Goal: Task Accomplishment & Management: Manage account settings

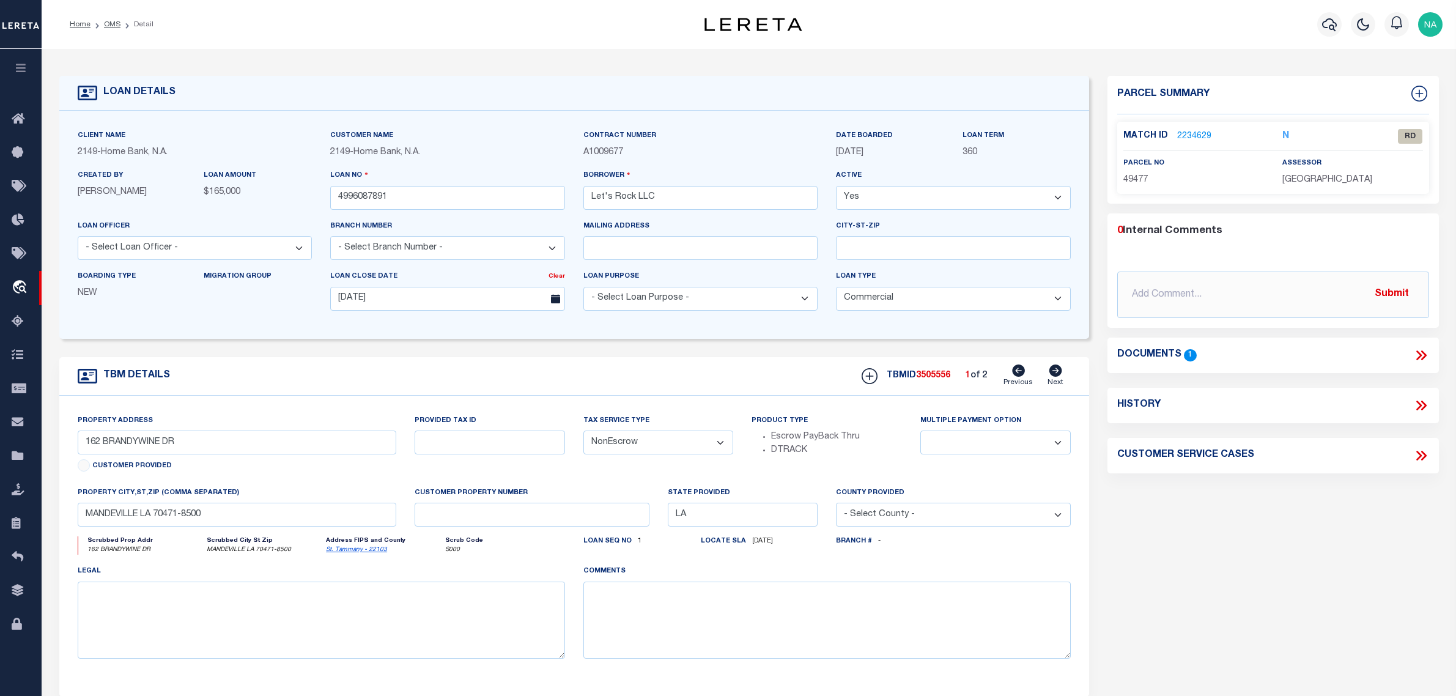
select select "20"
select select "NonEscrow"
click at [227, 449] on input "162 BRANDYWINE DR" at bounding box center [237, 442] width 318 height 24
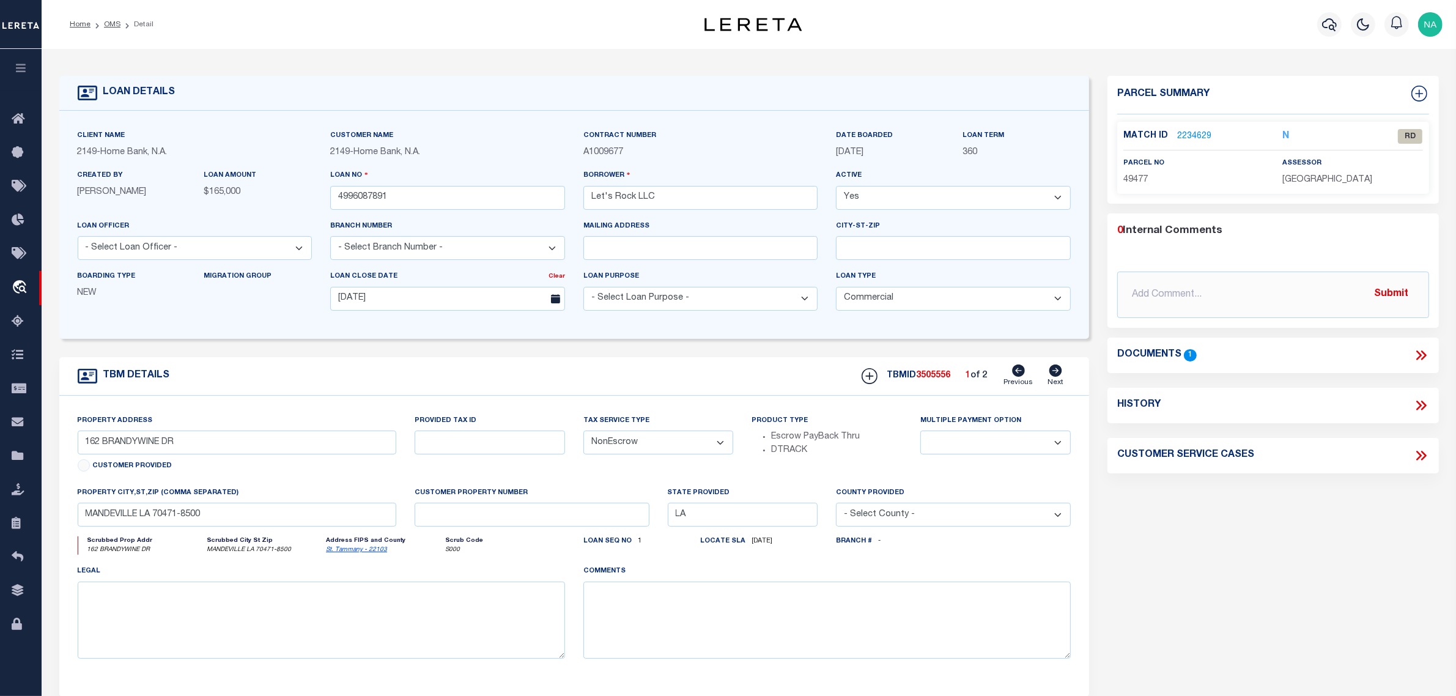
click at [1190, 134] on link "2234629" at bounding box center [1194, 136] width 34 height 13
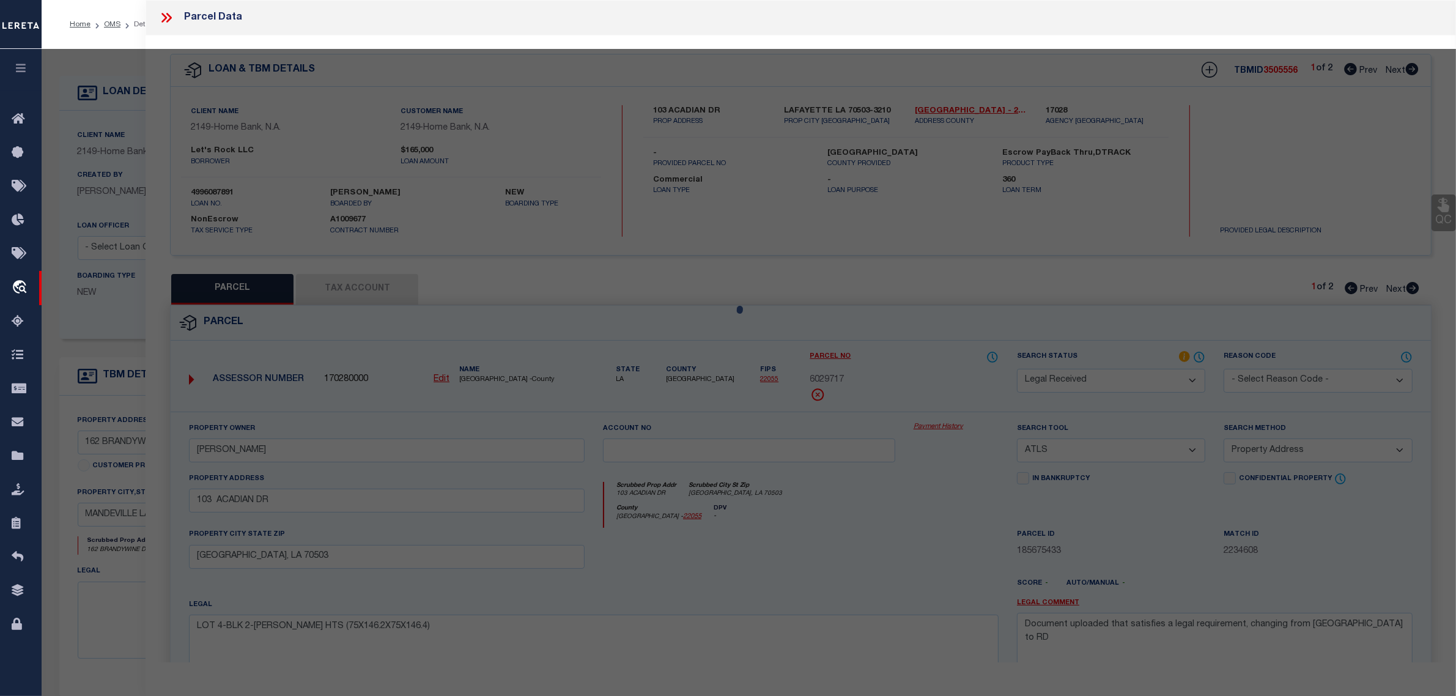
scroll to position [117, 0]
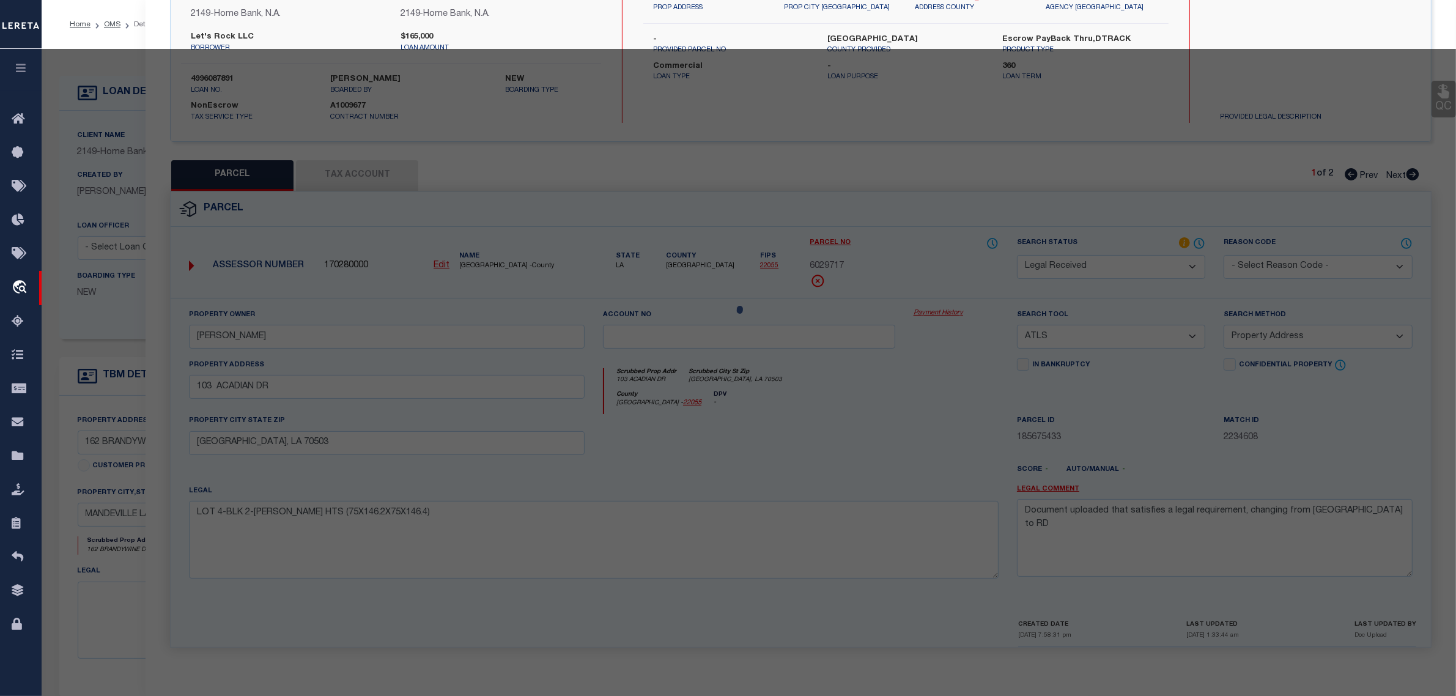
select select "AS"
select select
checkbox input "false"
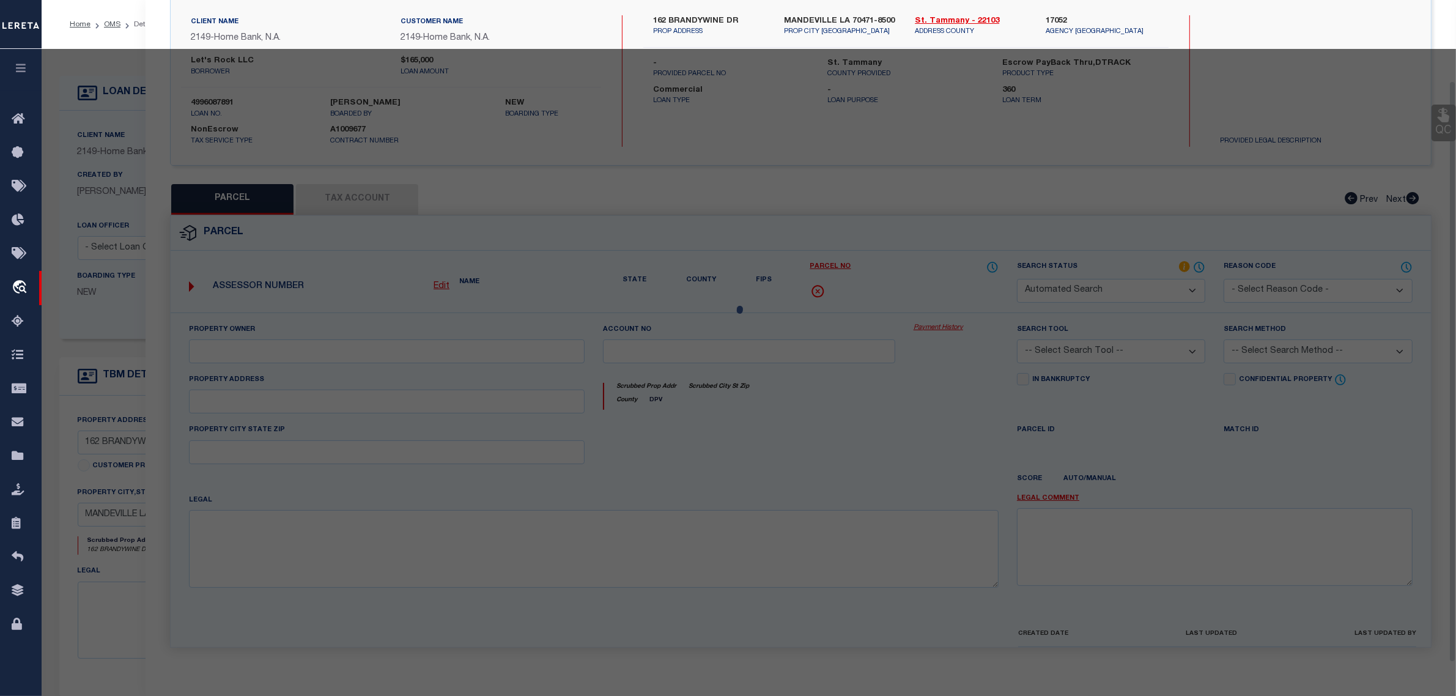
select select "RD"
type input "SEYMOUR,HEATHER A"
select select "ATL"
select select "ADD"
type input "162 BRANDYWINE DR"
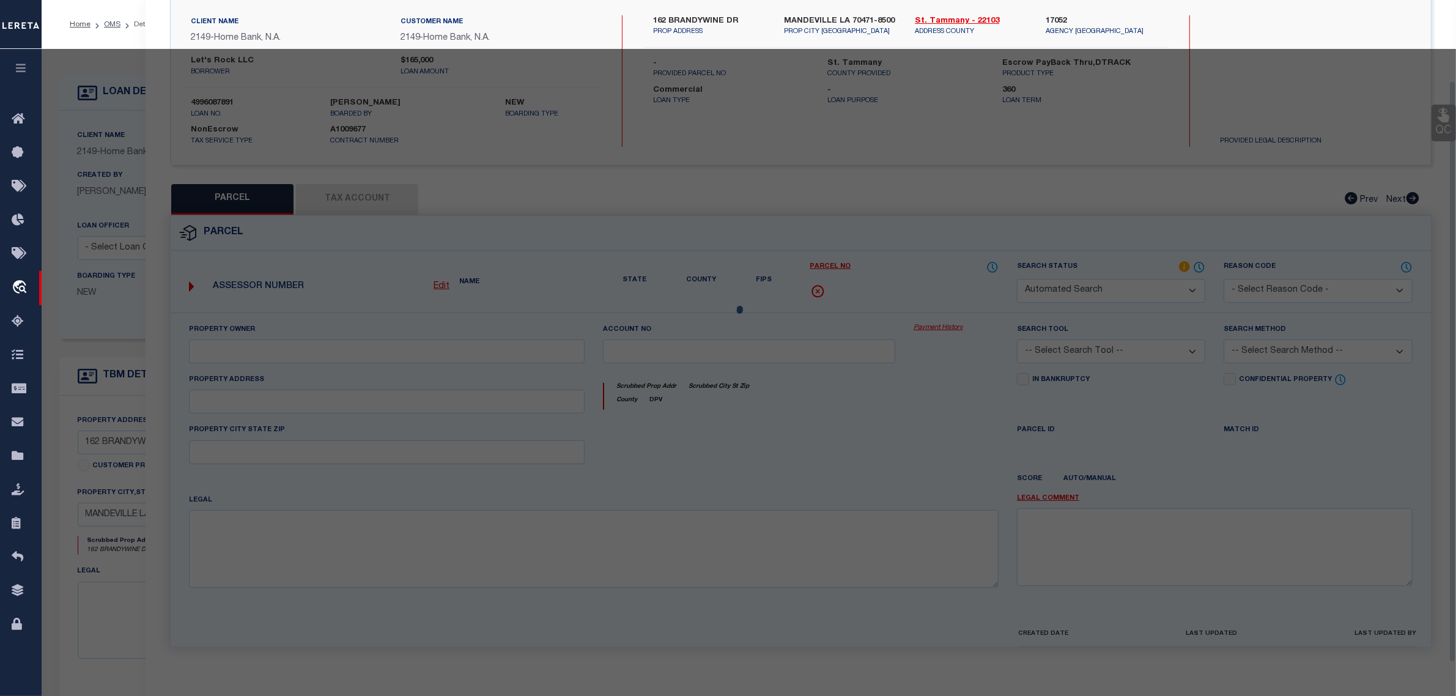
checkbox input "false"
type input "MANDEVILLE, LA 70471"
type textarea "LOT 166 HERITAGE HEIGHTS PH 7 INST NO 871807 INST"
type textarea "Document uploaded that satisfies a legal requirement, changing from ND to RD"
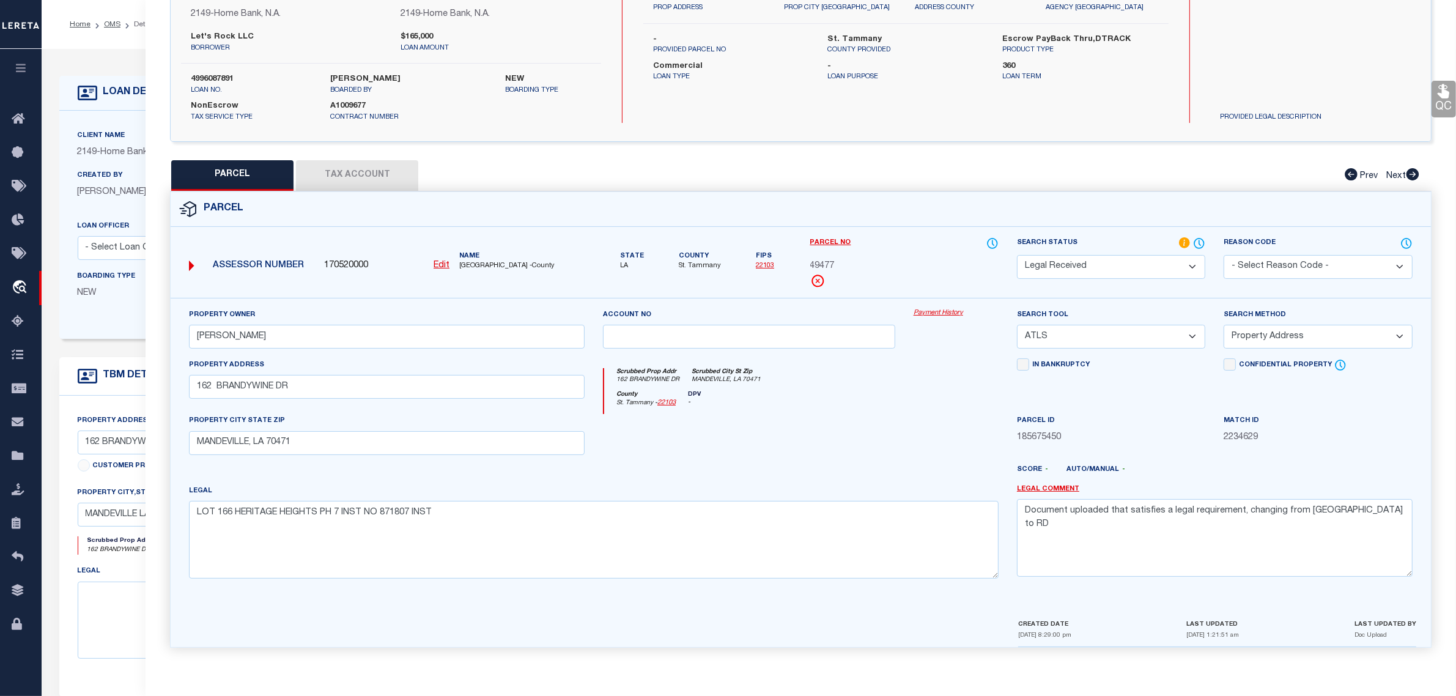
click at [347, 168] on button "Tax Account" at bounding box center [357, 175] width 122 height 31
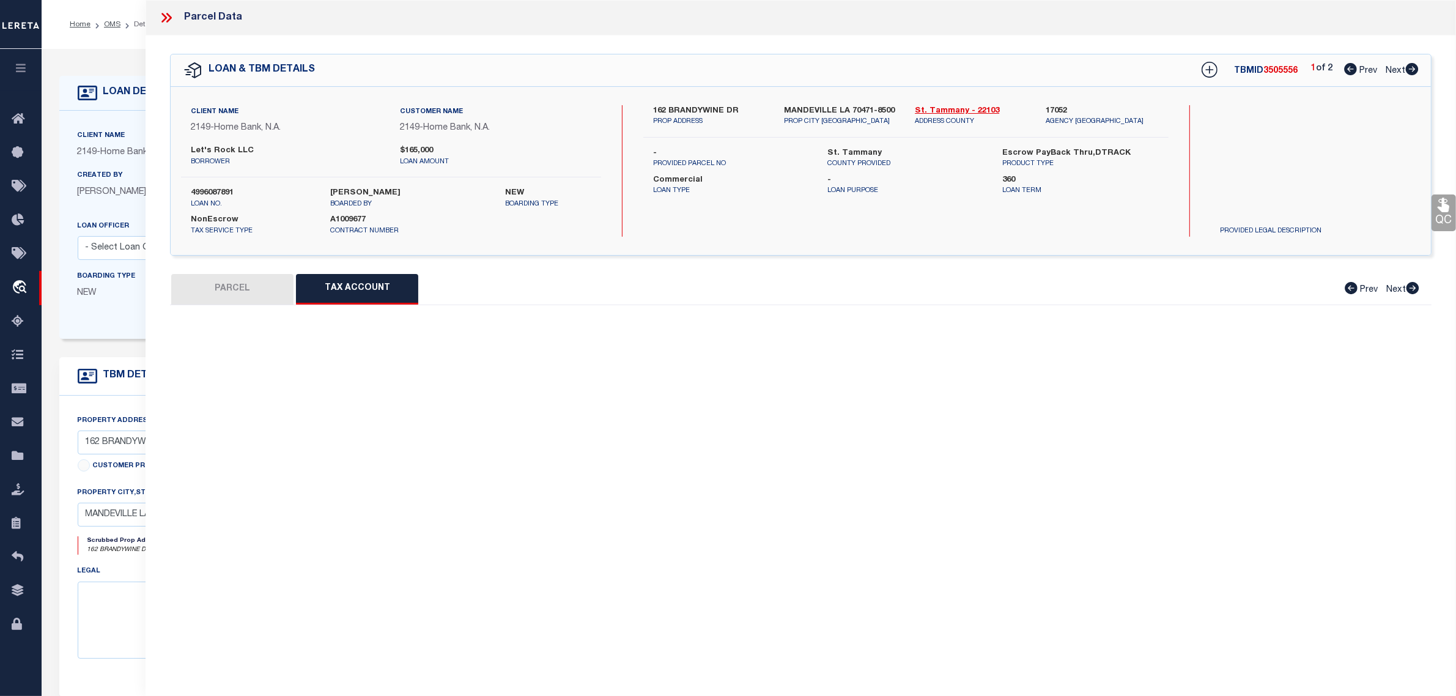
scroll to position [0, 0]
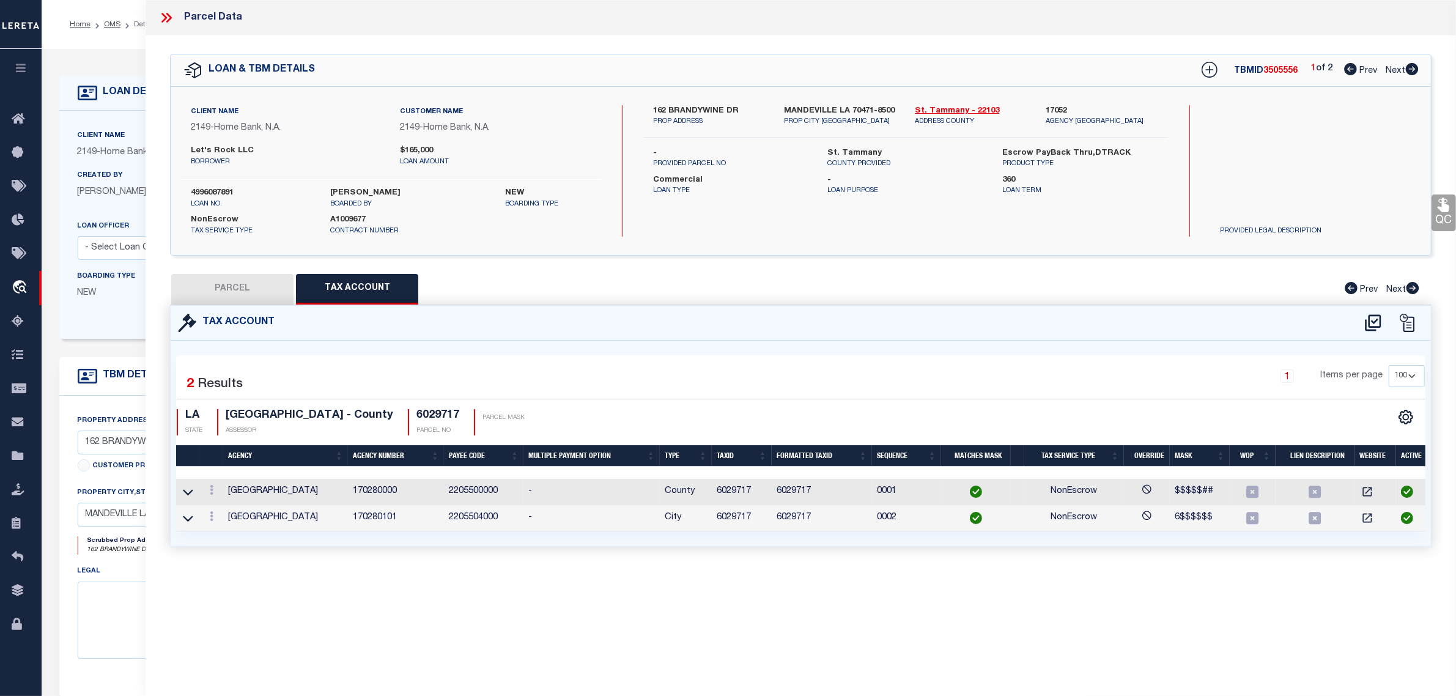
select select "100"
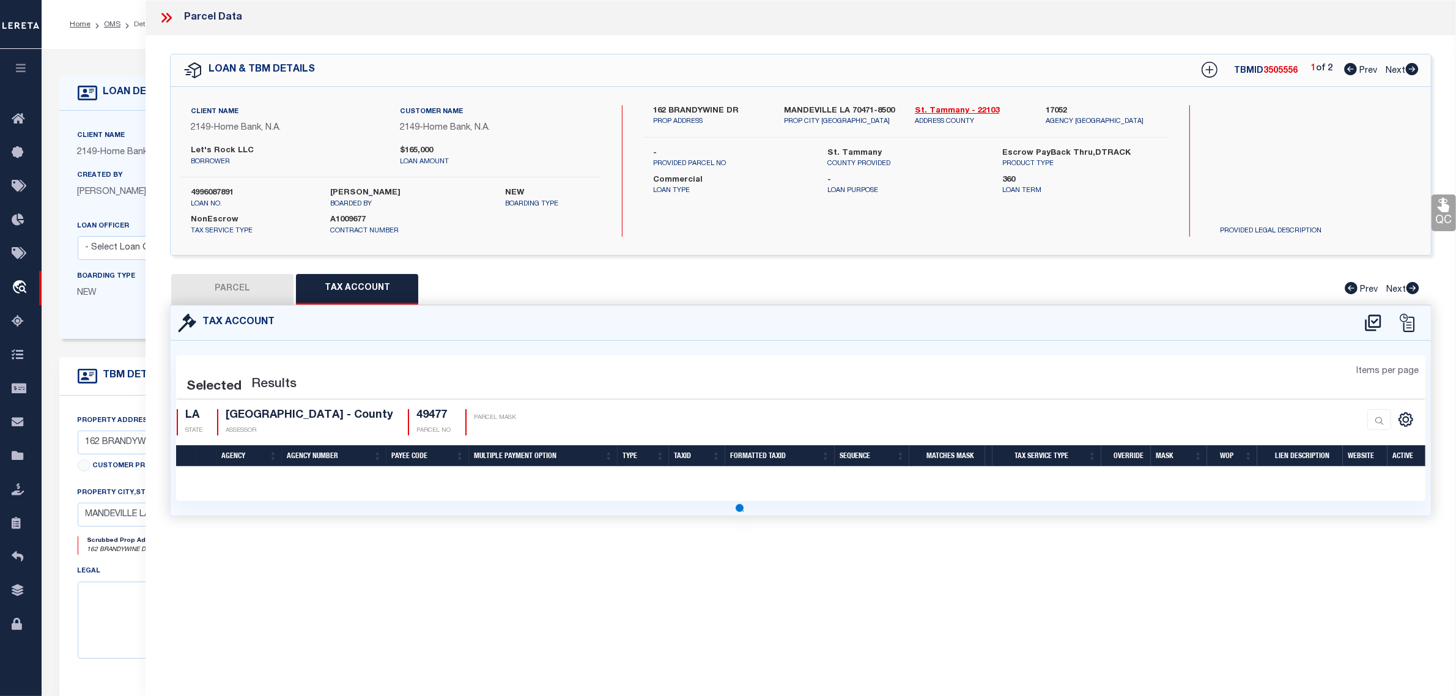
select select "100"
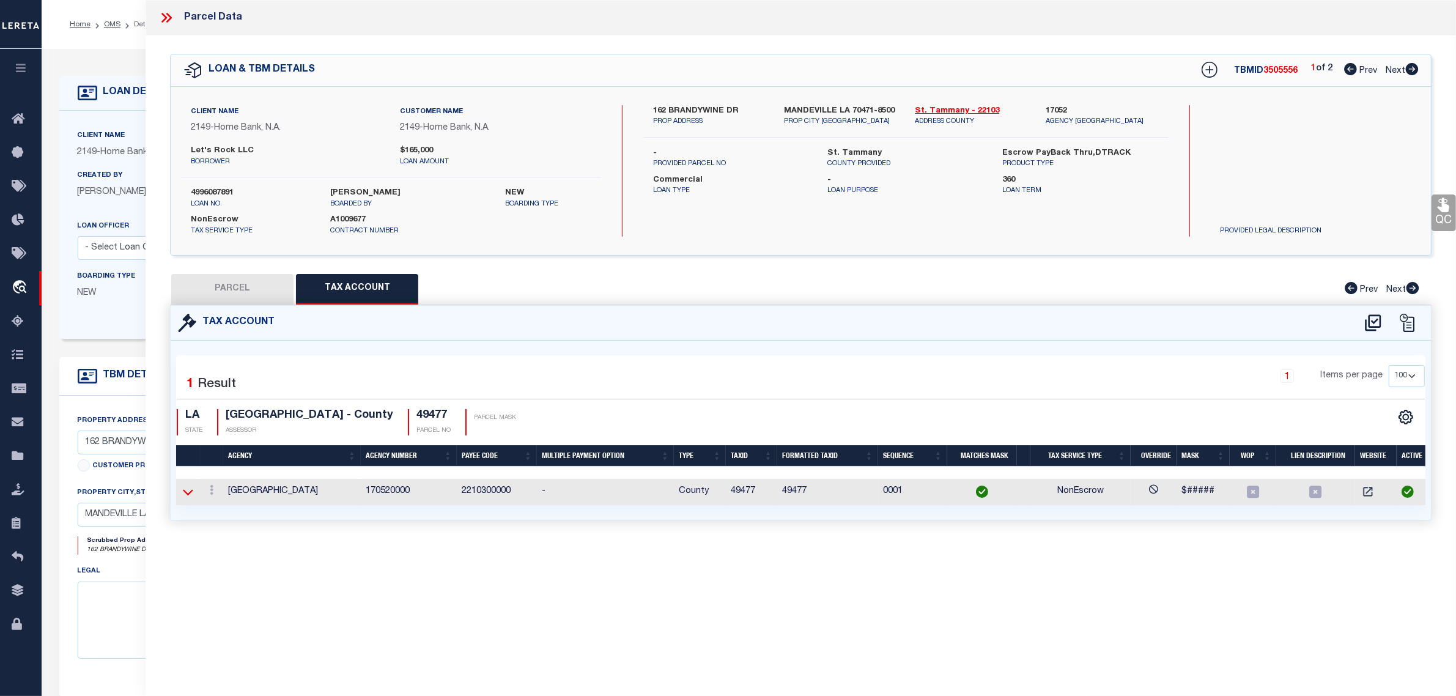
click at [183, 493] on icon at bounding box center [188, 491] width 10 height 13
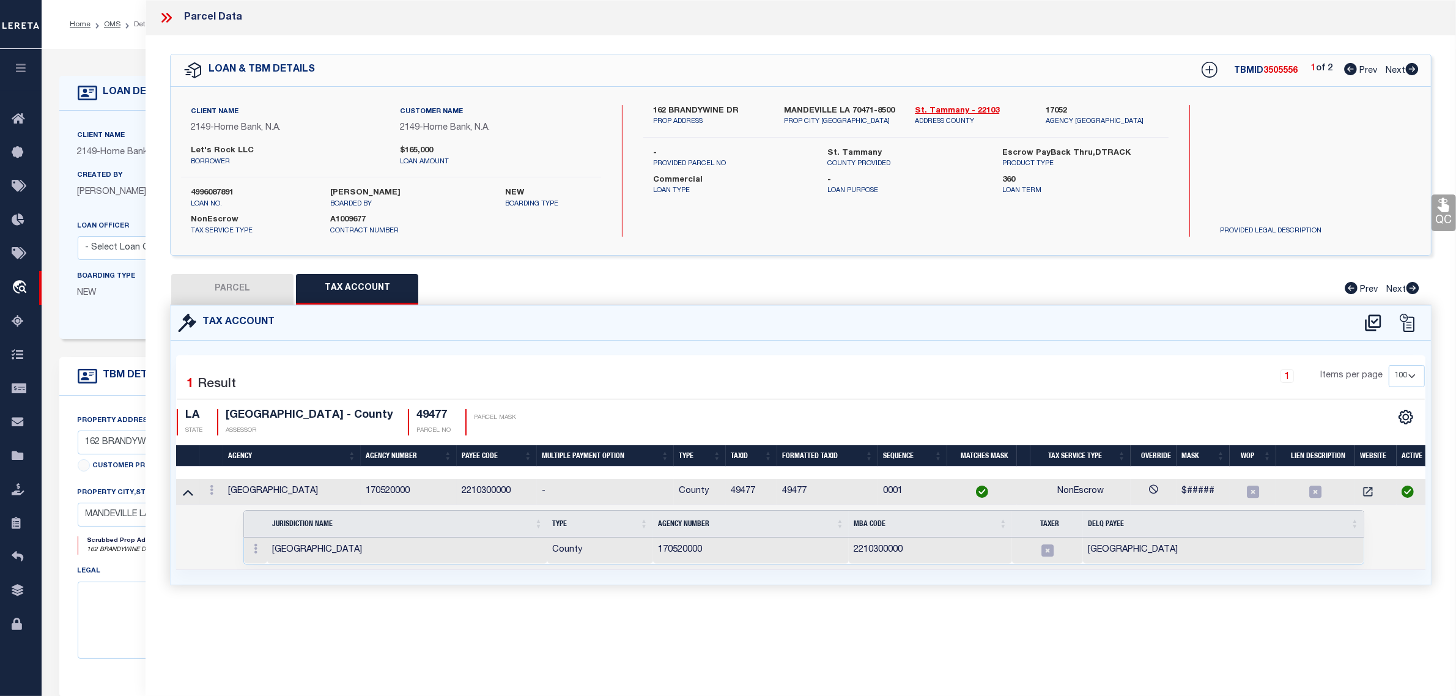
click at [246, 289] on button "PARCEL" at bounding box center [232, 289] width 122 height 31
select select "AS"
select select
checkbox input "false"
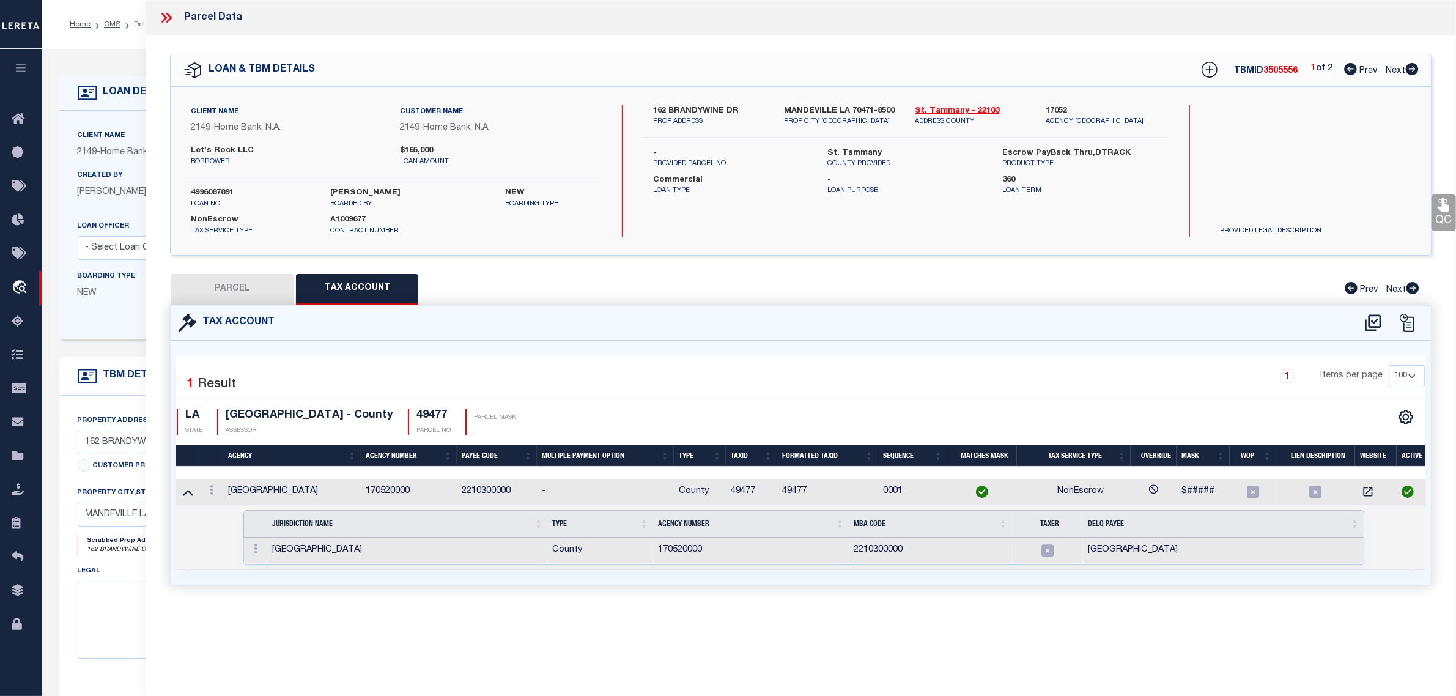
checkbox input "false"
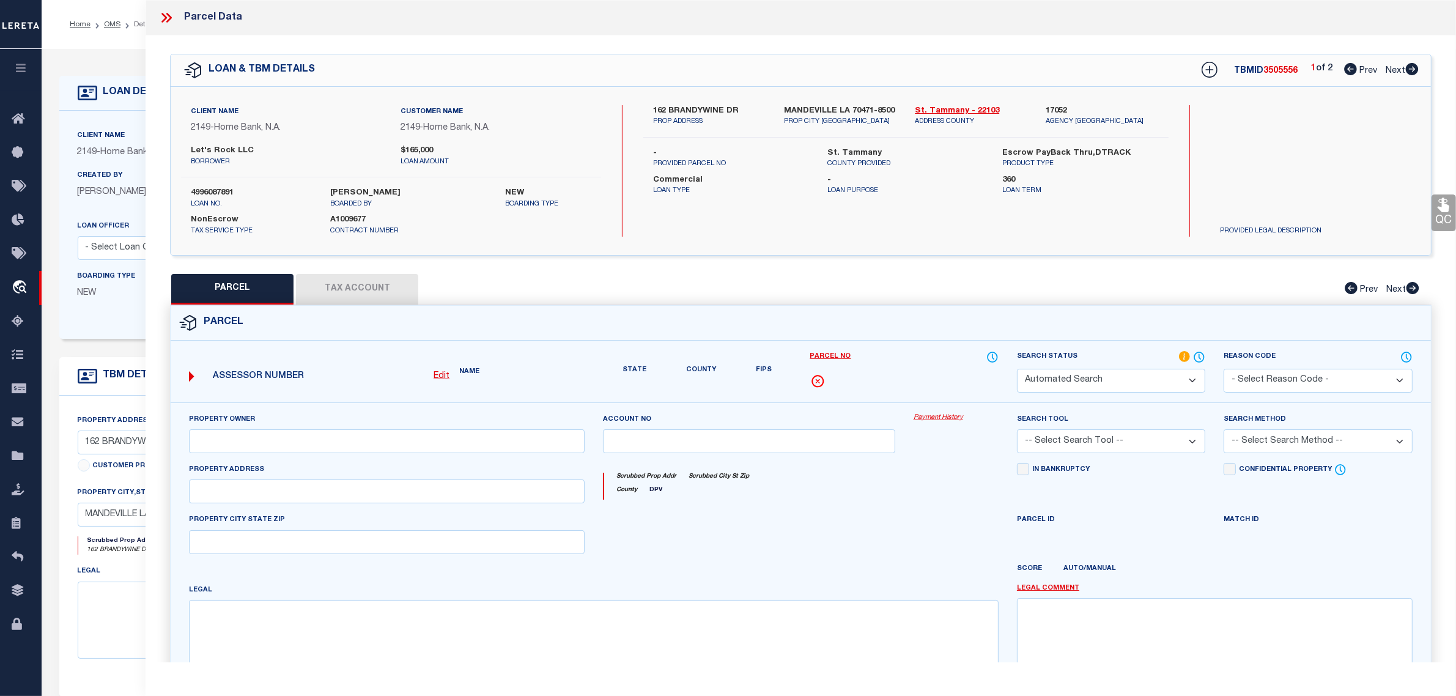
select select "RD"
type input "SEYMOUR,HEATHER A"
select select "ATL"
select select "ADD"
type input "162 BRANDYWINE DR"
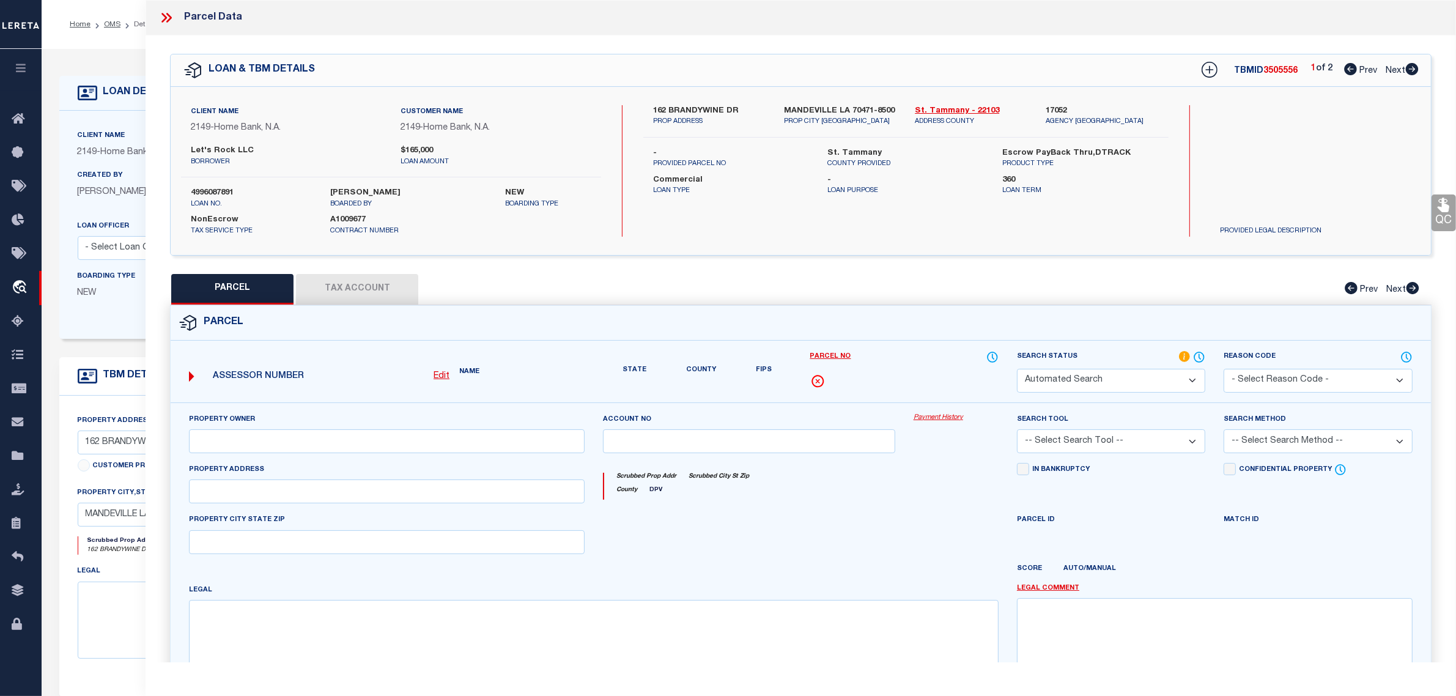
checkbox input "false"
type input "MANDEVILLE, LA 70471"
type textarea "LOT 166 HERITAGE HEIGHTS PH 7 INST NO 871807 INST"
type textarea "Document uploaded that satisfies a legal requirement, changing from ND to RD"
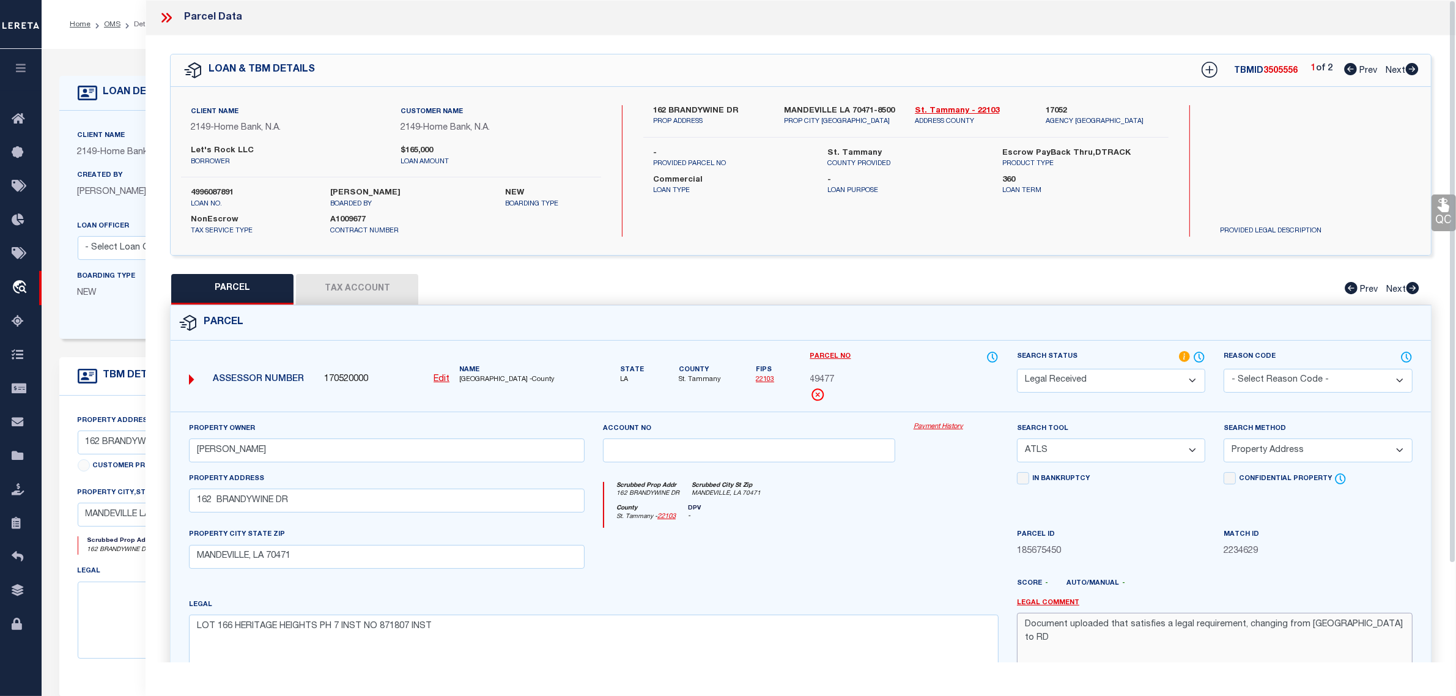
drag, startPoint x: 1132, startPoint y: 603, endPoint x: 798, endPoint y: 587, distance: 334.1
click at [798, 587] on div "Property Owner SEYMOUR,HEATHER A Account no Payment History Search Tool -- Sele…" at bounding box center [801, 562] width 1242 height 280
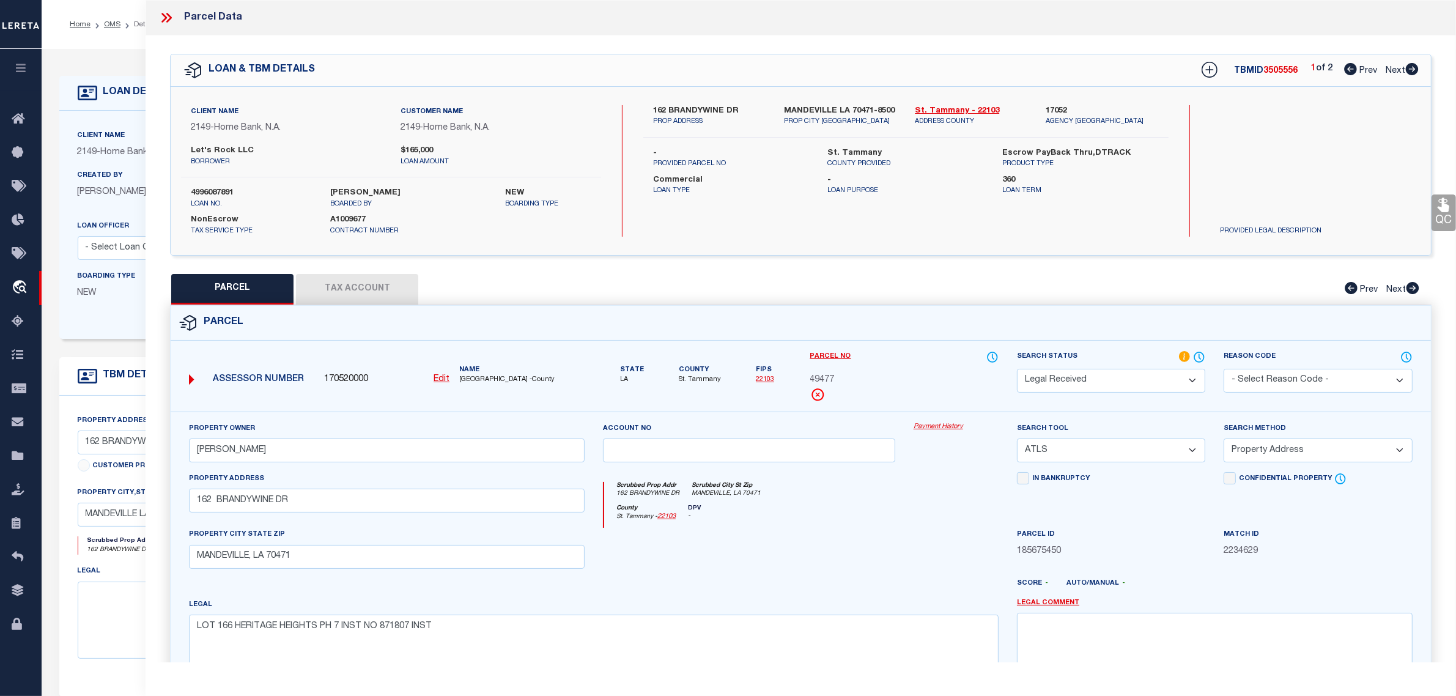
click at [1104, 383] on select "Automated Search Bad Parcel Complete Duplicate Parcel High Dollar Reporting In …" at bounding box center [1111, 381] width 188 height 24
select select "PC"
click at [1017, 369] on select "Automated Search Bad Parcel Complete Duplicate Parcel High Dollar Reporting In …" at bounding box center [1111, 381] width 188 height 24
click at [1095, 457] on select "-- Select Search Tool -- 3rd Party Website Agency File Agency Website ATLS CNV-…" at bounding box center [1111, 450] width 188 height 24
select select "AGW"
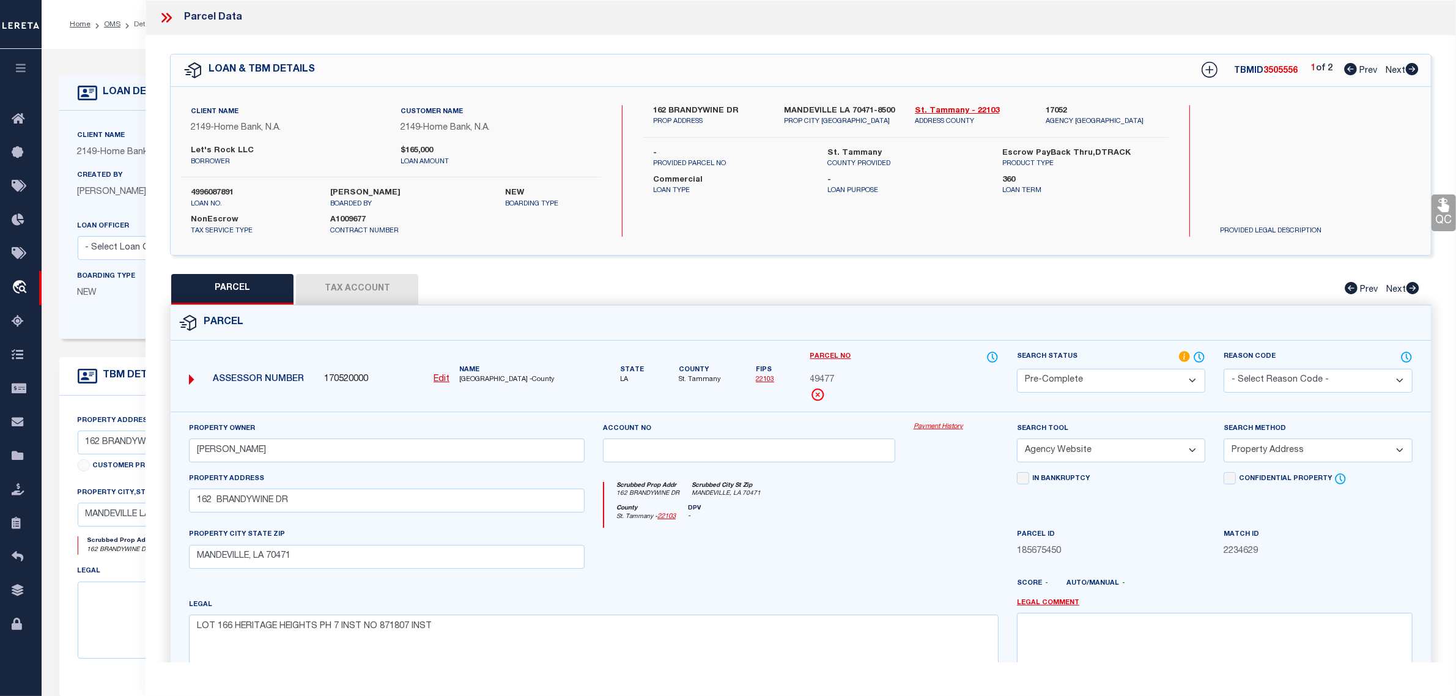
click at [1017, 440] on select "-- Select Search Tool -- 3rd Party Website Agency File Agency Website ATLS CNV-…" at bounding box center [1111, 450] width 188 height 24
click at [1250, 455] on select "-- Select Search Method -- Property Address Legal Liability Info Provided" at bounding box center [1317, 450] width 188 height 24
select select "LEG"
click at [1223, 440] on select "-- Select Search Method -- Property Address Legal Liability Info Provided" at bounding box center [1317, 450] width 188 height 24
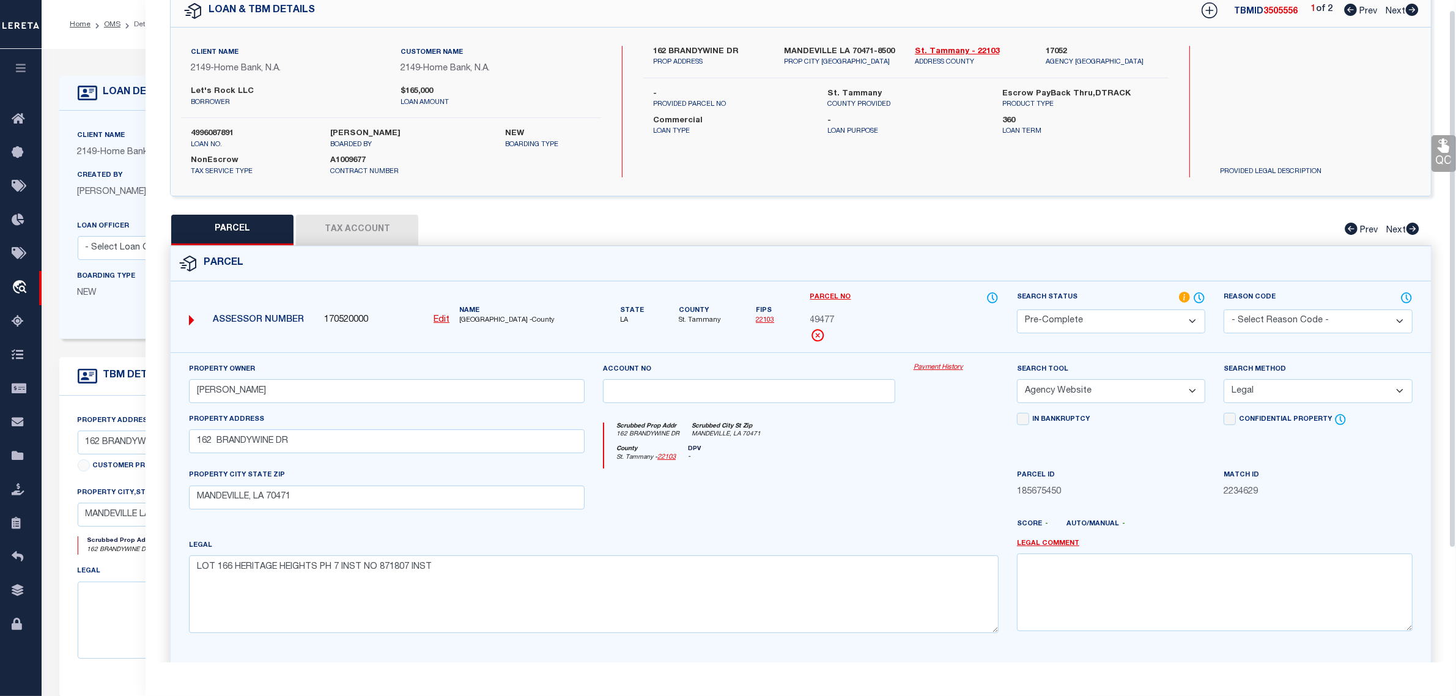
scroll to position [153, 0]
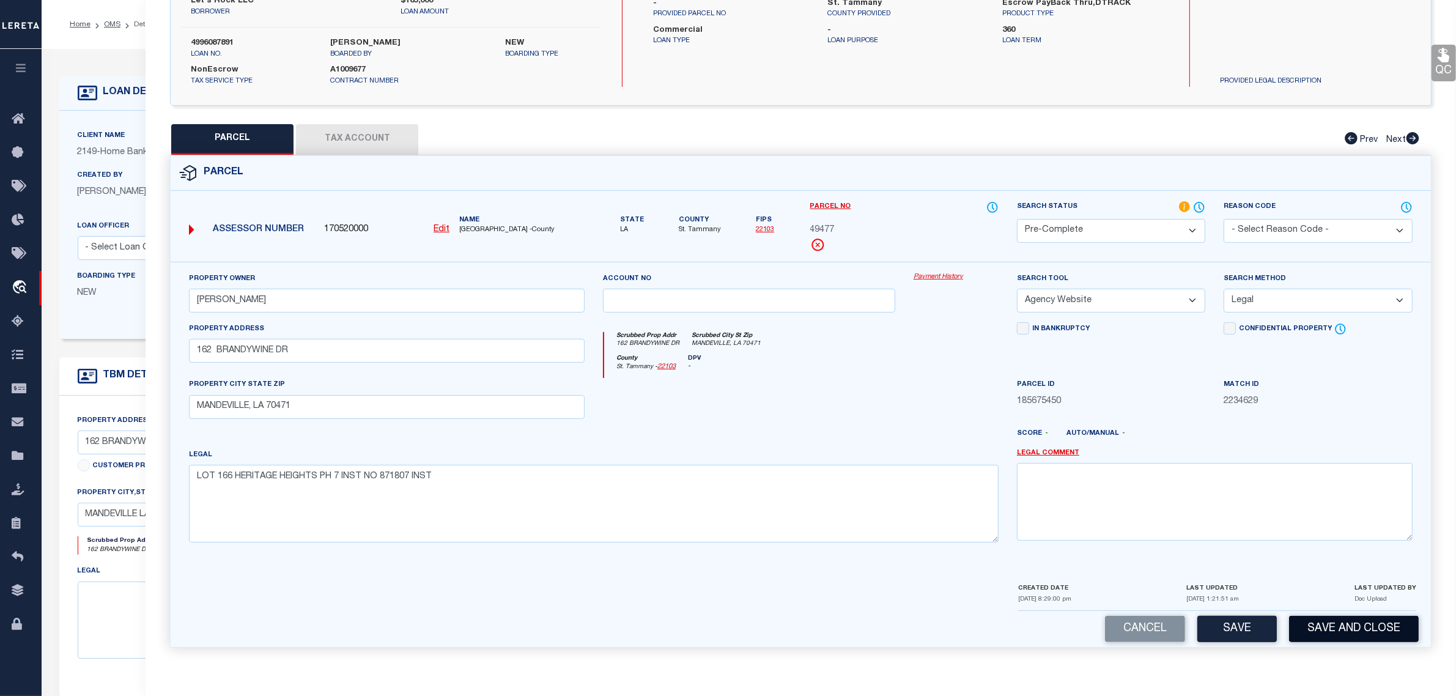
click at [1348, 635] on button "Save and Close" at bounding box center [1354, 629] width 130 height 26
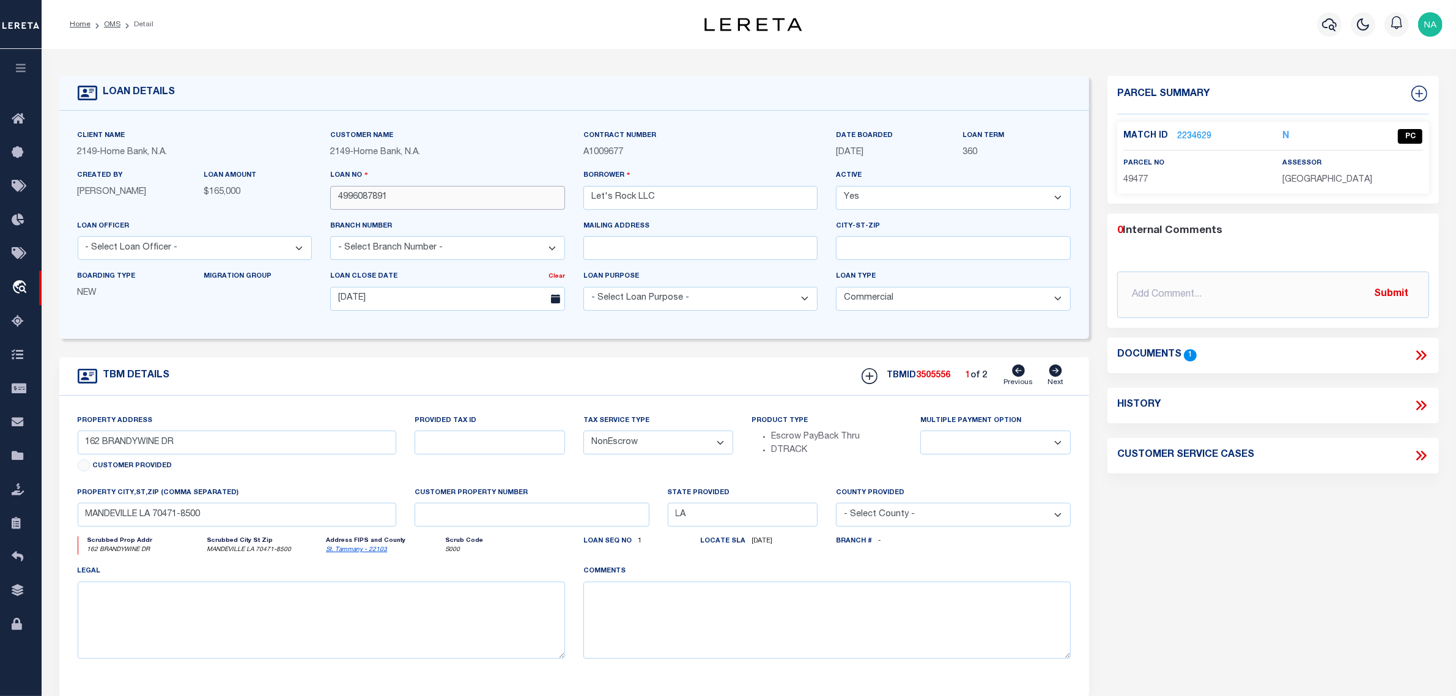
select select
click at [356, 204] on input "4996087891" at bounding box center [447, 198] width 235 height 24
click at [925, 380] on span "3505556" at bounding box center [933, 375] width 34 height 9
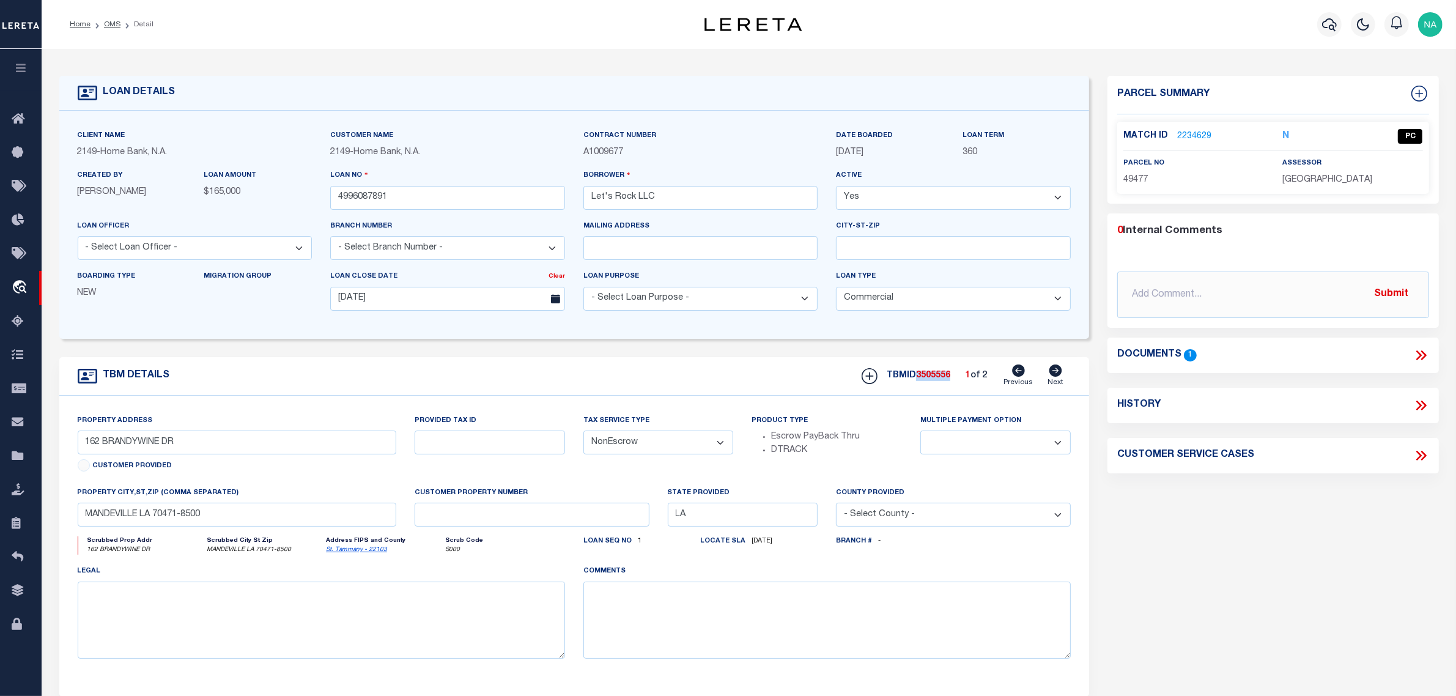
click at [925, 380] on span "3505556" at bounding box center [933, 375] width 34 height 9
copy span "3505556"
click at [1341, 182] on span "ST TAMMANY PARISH" at bounding box center [1327, 179] width 90 height 9
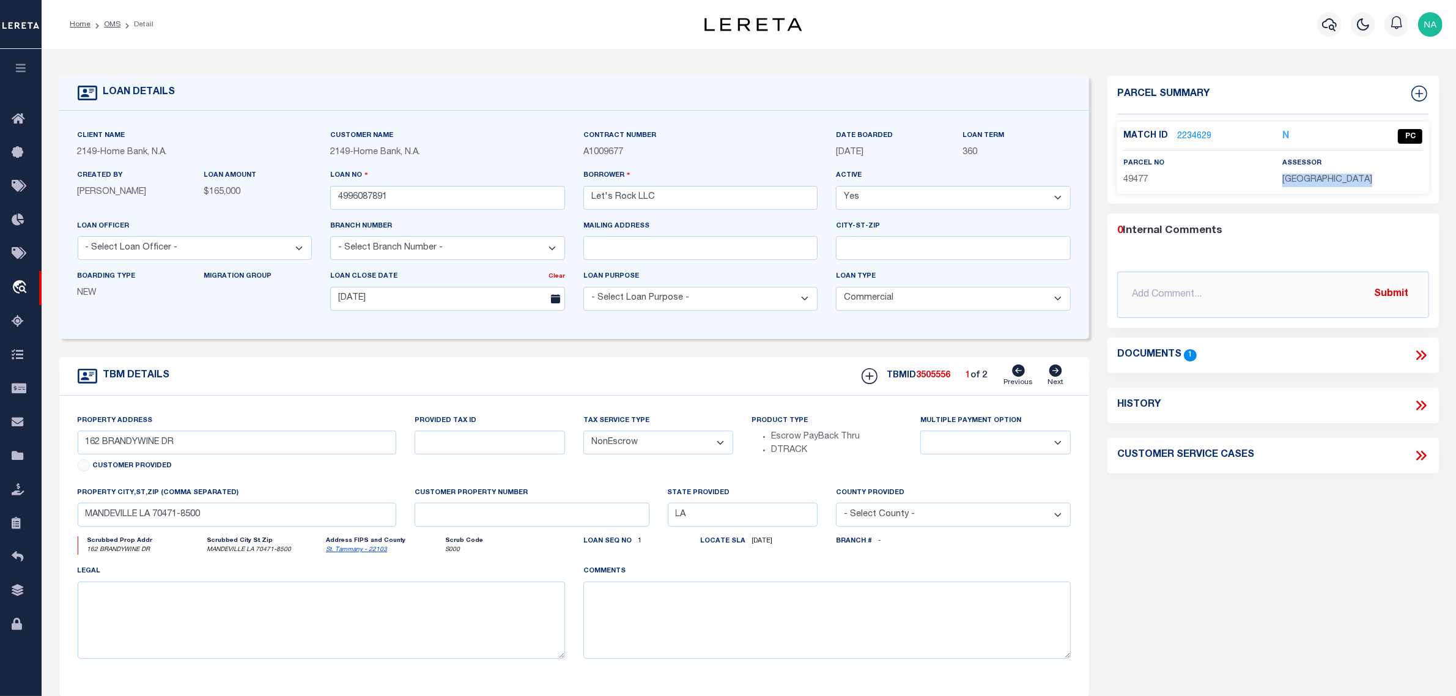
copy div "ST TAMMANY PARISH"
click at [1141, 182] on span "49477" at bounding box center [1135, 179] width 24 height 9
copy span "49477"
click at [1058, 375] on icon at bounding box center [1055, 370] width 13 height 12
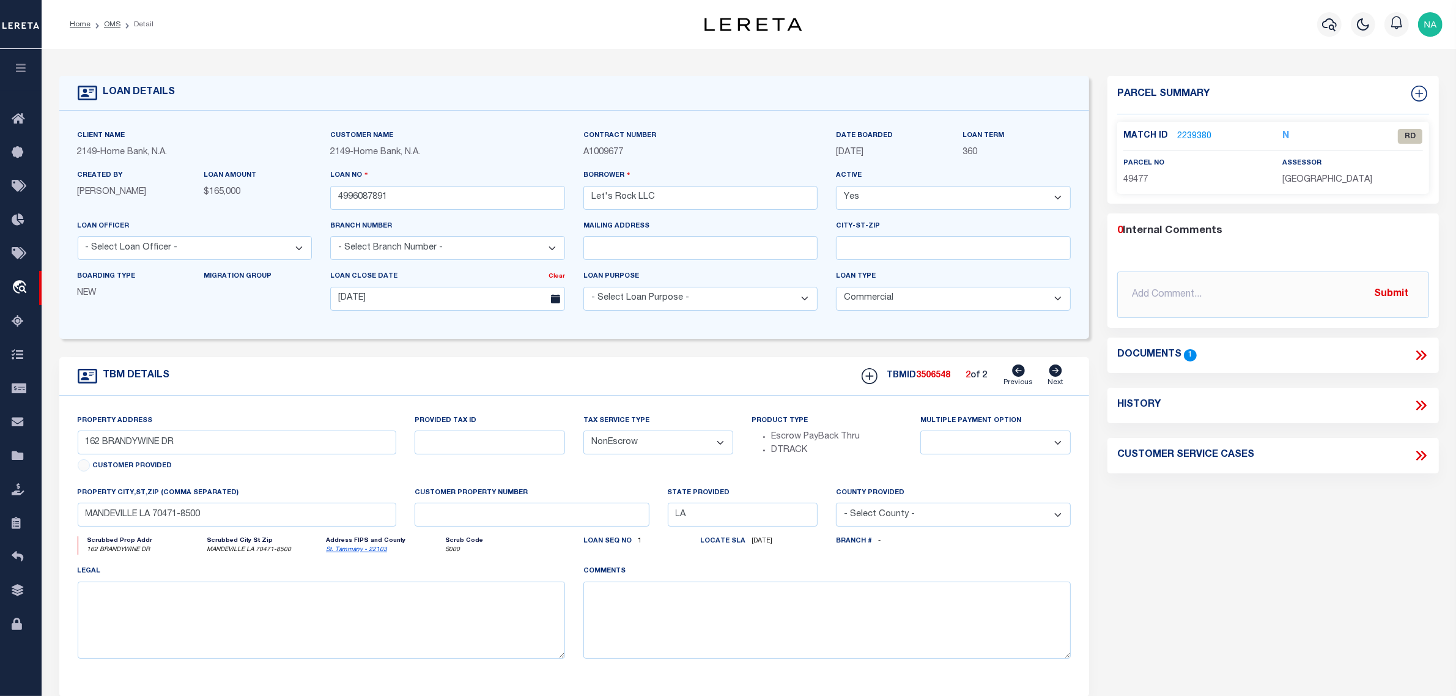
click at [1018, 376] on icon at bounding box center [1018, 370] width 13 height 12
select select
click at [1058, 375] on icon at bounding box center [1055, 370] width 13 height 12
select select
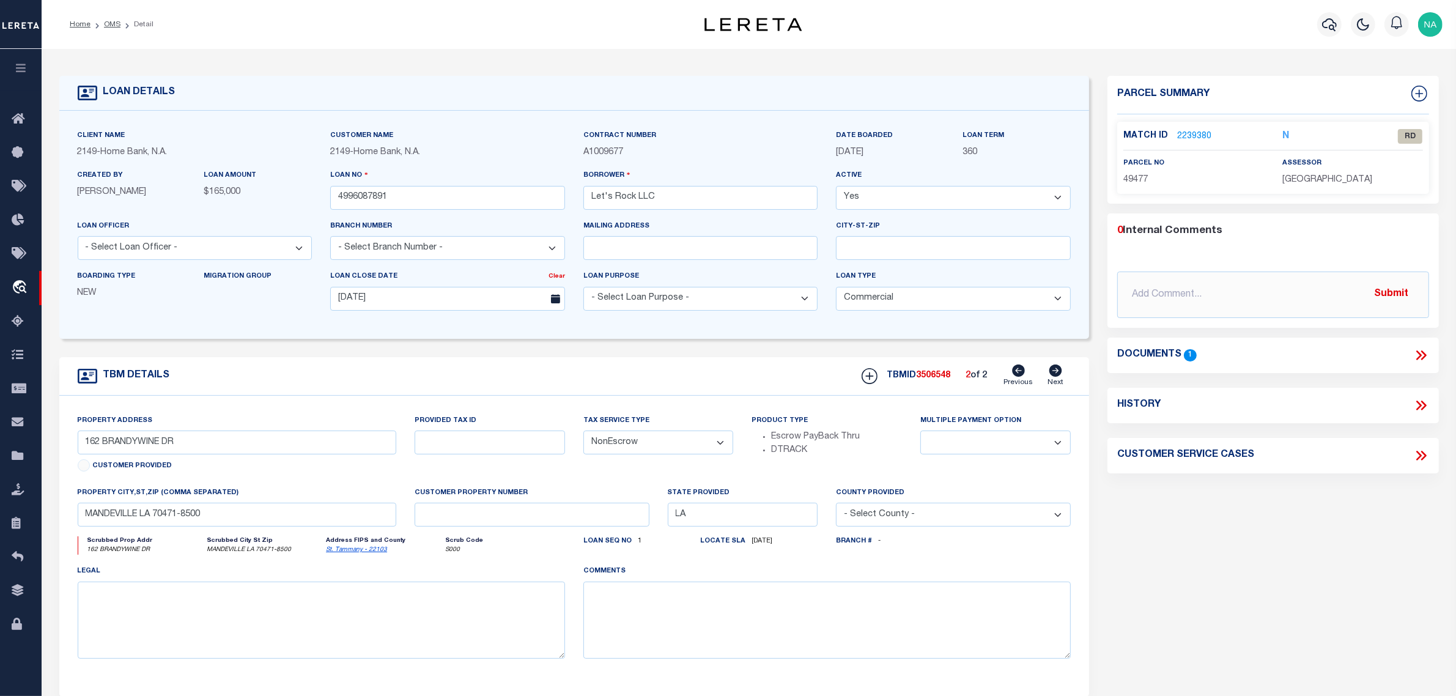
click at [1196, 135] on link "2239380" at bounding box center [1194, 136] width 34 height 13
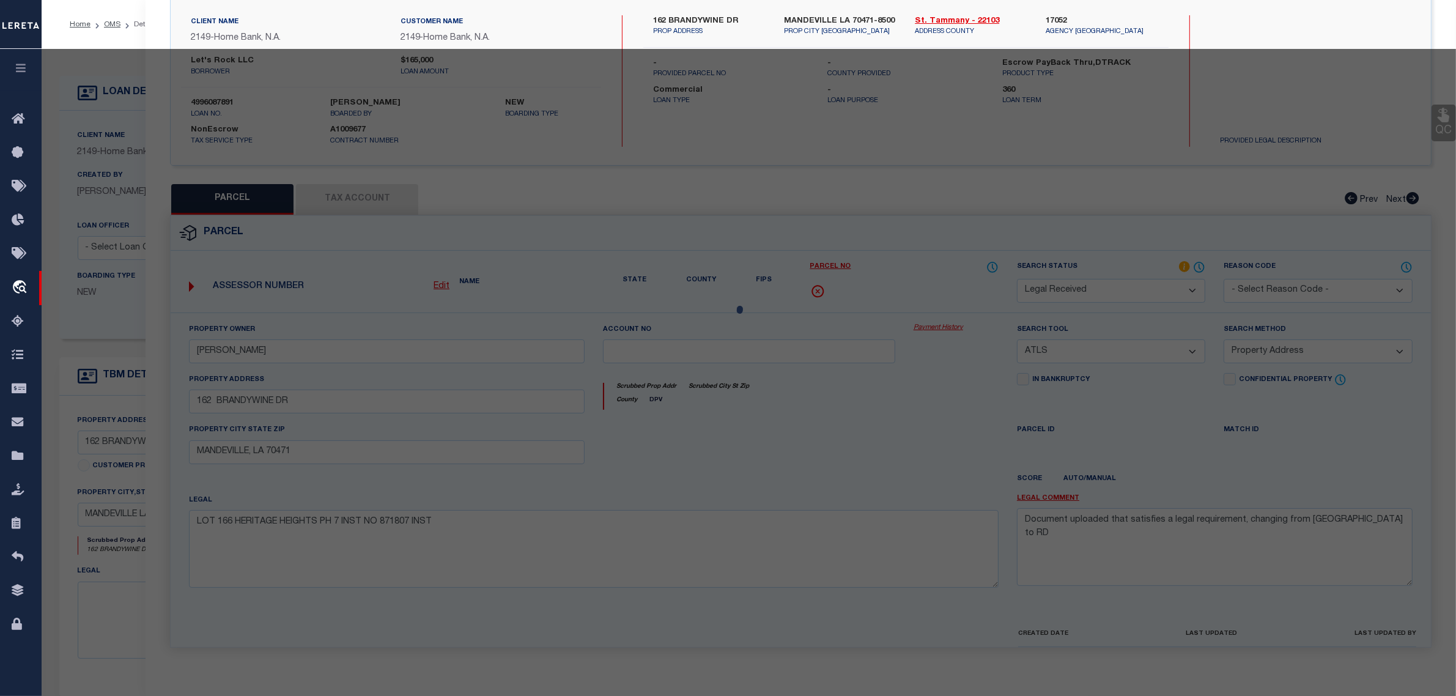
select select "AS"
select select
checkbox input "false"
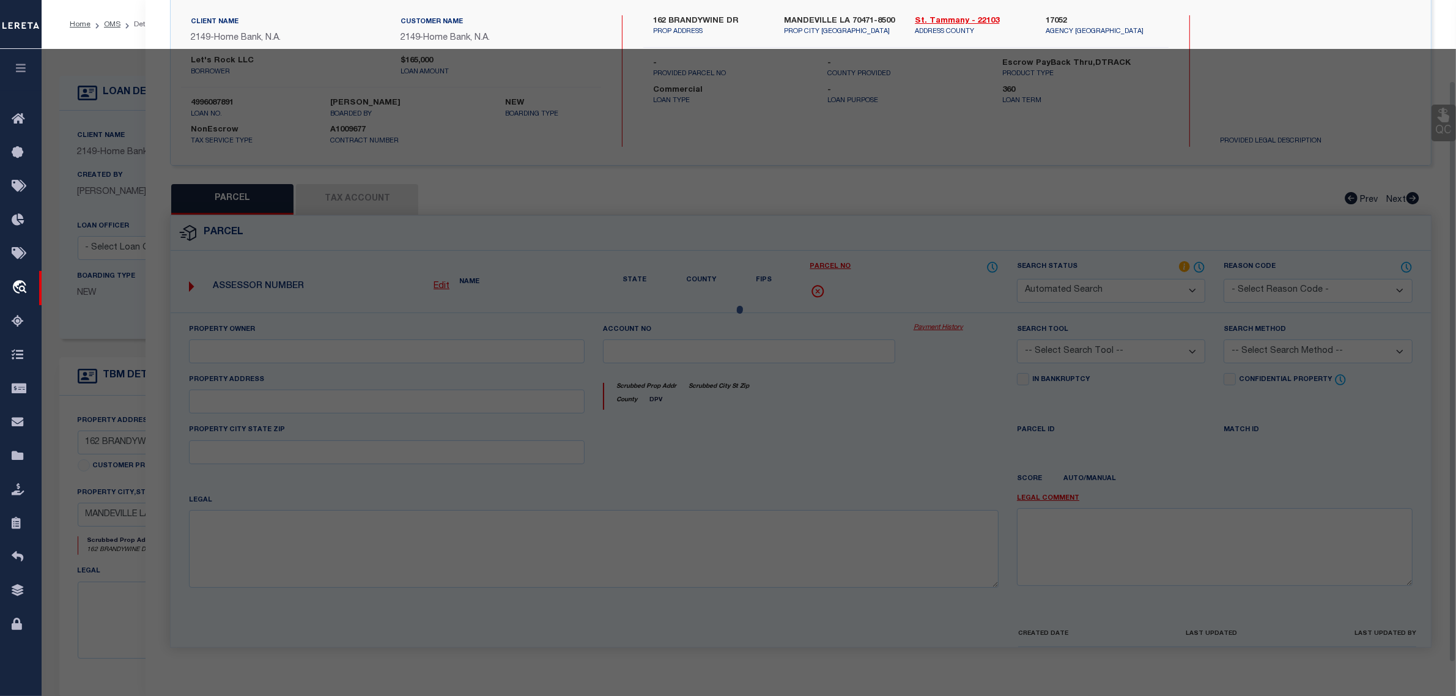
select select "RD"
type input "SEYMOUR,HEATHER A"
select select "ATL"
select select "ADD"
type input "162 BRANDYWINE DR"
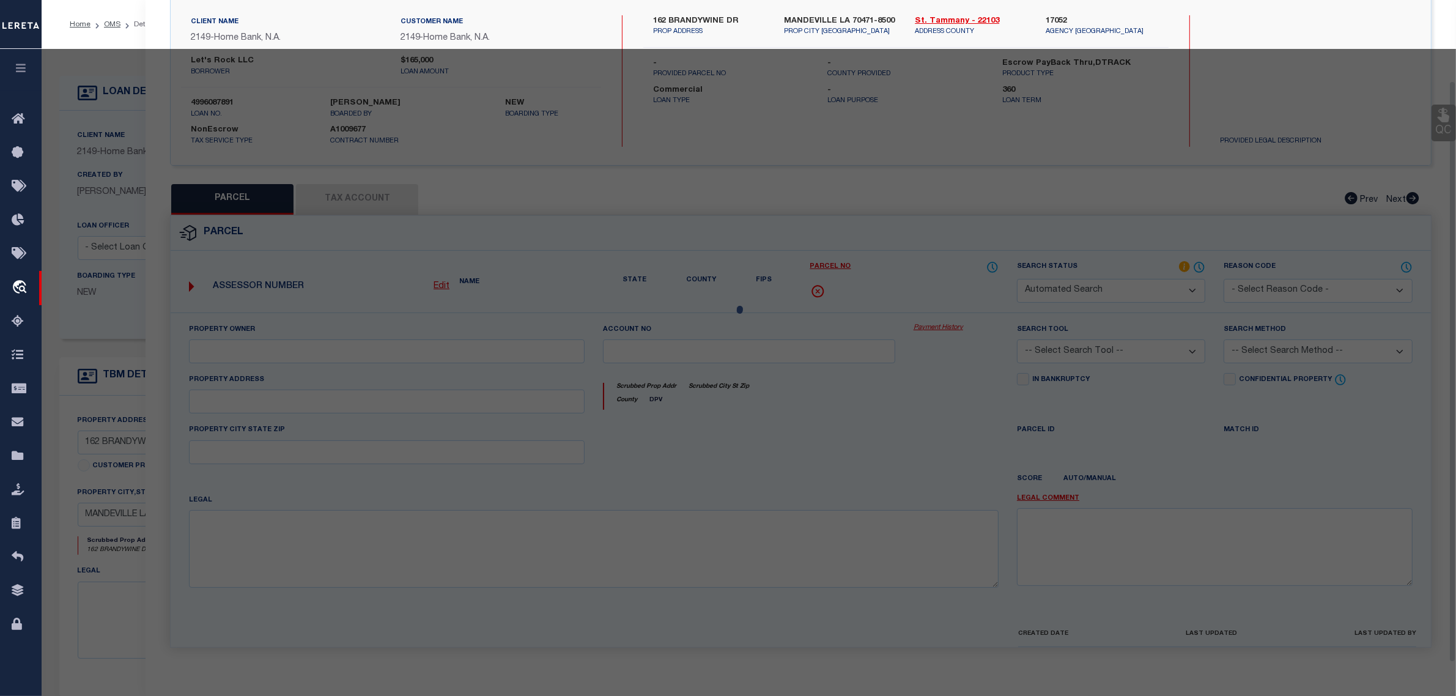
type input "MANDEVILLE, LA 70471"
type textarea "LOT 166 HERITAGE HEIGHTS PH 7 INST NO 871807 INST"
type textarea "Document uploaded that satisfies a legal requirement, changing from ND to RD"
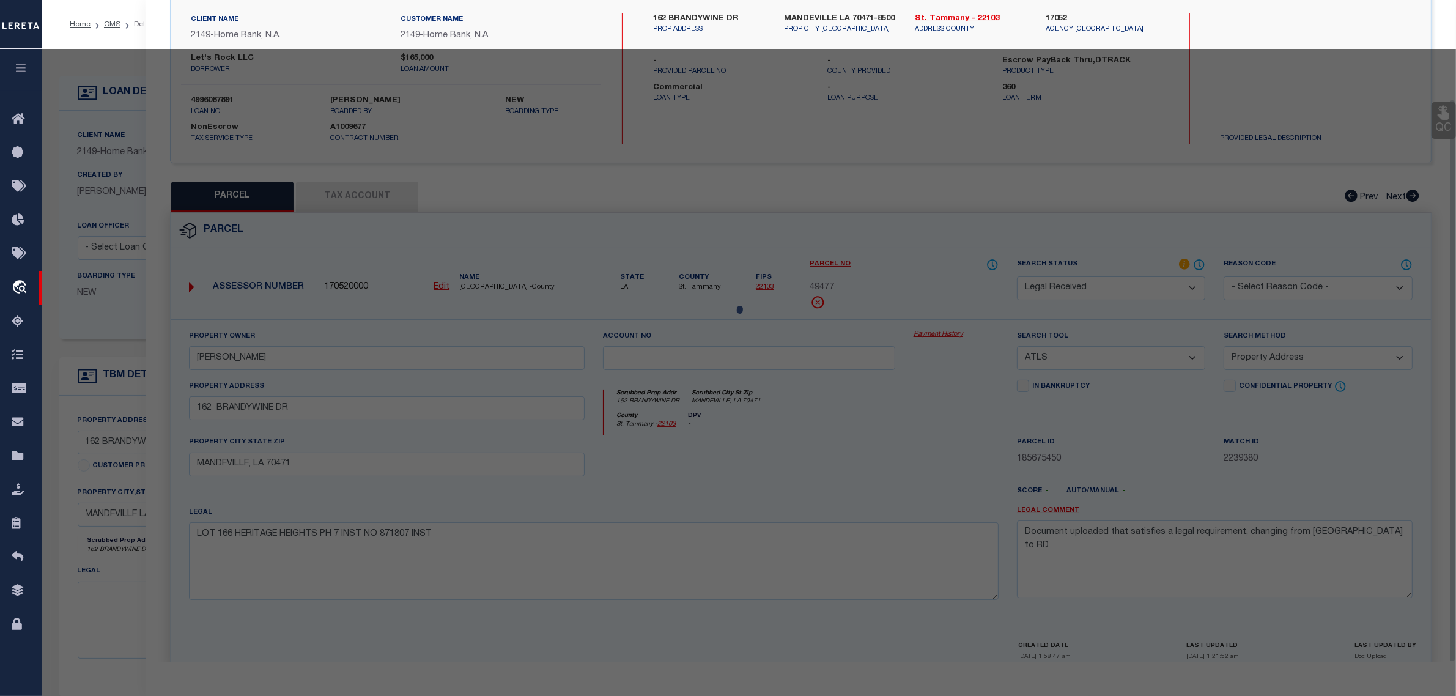
scroll to position [117, 0]
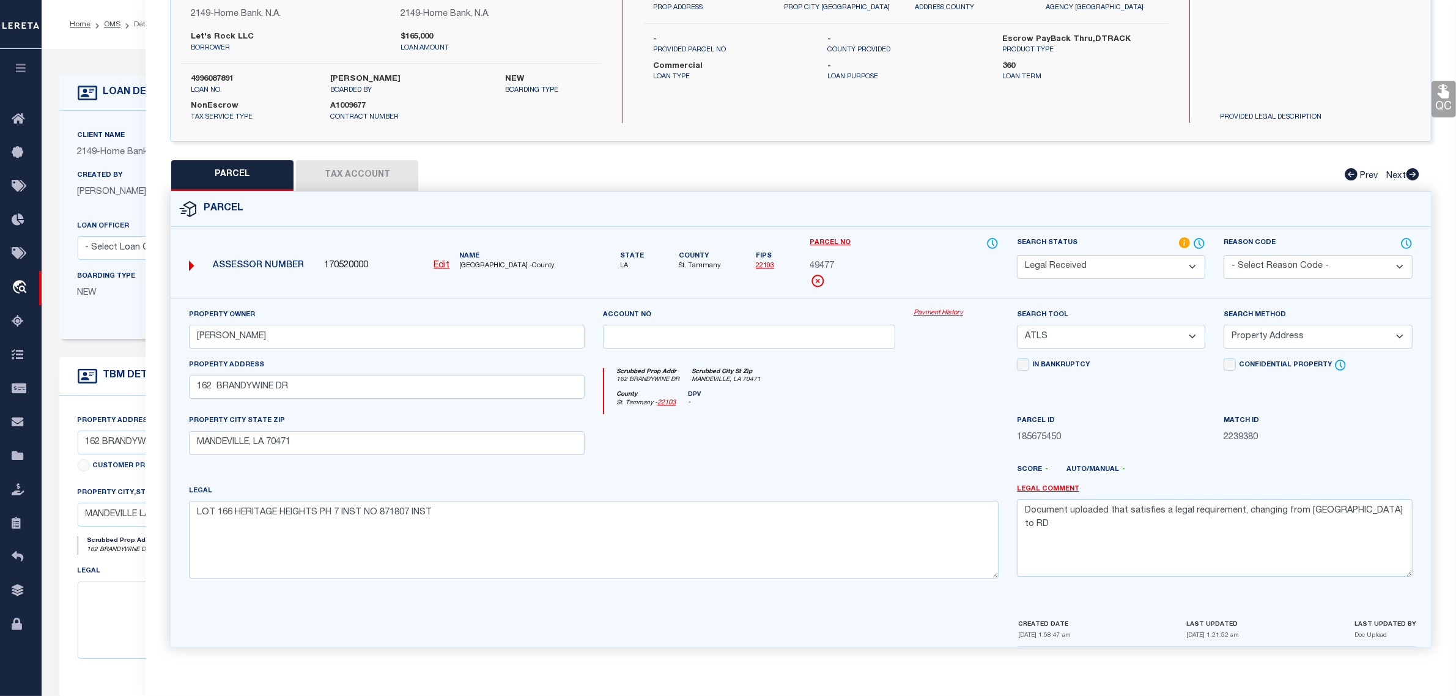
click at [1116, 262] on select "Automated Search Bad Parcel Complete Duplicate Parcel High Dollar Reporting In …" at bounding box center [1111, 267] width 188 height 24
click at [1147, 222] on div "Parcel" at bounding box center [801, 209] width 1260 height 35
click at [1310, 261] on select "- Select Reason Code - 099 - Other (Provide additional detail) ACT - Agency Cha…" at bounding box center [1317, 267] width 188 height 24
click at [1250, 197] on div "Parcel" at bounding box center [801, 209] width 1260 height 35
click at [1101, 262] on select "Automated Search Bad Parcel Complete Duplicate Parcel High Dollar Reporting In …" at bounding box center [1111, 267] width 188 height 24
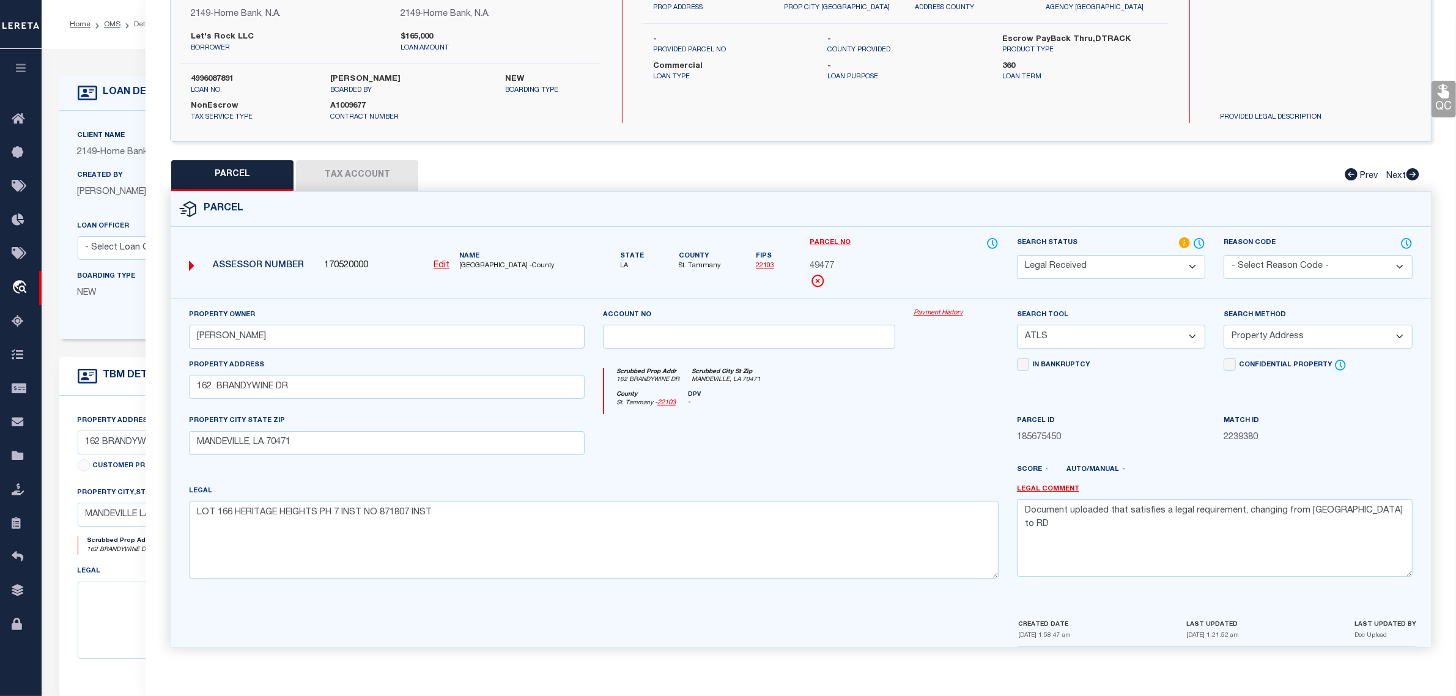
click at [961, 251] on div "Parcel No 49477" at bounding box center [904, 262] width 188 height 51
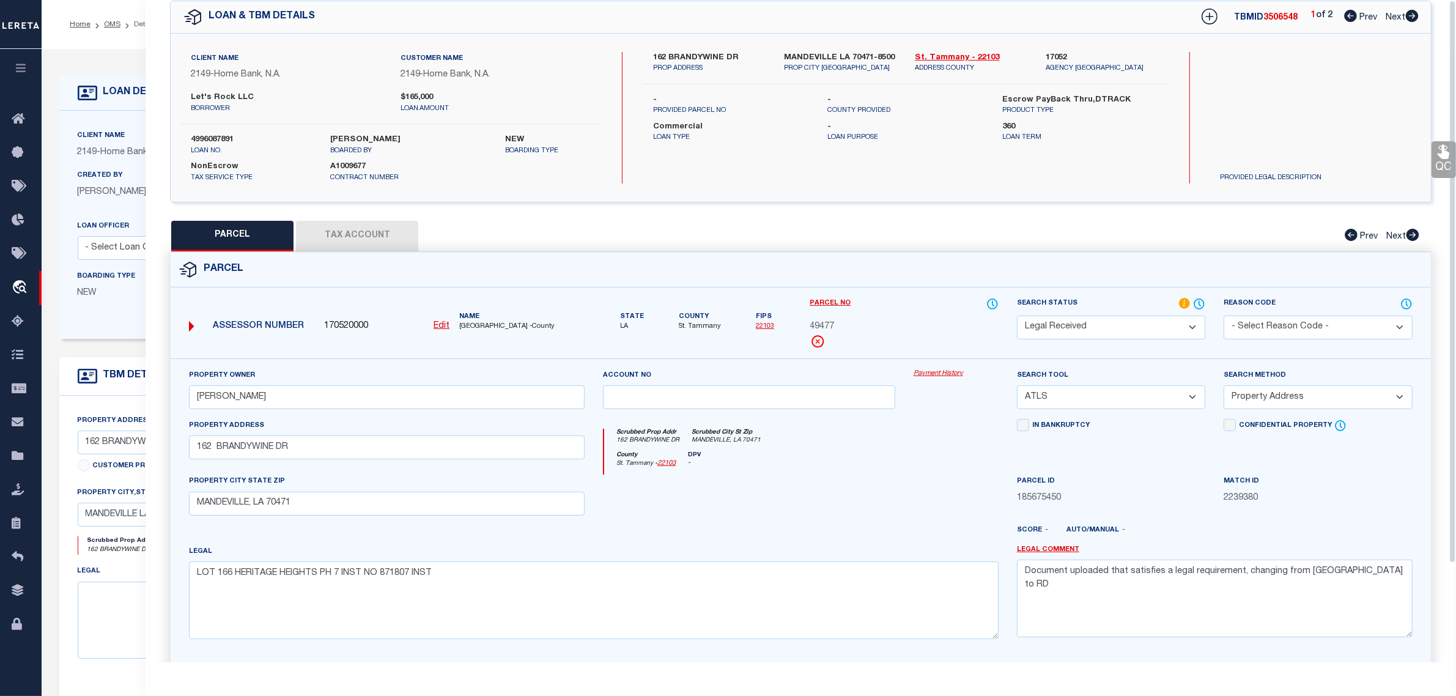
scroll to position [0, 0]
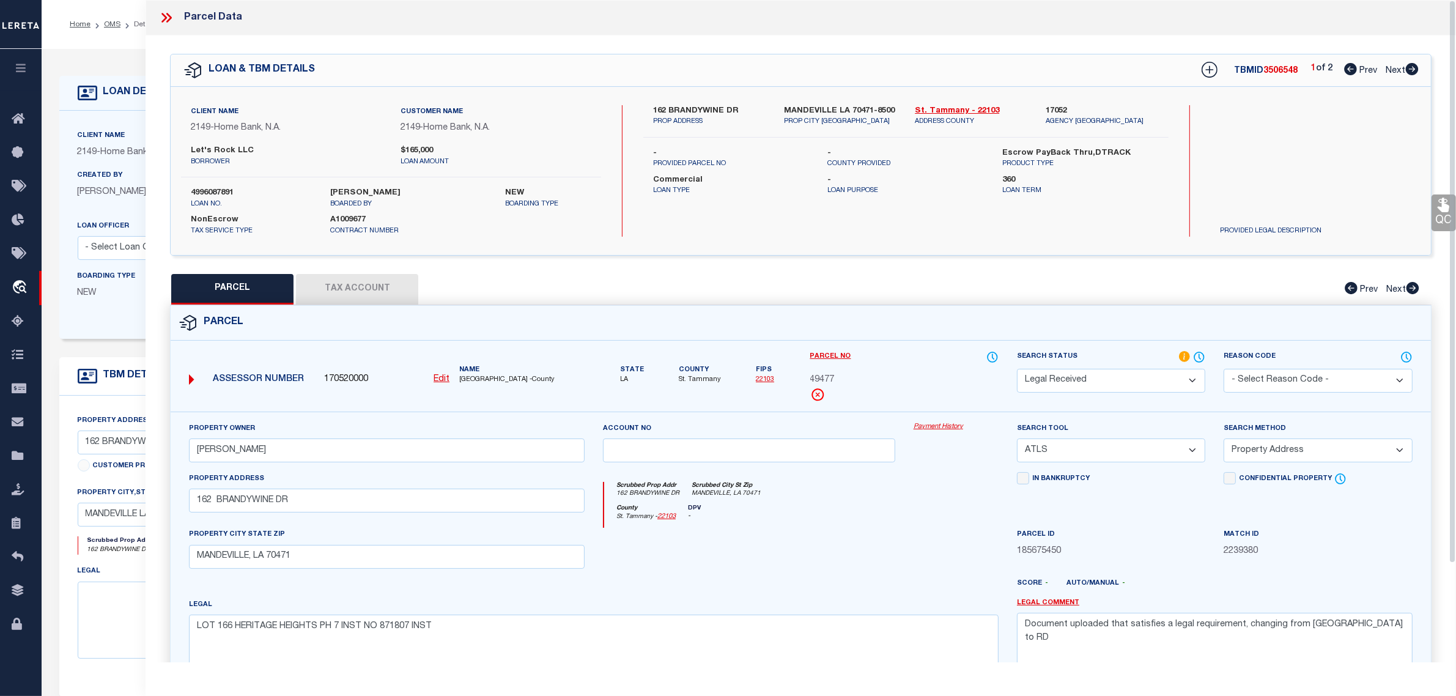
click at [171, 19] on icon at bounding box center [169, 18] width 6 height 10
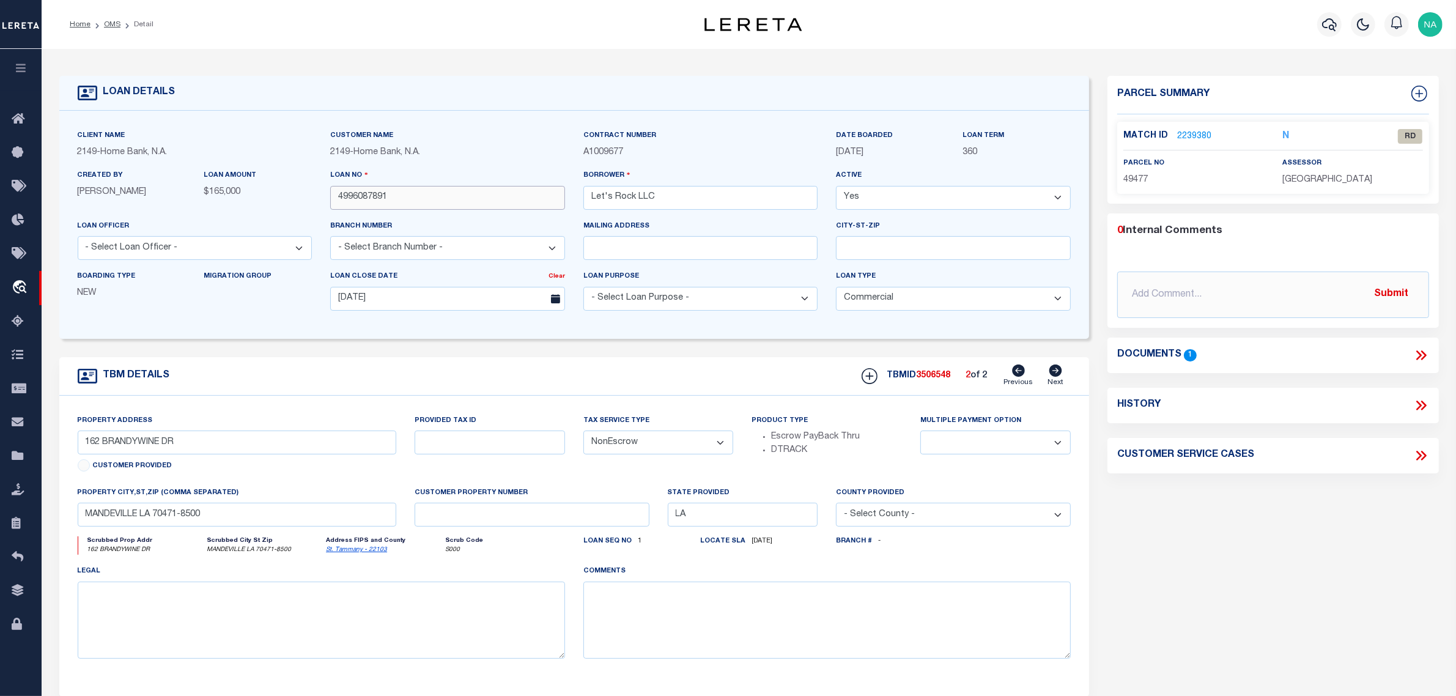
click at [371, 202] on input "4996087891" at bounding box center [447, 198] width 235 height 24
click at [1139, 180] on span "49477" at bounding box center [1135, 179] width 24 height 9
copy span "49477"
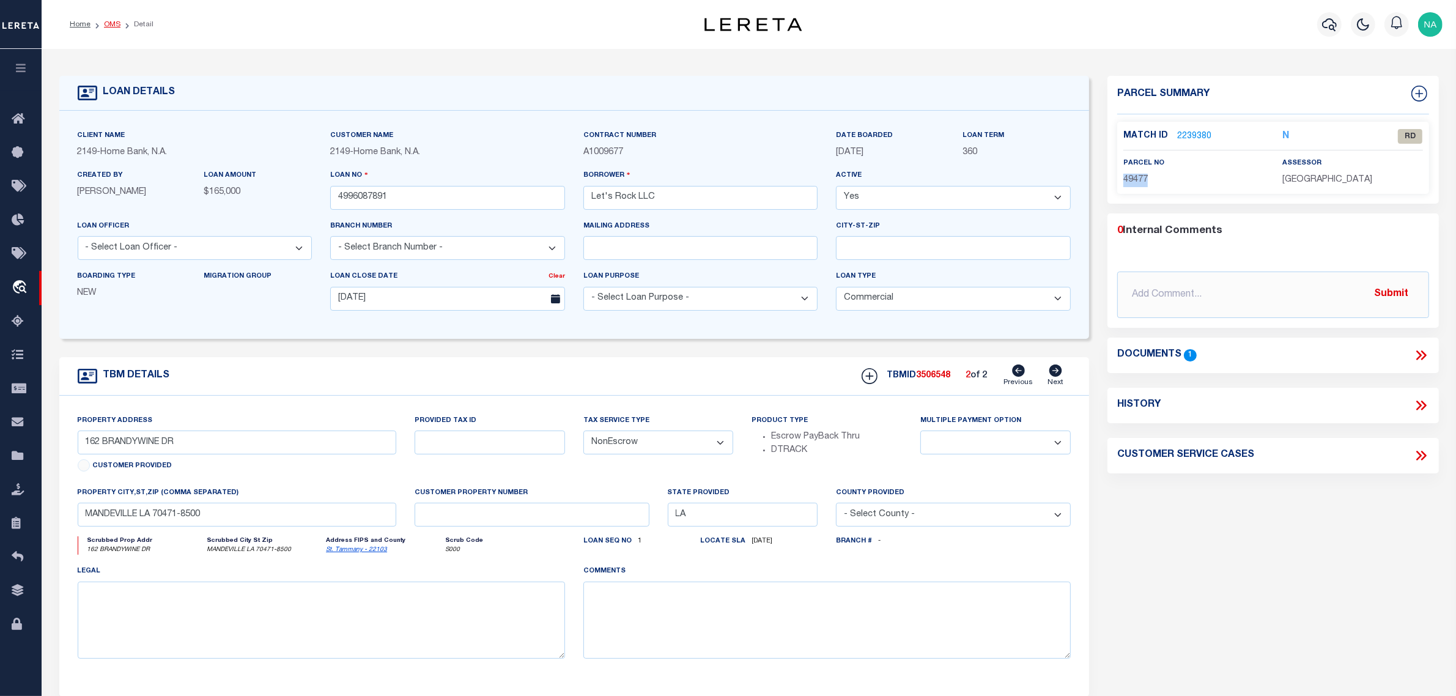
click at [106, 23] on link "OMS" at bounding box center [112, 24] width 17 height 7
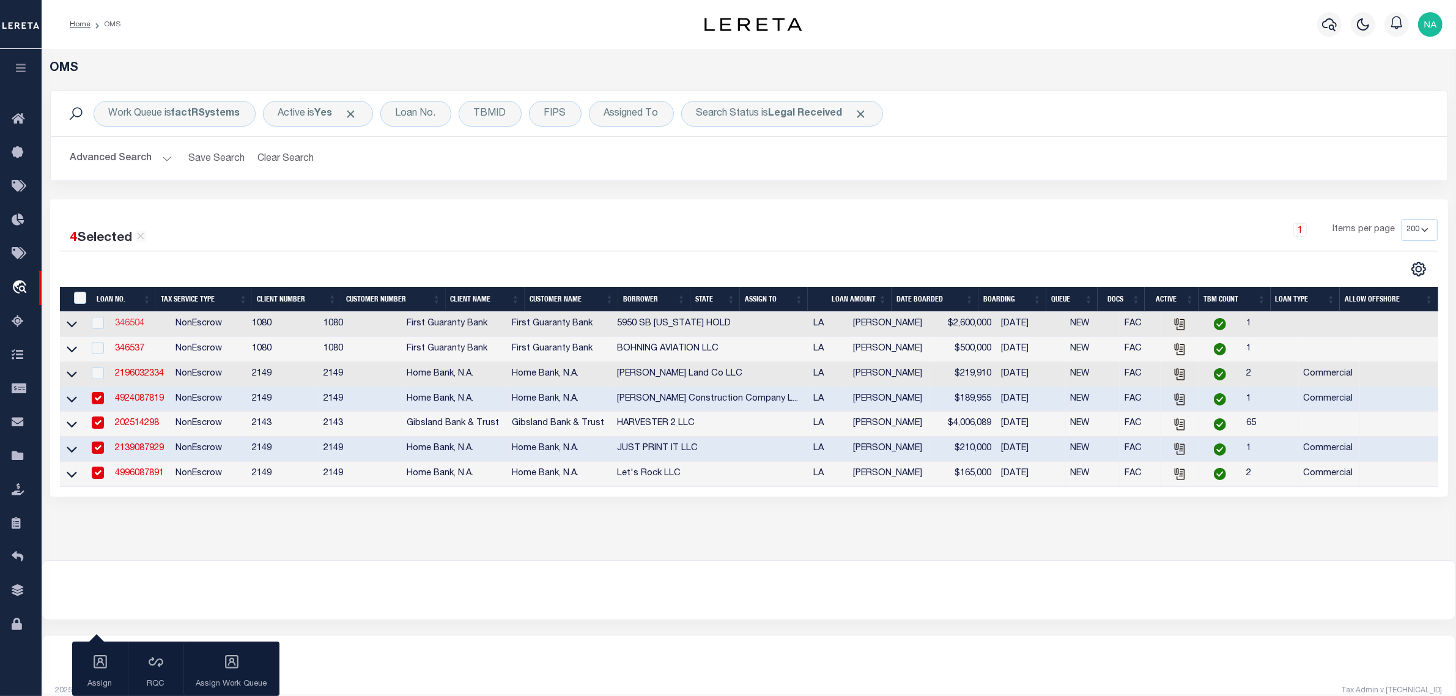
click at [136, 326] on link "346504" at bounding box center [129, 323] width 29 height 9
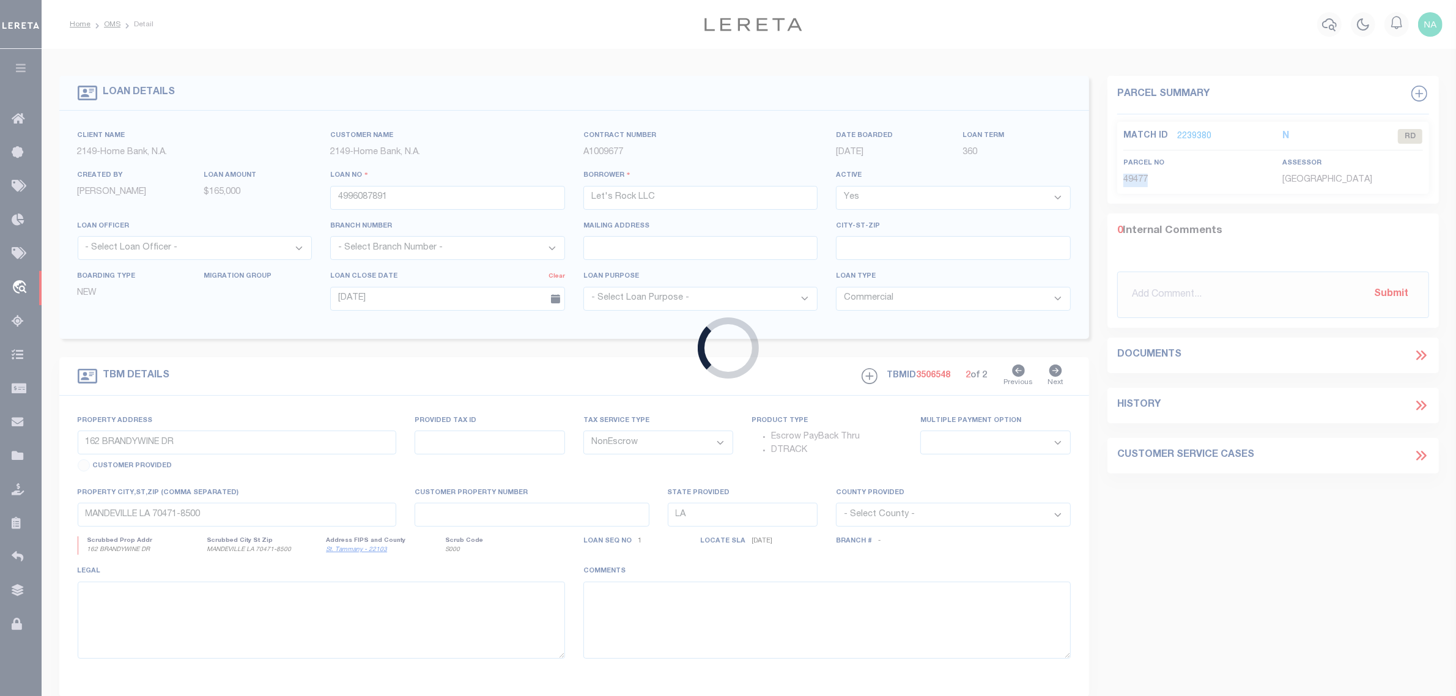
type input "346504"
type input "5950 SB GEORGIA HOLD"
select select
select select "400"
select select
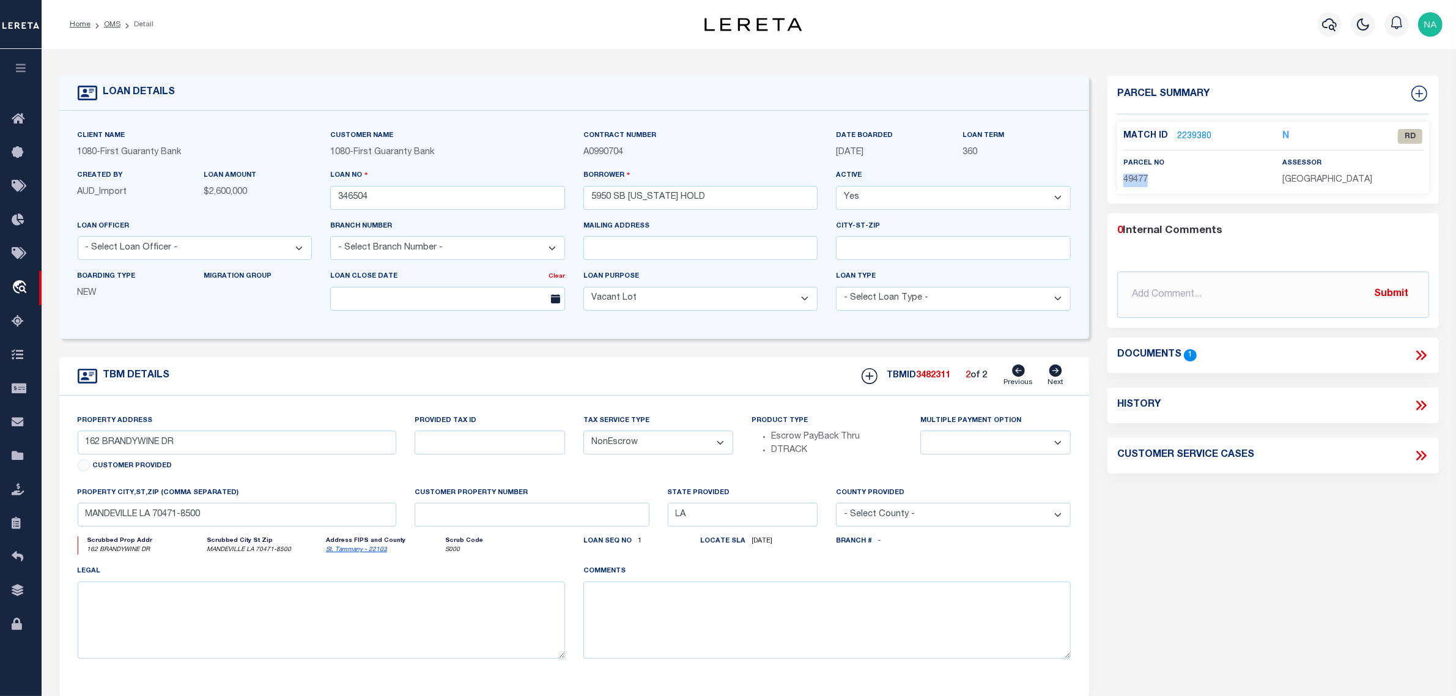
select select "1570"
type input "212 EAST AIRLINE HIGHWAY"
type input "0920003624"
select select
type input "KENNER LA 70062"
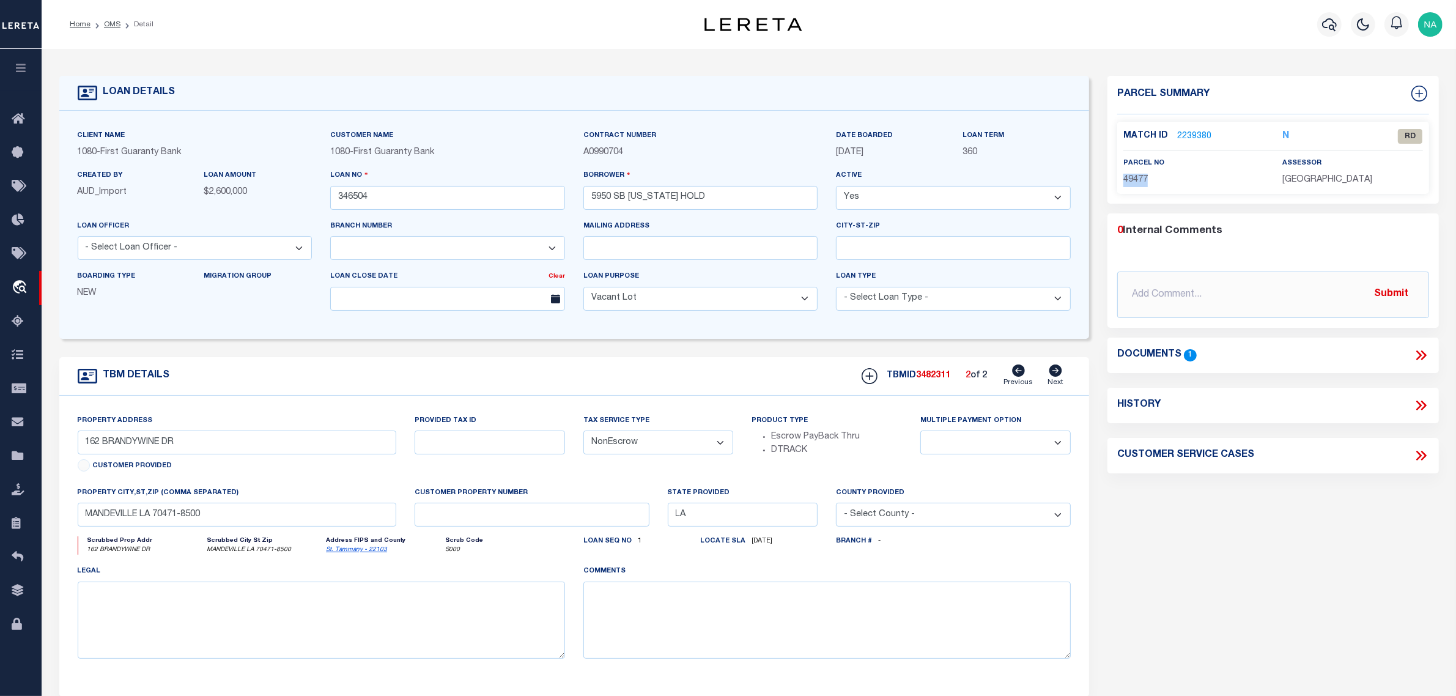
type input "260487264"
select select
click at [106, 21] on link "OMS" at bounding box center [112, 24] width 17 height 7
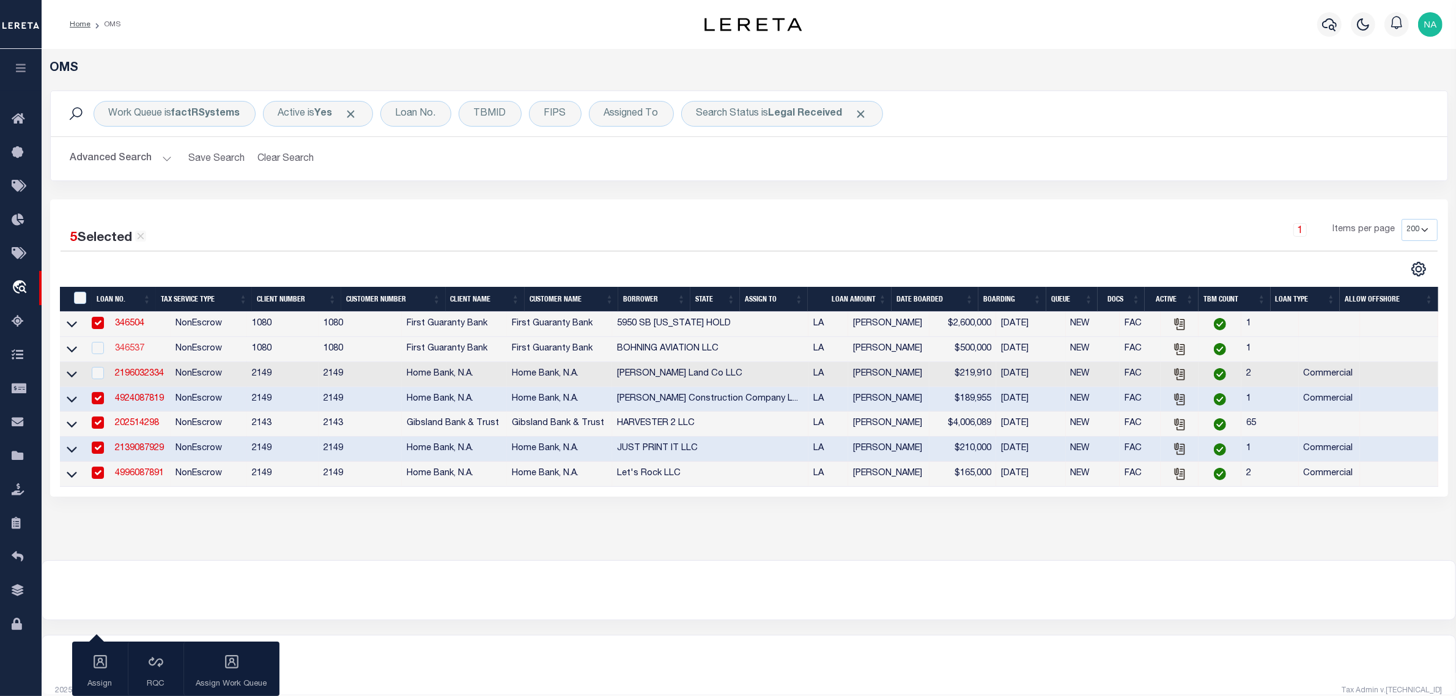
click at [136, 350] on link "346537" at bounding box center [129, 348] width 29 height 9
checkbox input "true"
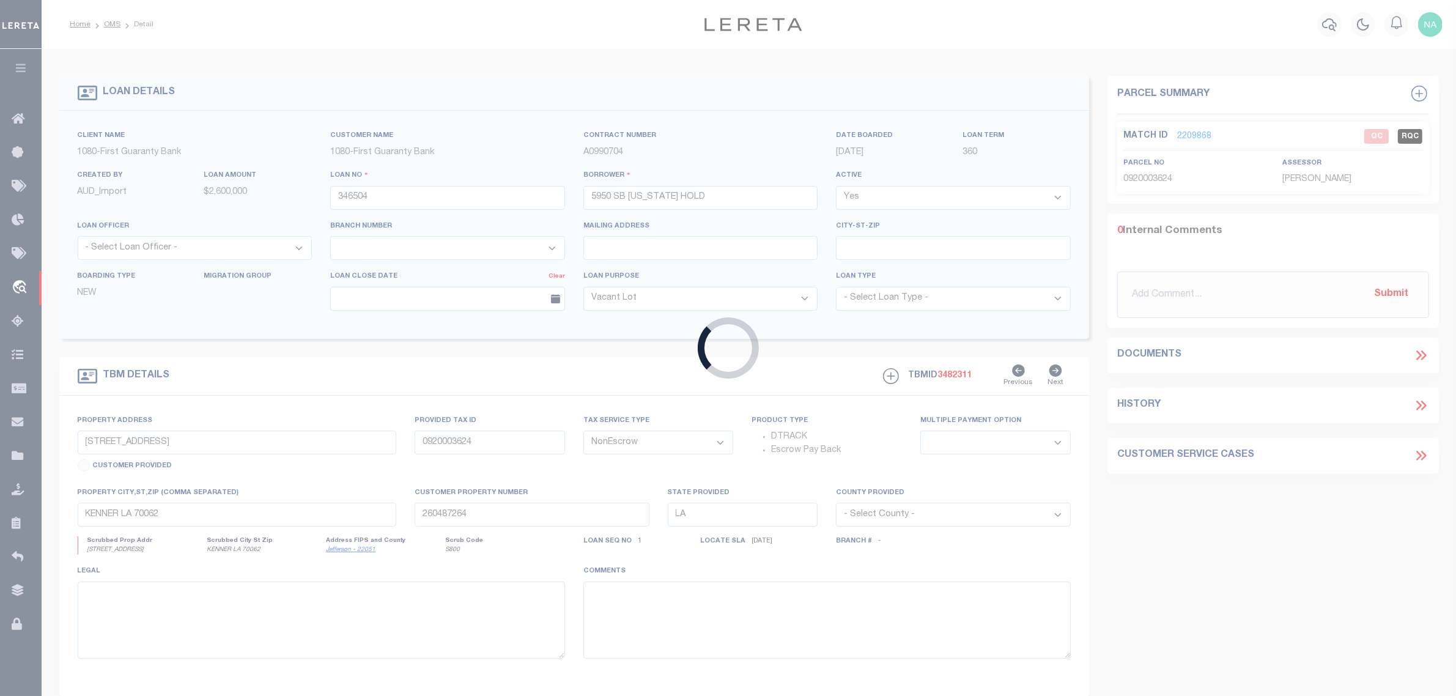
type input "346537"
type input "BOHNING AVIATION LLC"
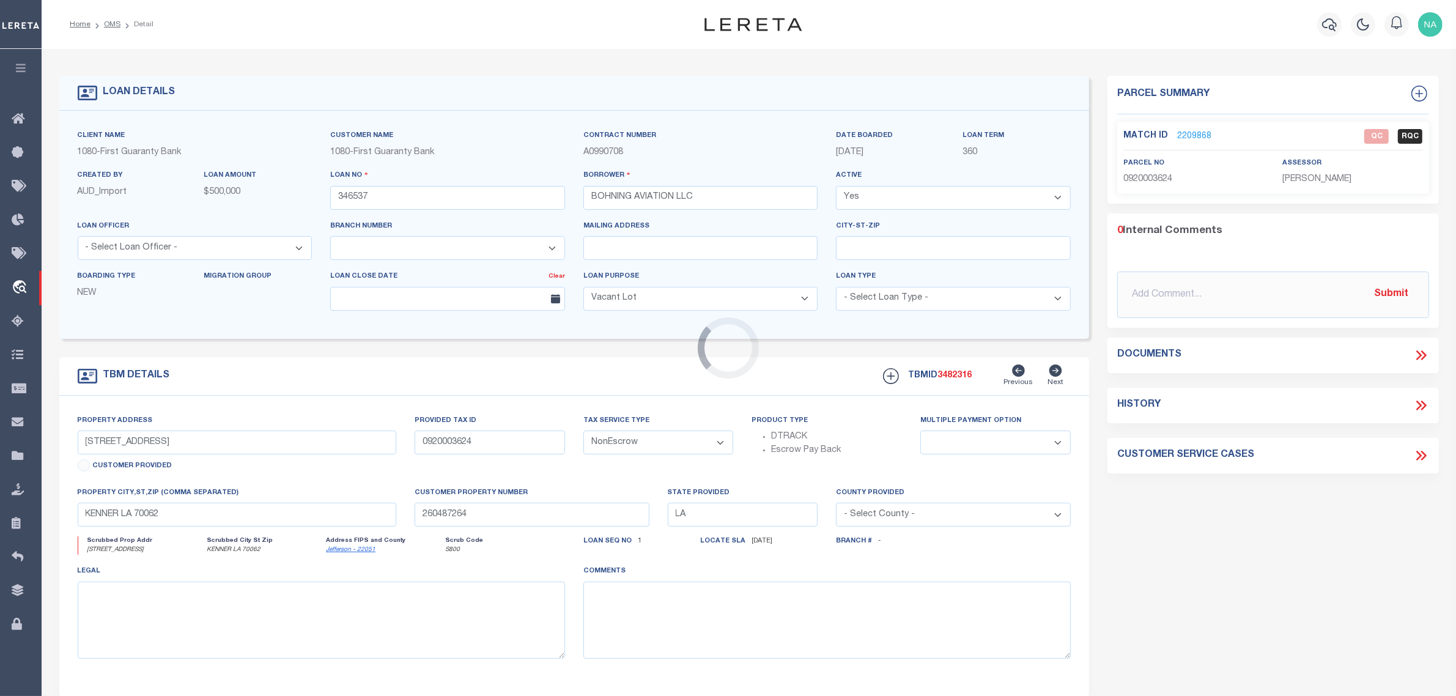
type input "861 INDUSTRIAL PARK ROAD"
type input "TBD"
select select
type input "HAMMOND LA 70401"
type input "260314441"
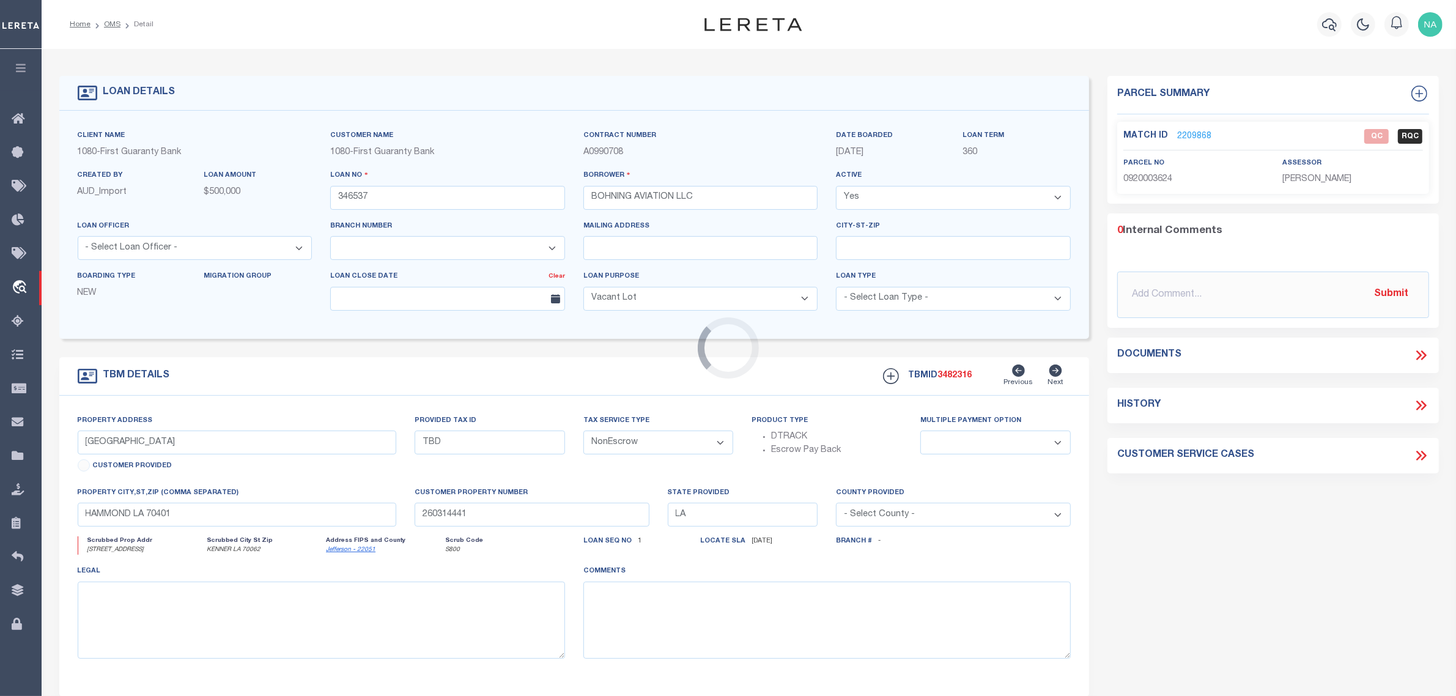
select select
select select "1570"
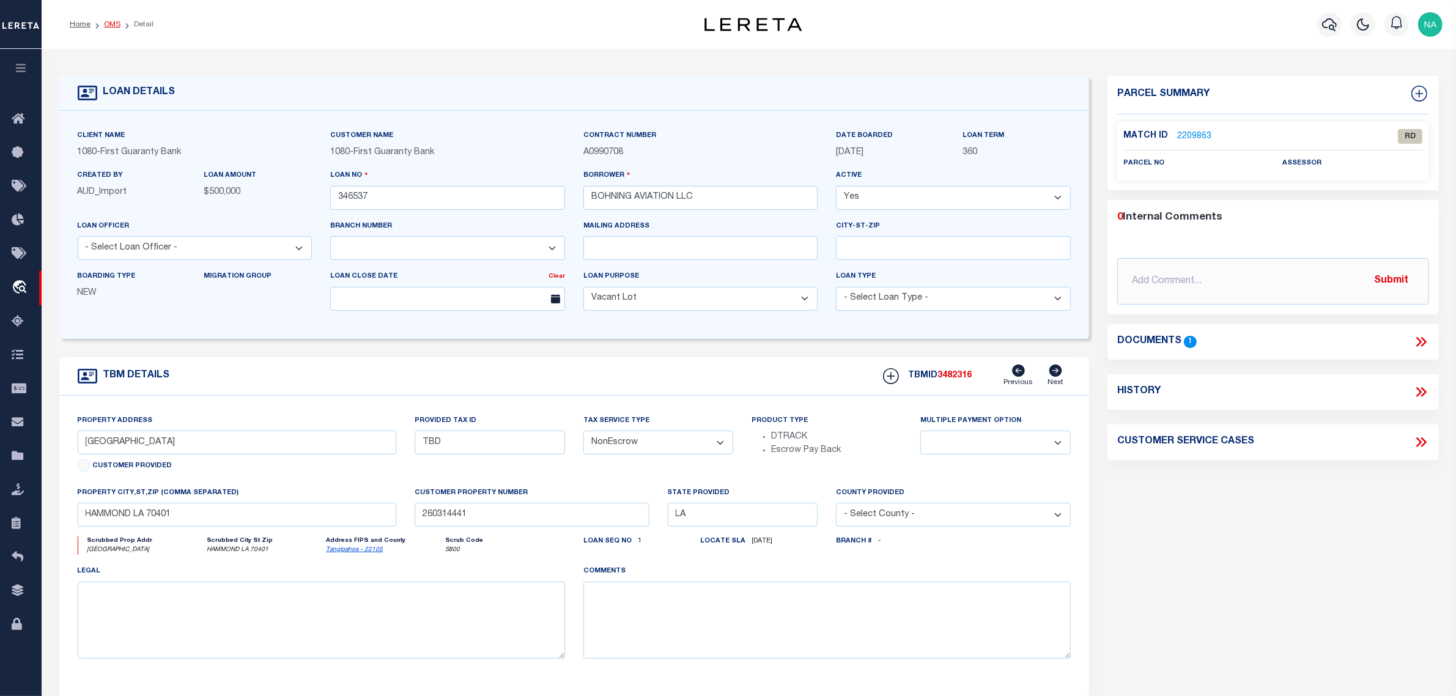
click at [114, 21] on link "OMS" at bounding box center [112, 24] width 17 height 7
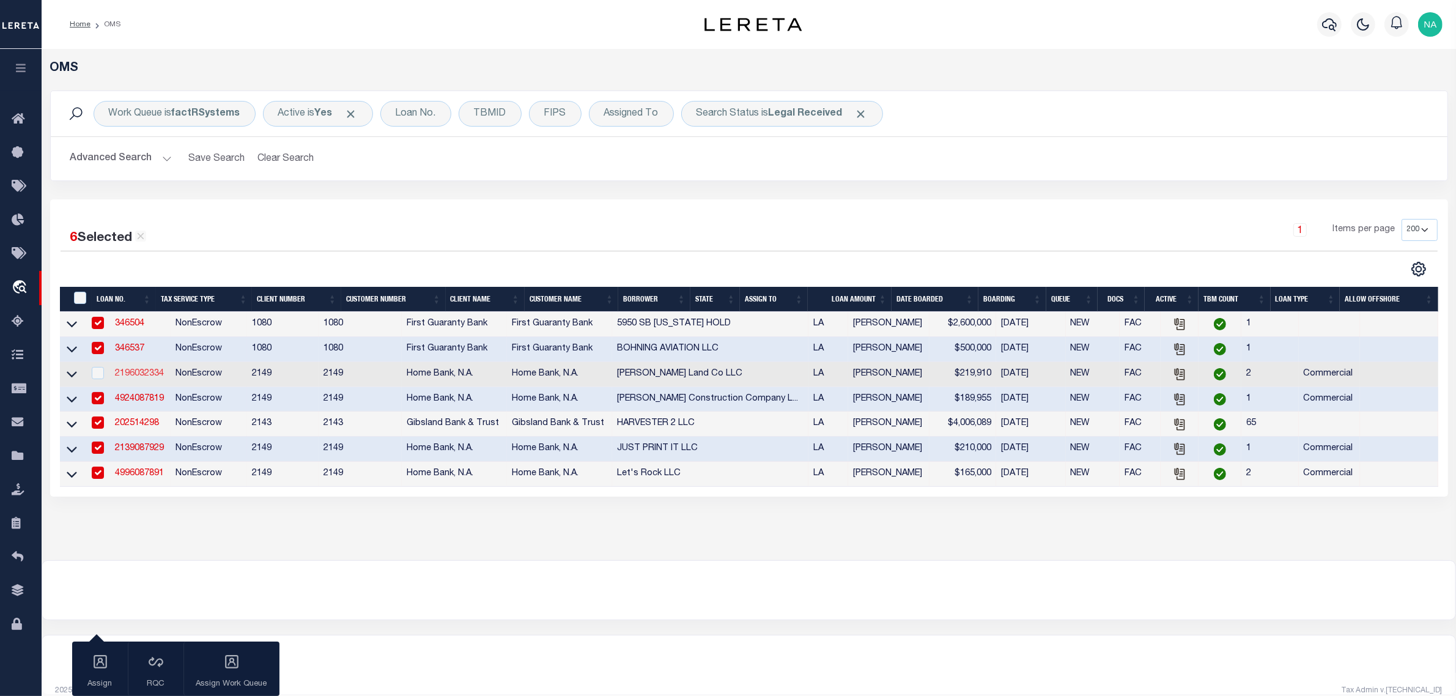
click at [145, 376] on link "2196032334" at bounding box center [139, 373] width 49 height 9
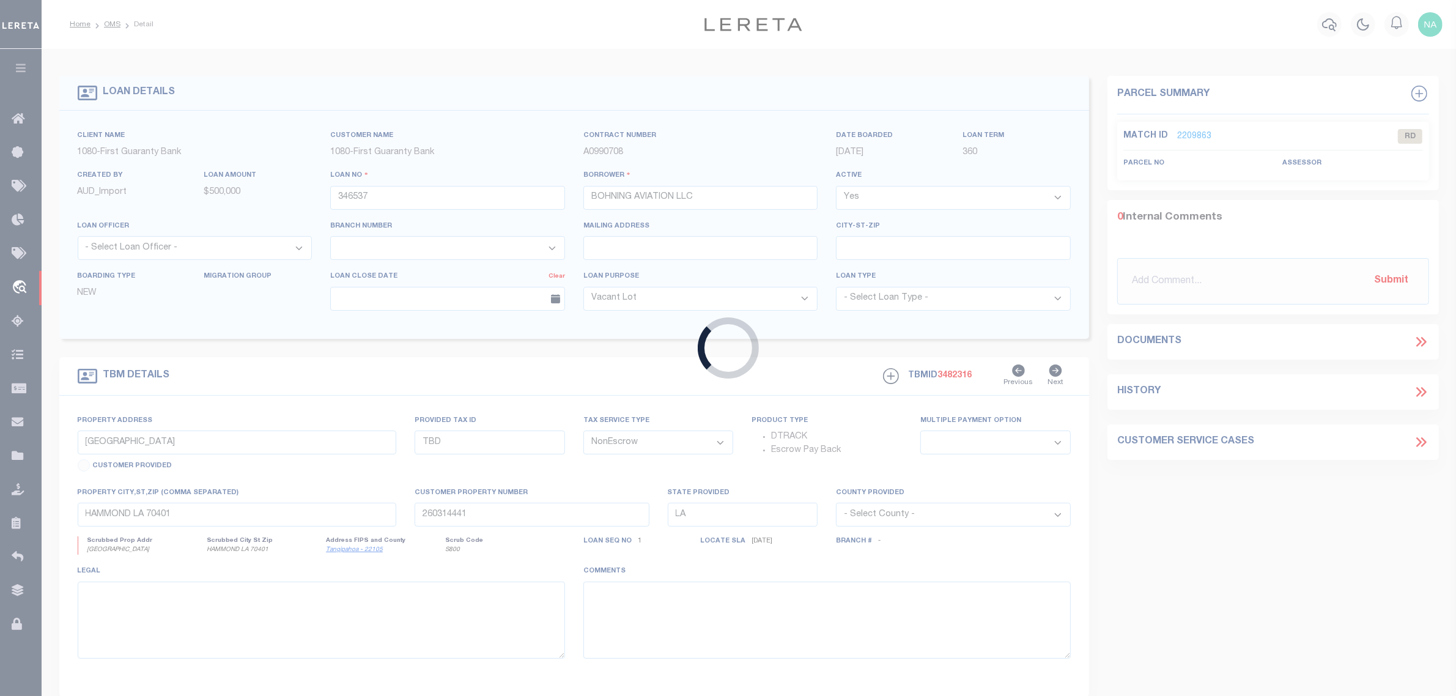
type input "2196032334"
type input "Tony Soileau Land Co LLC"
select select
type input "07/30/2025"
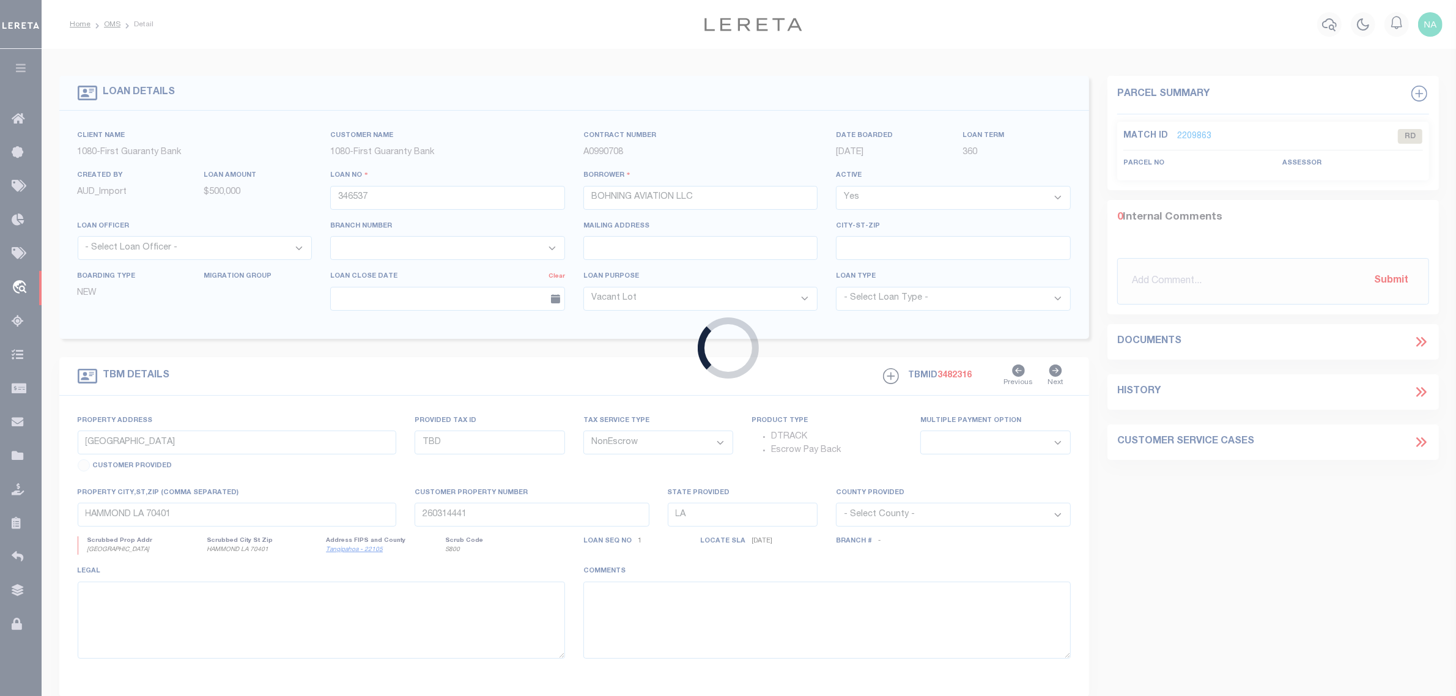
select select
select select "20"
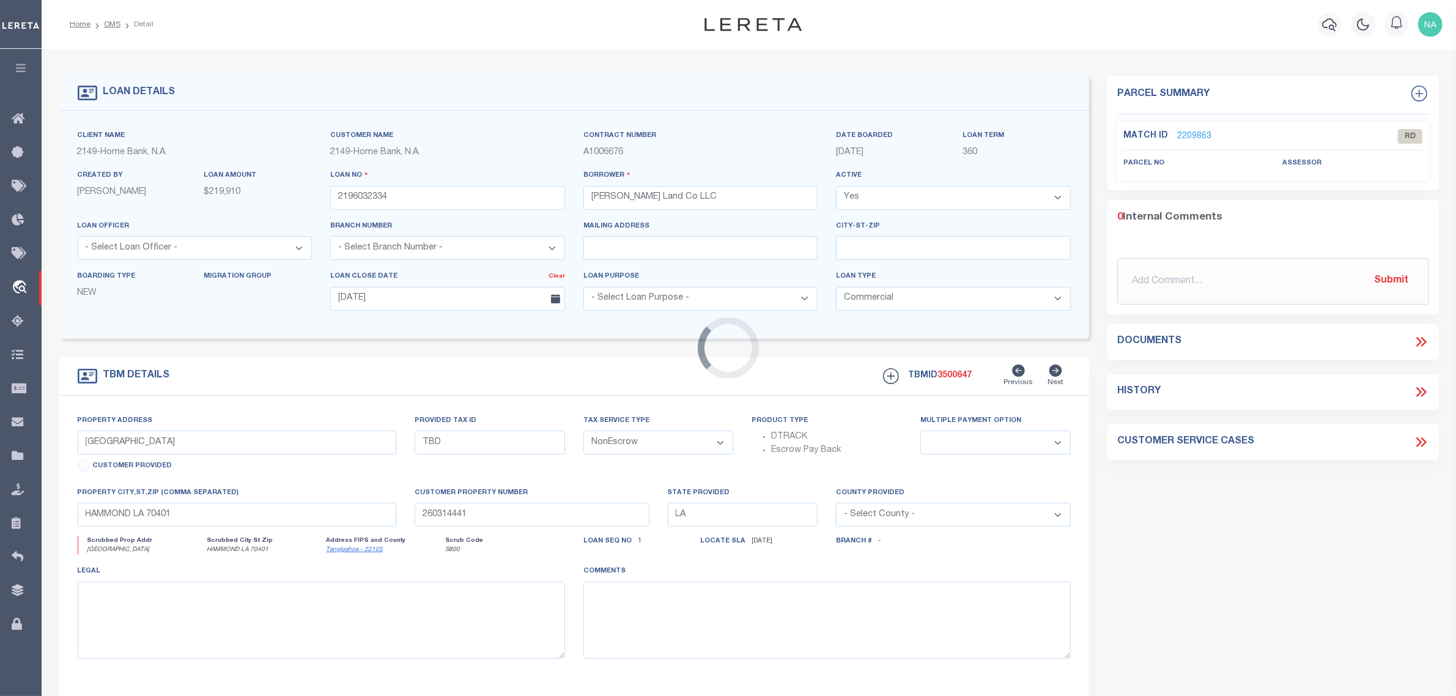
type input "420 SETTLERS TRACE BLVD"
select select
type input "LAFAYETTE LA 70508-6047"
select select "9220"
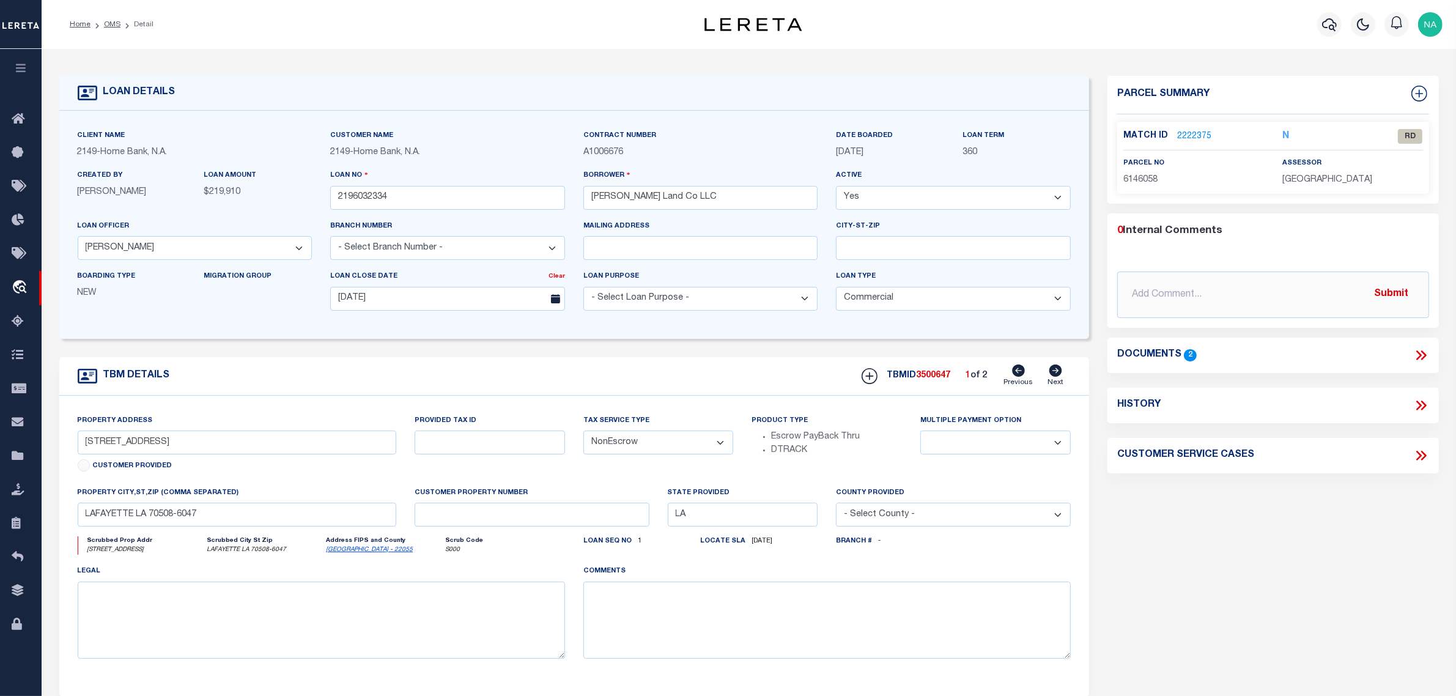
click at [1053, 374] on icon at bounding box center [1054, 370] width 13 height 12
type input "105 GREENHILL CIR"
select select
type input "BROUSSARD LA 70518-7512"
select select
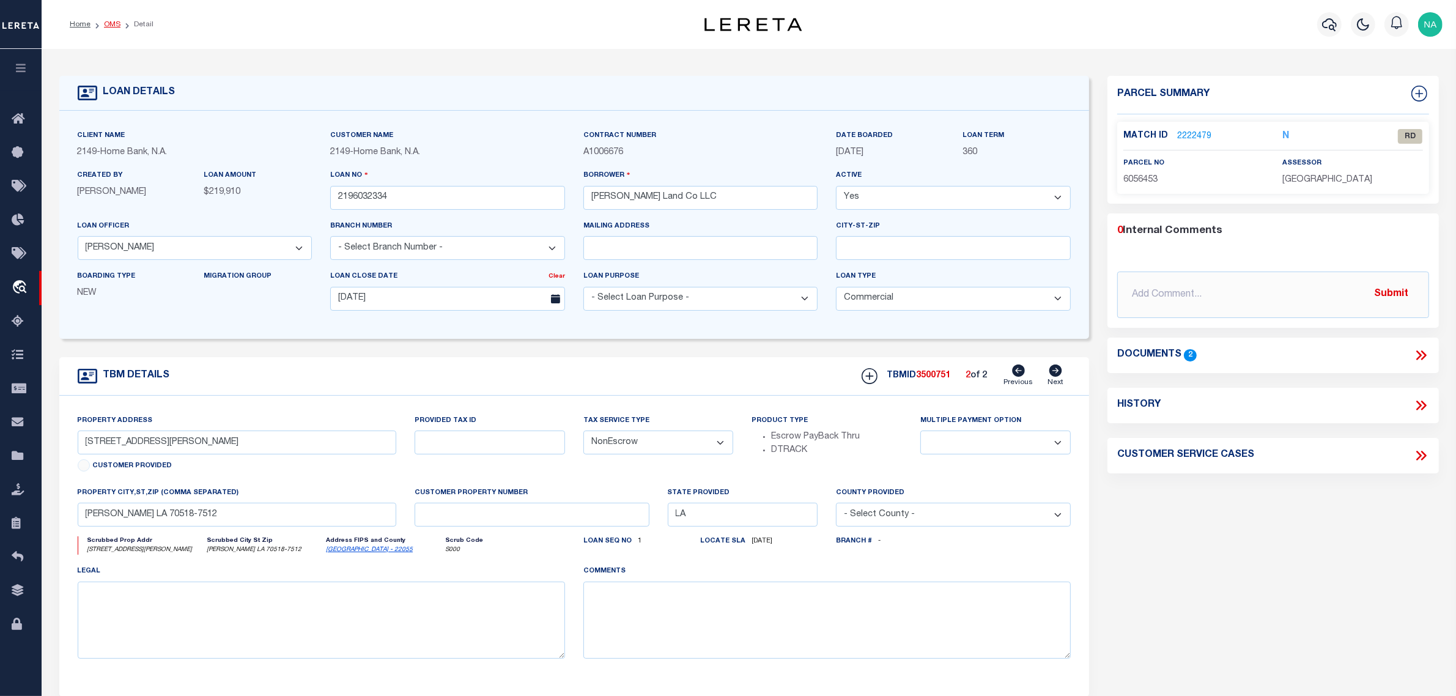
click at [114, 21] on link "OMS" at bounding box center [112, 24] width 17 height 7
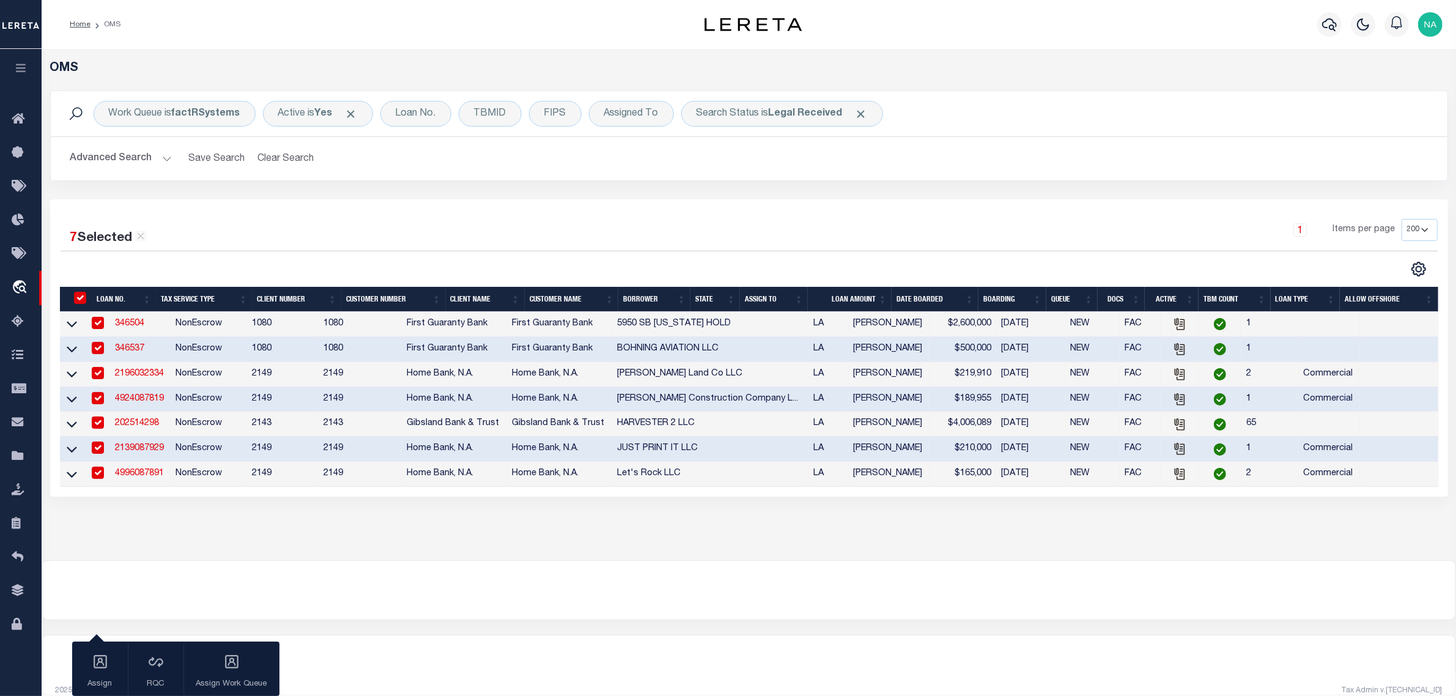
click at [151, 427] on link "202514298" at bounding box center [137, 423] width 44 height 9
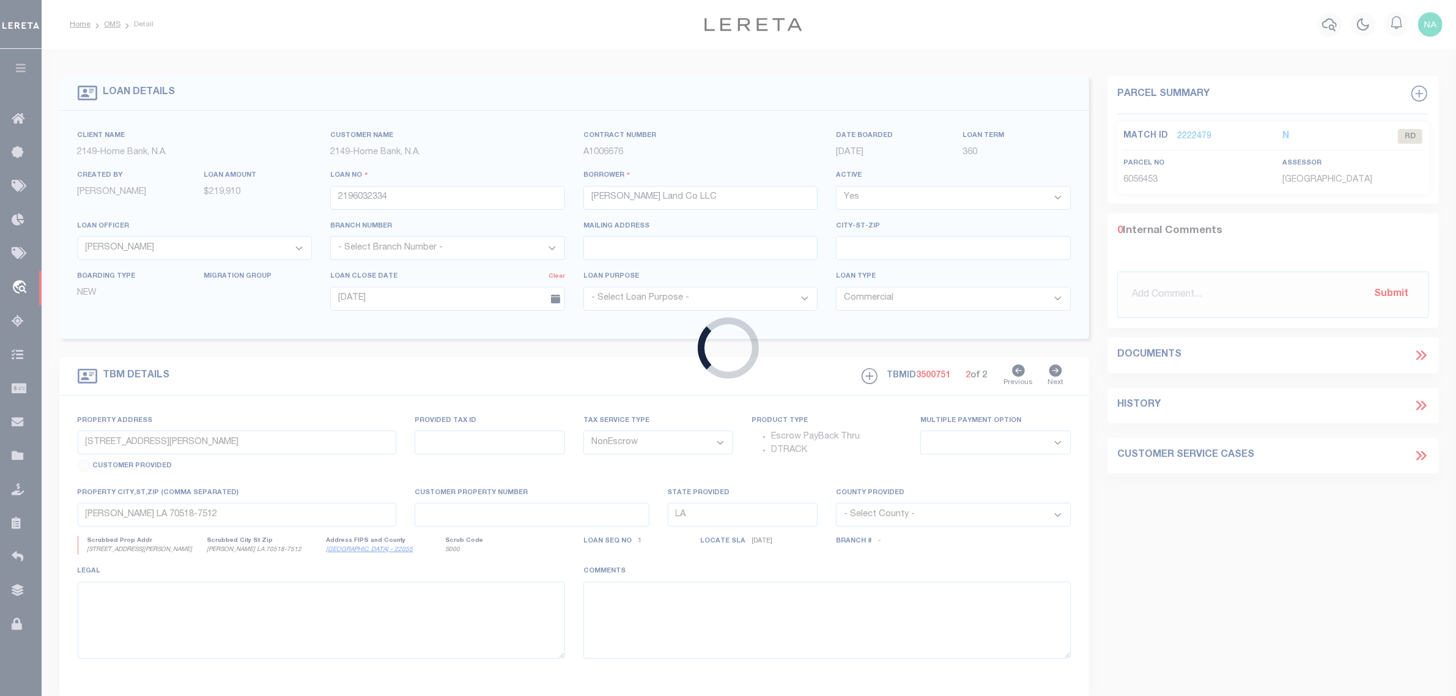
type input "202514298"
type input "HARVESTER 2 LLC"
select select
select select "100"
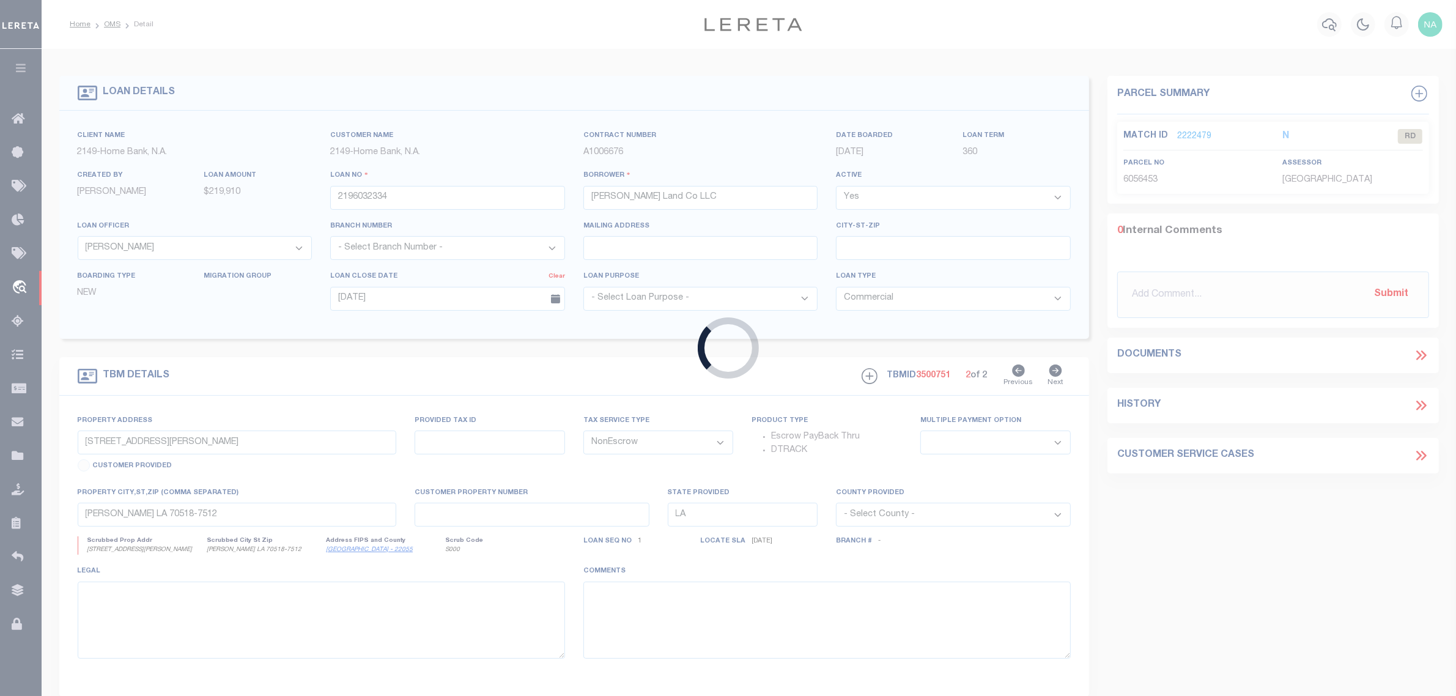
select select
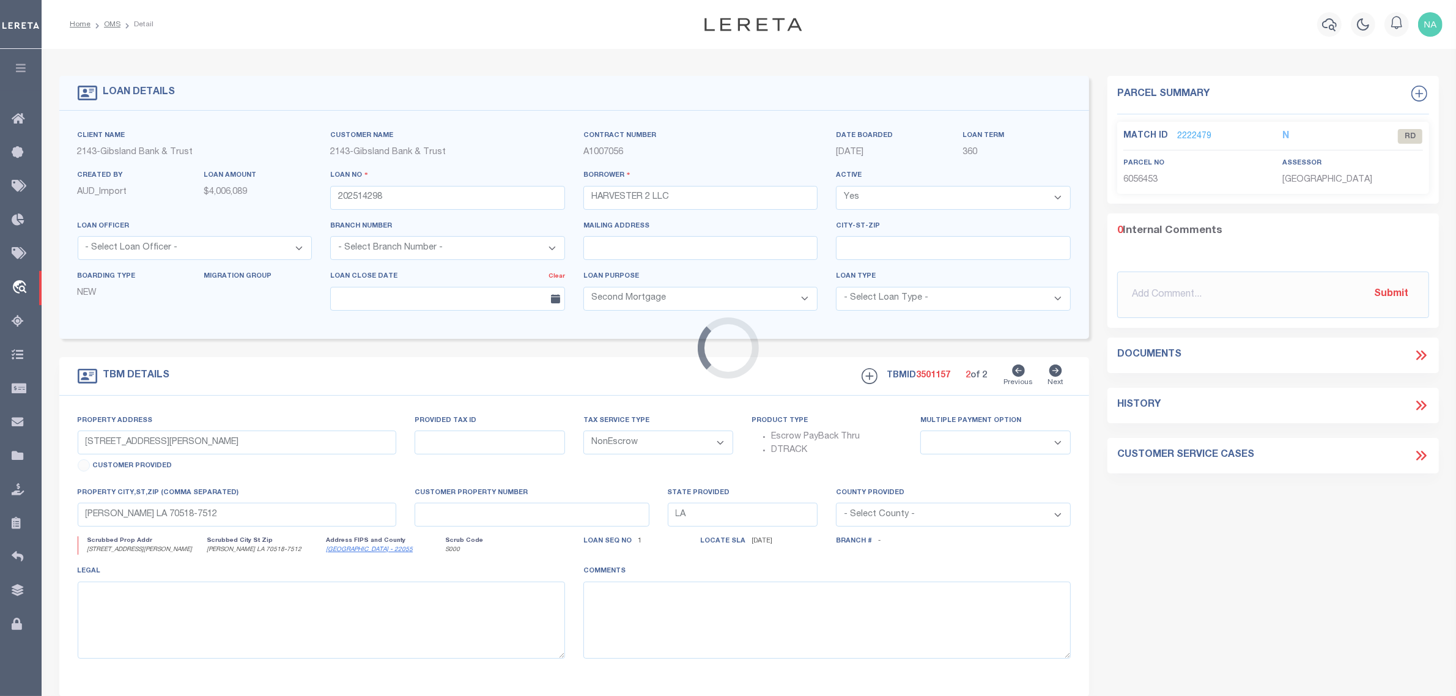
type input "3401 HARVESTER DR BUILDING 15 (JR)"
type input "60557"
select select
type input "MONROE LA 71203"
select select
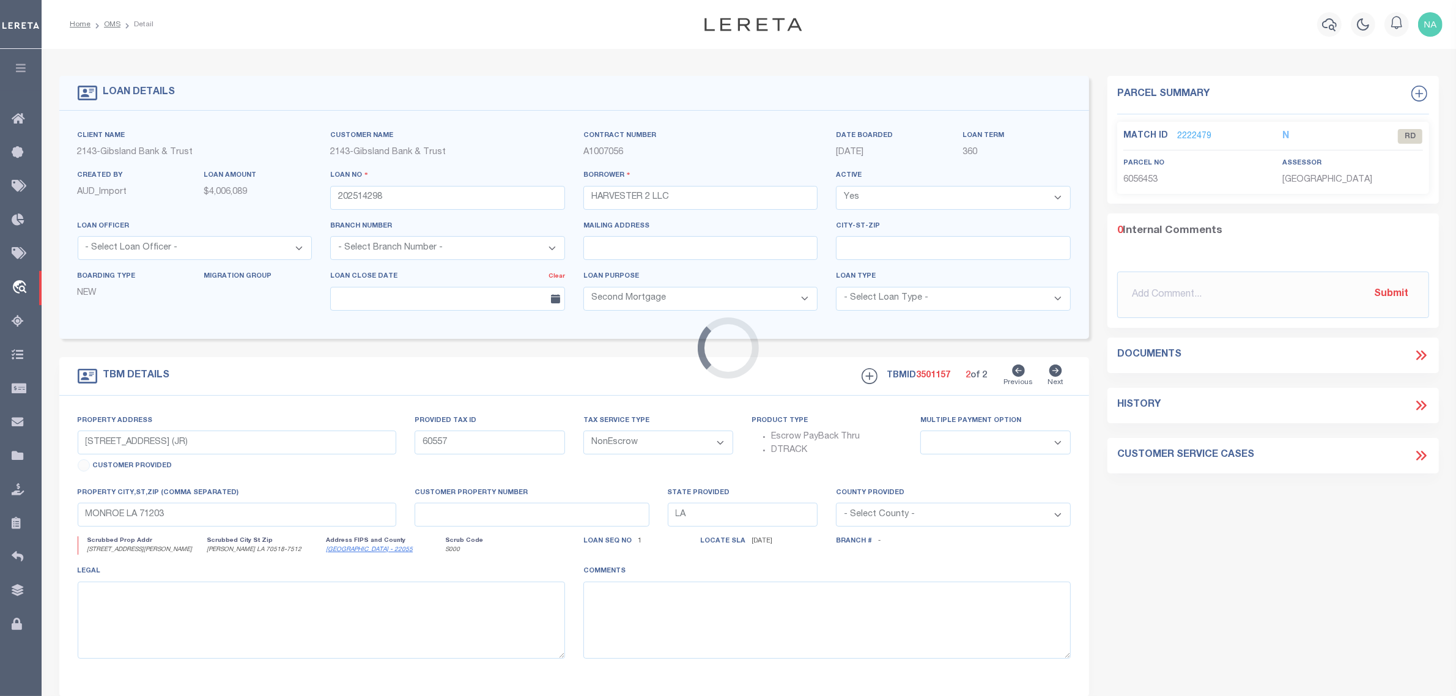
select select "3332"
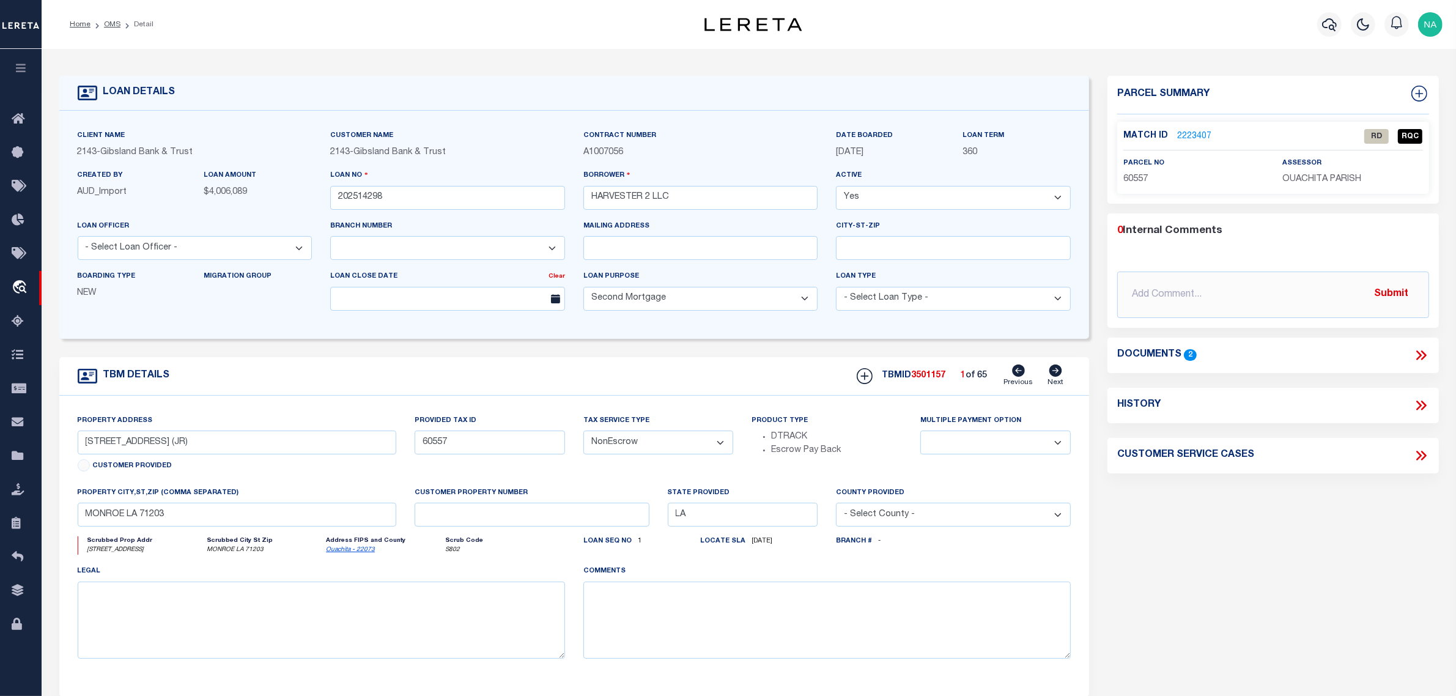
click at [1058, 374] on icon at bounding box center [1054, 370] width 13 height 12
type input "3401 HARVESTER DR. BUILDING 1"
select select
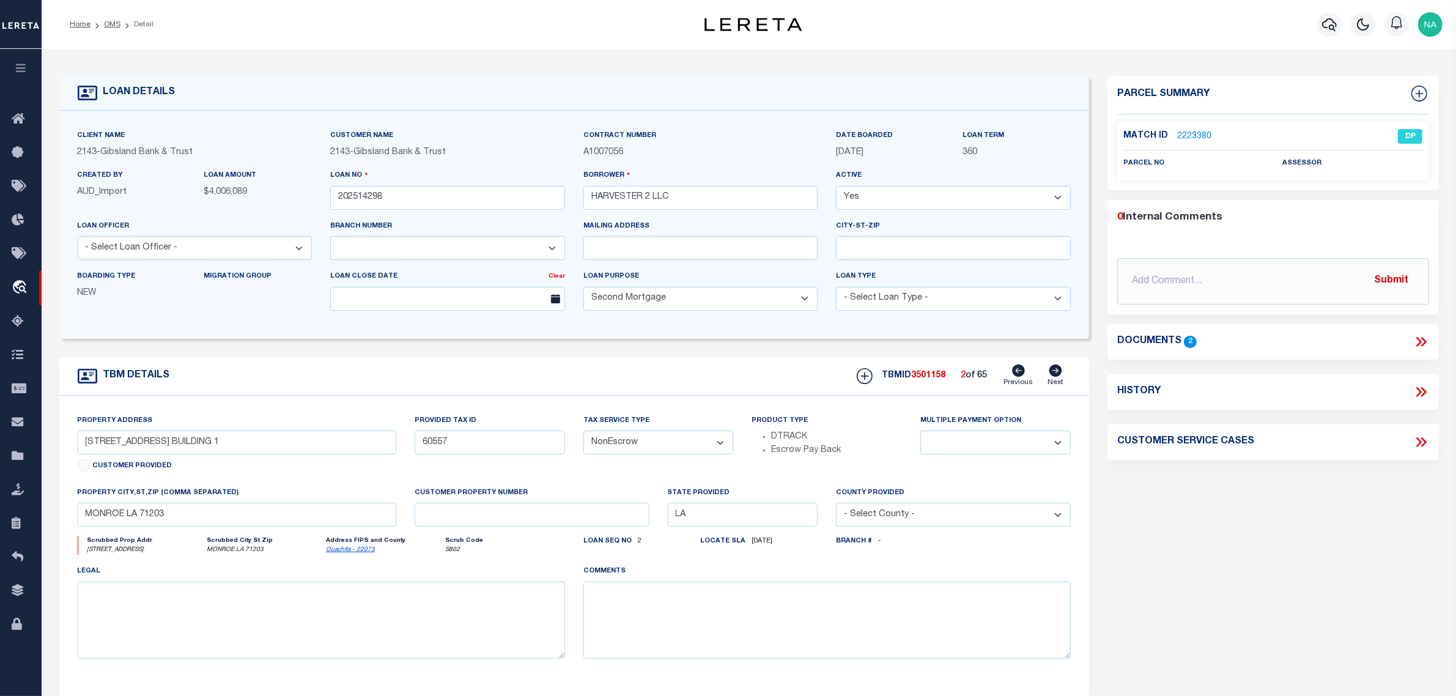
click at [1194, 136] on link "2223380" at bounding box center [1194, 136] width 34 height 13
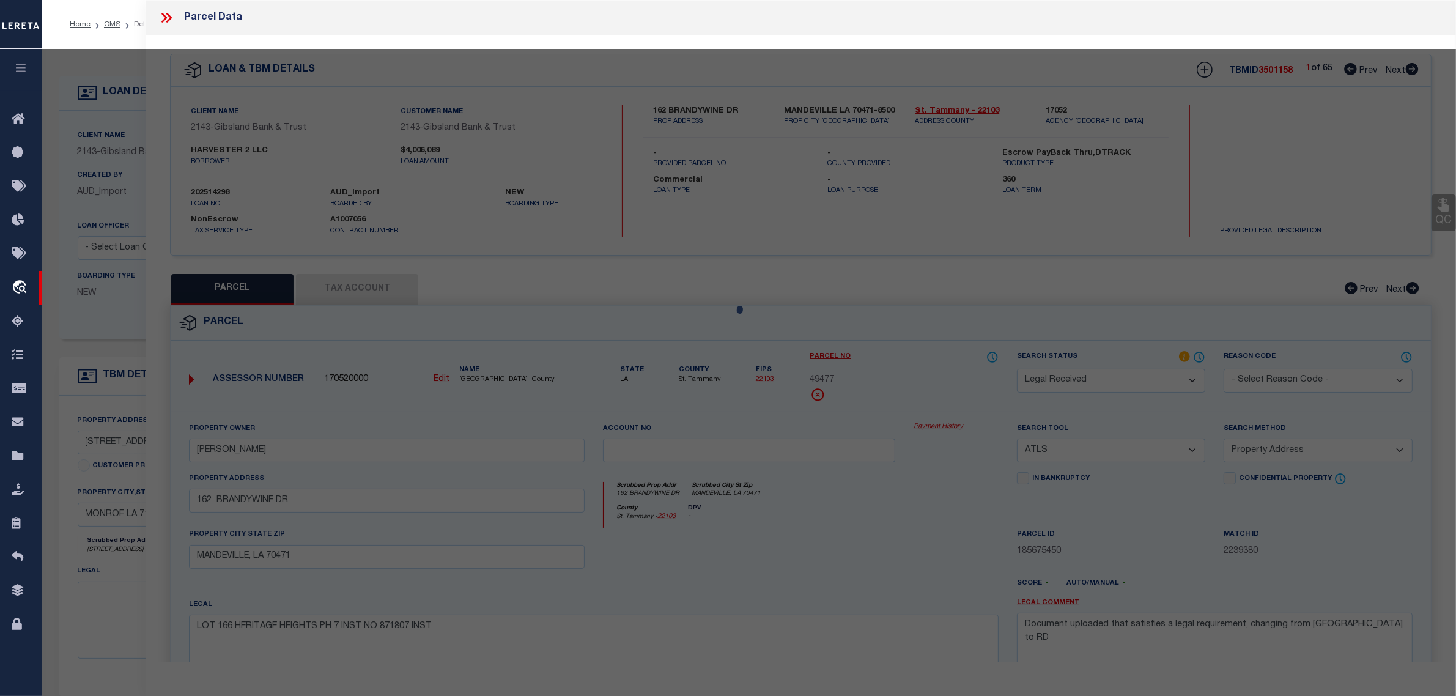
select select "AS"
select select
checkbox input "false"
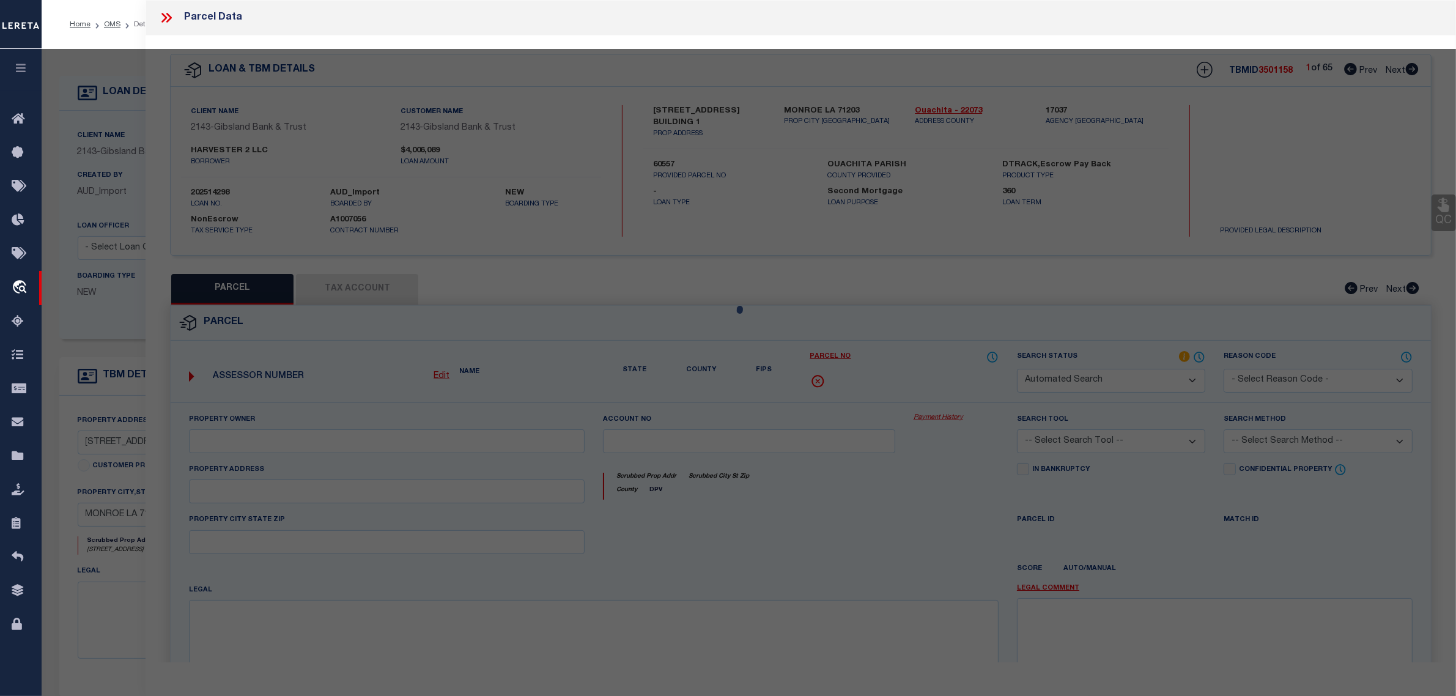
select select "DP"
checkbox input "false"
type textarea "Required parcel has already been added to the same TBMID OR the same loan numbe…"
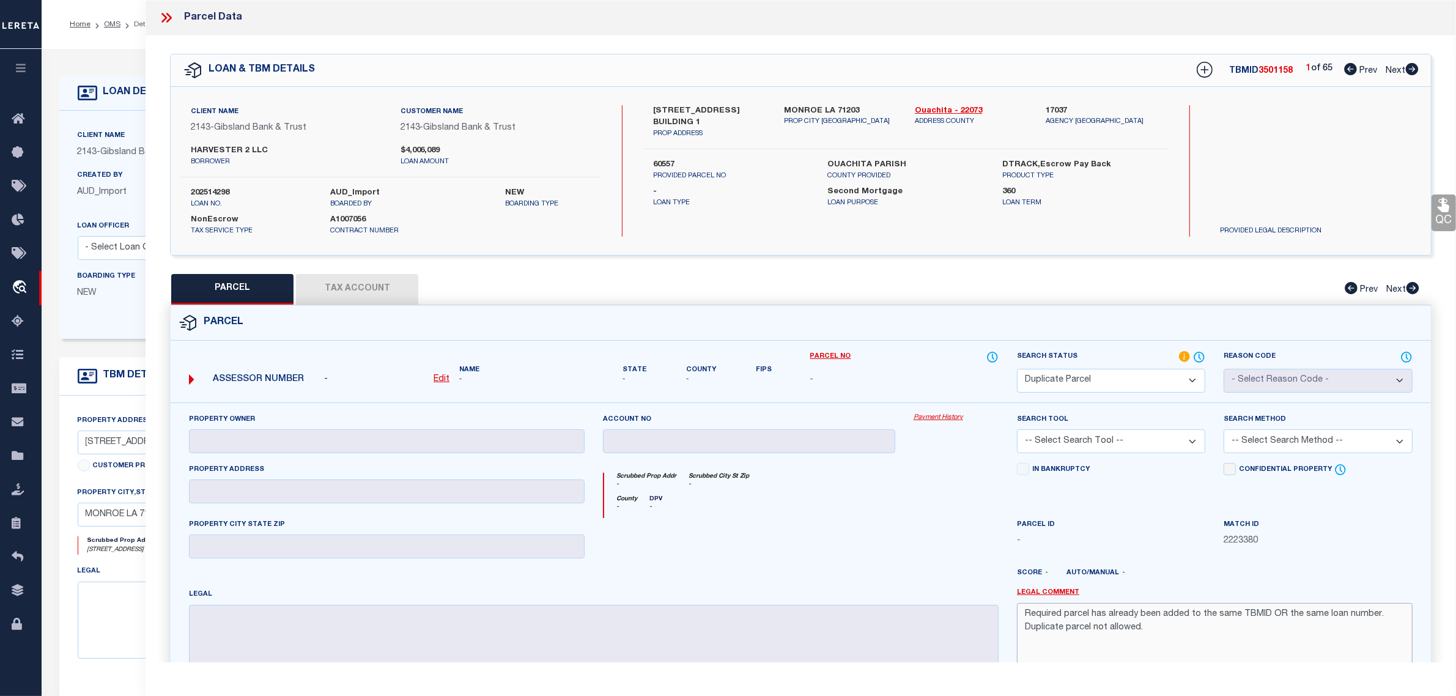
drag, startPoint x: 1153, startPoint y: 631, endPoint x: 945, endPoint y: 581, distance: 213.7
click at [945, 581] on div "Property Owner Account no Payment History Search Tool -- Select Search Tool -- …" at bounding box center [801, 552] width 1242 height 279
click at [166, 17] on icon at bounding box center [166, 18] width 16 height 16
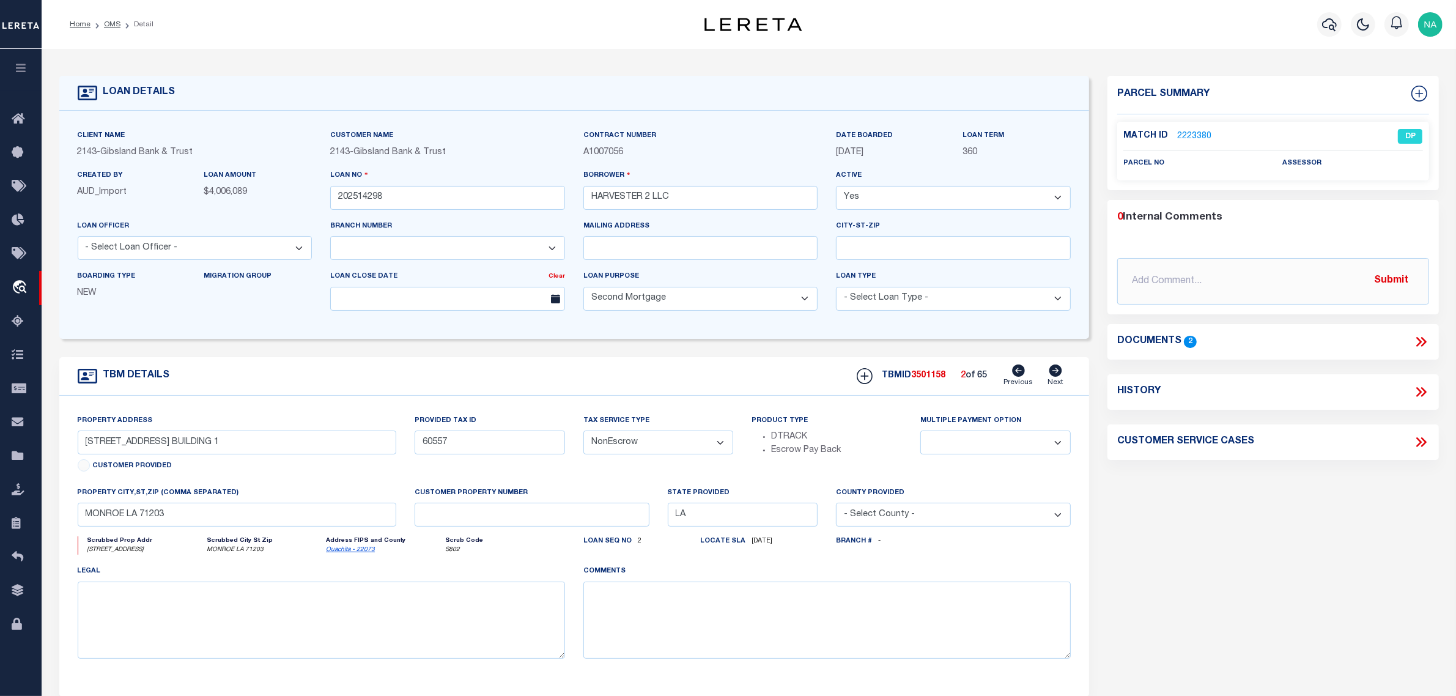
click at [1055, 374] on icon at bounding box center [1055, 370] width 13 height 12
type input "3401 HARVESTER DR. BUILDING 10 (JR)"
select select
click at [1055, 374] on icon at bounding box center [1055, 370] width 13 height 12
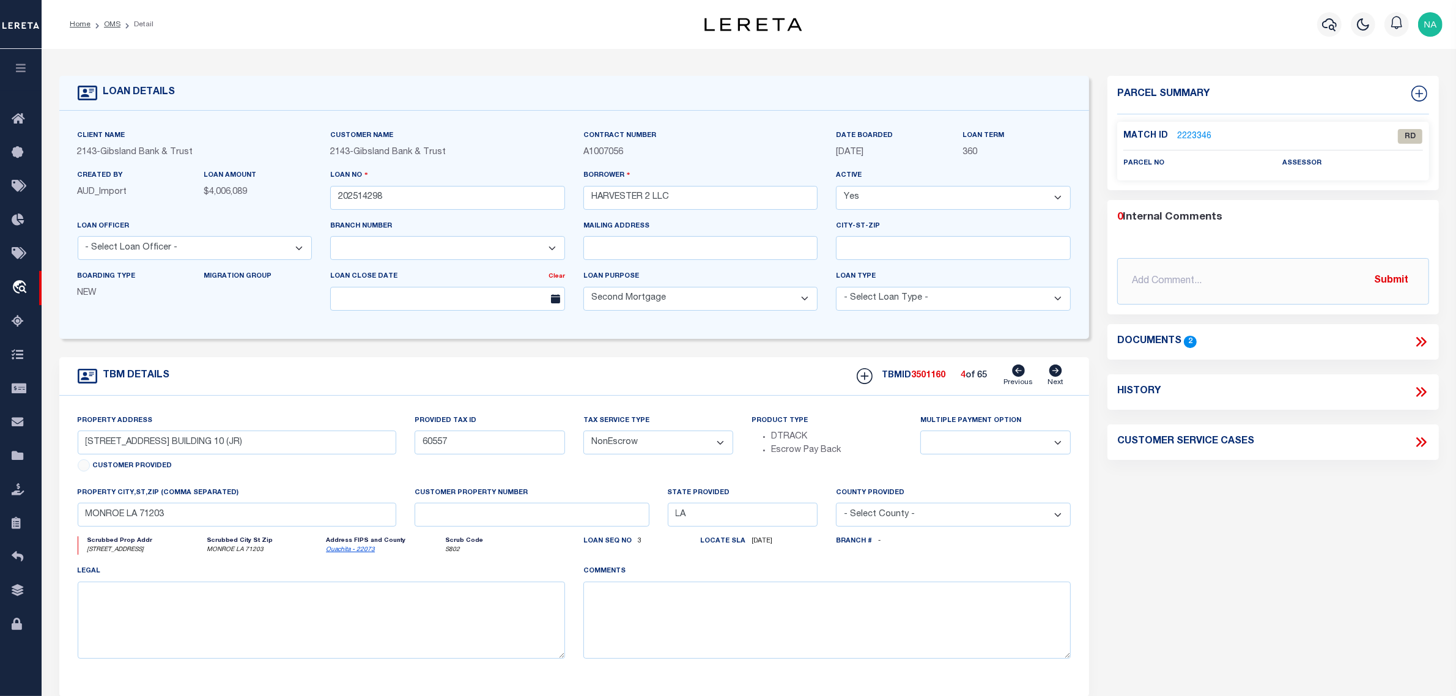
type input "3401 HARVESTER DR. BUILDING 11 (JR)"
select select
click at [1055, 374] on icon at bounding box center [1055, 370] width 13 height 12
type input "3401 HARVESTER DR. BUILDING 12(JR)"
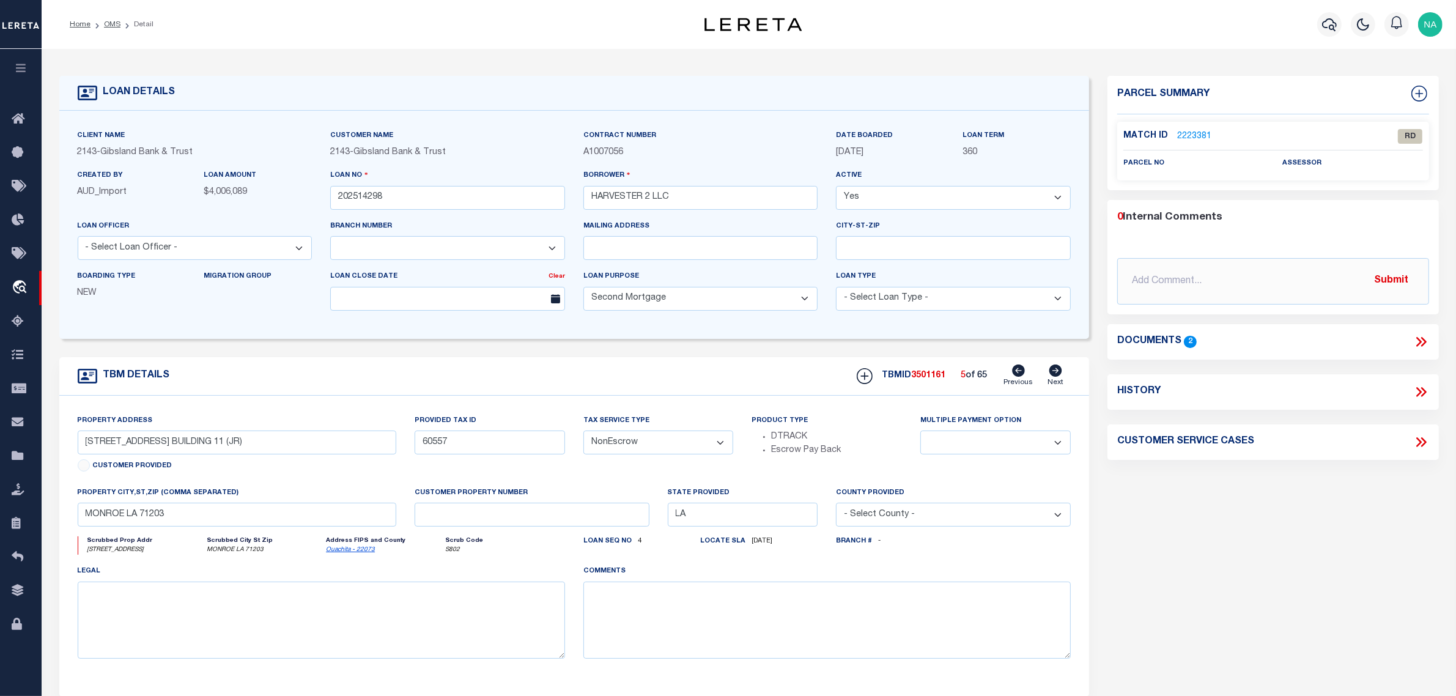
select select
click at [1053, 375] on icon at bounding box center [1055, 370] width 13 height 12
type input "3401 HARVESTER DR. BUILDING 13 (JR)"
select select
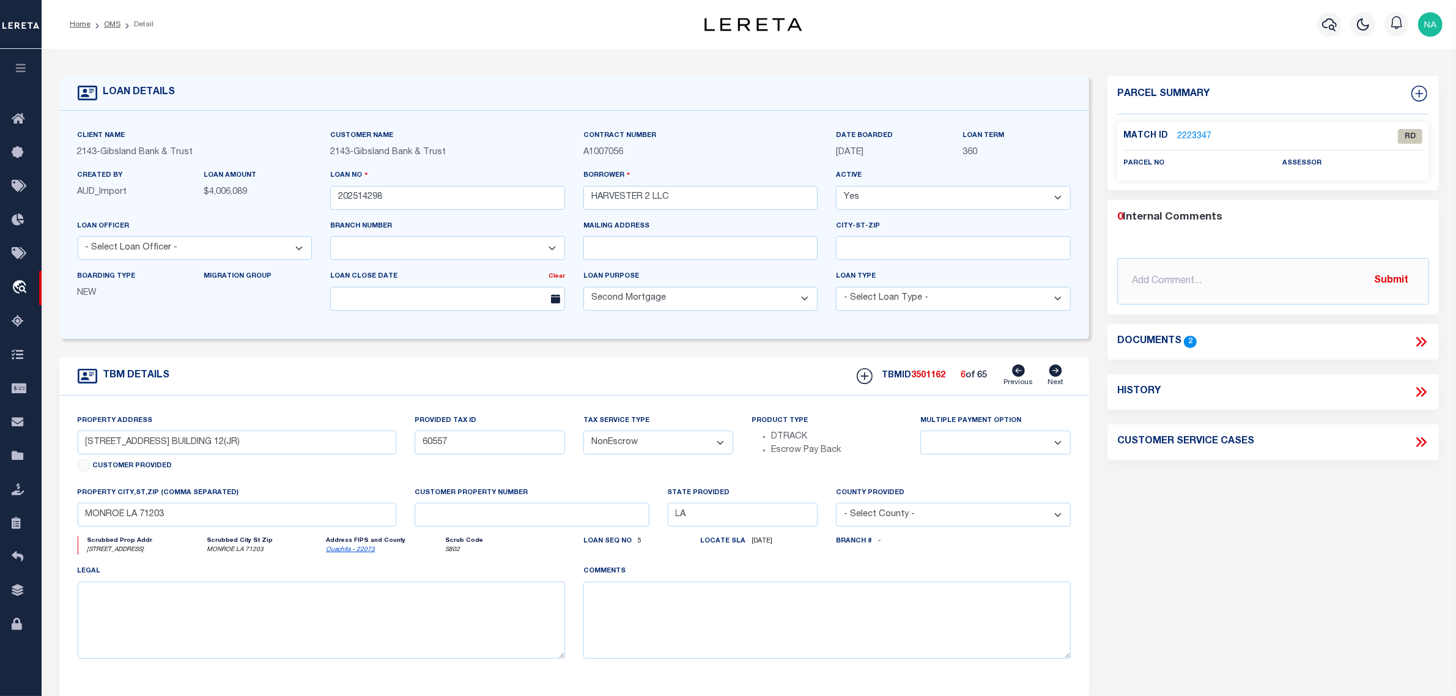
select select
click at [1053, 375] on icon at bounding box center [1055, 370] width 13 height 12
type input "3401 HARVESTER DR. BUILDING 14 (JR)"
select select
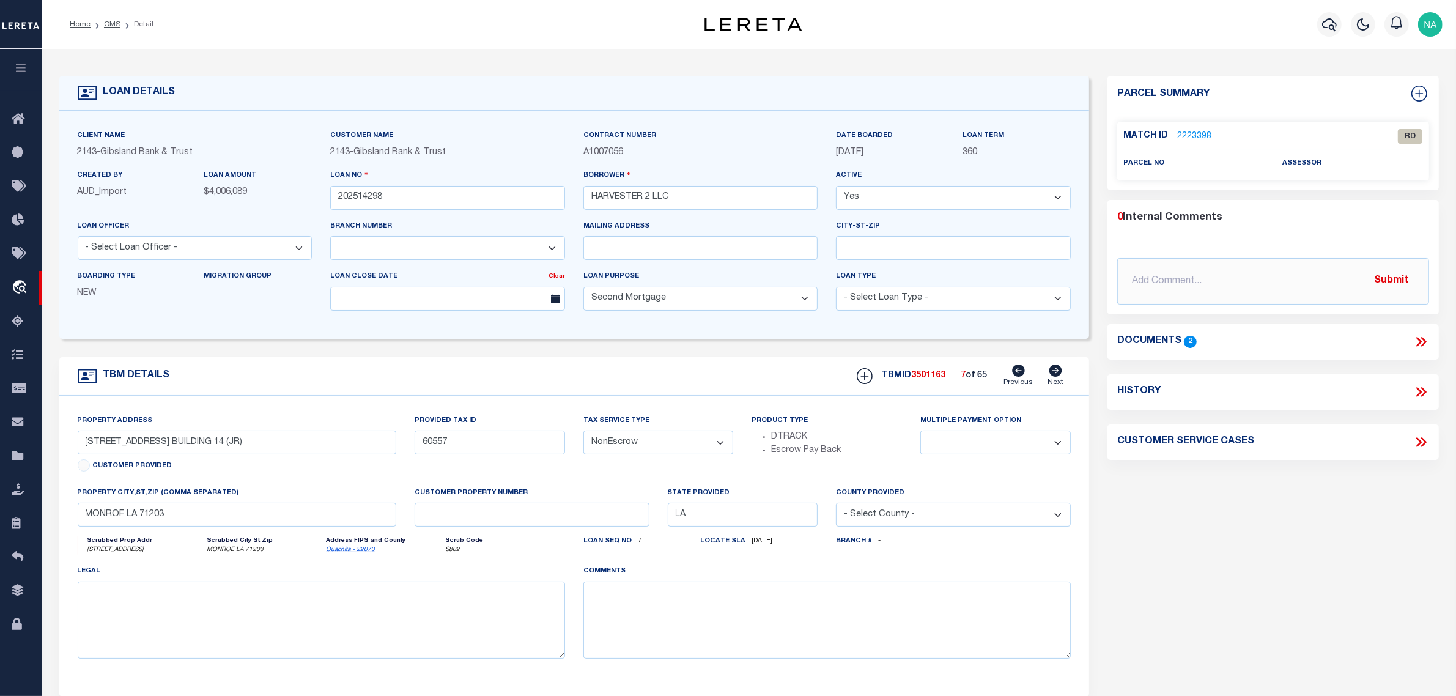
click at [1053, 375] on icon at bounding box center [1055, 370] width 13 height 12
type input "3401 HARVESTER DR. BUILDING 2"
select select
click at [111, 23] on link "OMS" at bounding box center [112, 24] width 17 height 7
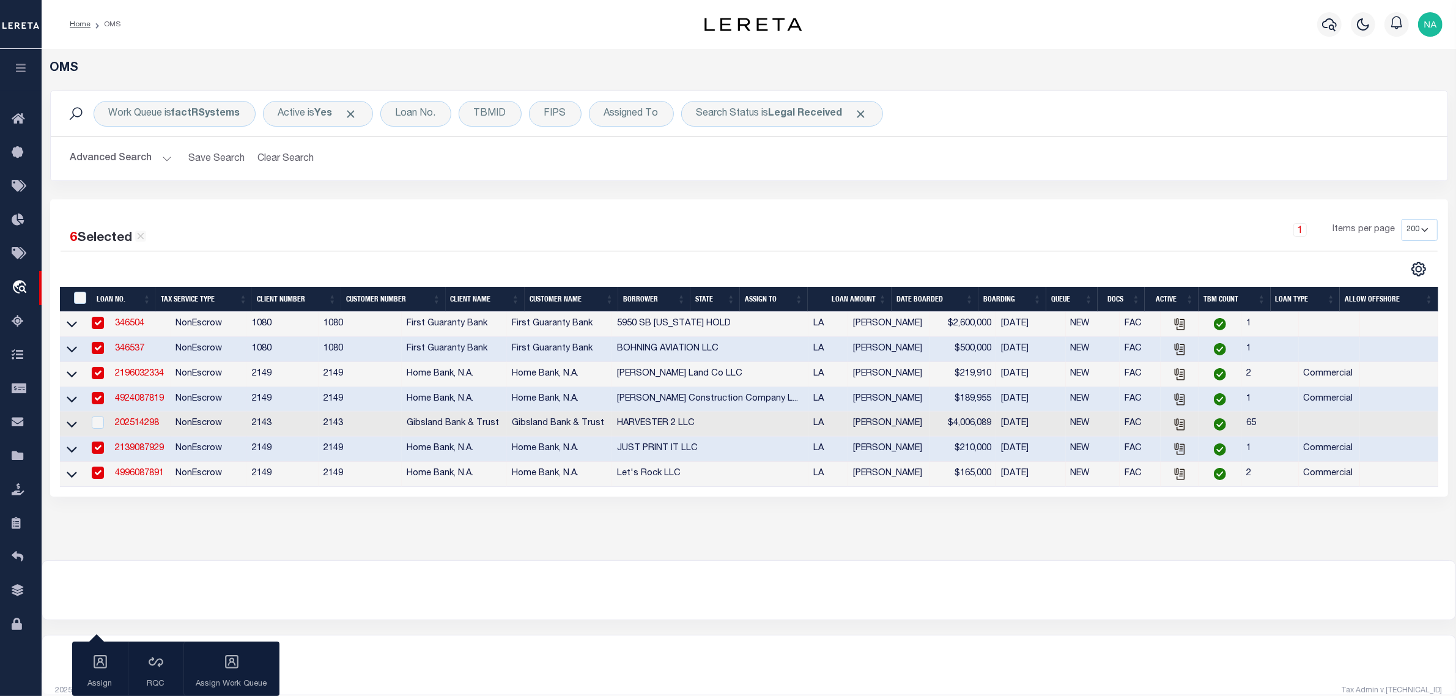
click at [156, 452] on link "2139087929" at bounding box center [139, 448] width 49 height 9
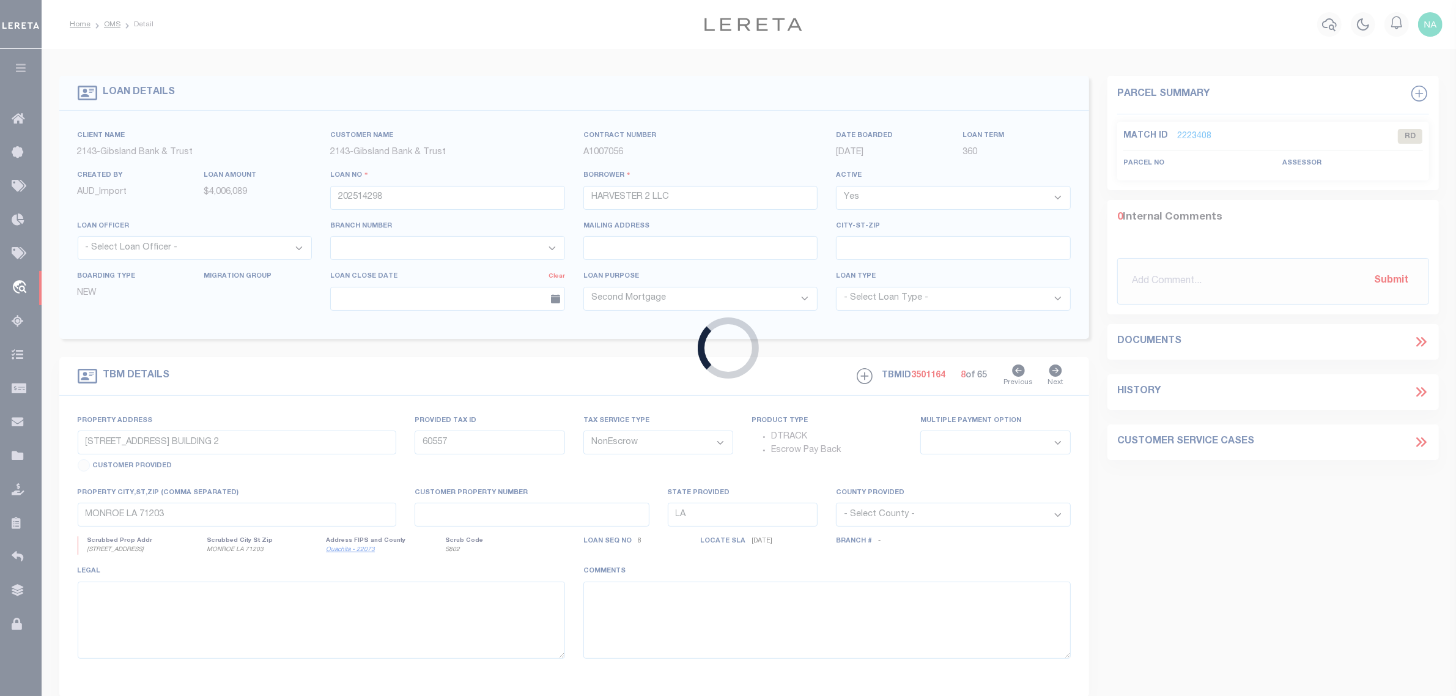
type input "2139087929"
type input "JUST PRINT IT LLC"
select select
type input "08/13/2025"
select select
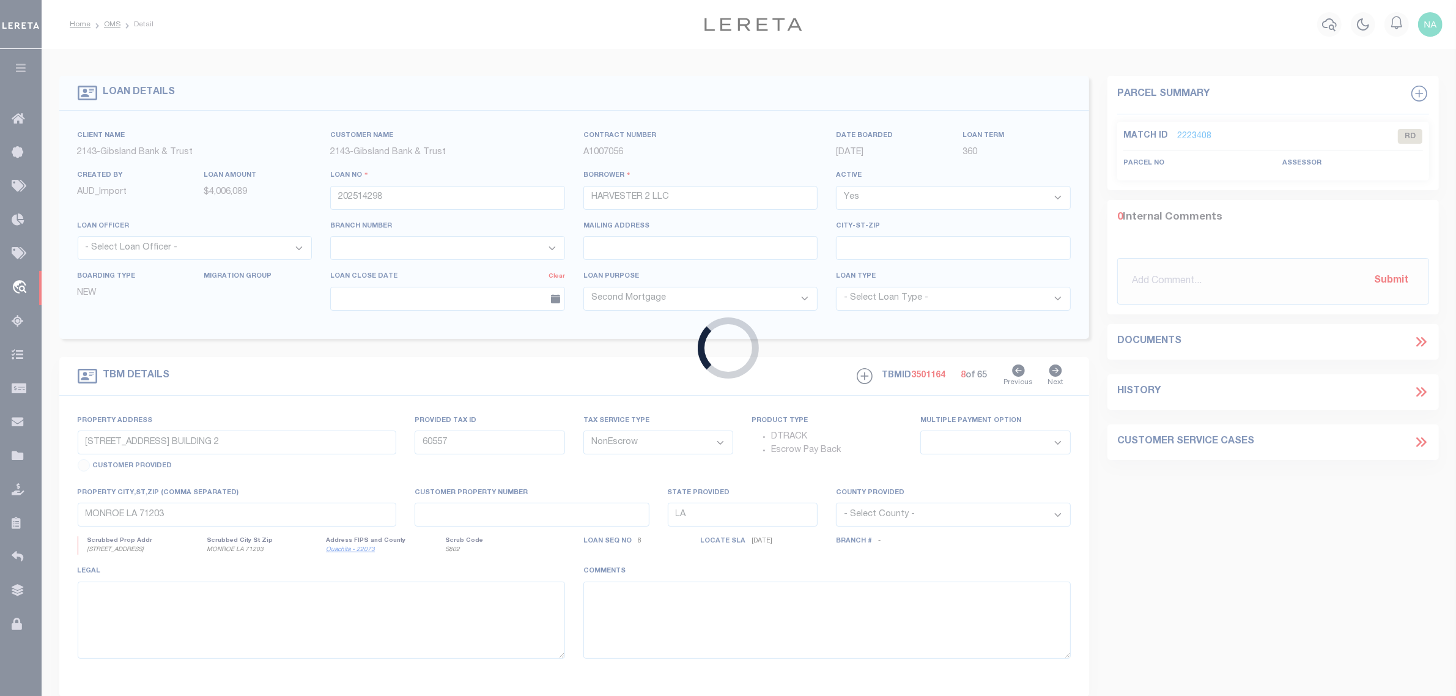
select select "20"
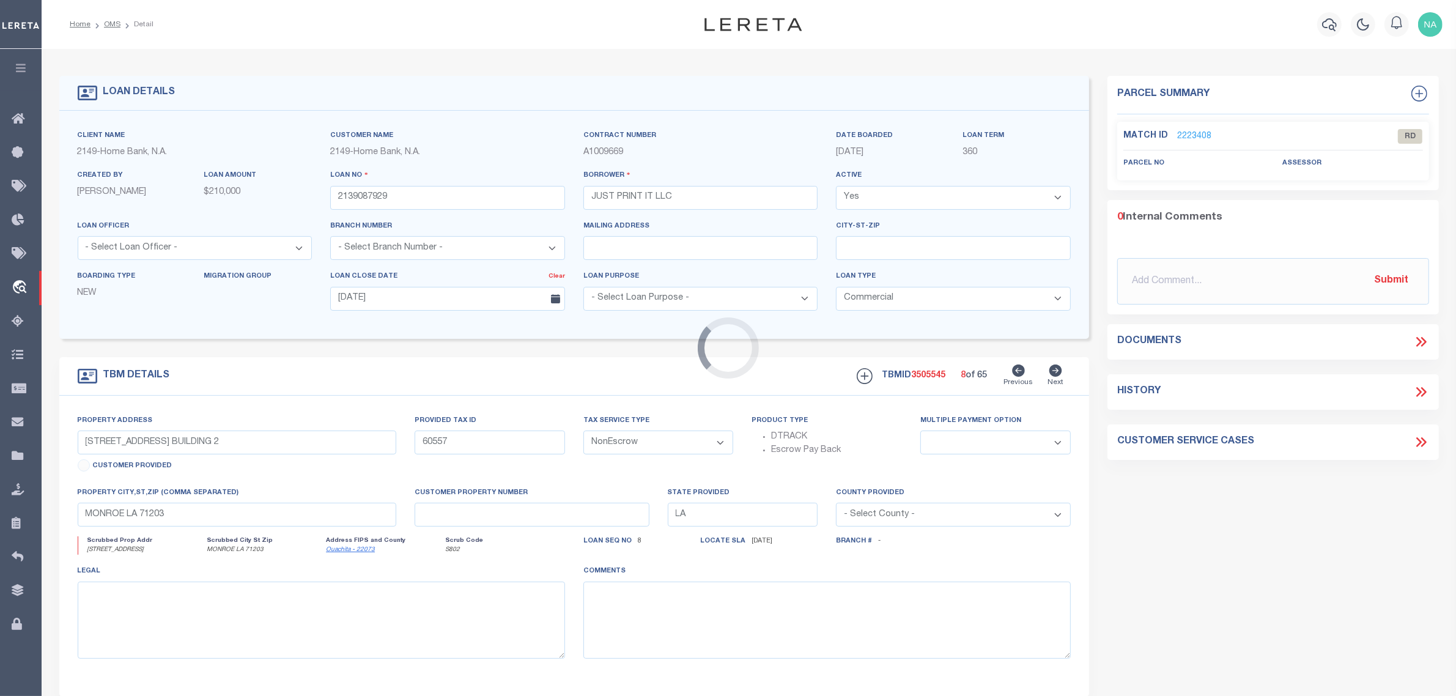
type input "103 ACADIAN DR"
select select
type input "LAFAYETTE LA 70503-3210"
select select
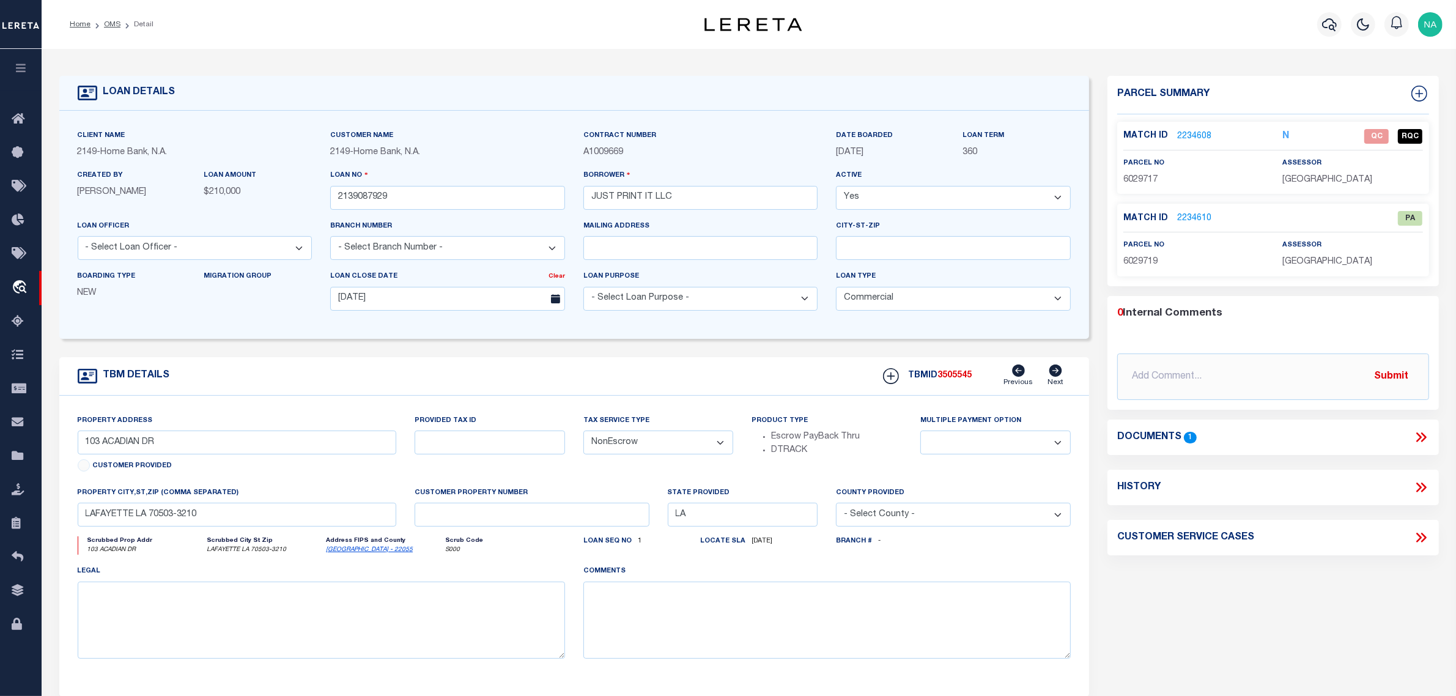
click at [1197, 221] on link "2234610" at bounding box center [1194, 218] width 34 height 13
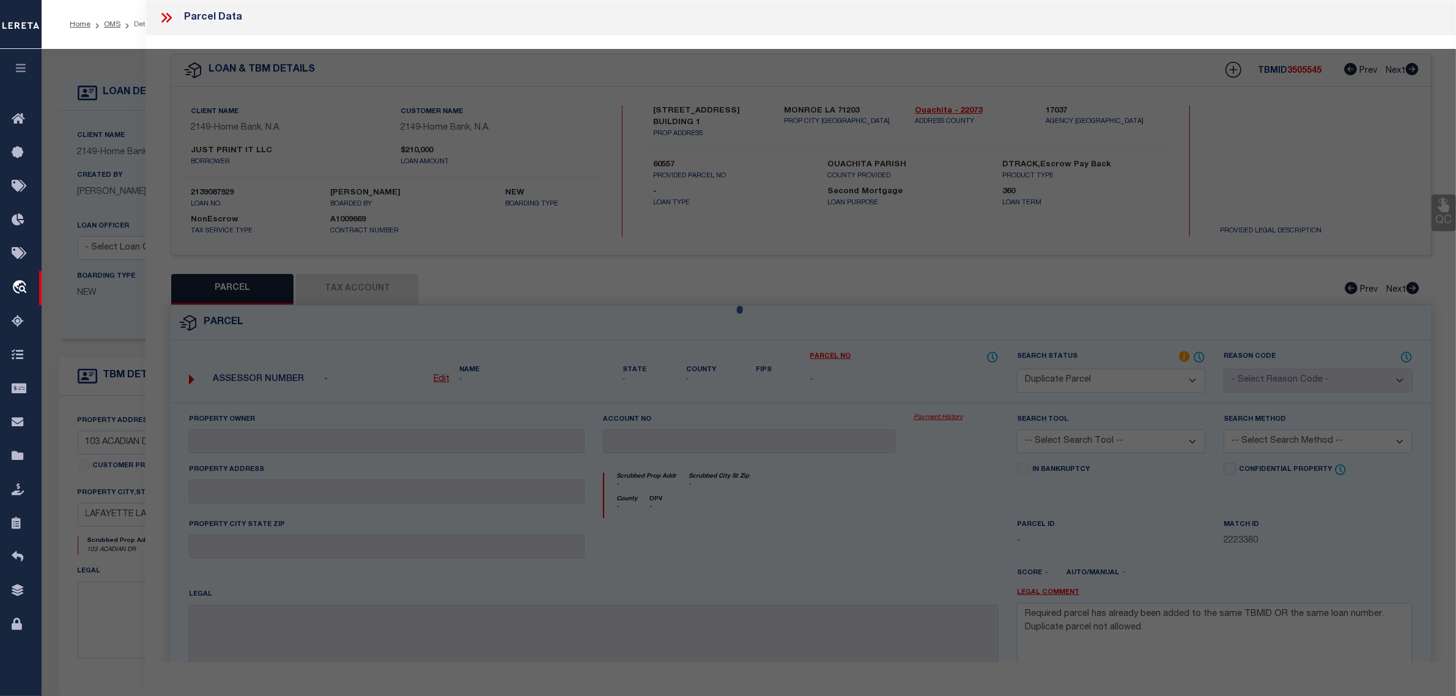
select select "AS"
checkbox input "false"
select select "PA"
type input "MOCEK,STEVEN L"
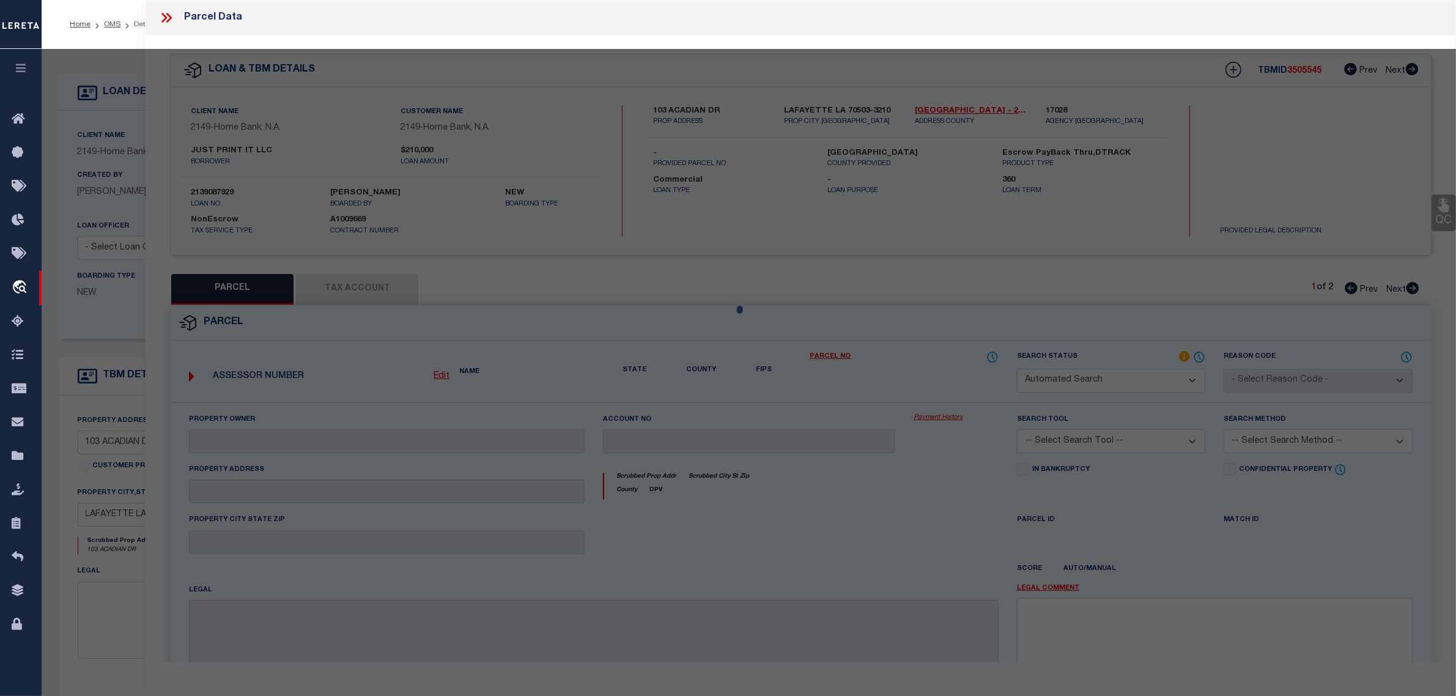
select select "ATL"
select select "ADD"
type input "101 ACADIAN DR"
checkbox input "false"
type input "LAFAYETTE, LA 70503"
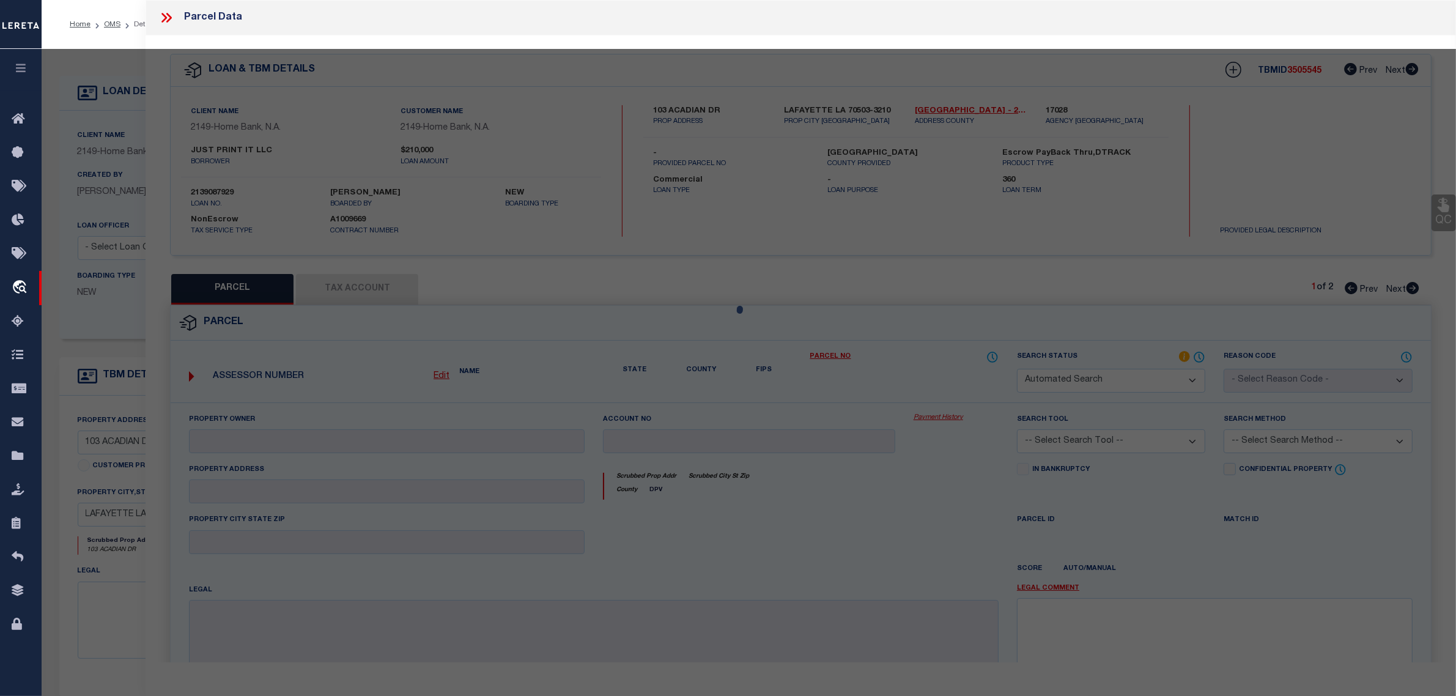
type textarea "LOT 2 BLK 2 EVANGELINE HTS SUB (100X146X146.2)"
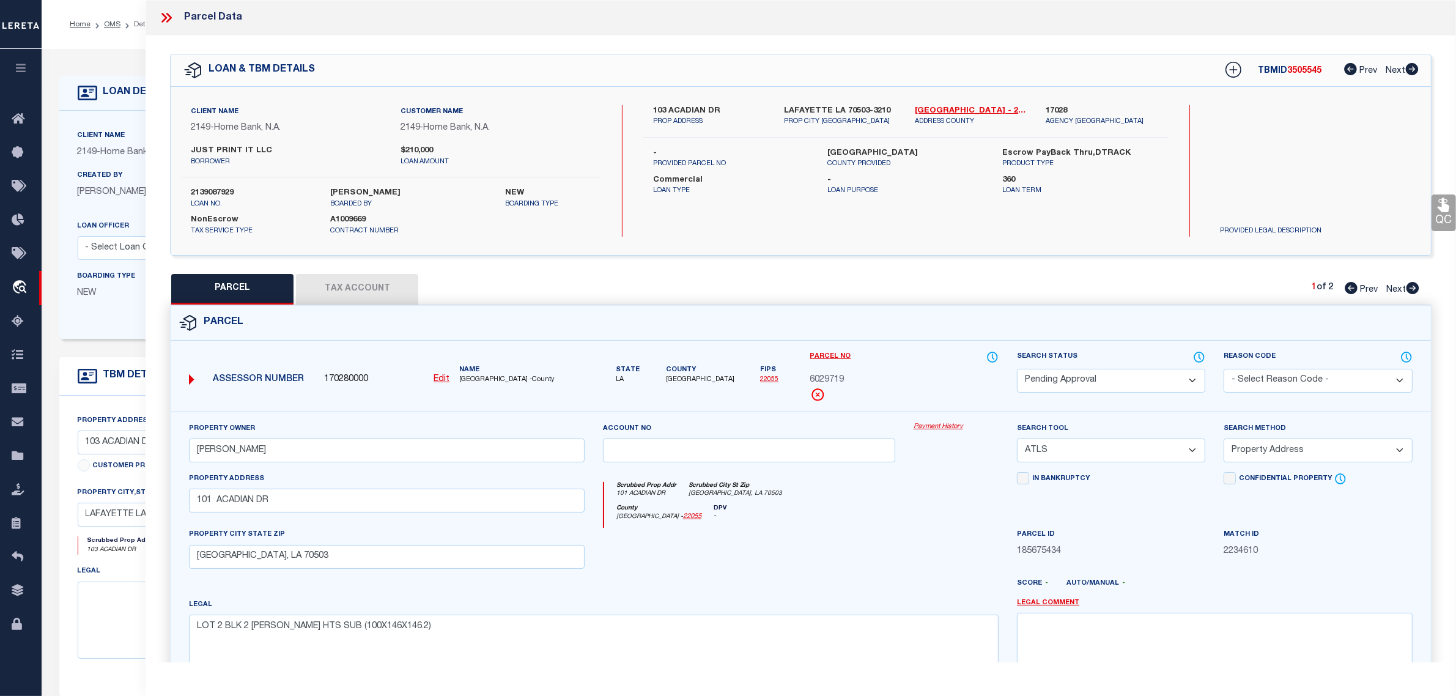
click at [1080, 377] on select "Automated Search Bad Parcel Complete Duplicate Parcel High Dollar Reporting In …" at bounding box center [1111, 381] width 188 height 24
drag, startPoint x: 943, startPoint y: 359, endPoint x: 933, endPoint y: 359, distance: 9.2
click at [943, 359] on label "Parcel No" at bounding box center [904, 356] width 188 height 13
click at [165, 17] on icon at bounding box center [164, 18] width 6 height 10
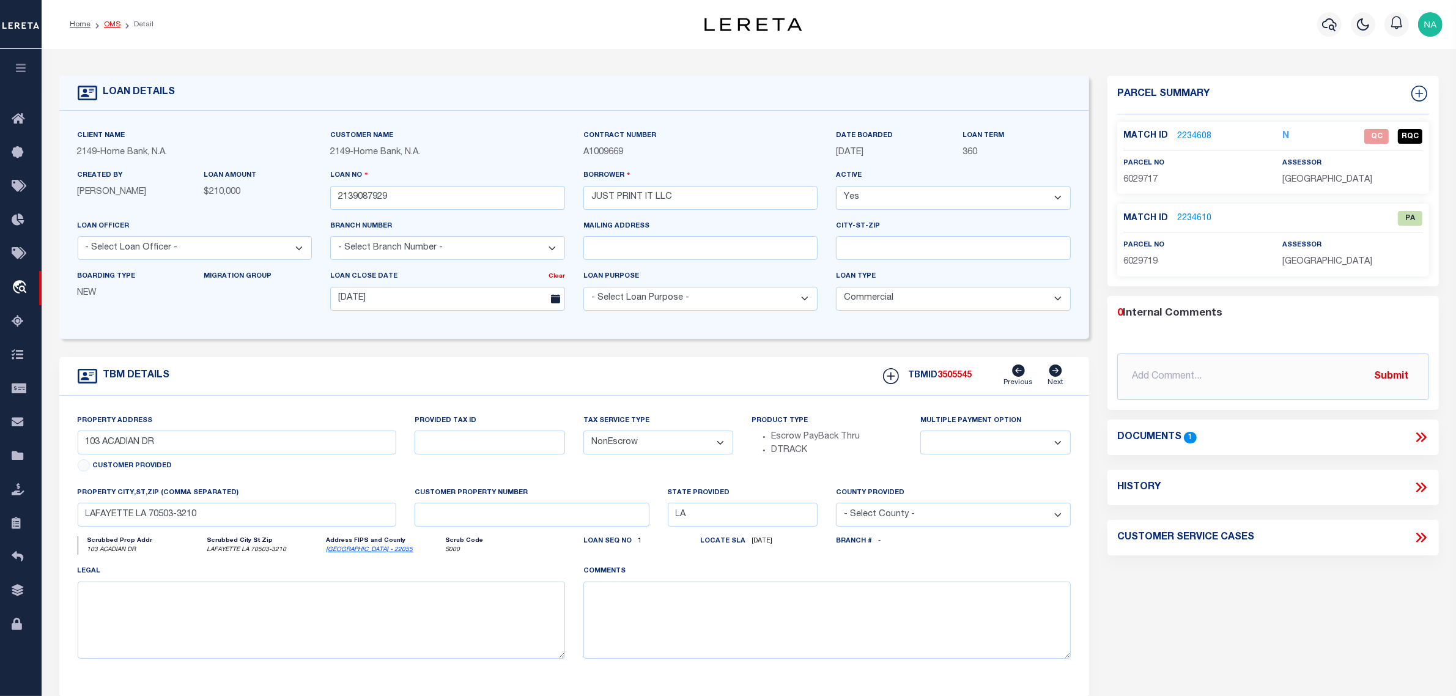
click at [108, 23] on link "OMS" at bounding box center [112, 24] width 17 height 7
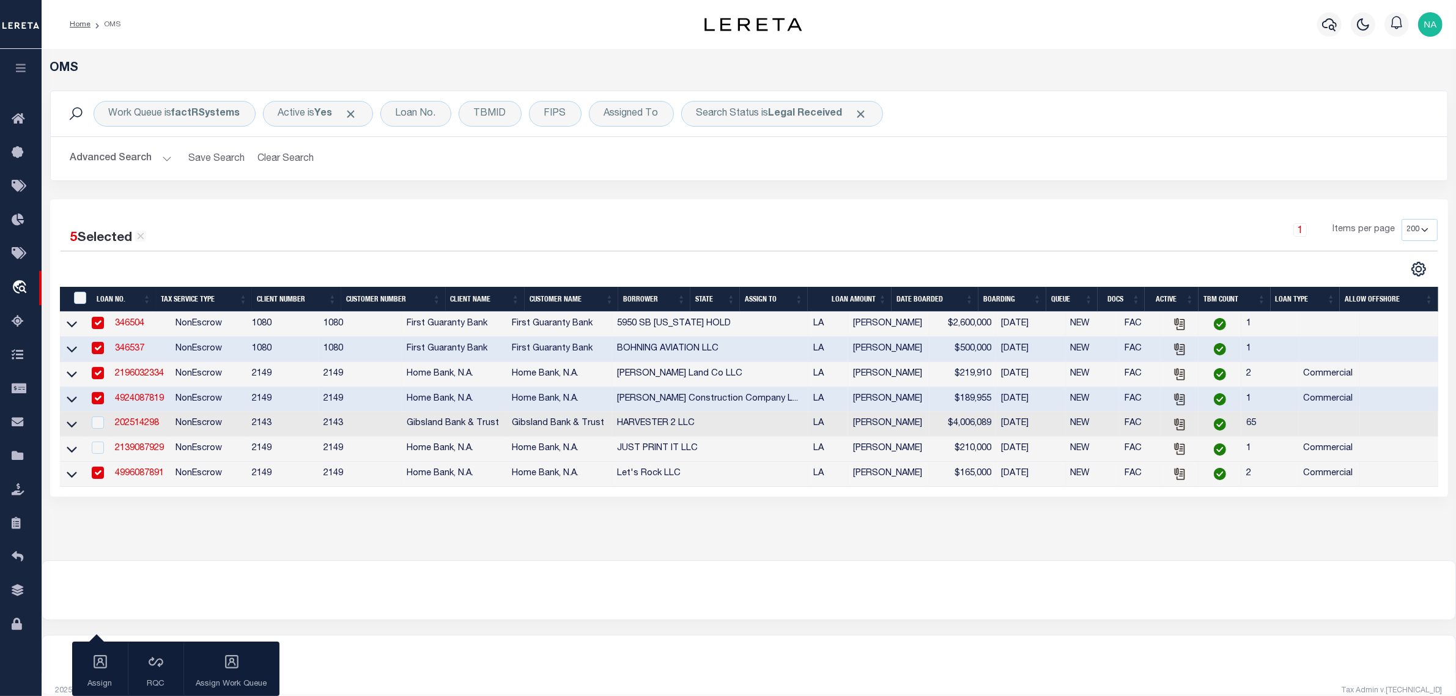
click at [150, 477] on link "4996087891" at bounding box center [139, 473] width 49 height 9
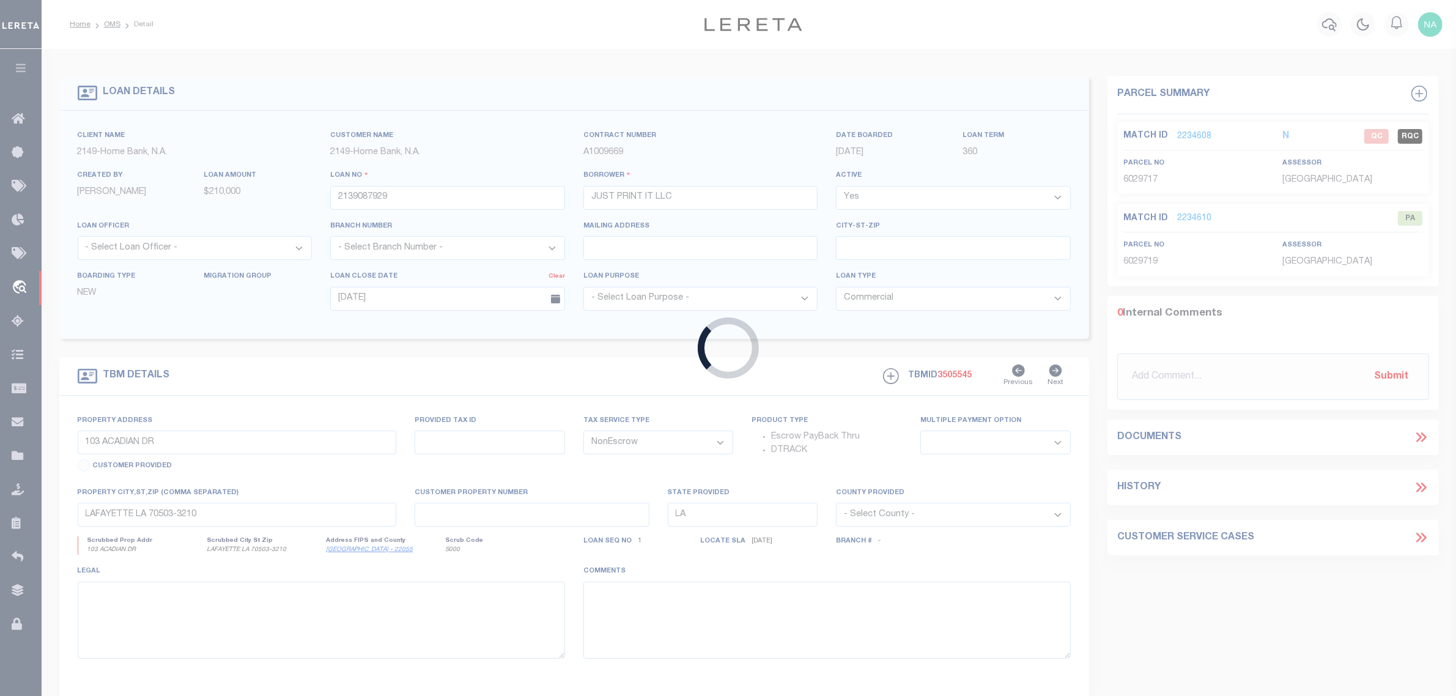
type input "4996087891"
type input "Let's Rock LLC"
type input "08/11/2025"
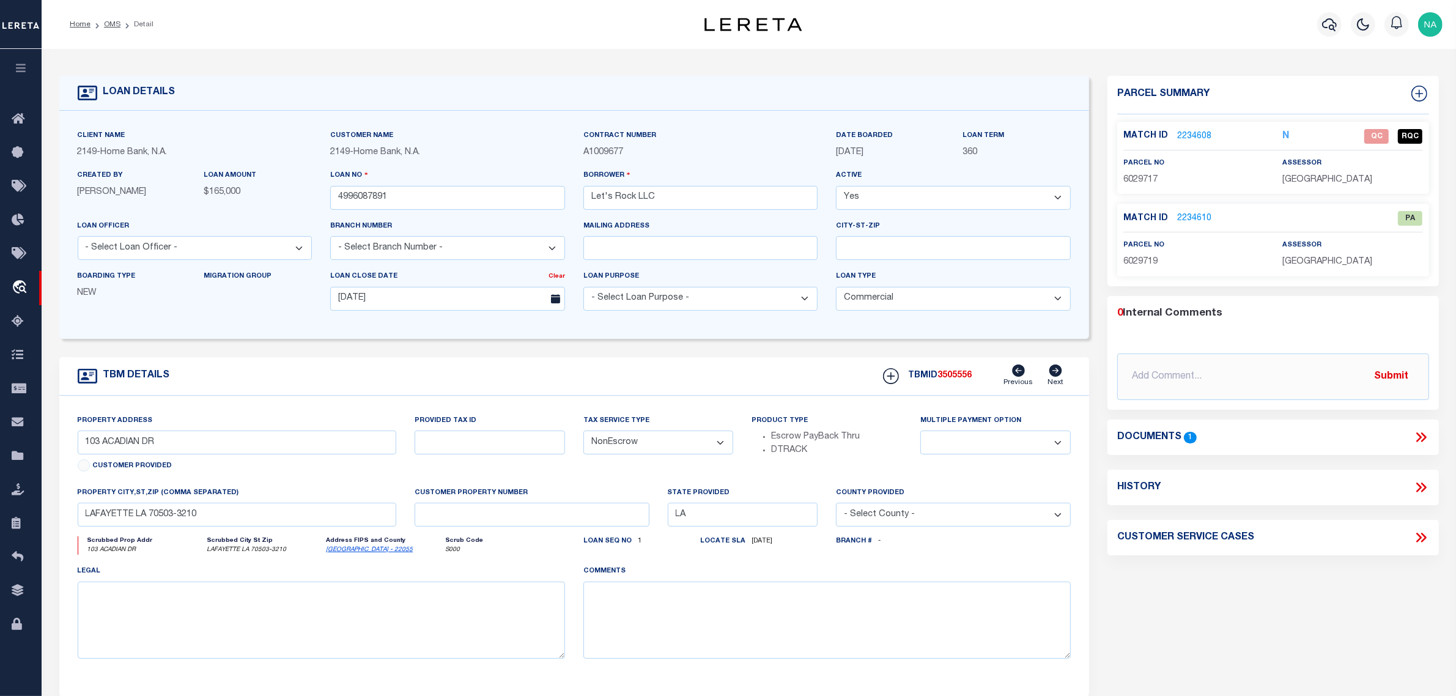
type input "162 BRANDYWINE DR"
select select
type input "MANDEVILLE LA 70471-8500"
select select
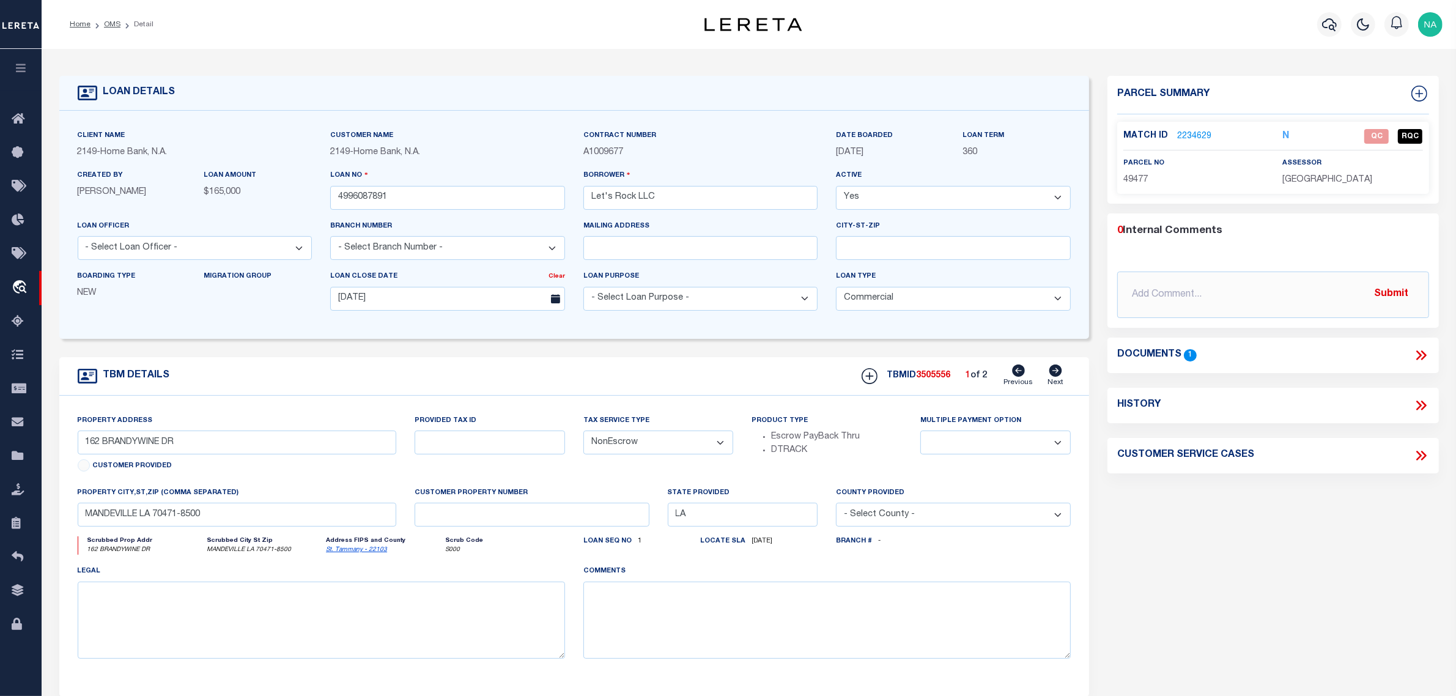
click at [1059, 373] on icon at bounding box center [1055, 370] width 13 height 12
select select
click at [1193, 135] on link "2239380" at bounding box center [1194, 136] width 34 height 13
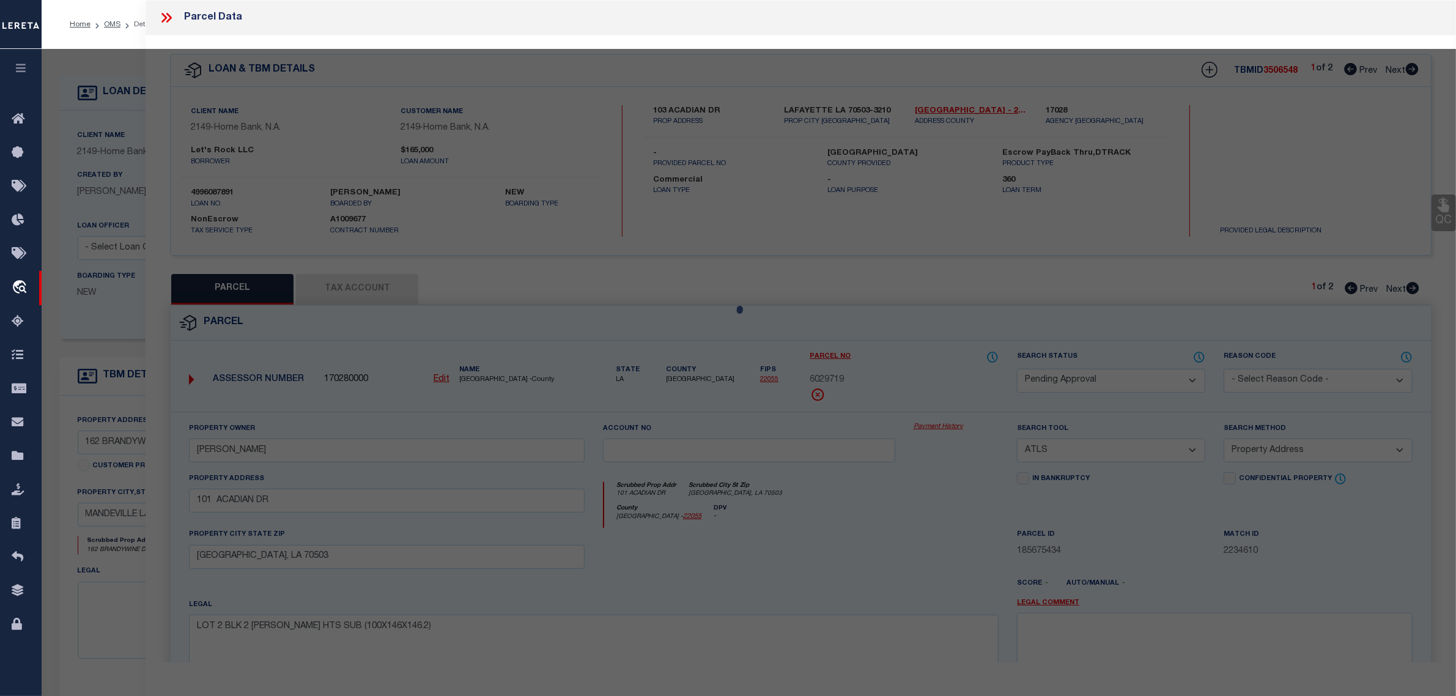
select select "AS"
select select
checkbox input "false"
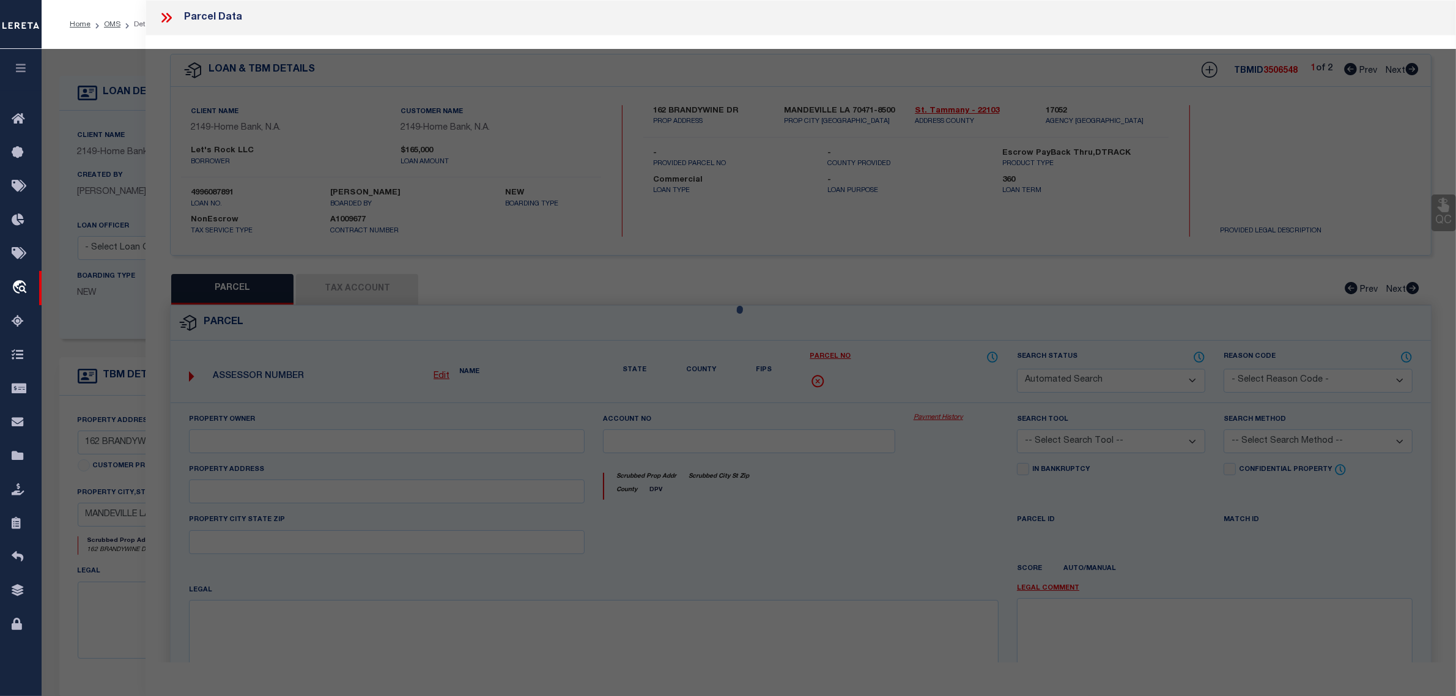
select select "RD"
type input "SEYMOUR,HEATHER A"
select select "ATL"
select select "ADD"
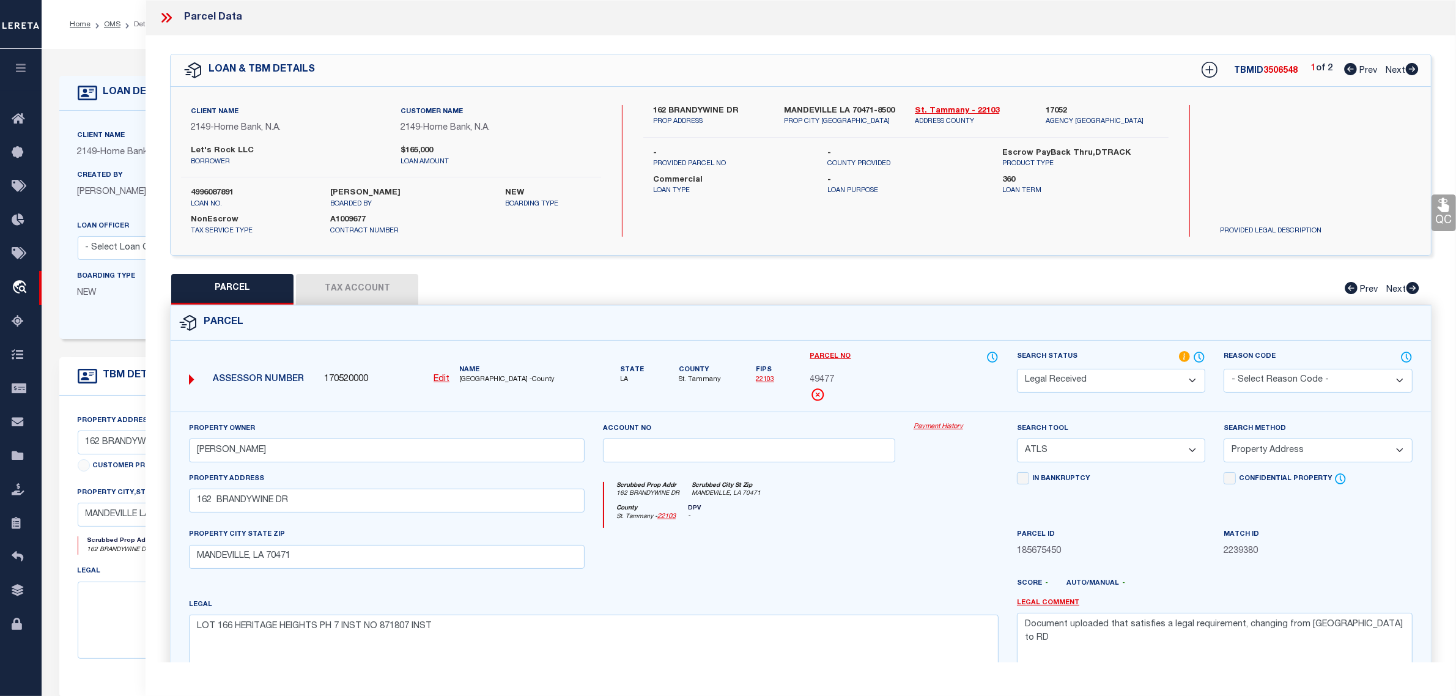
click at [1144, 383] on select "Automated Search Bad Parcel Complete Duplicate Parcel High Dollar Reporting In …" at bounding box center [1111, 381] width 188 height 24
click at [1017, 369] on select "Automated Search Bad Parcel Complete Duplicate Parcel High Dollar Reporting In …" at bounding box center [1111, 381] width 188 height 24
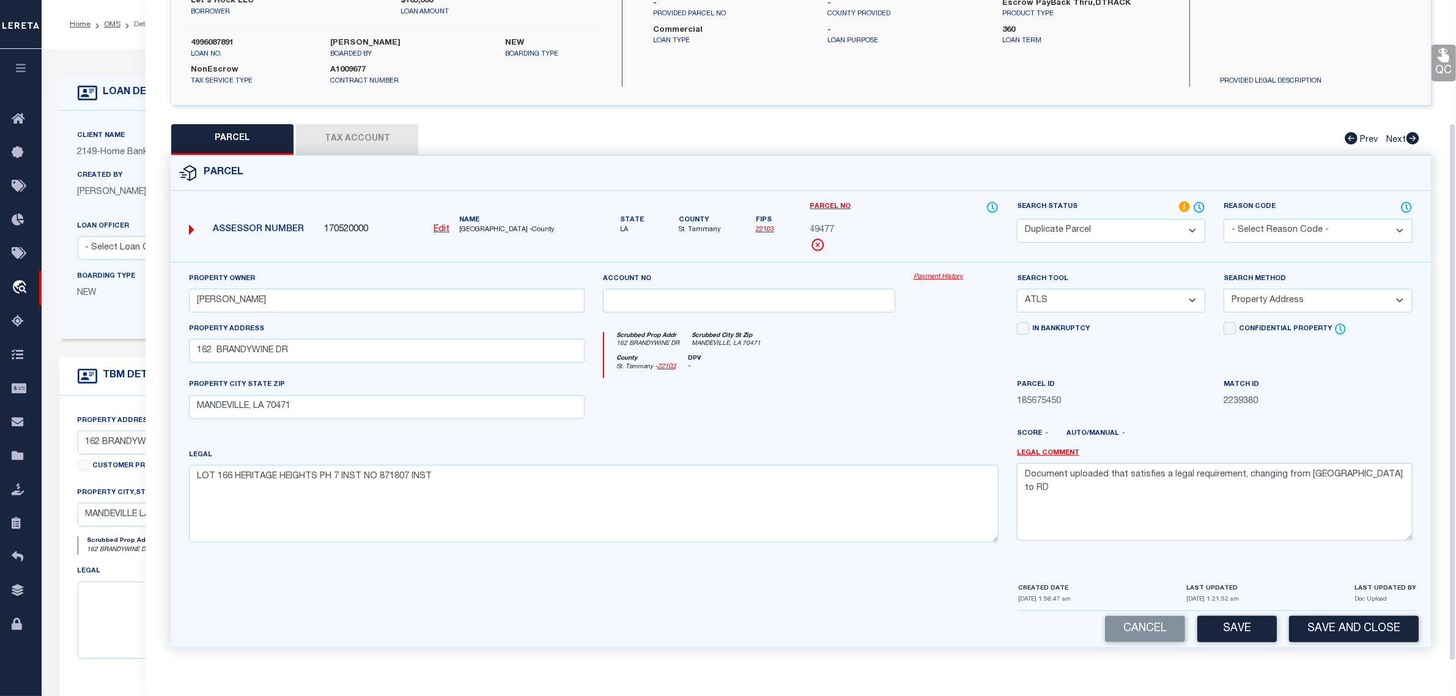
scroll to position [76, 0]
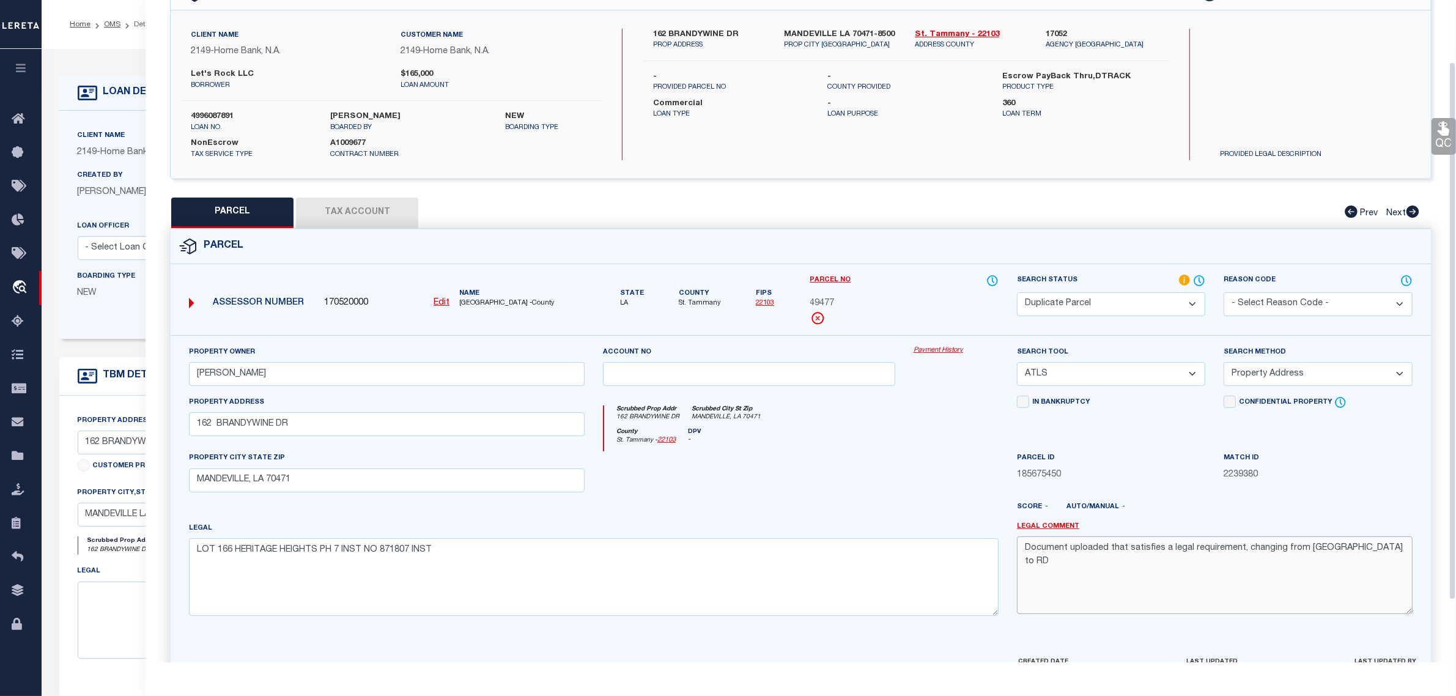
drag, startPoint x: 1364, startPoint y: 551, endPoint x: 966, endPoint y: 551, distance: 398.0
click at [966, 551] on div "Property Owner SEYMOUR,HEATHER A Account no Payment History Search Tool -- Sele…" at bounding box center [801, 485] width 1242 height 280
paste textarea "Required parcel has already been added to the same TBMID OR the same loan numbe…"
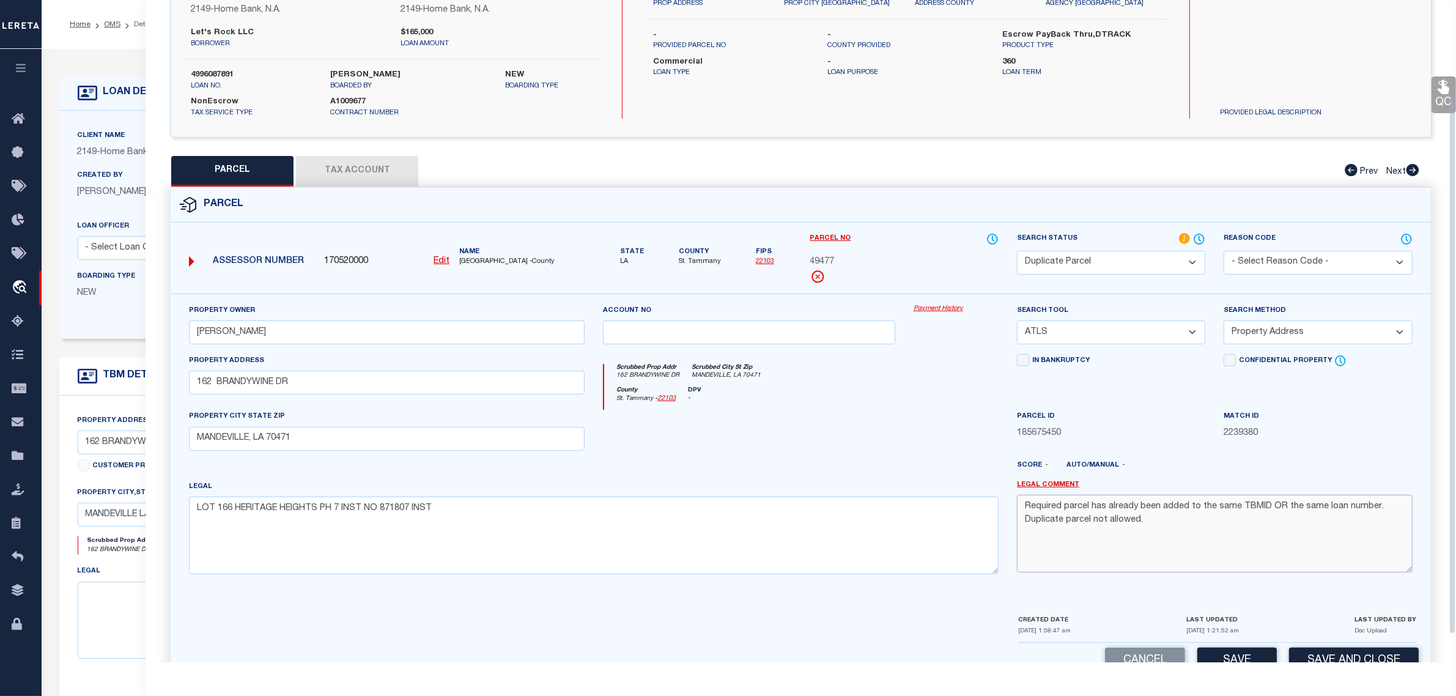
scroll to position [153, 0]
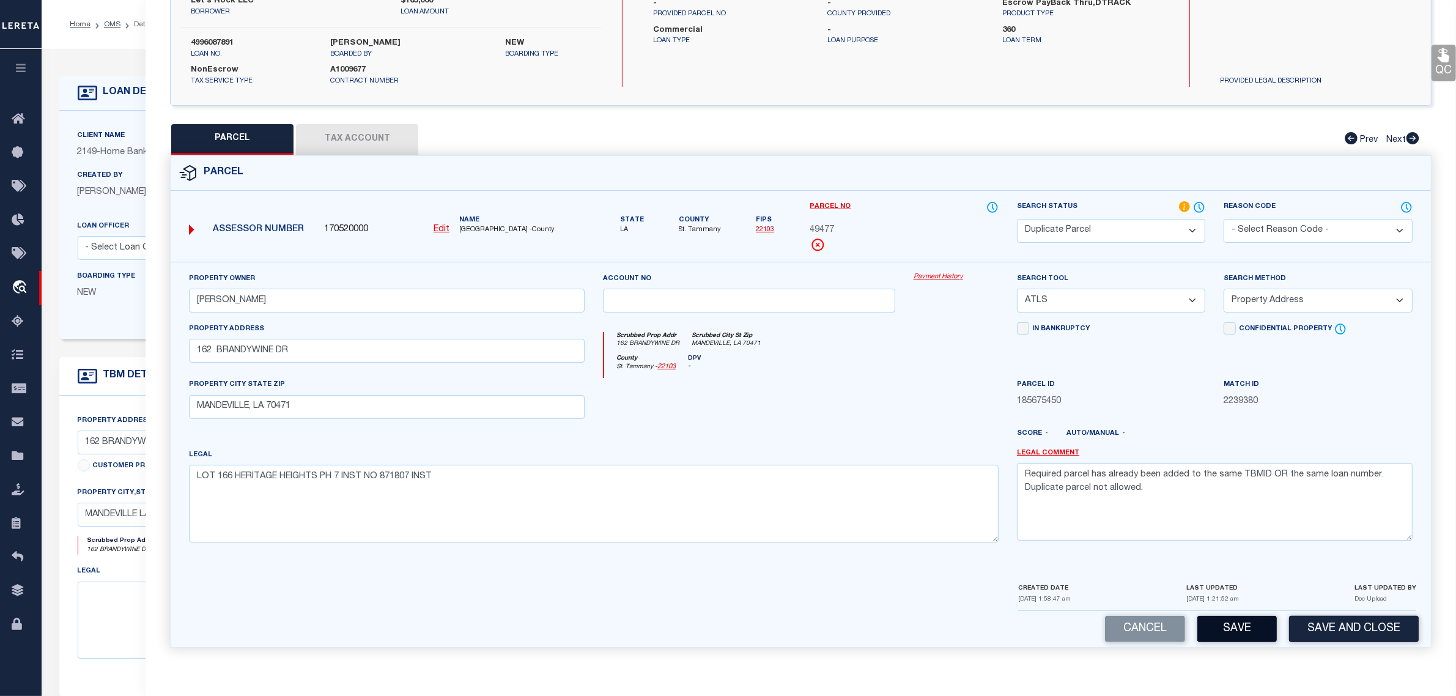
click at [1245, 628] on button "Save" at bounding box center [1236, 629] width 79 height 26
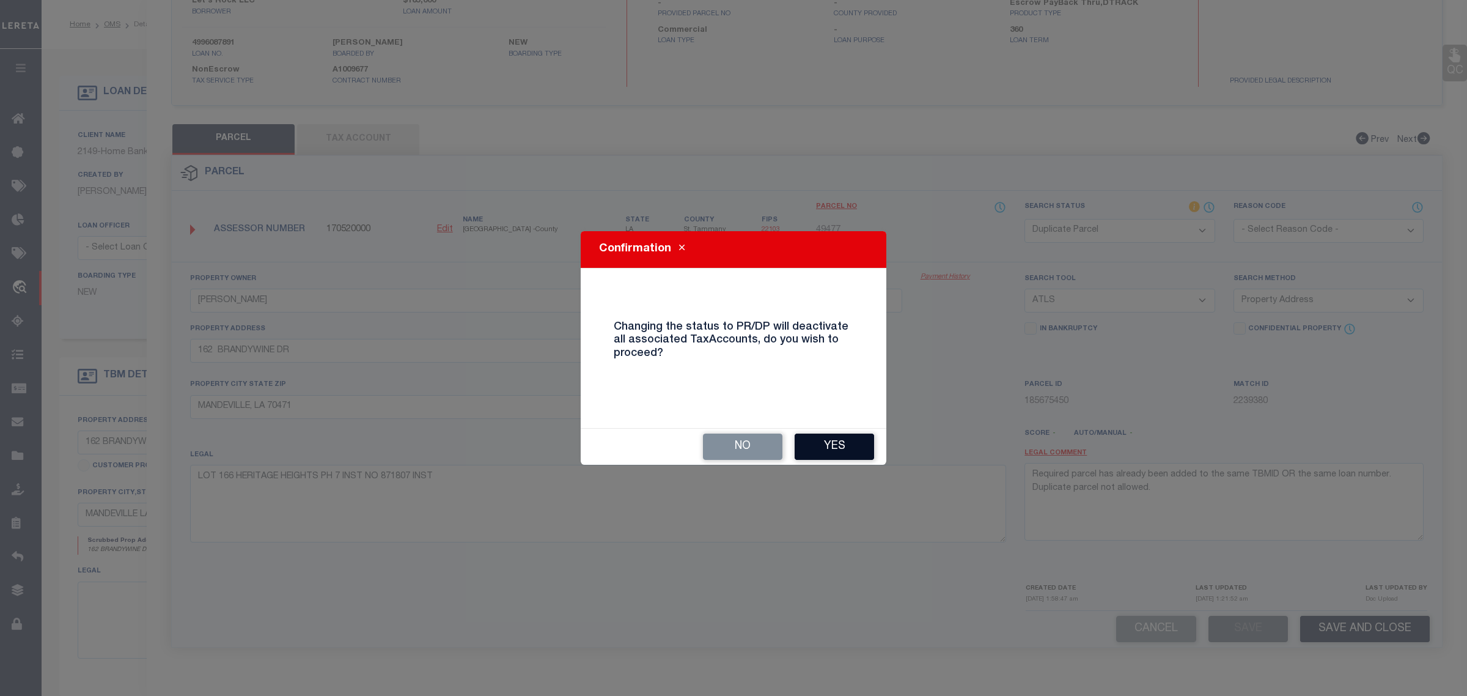
click at [853, 447] on button "Yes" at bounding box center [834, 446] width 79 height 26
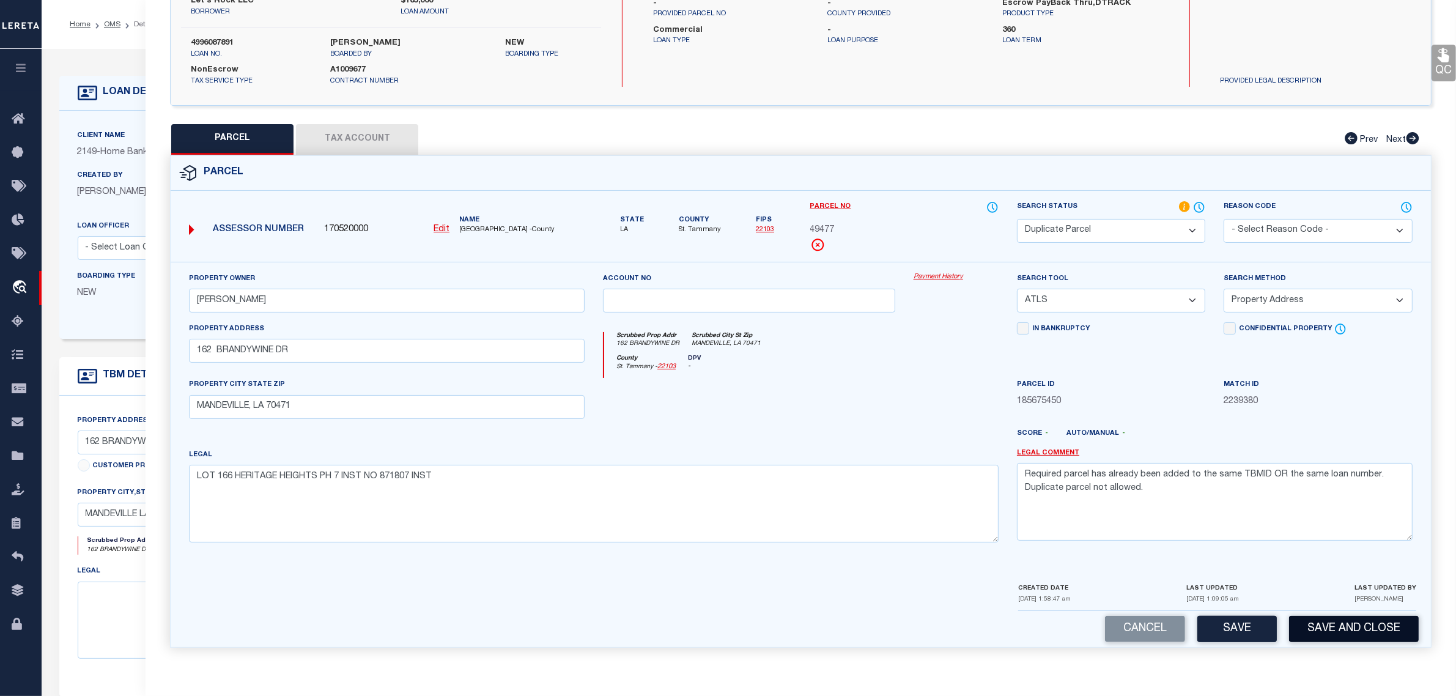
click at [1358, 633] on button "Save and Close" at bounding box center [1354, 629] width 130 height 26
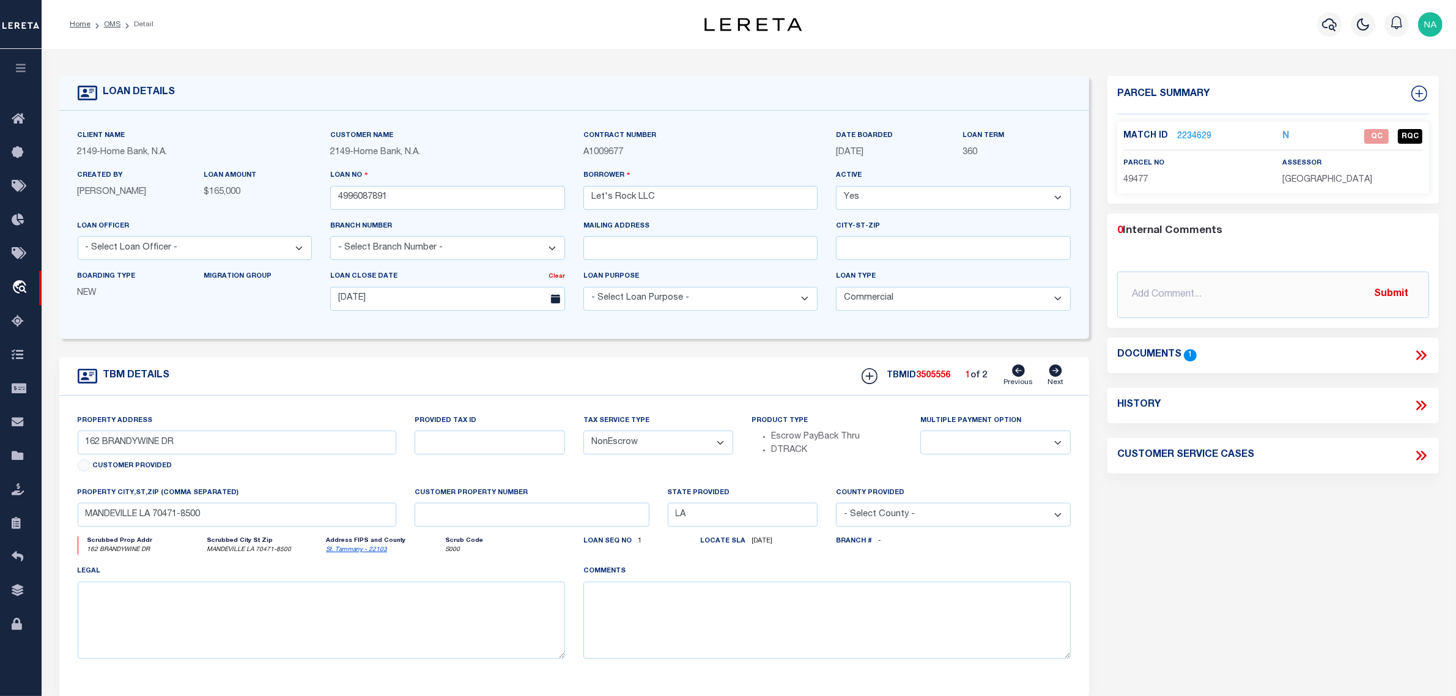
click at [1053, 374] on icon at bounding box center [1054, 370] width 13 height 12
click at [114, 24] on link "OMS" at bounding box center [112, 24] width 17 height 7
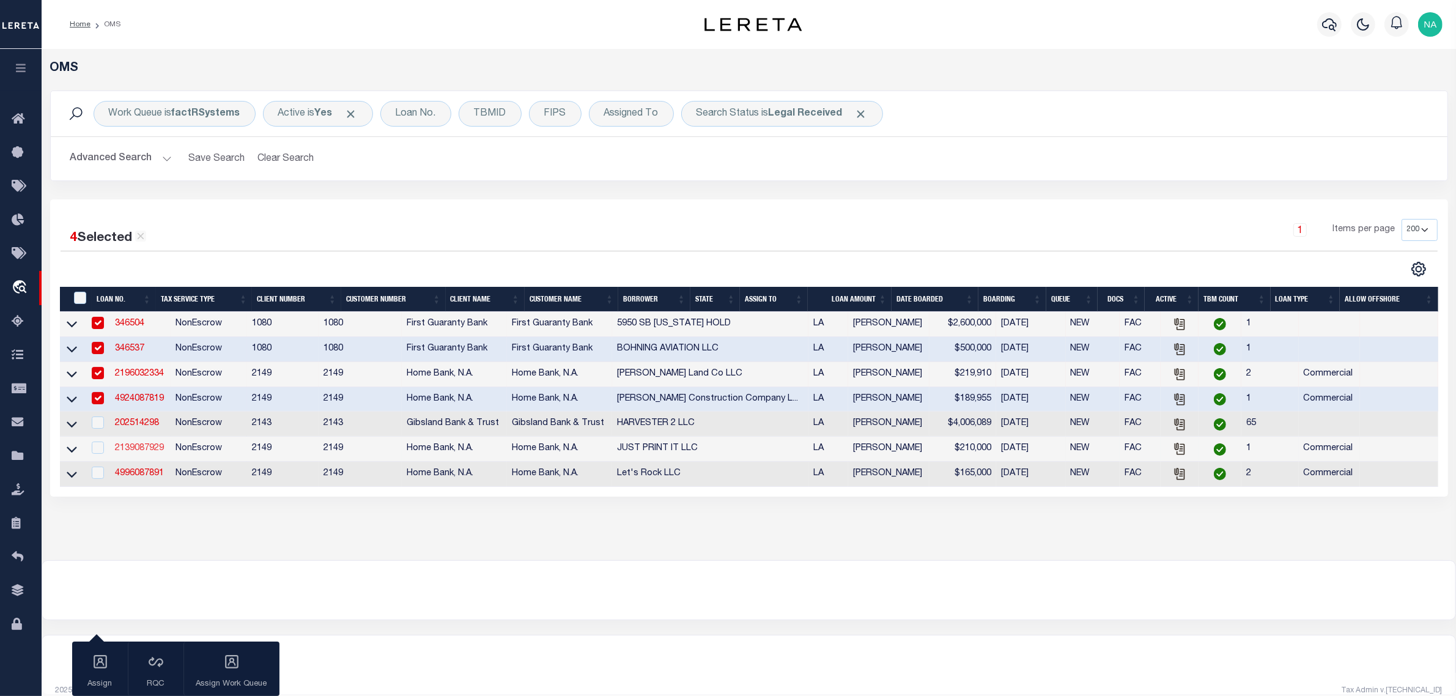
click at [144, 452] on link "2139087929" at bounding box center [139, 448] width 49 height 9
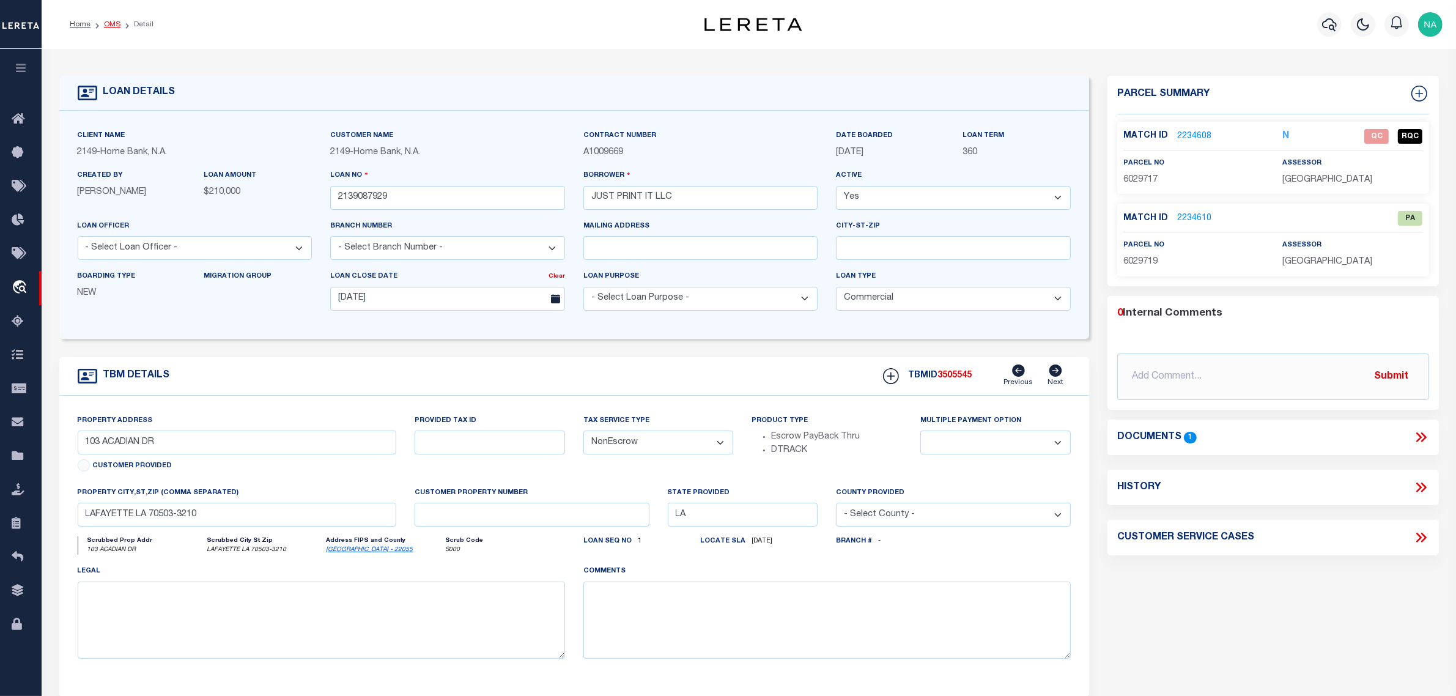
click at [107, 23] on link "OMS" at bounding box center [112, 24] width 17 height 7
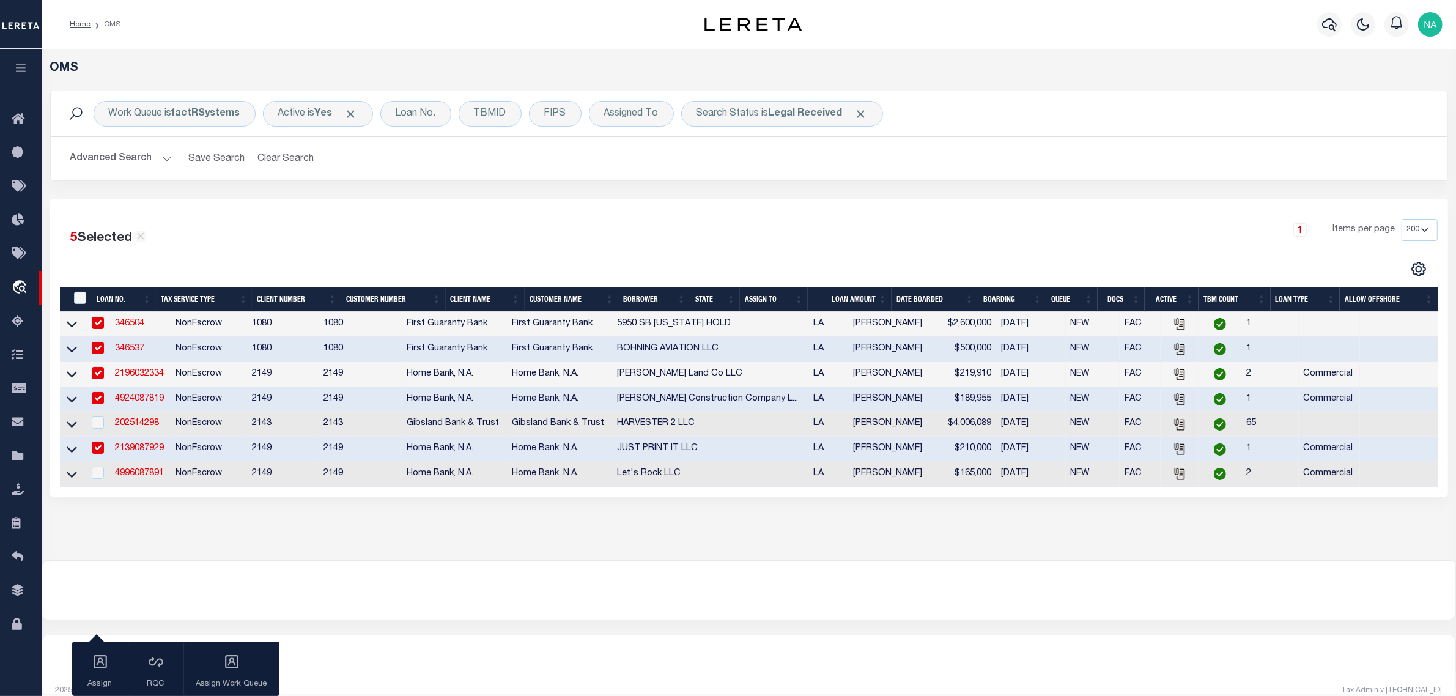
click at [144, 403] on link "4924087819" at bounding box center [139, 398] width 49 height 9
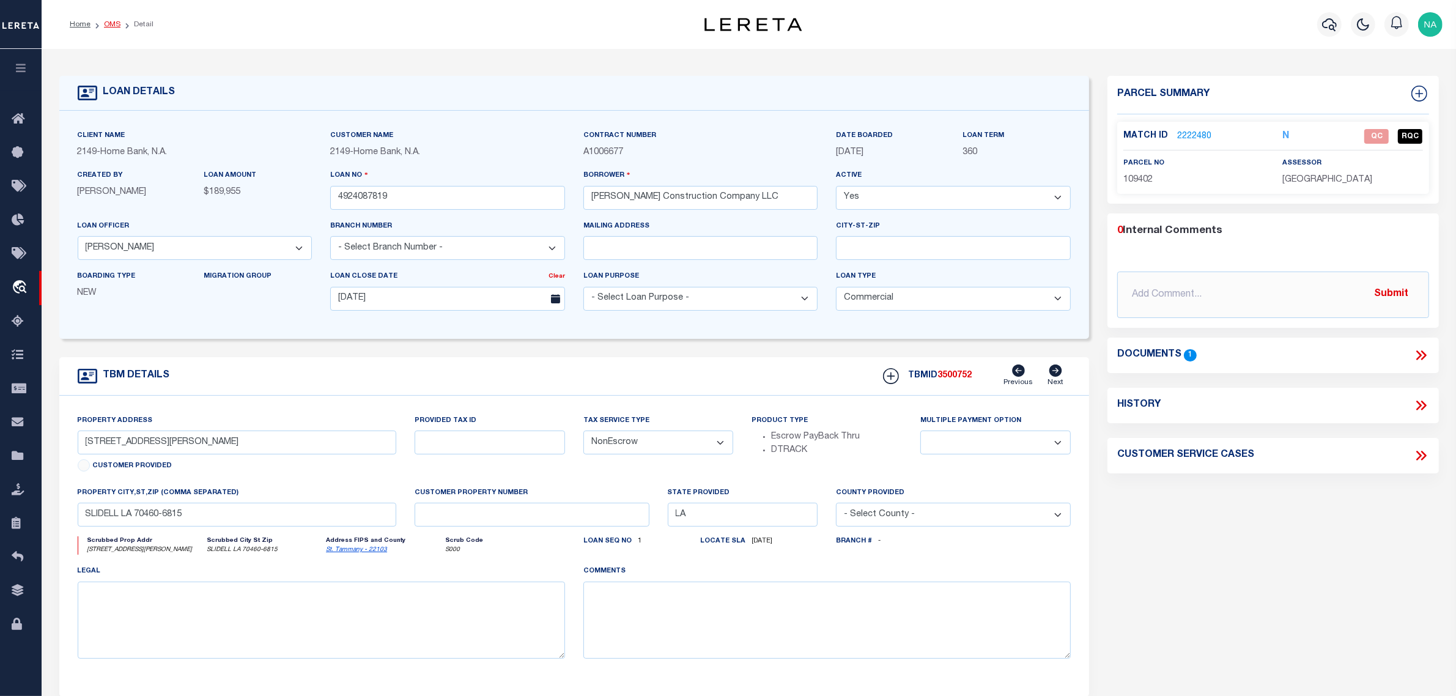
click at [111, 23] on link "OMS" at bounding box center [112, 24] width 17 height 7
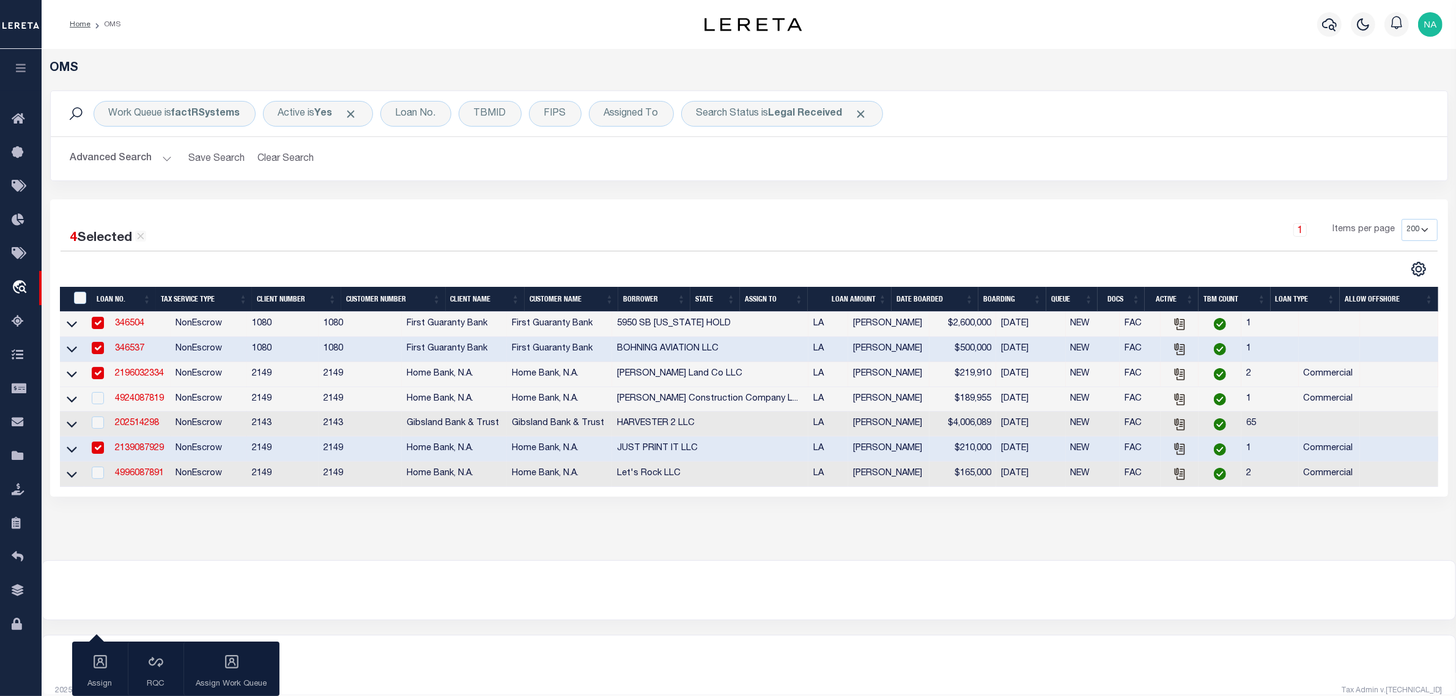
click at [142, 156] on button "Advanced Search" at bounding box center [120, 159] width 101 height 24
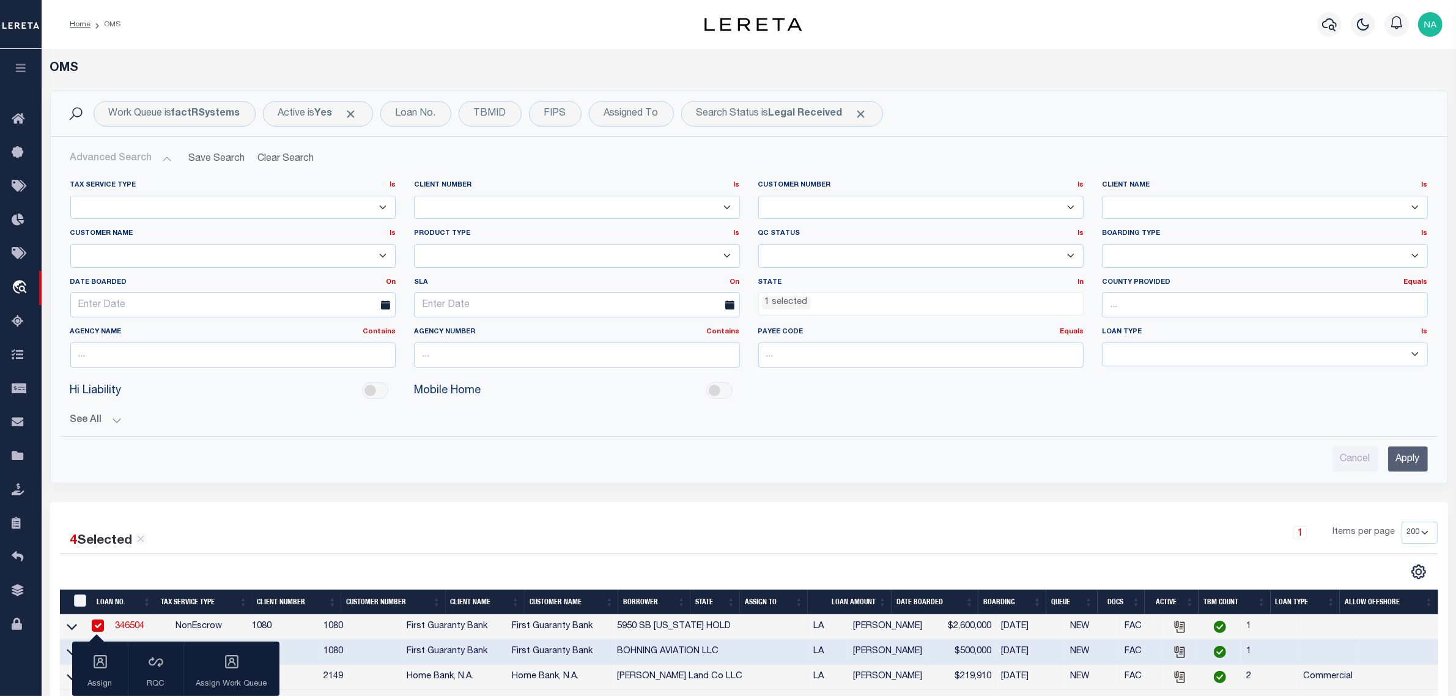
click at [823, 301] on ul "1 selected" at bounding box center [921, 301] width 325 height 17
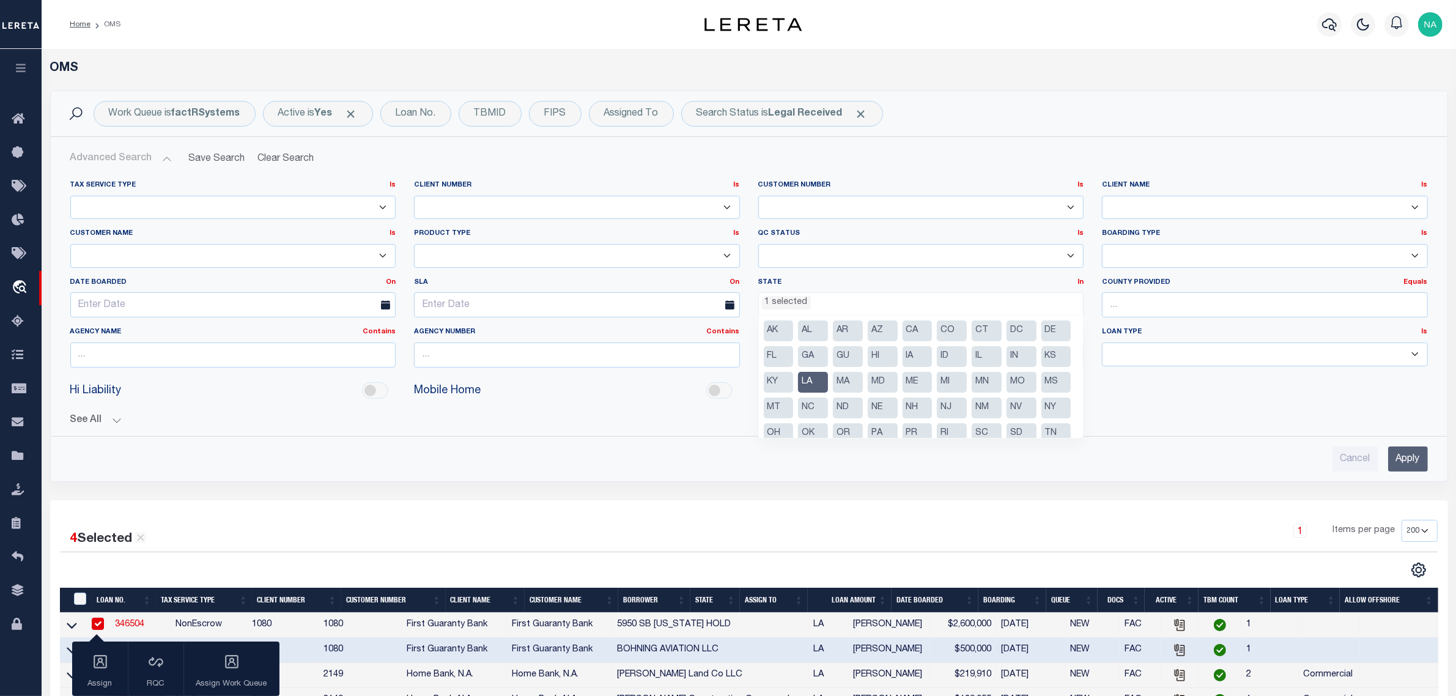
click at [828, 378] on li "LA" at bounding box center [813, 382] width 30 height 21
click at [1410, 462] on input "Apply" at bounding box center [1408, 458] width 40 height 25
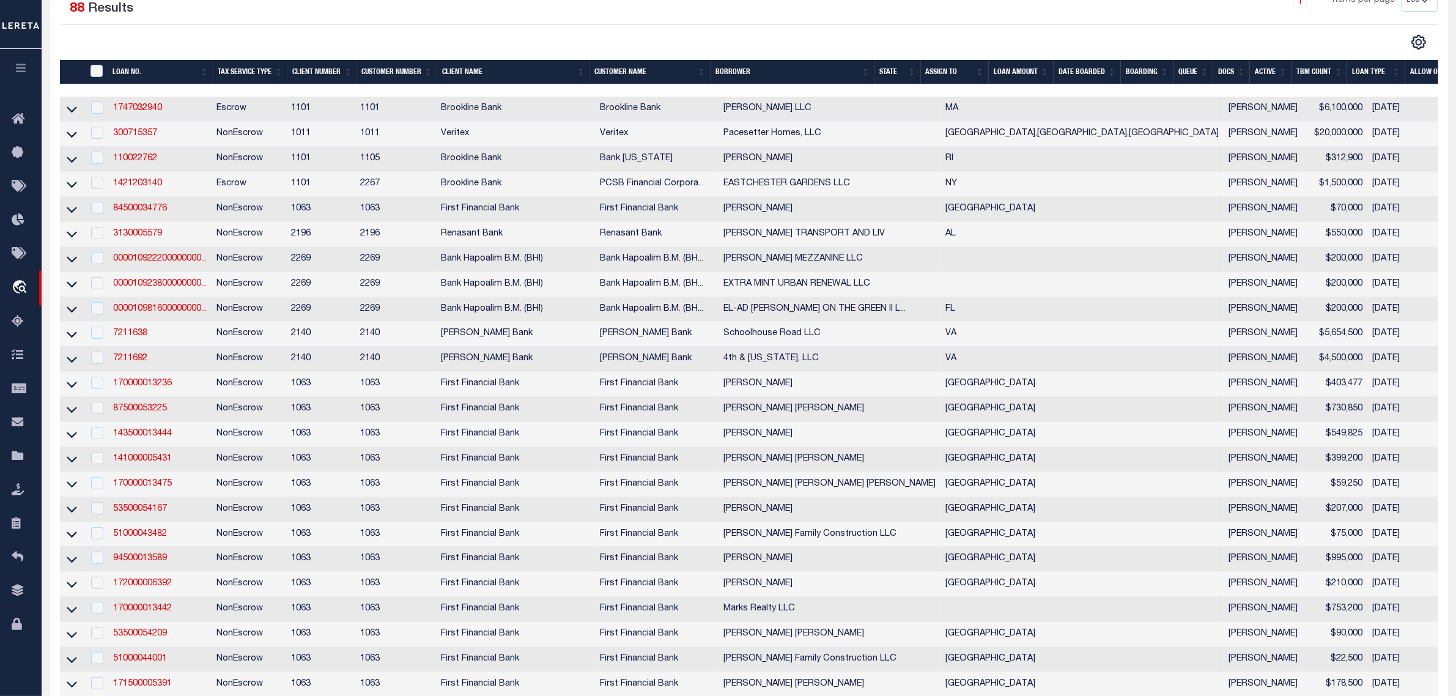
scroll to position [0, 0]
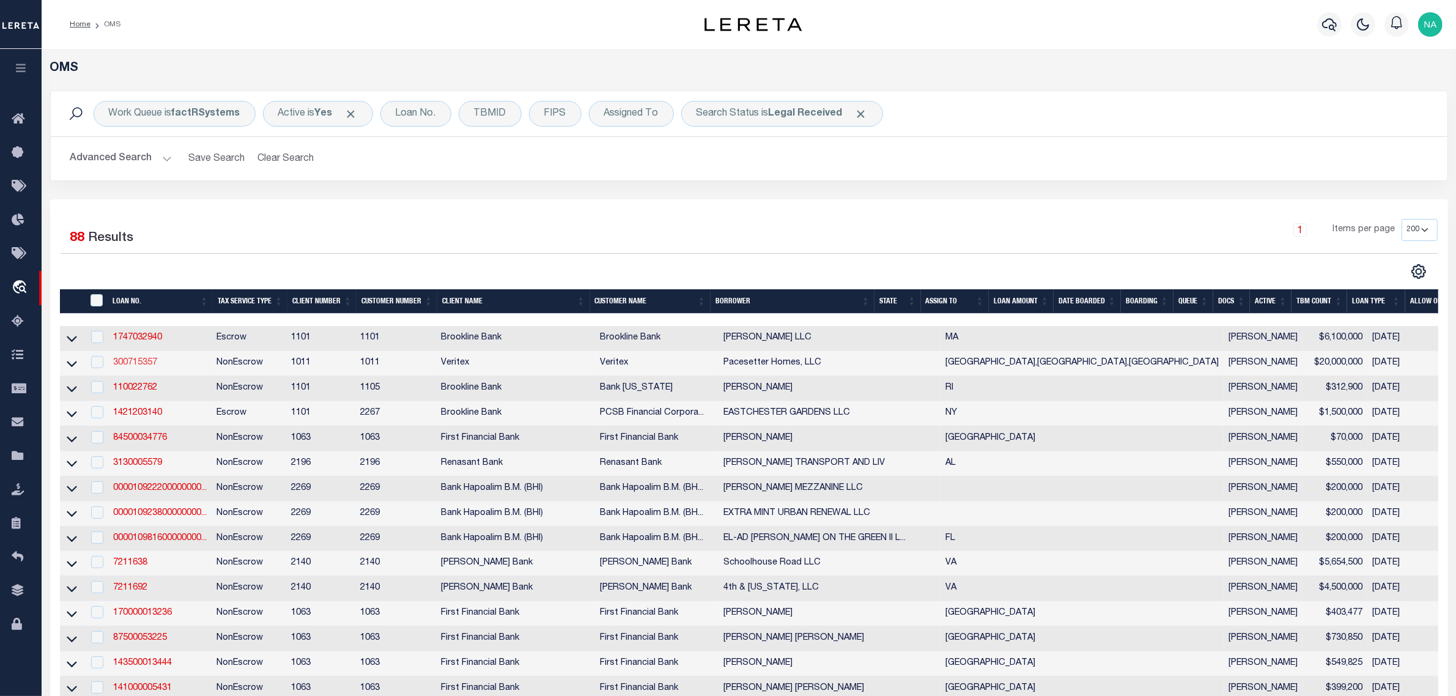
click at [135, 367] on link "300715357" at bounding box center [135, 362] width 44 height 9
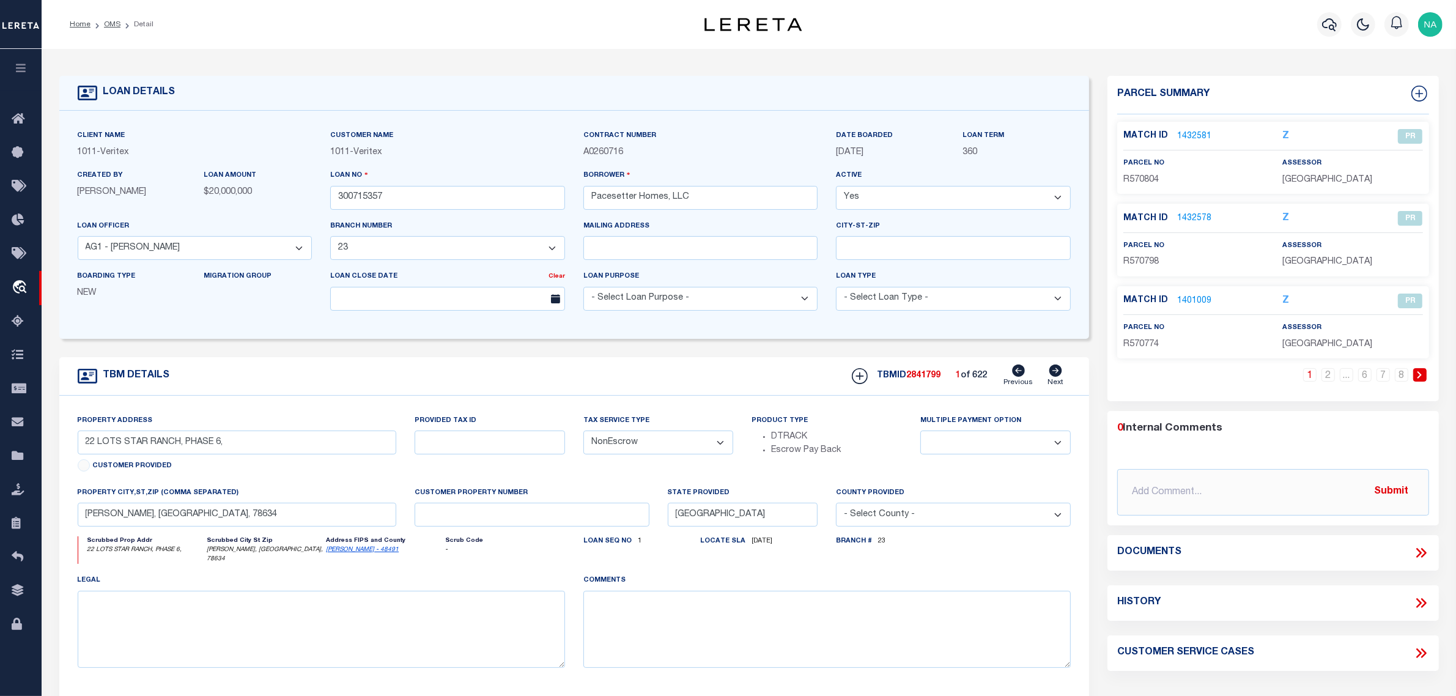
click at [1055, 373] on icon at bounding box center [1055, 370] width 13 height 12
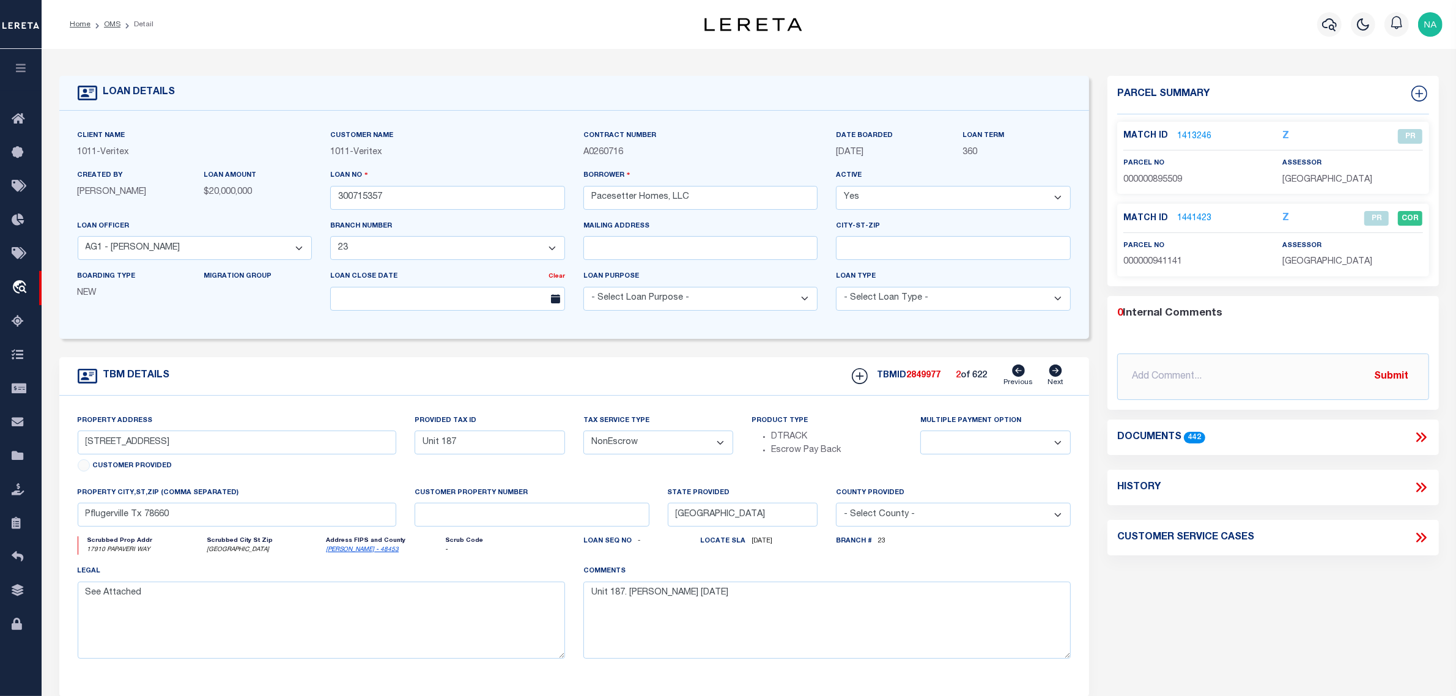
click at [1055, 373] on icon at bounding box center [1055, 370] width 13 height 12
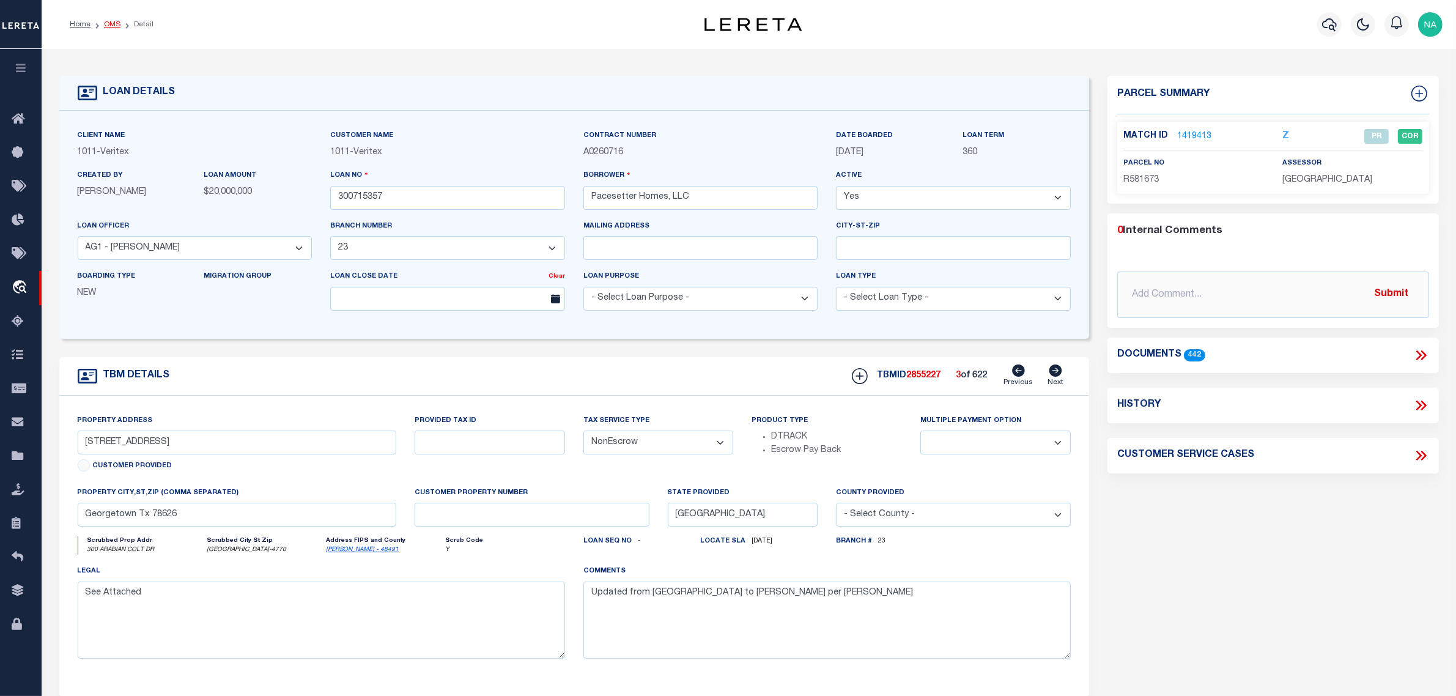
click at [109, 25] on link "OMS" at bounding box center [112, 24] width 17 height 7
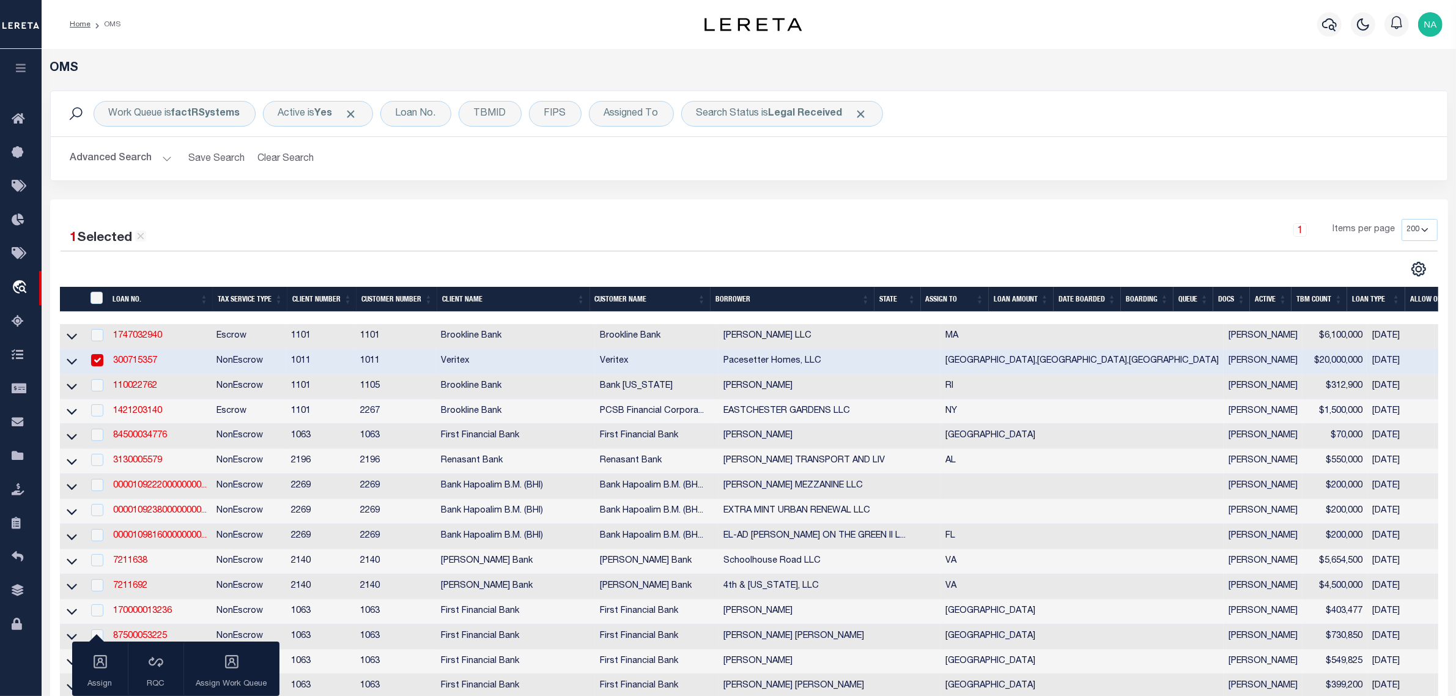
click at [126, 159] on button "Advanced Search" at bounding box center [120, 159] width 101 height 24
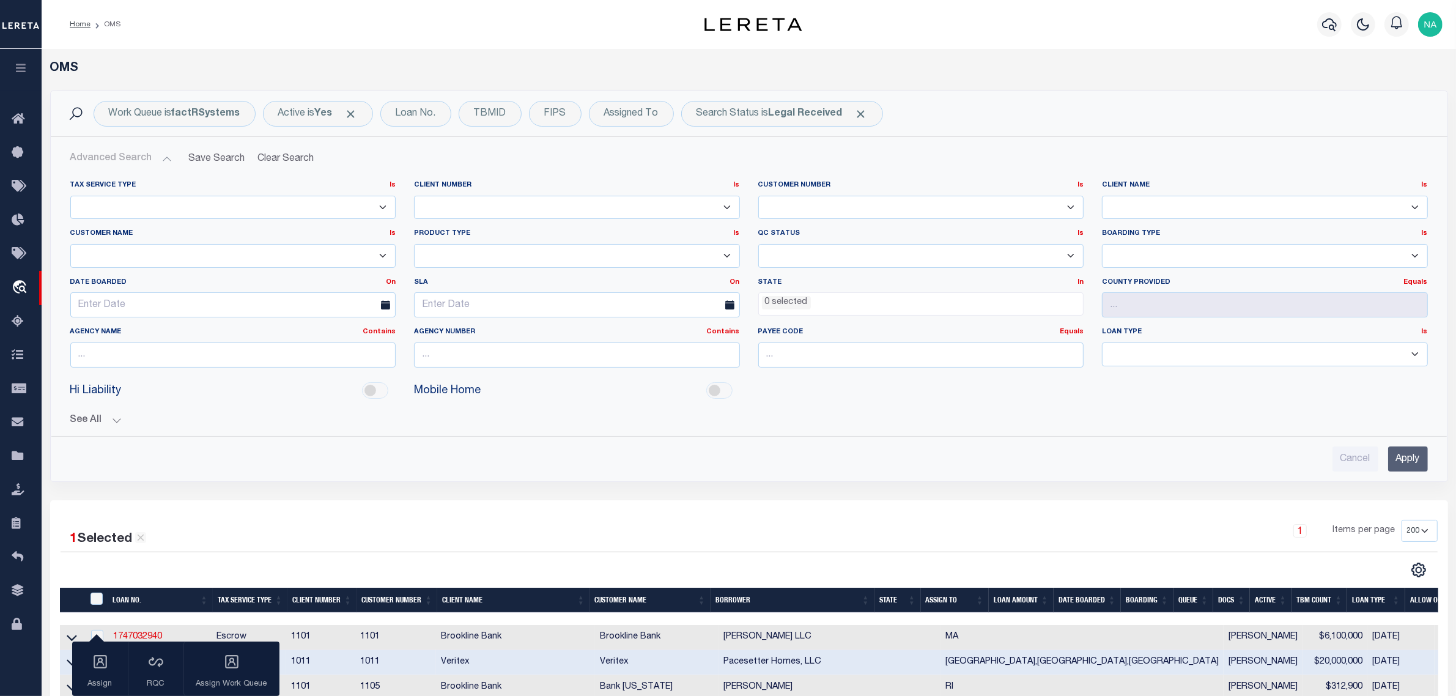
click at [817, 304] on ul "0 selected" at bounding box center [921, 301] width 325 height 17
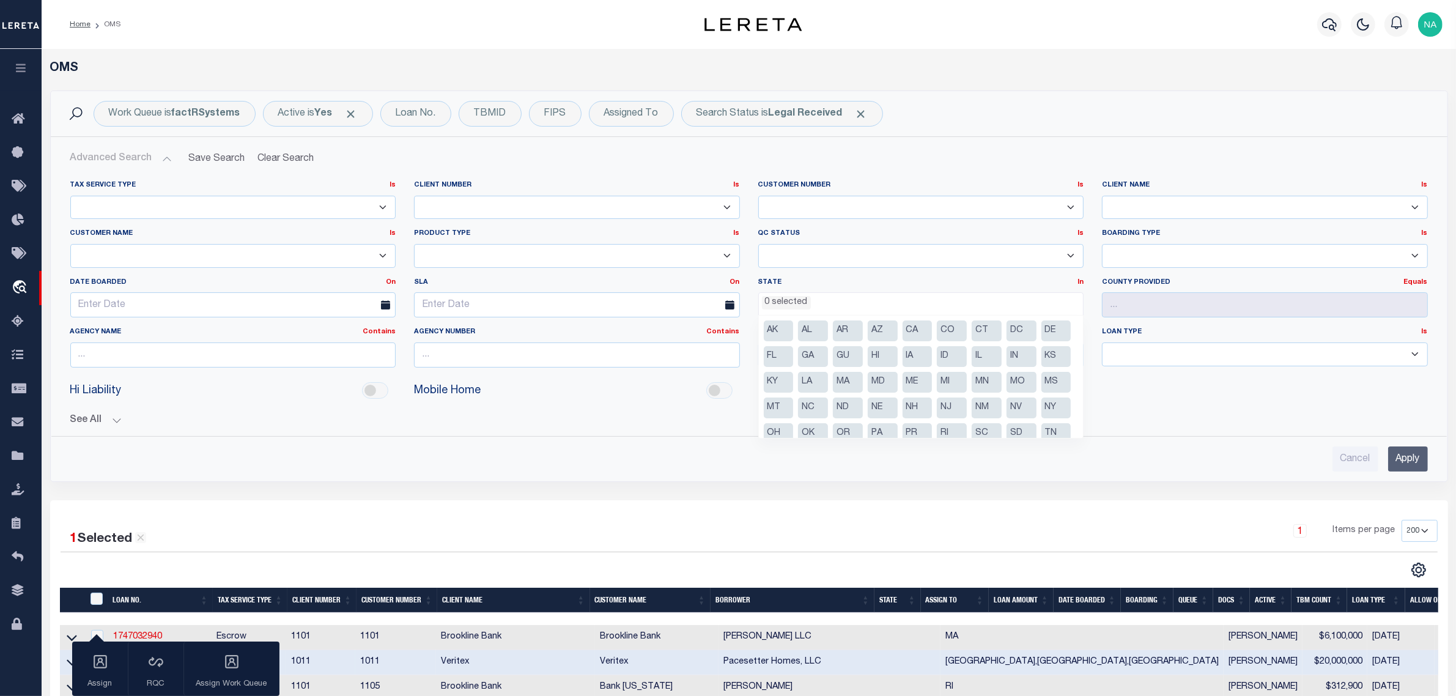
click at [1041, 392] on li "MS" at bounding box center [1056, 382] width 30 height 21
click at [1248, 401] on div "Hi Liability Mobile Home" at bounding box center [748, 391] width 1375 height 28
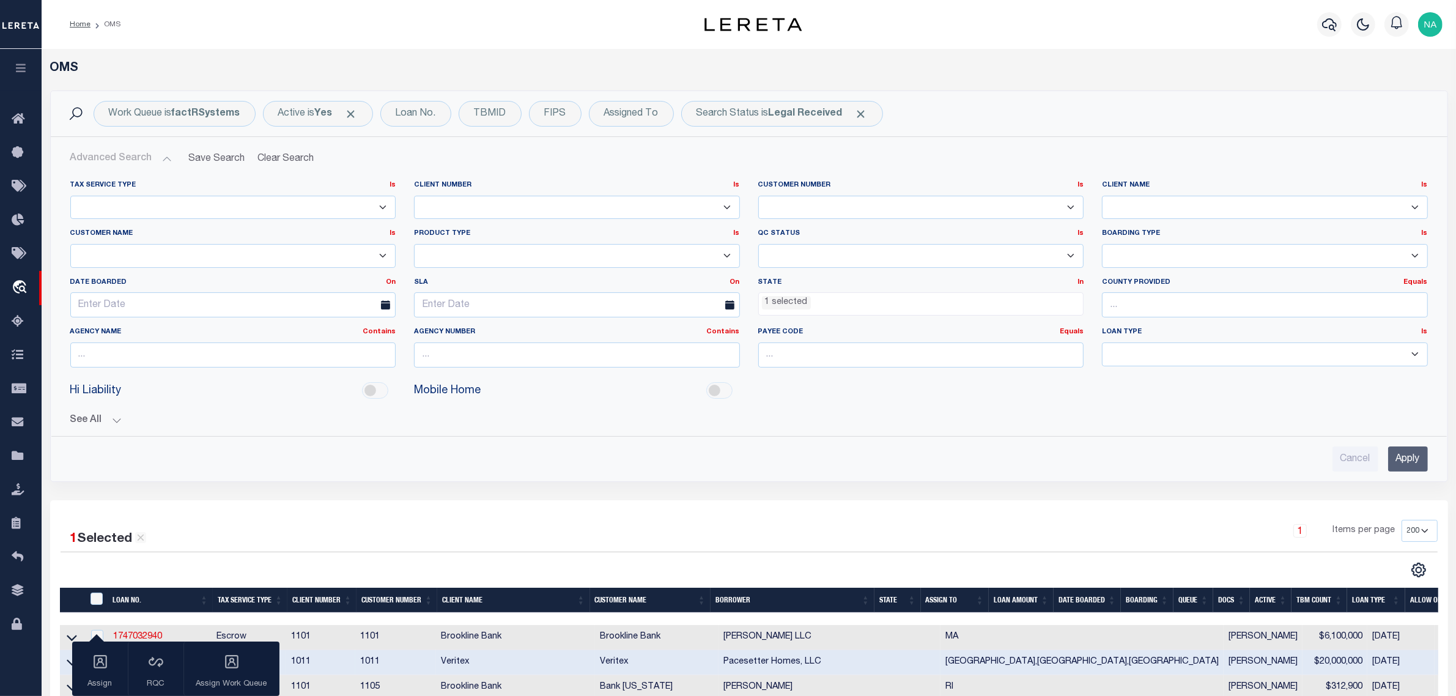
click at [1413, 465] on input "Apply" at bounding box center [1408, 458] width 40 height 25
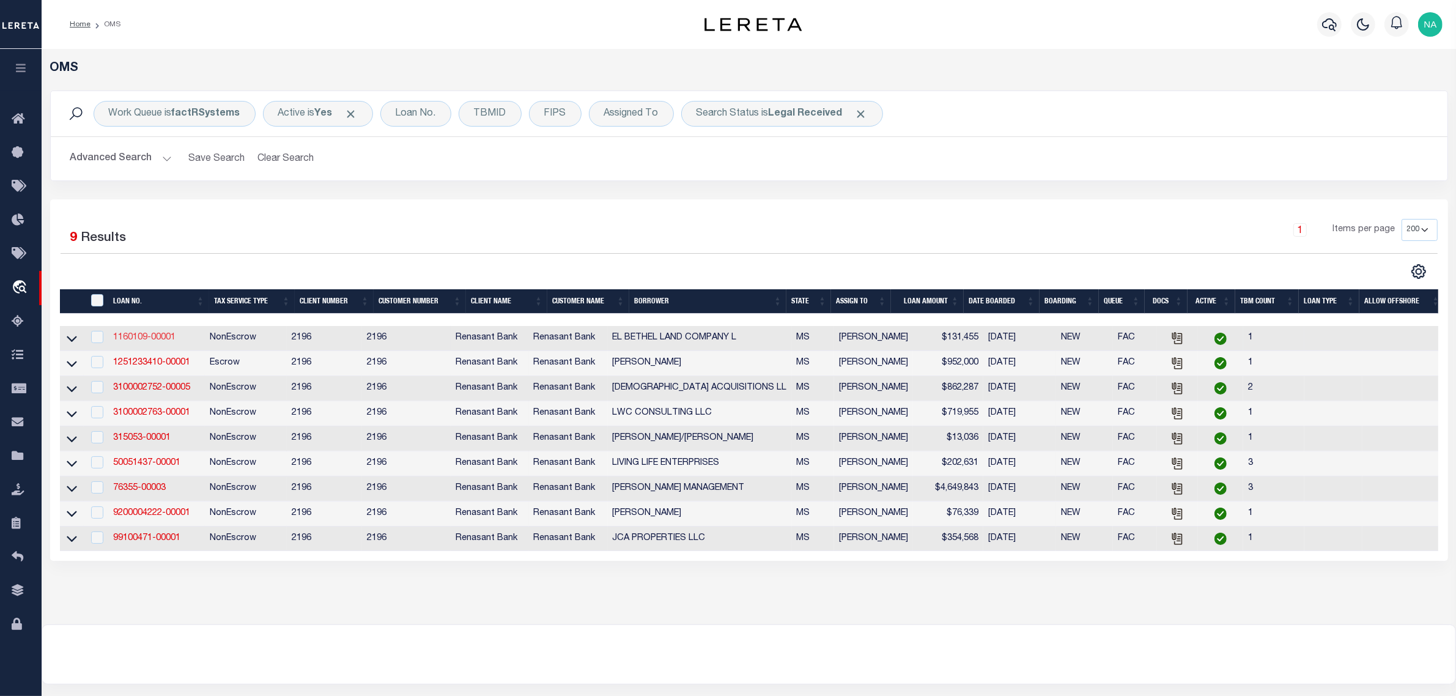
click at [151, 336] on link "1160109-00001" at bounding box center [144, 337] width 62 height 9
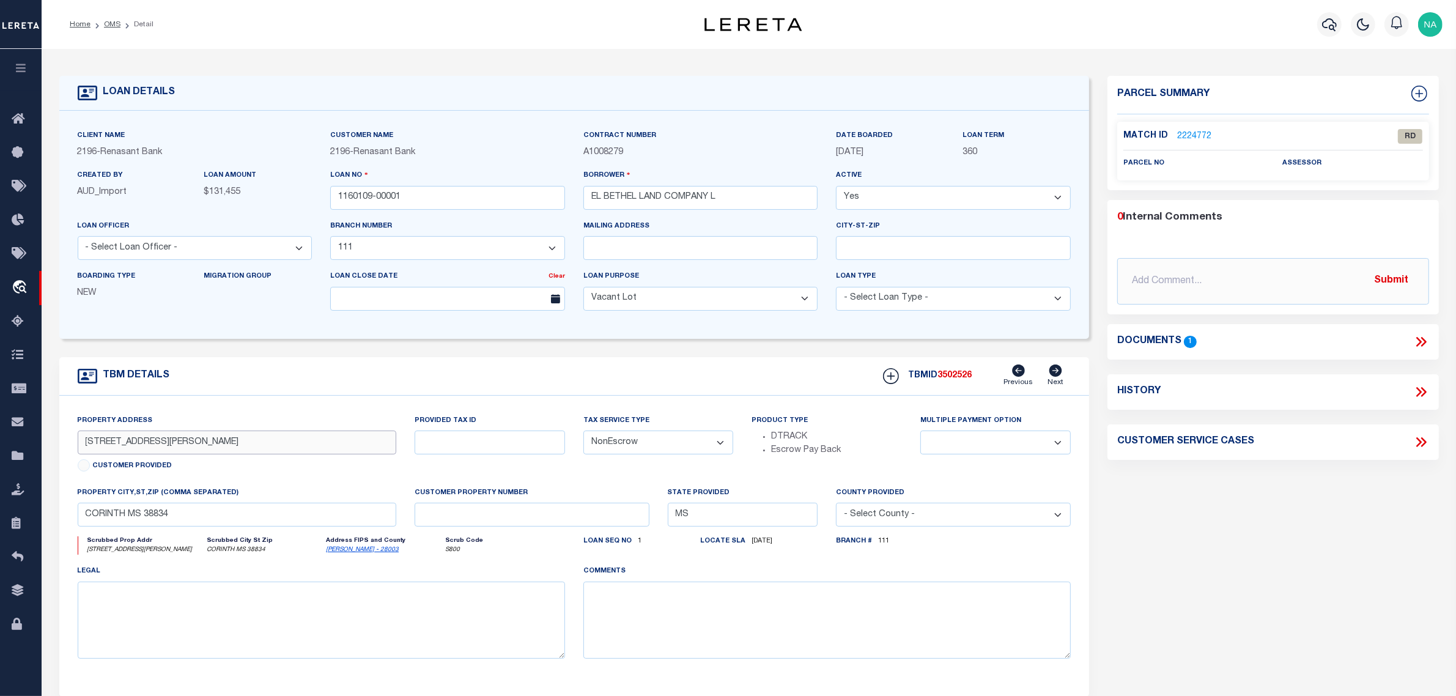
drag, startPoint x: 138, startPoint y: 446, endPoint x: 75, endPoint y: 450, distance: 63.7
click at [75, 450] on div "Property Address 606 TAYLOR STREET Customer Provided" at bounding box center [236, 450] width 337 height 72
drag, startPoint x: 197, startPoint y: 520, endPoint x: 47, endPoint y: 520, distance: 150.4
click at [47, 520] on div "LOAN DETAILS Client Name 2196 -" at bounding box center [748, 402] width 1407 height 683
click at [114, 22] on link "OMS" at bounding box center [112, 24] width 17 height 7
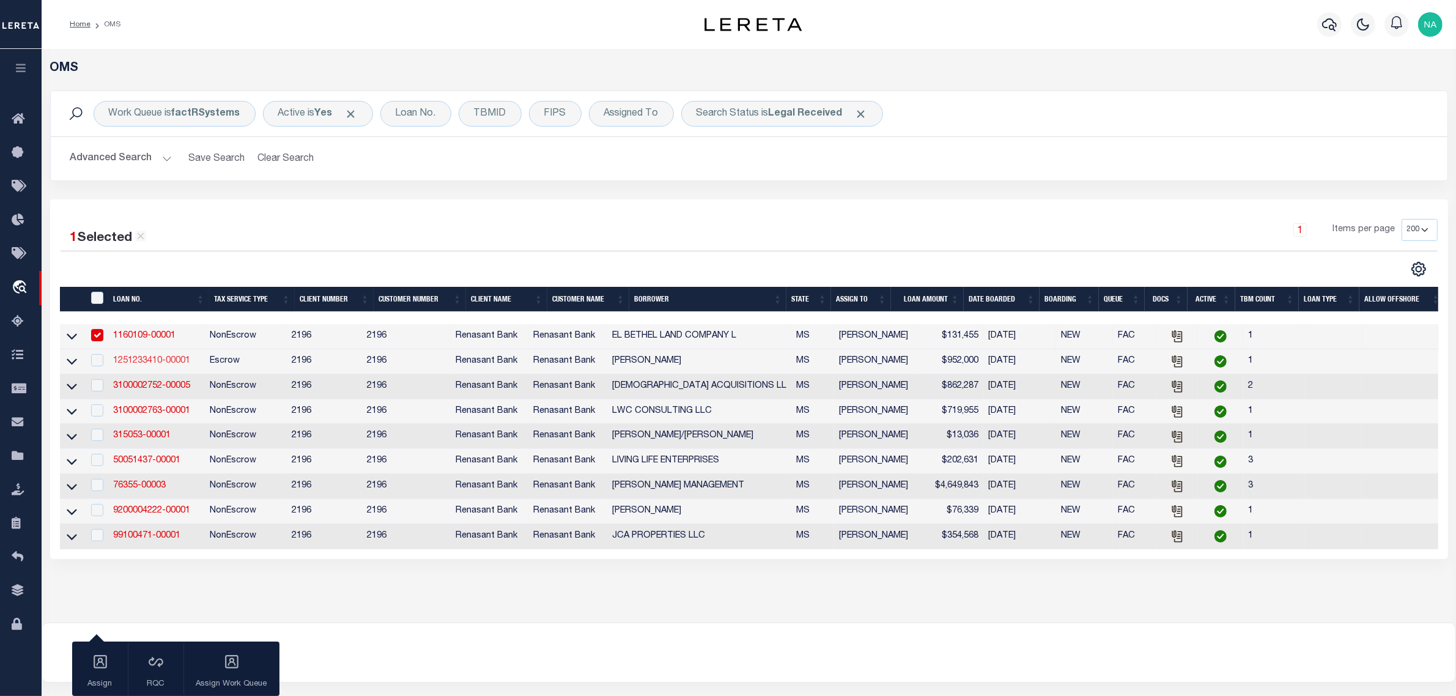
click at [157, 362] on link "1251233410-00001" at bounding box center [151, 360] width 77 height 9
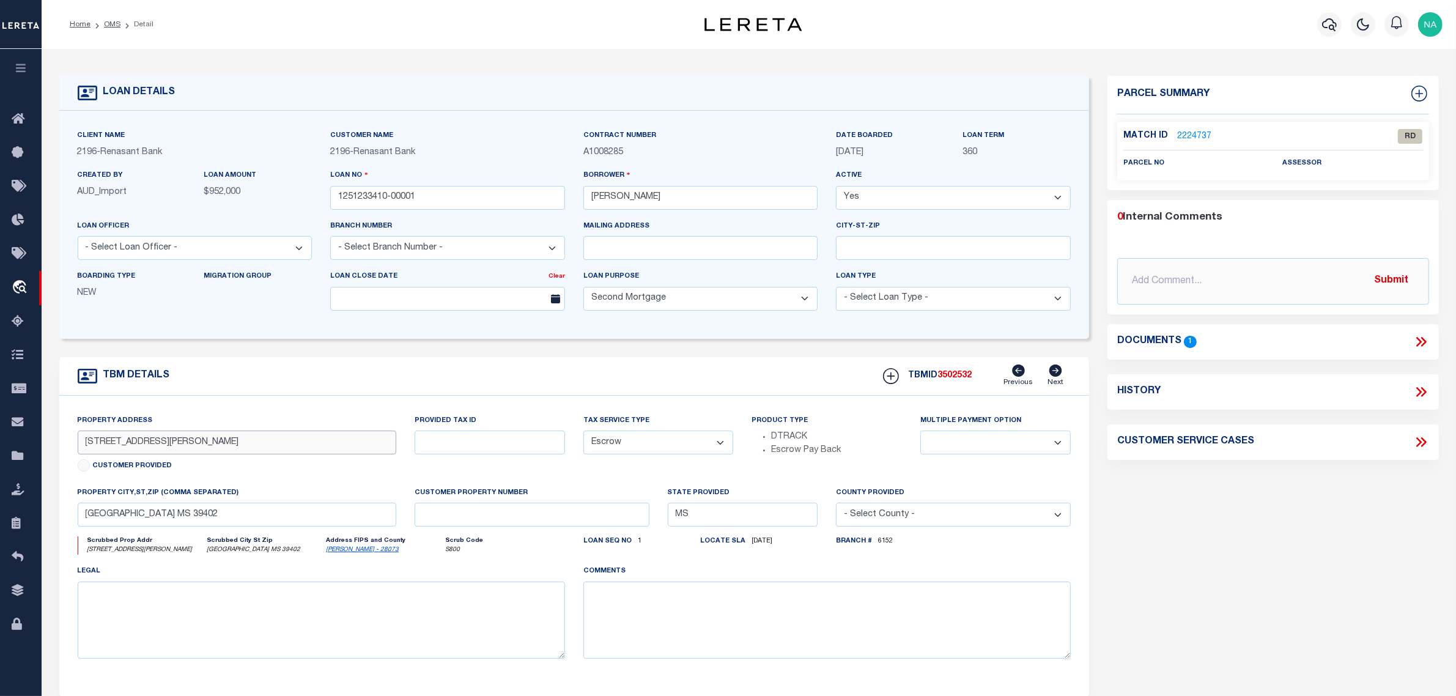
drag, startPoint x: 149, startPoint y: 445, endPoint x: 76, endPoint y: 445, distance: 72.1
click at [76, 445] on div "Property Address 229 STEELMAN RD Customer Provided" at bounding box center [236, 450] width 337 height 72
click at [200, 447] on input "[STREET_ADDRESS][PERSON_NAME]" at bounding box center [237, 442] width 318 height 24
drag, startPoint x: 197, startPoint y: 446, endPoint x: 56, endPoint y: 445, distance: 141.8
click at [56, 445] on div "TBM DETAILS TBMID 3502532" at bounding box center [574, 526] width 1048 height 339
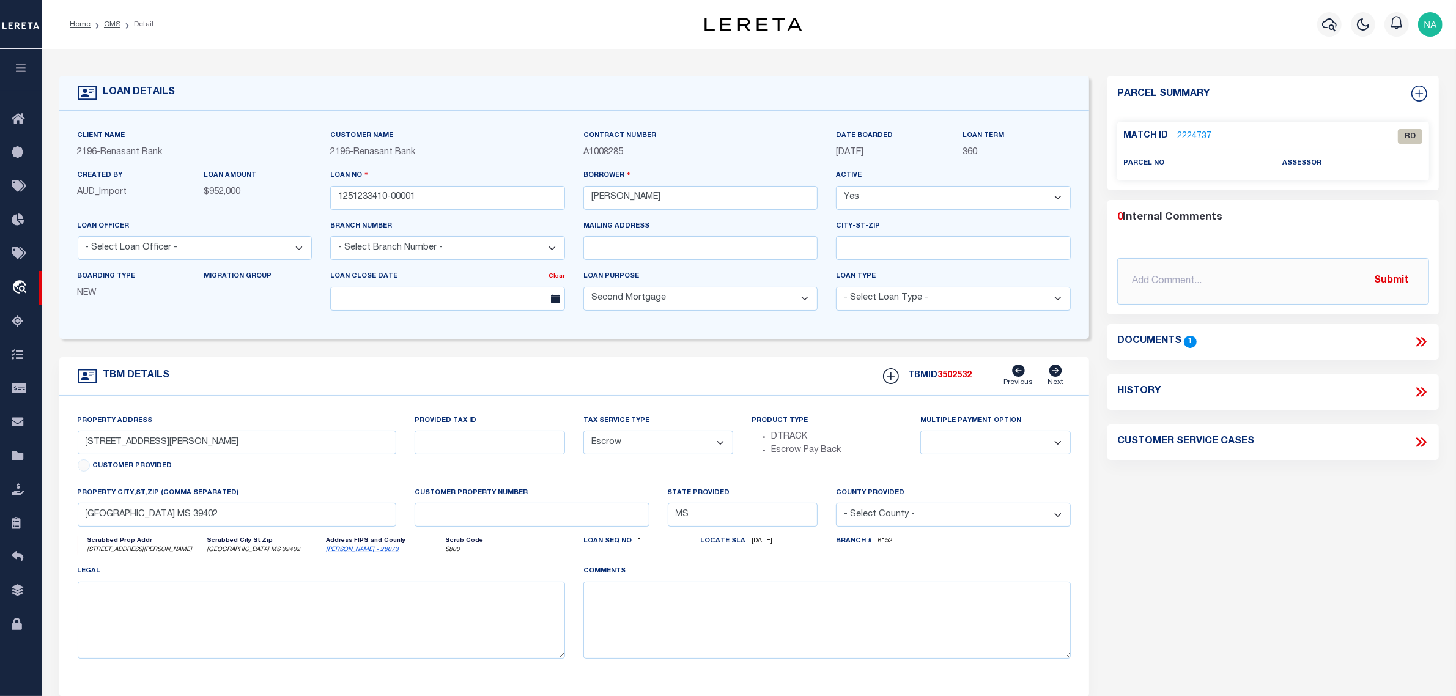
click at [1195, 133] on link "2224737" at bounding box center [1194, 136] width 34 height 13
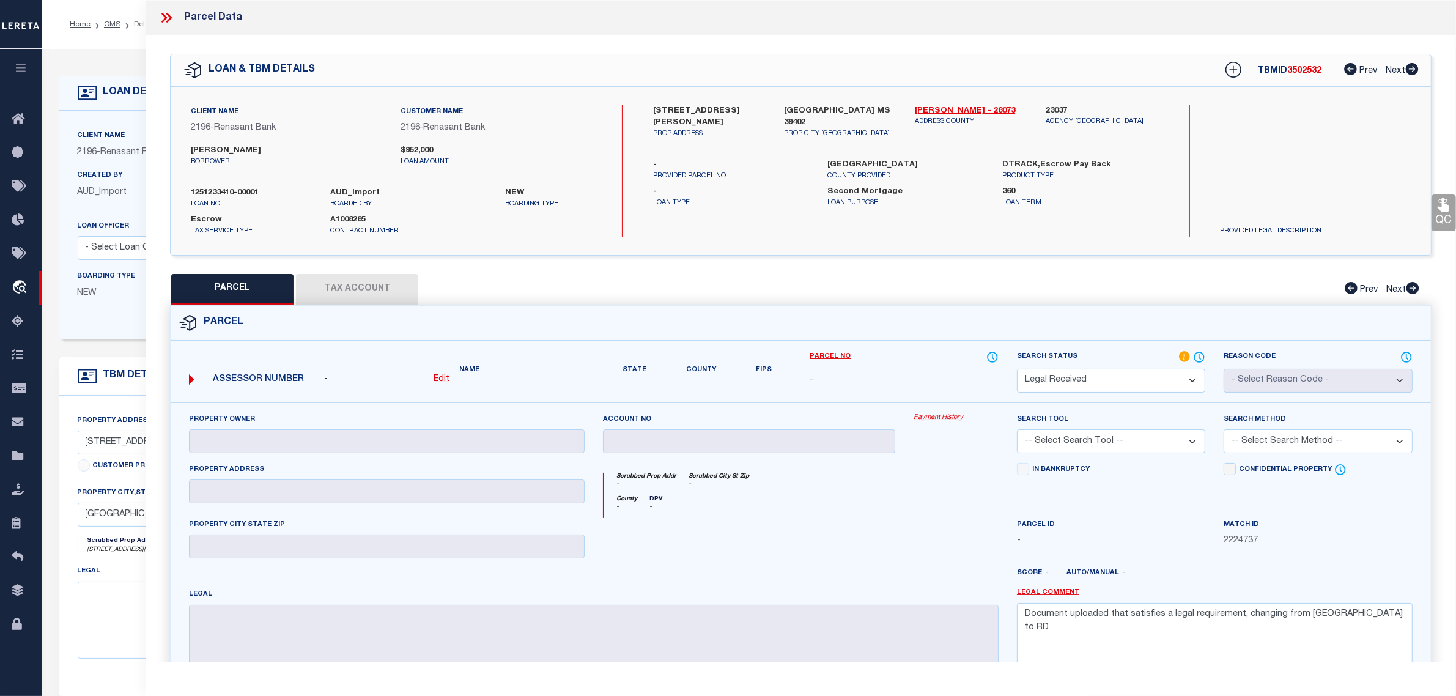
click at [441, 377] on u "Edit" at bounding box center [441, 379] width 16 height 9
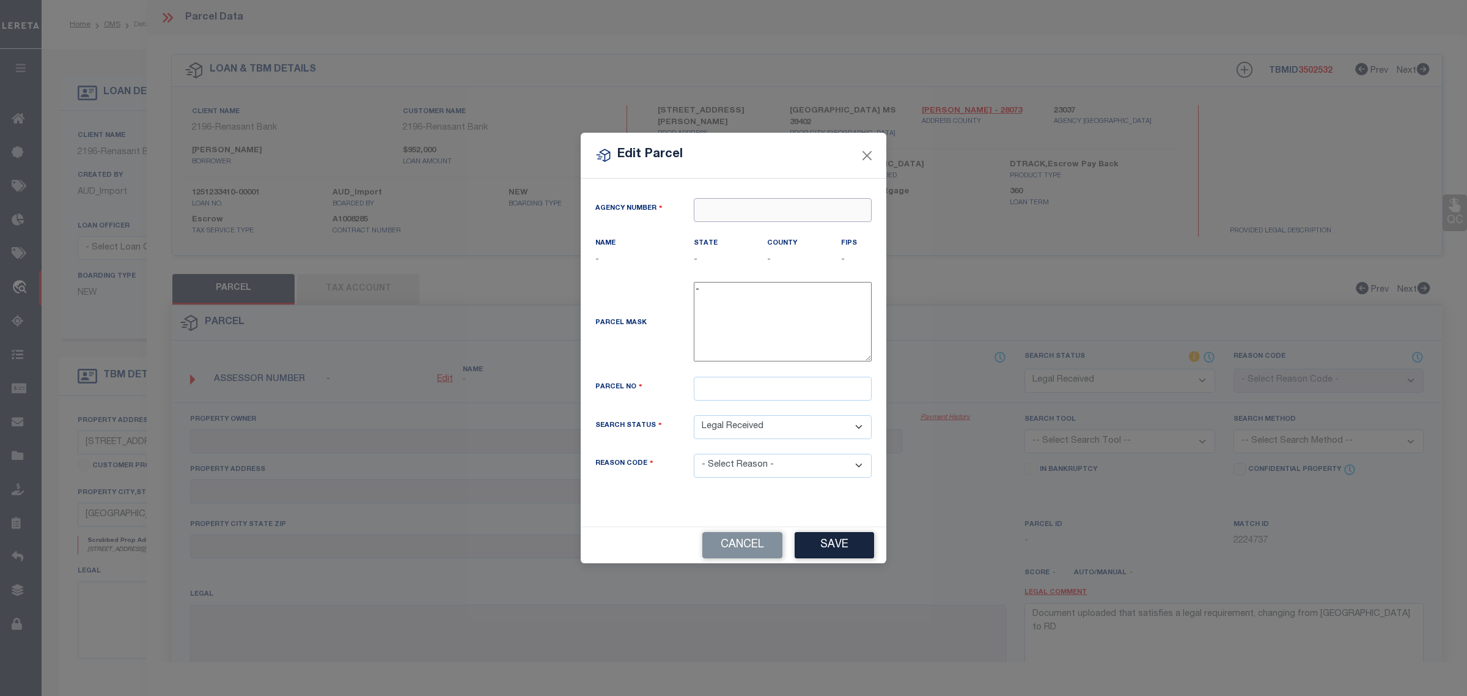
click at [711, 208] on input "text" at bounding box center [783, 210] width 178 height 24
click at [777, 230] on div "230370000 : LAMAR COUNTY" at bounding box center [782, 239] width 177 height 35
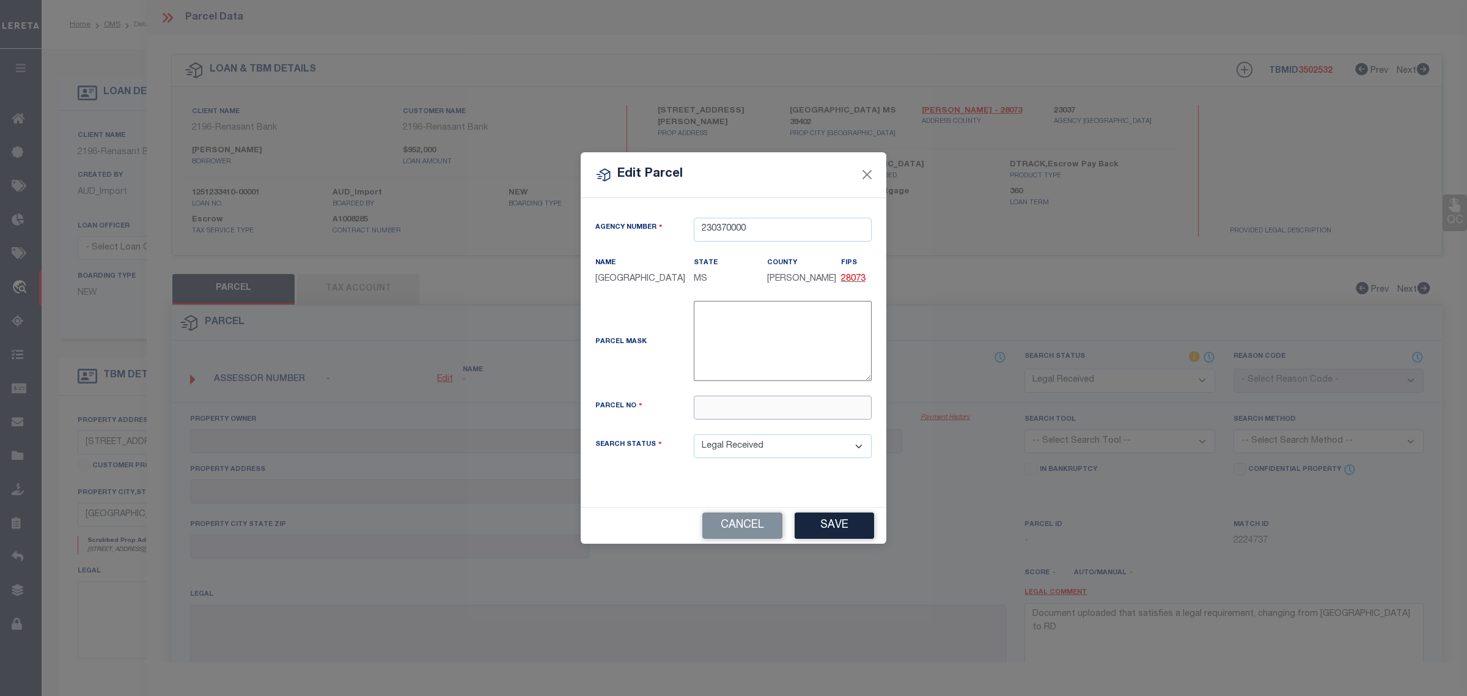
click at [775, 403] on input "text" at bounding box center [783, 408] width 178 height 24
paste input "058A-27-007.000"
click at [841, 536] on button "Save" at bounding box center [834, 525] width 79 height 26
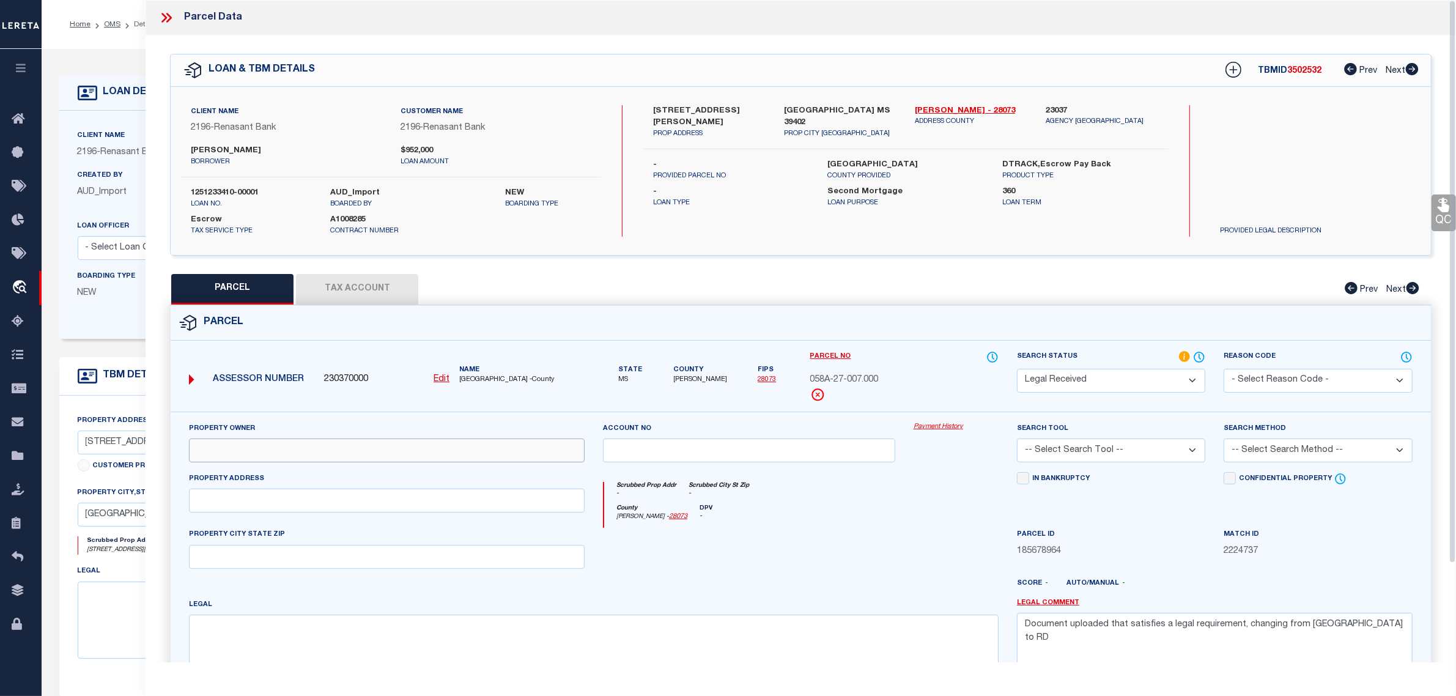
click at [365, 447] on input "text" at bounding box center [387, 450] width 396 height 24
paste input "CRANE DANIEL KEITH JR &"
click at [447, 512] on input "text" at bounding box center [387, 500] width 396 height 24
paste input "229 STEELMAN RD LOT A"
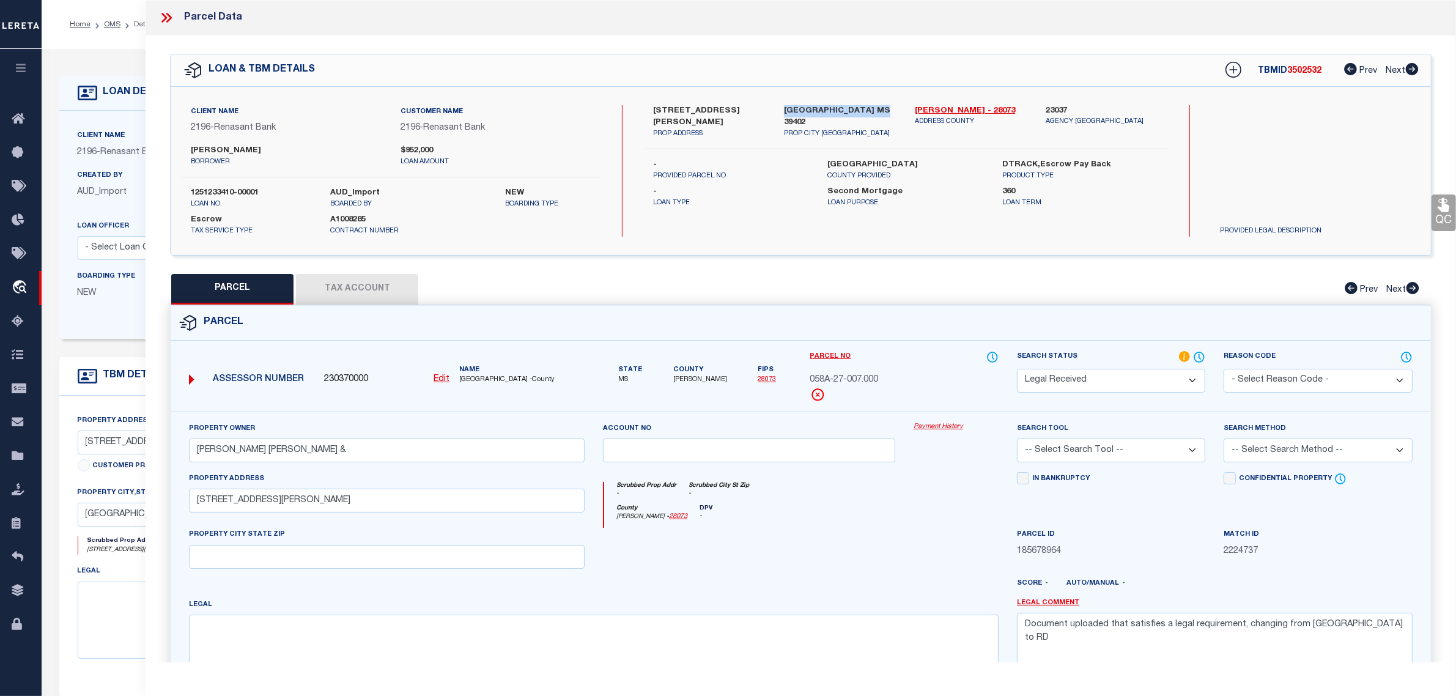
drag, startPoint x: 868, startPoint y: 110, endPoint x: 782, endPoint y: 106, distance: 85.7
click at [782, 106] on div "HATTIESBURG MS 39402 PROP CITY ST ZIP" at bounding box center [840, 122] width 131 height 34
copy label "[GEOGRAPHIC_DATA] MS 39402"
click at [328, 558] on input "text" at bounding box center [387, 557] width 396 height 24
paste input "[GEOGRAPHIC_DATA] MS 39402"
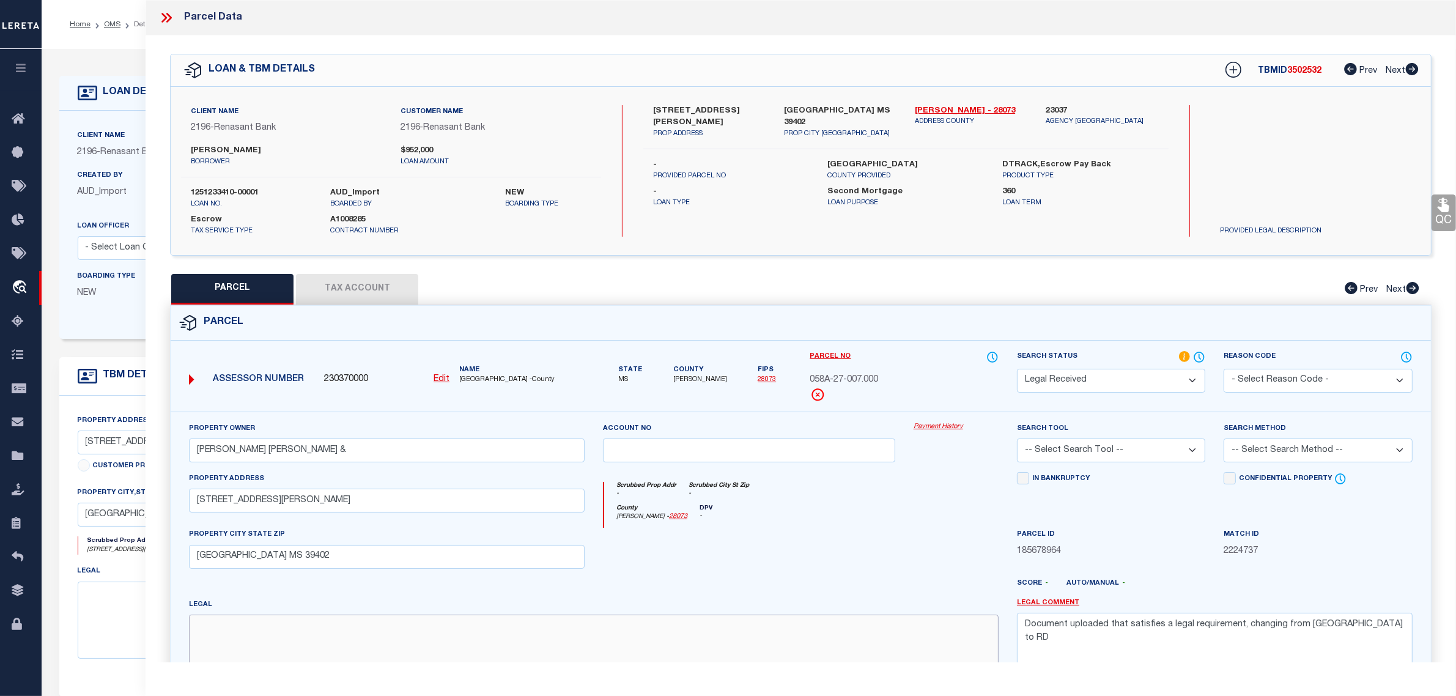
click at [315, 643] on textarea at bounding box center [593, 652] width 809 height 77
click at [411, 655] on textarea at bounding box center [593, 652] width 809 height 77
paste textarea "PT S 1/2 NE 1/4 S OF RD Section 27 Township 04N Range 14W"
click at [380, 284] on button "Tax Account" at bounding box center [357, 289] width 122 height 31
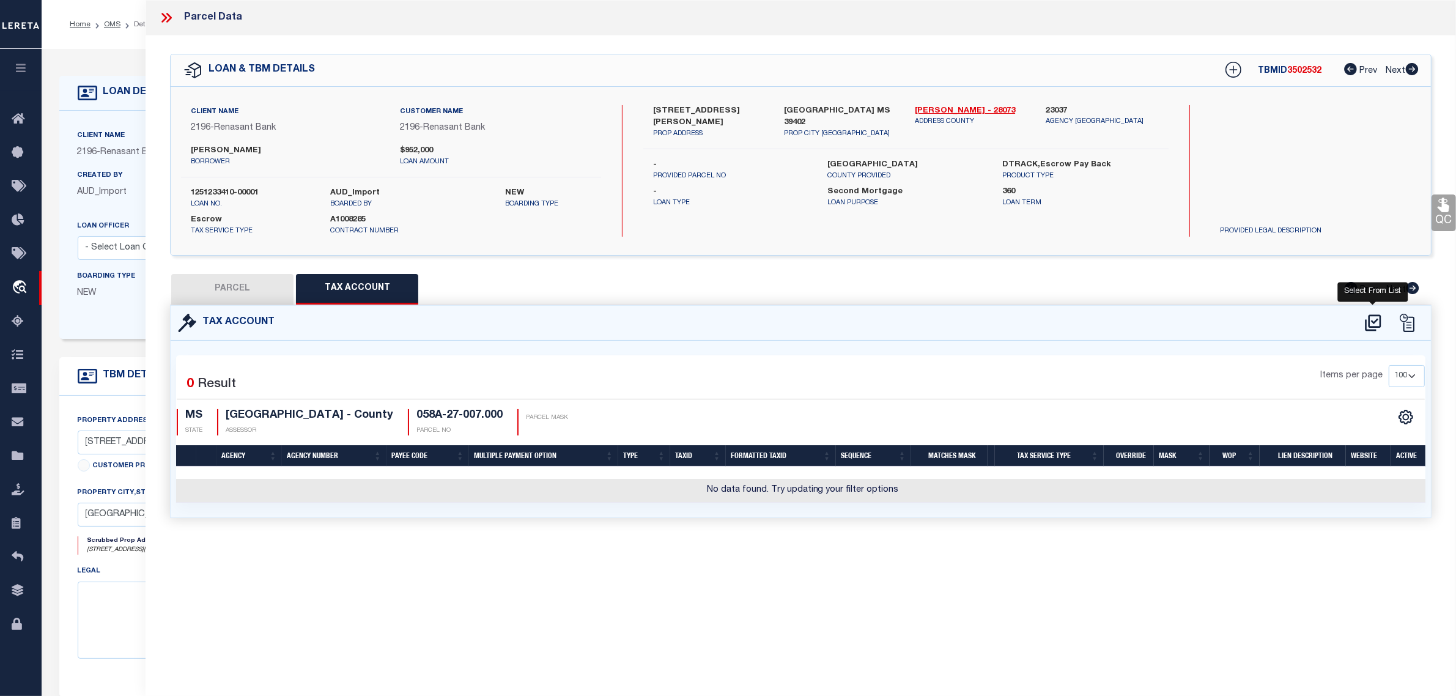
click at [1376, 317] on icon at bounding box center [1373, 323] width 20 height 20
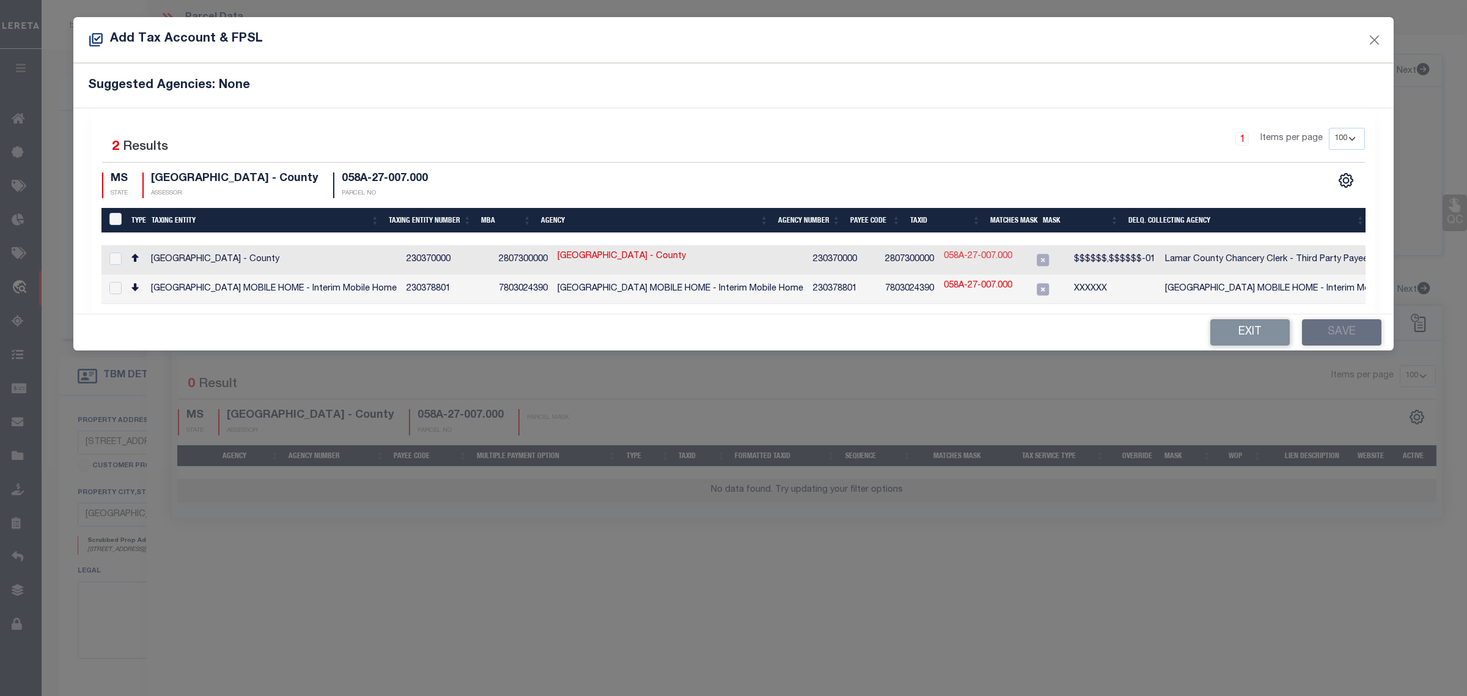
click at [965, 257] on link "058A-27-007.000" at bounding box center [978, 256] width 68 height 13
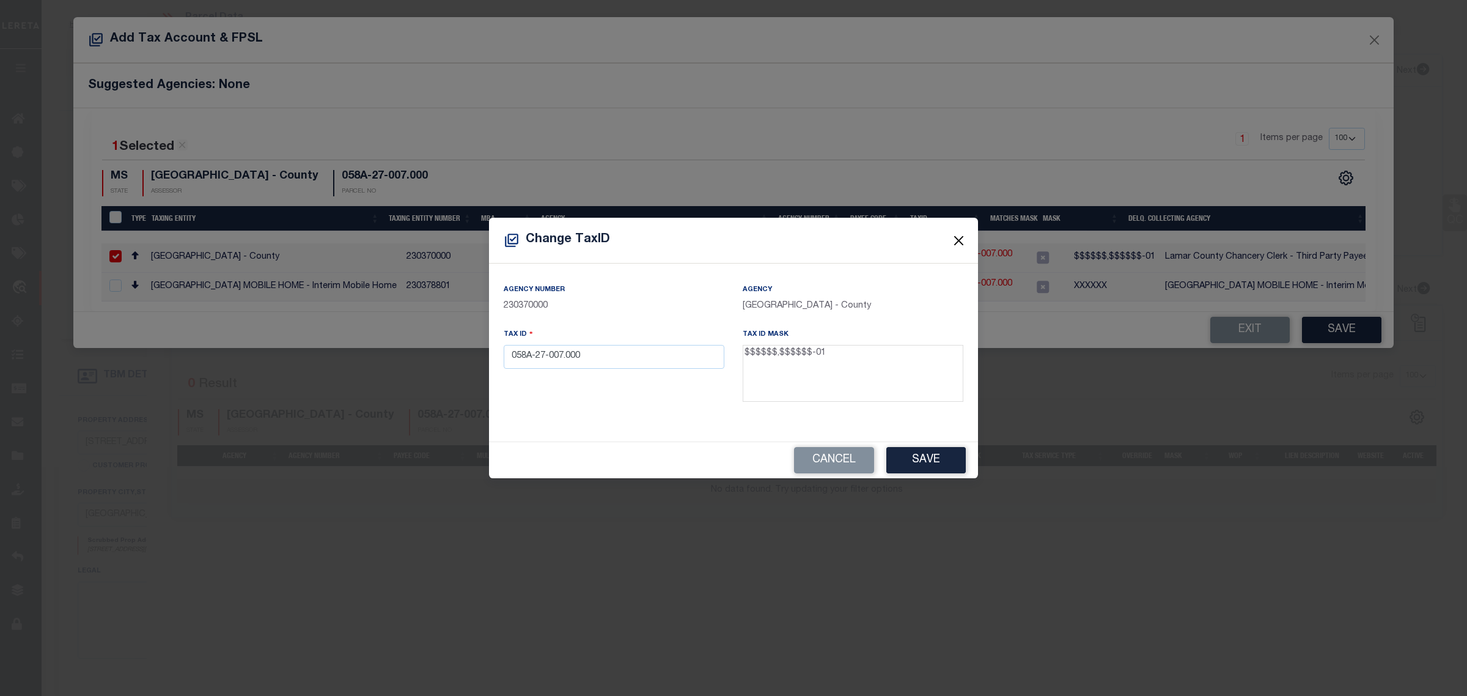
drag, startPoint x: 960, startPoint y: 240, endPoint x: 965, endPoint y: 249, distance: 10.1
click at [960, 240] on button "Close" at bounding box center [959, 240] width 16 height 16
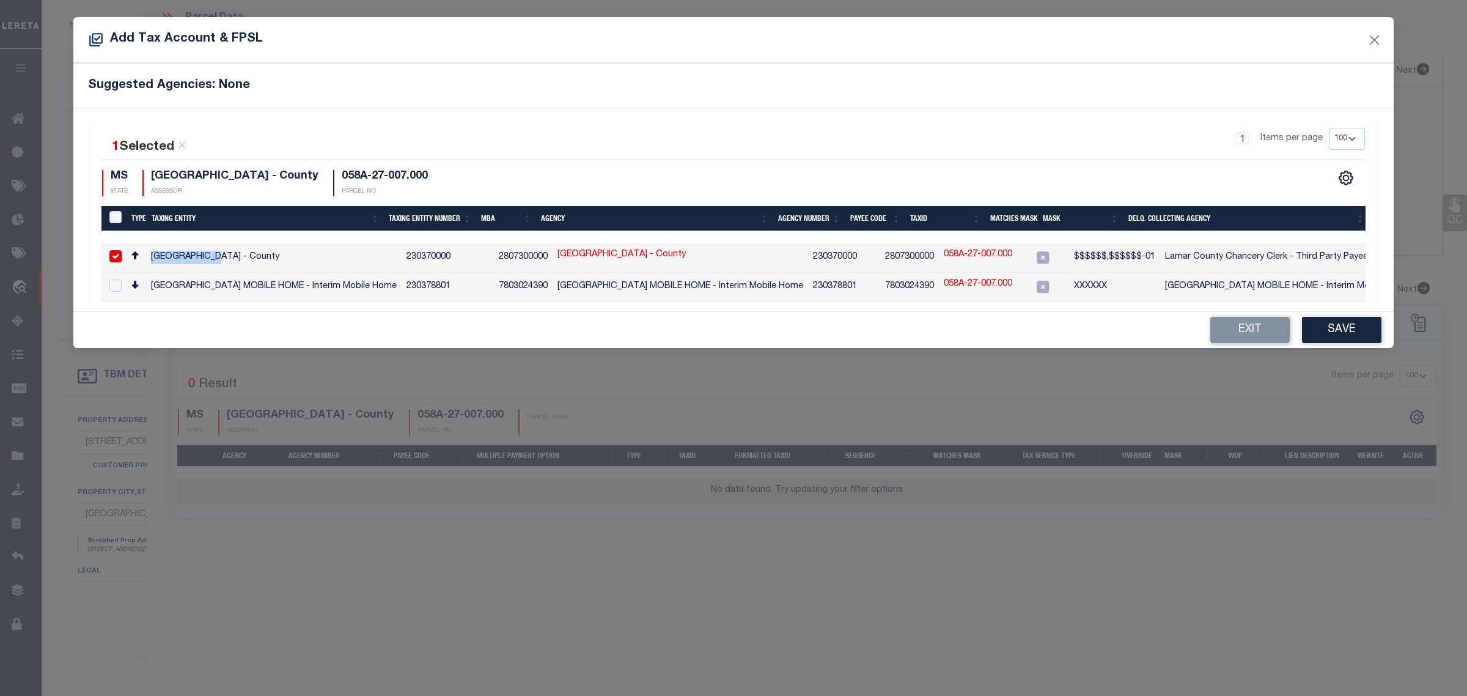
drag, startPoint x: 224, startPoint y: 256, endPoint x: 148, endPoint y: 260, distance: 76.0
click at [148, 260] on td "LAMAR COUNTY - County" at bounding box center [274, 257] width 256 height 29
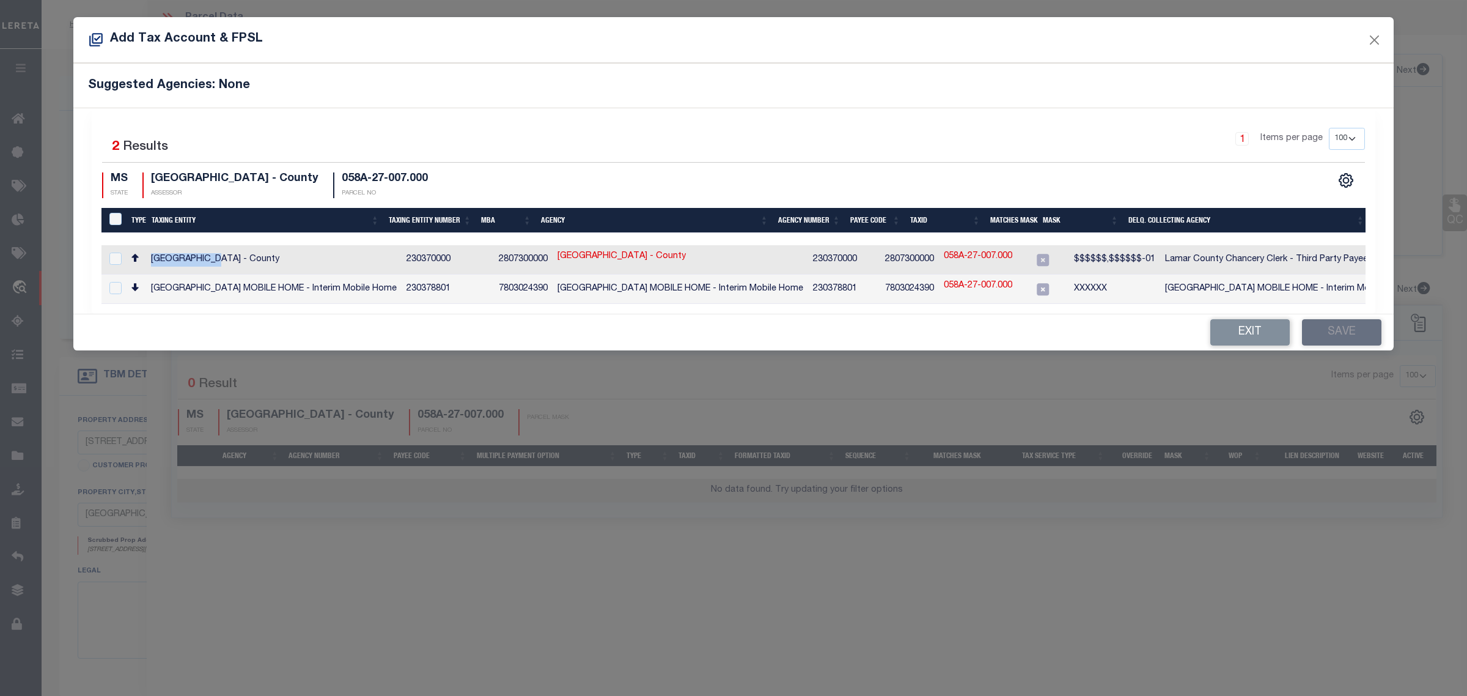
copy td "[GEOGRAPHIC_DATA]"
click at [962, 258] on link "058A-27-007.000" at bounding box center [978, 256] width 68 height 13
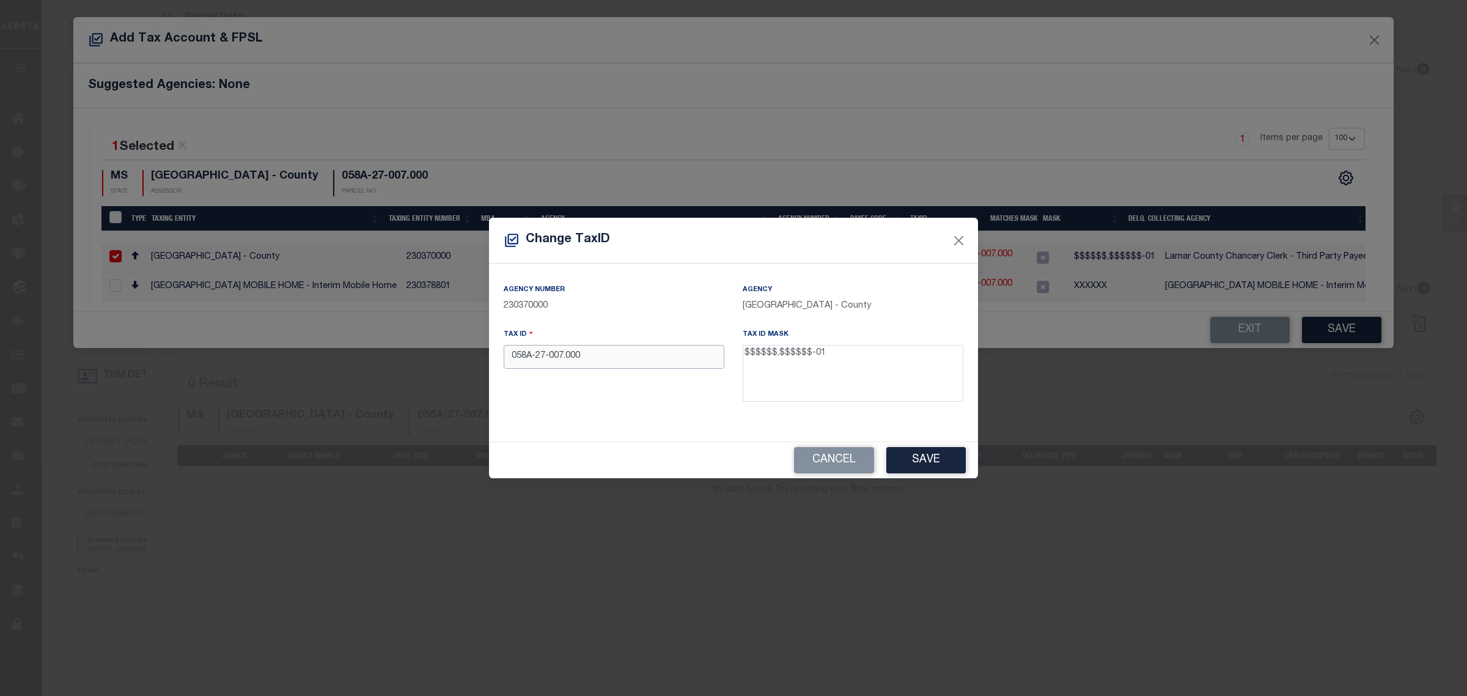
click at [531, 361] on input "058A-27-007.000" at bounding box center [614, 357] width 221 height 24
click at [930, 468] on button "Save" at bounding box center [925, 460] width 79 height 26
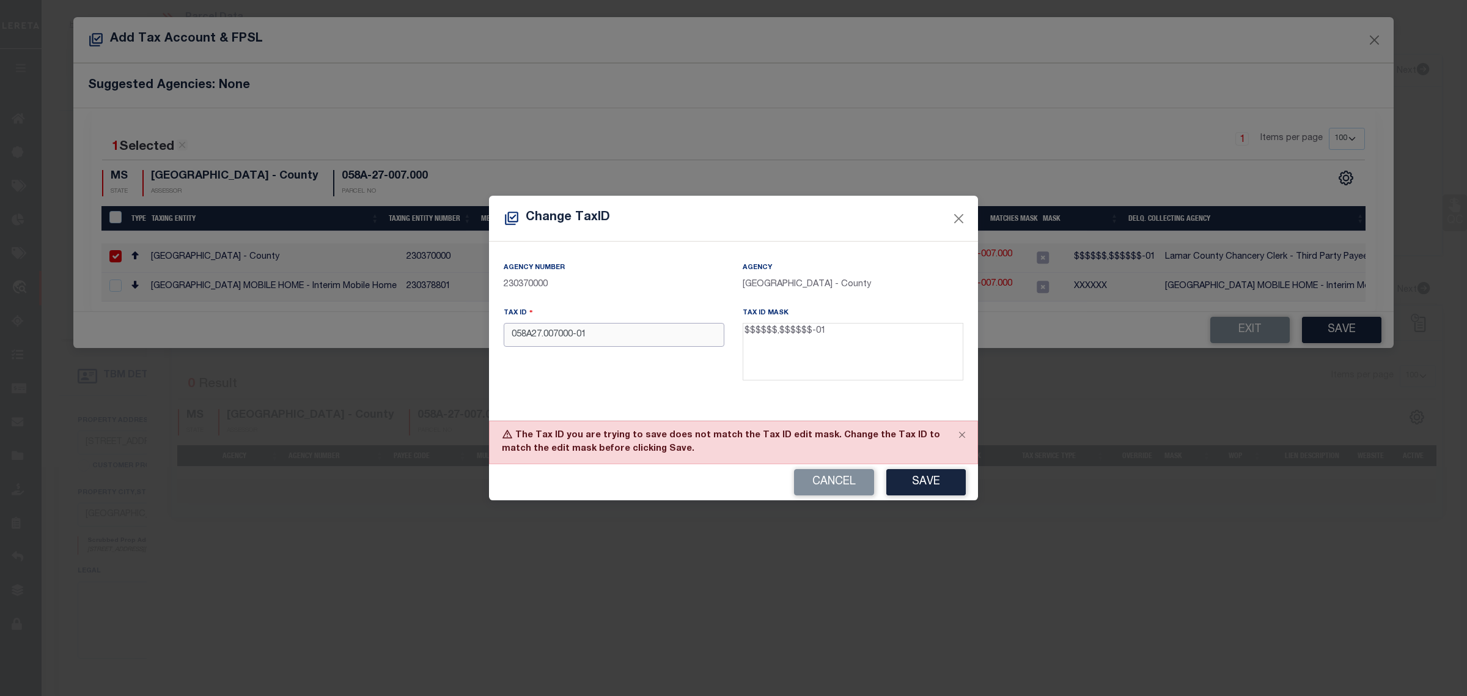
click at [618, 336] on input "058A27.007000-01" at bounding box center [614, 335] width 221 height 24
click at [544, 342] on input "058A27.007000-01" at bounding box center [614, 335] width 221 height 24
click at [930, 477] on button "Save" at bounding box center [925, 482] width 79 height 26
click at [512, 334] on input "058A27,007000-01" at bounding box center [614, 335] width 221 height 24
click at [940, 477] on button "Save" at bounding box center [925, 482] width 79 height 26
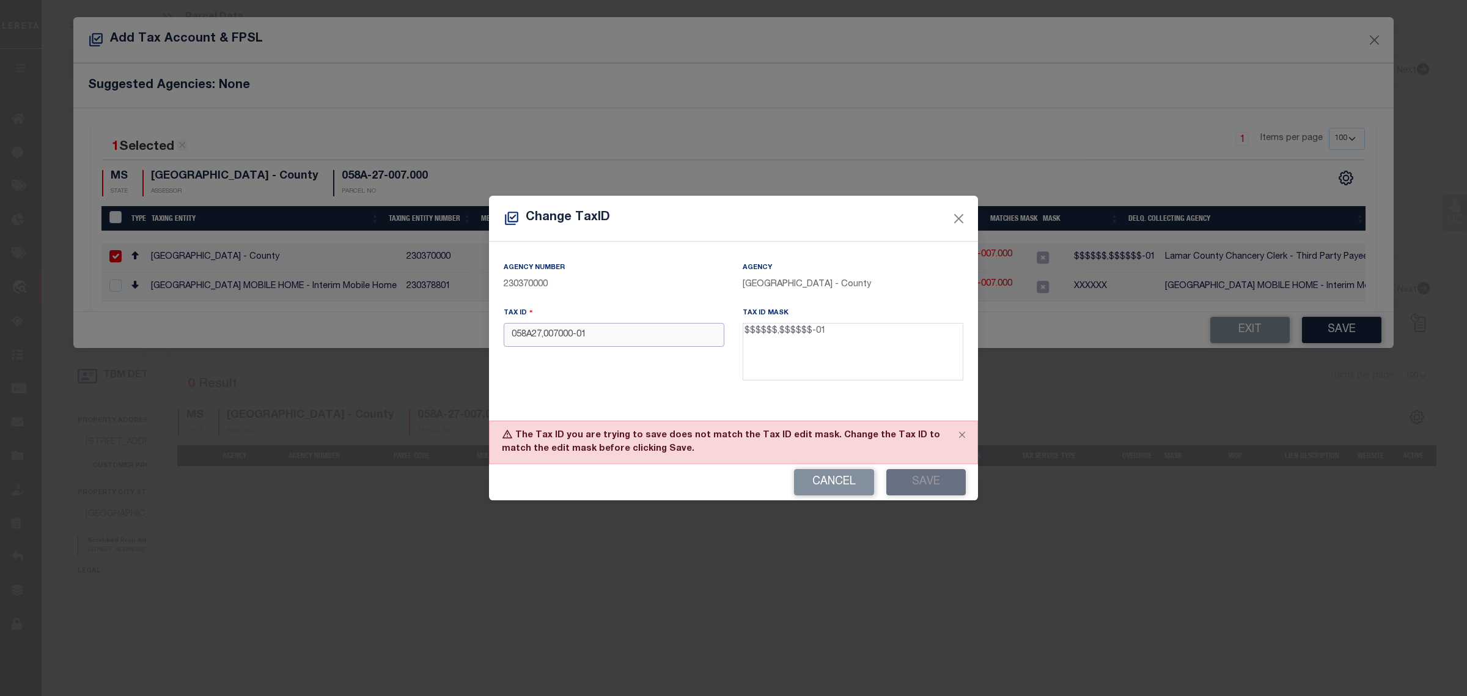
click at [683, 331] on input "058A27,007000-01" at bounding box center [614, 335] width 221 height 24
click at [532, 281] on p "230370000" at bounding box center [614, 284] width 221 height 13
copy p "230370000"
click at [679, 340] on input "058A27,007000-01" at bounding box center [614, 335] width 221 height 24
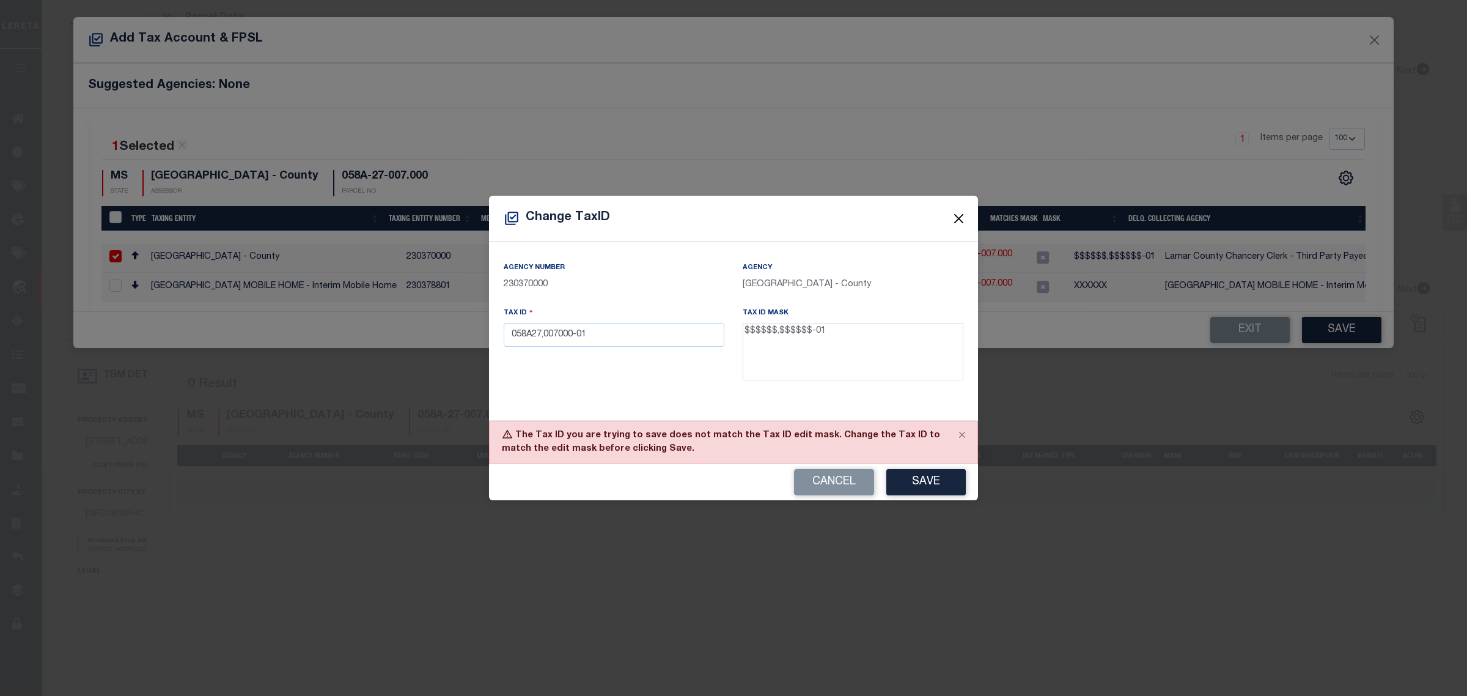
click at [963, 221] on button "Close" at bounding box center [959, 219] width 16 height 16
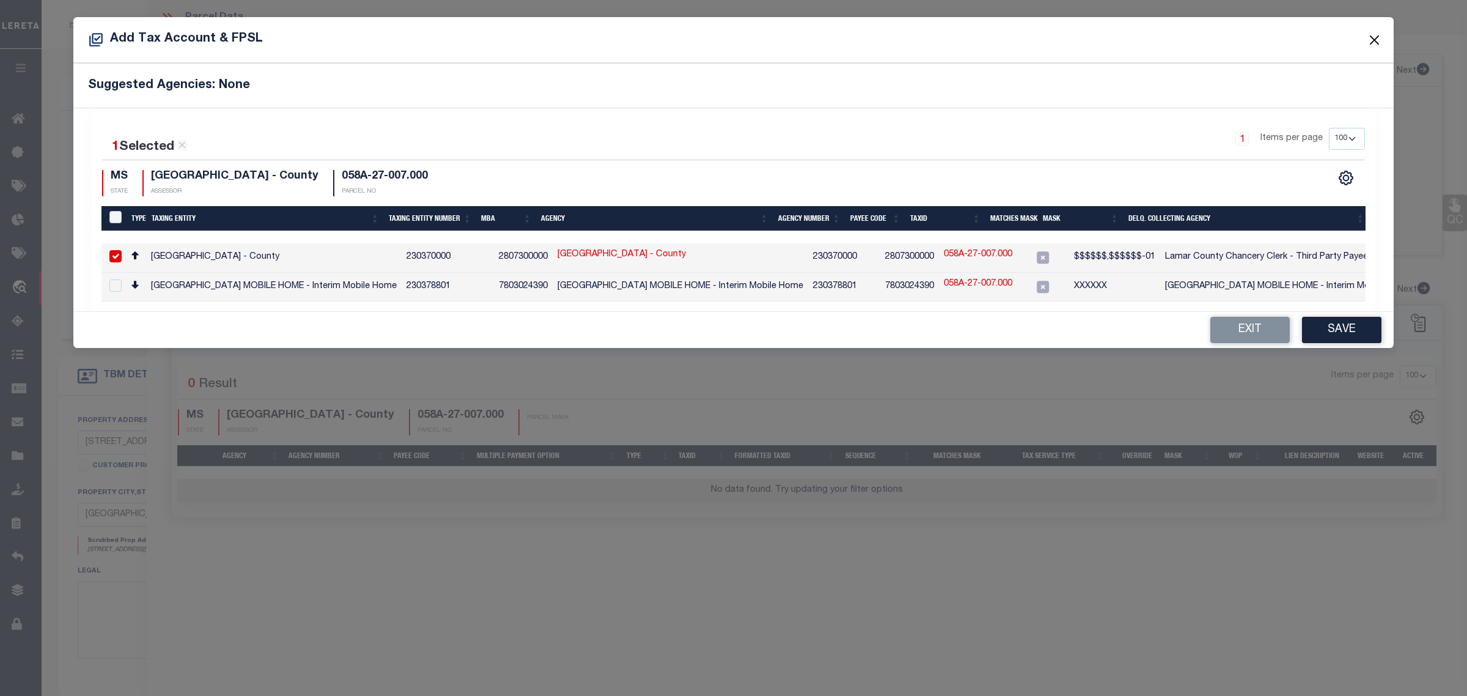
click at [1371, 38] on button "Close" at bounding box center [1375, 40] width 16 height 16
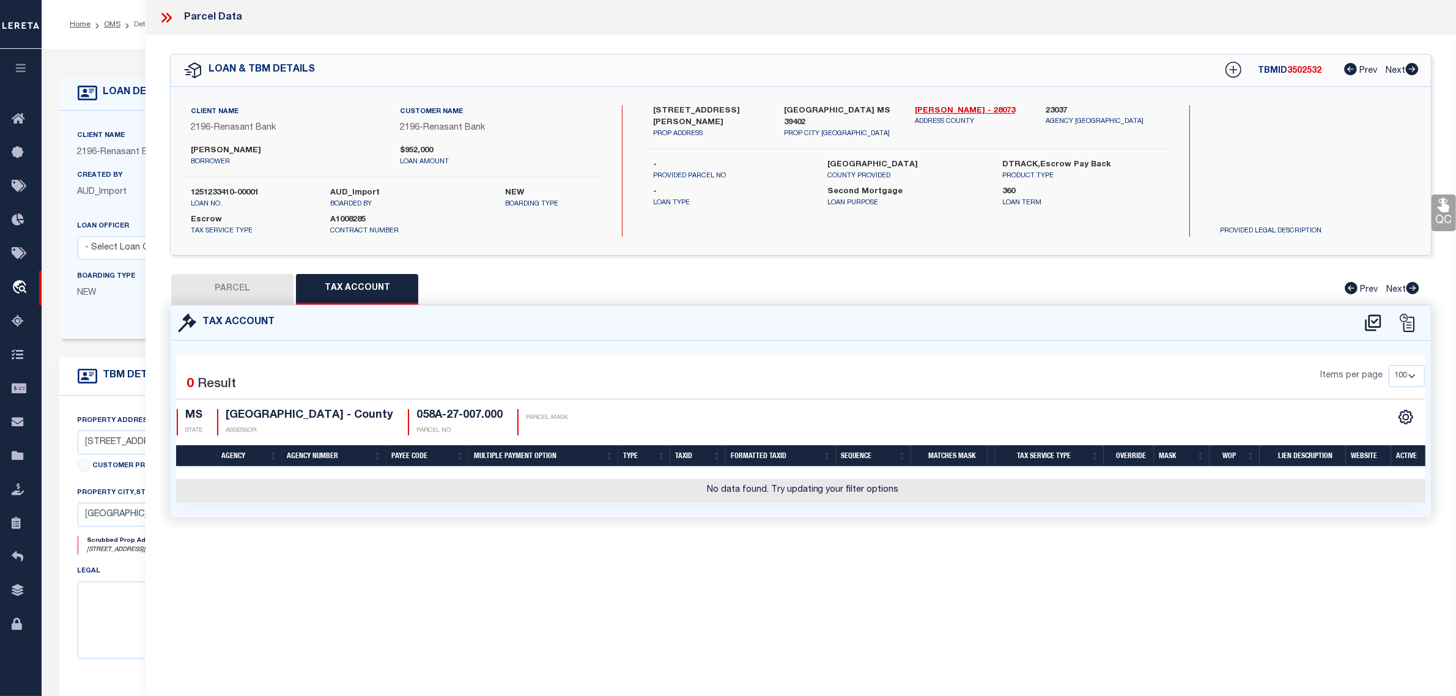
click at [193, 583] on div "Parcel Data QC QC QC - Select Status - Ready to QC" at bounding box center [800, 331] width 1310 height 662
click at [465, 413] on h4 "058A-27-007.000" at bounding box center [459, 415] width 86 height 13
copy div "058A-27-007.000"
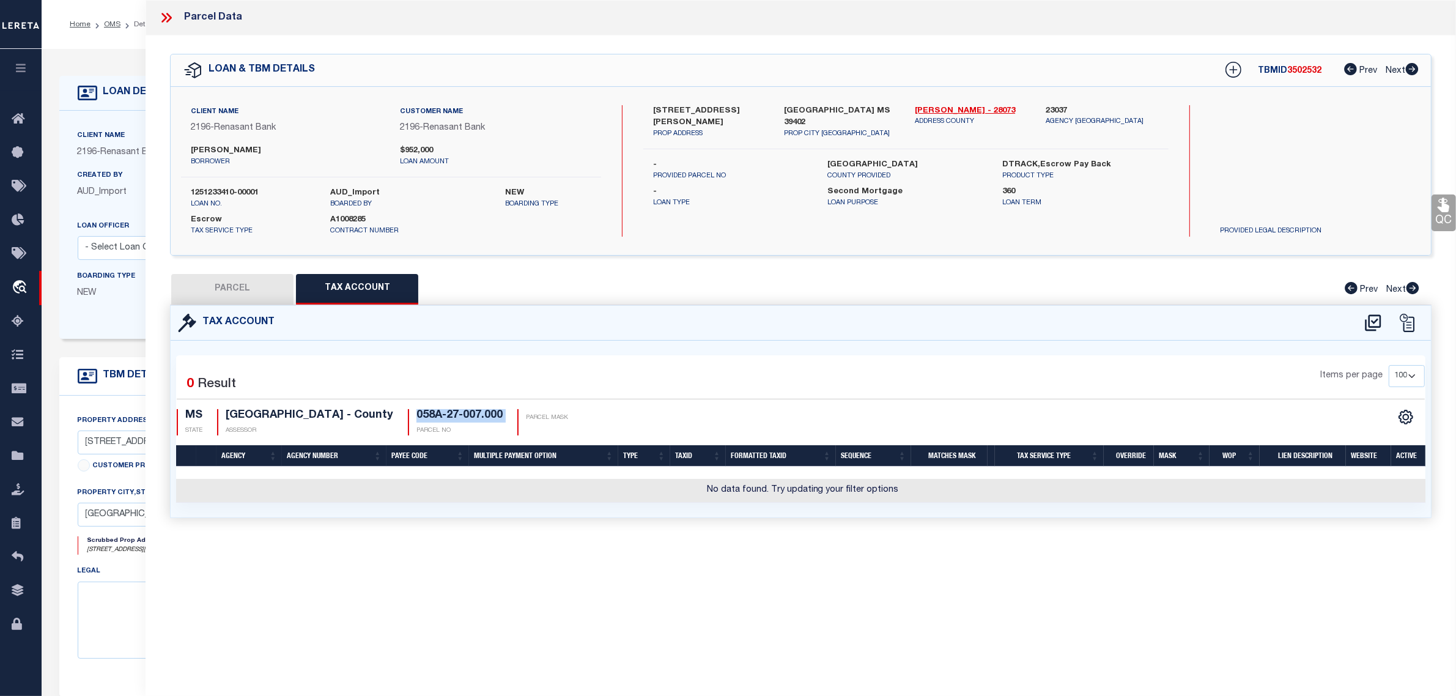
click at [224, 289] on button "PARCEL" at bounding box center [232, 289] width 122 height 31
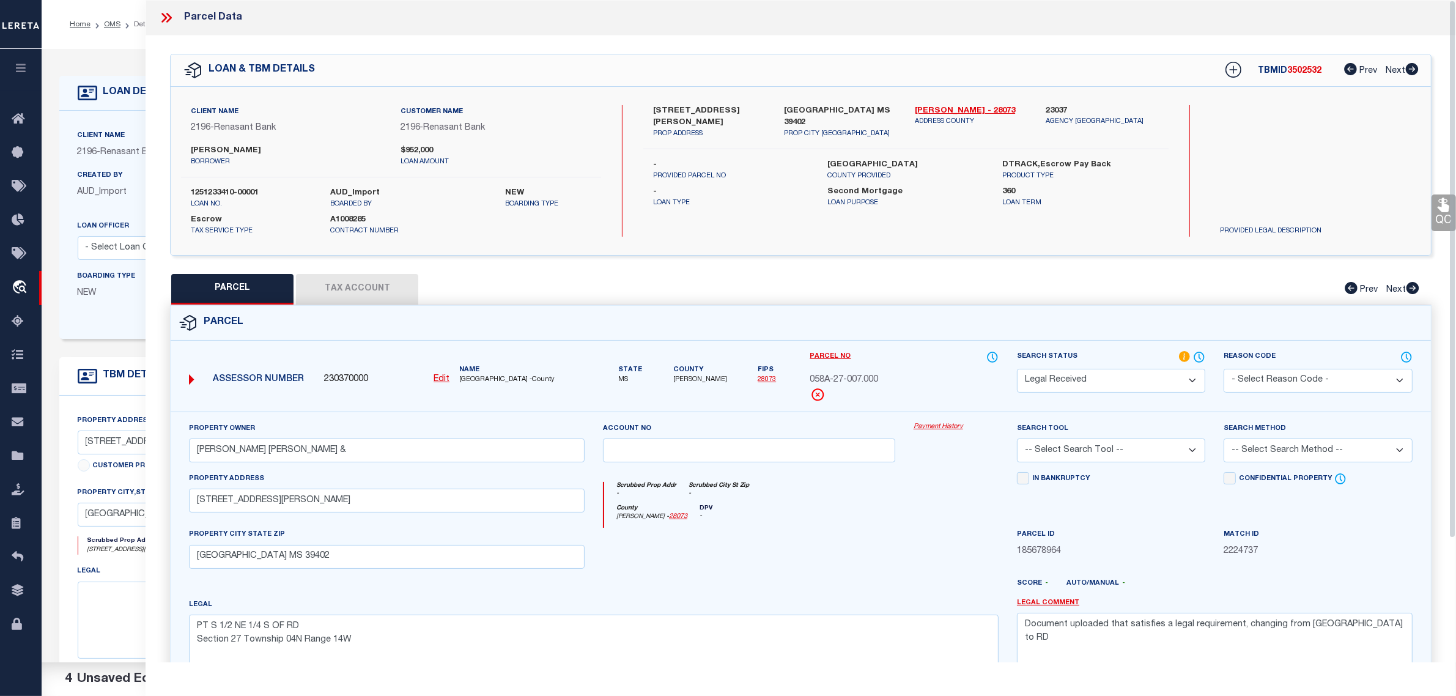
click at [169, 17] on icon at bounding box center [166, 18] width 16 height 16
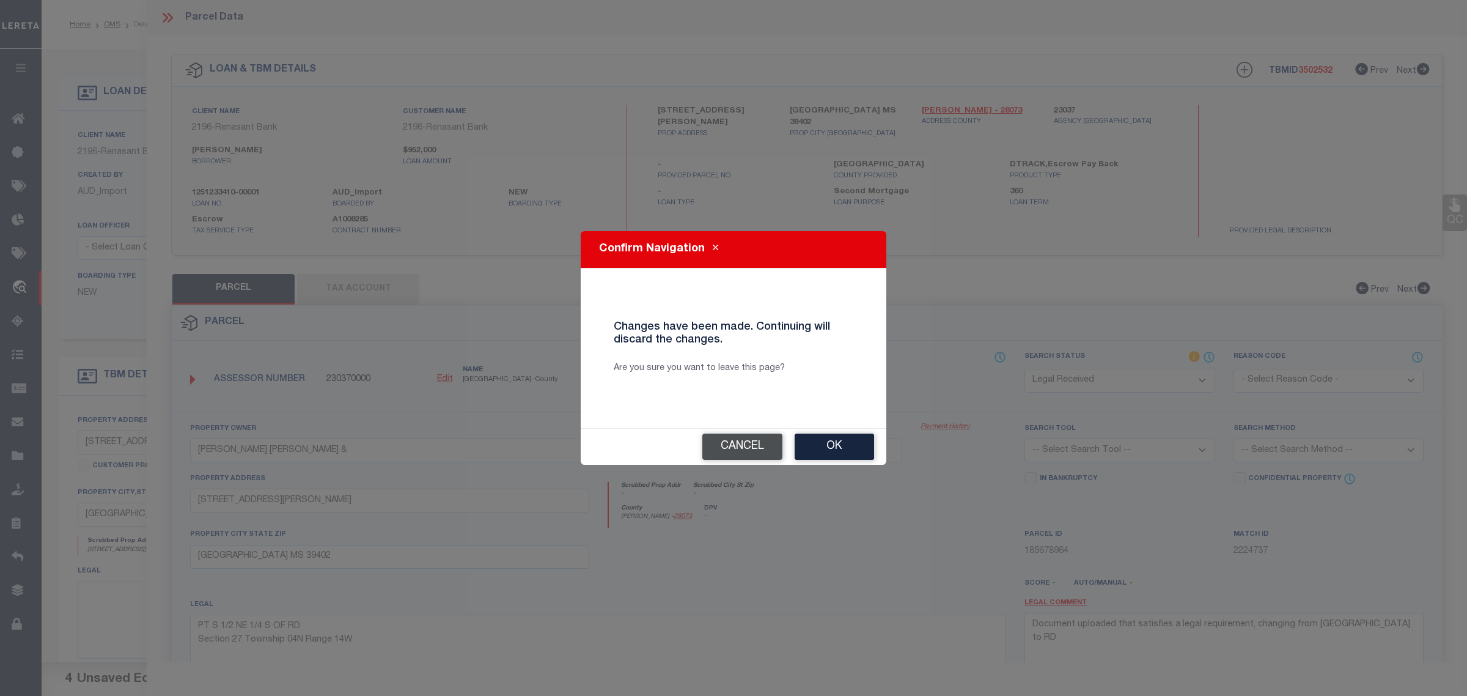
click at [756, 444] on button "Cancel" at bounding box center [742, 446] width 80 height 26
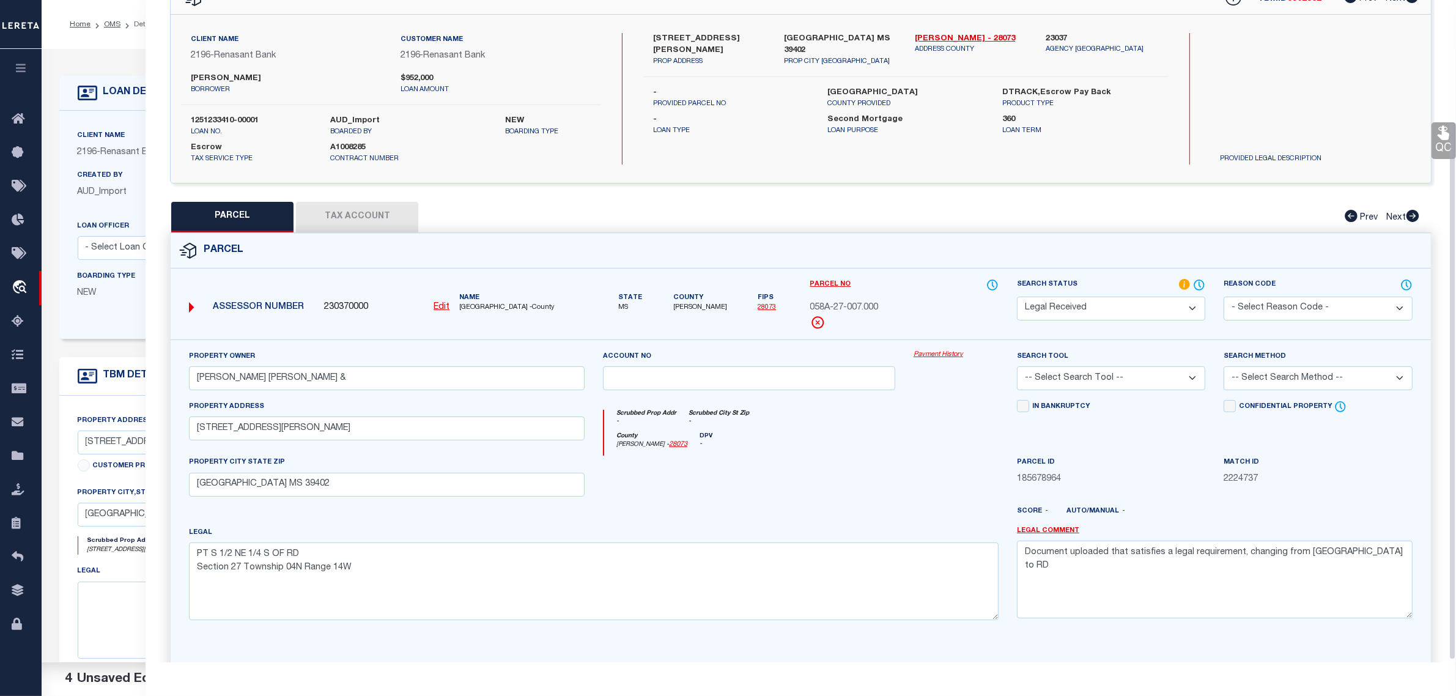
scroll to position [153, 0]
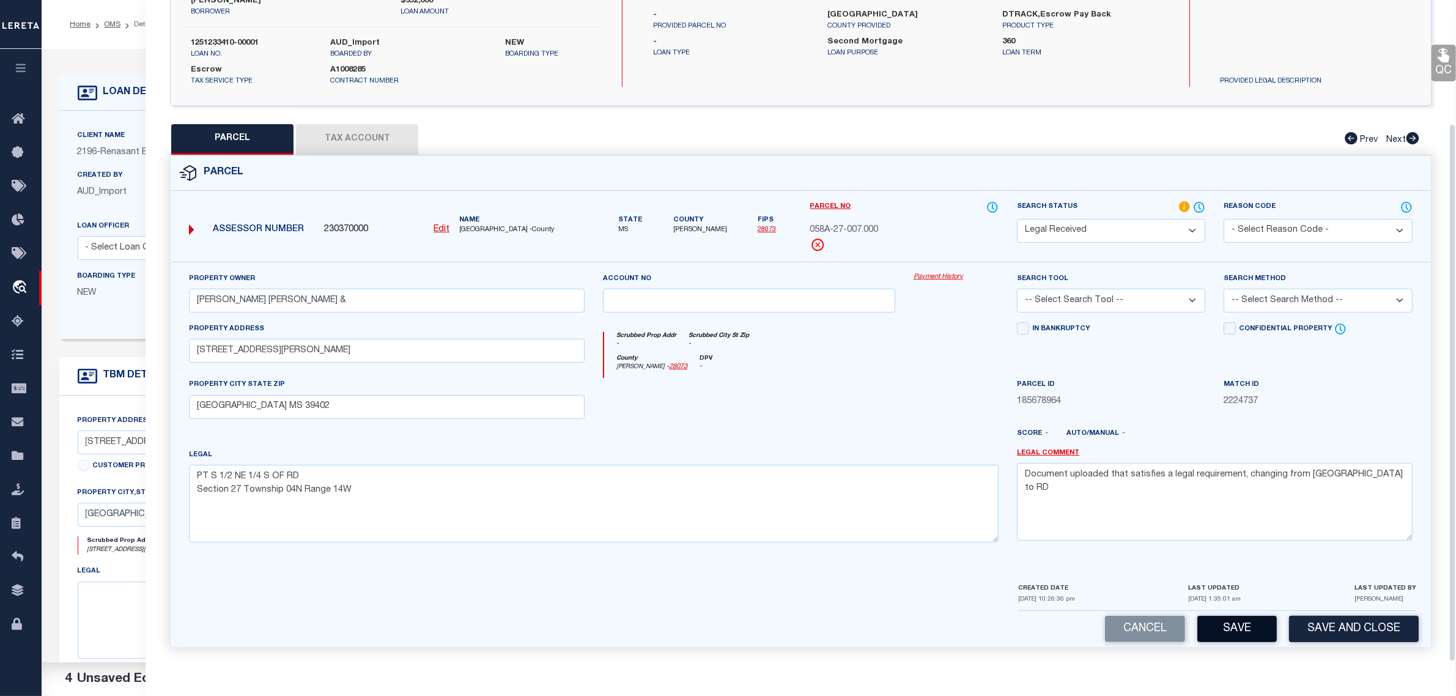
click at [1242, 631] on button "Save" at bounding box center [1236, 629] width 79 height 26
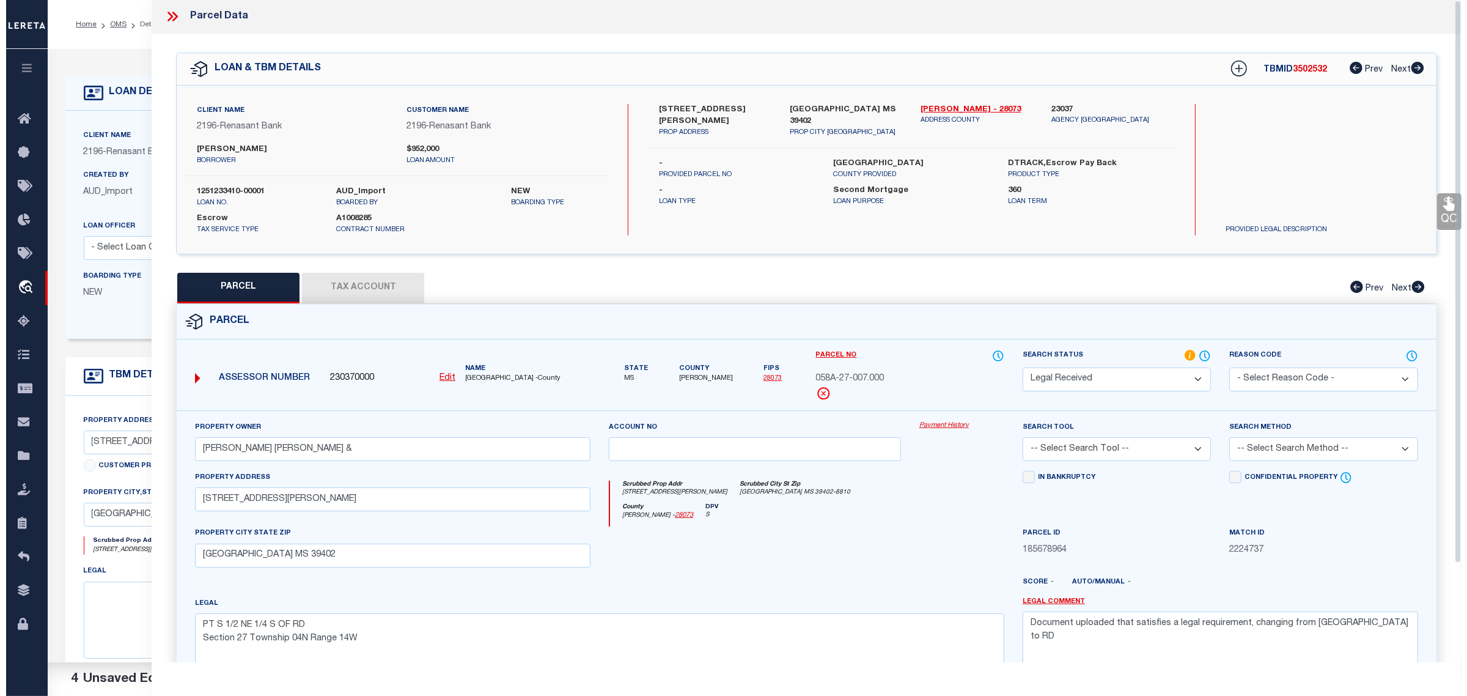
scroll to position [0, 0]
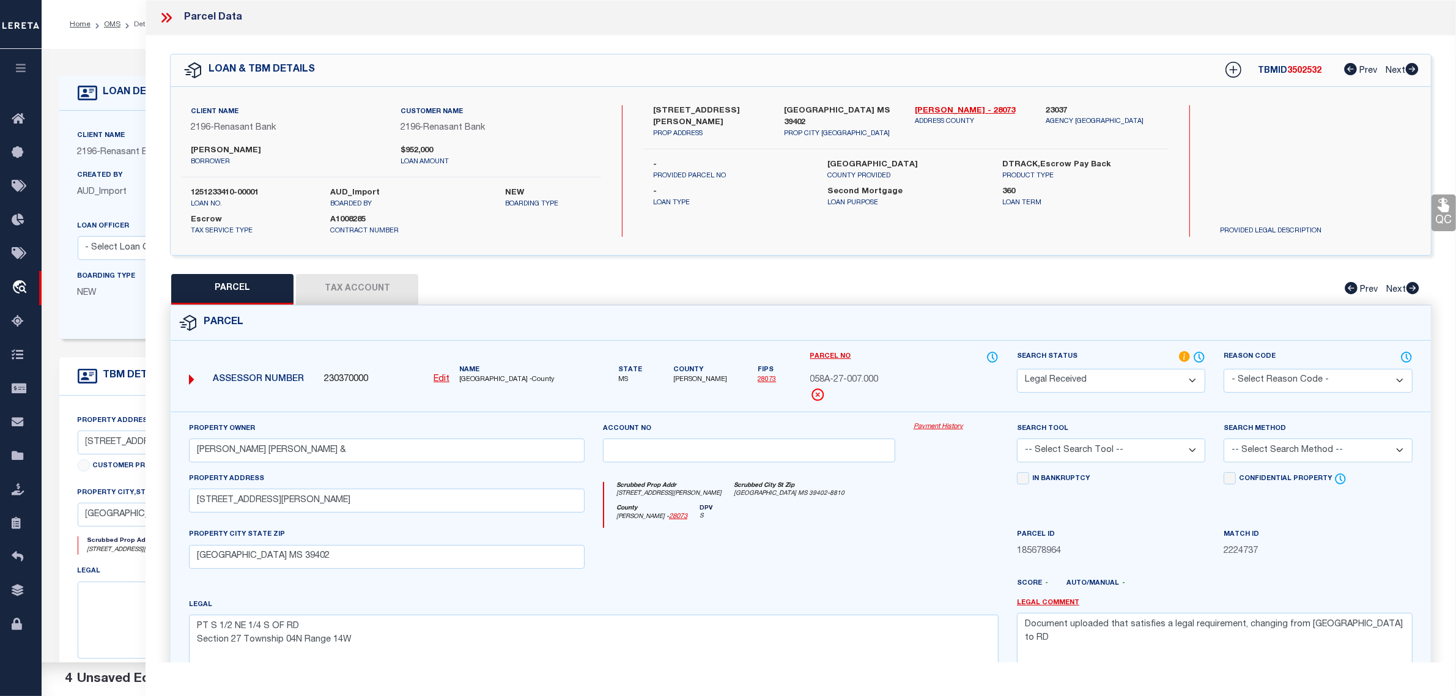
click at [166, 16] on icon at bounding box center [166, 18] width 16 height 16
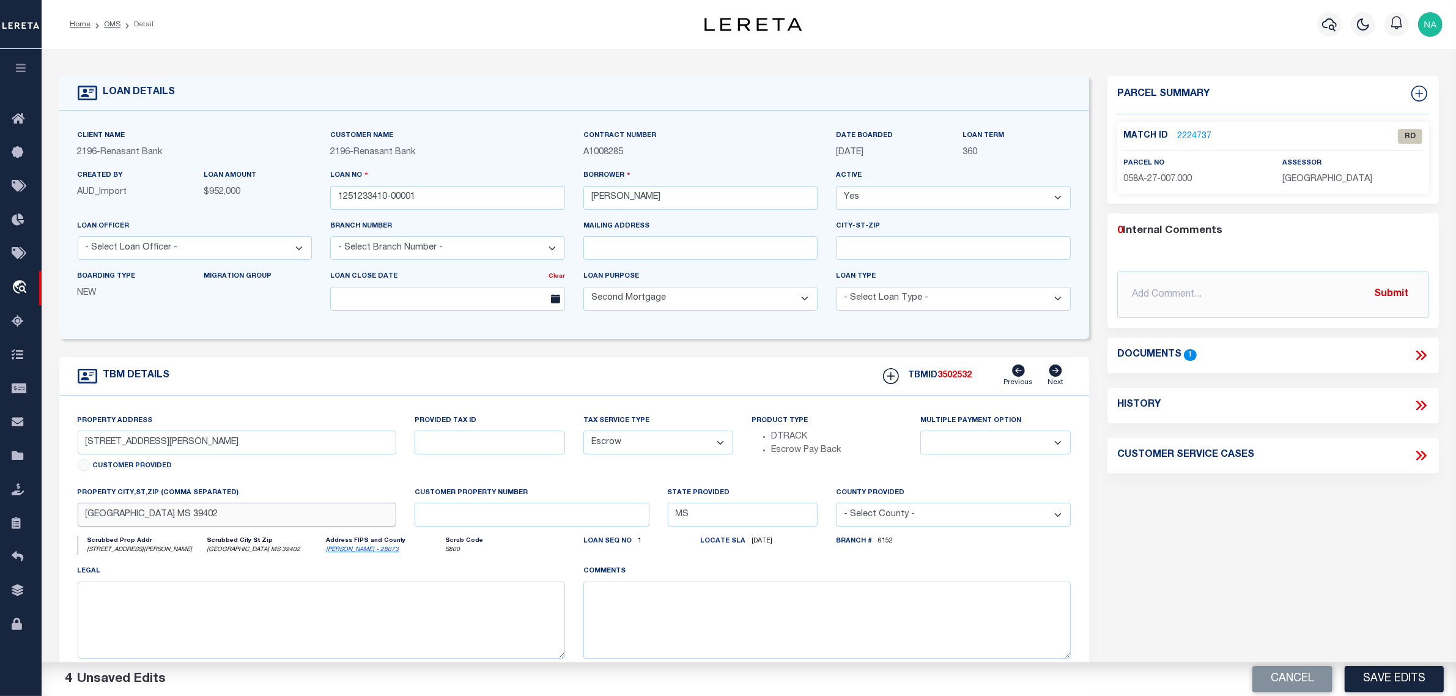
click at [128, 521] on input "[GEOGRAPHIC_DATA] MS 39402" at bounding box center [237, 515] width 318 height 24
drag, startPoint x: 374, startPoint y: 558, endPoint x: 327, endPoint y: 567, distance: 47.2
click at [327, 564] on div "Scrubbed Prop Addr 229 STEELMAN RD Scrubbed City St Zip HATTIESBURG MS 39402 Ad…" at bounding box center [321, 550] width 506 height 28
copy link "[PERSON_NAME] - 28073"
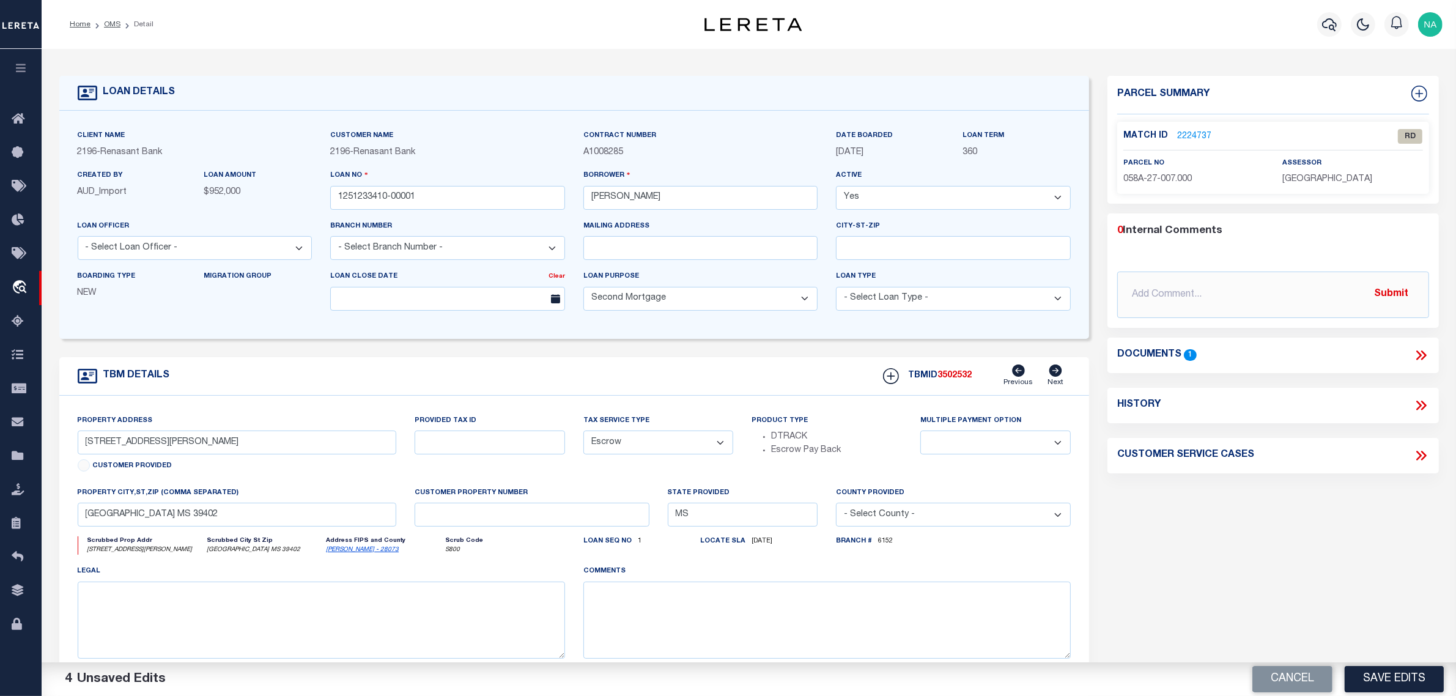
click at [1306, 560] on div "Parcel Summary Match ID 2224737 0" at bounding box center [1273, 410] width 350 height 668
drag, startPoint x: 199, startPoint y: 520, endPoint x: 44, endPoint y: 510, distance: 155.5
click at [44, 510] on div "LOAN DETAILS Client Name 2196" at bounding box center [749, 415] width 1414 height 732
click at [1197, 136] on link "2224737" at bounding box center [1194, 136] width 34 height 13
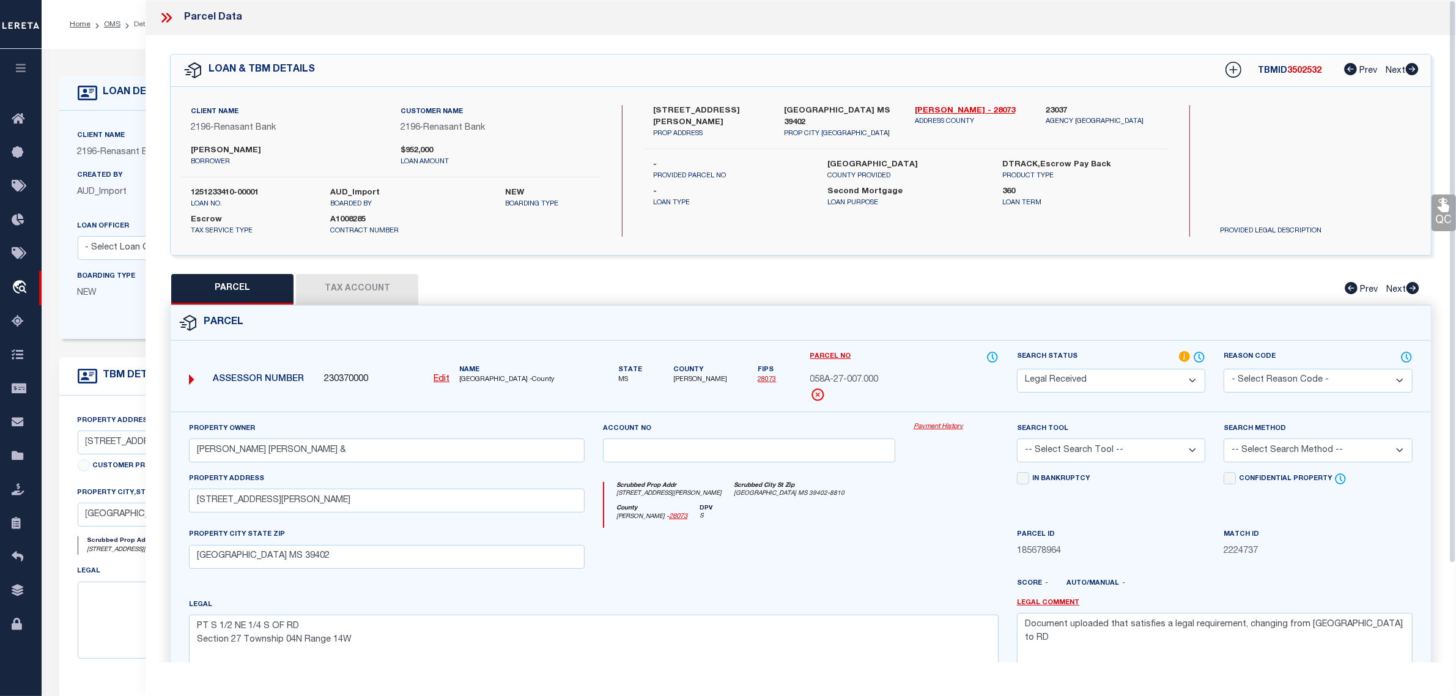
click at [386, 289] on button "Tax Account" at bounding box center [357, 289] width 122 height 31
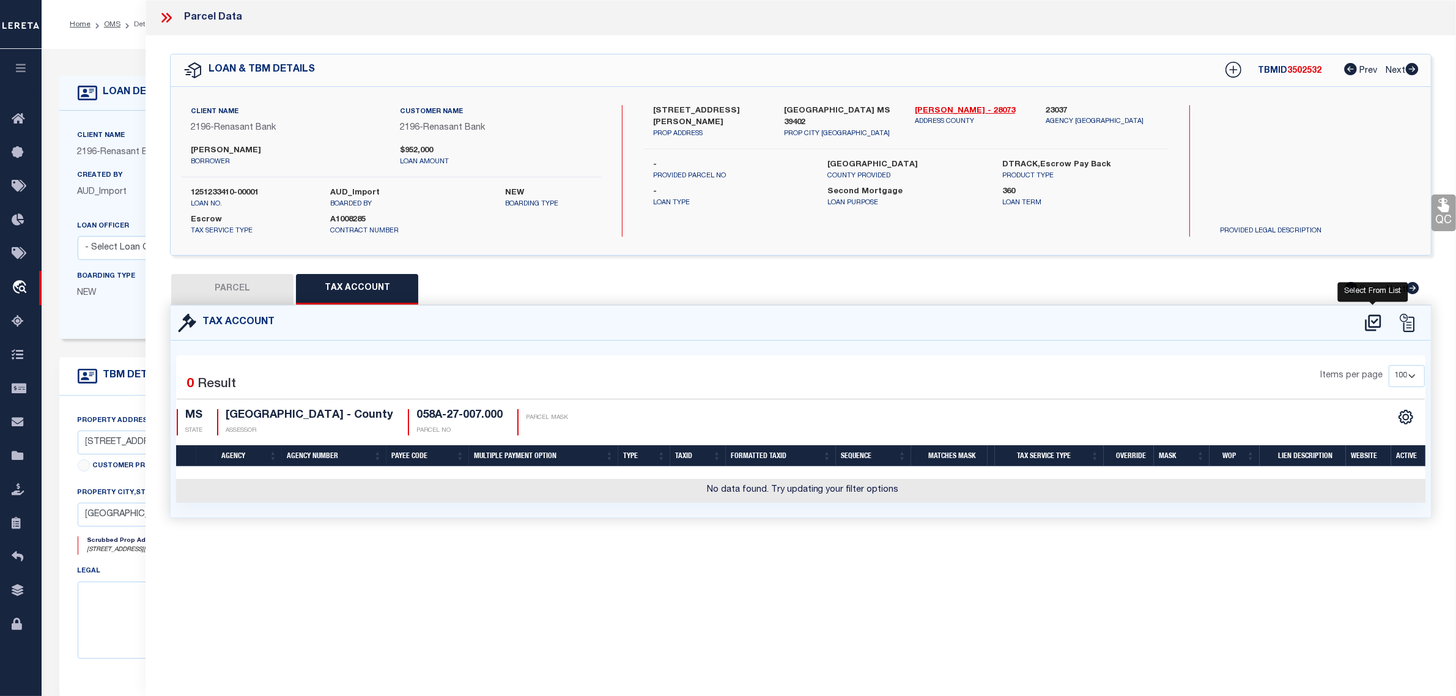
click at [1368, 321] on icon at bounding box center [1372, 322] width 16 height 17
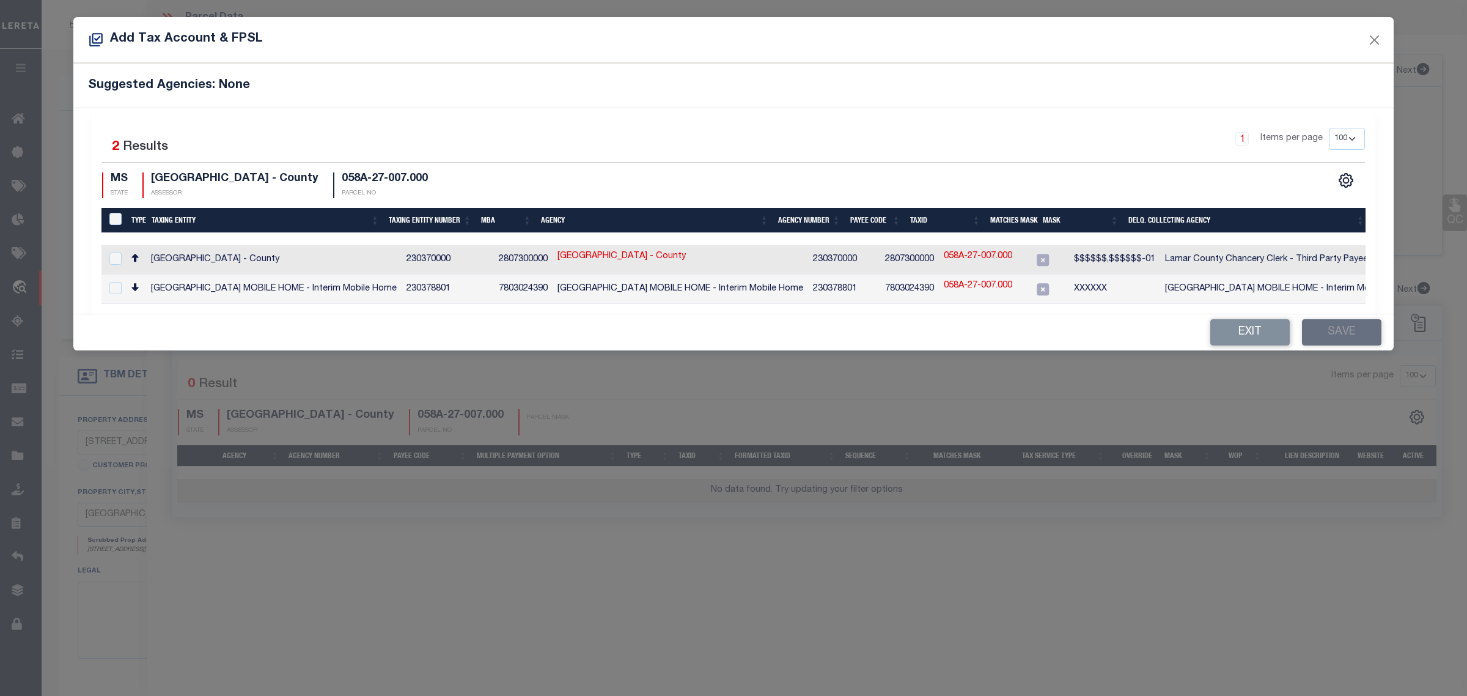
click at [1062, 141] on div "1 Items per page 10 25 50 100 200" at bounding box center [893, 144] width 943 height 32
click at [1373, 40] on button "Close" at bounding box center [1375, 40] width 16 height 16
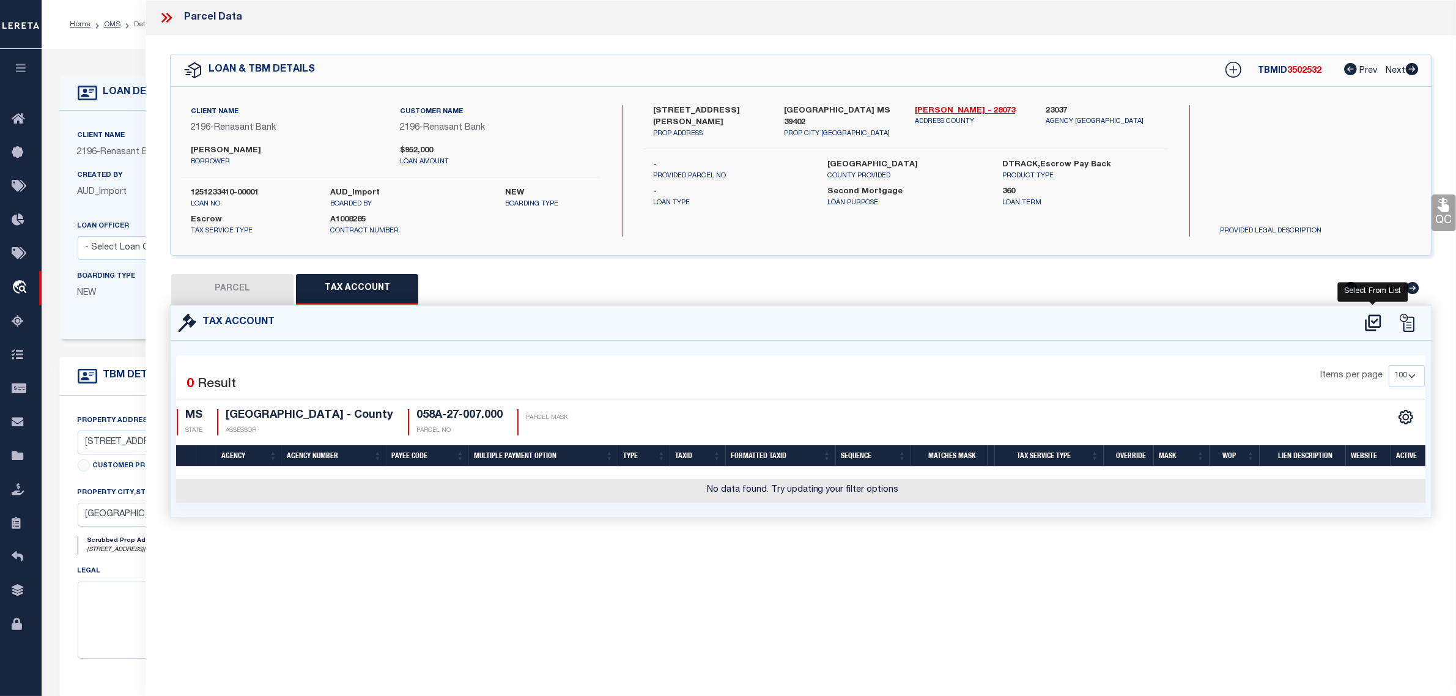
click at [1374, 318] on icon at bounding box center [1373, 323] width 20 height 20
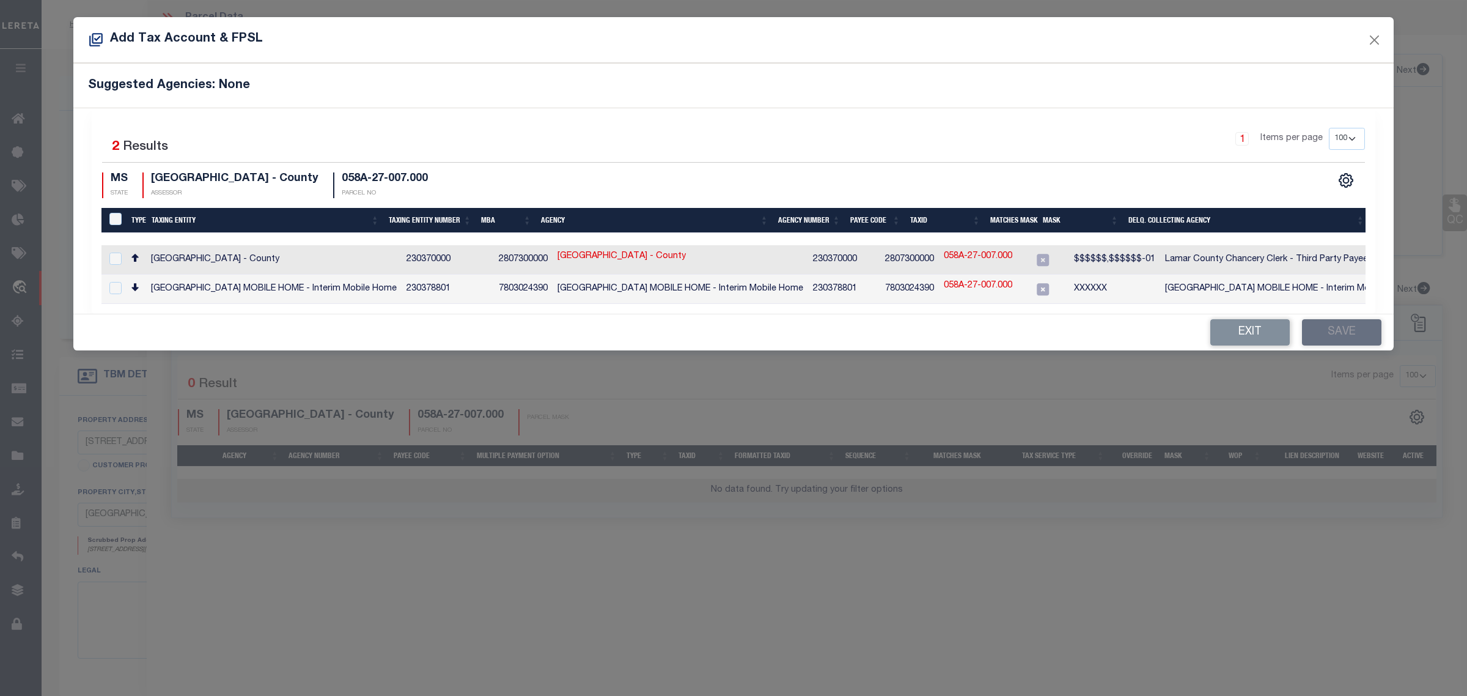
click at [944, 256] on link "058A-27-007.000" at bounding box center [978, 256] width 68 height 13
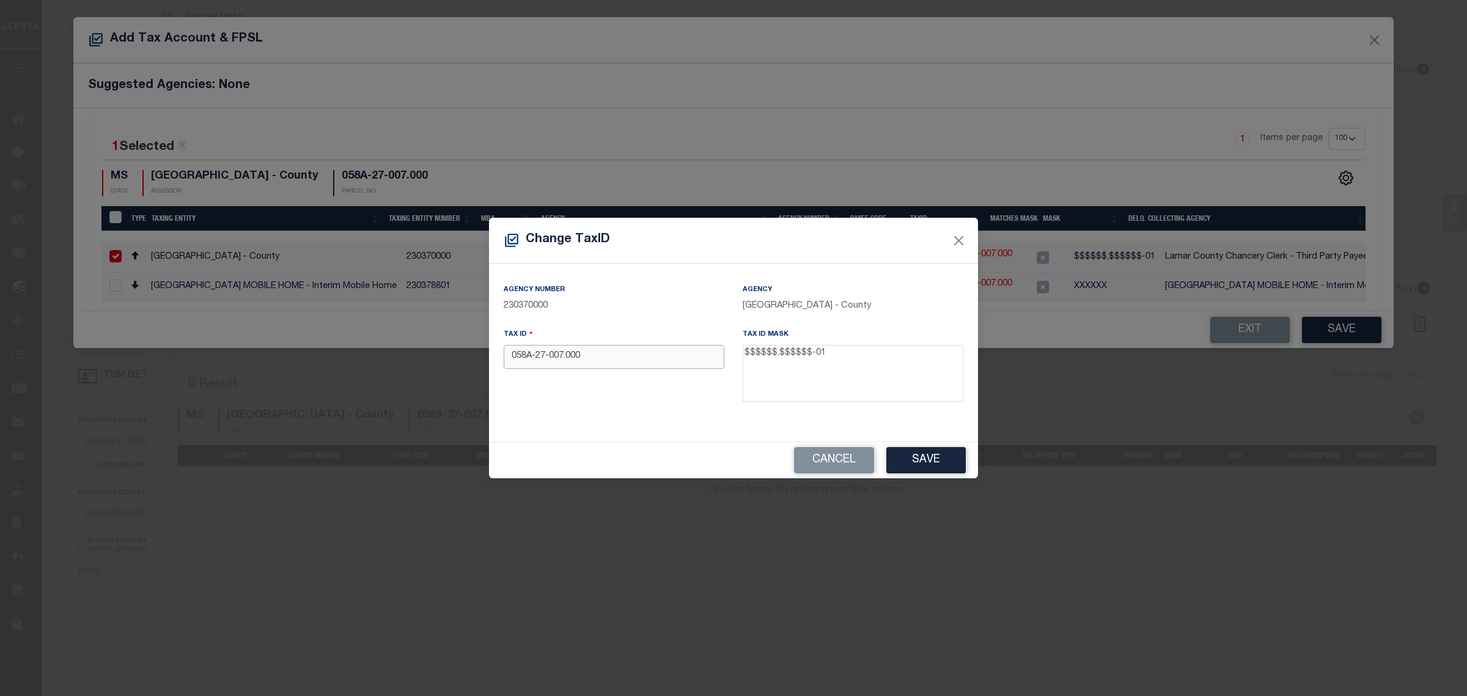
click at [630, 361] on input "058A-27-007.000" at bounding box center [614, 357] width 221 height 24
click at [938, 457] on button "Save" at bounding box center [925, 460] width 79 height 26
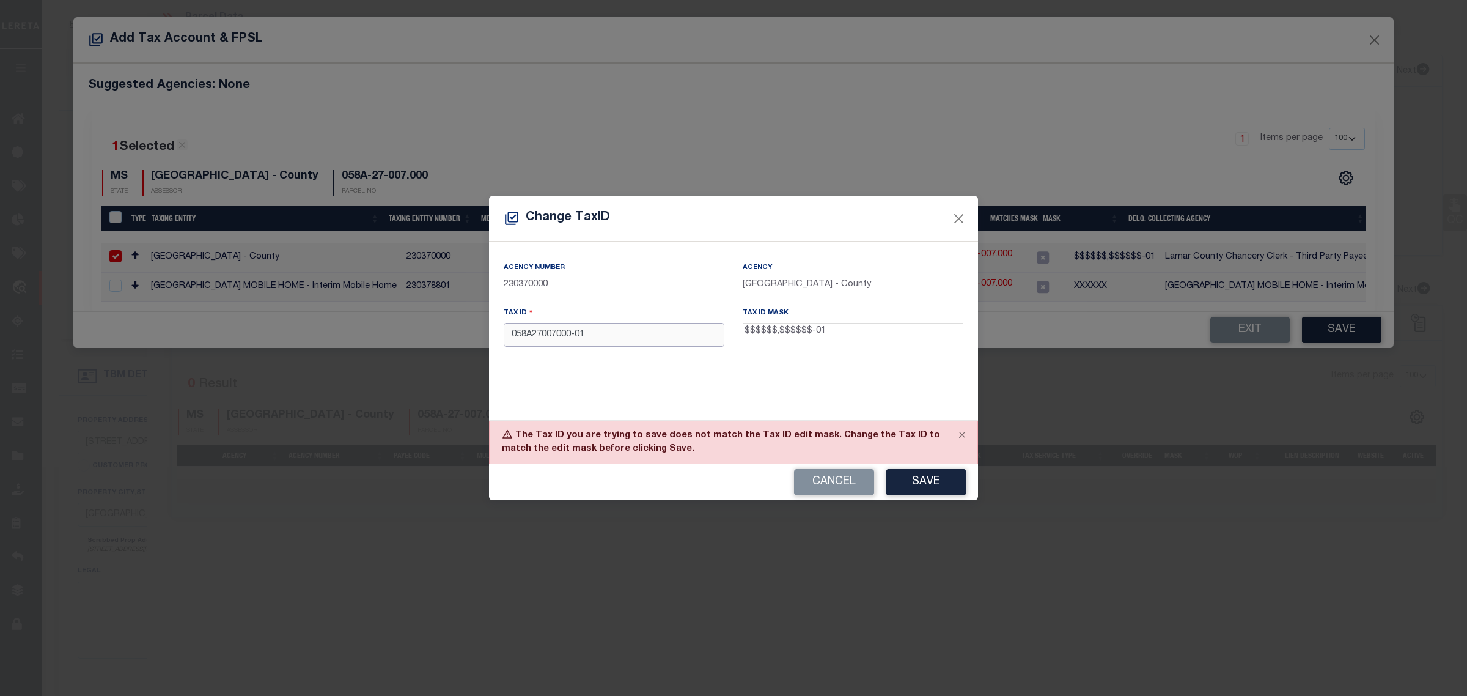
click at [515, 339] on input "058A27007000-01" at bounding box center [614, 335] width 221 height 24
drag, startPoint x: 542, startPoint y: 335, endPoint x: 496, endPoint y: 335, distance: 45.8
click at [496, 335] on div "Tax ID 058A27,007000-01" at bounding box center [614, 345] width 239 height 79
paste input "20302"
drag, startPoint x: 575, startPoint y: 337, endPoint x: 545, endPoint y: 337, distance: 30.0
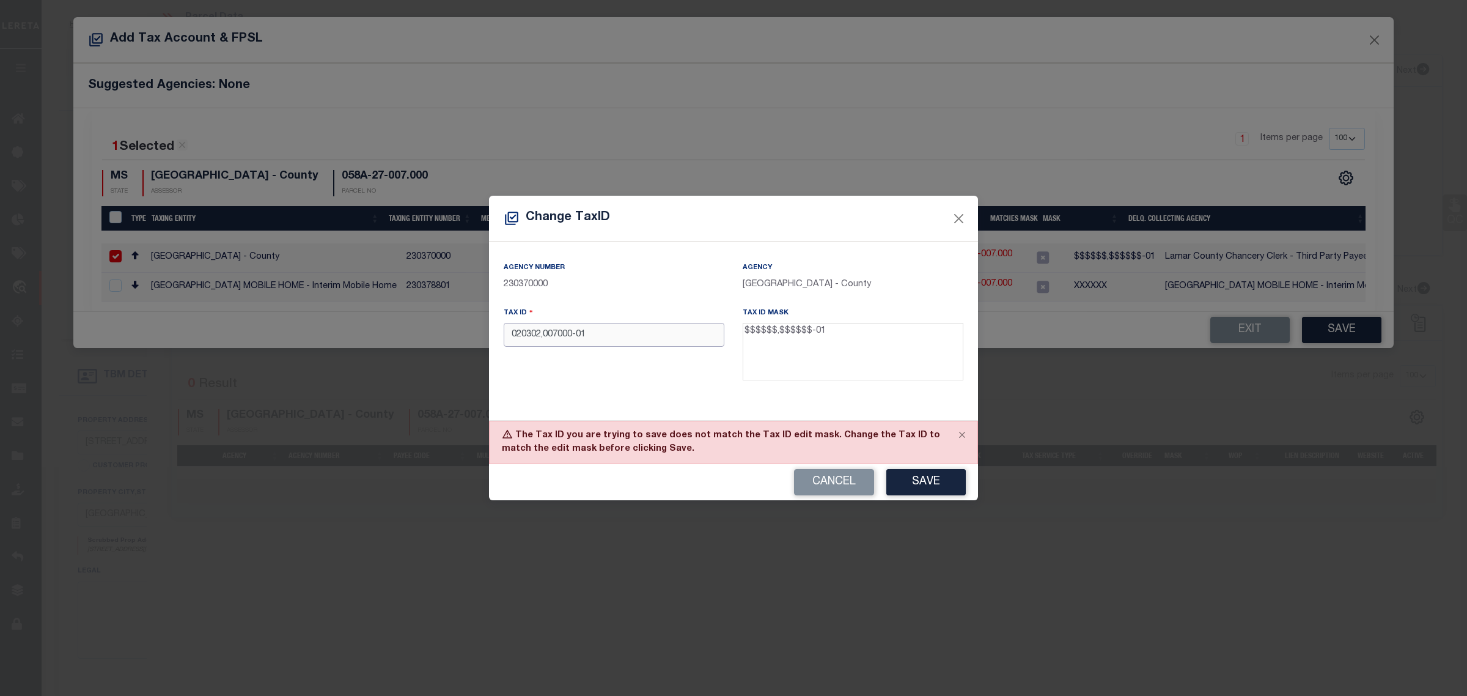
click at [545, 337] on input "020302,007000-01" at bounding box center [614, 335] width 221 height 24
paste input "20302"
click at [652, 334] on input "020302,020302-01" at bounding box center [614, 335] width 221 height 24
click at [930, 480] on button "Save" at bounding box center [925, 482] width 79 height 26
drag, startPoint x: 612, startPoint y: 335, endPoint x: 416, endPoint y: 335, distance: 195.6
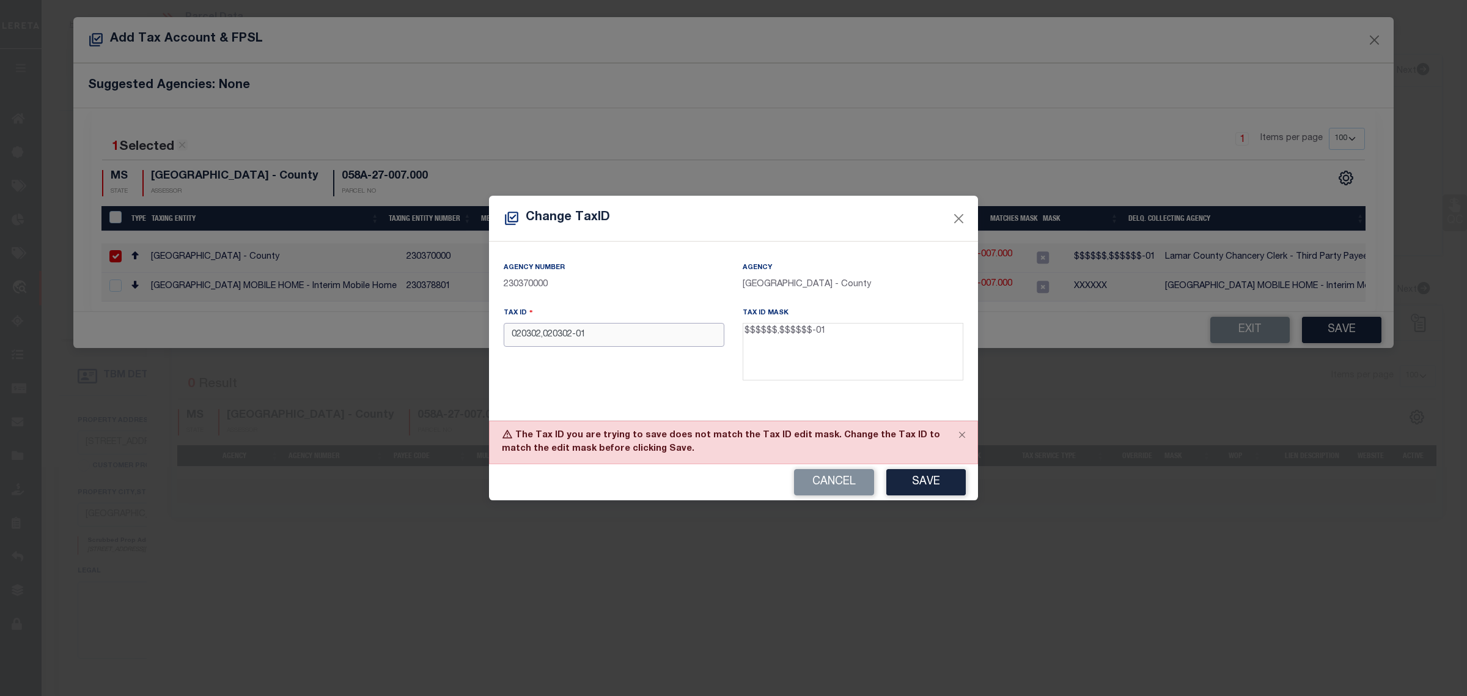
click at [416, 335] on div "Change TaxID Agency Number 230370000 Agency LAMAR COUNTY - County Tax ID 020302…" at bounding box center [733, 348] width 1467 height 696
paste input "text"
click at [938, 478] on button "Save" at bounding box center [925, 482] width 79 height 26
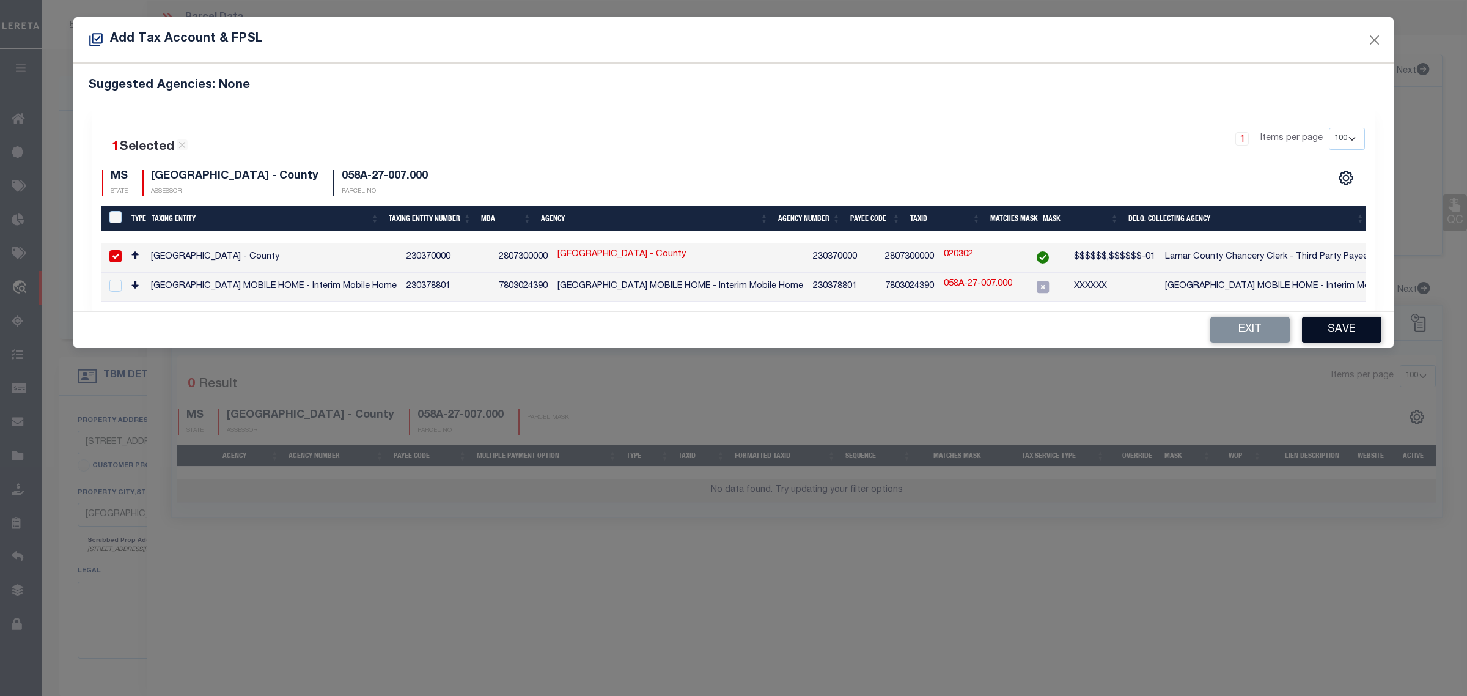
click at [1350, 335] on button "Save" at bounding box center [1341, 330] width 79 height 26
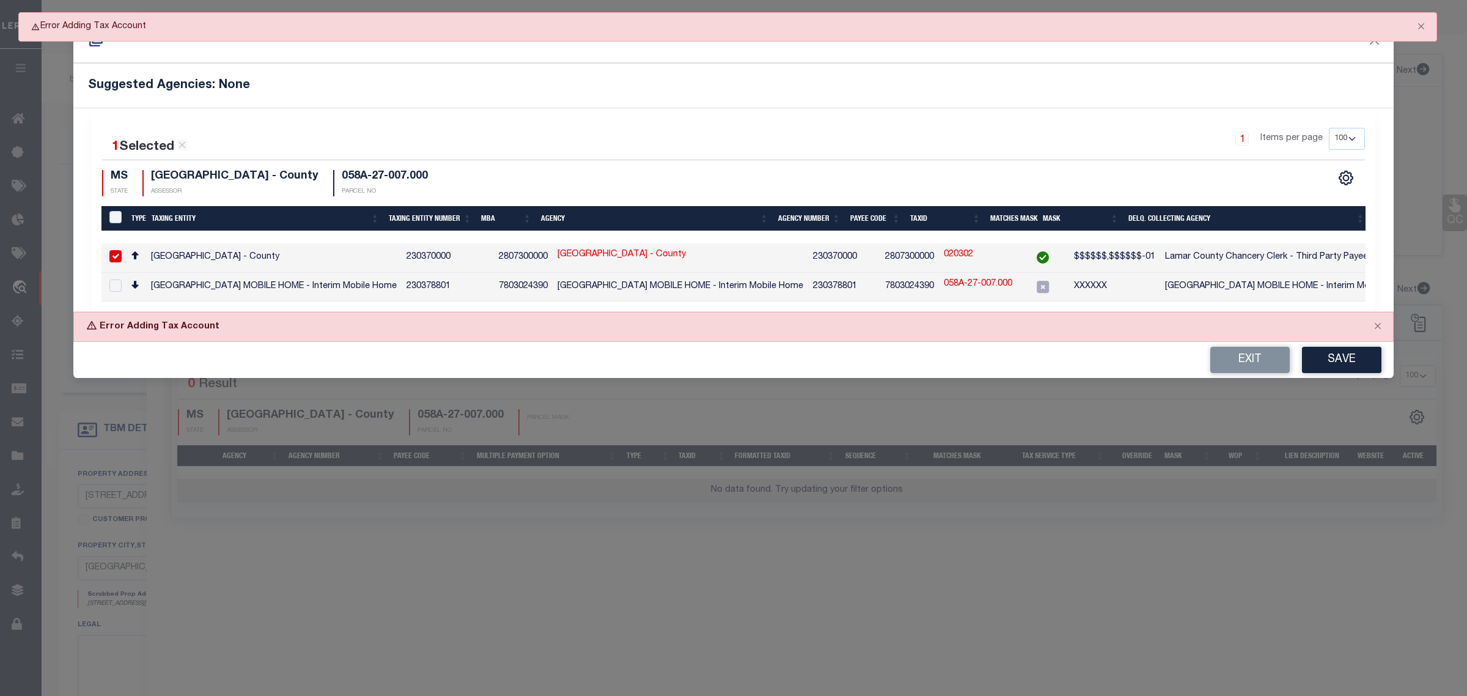
click at [1023, 141] on div "1 Items per page 10 25 50 100 200" at bounding box center [893, 144] width 943 height 32
click at [974, 138] on div "1 Items per page 10 25 50 100 200" at bounding box center [893, 144] width 943 height 32
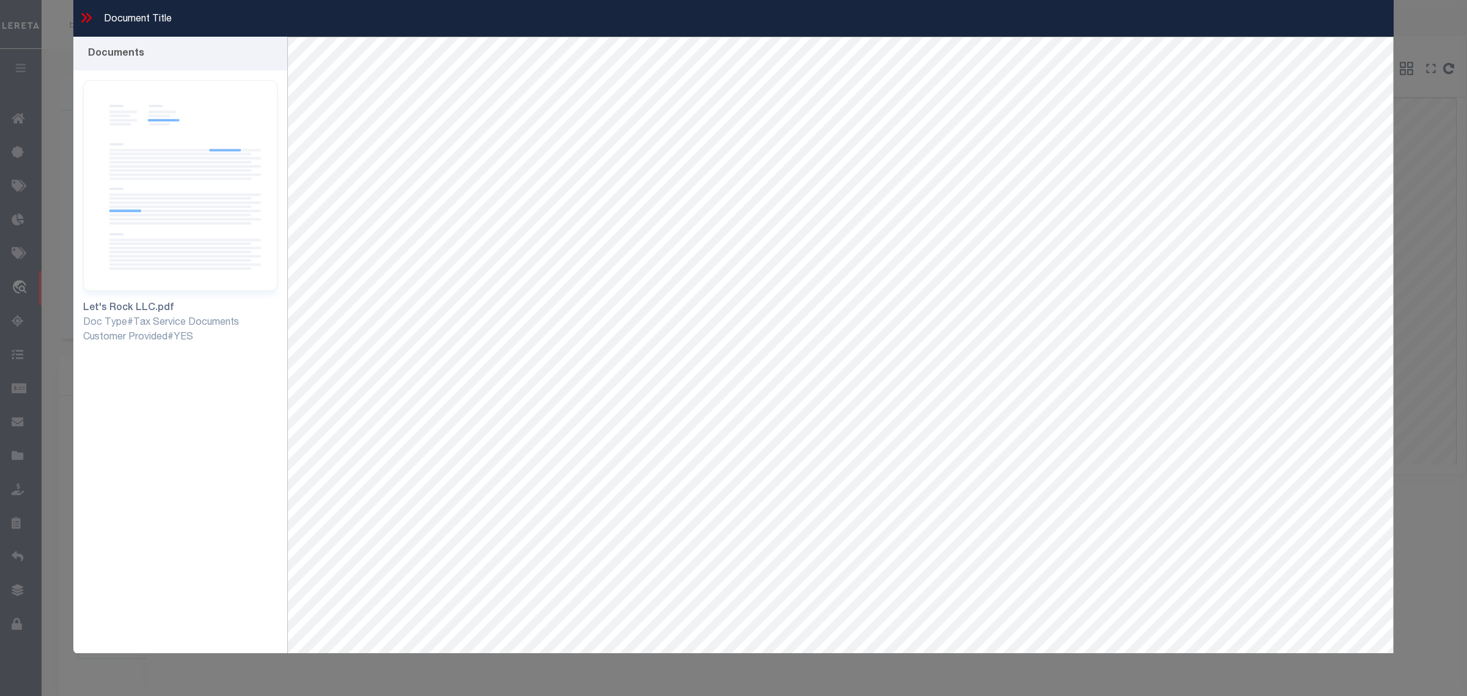
select select "20"
select select "NonEscrow"
click at [84, 19] on icon at bounding box center [84, 18] width 6 height 10
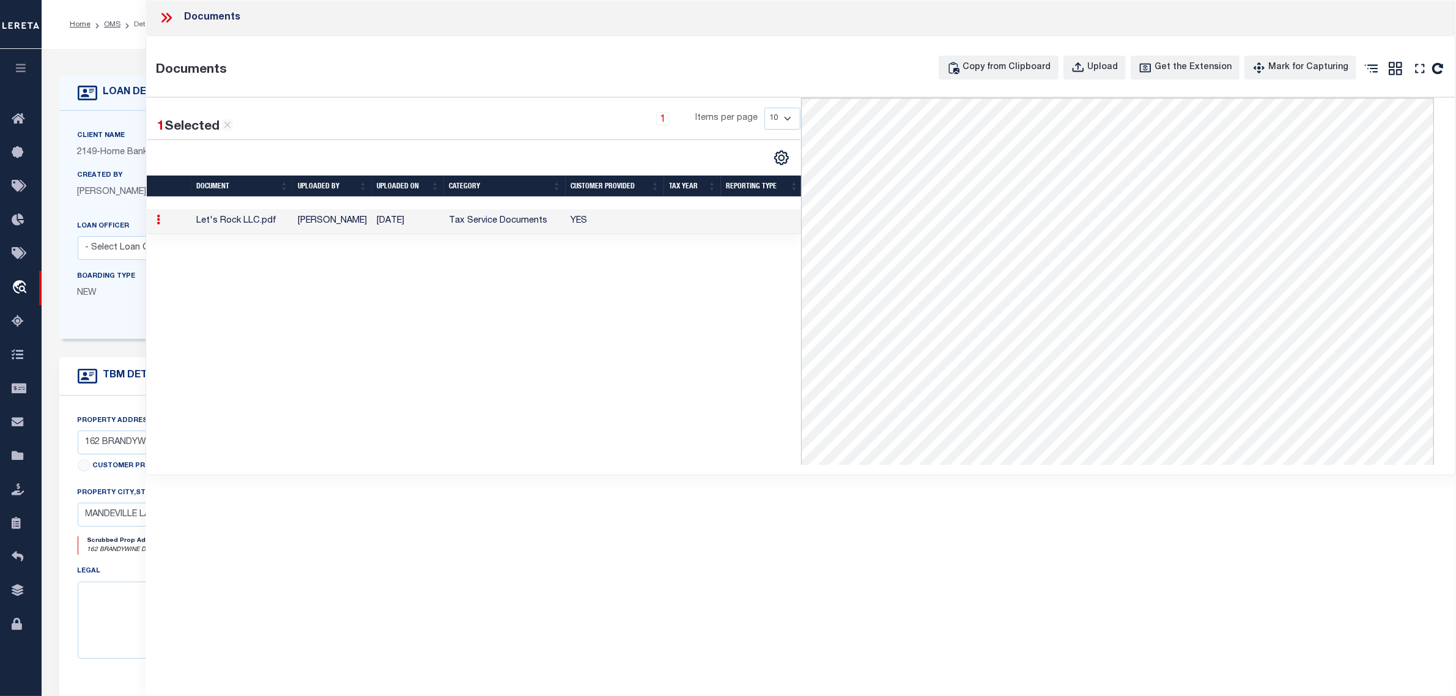
click at [166, 17] on icon at bounding box center [164, 18] width 6 height 10
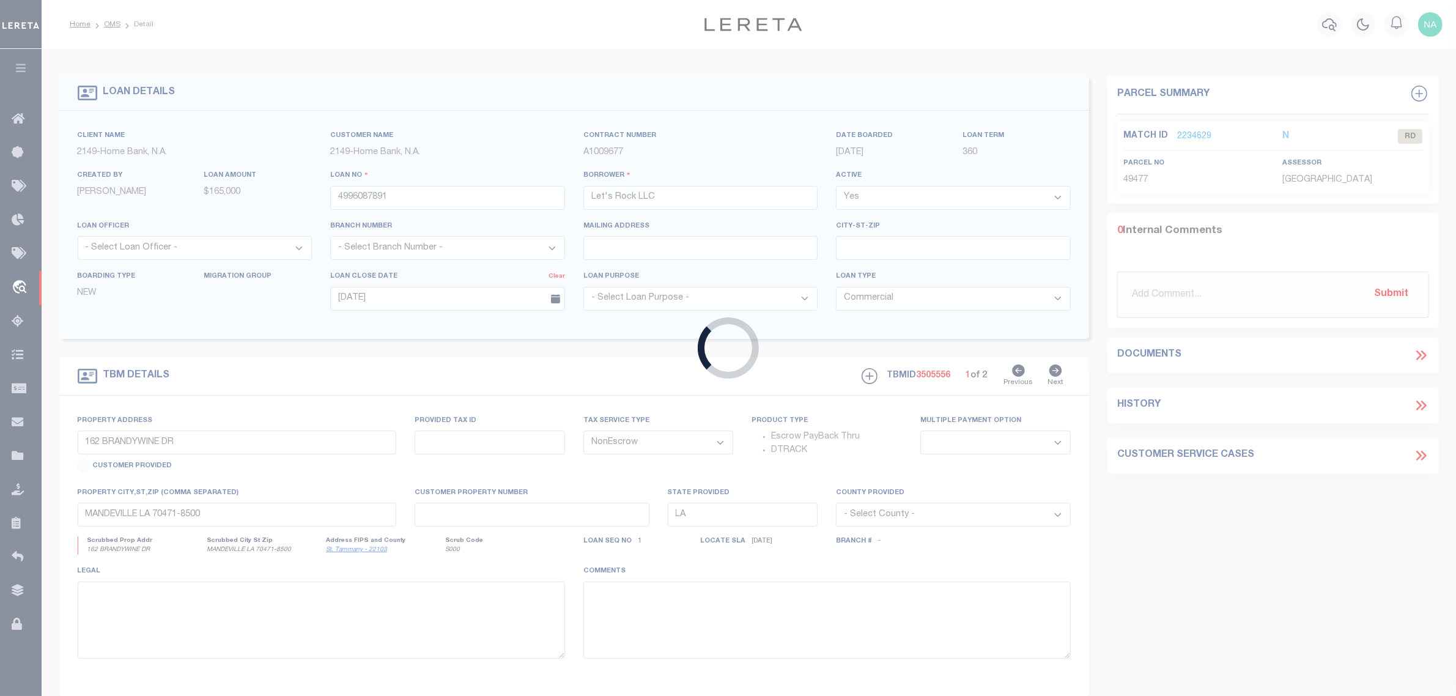
type input "1160109-00001"
type input "EL BETHEL LAND COMPANY L"
select select
select select "400"
select select
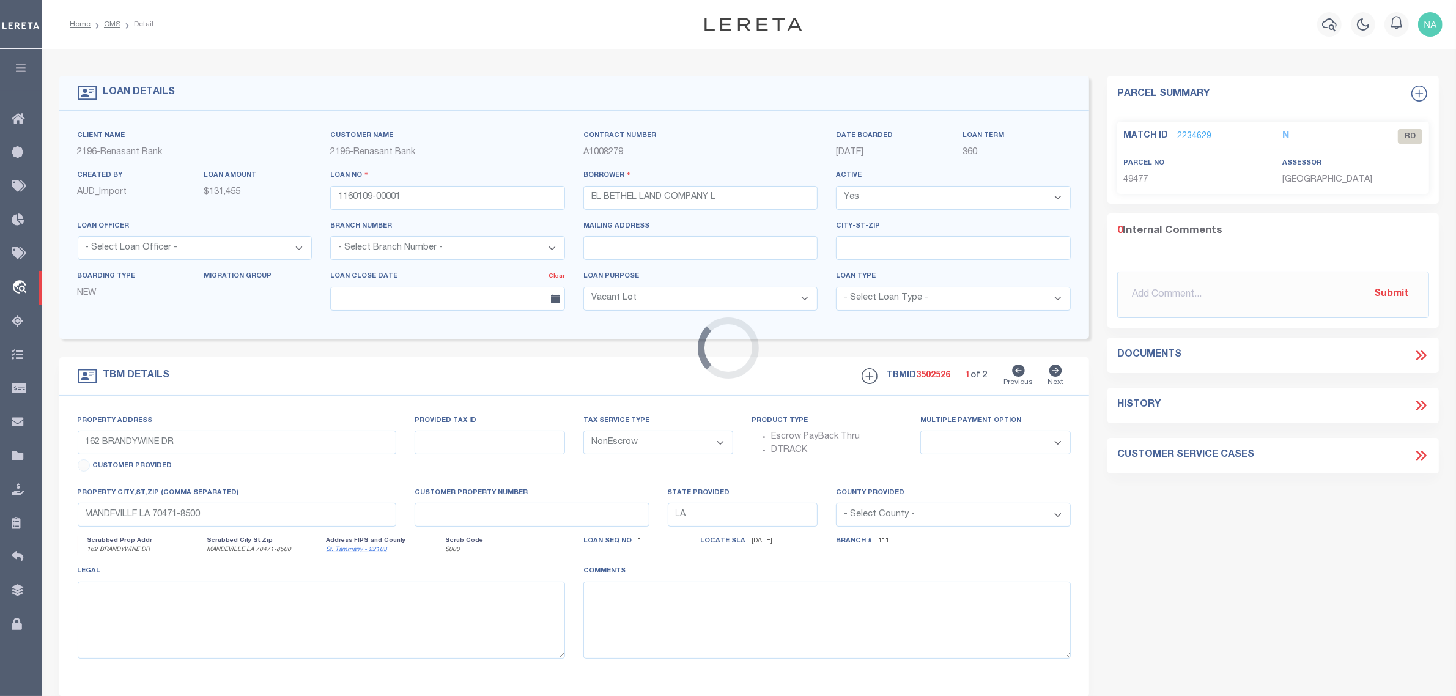
type input "[STREET_ADDRESS][PERSON_NAME]"
select select
type input "CORINTH MS 38834"
type input "MS"
select select
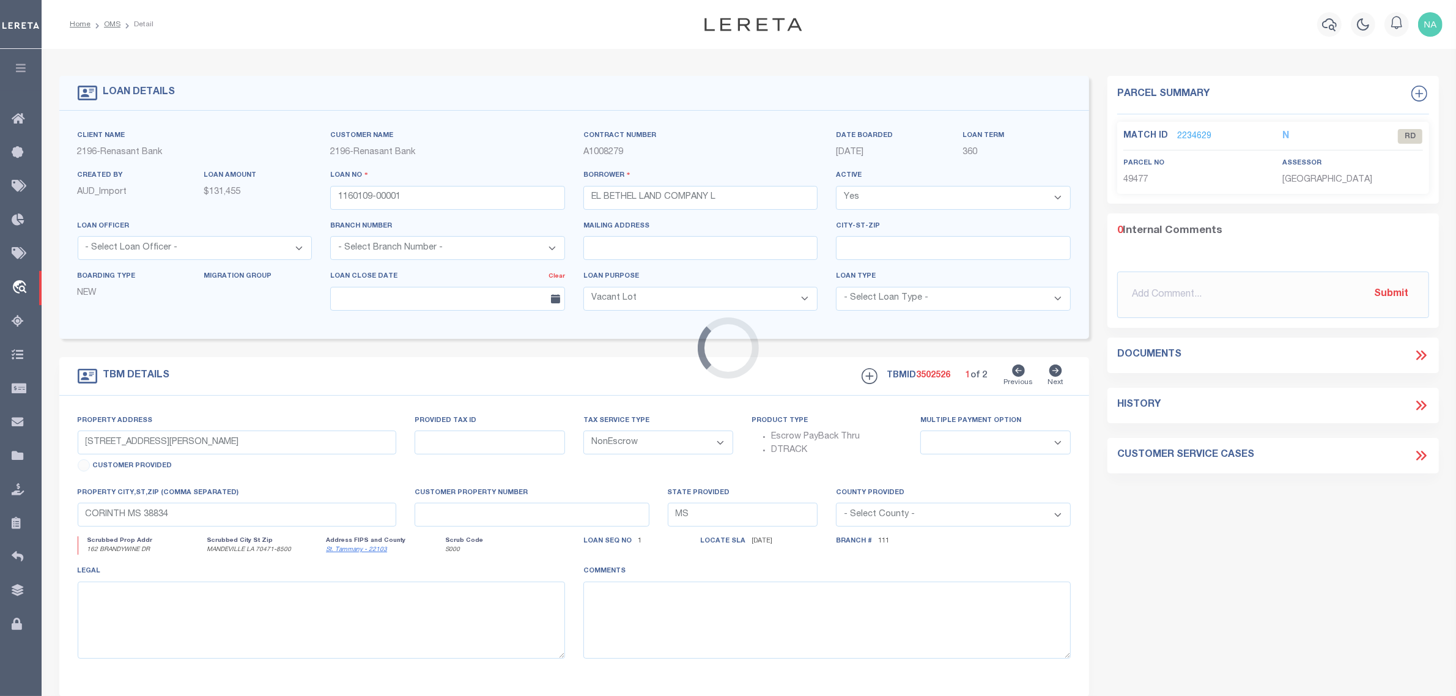
select select "16879"
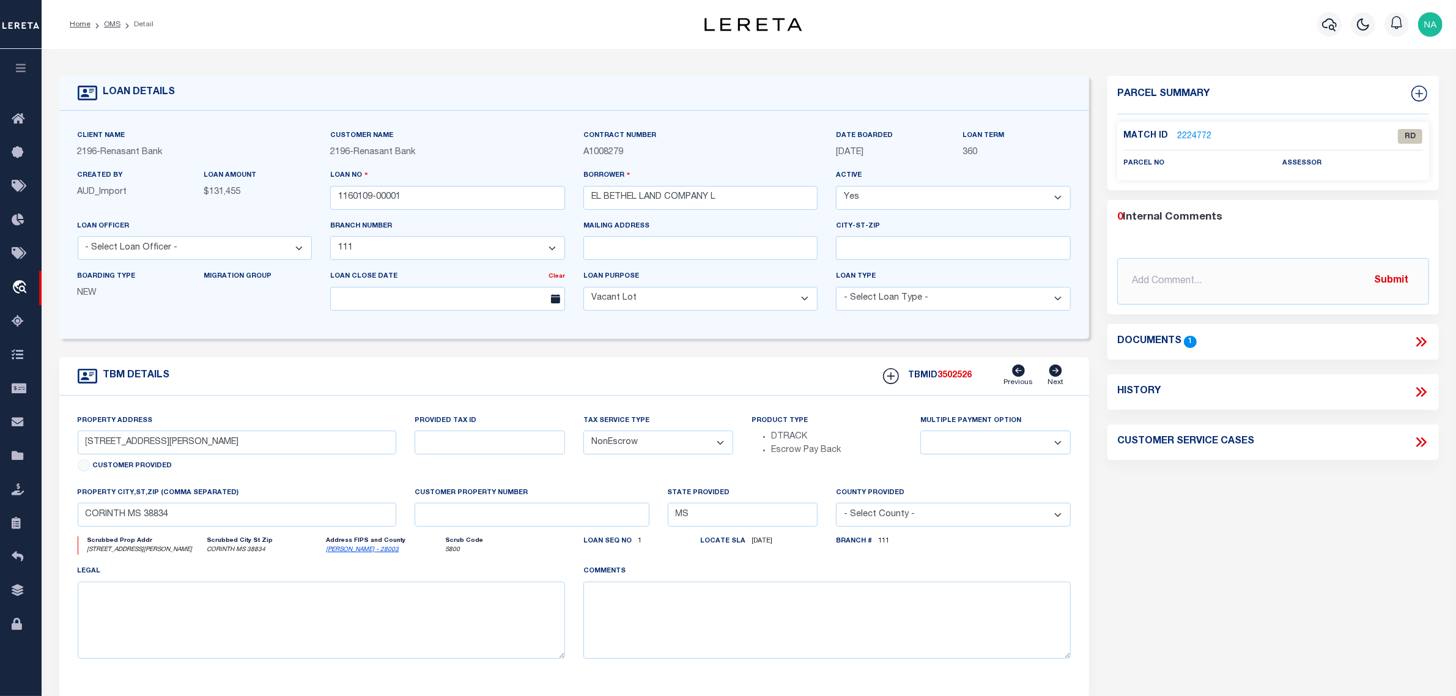
click at [1419, 340] on icon at bounding box center [1419, 342] width 6 height 10
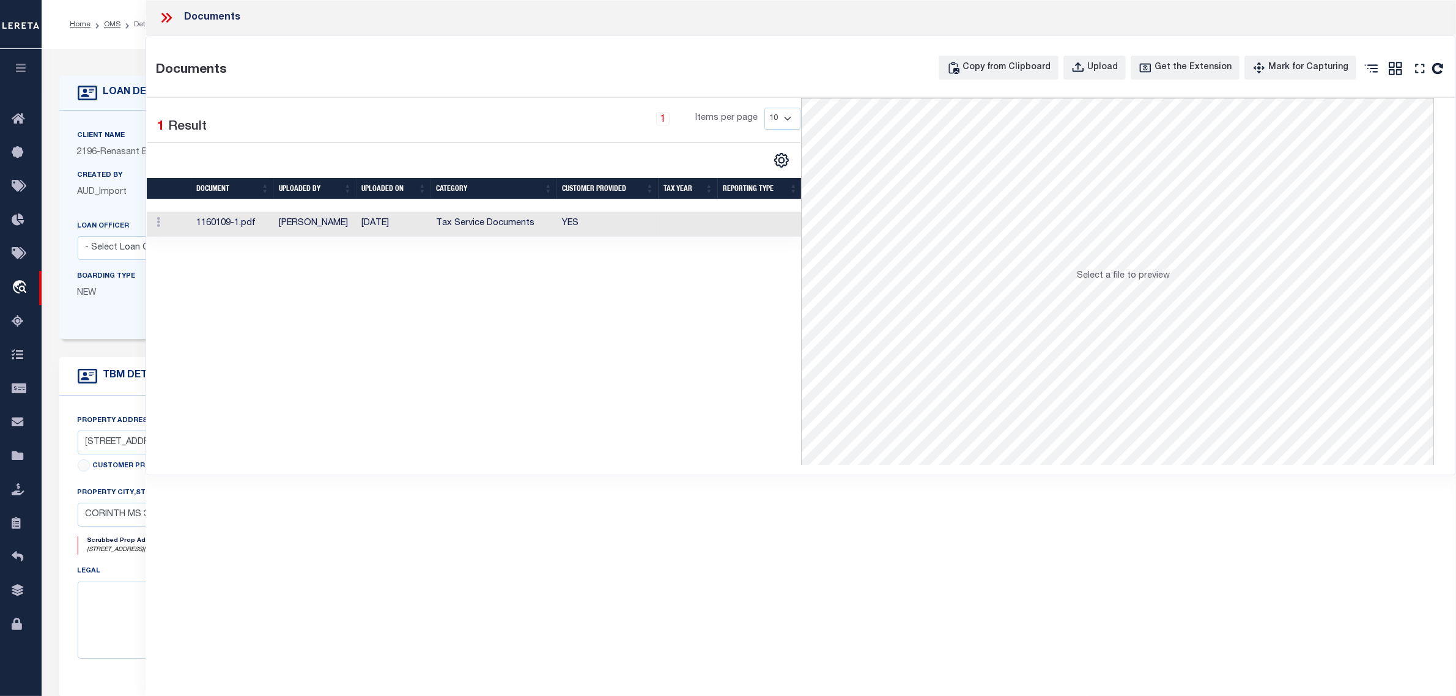
click at [517, 219] on td "Tax Service Documents" at bounding box center [494, 224] width 126 height 25
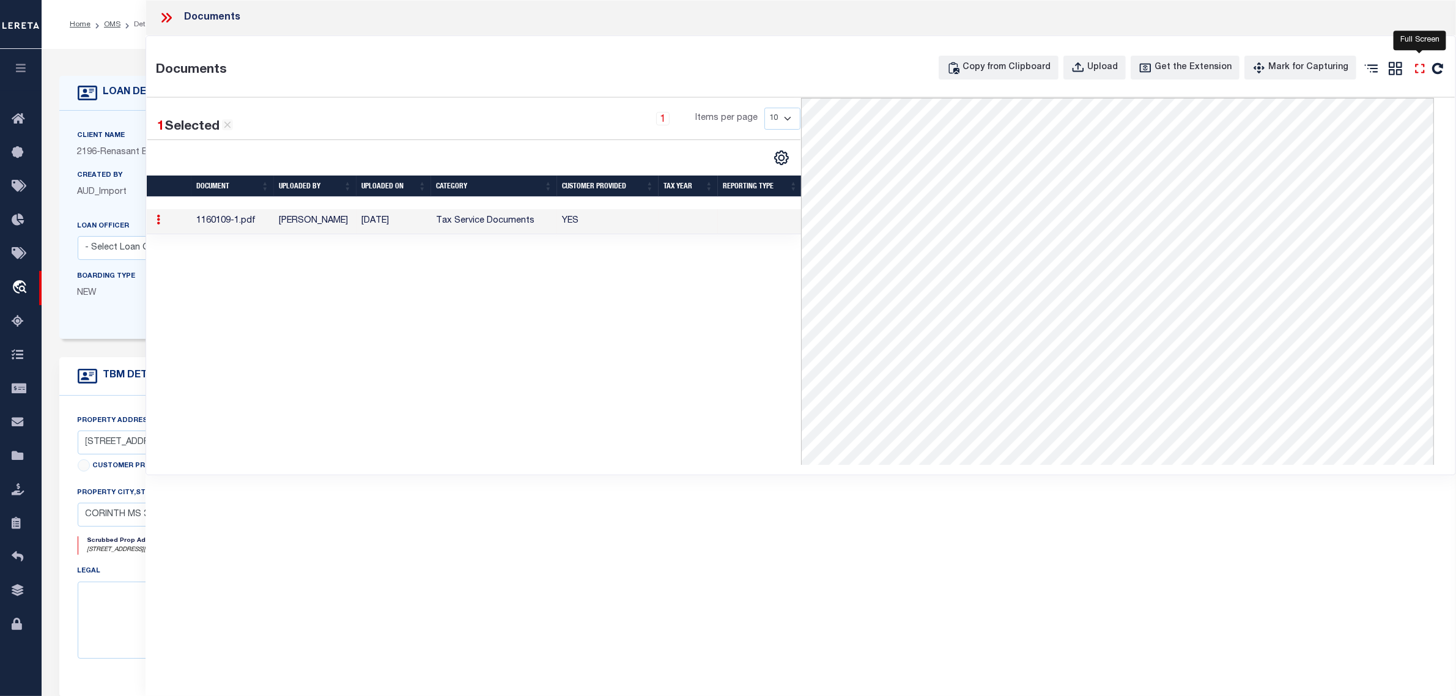
click at [1419, 69] on icon at bounding box center [1420, 69] width 16 height 16
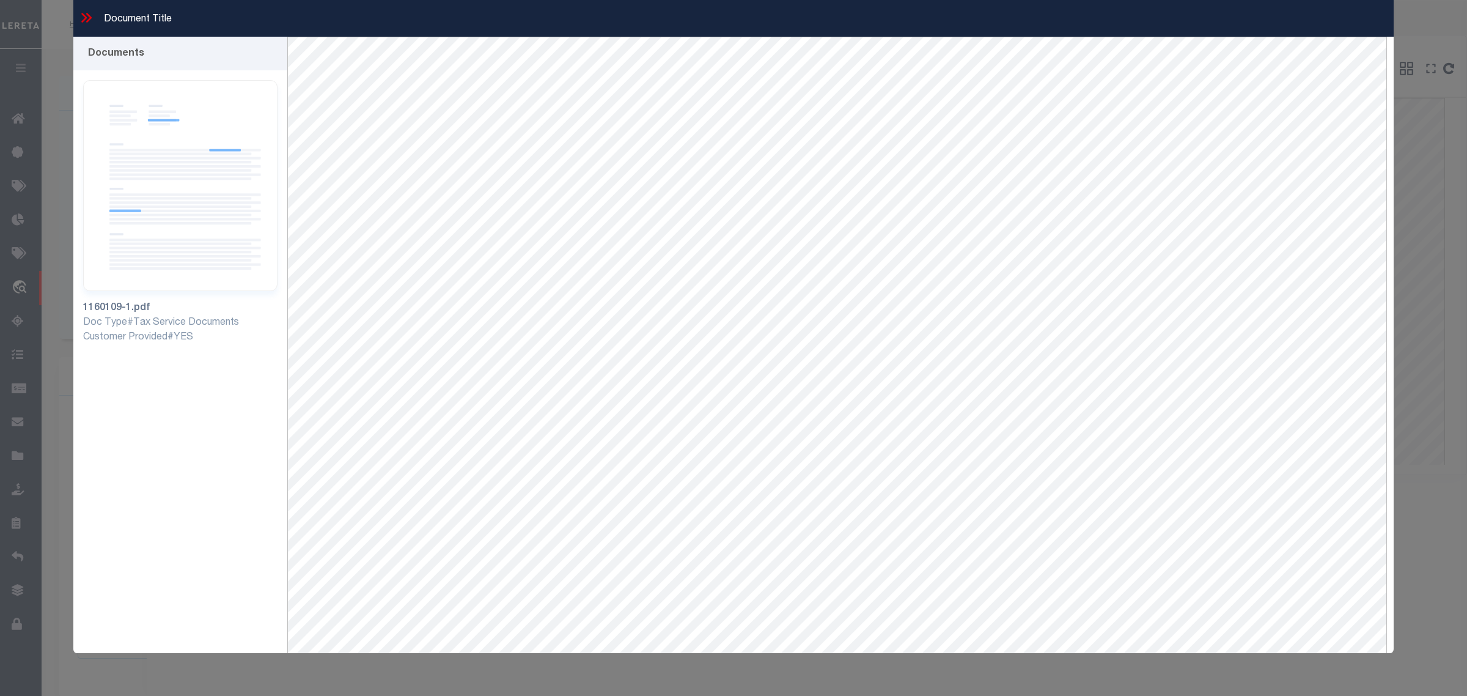
scroll to position [53, 0]
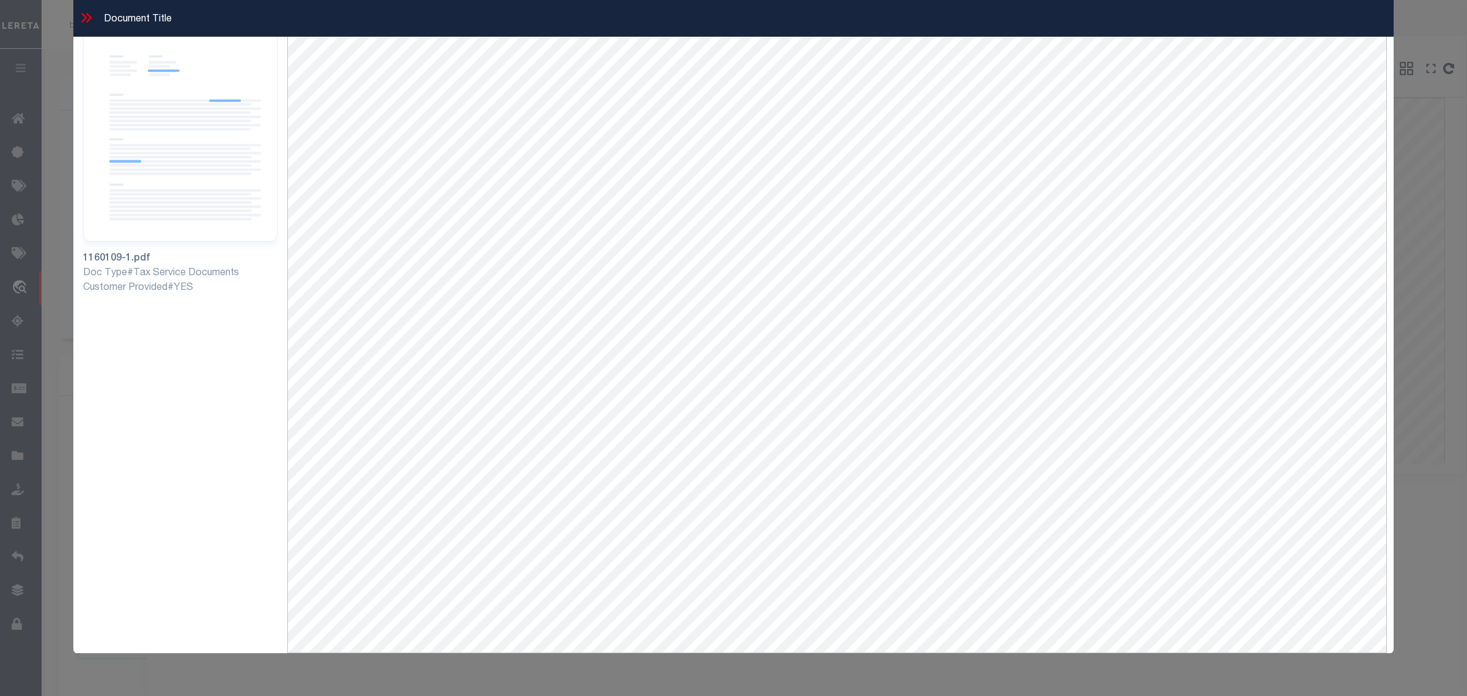
click at [90, 17] on icon at bounding box center [89, 18] width 6 height 10
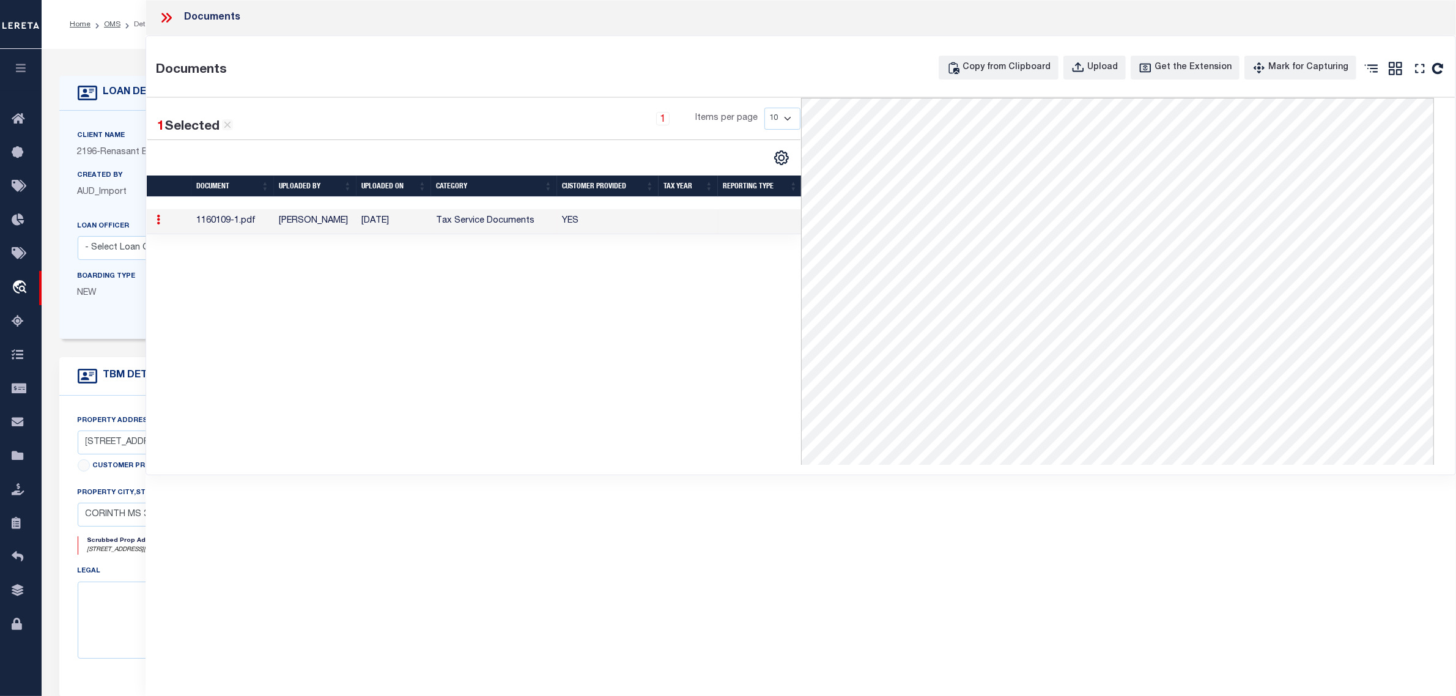
drag, startPoint x: 164, startPoint y: 17, endPoint x: 153, endPoint y: 23, distance: 12.6
click at [165, 17] on icon at bounding box center [166, 18] width 16 height 16
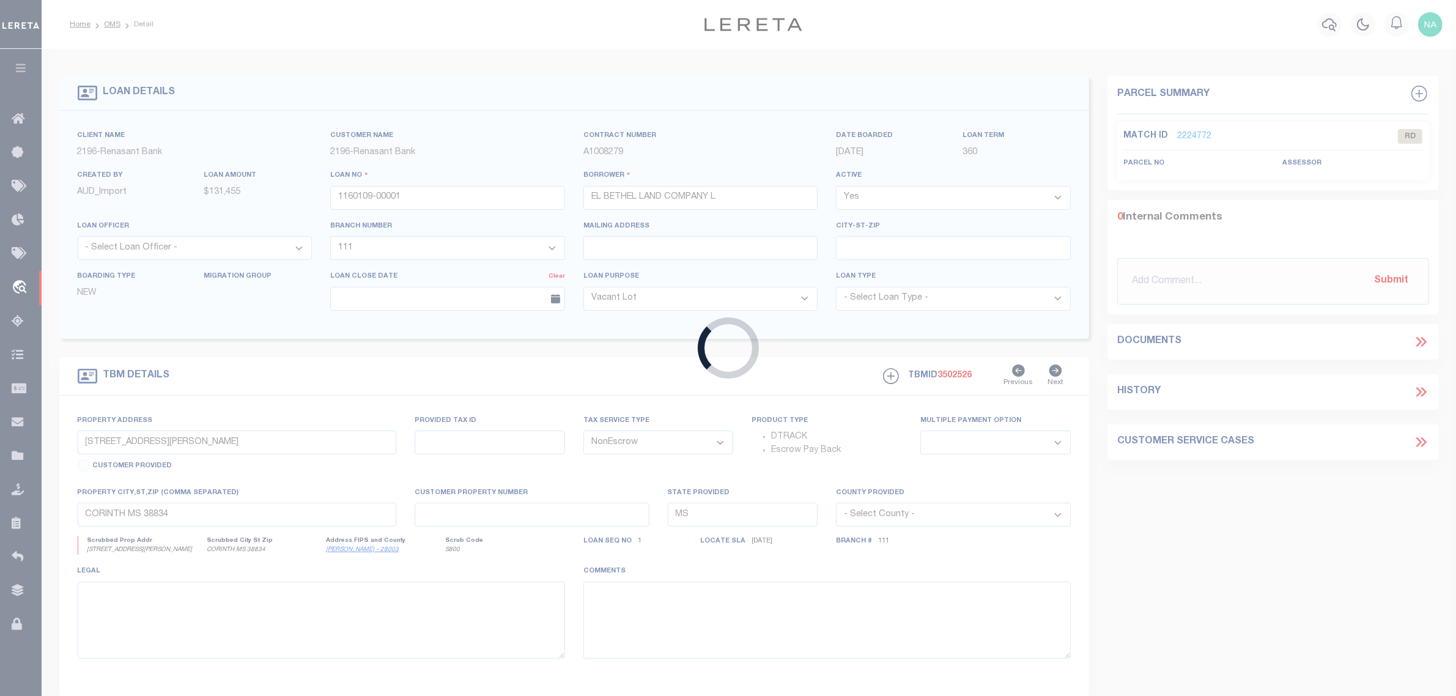
type input "1251233410-00001"
type input "[PERSON_NAME]"
select select
select select "100"
select select "Escrow"
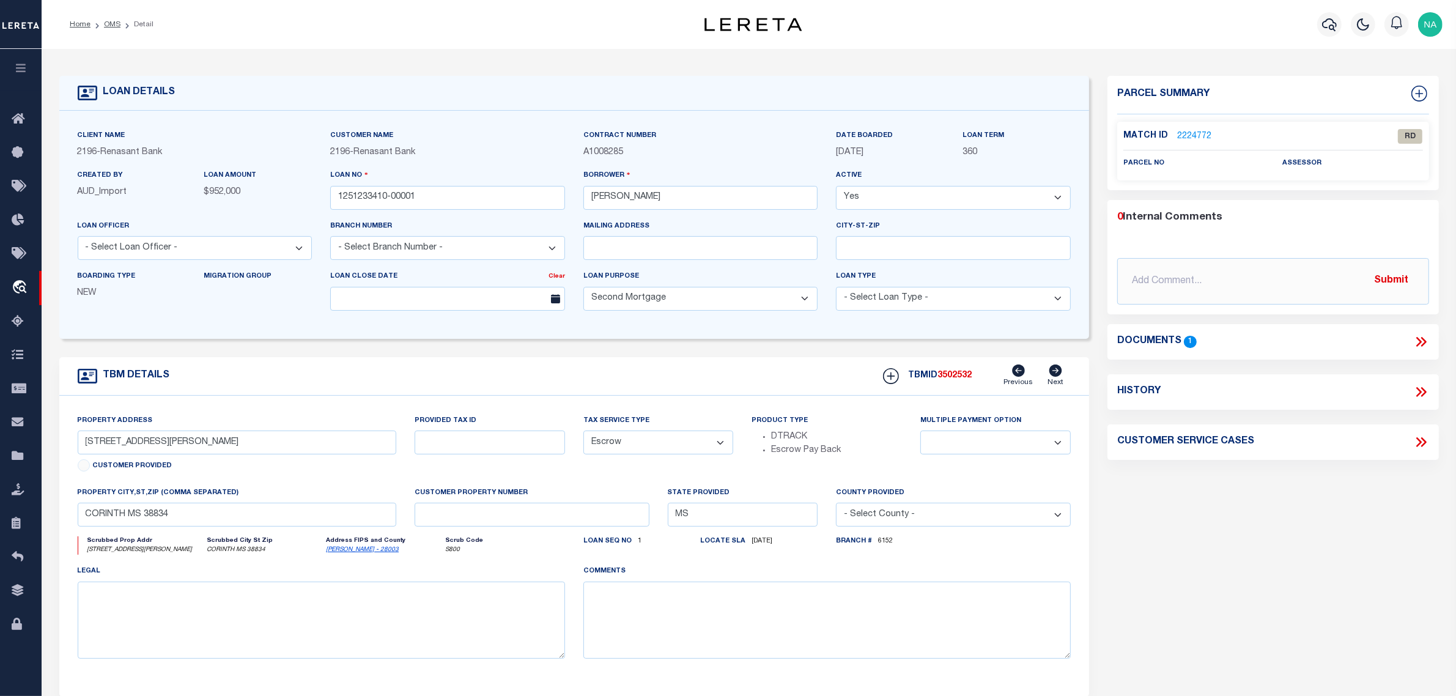
type input "229 STEELMAN RD"
select select
type input "HATTIESBURG MS 39402"
select select
click at [1416, 338] on icon at bounding box center [1421, 342] width 16 height 16
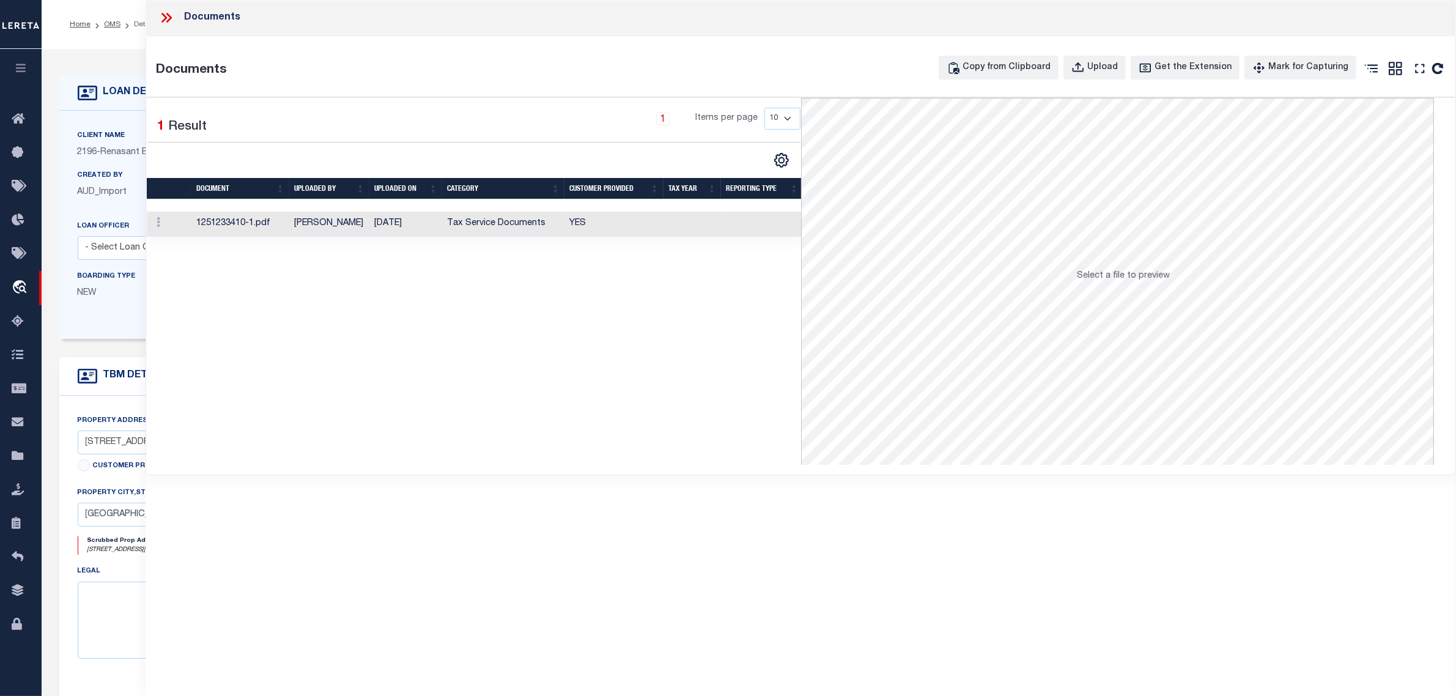
click at [486, 230] on td "Tax Service Documents" at bounding box center [503, 224] width 122 height 25
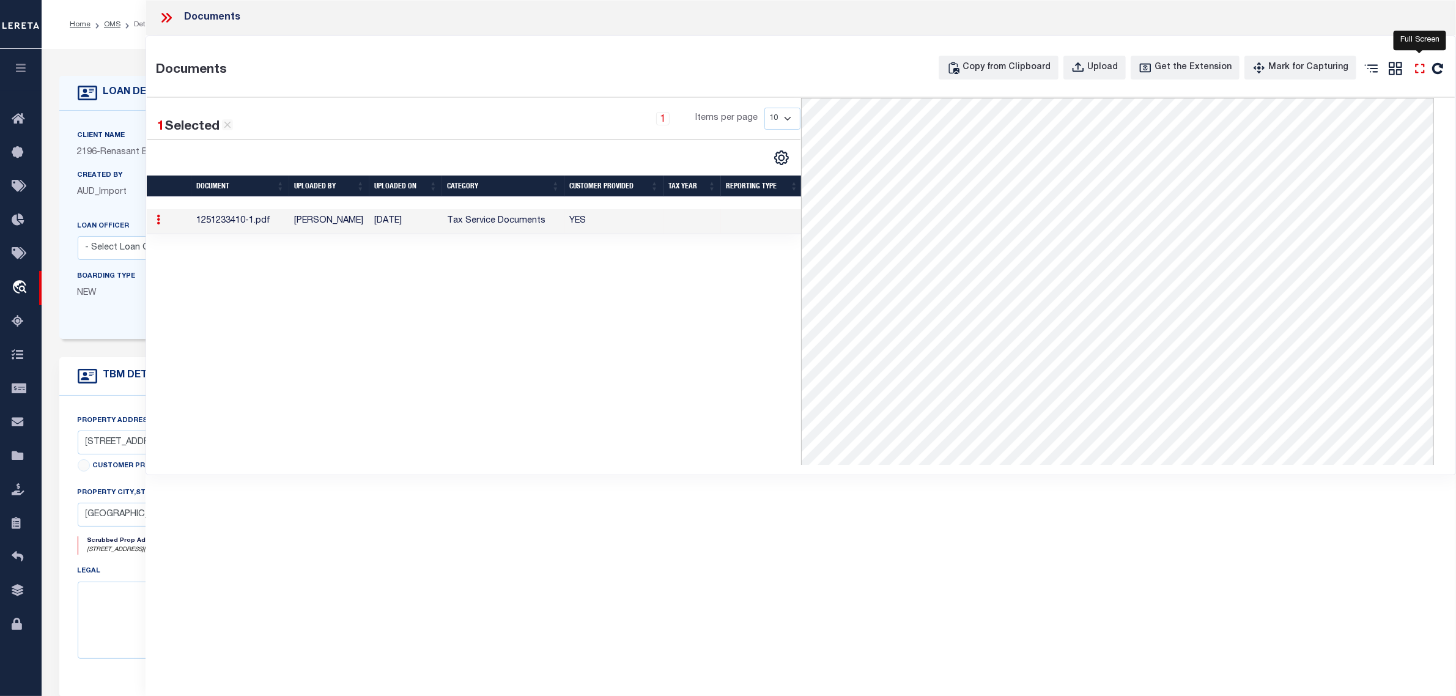
click at [1422, 70] on icon at bounding box center [1420, 69] width 16 height 16
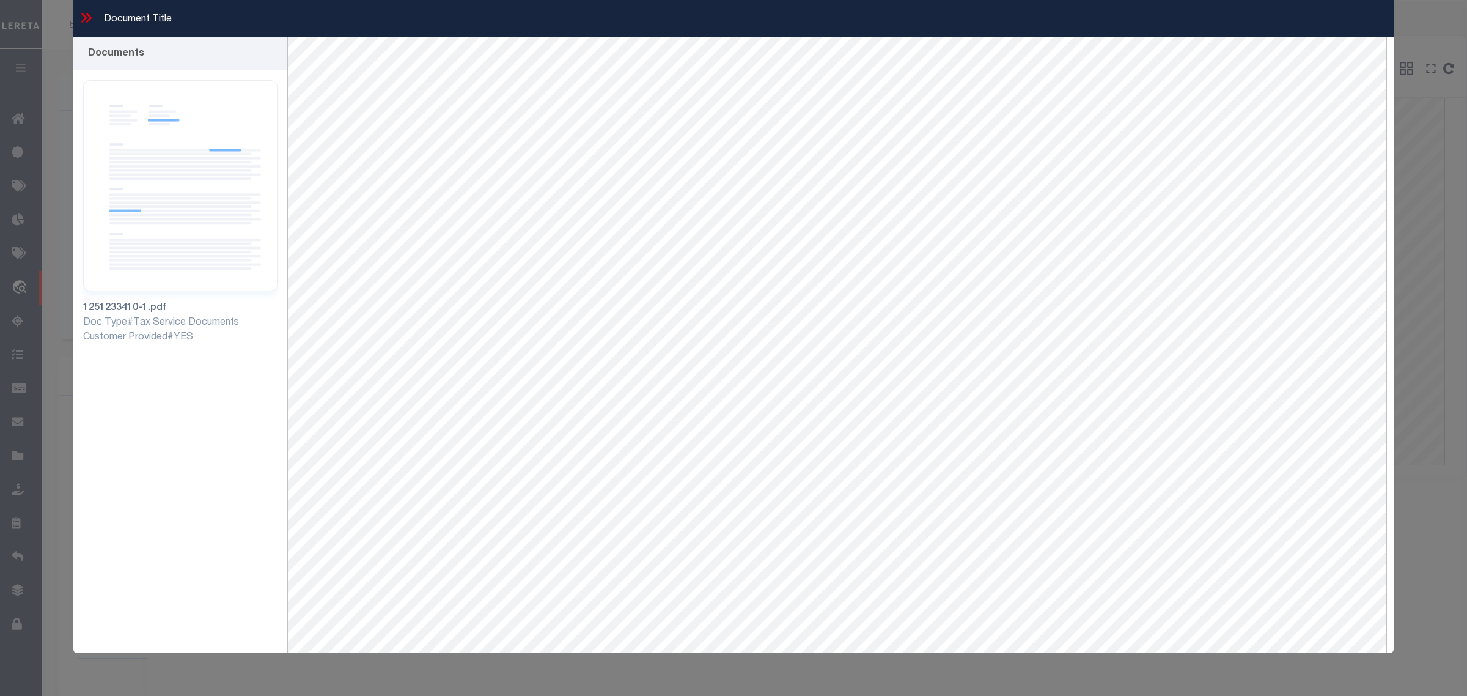
click at [87, 15] on icon at bounding box center [89, 18] width 6 height 10
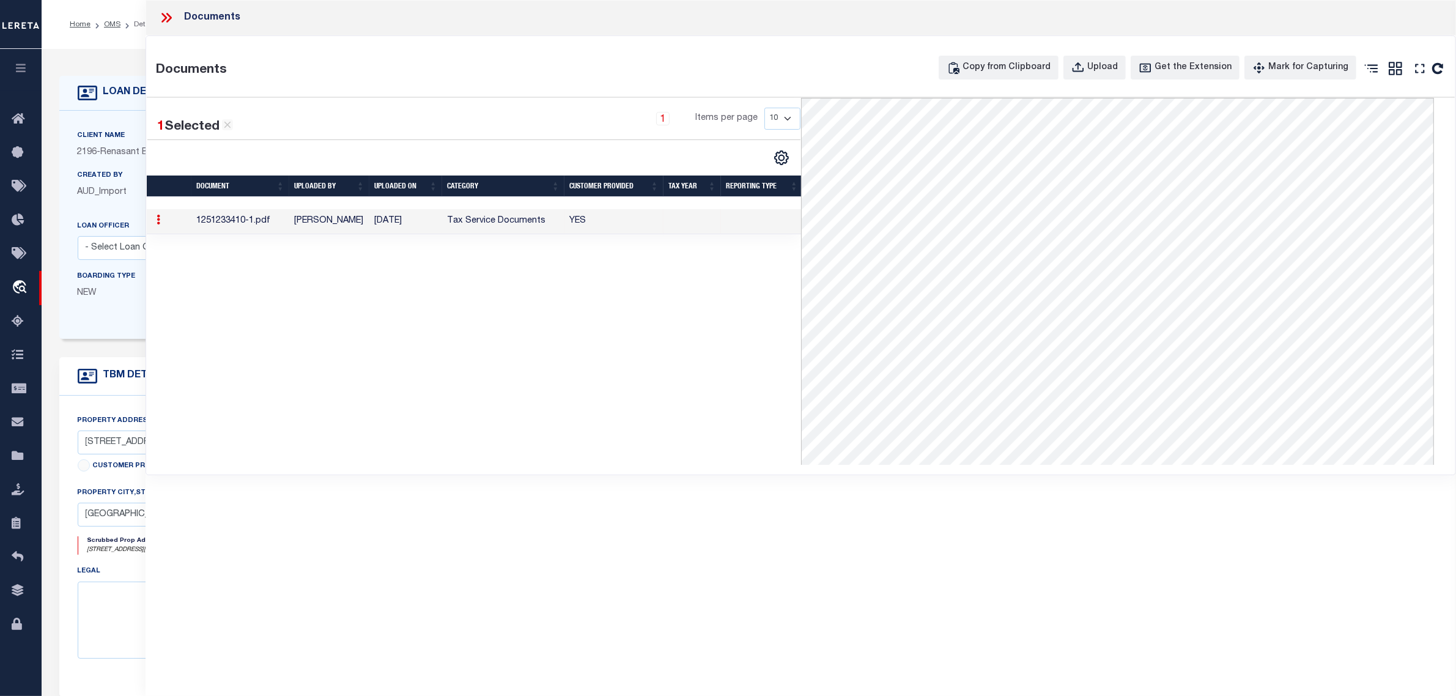
click at [489, 309] on div "1 Selected 1 Result 1 Items per page 10 25 50 100" at bounding box center [473, 281] width 653 height 367
click at [169, 18] on icon at bounding box center [166, 18] width 16 height 16
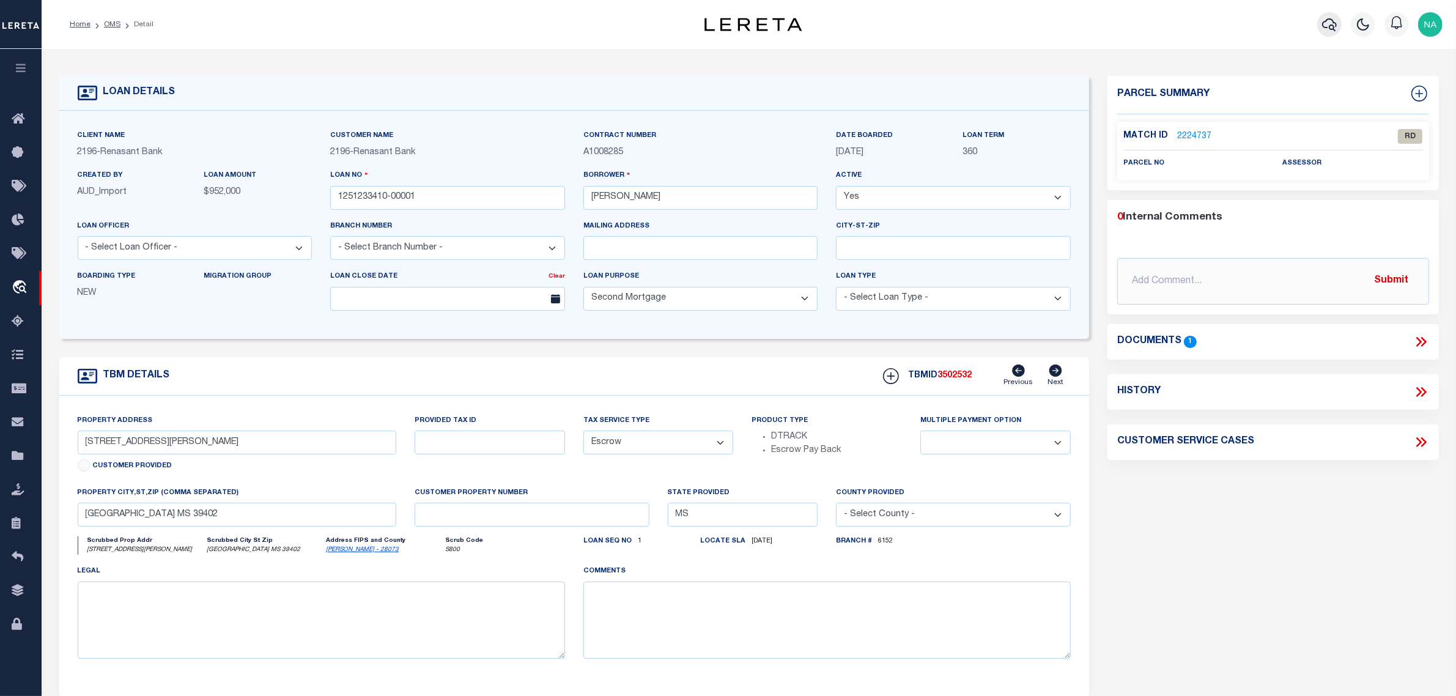
click at [1330, 22] on icon "button" at bounding box center [1329, 24] width 15 height 15
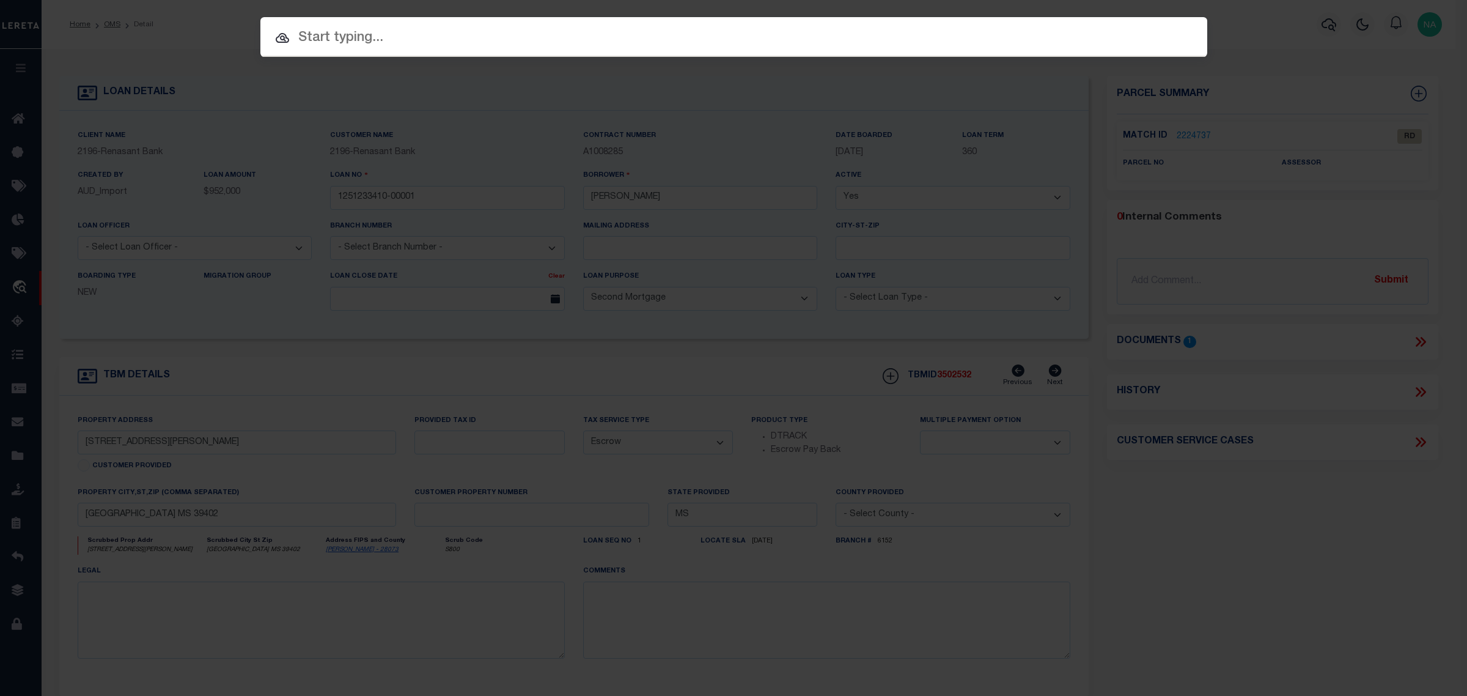
paste input "LAMAR COUNTY"
type input "LAMAR COUNTY"
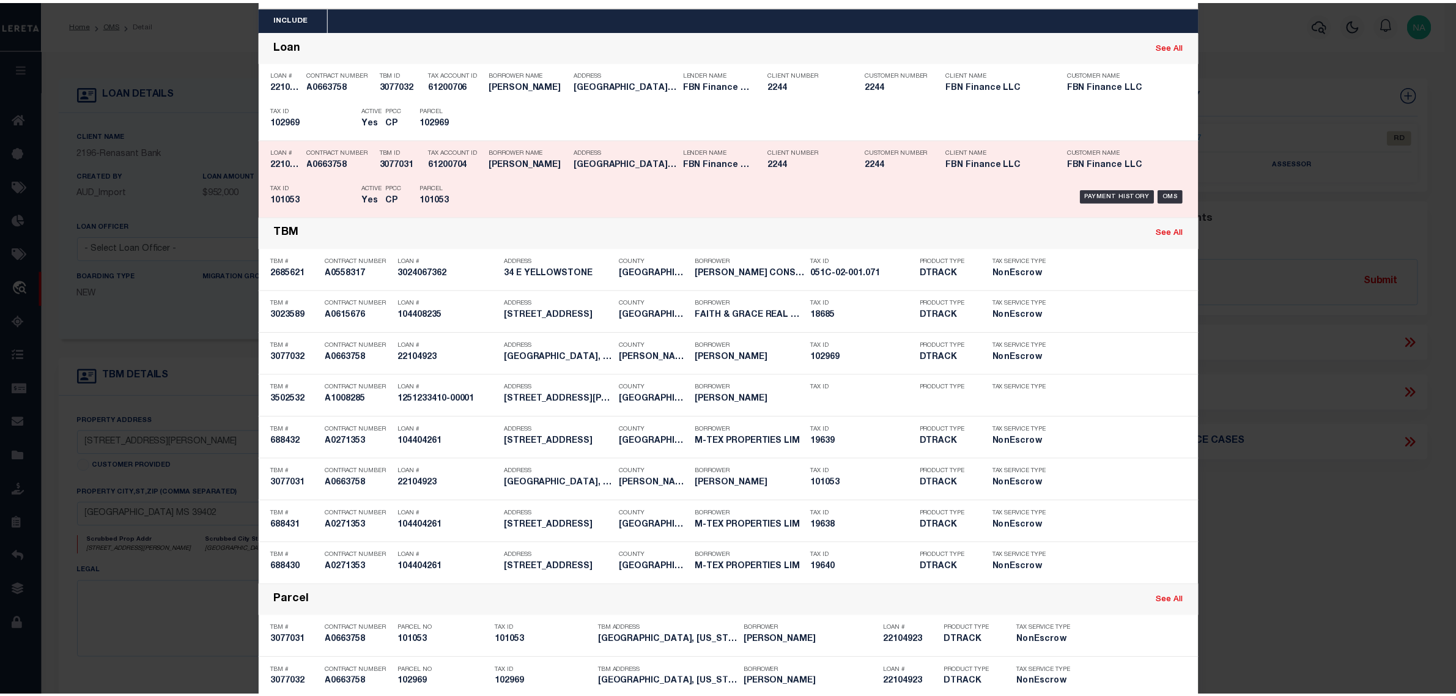
scroll to position [76, 0]
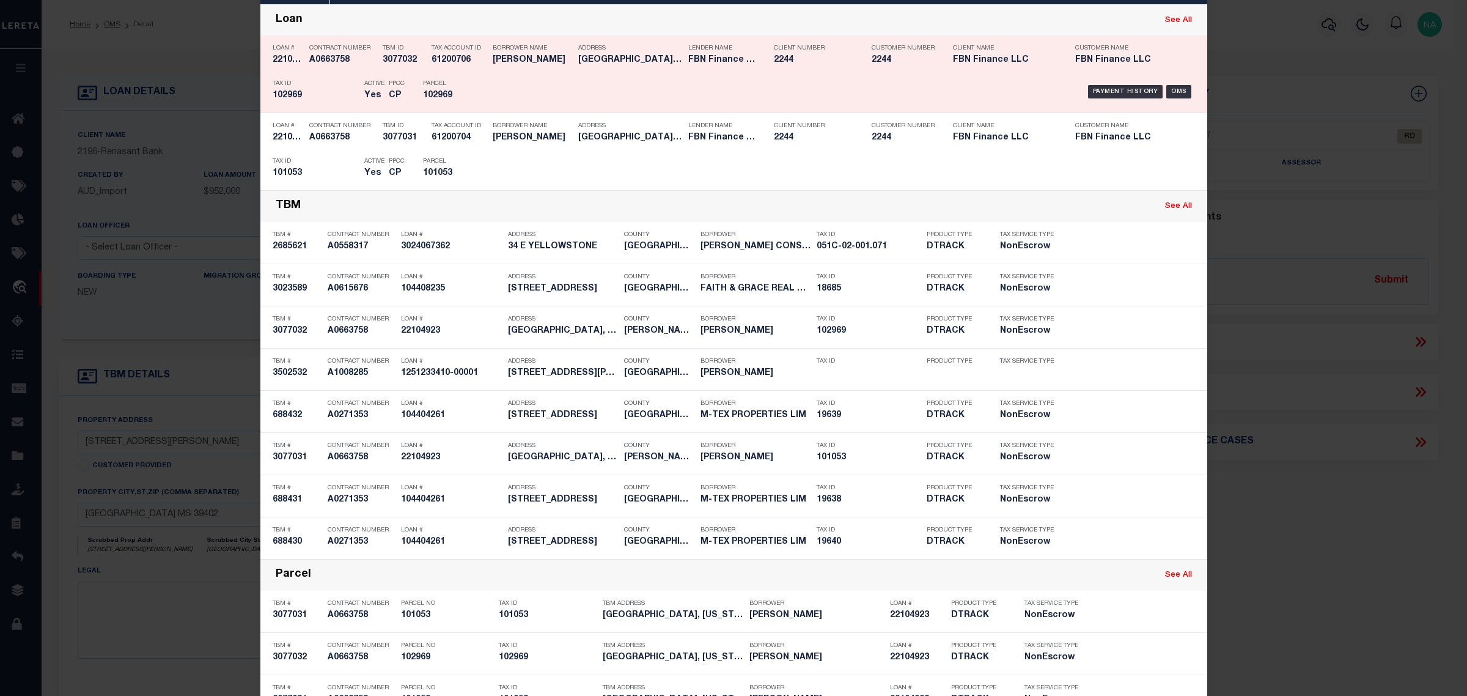
click at [285, 74] on div "Tax ID 102969" at bounding box center [316, 91] width 86 height 35
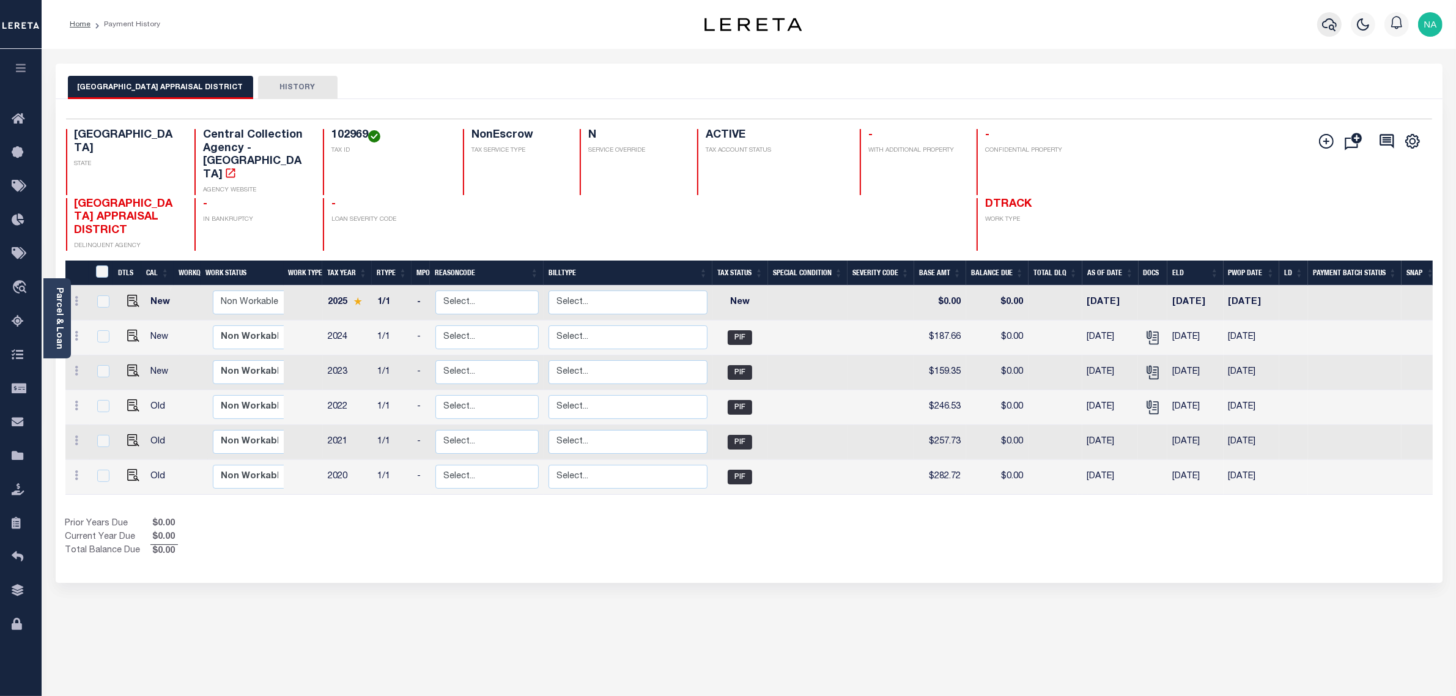
click at [1328, 23] on icon "button" at bounding box center [1329, 24] width 15 height 15
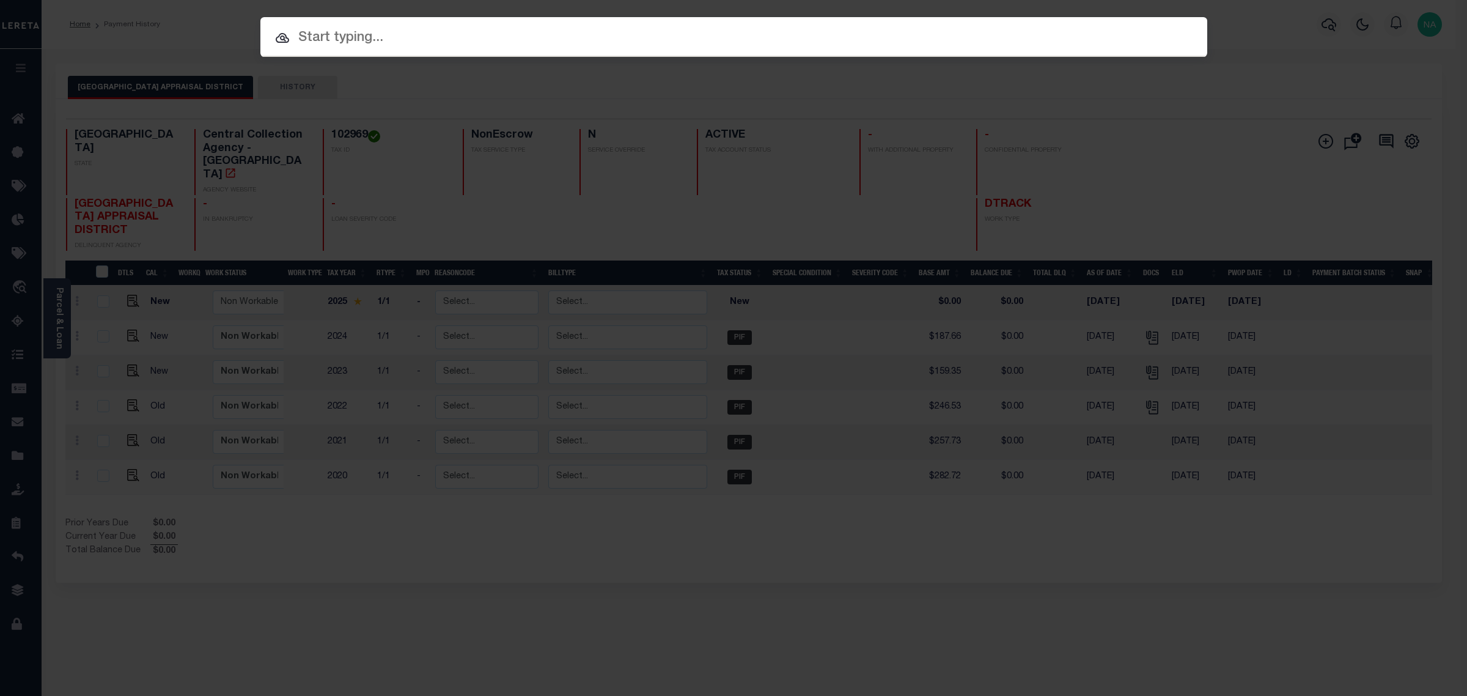
paste input "[GEOGRAPHIC_DATA]"
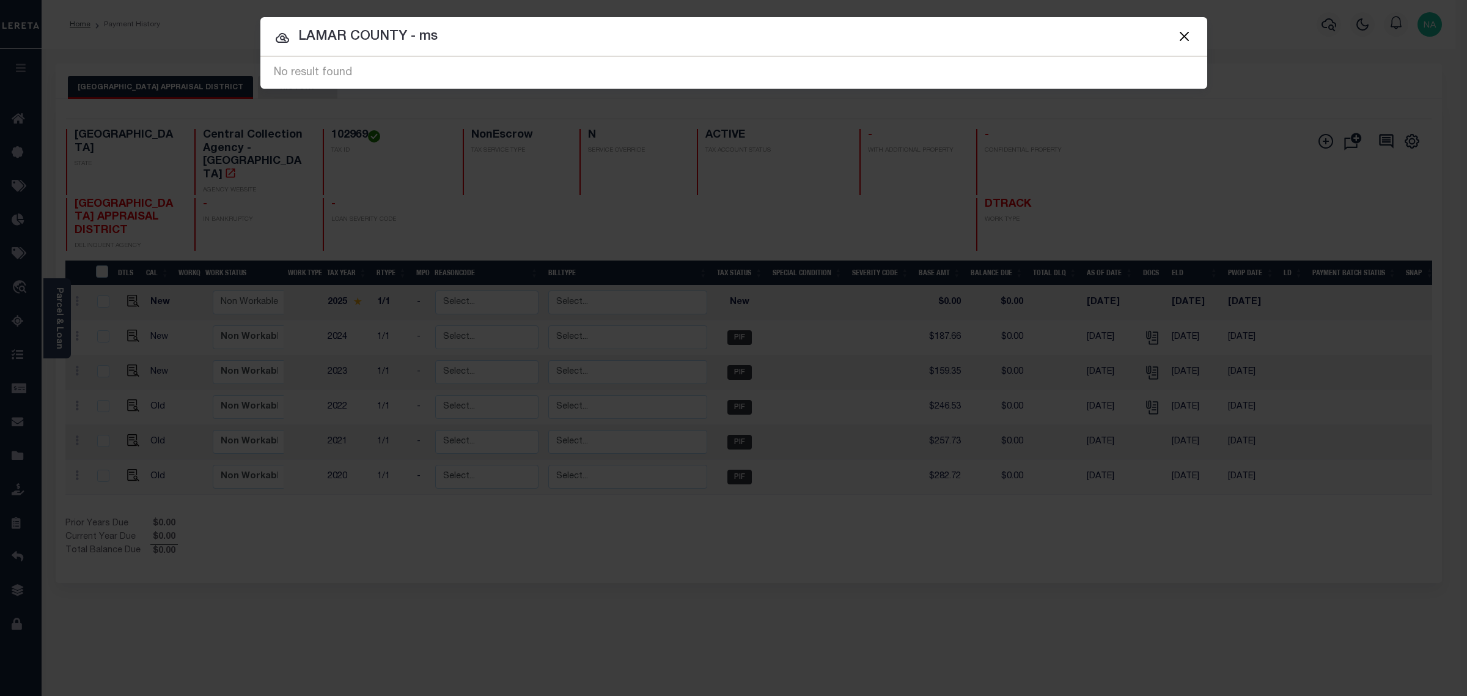
click at [432, 37] on input "LAMAR COUNTY - ms" at bounding box center [733, 36] width 947 height 21
click at [431, 37] on input "LAMAR COUNTY - ms" at bounding box center [733, 36] width 947 height 21
type input "[GEOGRAPHIC_DATA]"
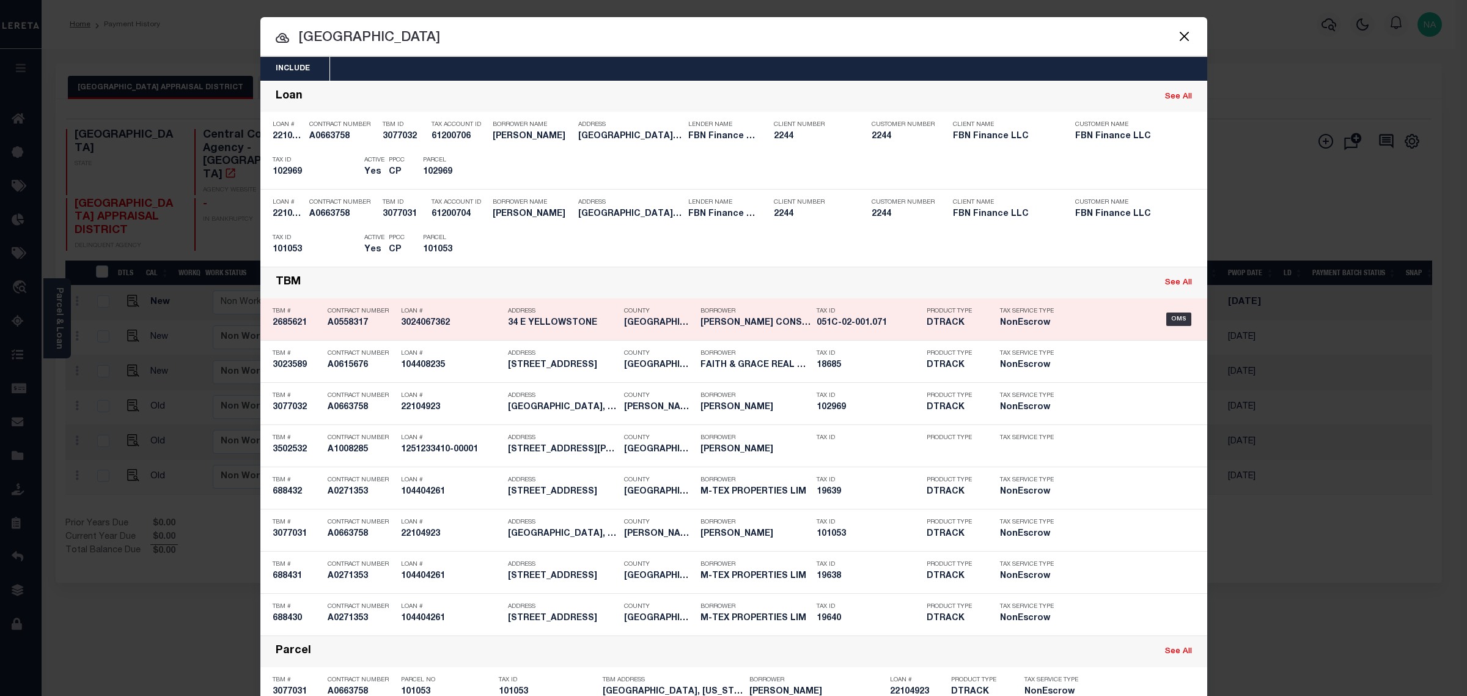
click at [844, 315] on div "Tax ID 051C-02-001.071" at bounding box center [869, 318] width 104 height 35
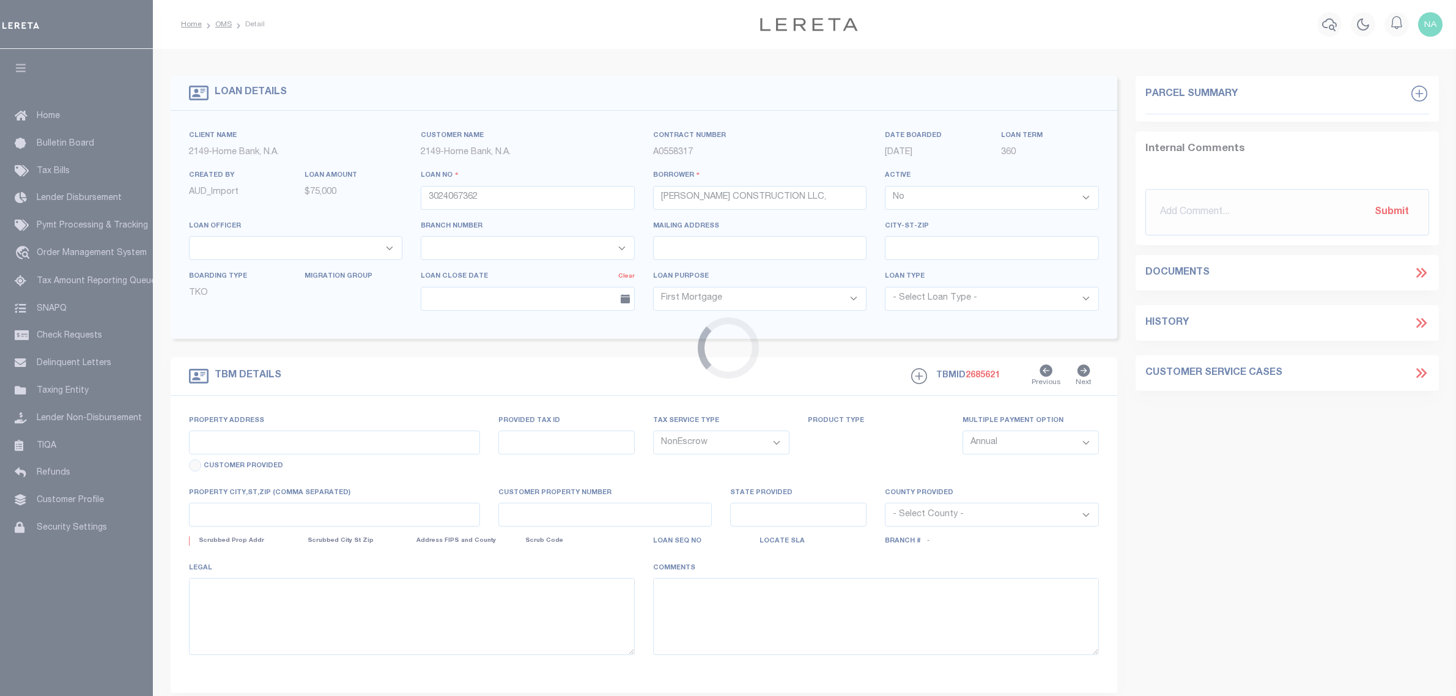
select select "False"
select select "10"
select select "NonEscrow"
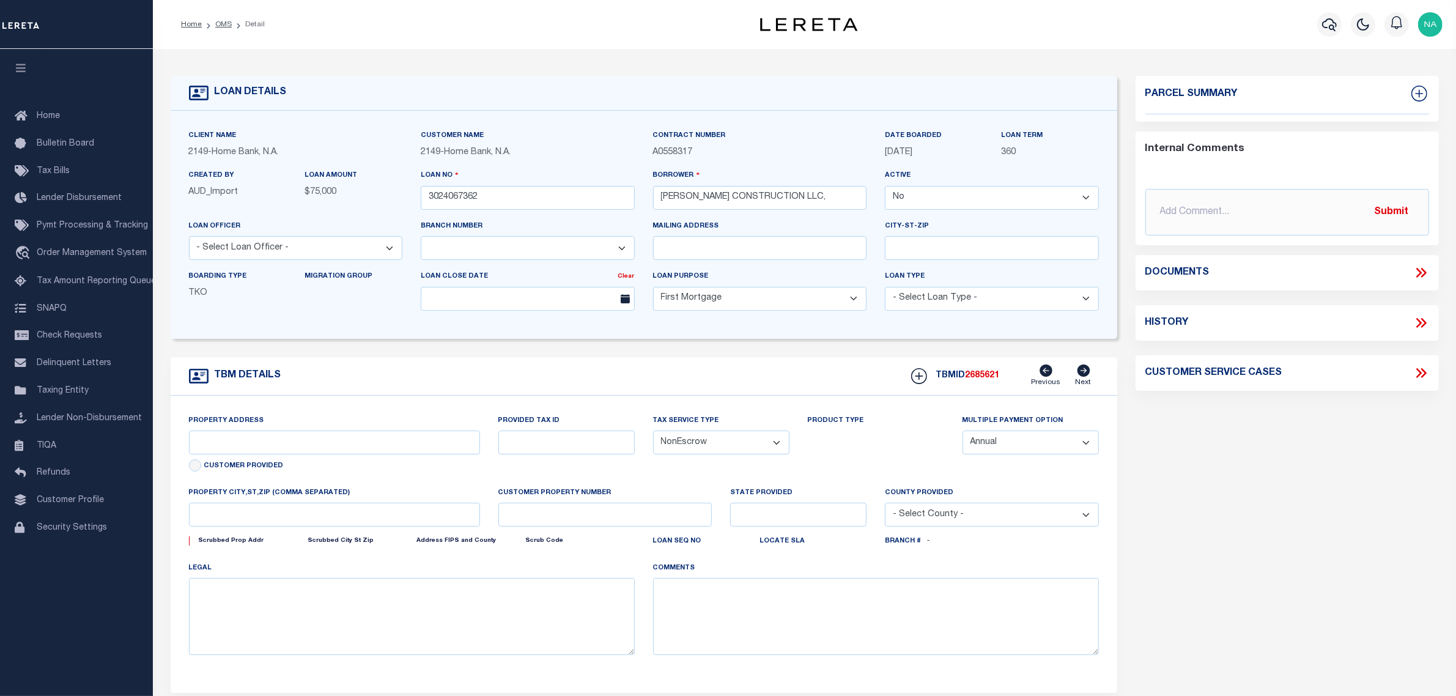
select select "3295"
type input "34 E YELLOWSTONE"
type input "032893"
select select
type input "[GEOGRAPHIC_DATA] MS 39402"
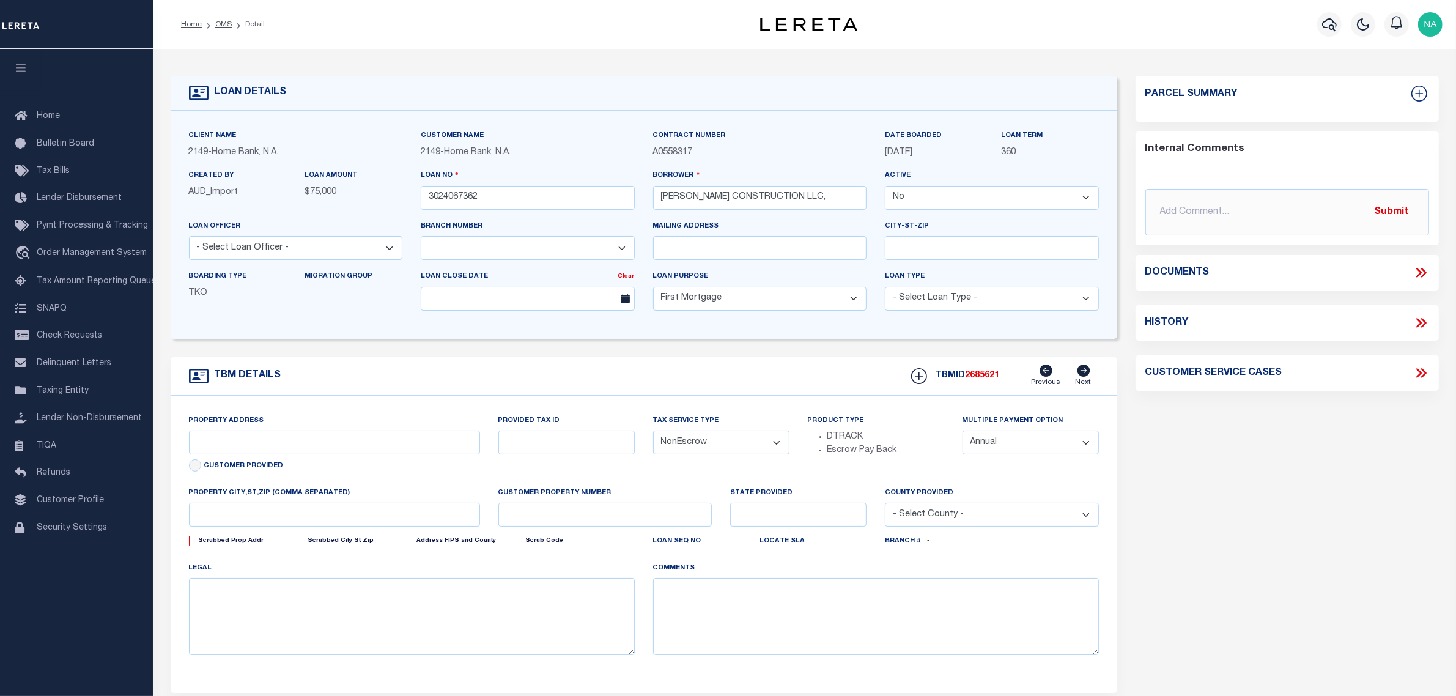
type input "MS"
select select
type textarea "(SEELEGAL IMAGE ON FILE)."
type textarea "Linda list from 02_11_2020"
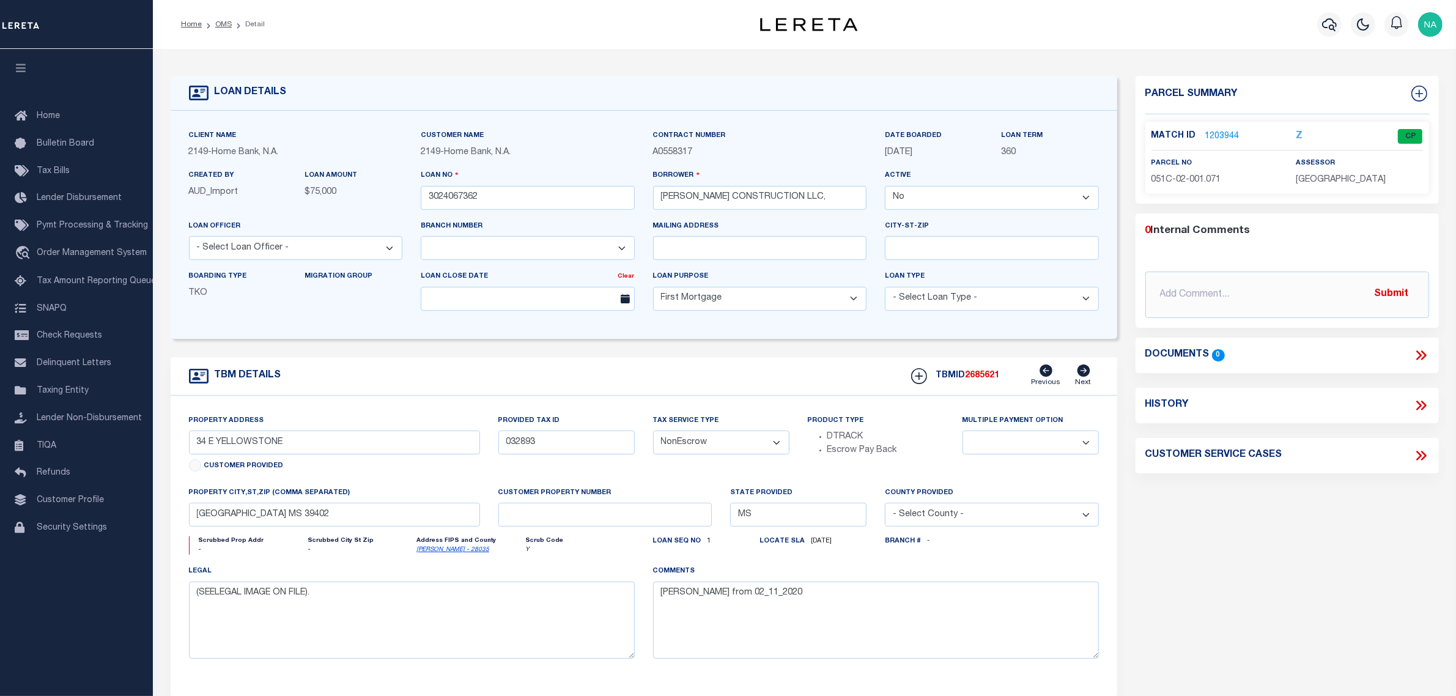
click at [1226, 133] on link "1203944" at bounding box center [1222, 136] width 34 height 13
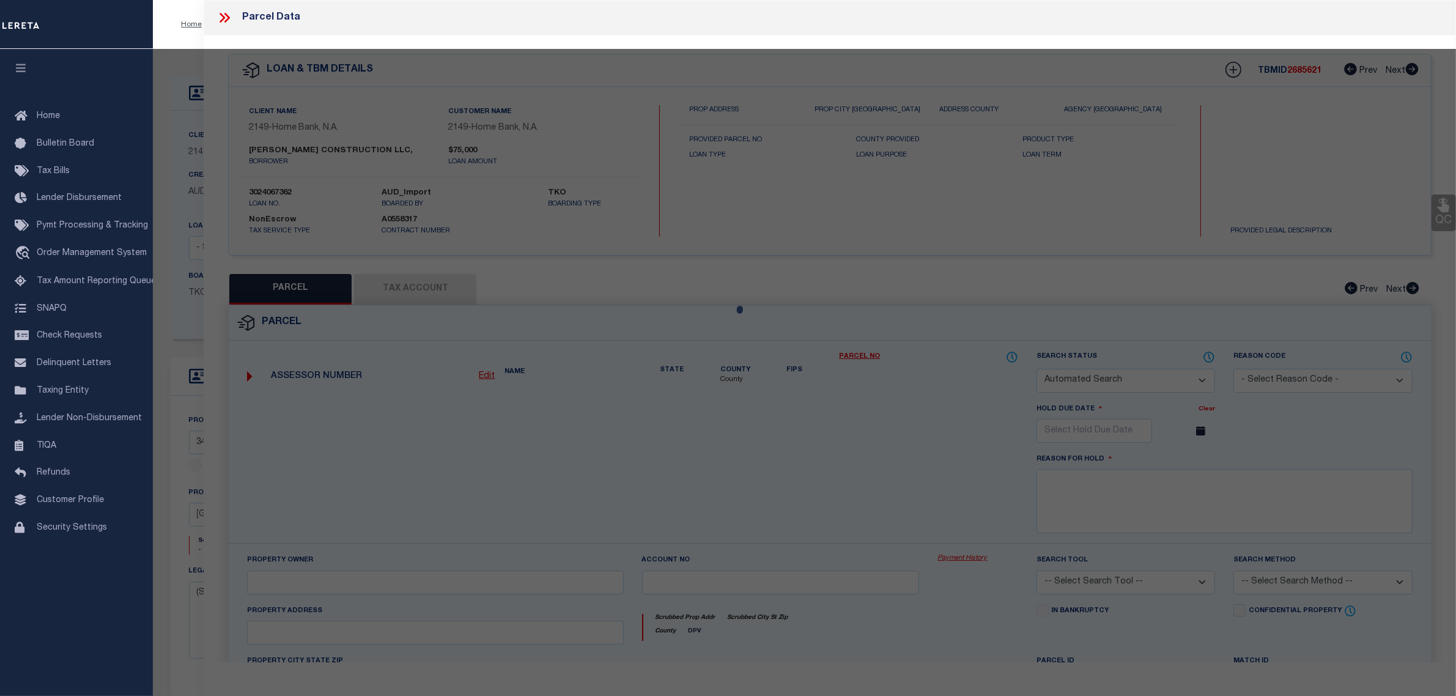
checkbox input "false"
select select "CP"
type input "LOGAN DORNELL"
select select
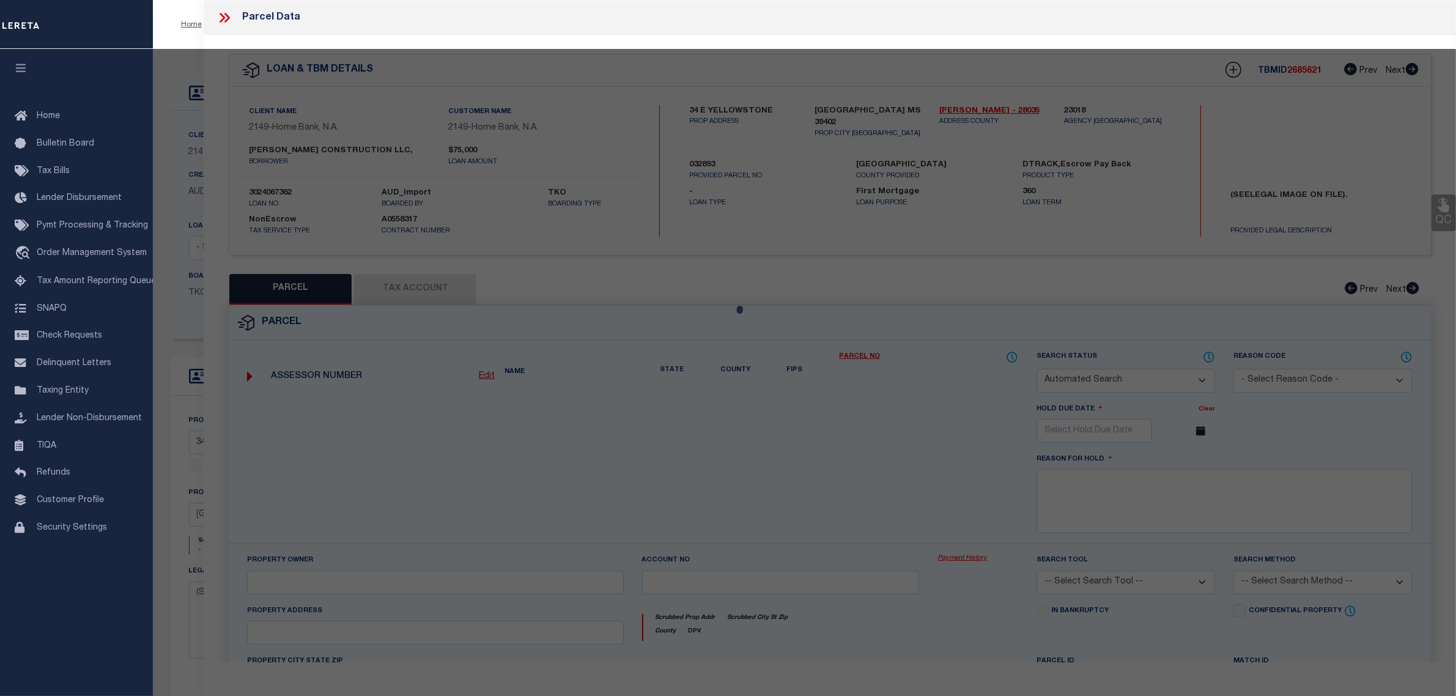
type input "34 E YELLOWSTONE"
checkbox input "false"
type input "[GEOGRAPHIC_DATA] MS 39402"
type textarea "LOT 71 THE PRESERVE S/D PB 3/365"
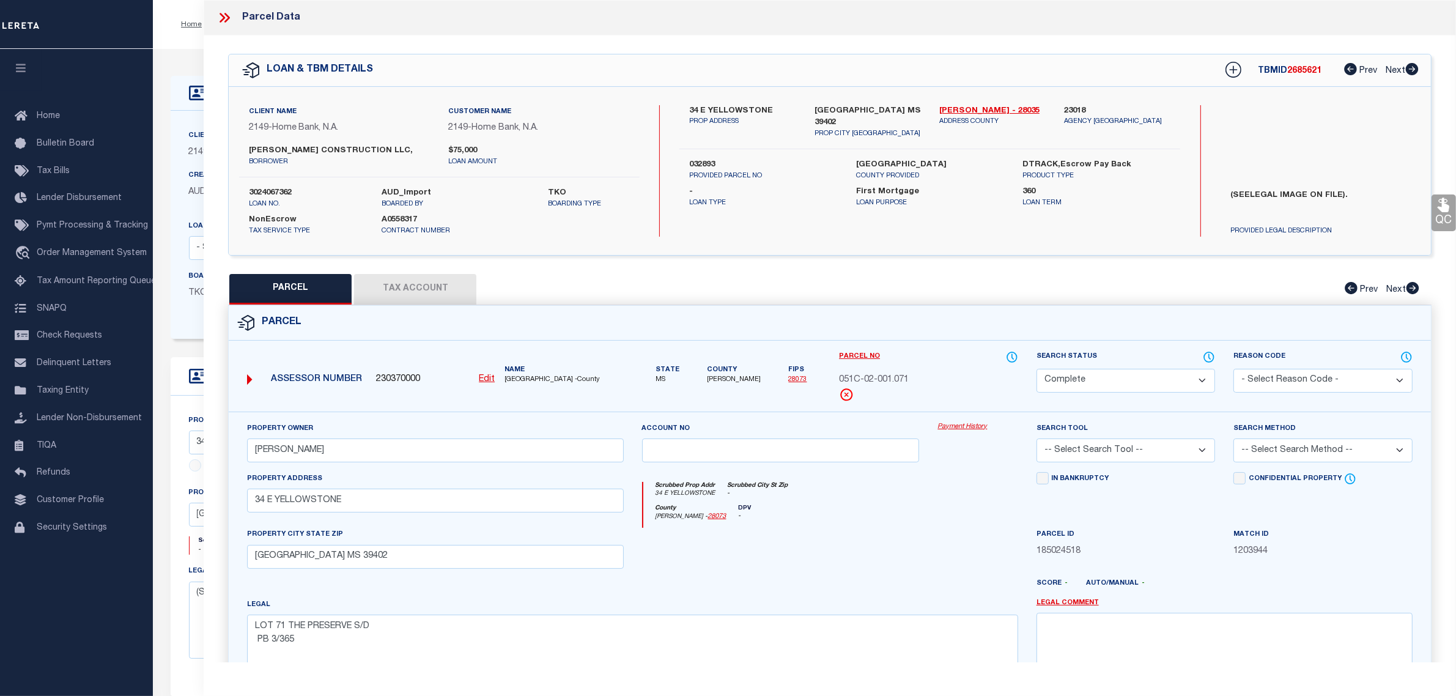
click at [448, 291] on button "Tax Account" at bounding box center [415, 289] width 122 height 31
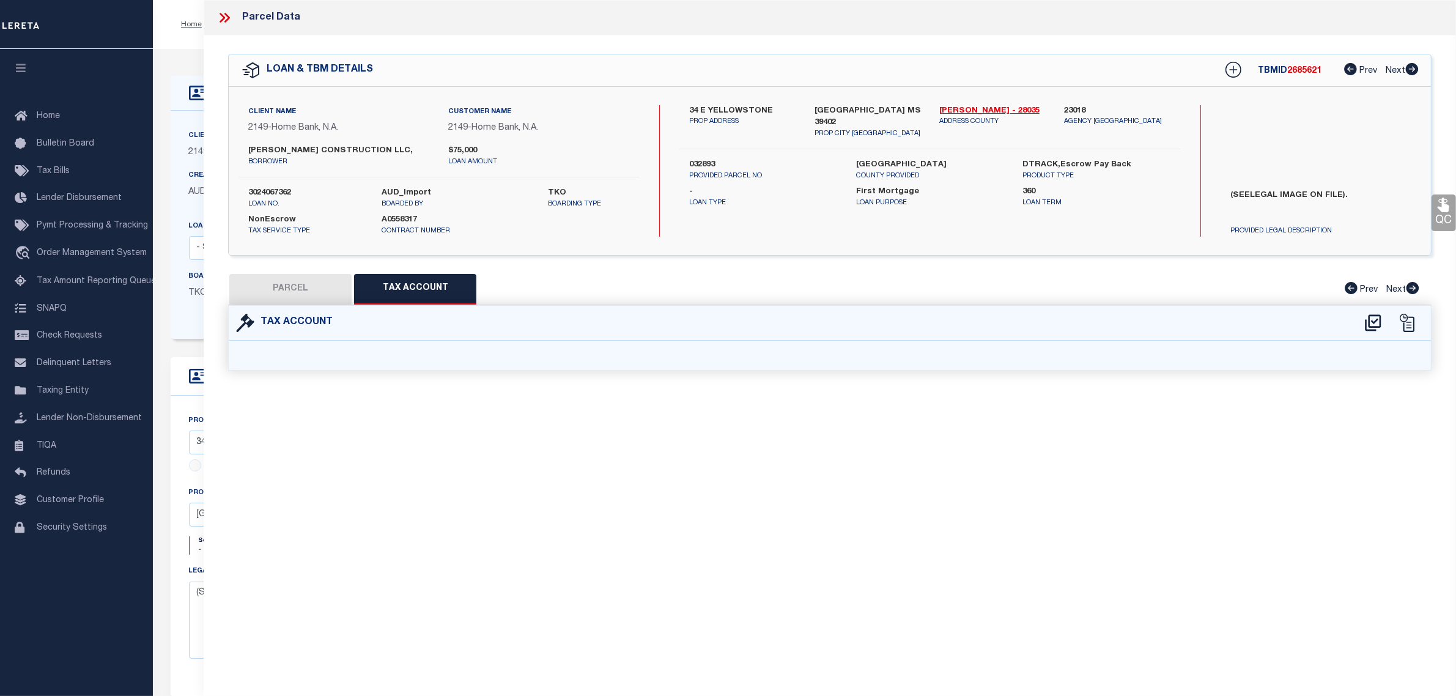
select select "100"
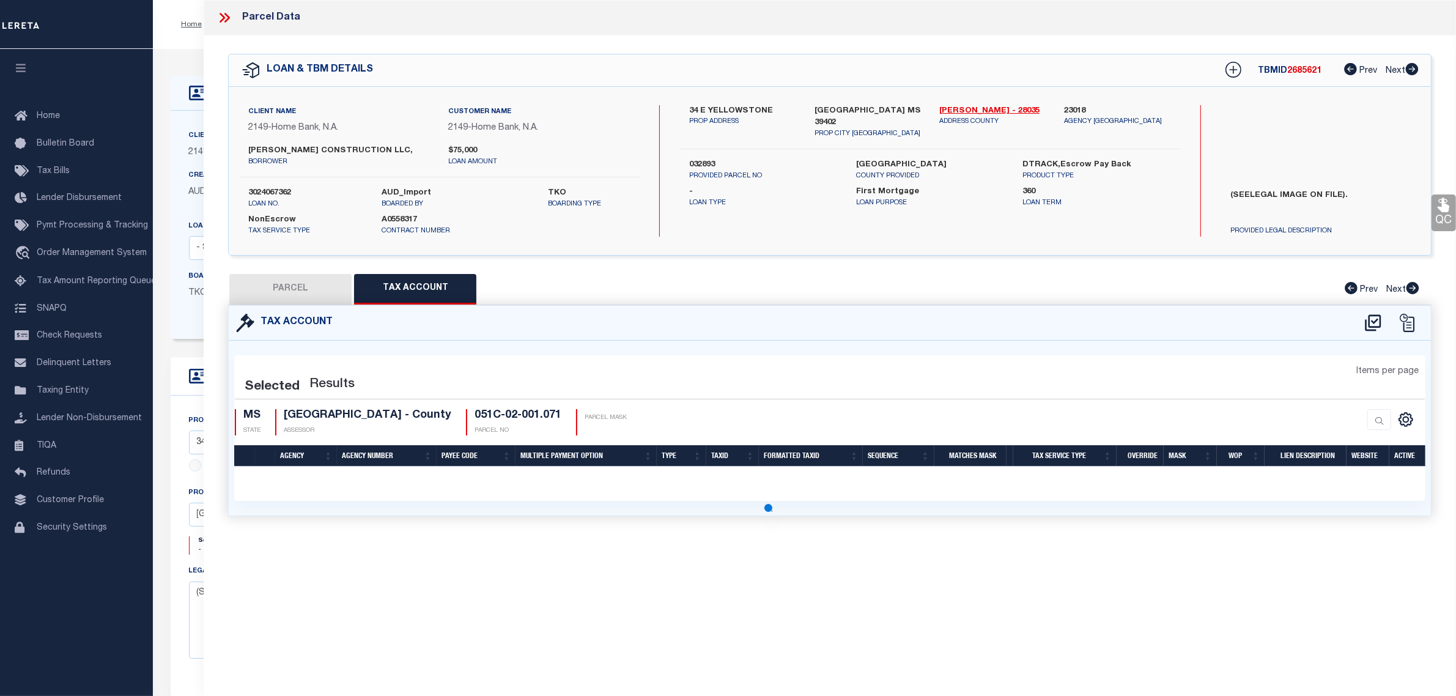
select select "100"
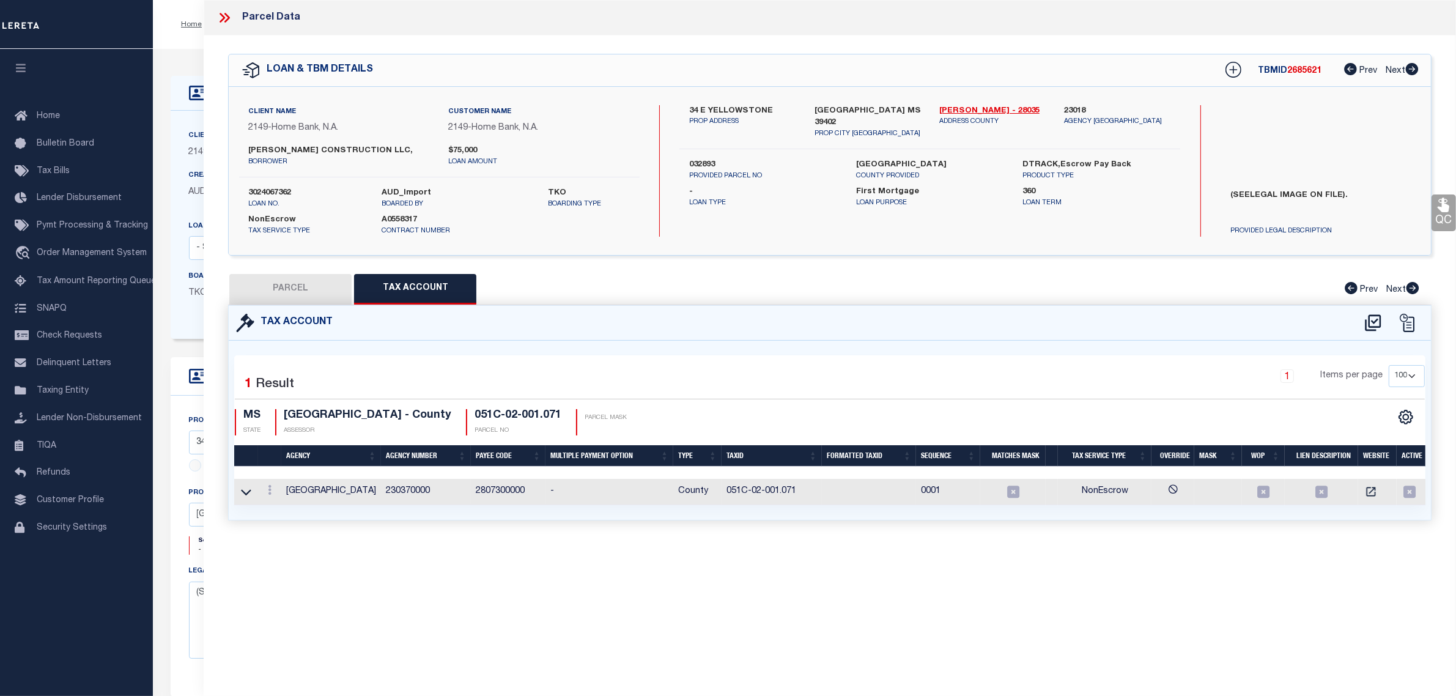
click at [227, 19] on icon at bounding box center [227, 18] width 6 height 10
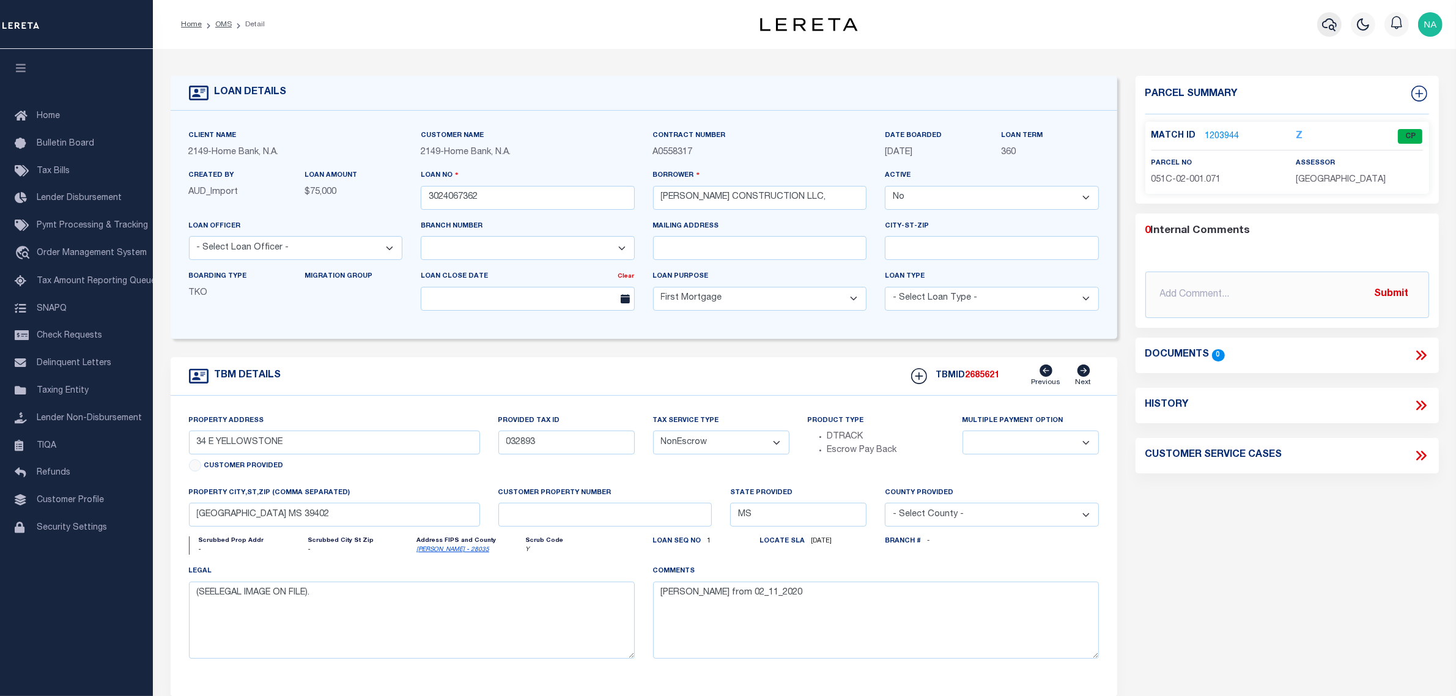
click at [1322, 25] on icon "button" at bounding box center [1329, 24] width 15 height 13
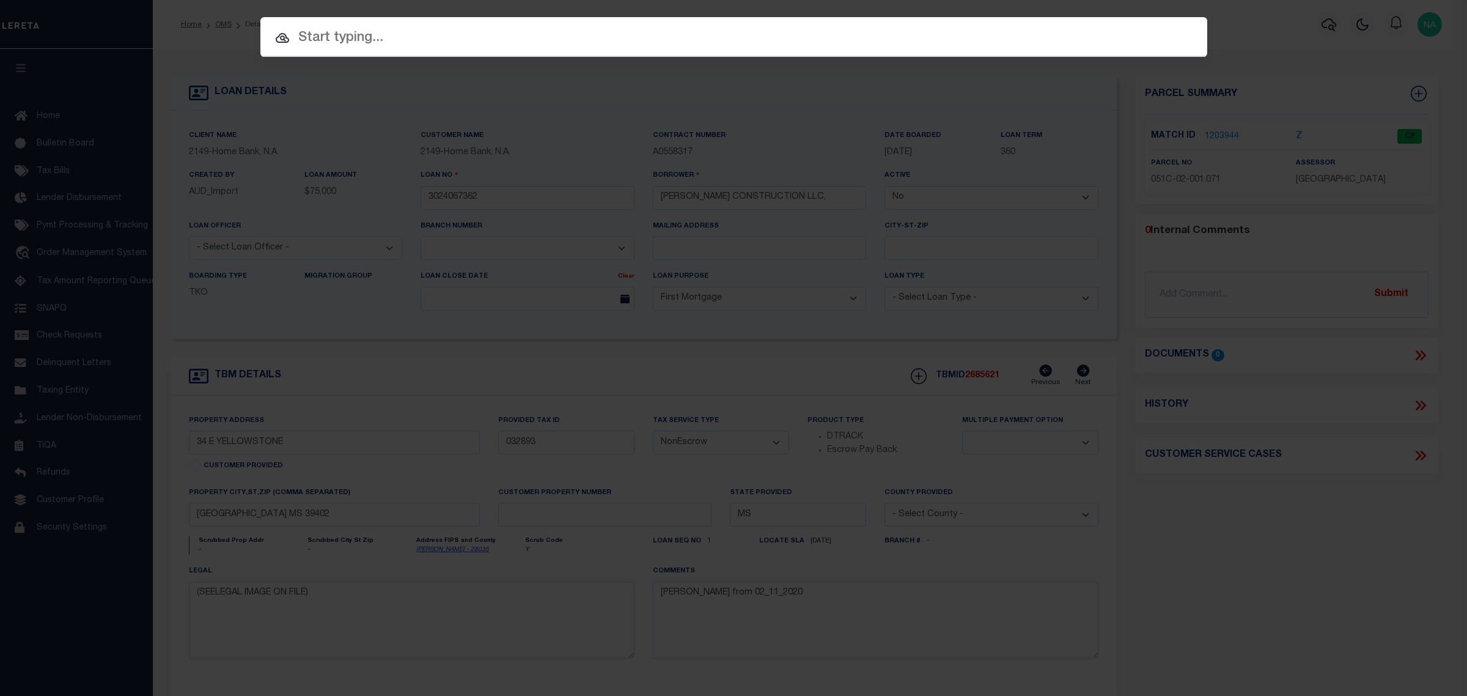
paste input "LAMAR COUNTY"
type input "LAMAR COUNTY"
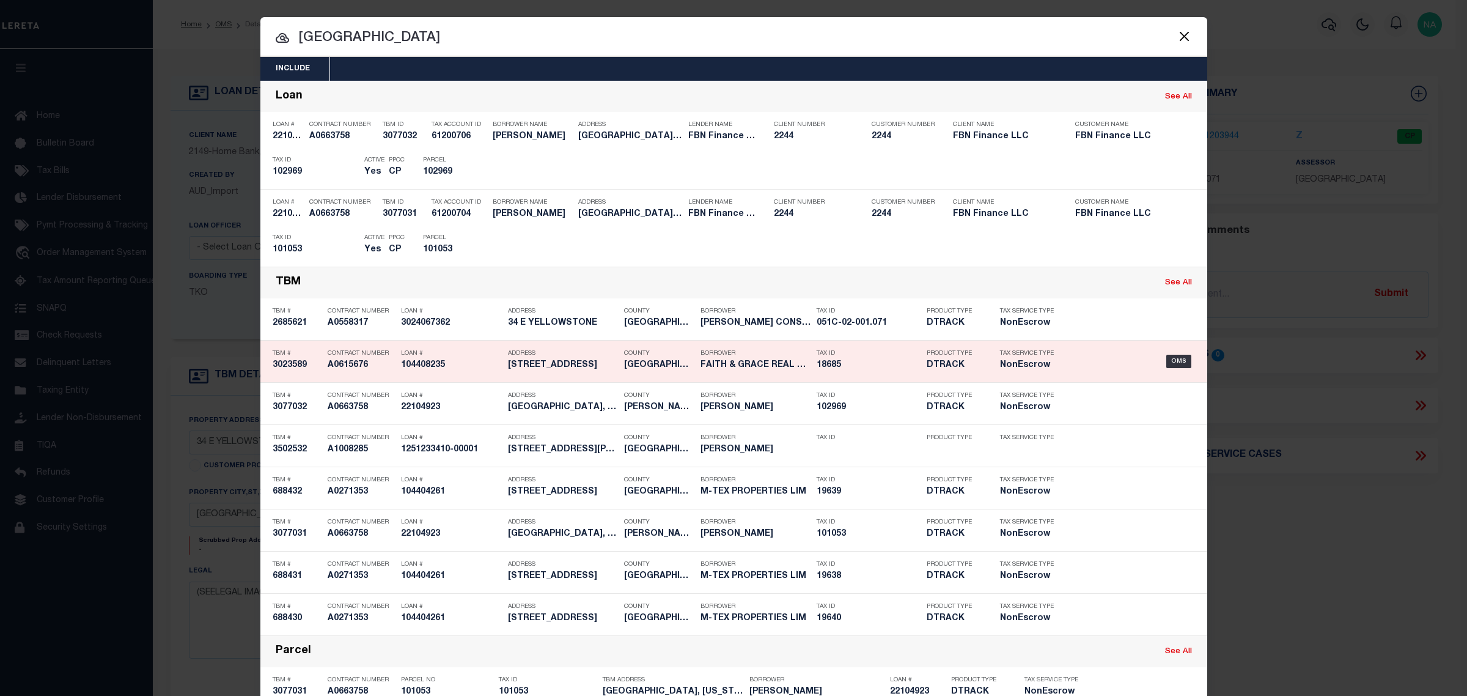
click at [558, 361] on h5 "3420 CLARKSVILLE ST" at bounding box center [563, 365] width 110 height 10
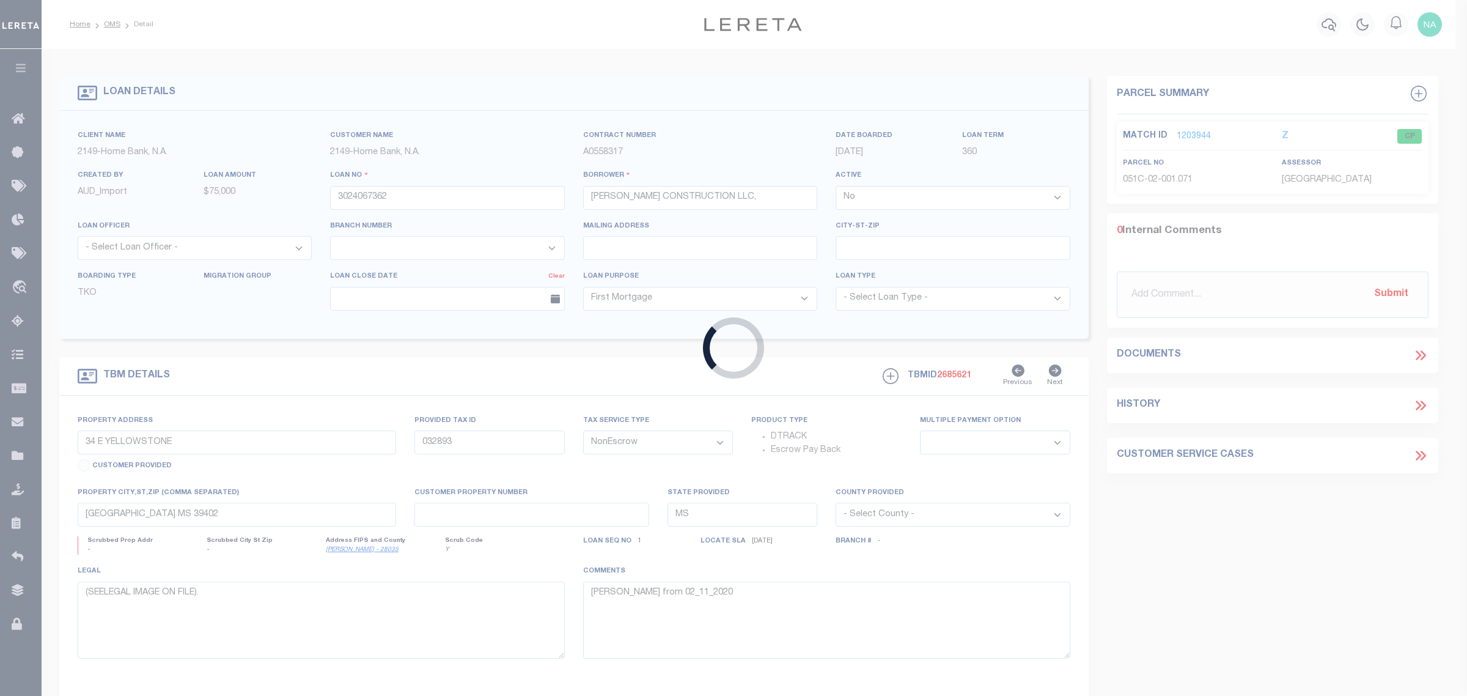
type input "104408235"
type input "FAITH & GRACE REAL ESTATE HOLDINGS LLC"
select select "True"
select select
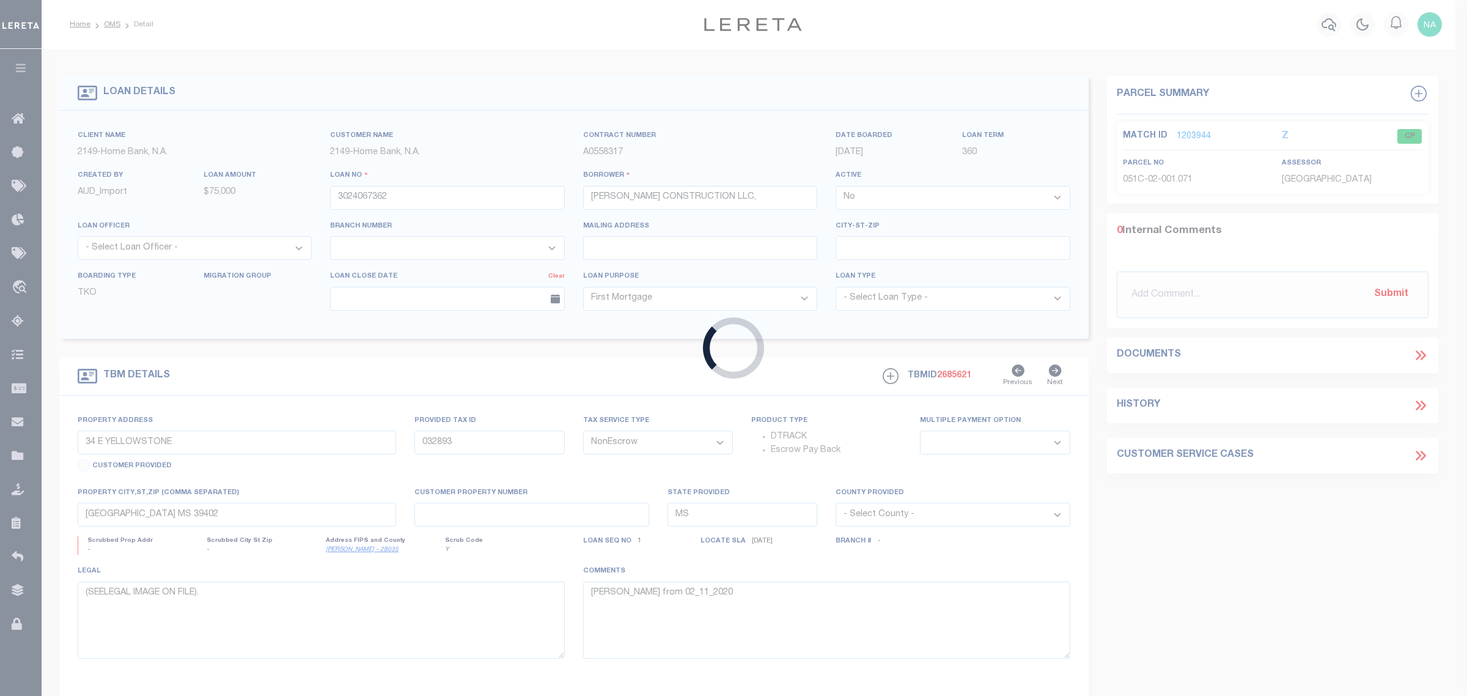
select select
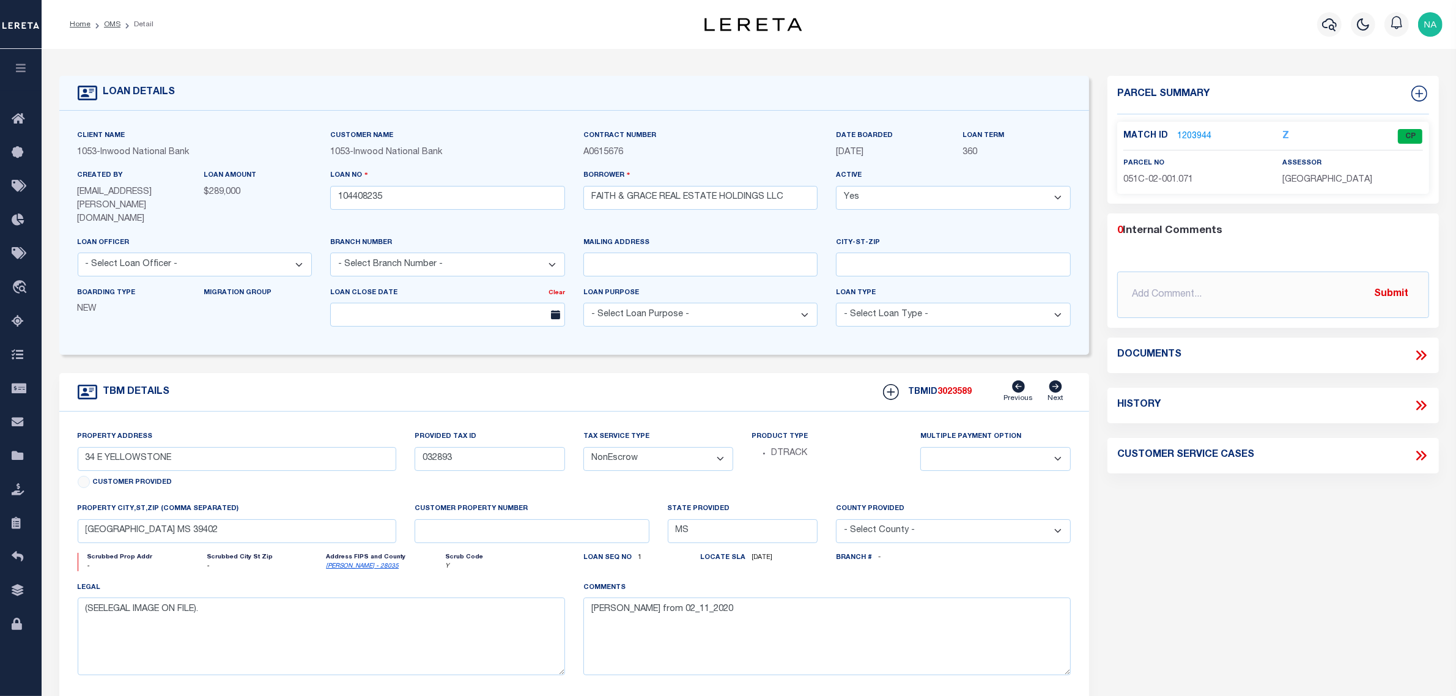
type input "3420 CLARKSVILLE"
type input "18685"
select select
type input "PARIS TX 75460"
type input "[GEOGRAPHIC_DATA]"
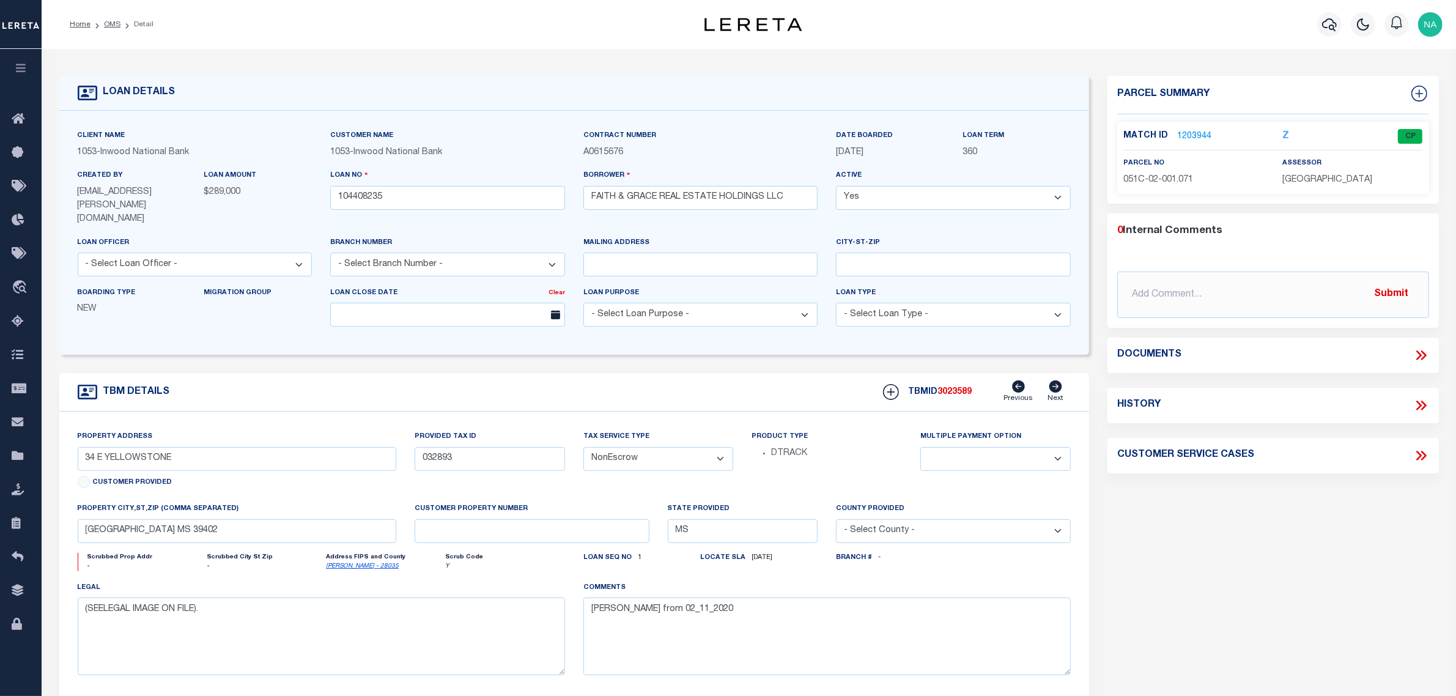
select select
type textarea "CITY OF PARIS BLOCK 311, LOT 10, 3420 CLARKSVILLE, ACRES 1.0706"
select select "260"
select select "97"
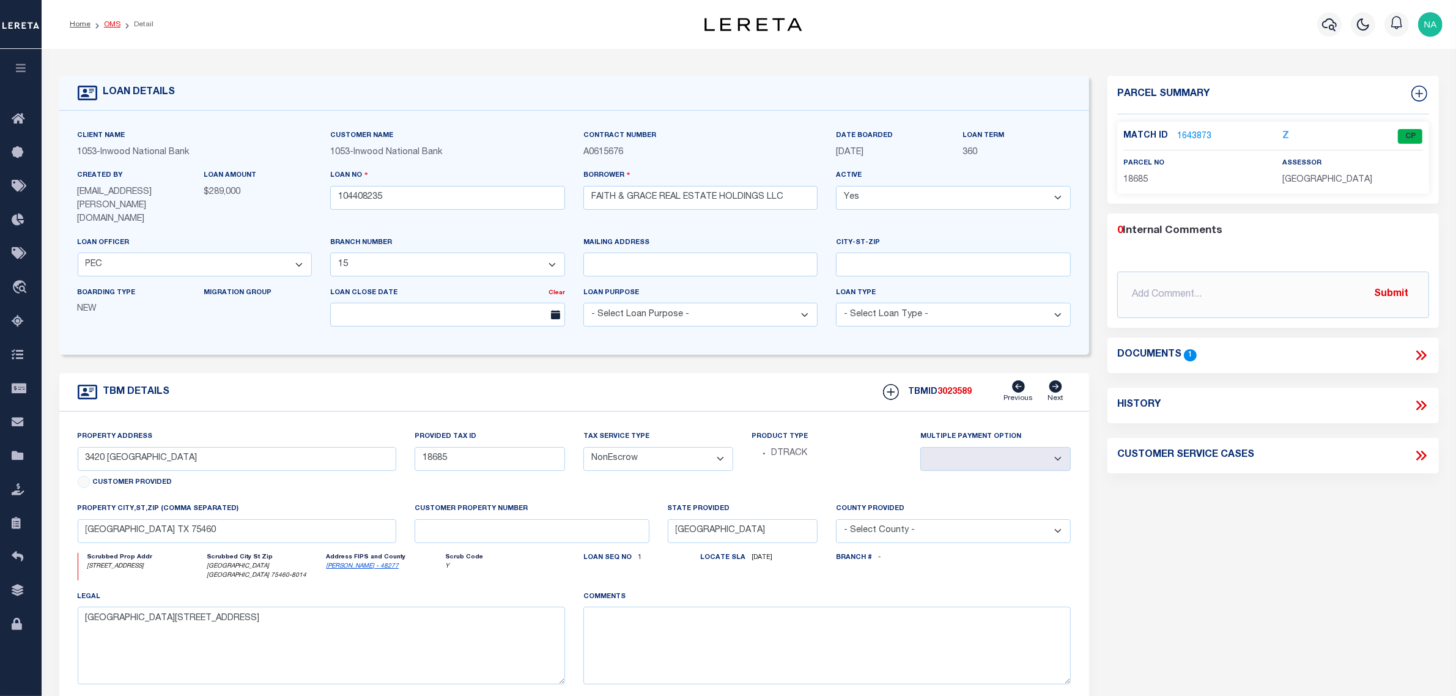
click at [111, 25] on link "OMS" at bounding box center [112, 24] width 17 height 7
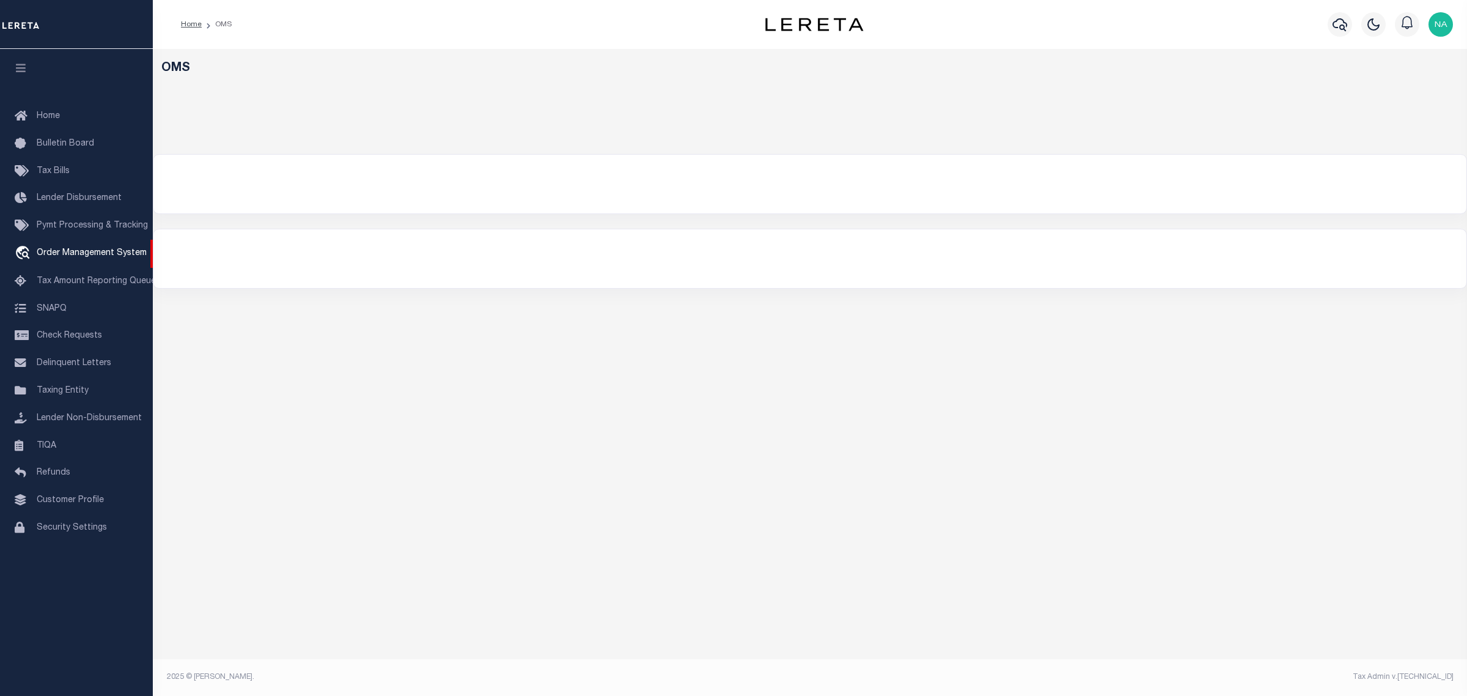
select select "200"
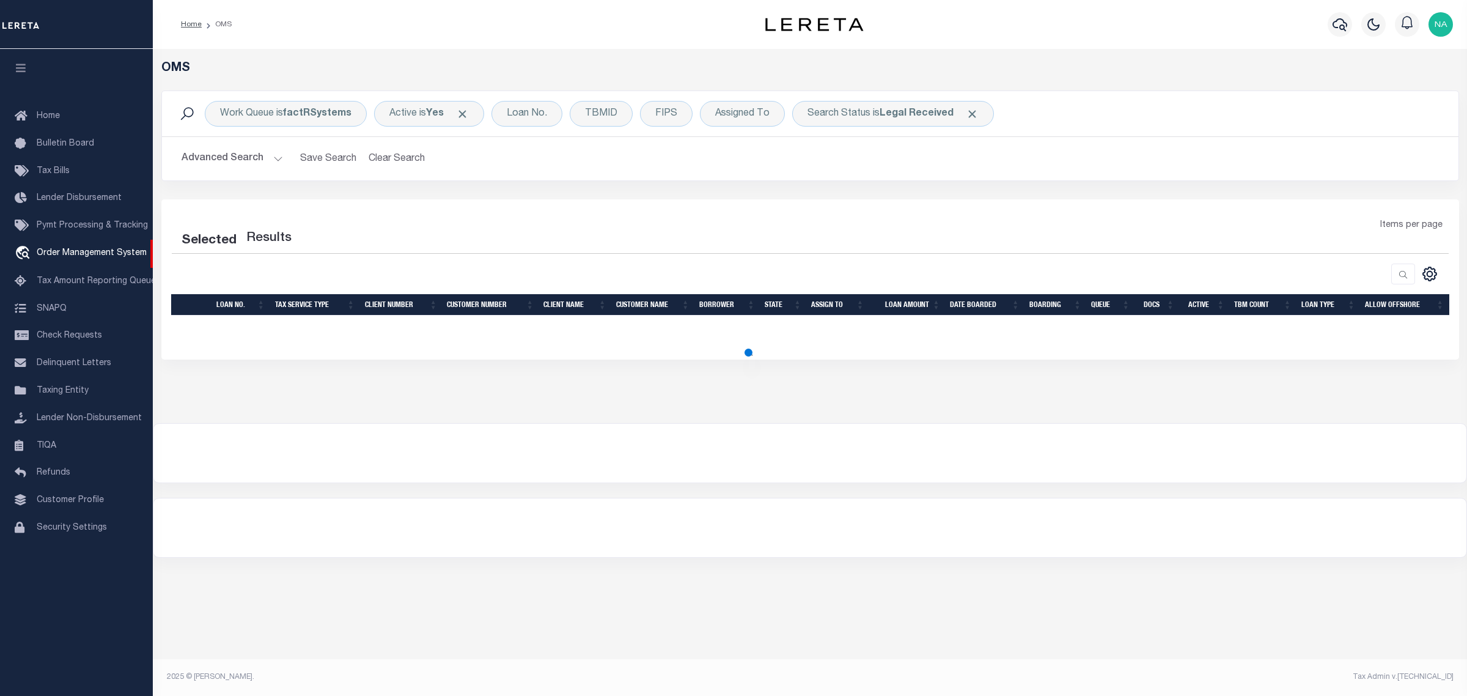
select select "200"
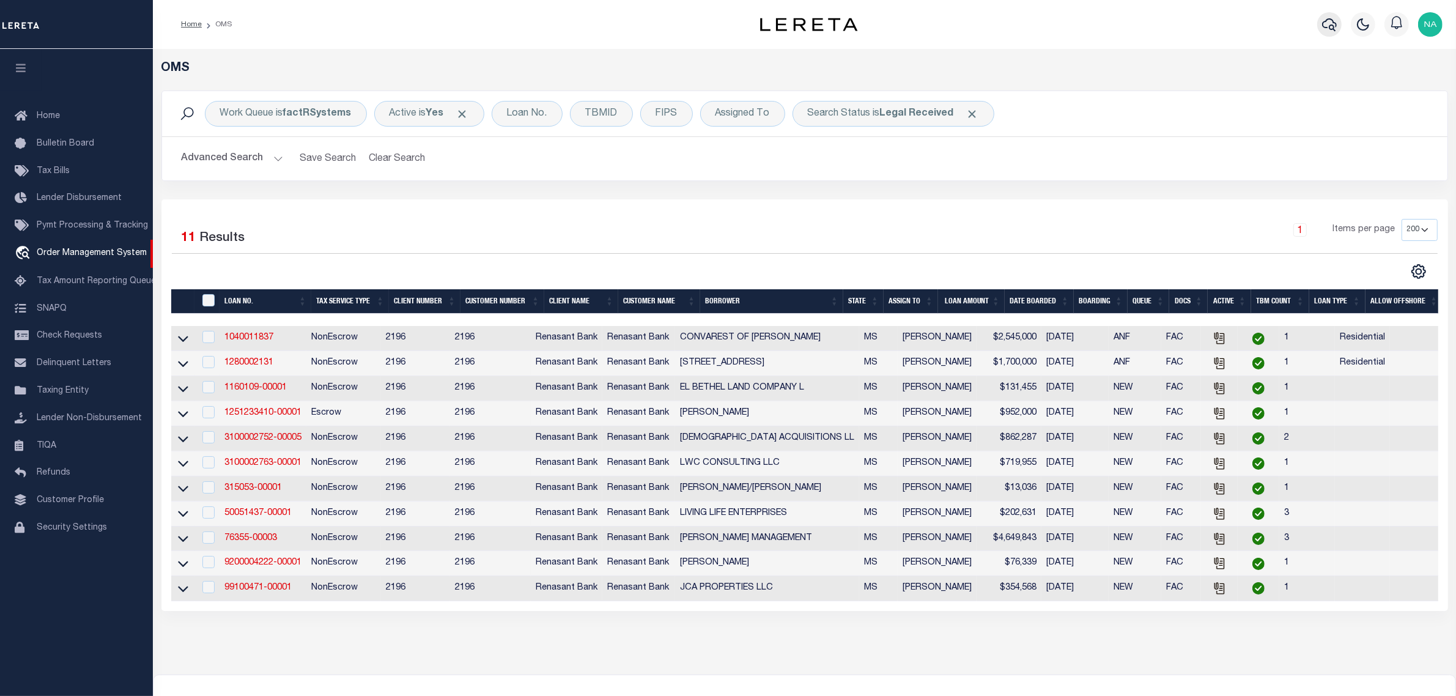
click at [1330, 23] on icon "button" at bounding box center [1329, 24] width 15 height 15
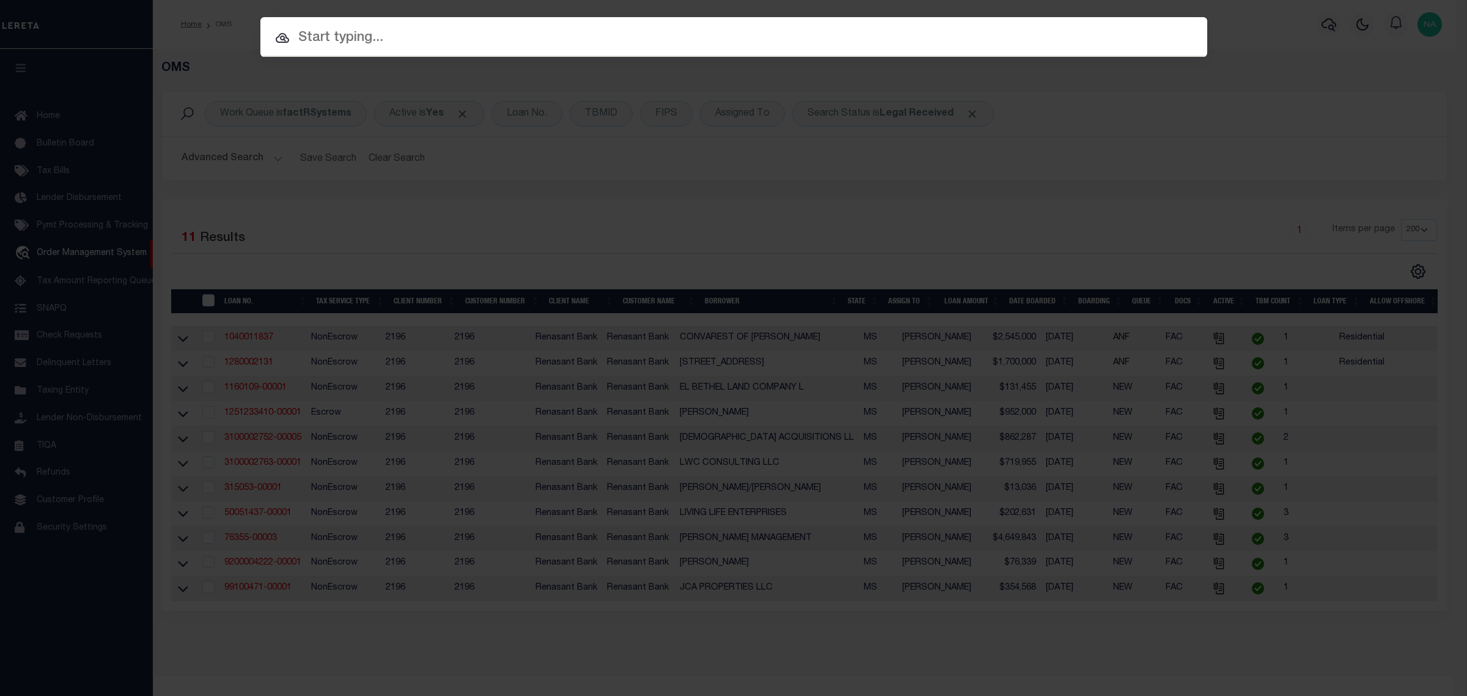
click at [450, 37] on input "text" at bounding box center [733, 38] width 947 height 21
paste input "230370000"
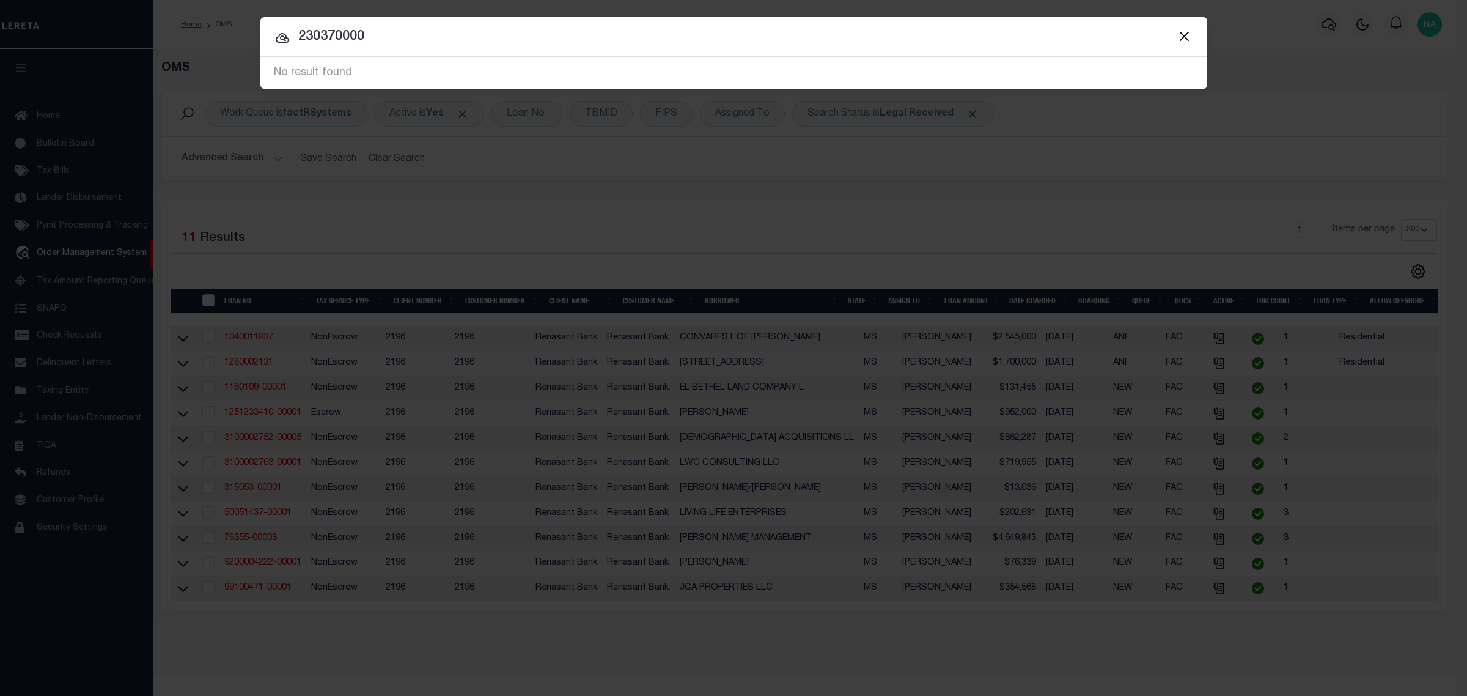
click at [455, 40] on input "230370000" at bounding box center [733, 36] width 947 height 21
type input "23037"
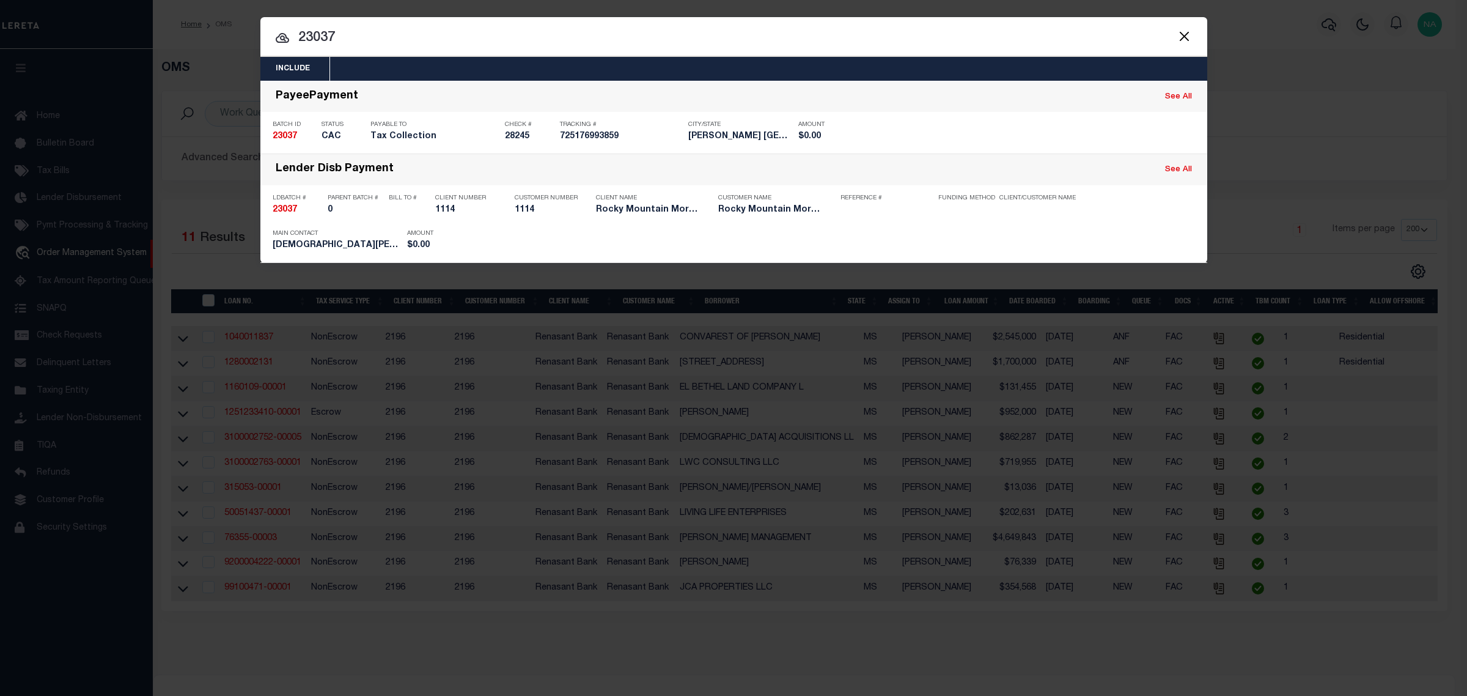
drag, startPoint x: 367, startPoint y: 35, endPoint x: 246, endPoint y: 34, distance: 120.4
click at [246, 34] on div "Include Loans TBM Customers Borrowers Payments (Lender Non-Disb) Payments (Lend…" at bounding box center [733, 348] width 1467 height 696
click at [352, 39] on input "23037" at bounding box center [733, 38] width 947 height 21
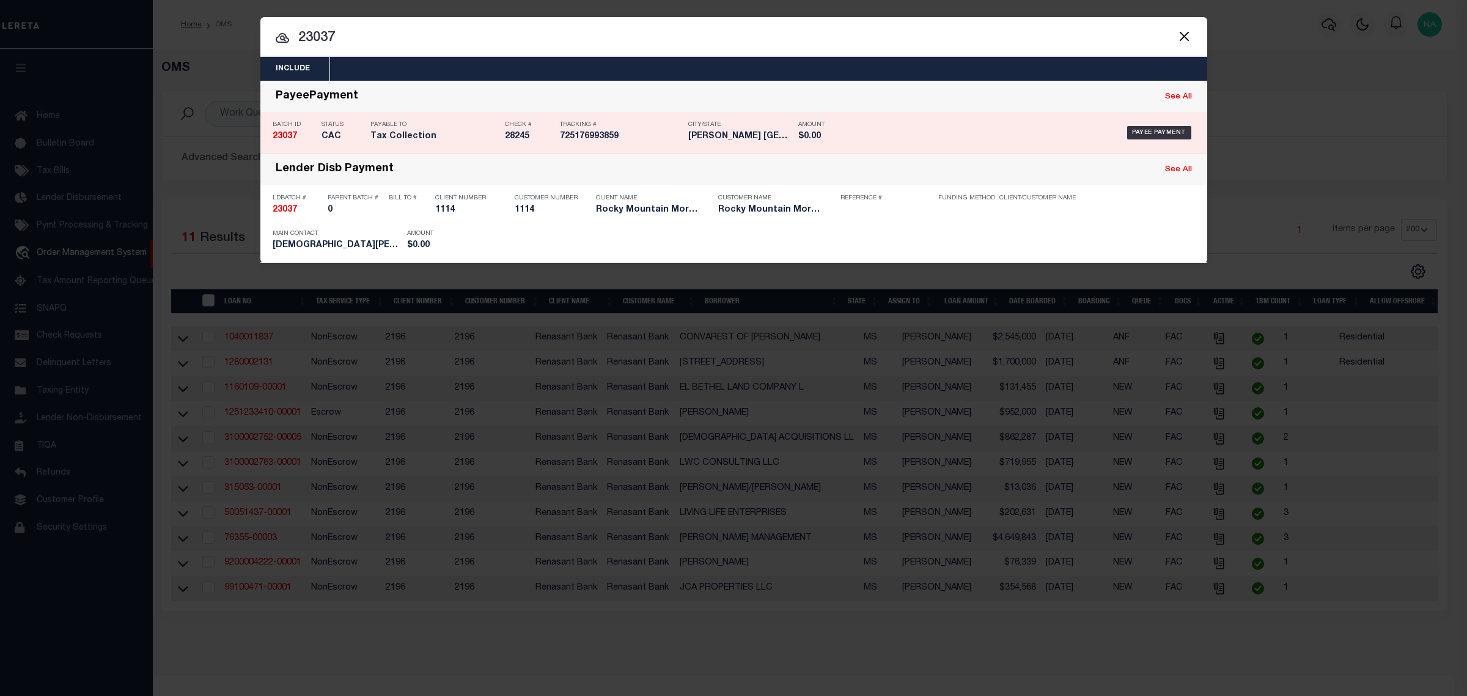
click at [300, 142] on div "Batch ID 23037" at bounding box center [294, 132] width 43 height 35
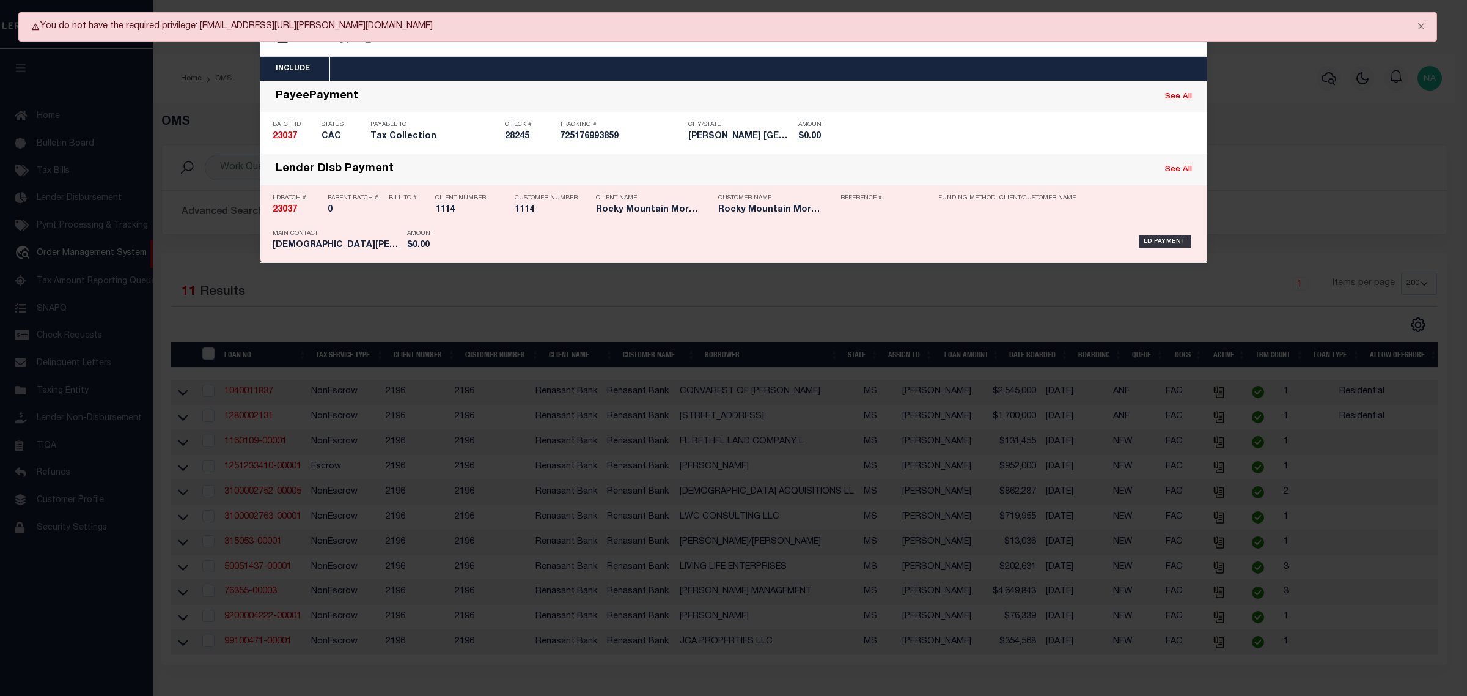
click at [298, 210] on h5 "23037" at bounding box center [297, 210] width 49 height 10
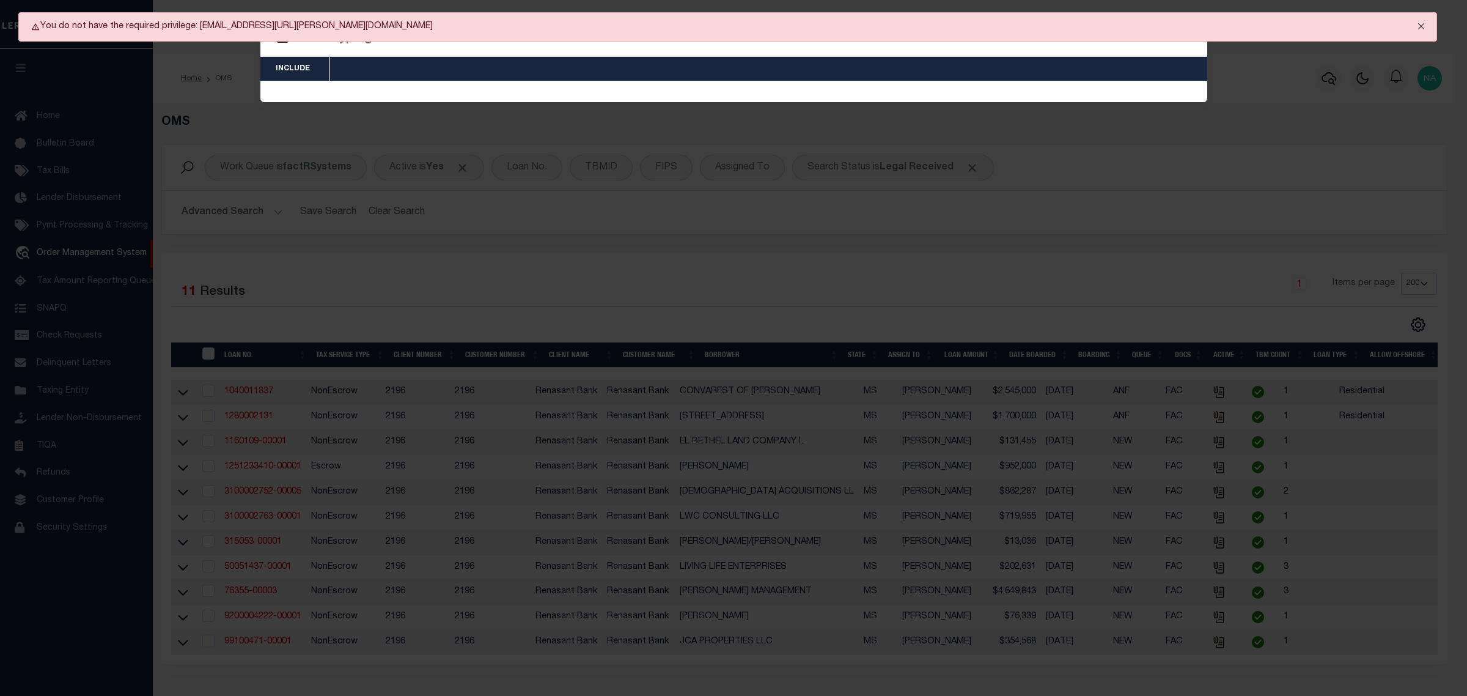
click at [1424, 25] on button "Close" at bounding box center [1421, 26] width 31 height 27
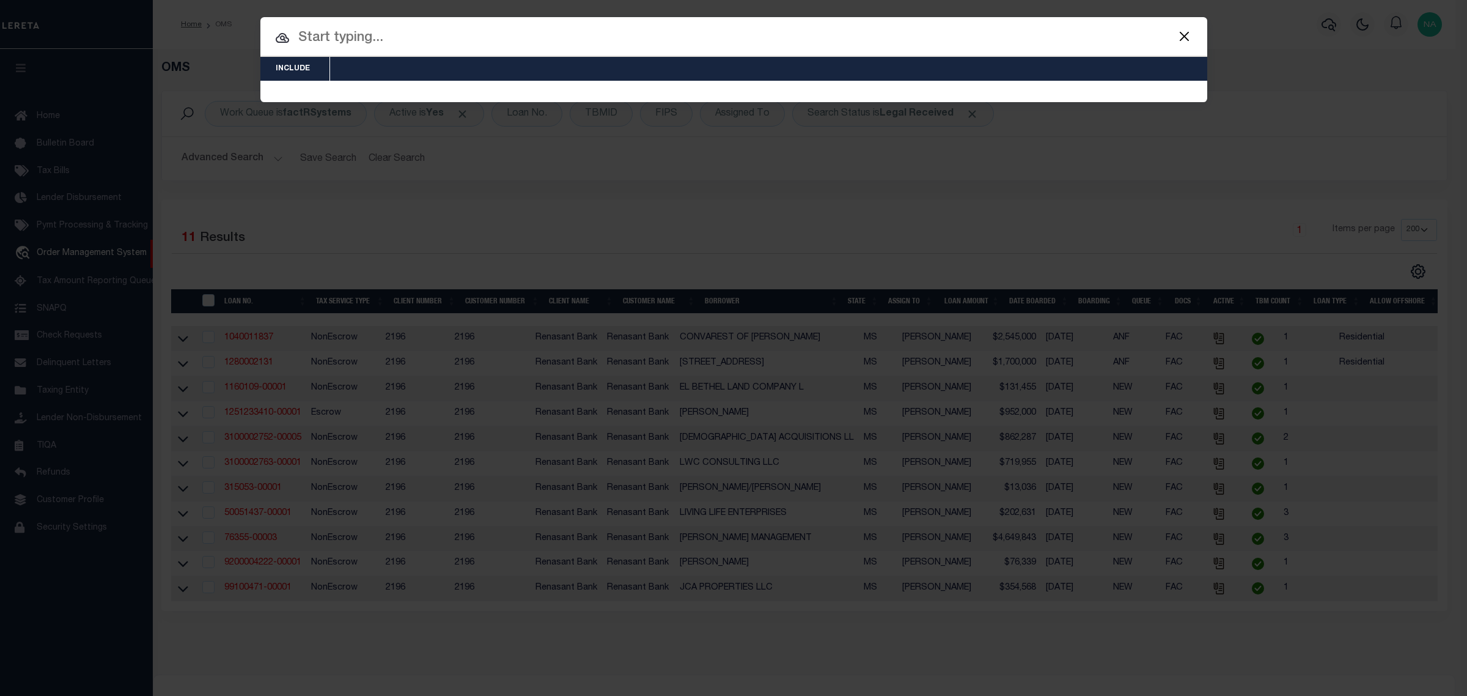
click at [1185, 31] on button "Close" at bounding box center [1185, 36] width 16 height 16
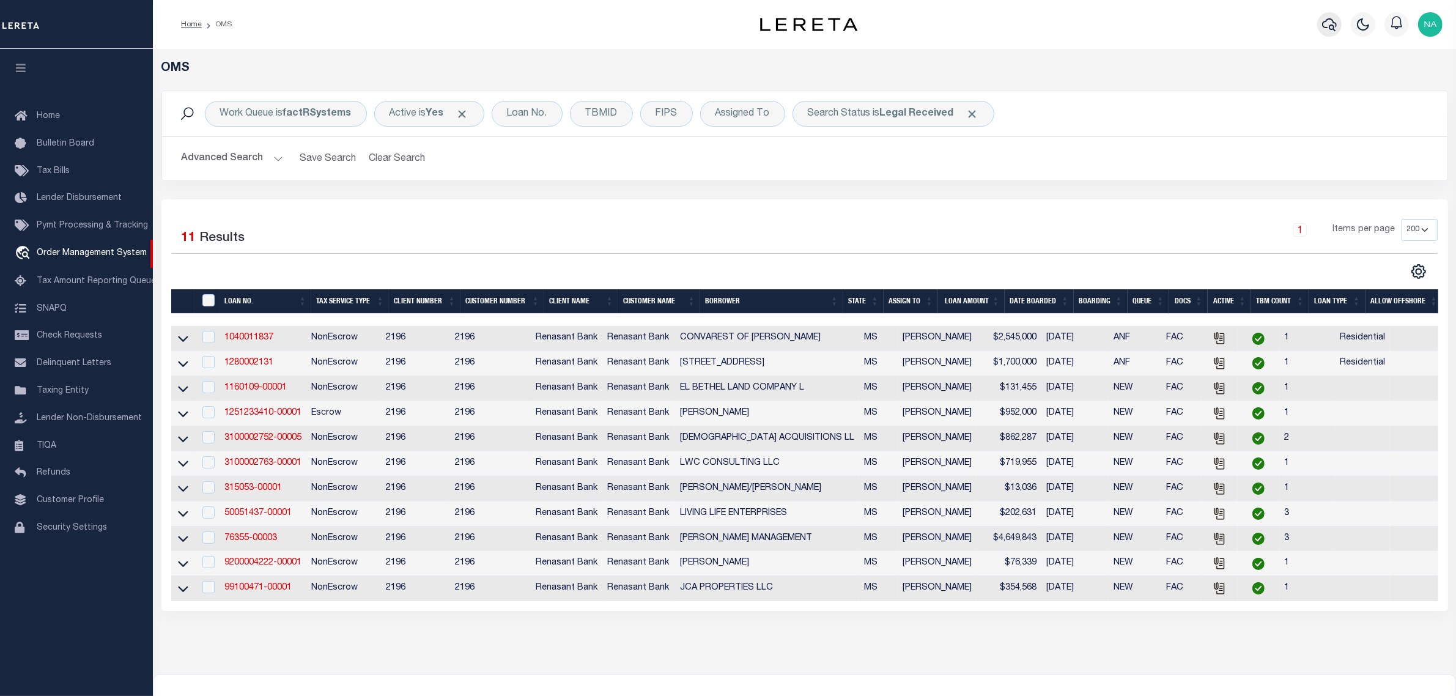
click at [1333, 23] on icon "button" at bounding box center [1329, 24] width 15 height 13
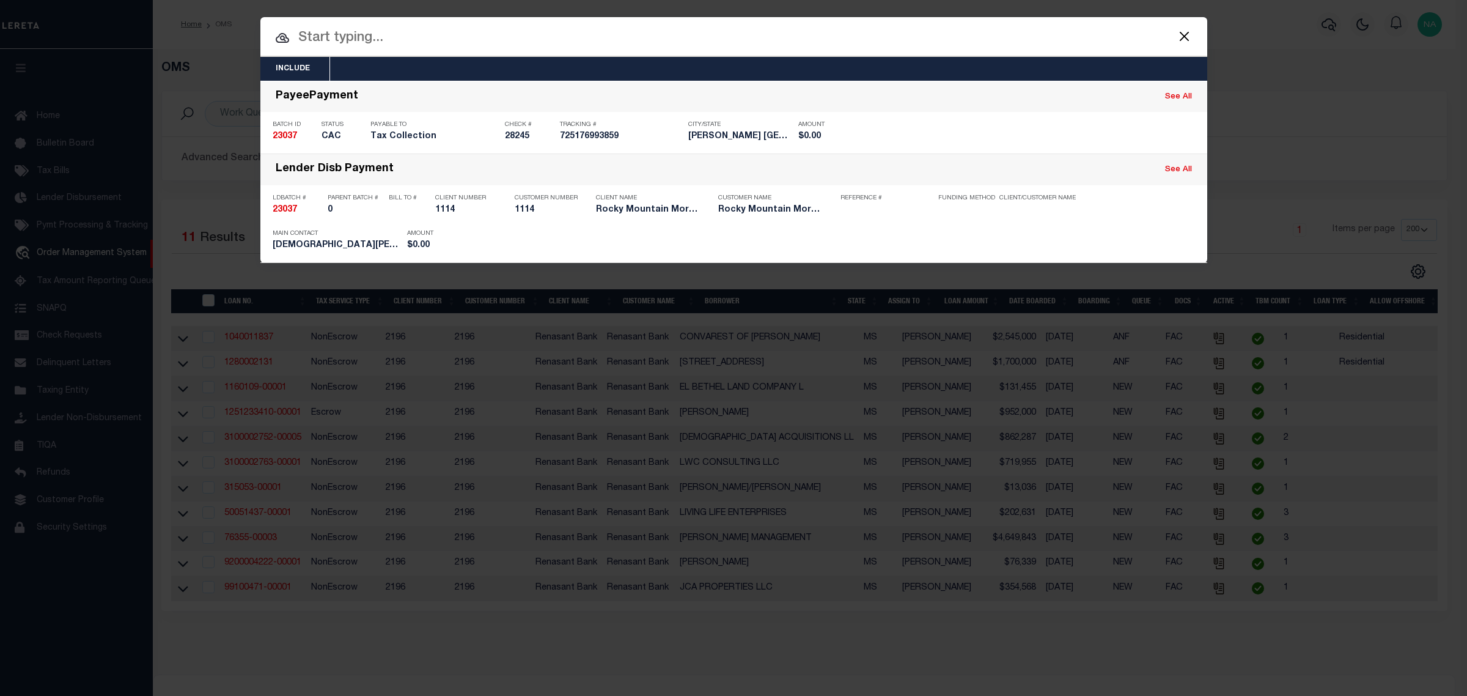
click at [408, 41] on input "text" at bounding box center [733, 38] width 947 height 21
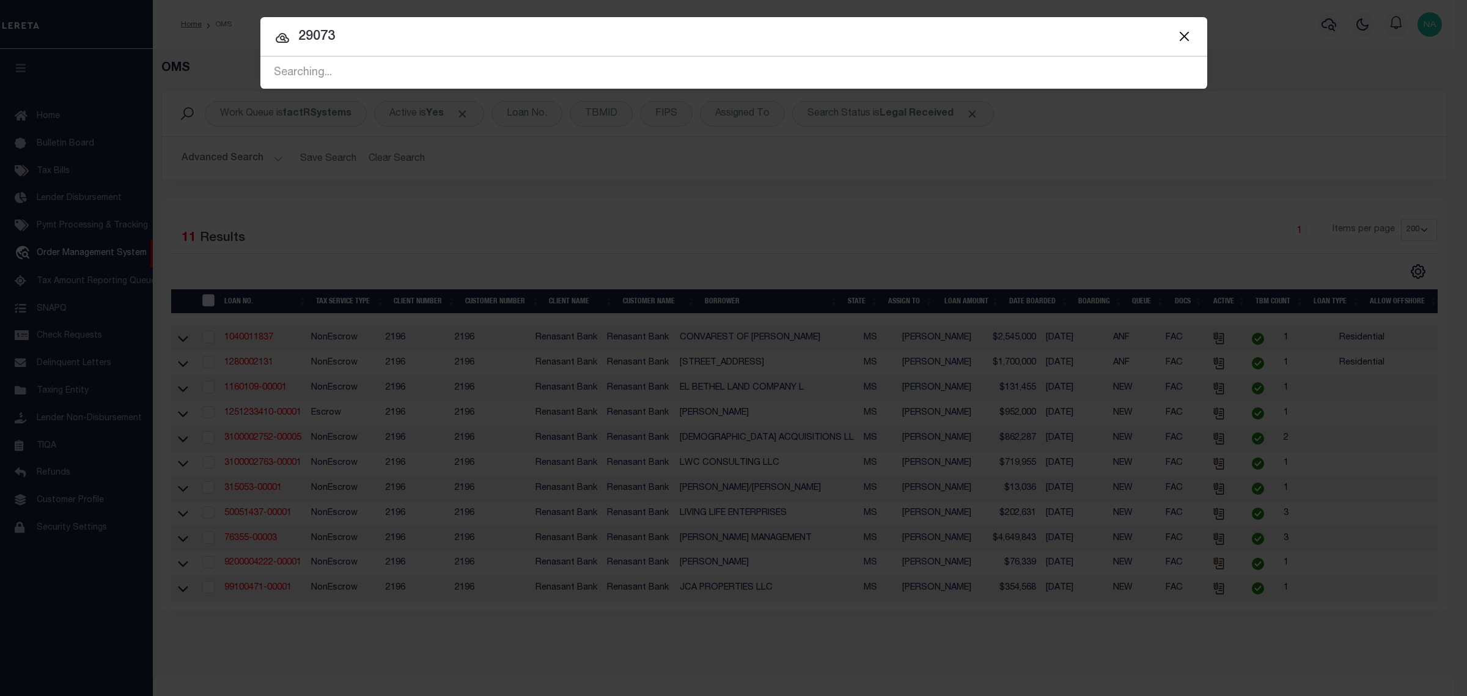
type input "29073"
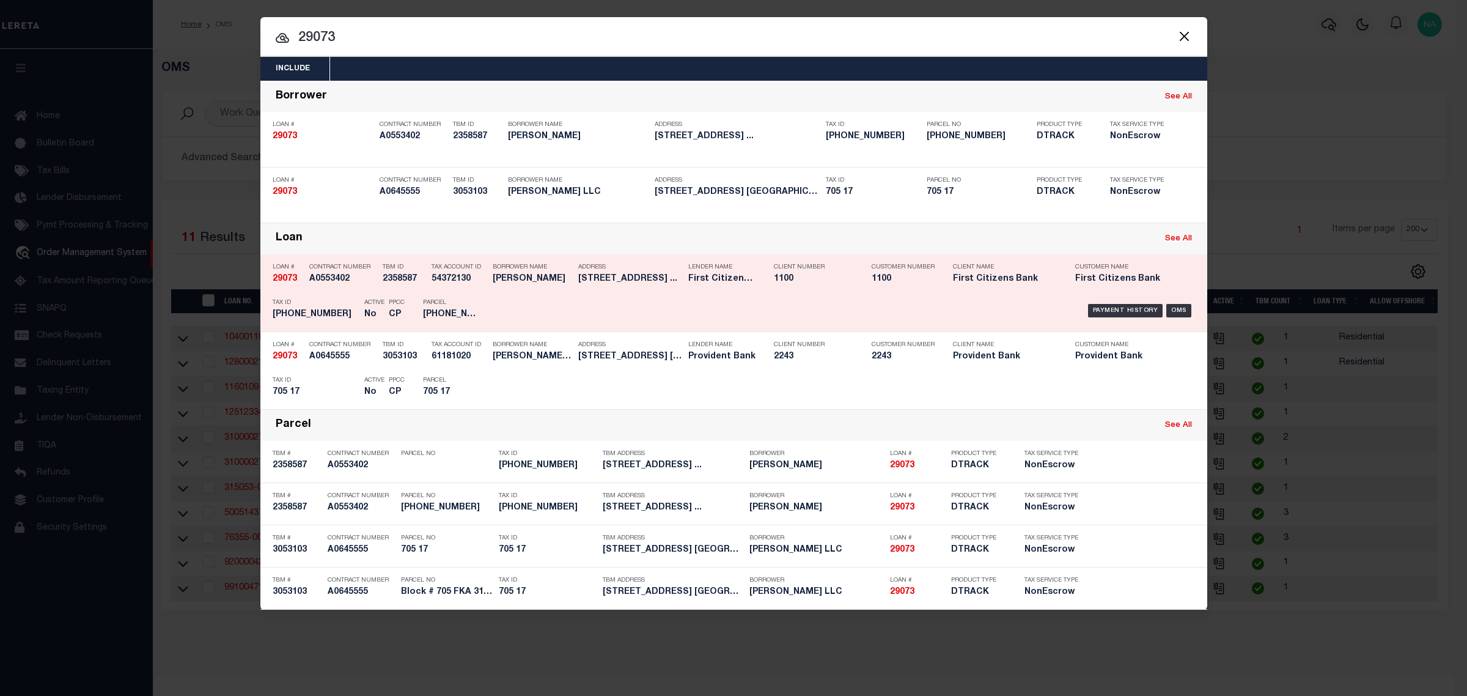
click at [310, 294] on div "Tax ID 060-032-290" at bounding box center [316, 310] width 86 height 35
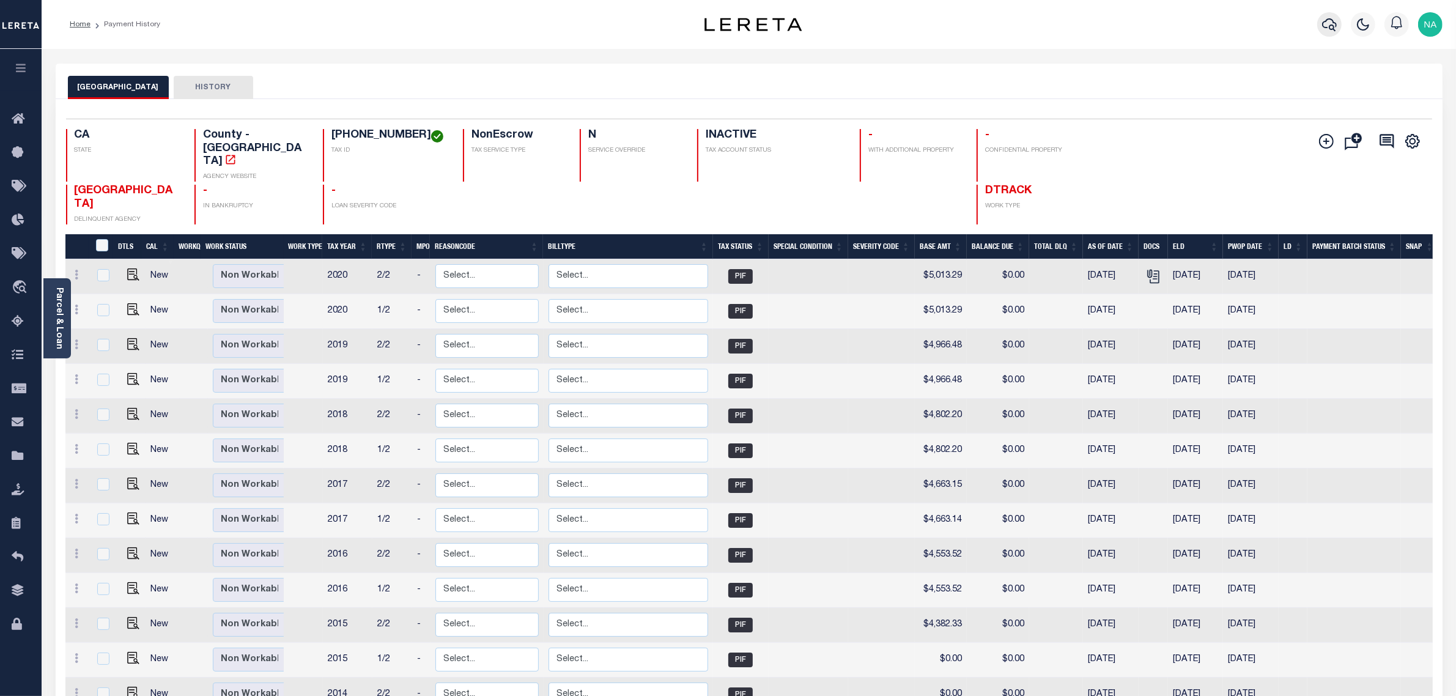
click at [1328, 23] on icon "button" at bounding box center [1329, 24] width 15 height 15
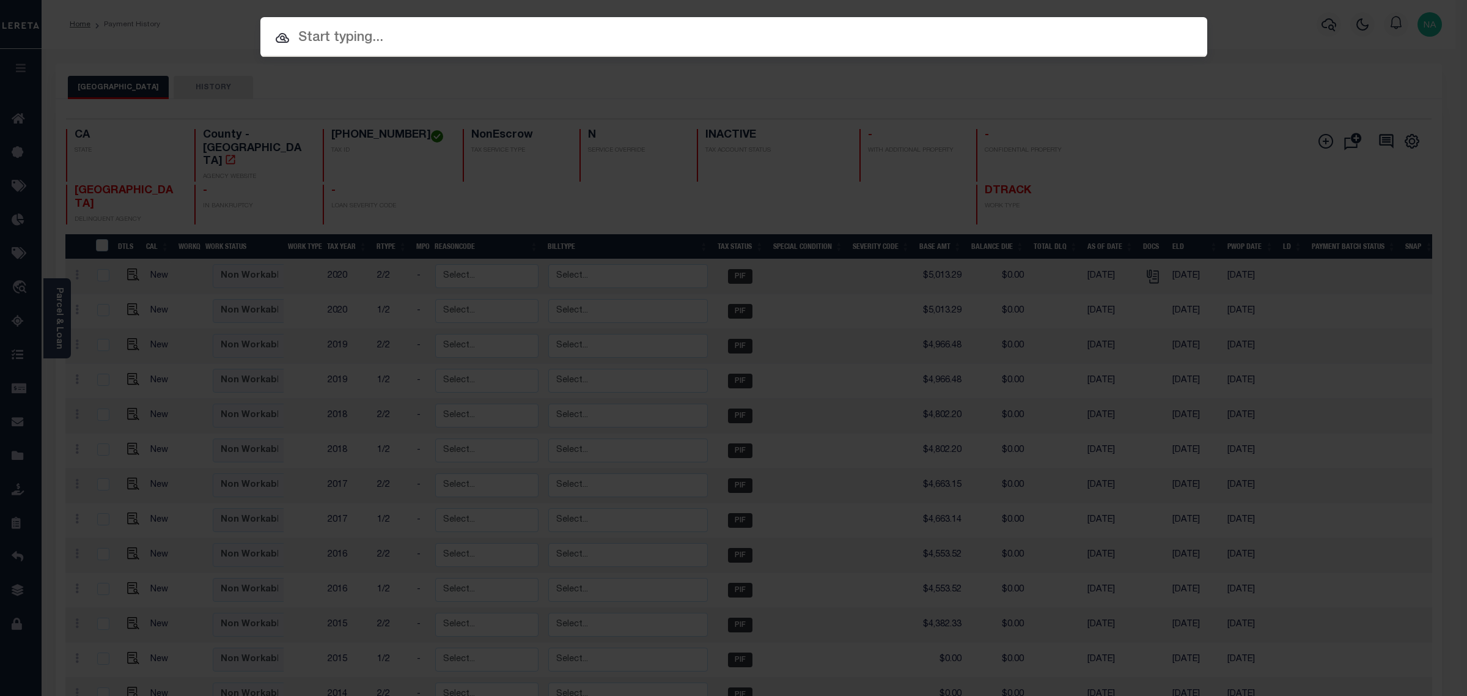
click at [377, 49] on input "text" at bounding box center [733, 38] width 947 height 21
paste input "058A-27-007.000"
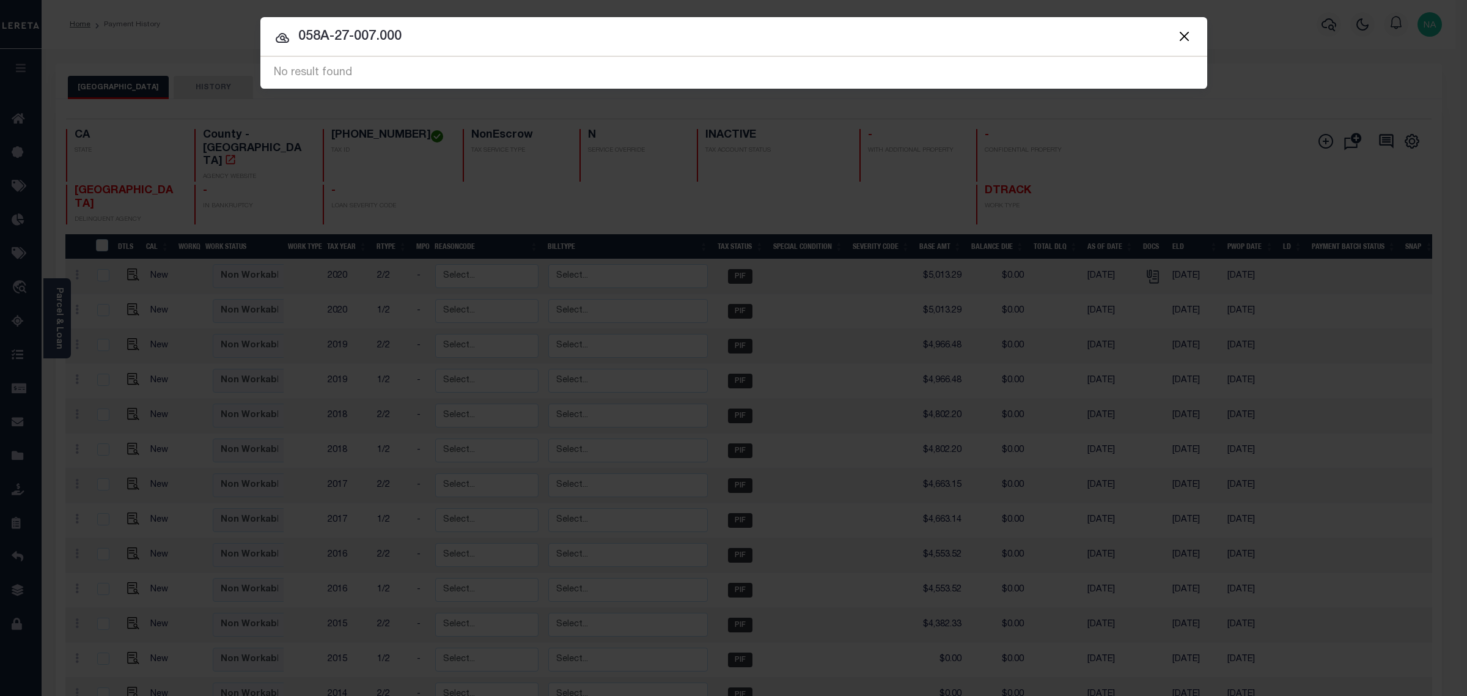
drag, startPoint x: 413, startPoint y: 37, endPoint x: 267, endPoint y: 32, distance: 146.8
click at [267, 32] on input "058A-27-007.000" at bounding box center [733, 36] width 947 height 21
paste input "[GEOGRAPHIC_DATA]"
type input "HATTIESBURG"
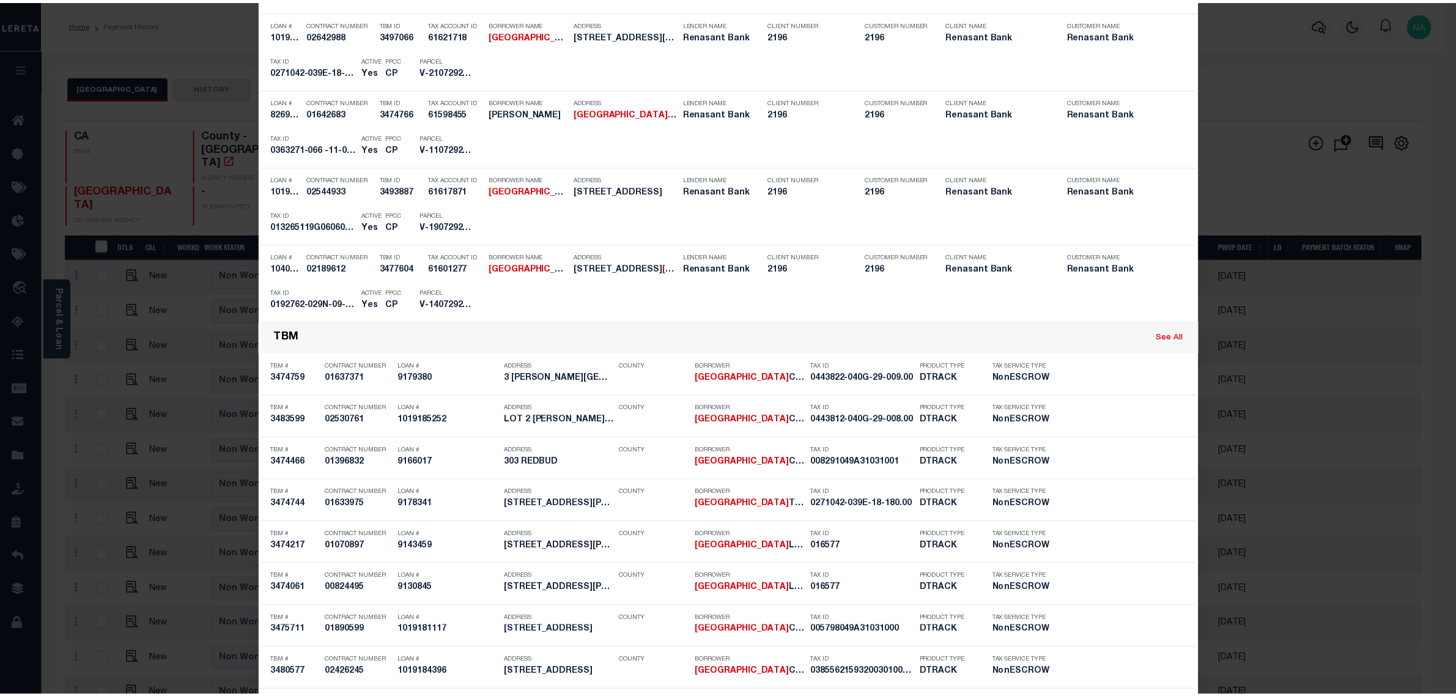
scroll to position [1375, 0]
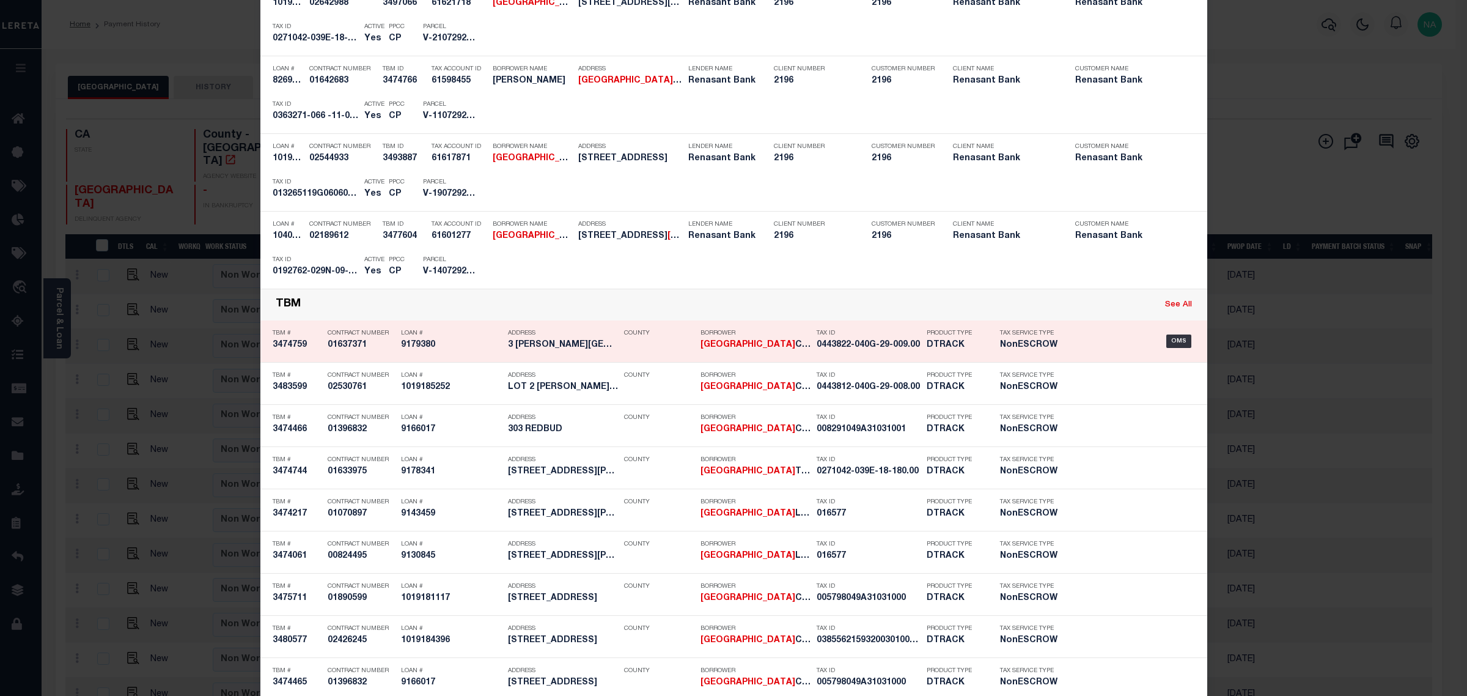
click at [281, 352] on div "TBM # 3474759" at bounding box center [297, 340] width 49 height 35
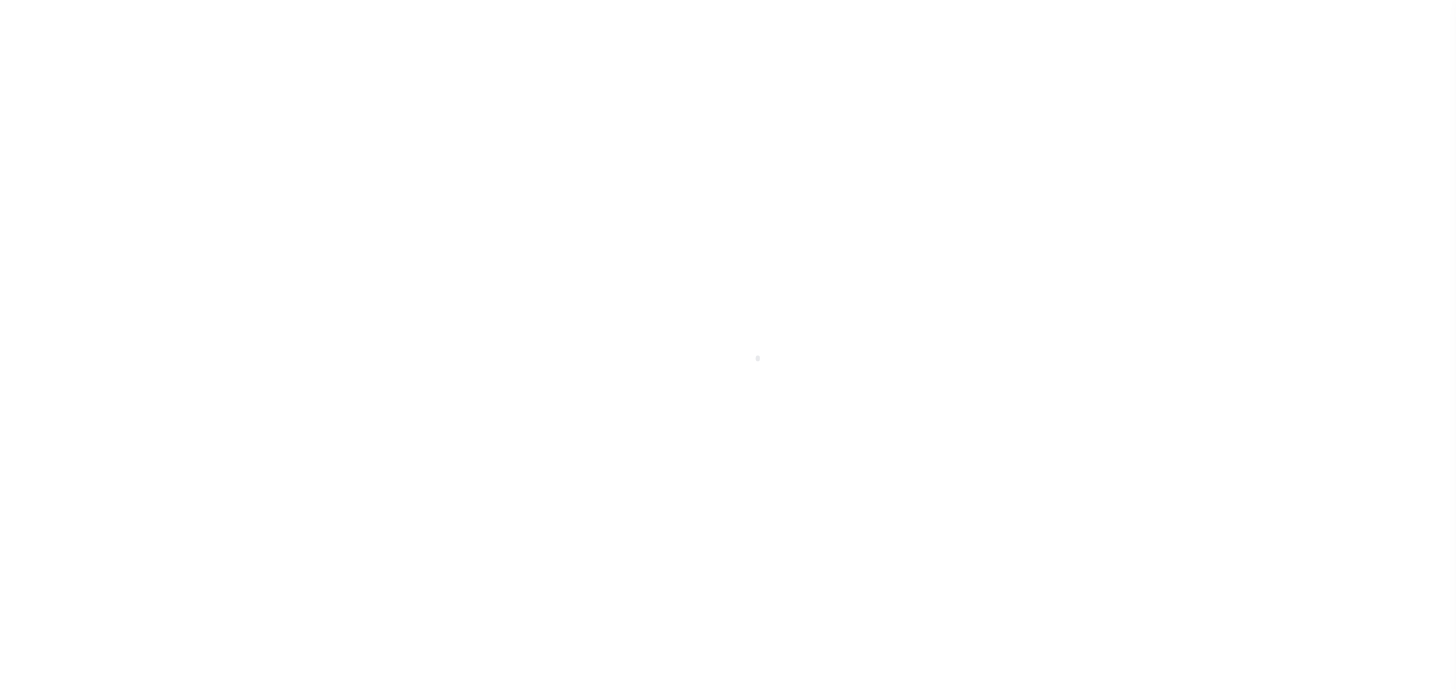
type input "9179380"
type input "HATTIESBURG CLINIC PROFESSIONA"
select select
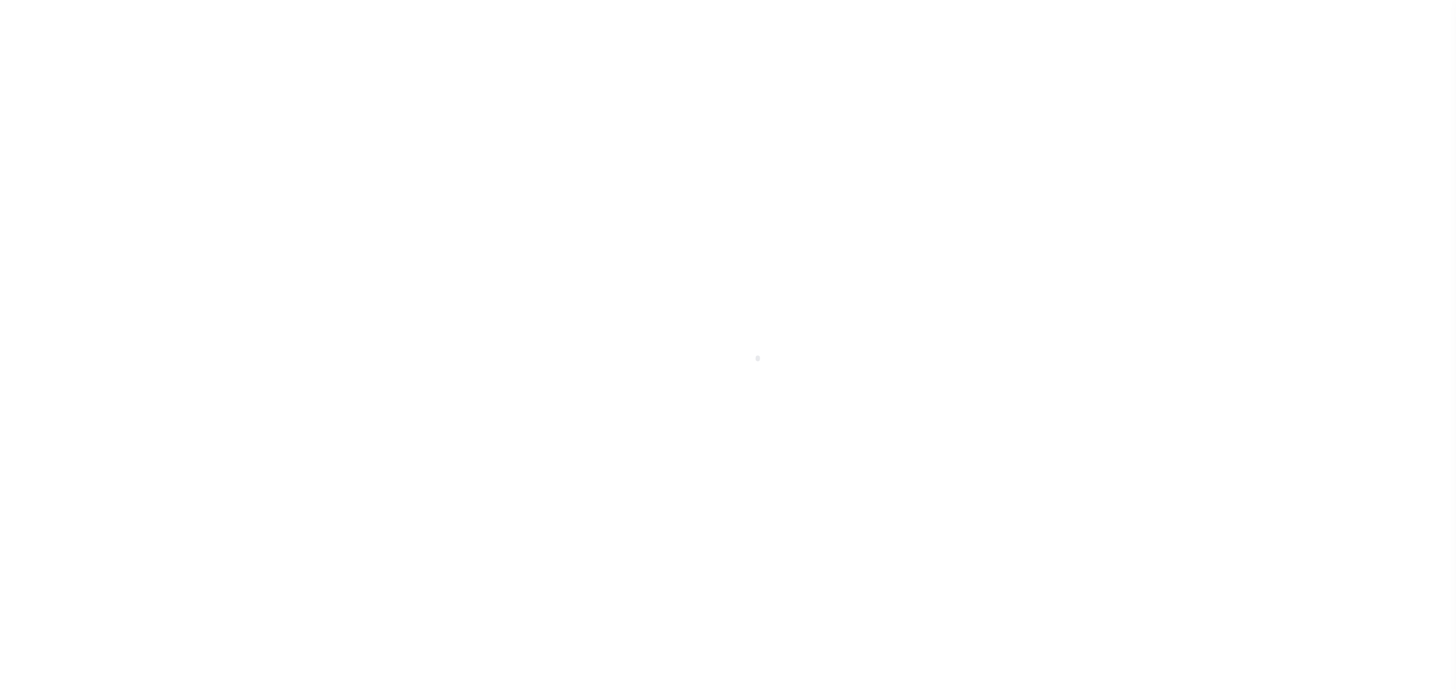
select select
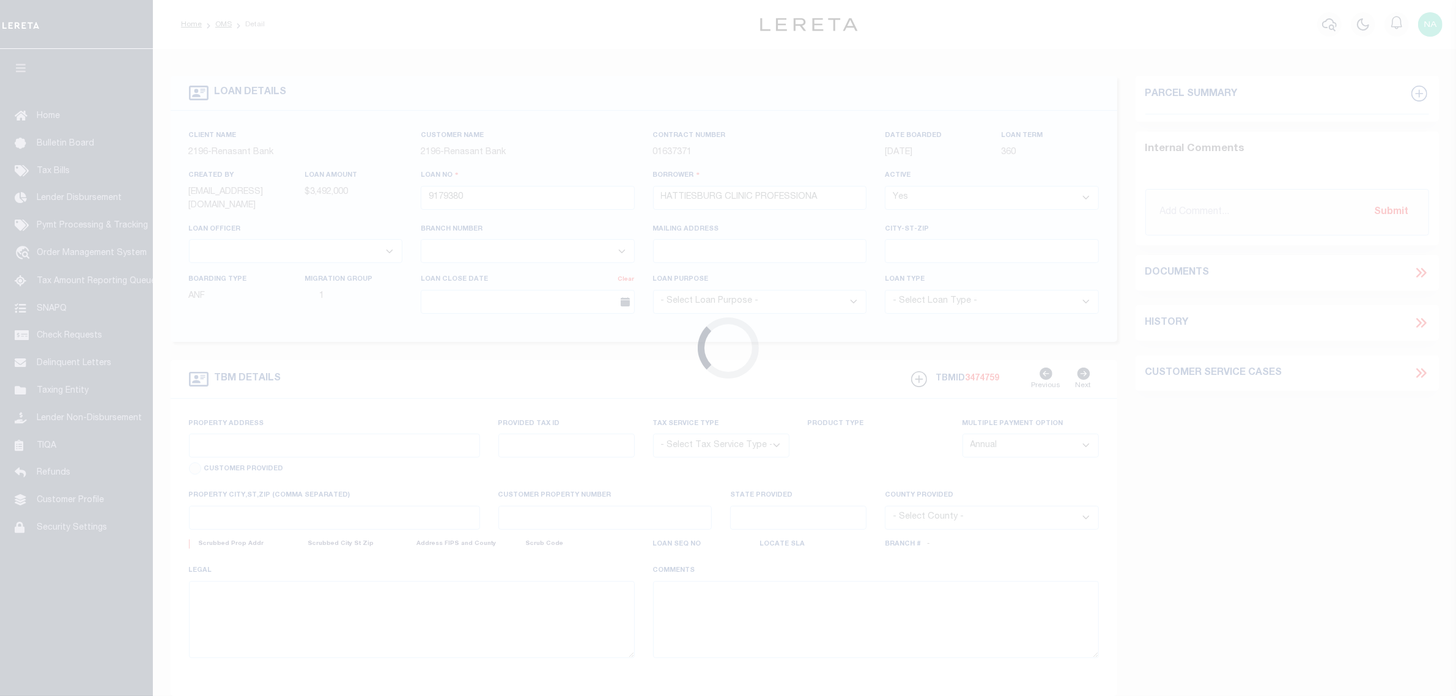
select select "4983"
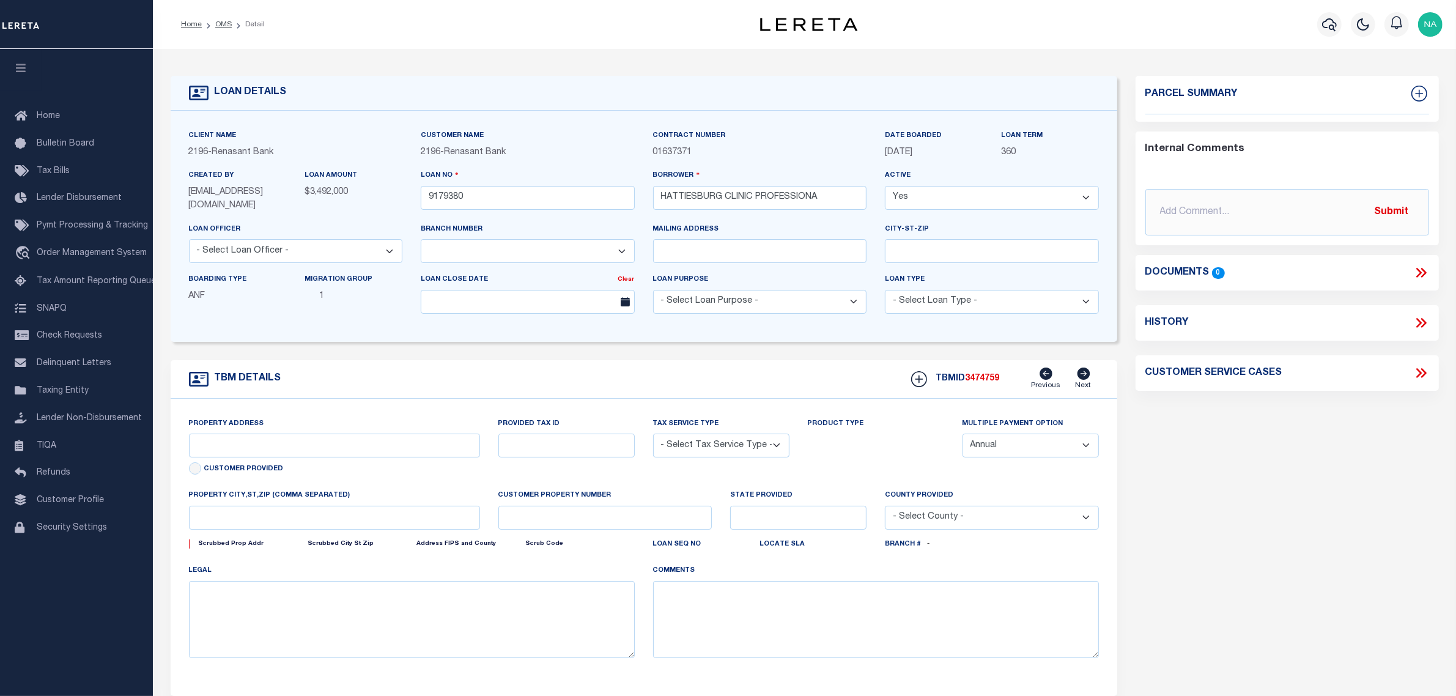
type input "3 [PERSON_NAME][GEOGRAPHIC_DATA]"
radio input "true"
select select "NonEscrow"
select select
type input "HATTIESBURG MS 39401"
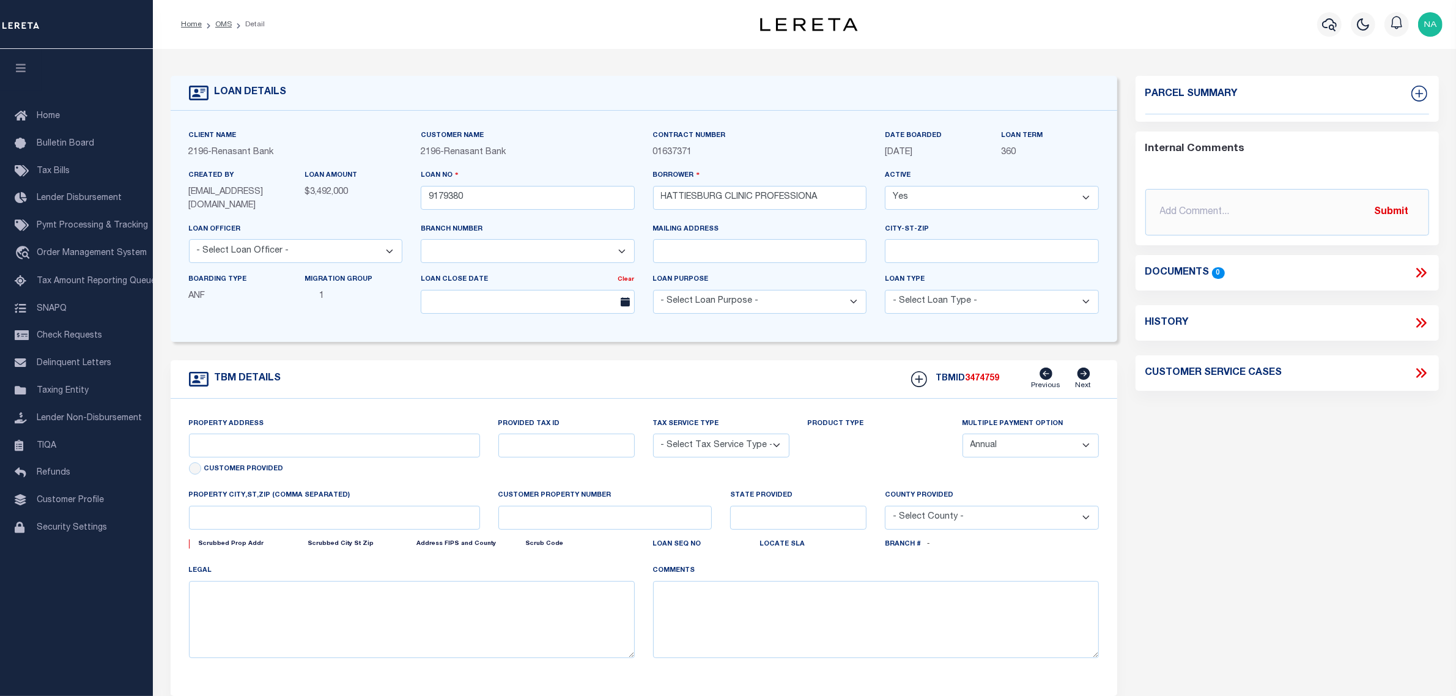
type input "9179380"
type input "MS"
type textarea "SEE FILE230180000 1APL"
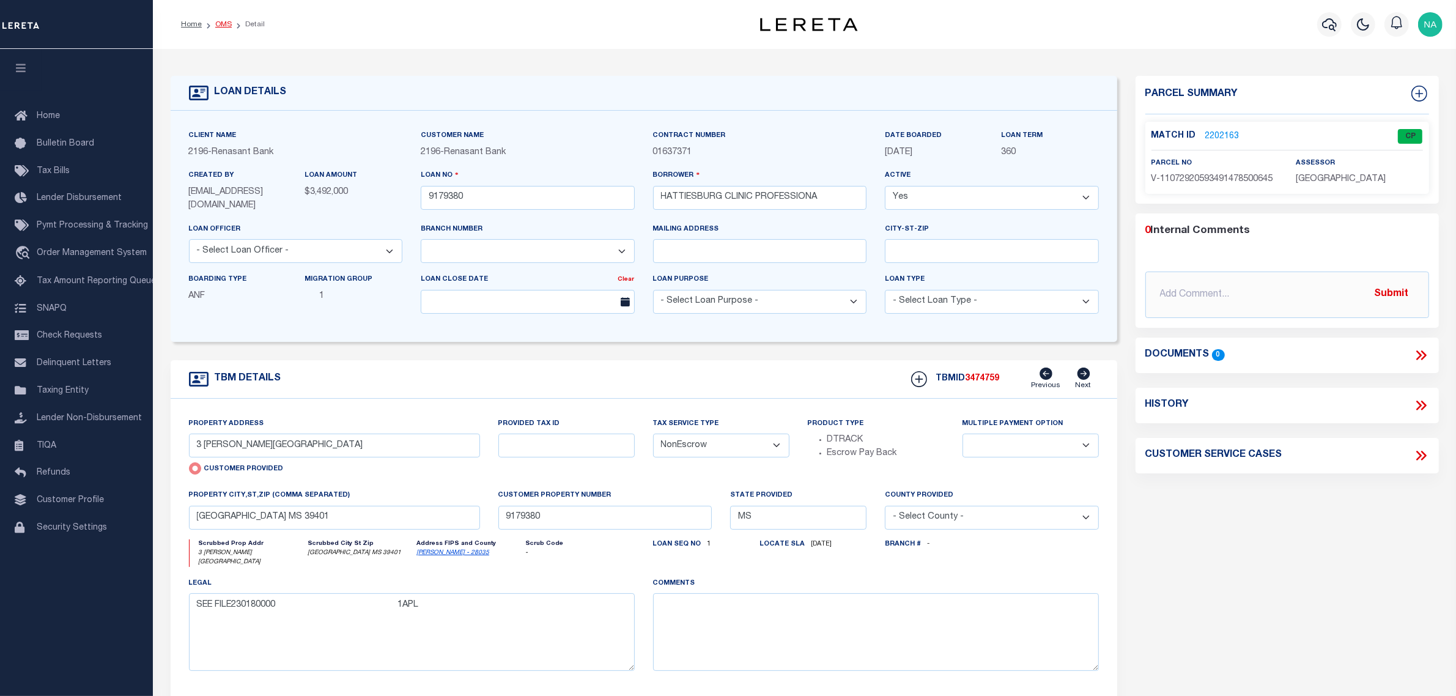
click at [219, 22] on link "OMS" at bounding box center [223, 24] width 17 height 7
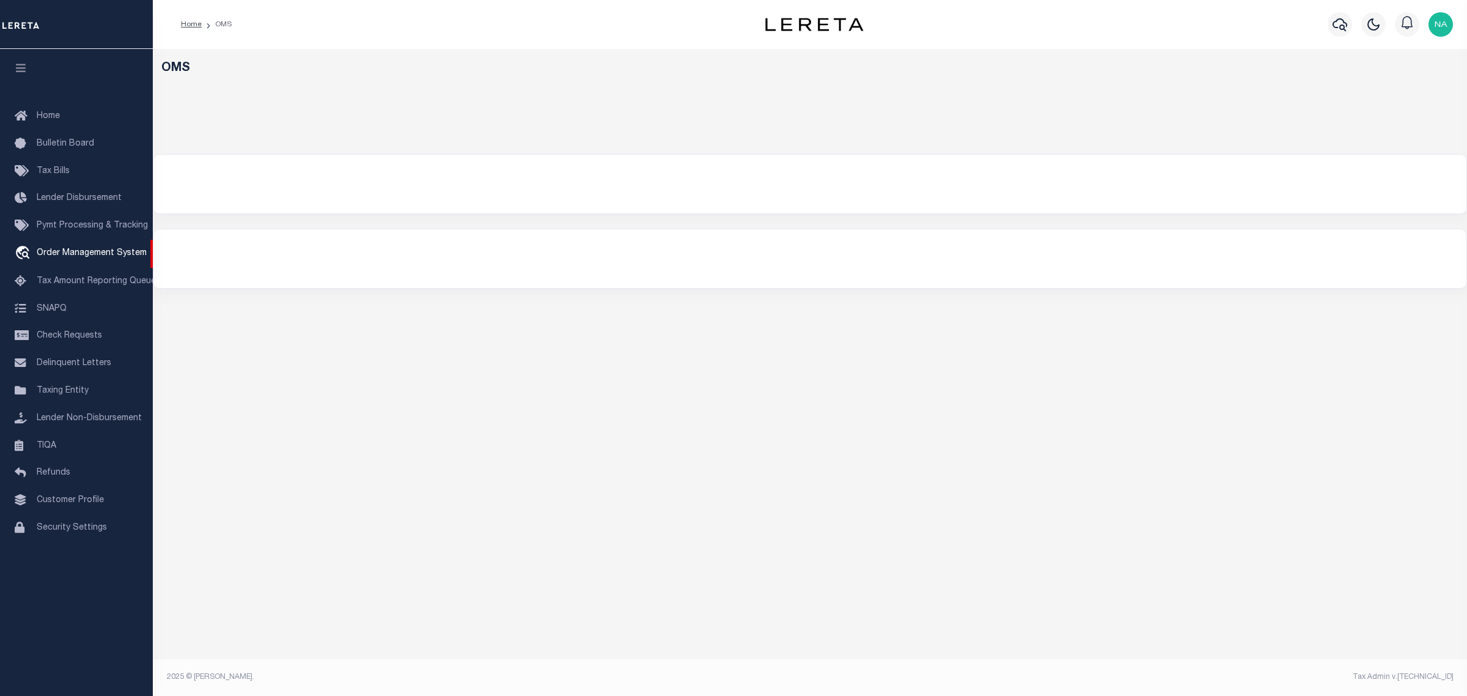
select select "200"
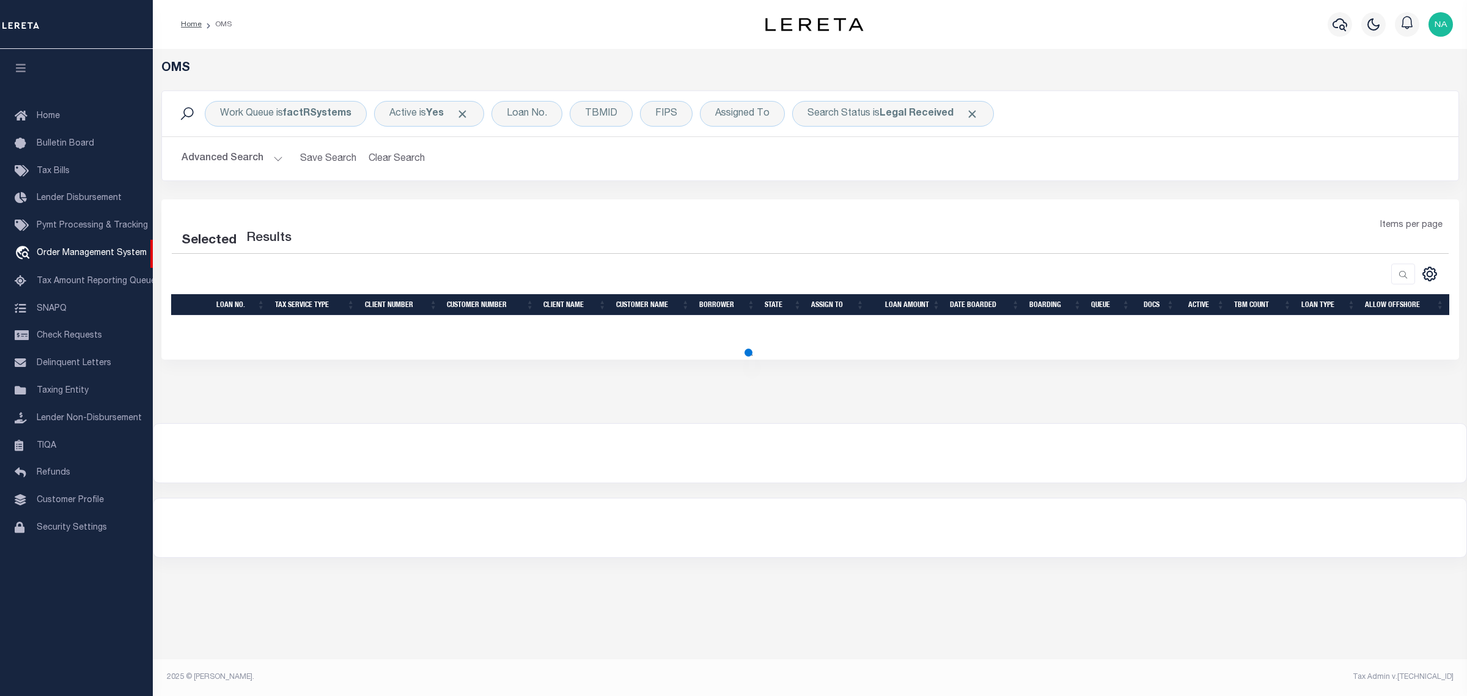
select select "200"
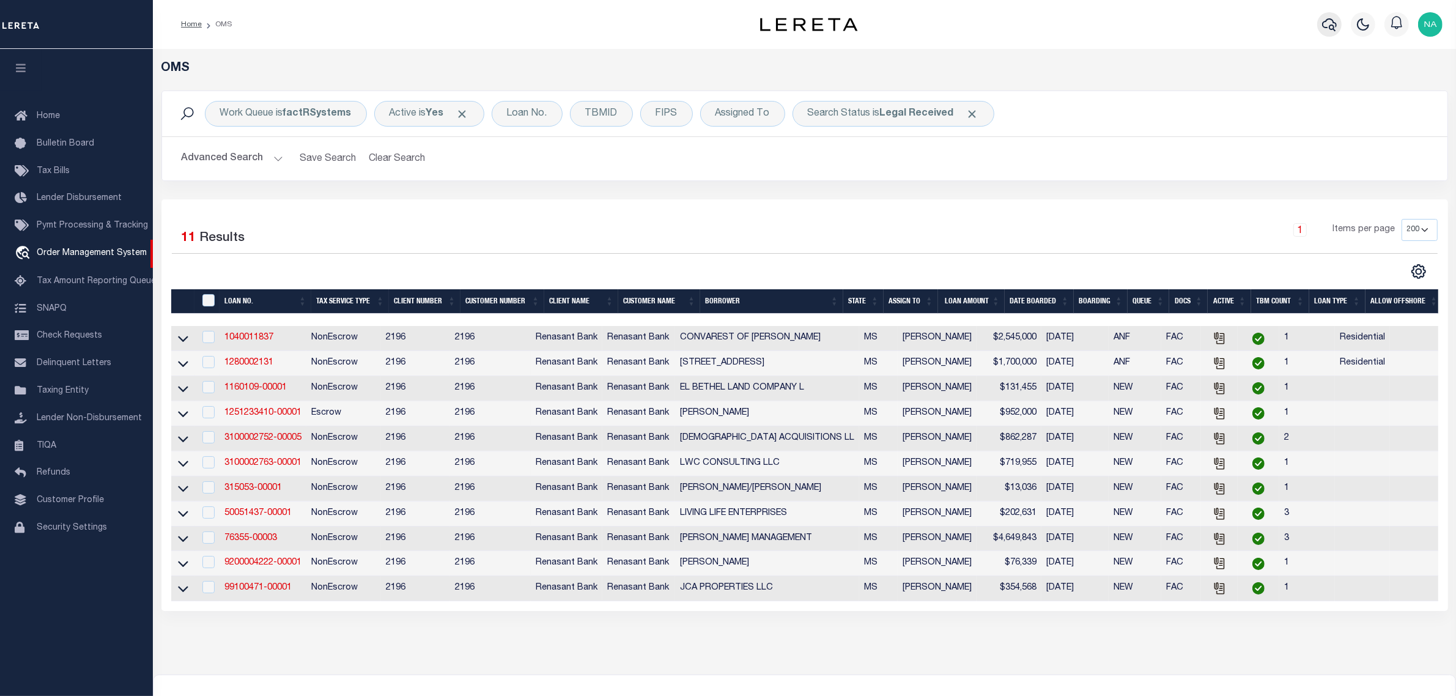
click at [1330, 25] on icon "button" at bounding box center [1329, 24] width 15 height 15
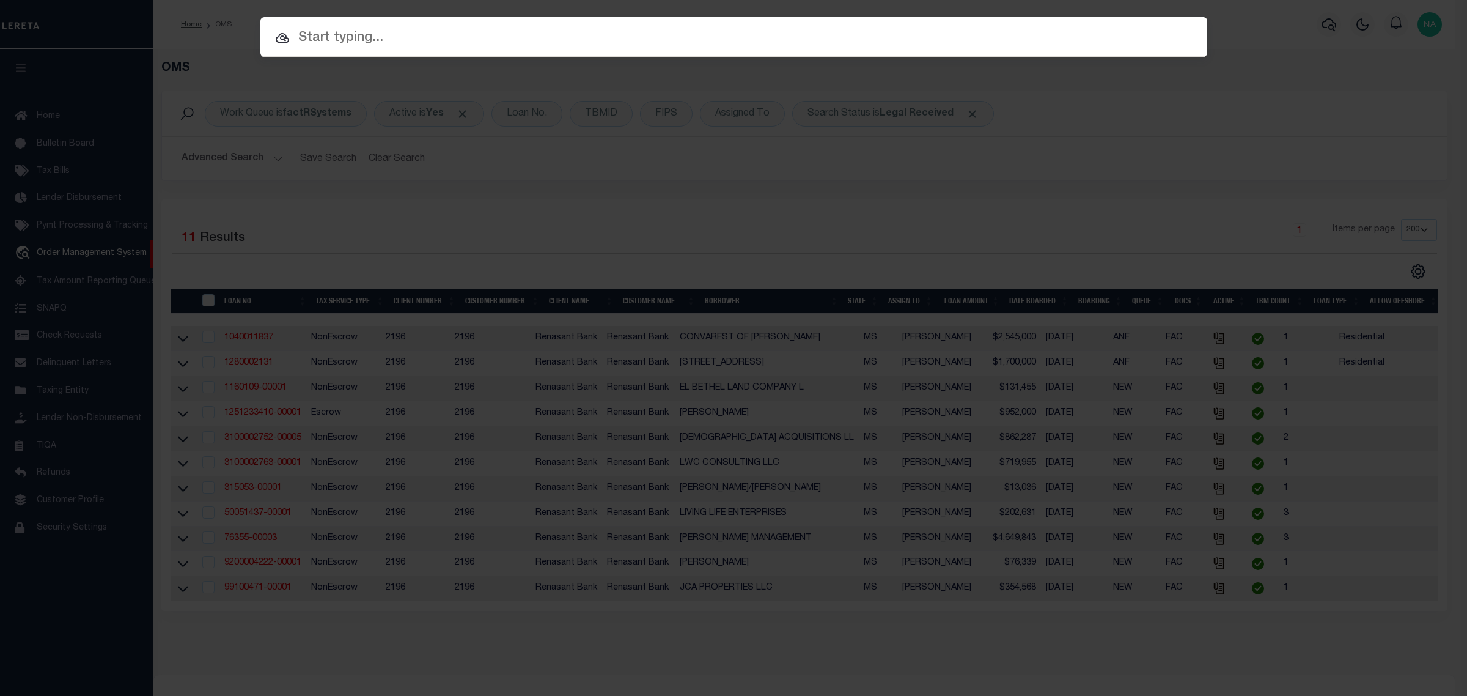
paste input "020302"
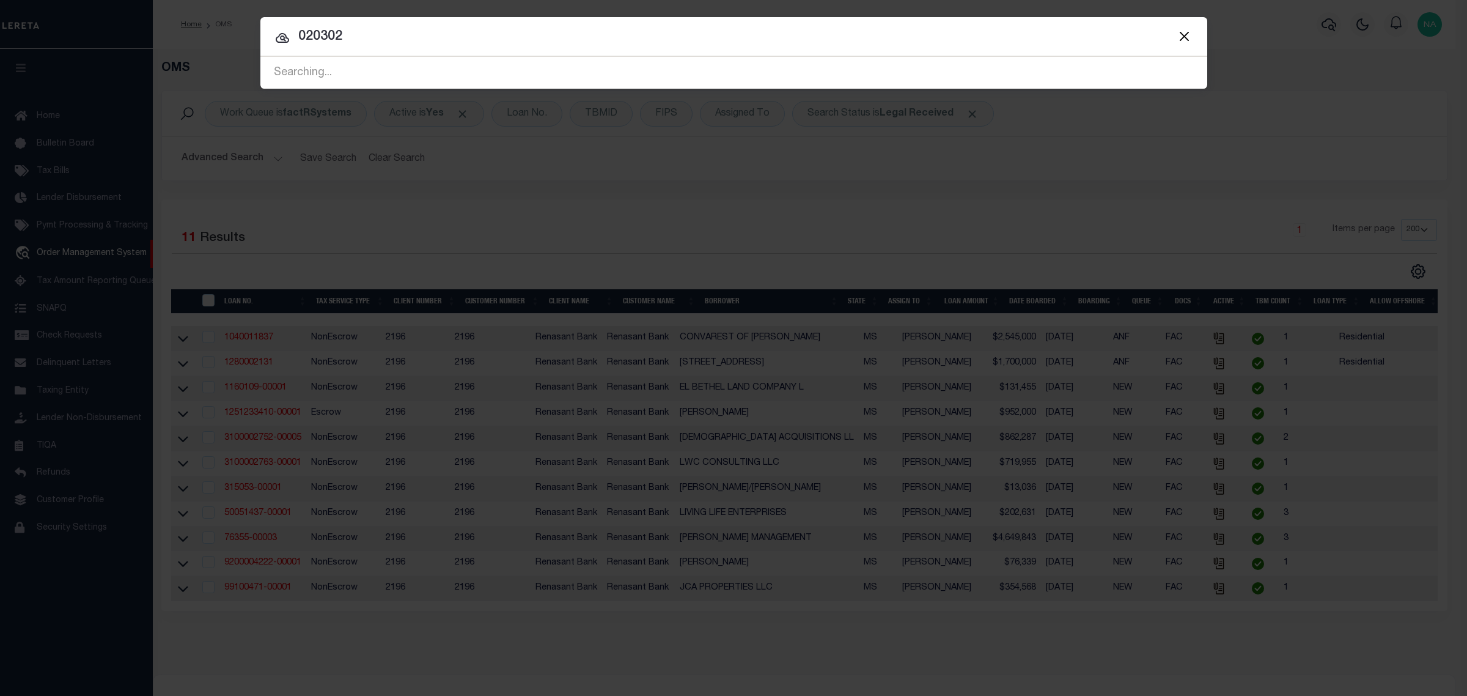
drag, startPoint x: 367, startPoint y: 34, endPoint x: 185, endPoint y: 34, distance: 181.6
click at [185, 34] on div "Include Loans TBM Customers Borrowers Payments (Lender Non-Disb) Payments (Lend…" at bounding box center [733, 348] width 1467 height 696
paste input "Lamar - 28073"
drag, startPoint x: 346, startPoint y: 34, endPoint x: 288, endPoint y: 37, distance: 58.1
click at [288, 57] on div "Lamar - 28073 No result found" at bounding box center [733, 73] width 947 height 32
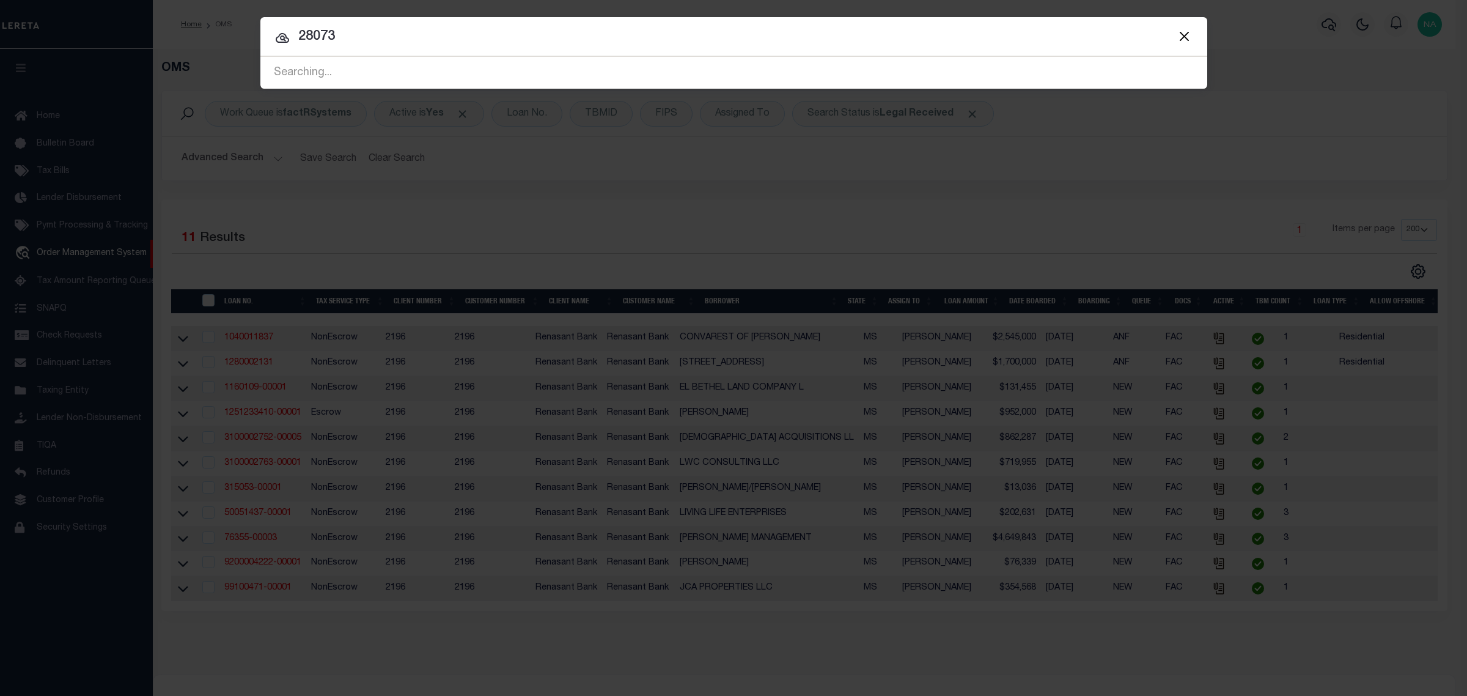
drag, startPoint x: 276, startPoint y: 37, endPoint x: 215, endPoint y: 37, distance: 61.1
click at [215, 37] on div "Include Loans TBM Customers Borrowers Payments (Lender Non-Disb) Payments (Lend…" at bounding box center [733, 348] width 1467 height 696
paste input "[GEOGRAPHIC_DATA] MS 39402"
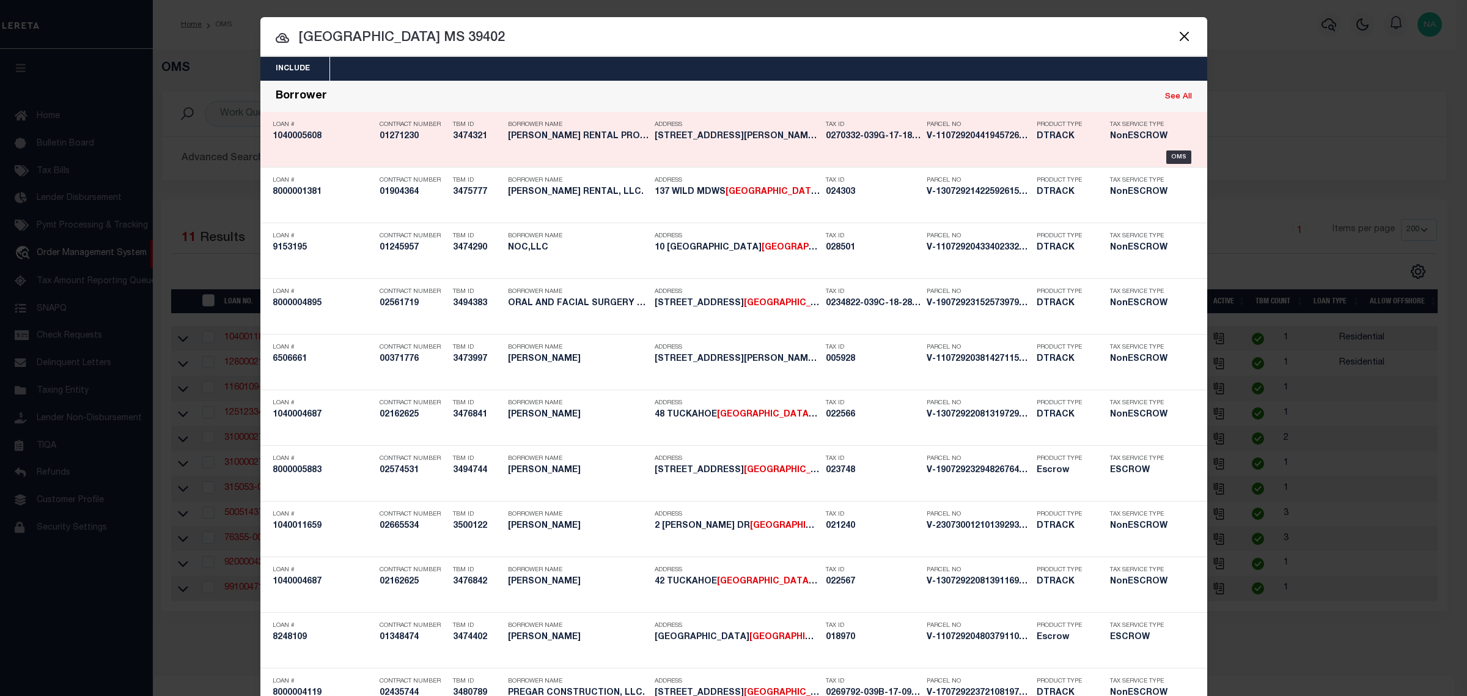
click at [1178, 94] on link "See All" at bounding box center [1178, 97] width 27 height 8
type input "[GEOGRAPHIC_DATA] MS 39402"
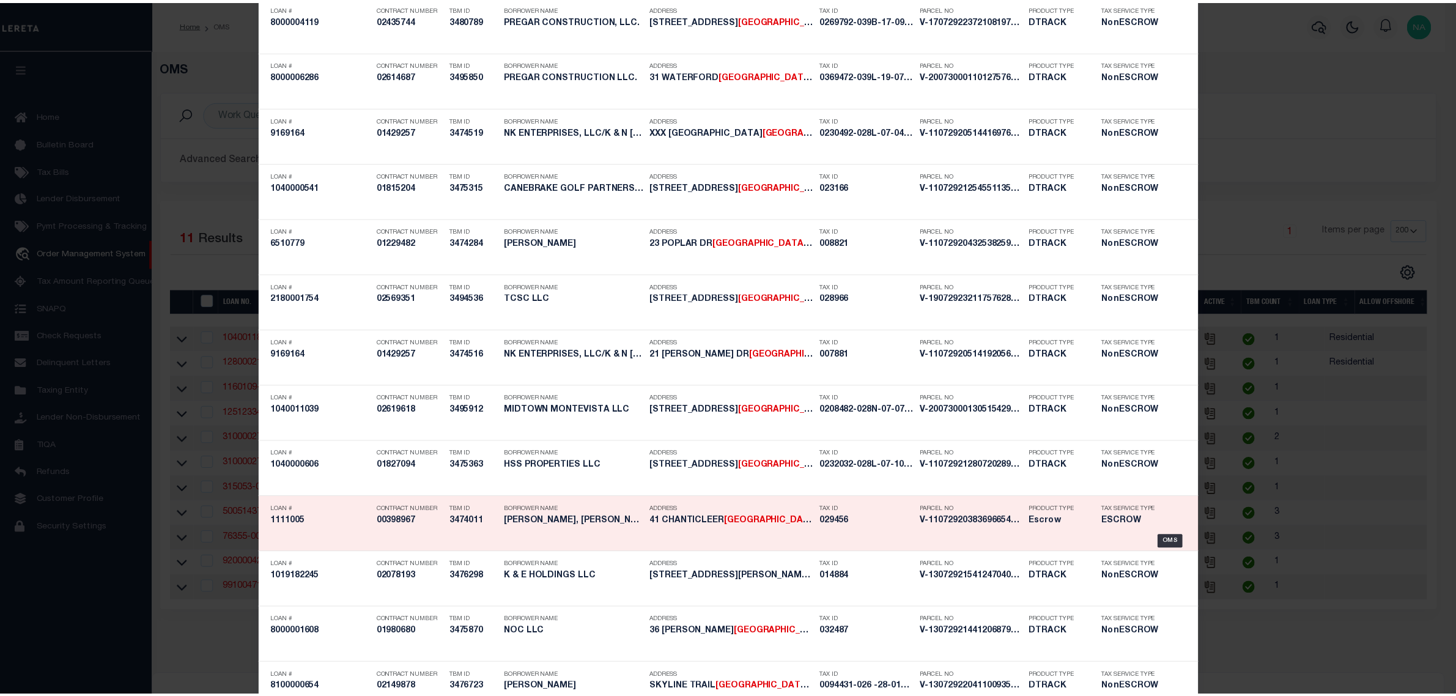
scroll to position [826, 0]
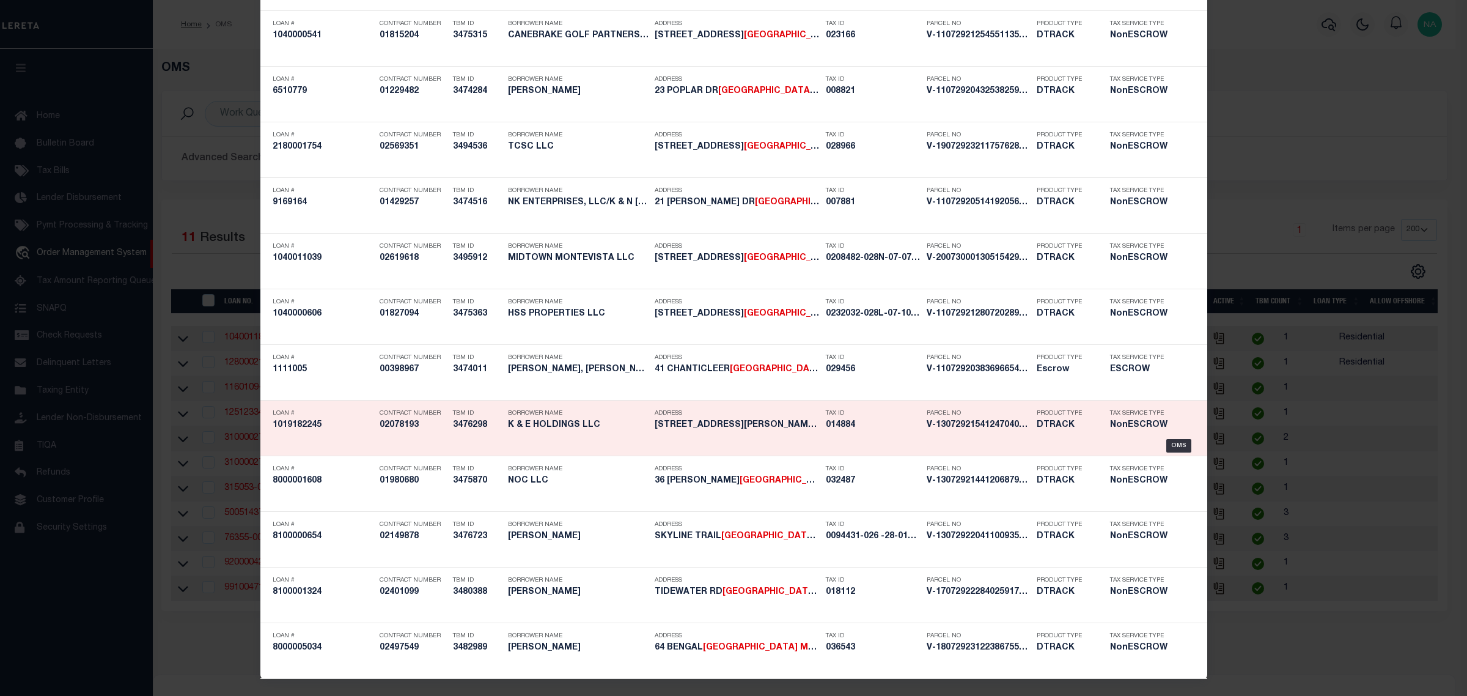
click at [312, 433] on div "Loan # 1019182245" at bounding box center [323, 420] width 101 height 35
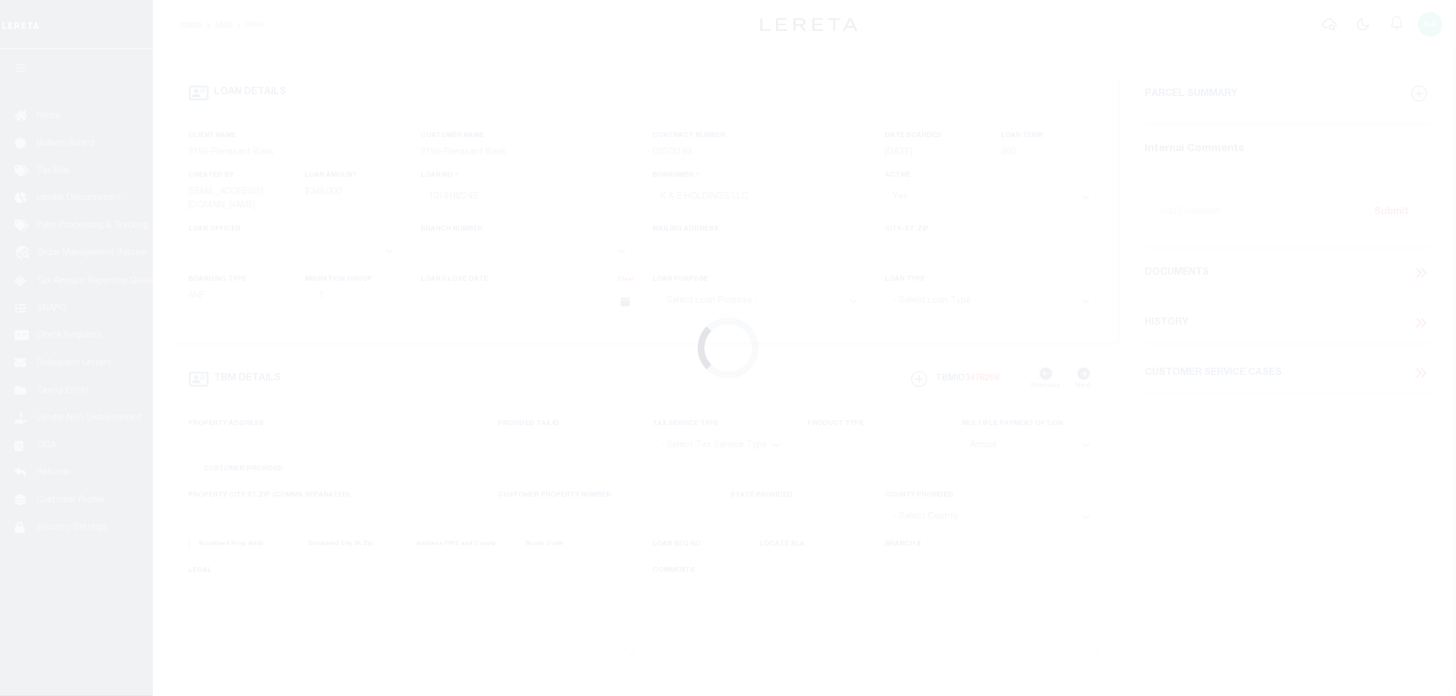
select select "4983"
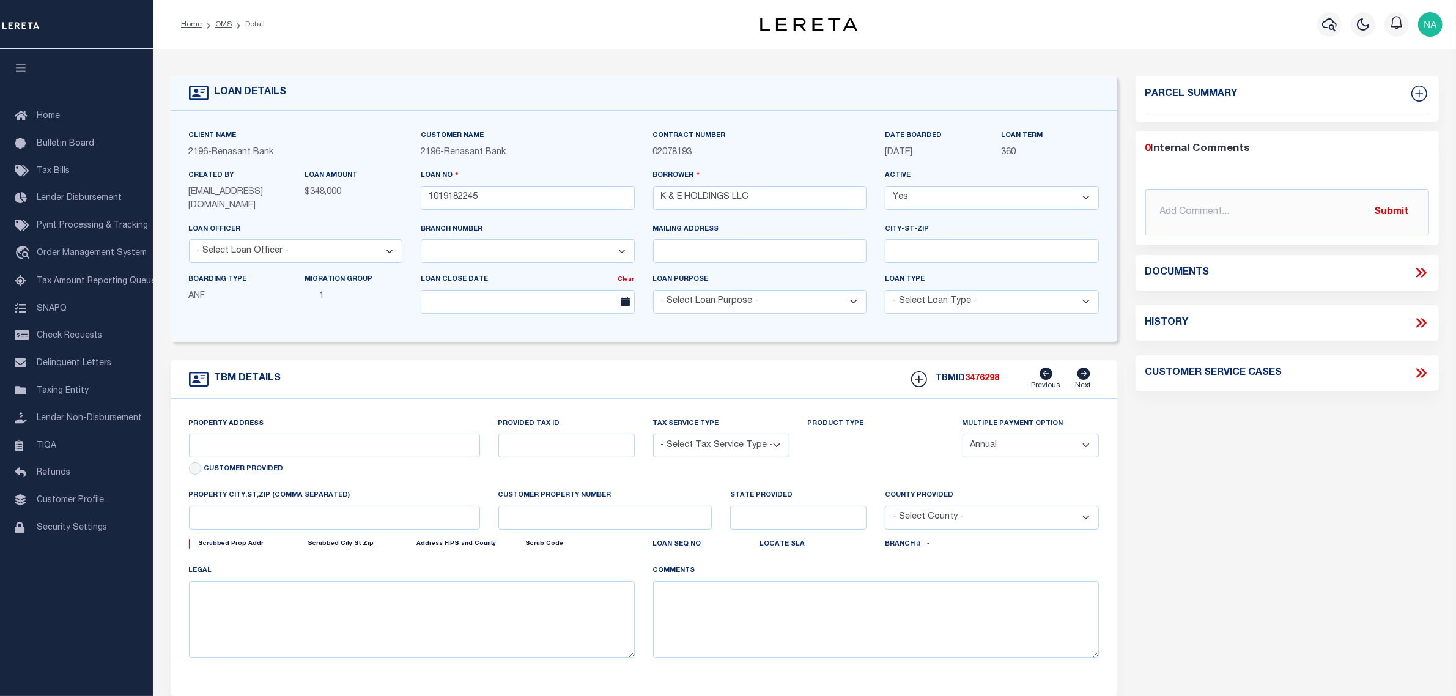
type input "[STREET_ADDRESS][PERSON_NAME]"
select select "NonEscrow"
select select
type input "[GEOGRAPHIC_DATA] MS 39402"
type input "1019182245"
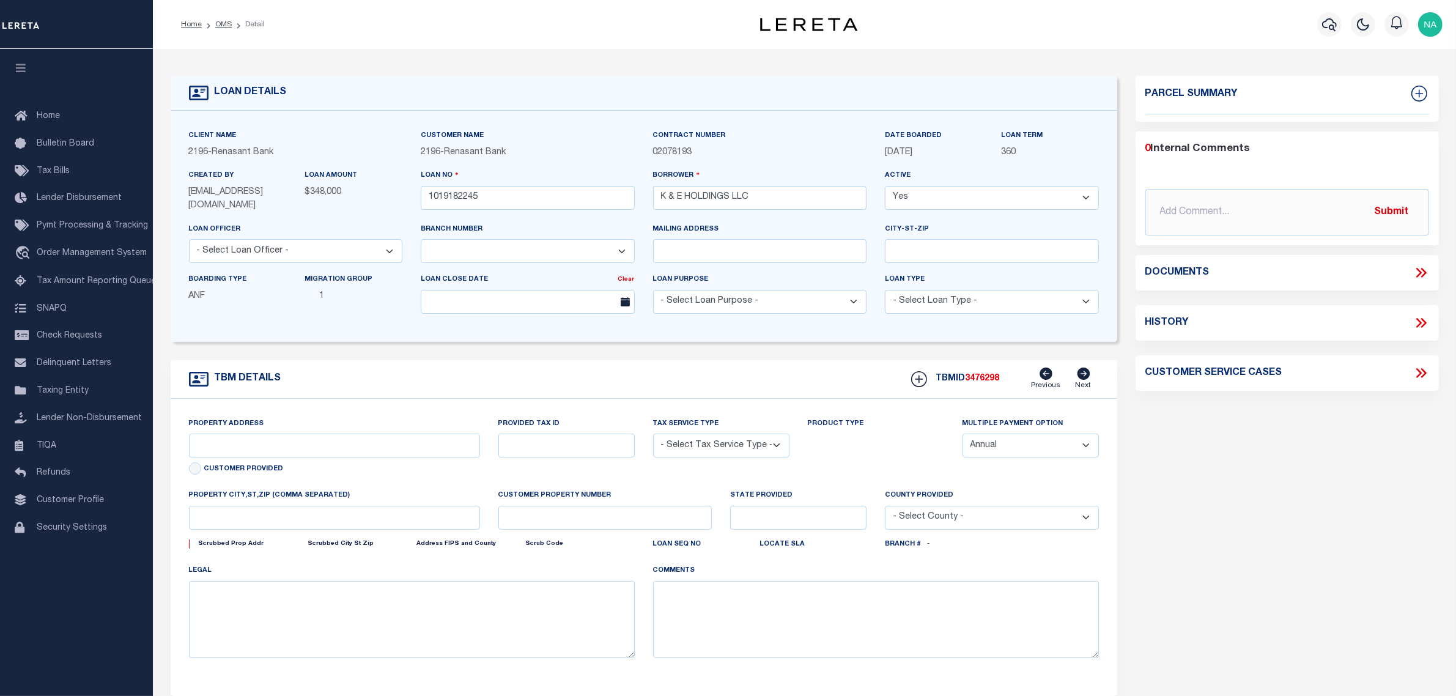
type input "MS"
type textarea "SEE FILE23037 1APL"
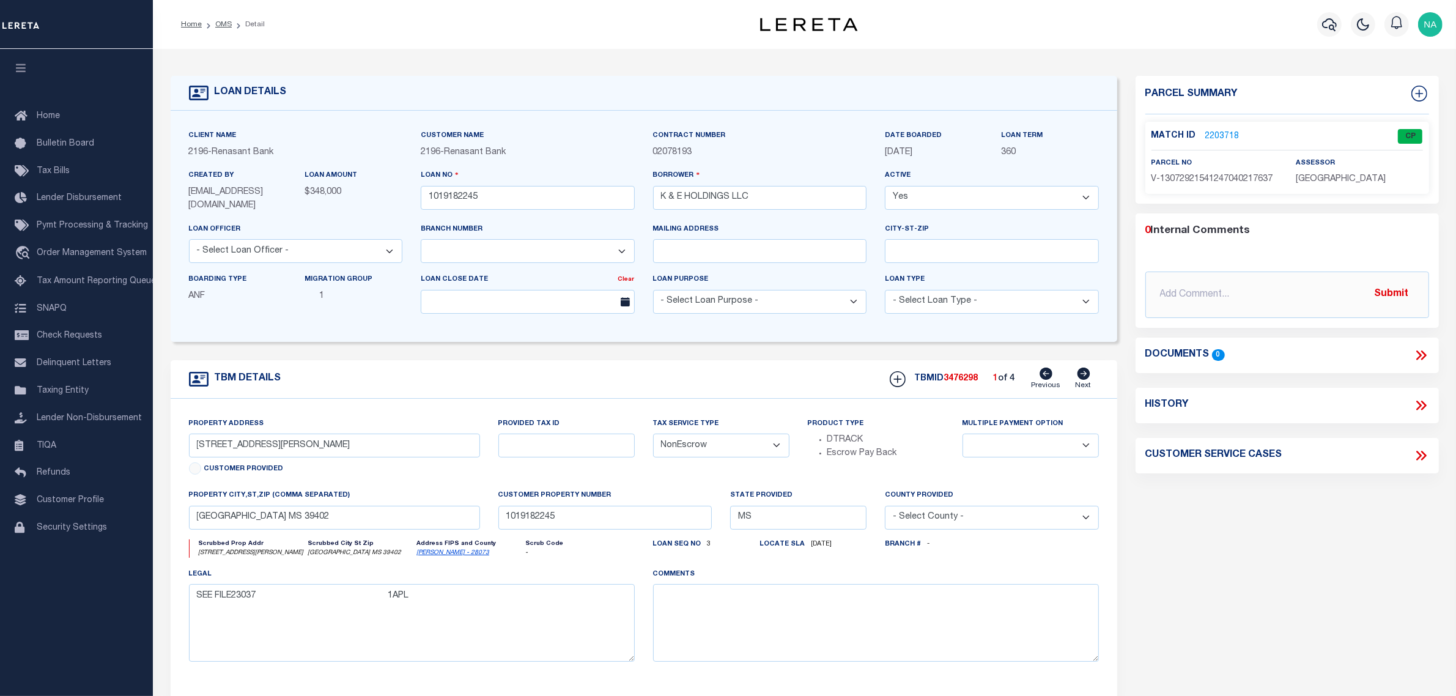
click at [1084, 372] on icon at bounding box center [1083, 373] width 13 height 12
select select
click at [1085, 371] on icon at bounding box center [1083, 373] width 13 height 12
radio input "true"
select select
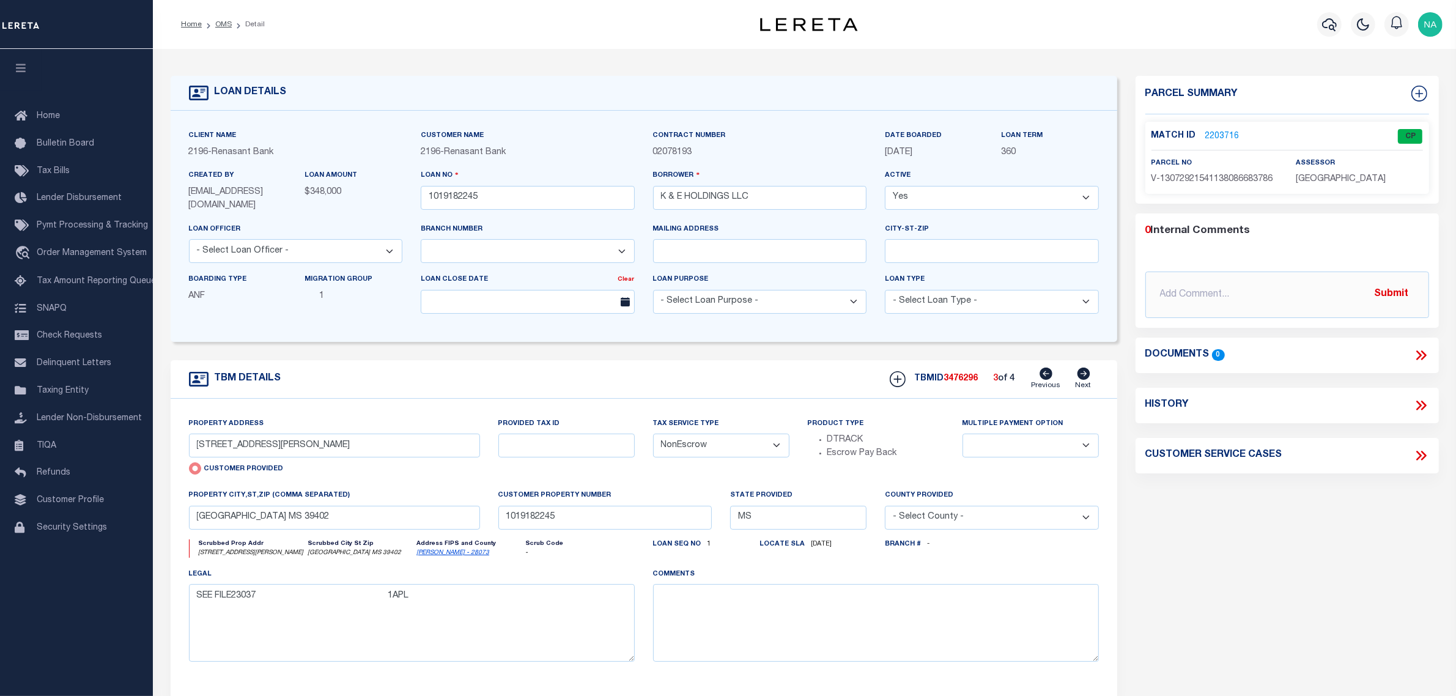
click at [1085, 371] on icon at bounding box center [1083, 373] width 13 height 12
type input "[STREET_ADDRESS]"
radio input "false"
select select
type input "LAUREL MS 39443"
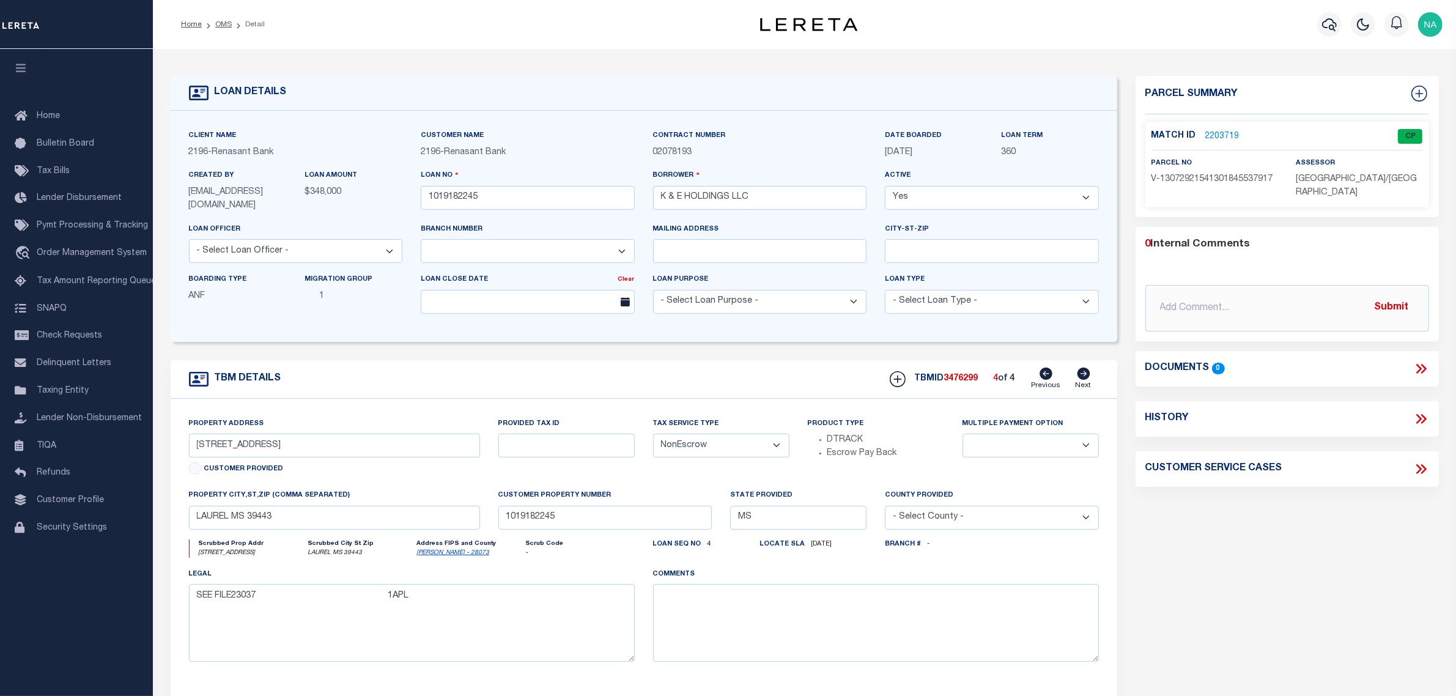
click at [1046, 373] on icon at bounding box center [1045, 373] width 13 height 12
type input "46 HATTEN RD"
radio input "true"
select select
type input "[GEOGRAPHIC_DATA] MS 39402"
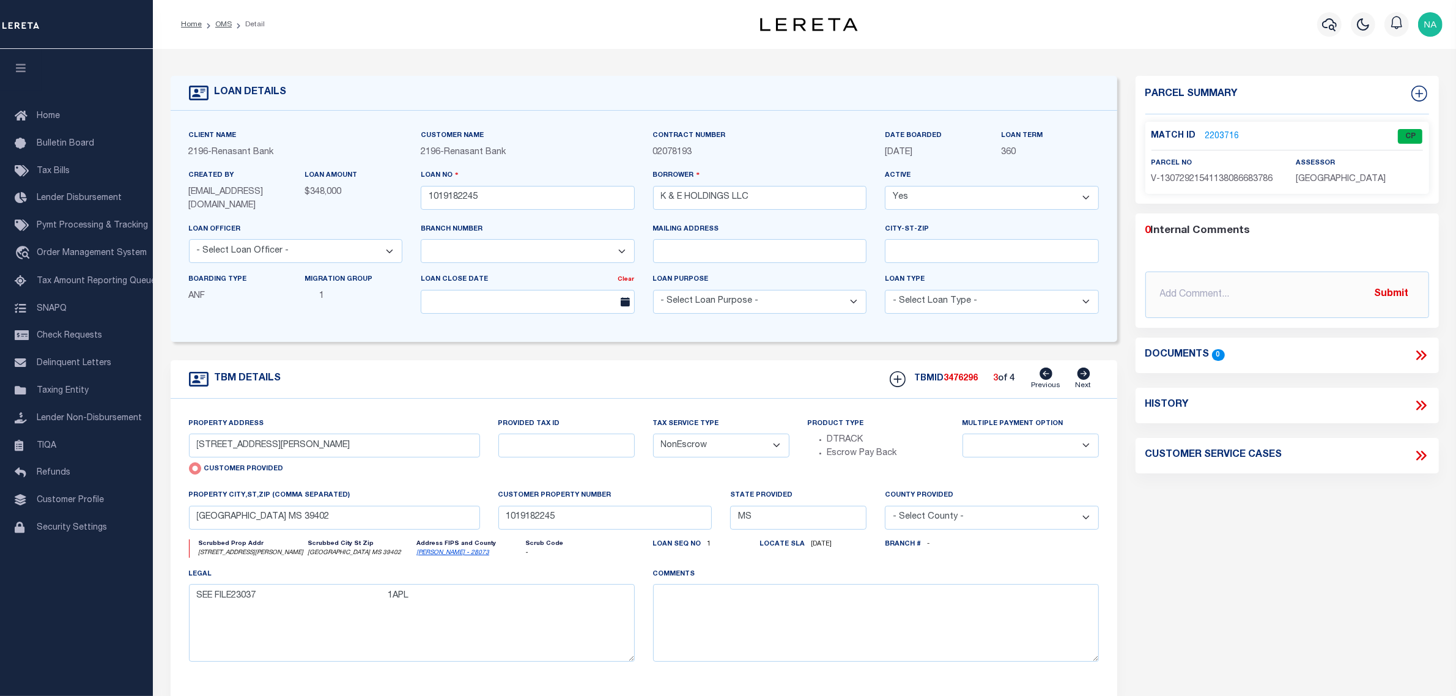
click at [1224, 130] on link "2203716" at bounding box center [1222, 136] width 34 height 13
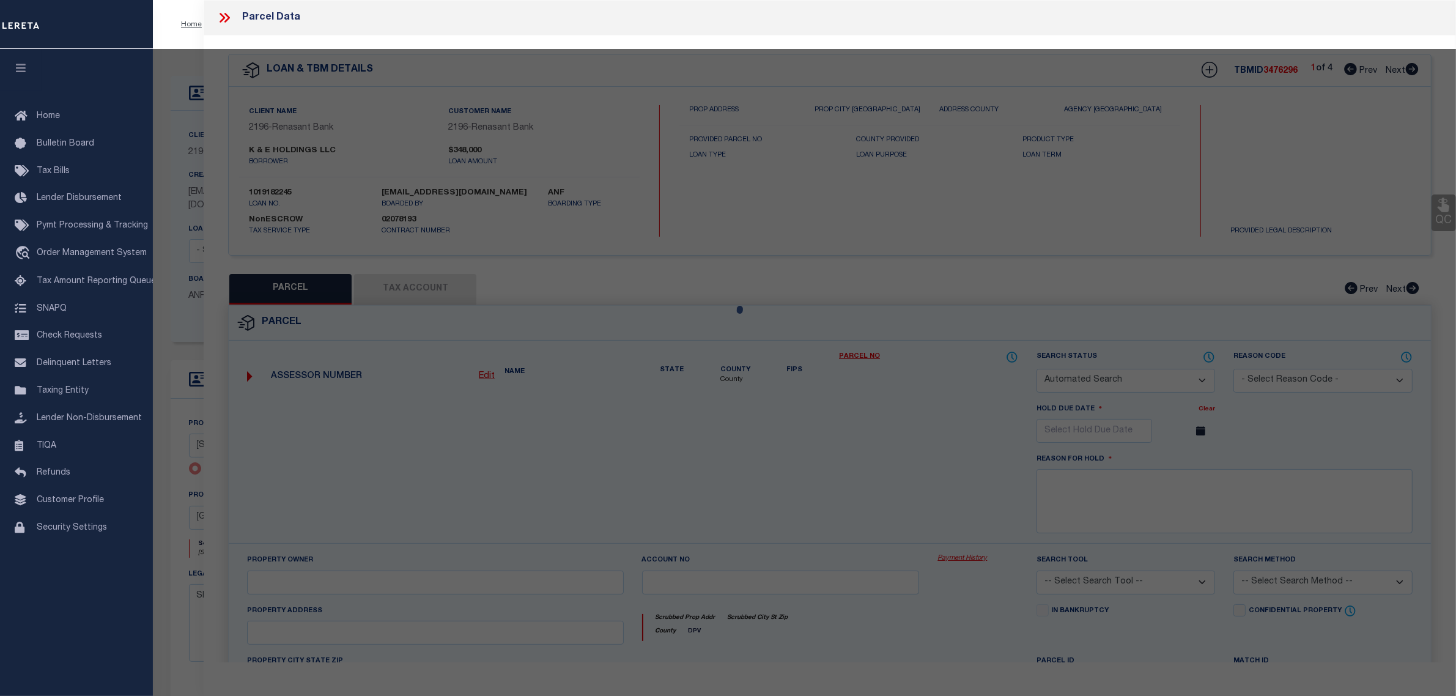
checkbox input "false"
select select "CP"
select select "AGW"
select select
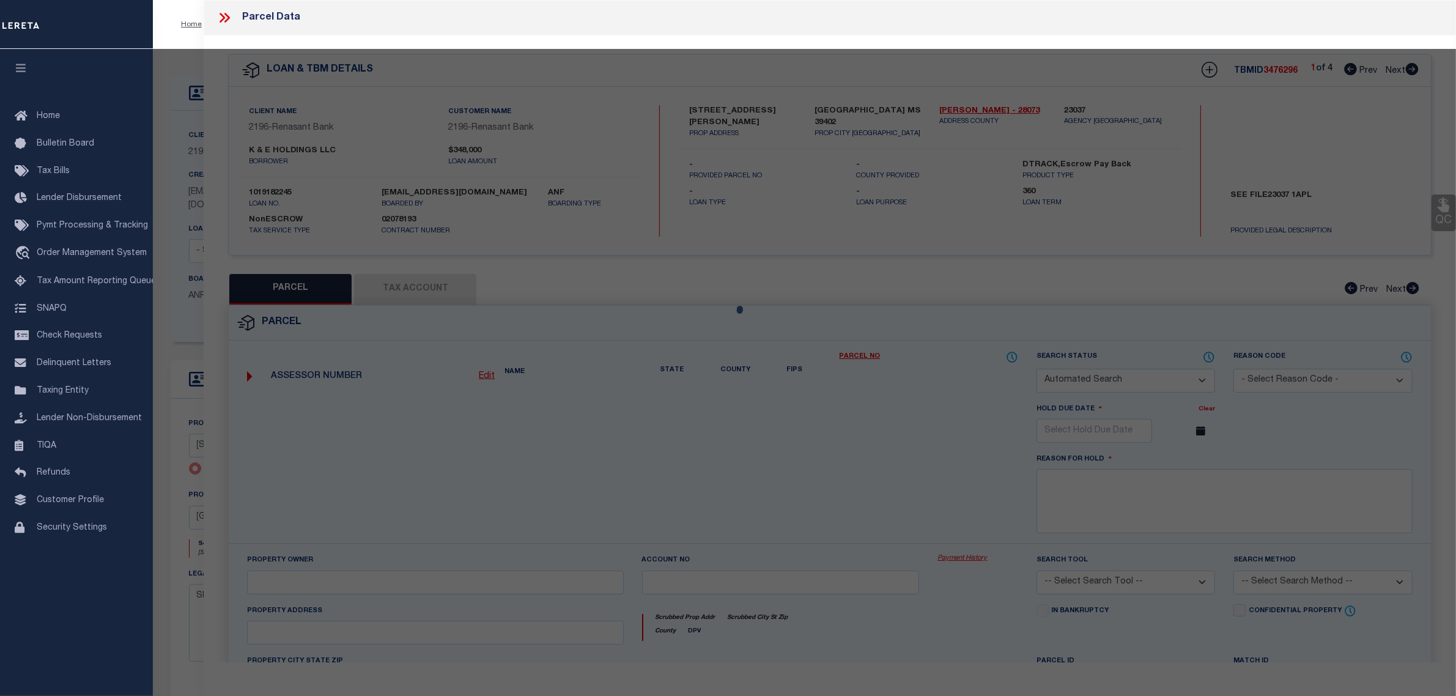
type input "46 HATTEN RD"
checkbox input "false"
type input "[GEOGRAPHIC_DATA] MS 39402"
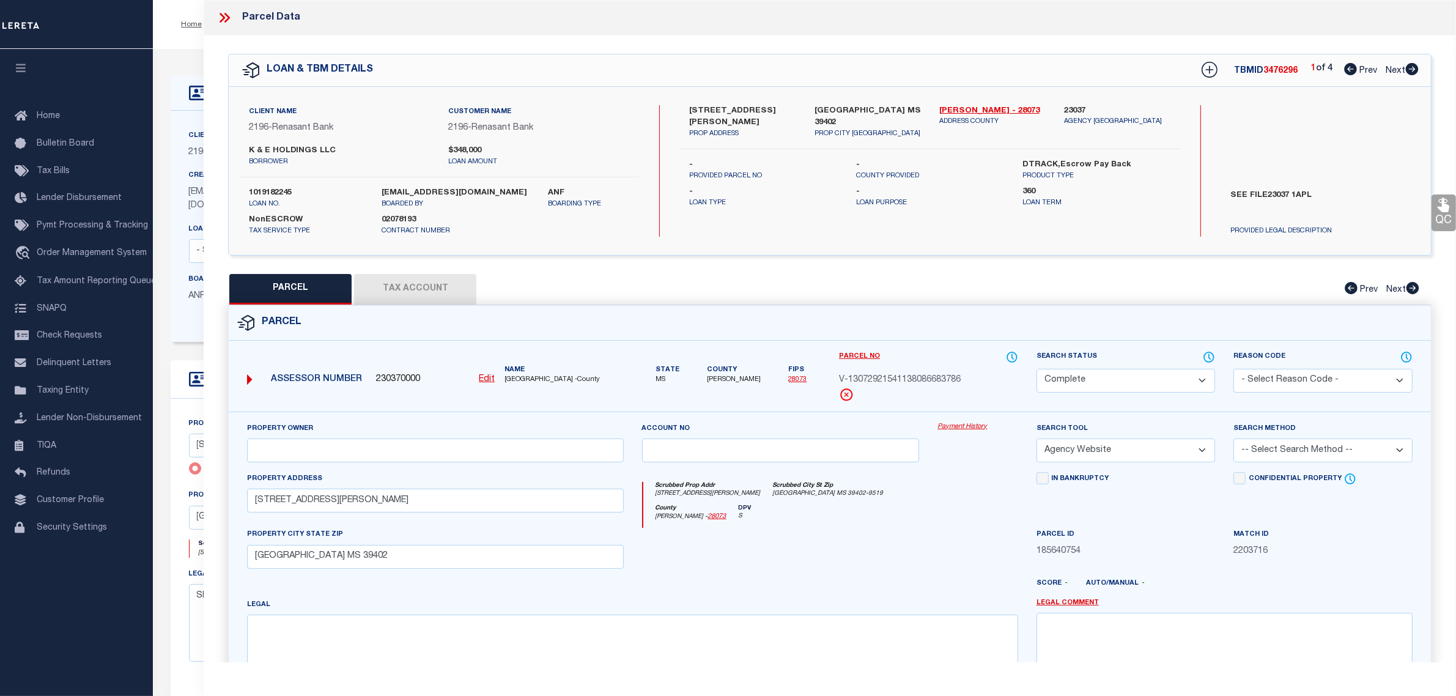
click at [416, 281] on button "Tax Account" at bounding box center [415, 289] width 122 height 31
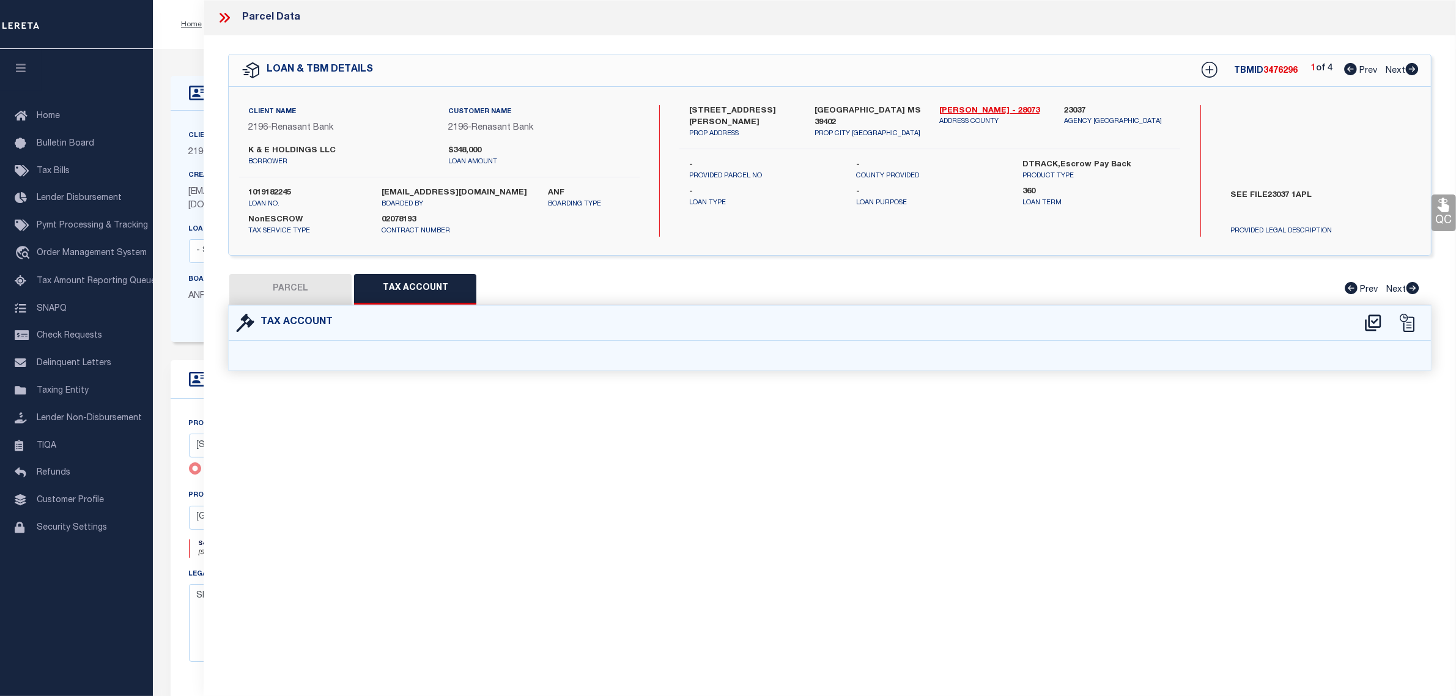
select select "100"
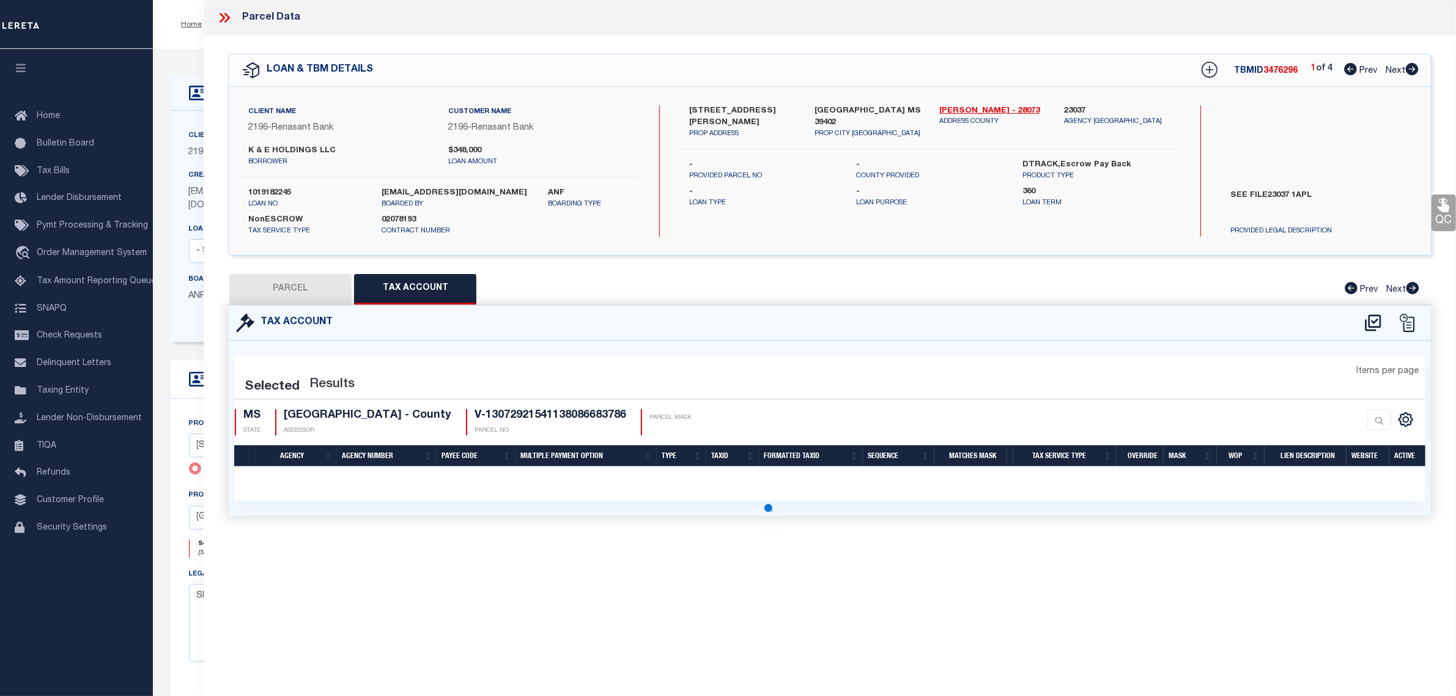
select select "100"
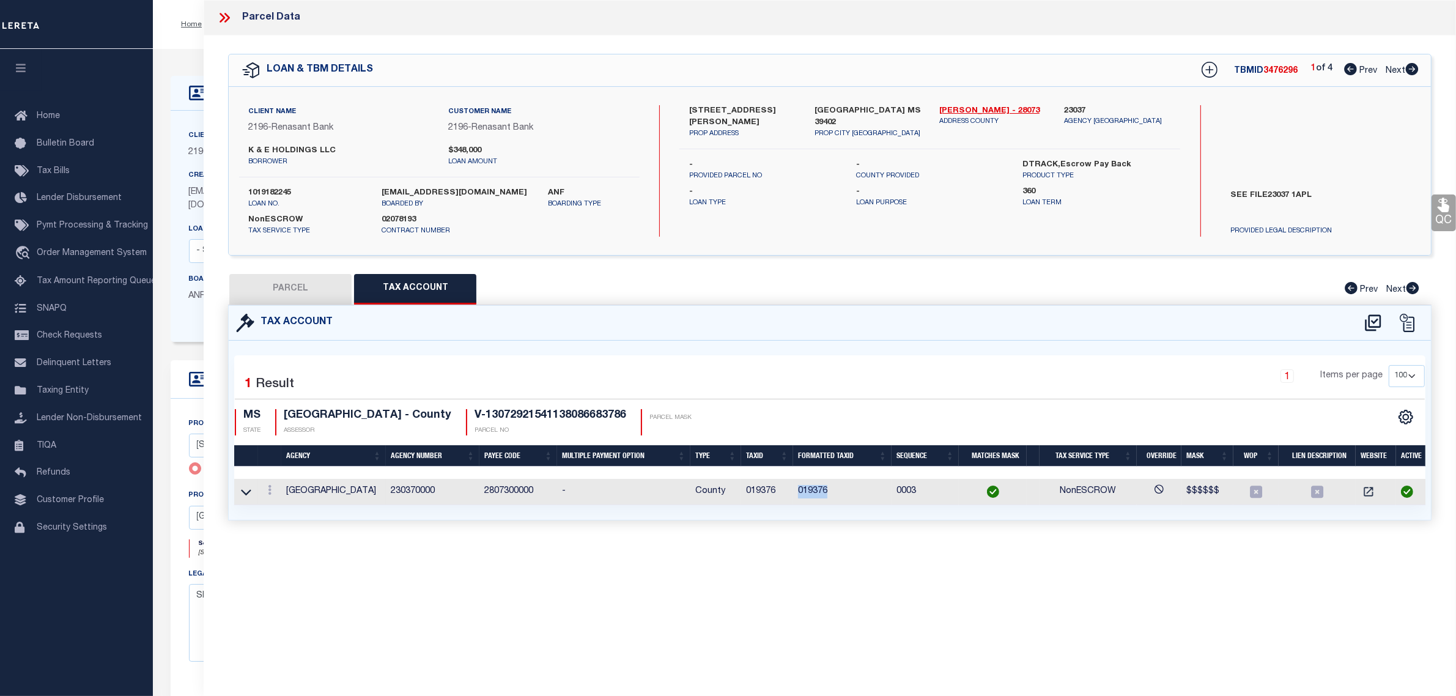
drag, startPoint x: 836, startPoint y: 494, endPoint x: 793, endPoint y: 491, distance: 42.9
click at [793, 491] on td "019376" at bounding box center [842, 492] width 98 height 26
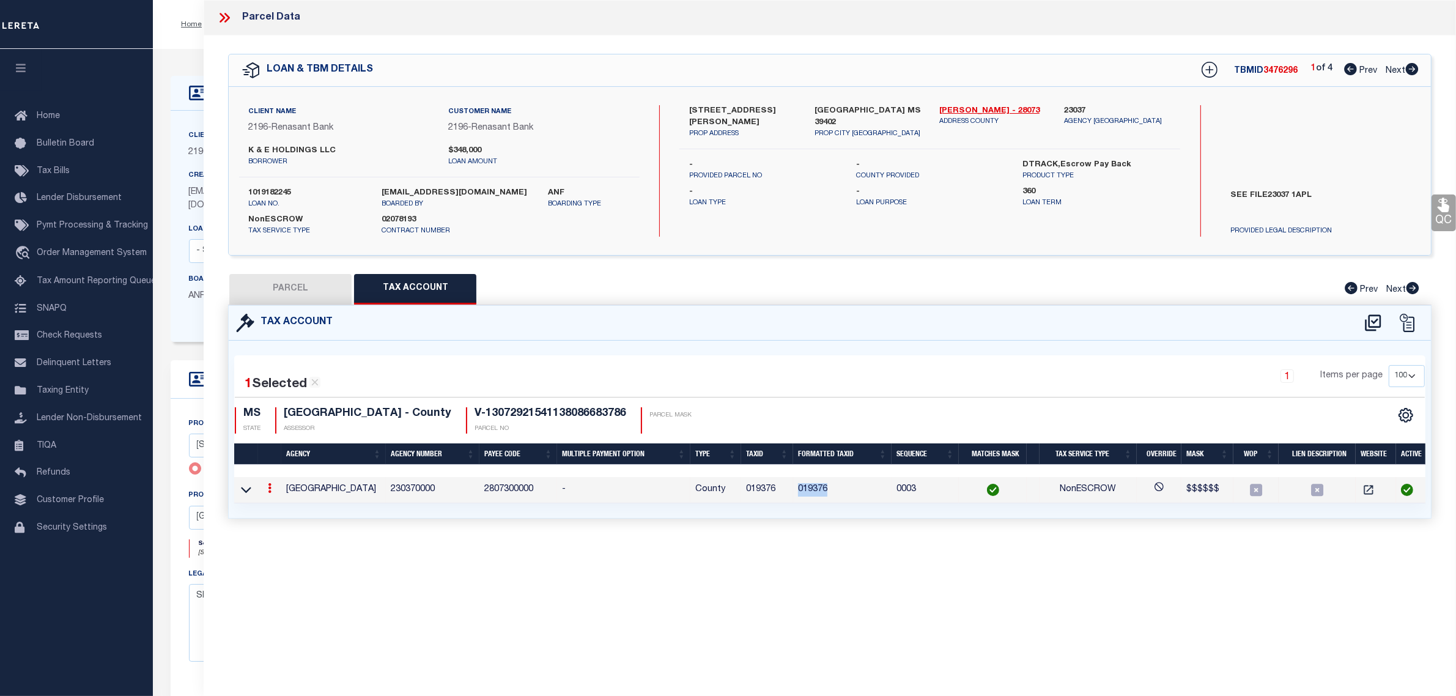
copy td "019376"
click at [900, 548] on div "Tax Account 1 1 1" at bounding box center [829, 426] width 1221 height 243
click at [224, 19] on icon at bounding box center [224, 18] width 16 height 16
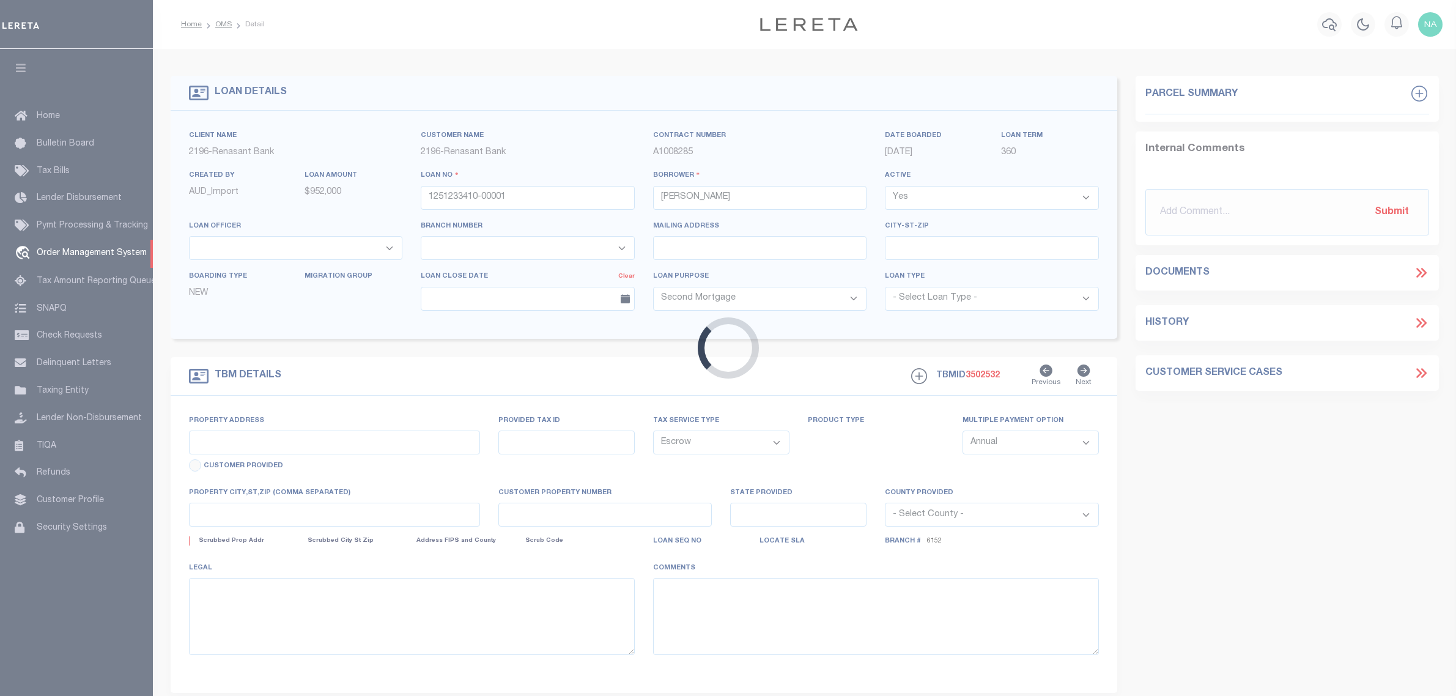
select select "100"
select select "Escrow"
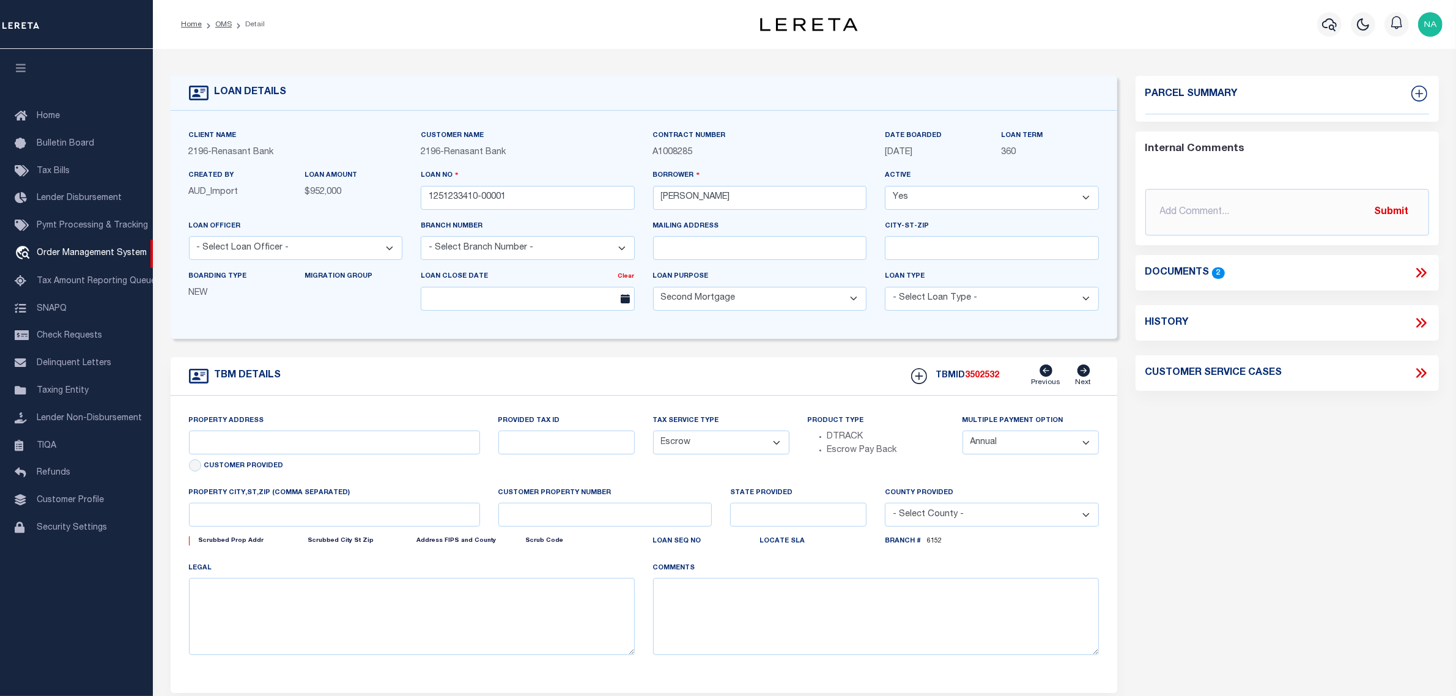
type input "[STREET_ADDRESS][PERSON_NAME]"
select select
type input "[GEOGRAPHIC_DATA] MS 39402"
type input "MS"
select select
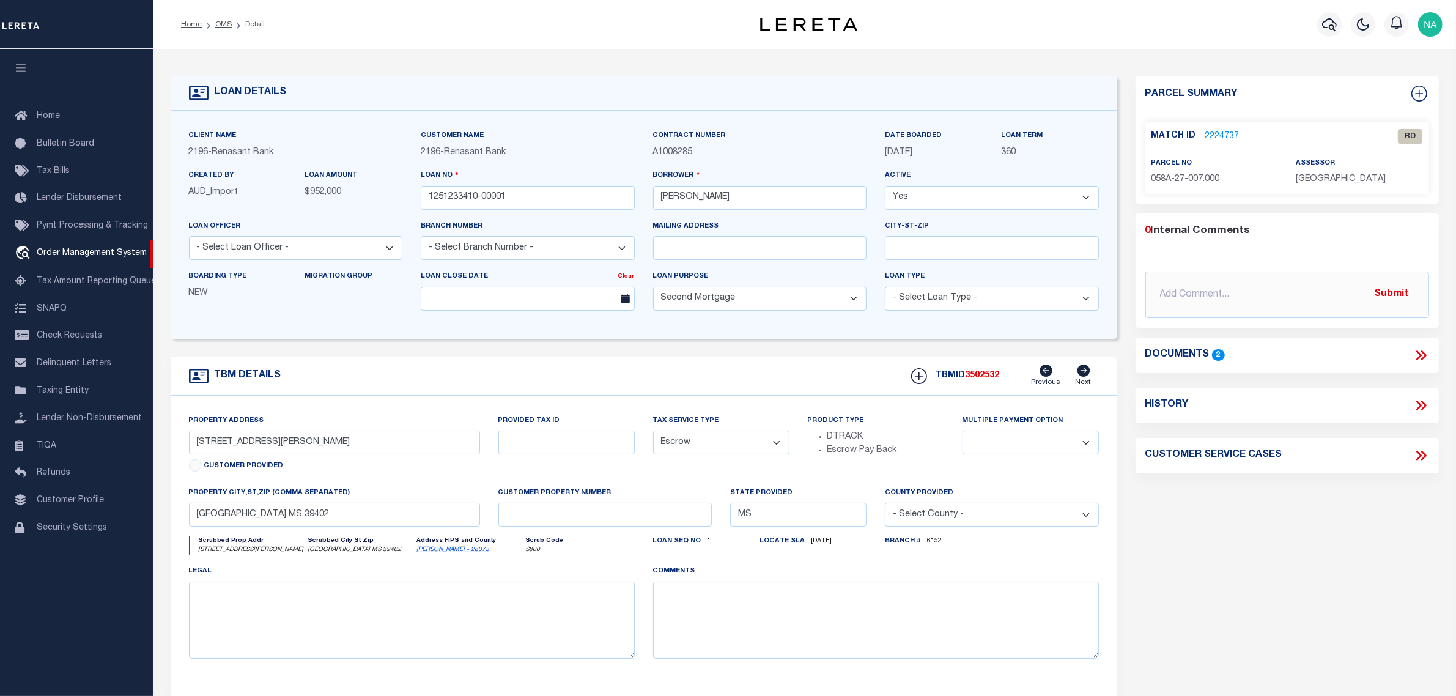
click at [1227, 132] on link "2224737" at bounding box center [1222, 136] width 34 height 13
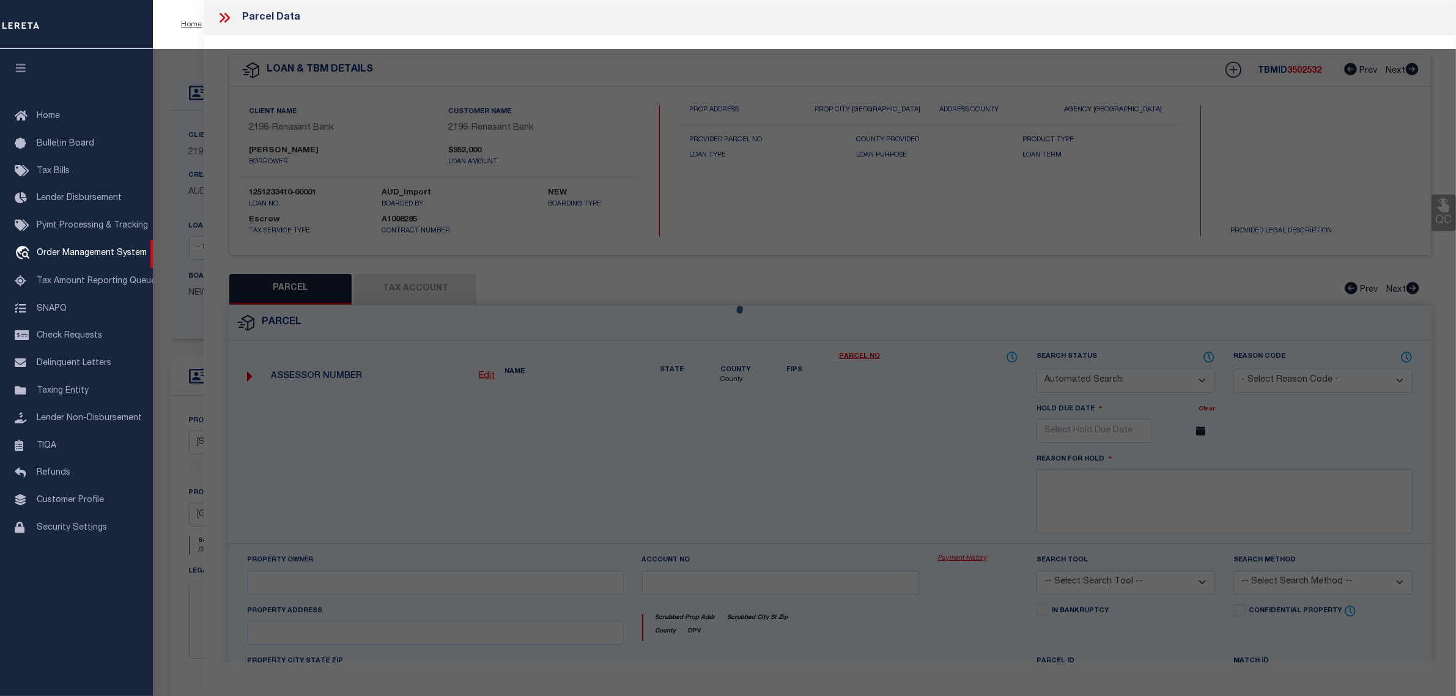
checkbox input "false"
select select "RD"
type input "[PERSON_NAME] [PERSON_NAME] &"
type input "[STREET_ADDRESS][PERSON_NAME]"
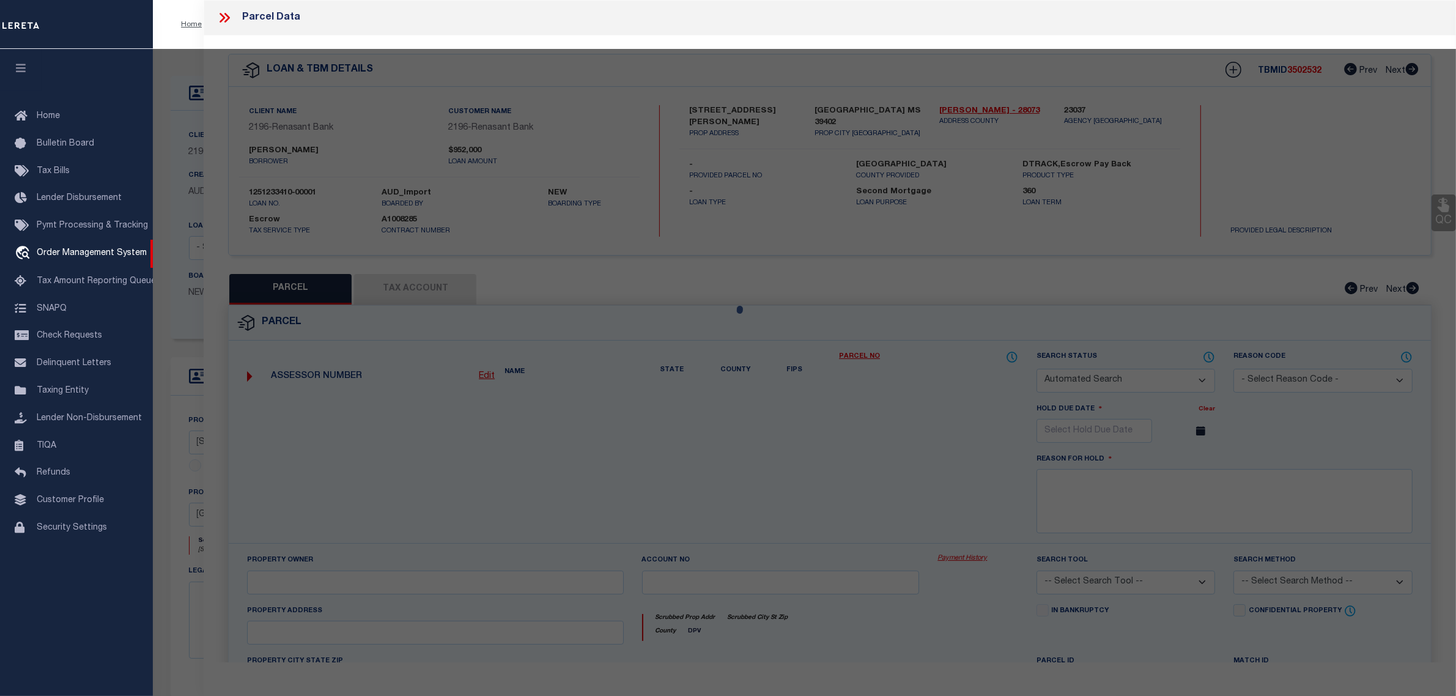
type input "[GEOGRAPHIC_DATA] MS 39402"
type textarea "PT S 1/2 NE 1/4 S OF RD Section 27 Township 04N Range 14W"
type textarea "Document uploaded that satisfies a legal requirement, changing from [GEOGRAPHIC…"
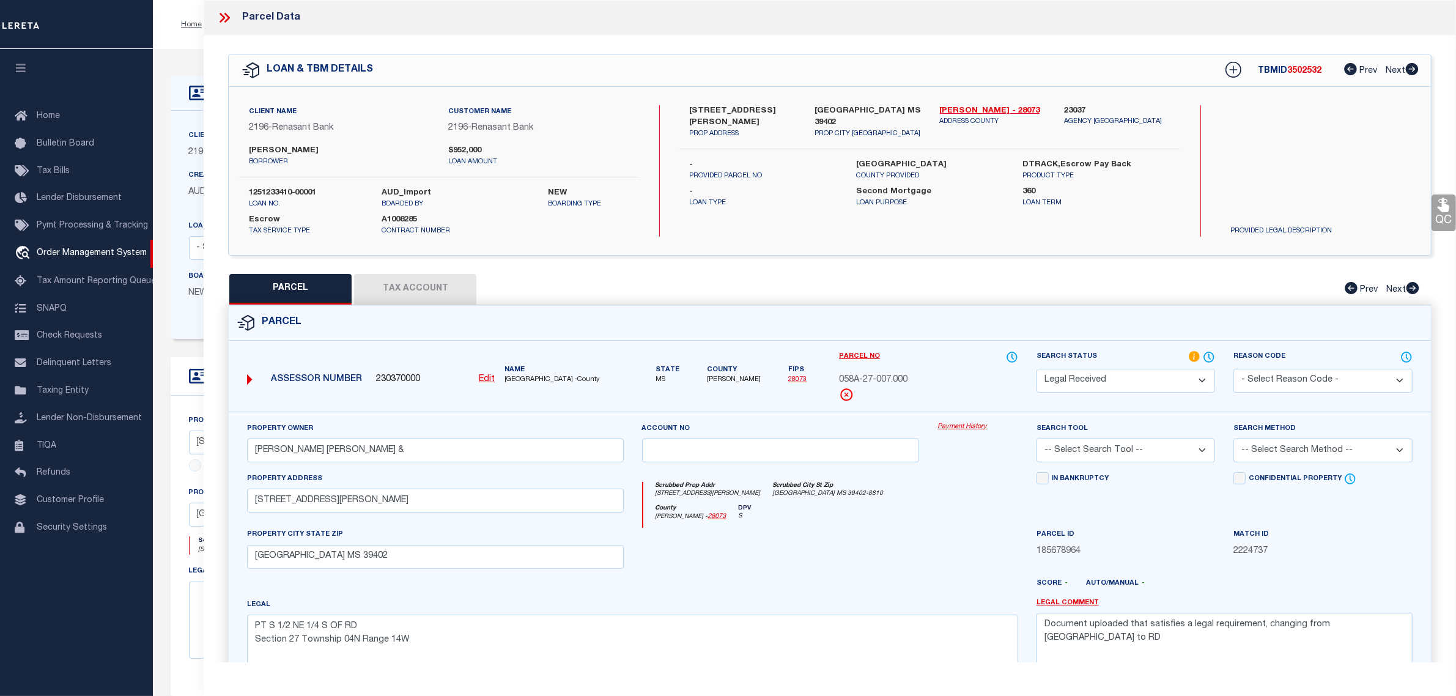
click at [433, 284] on button "Tax Account" at bounding box center [415, 289] width 122 height 31
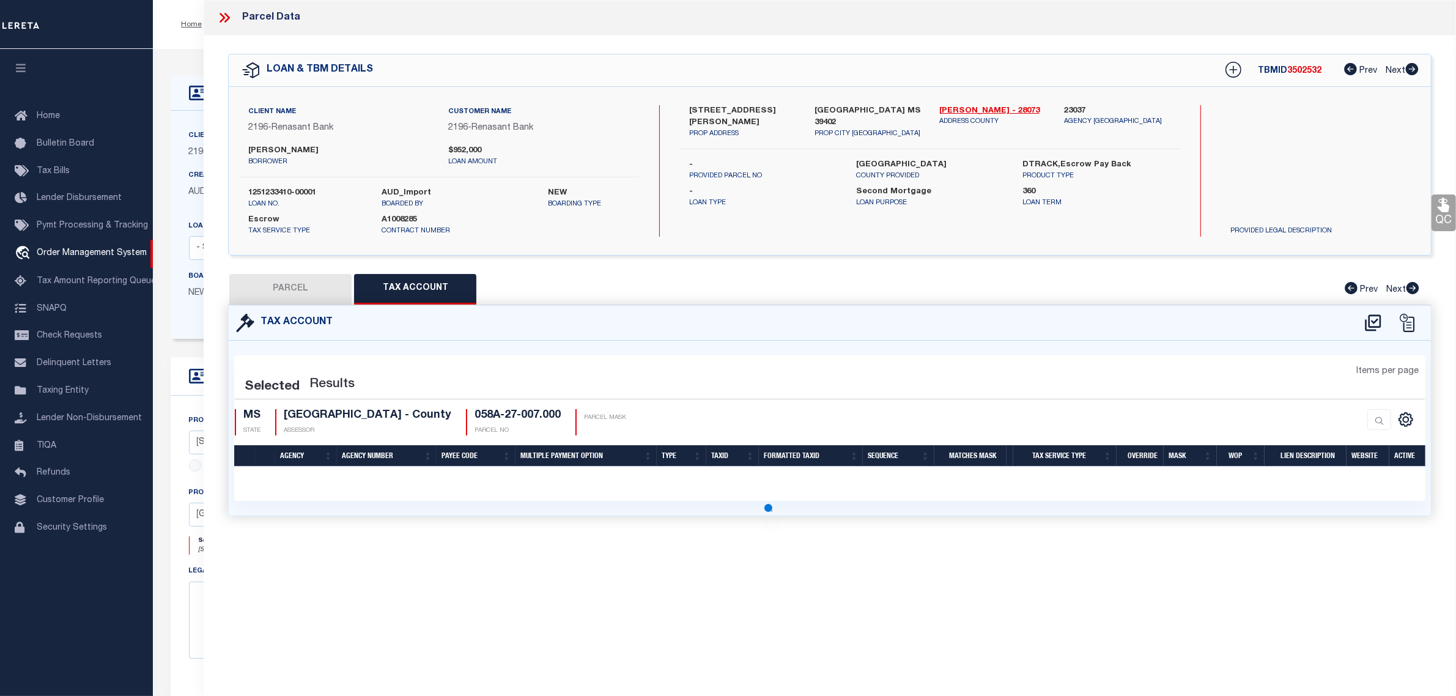
select select "100"
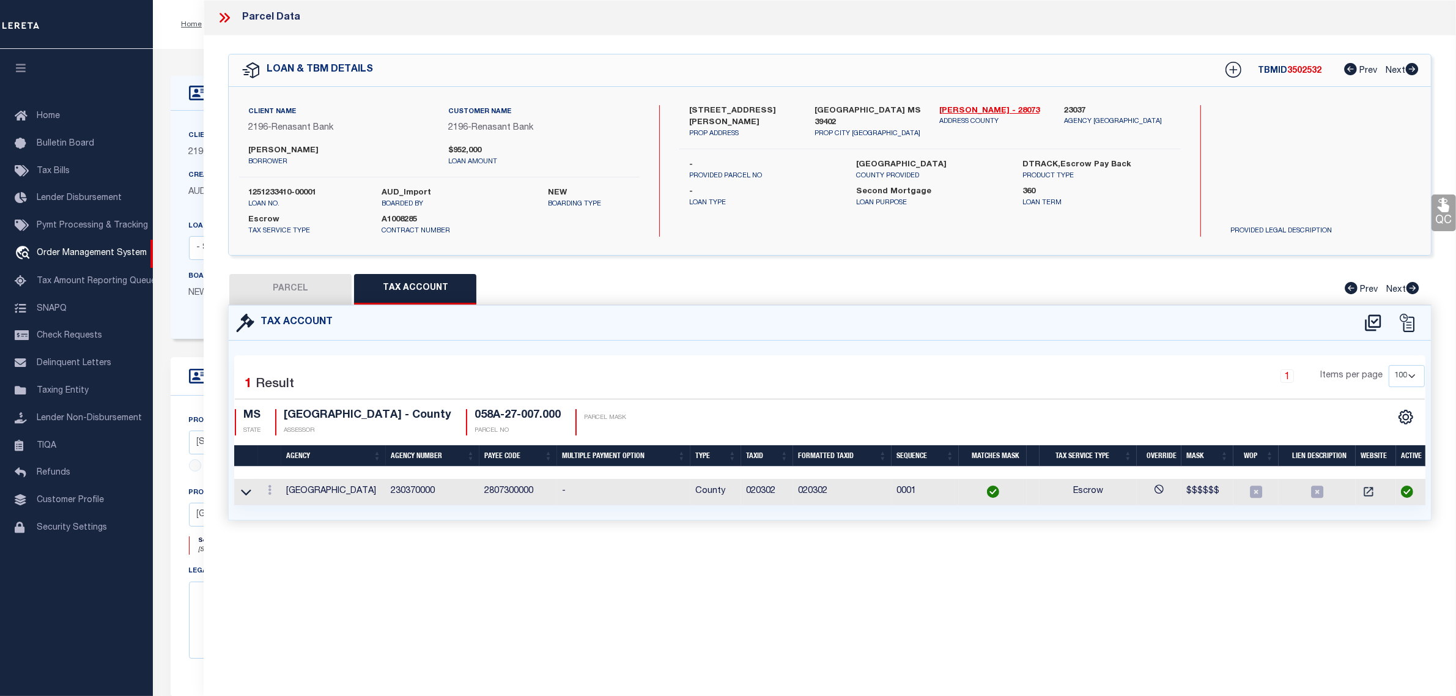
click at [310, 291] on button "PARCEL" at bounding box center [290, 289] width 122 height 31
select select "AS"
checkbox input "false"
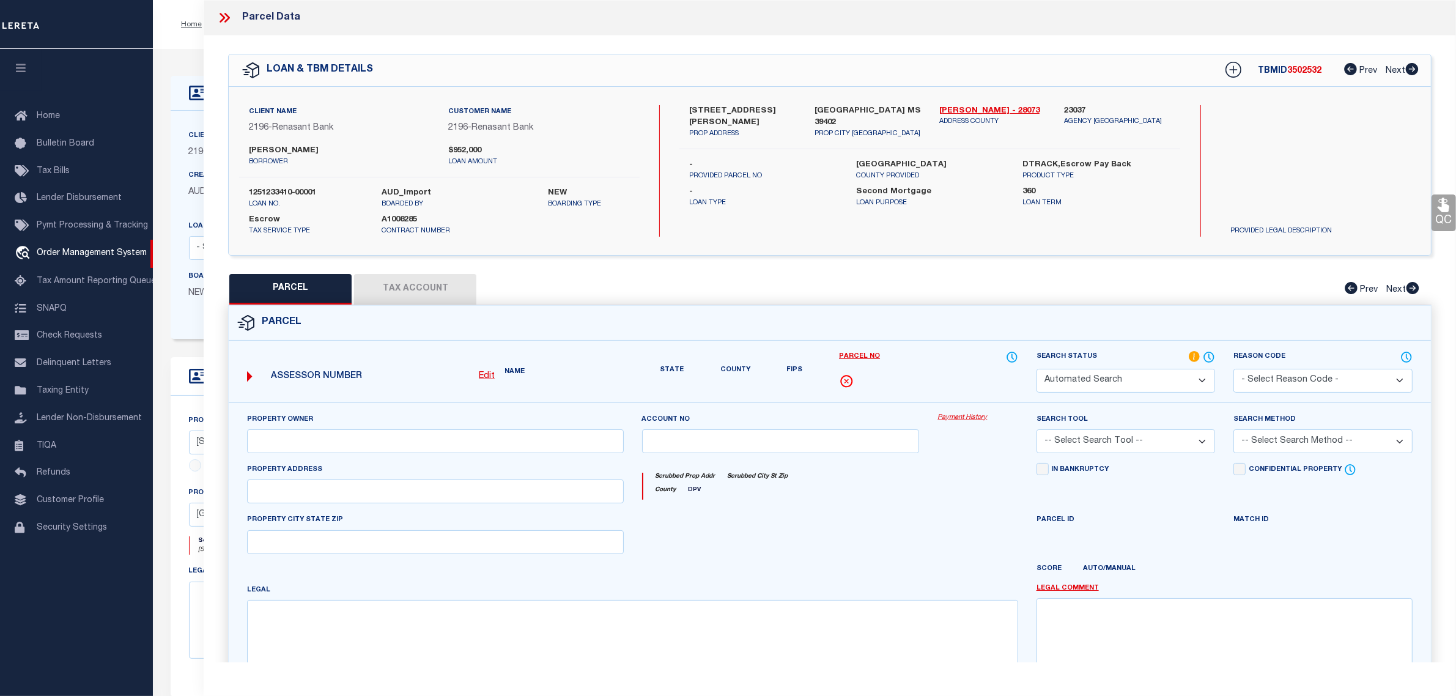
select select "RD"
type input "CRANE DANIEL KEITH JR &"
type input "229 STEELMAN RD LOT A"
type input "[GEOGRAPHIC_DATA] MS 39402"
type textarea "PT S 1/2 NE 1/4 S OF RD Section 27 Township 04N Range 14W"
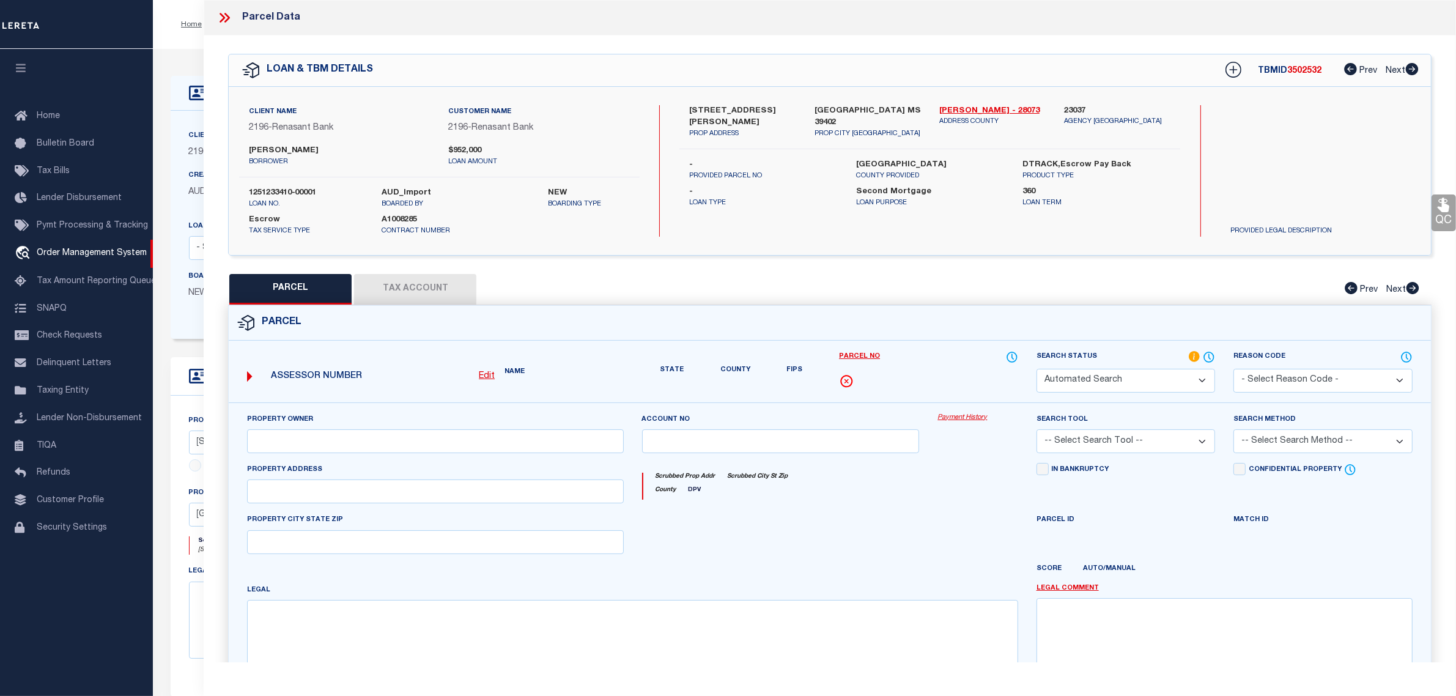
type textarea "Document uploaded that satisfies a legal requirement, changing from ND to RD"
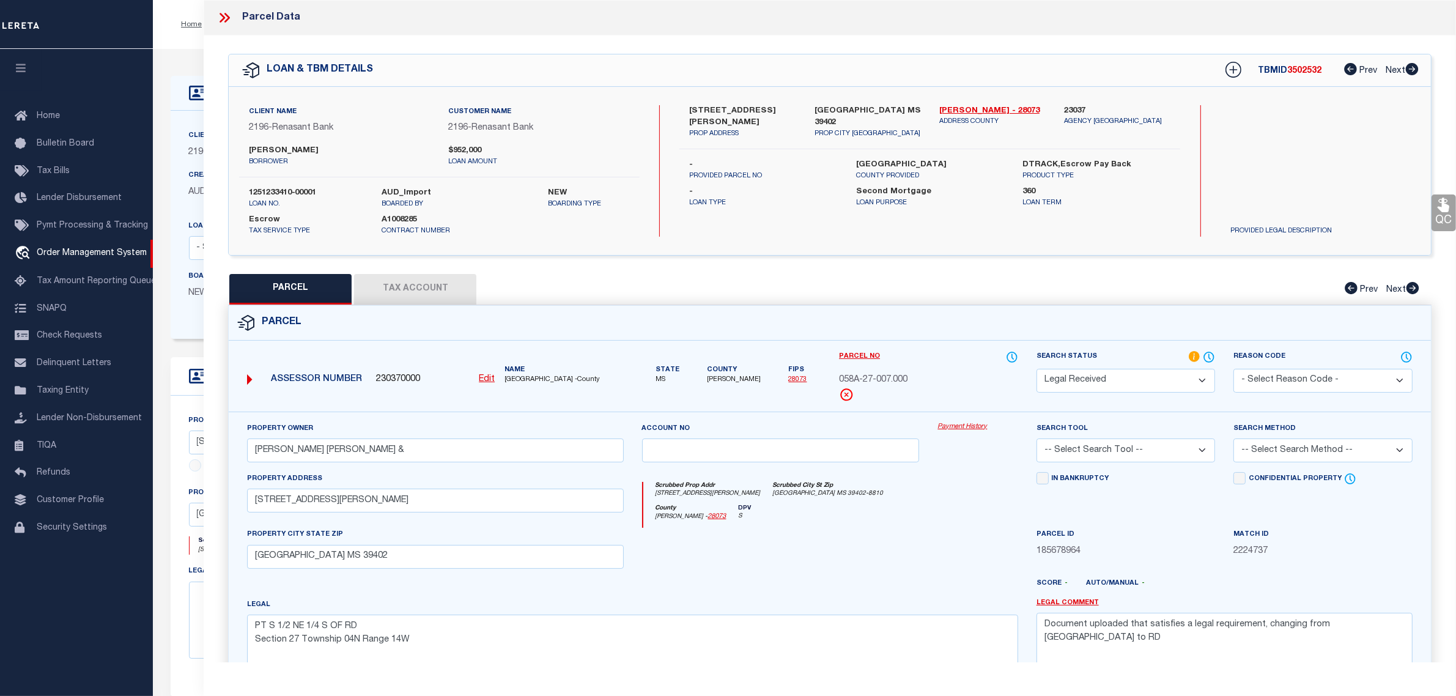
click at [1141, 380] on select "Automated Search Bad Parcel Complete Duplicate Parcel High Dollar Reporting In …" at bounding box center [1125, 381] width 179 height 24
select select "PC"
click at [1036, 369] on select "Automated Search Bad Parcel Complete Duplicate Parcel High Dollar Reporting In …" at bounding box center [1125, 381] width 179 height 24
click at [1103, 457] on select "-- Select Search Tool -- 3rd Party Website Agency File Agency Website ATLS CNV-…" at bounding box center [1125, 450] width 179 height 24
select select "AGW"
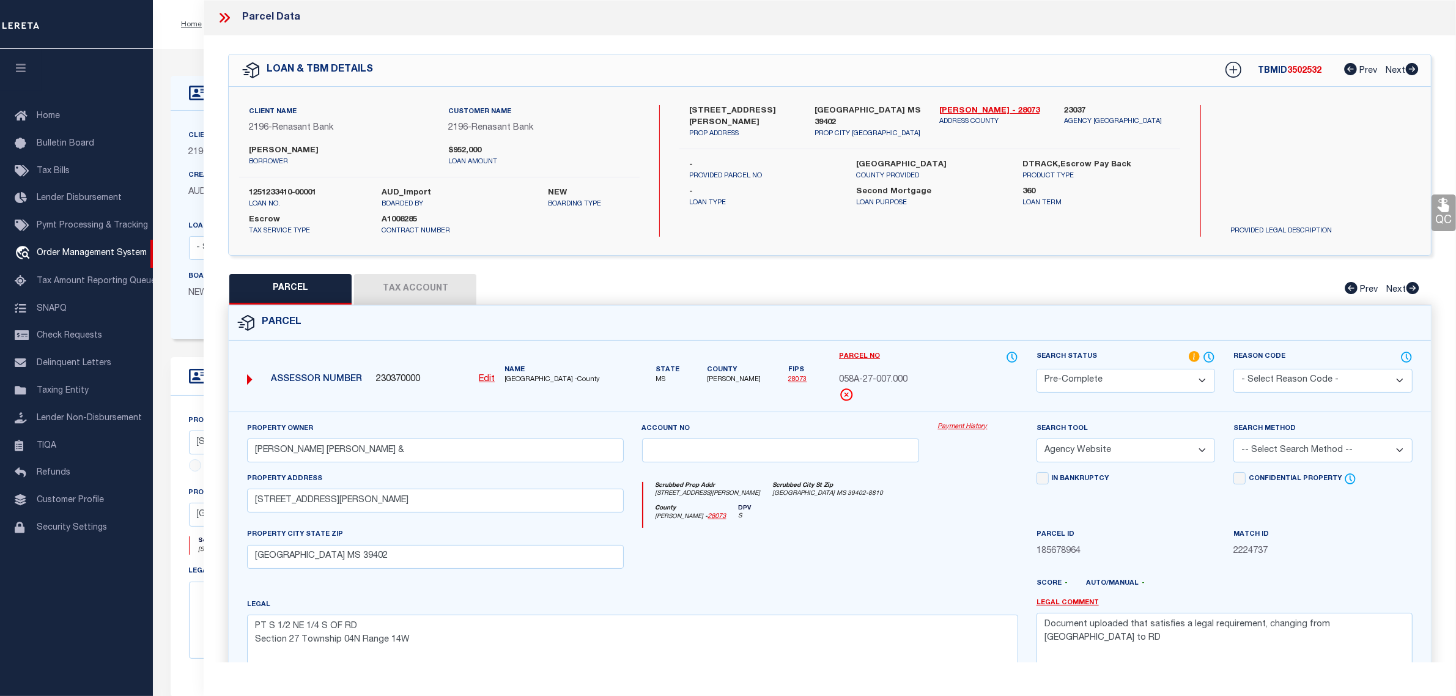
click at [1036, 440] on select "-- Select Search Tool -- 3rd Party Website Agency File Agency Website ATLS CNV-…" at bounding box center [1125, 450] width 179 height 24
click at [1279, 454] on select "-- Select Search Method -- Property Address Legal Liability Info Provided" at bounding box center [1322, 450] width 179 height 24
select select "LEG"
click at [1233, 440] on select "-- Select Search Method -- Property Address Legal Liability Info Provided" at bounding box center [1322, 450] width 179 height 24
drag, startPoint x: 1361, startPoint y: 621, endPoint x: 834, endPoint y: 548, distance: 531.4
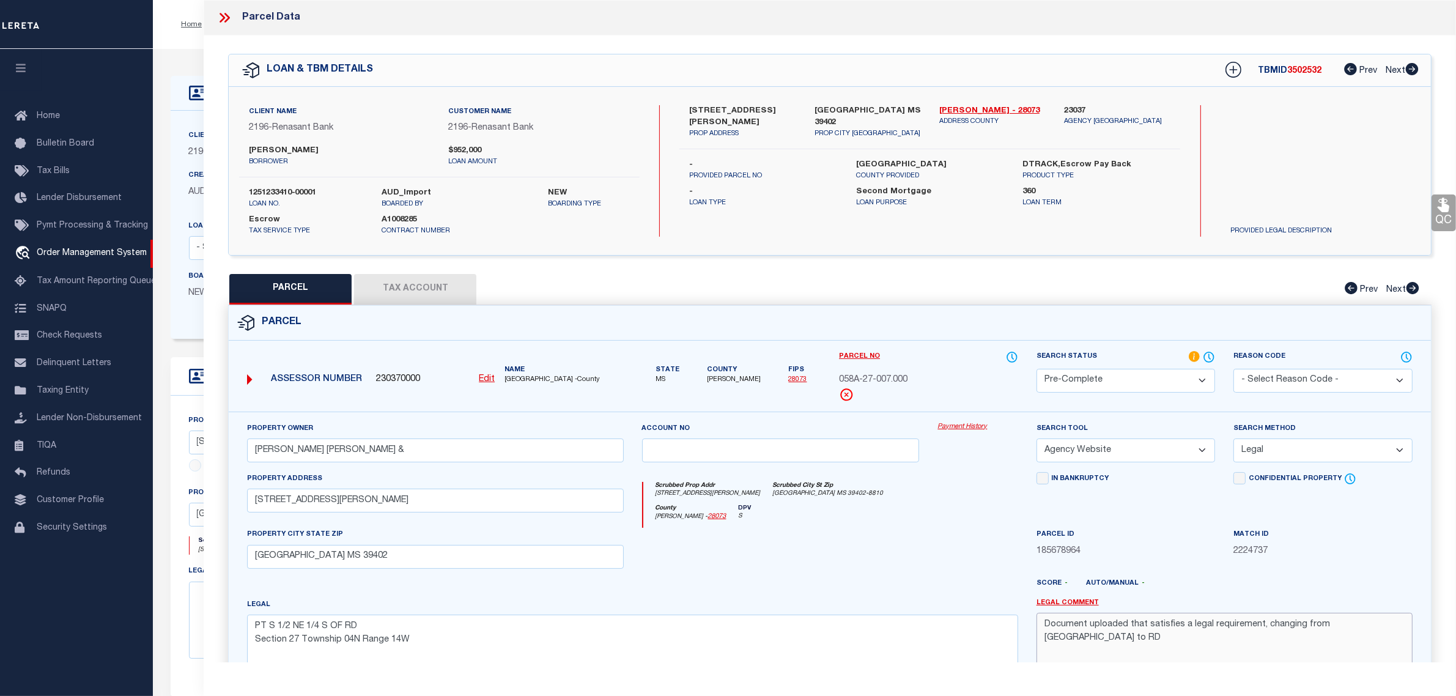
click at [834, 548] on div "Property Owner CRANE DANIEL KEITH JR & Account no Payment History Search Tool -…" at bounding box center [830, 562] width 1184 height 280
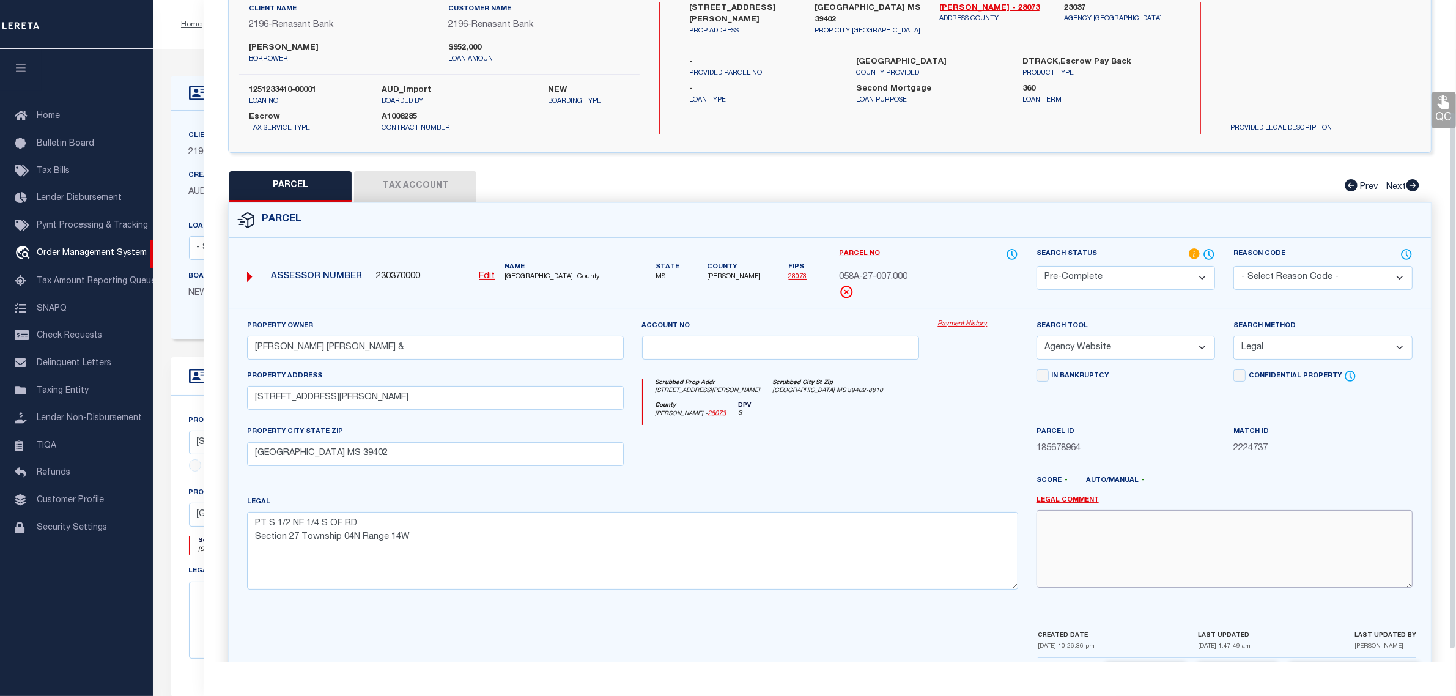
scroll to position [153, 0]
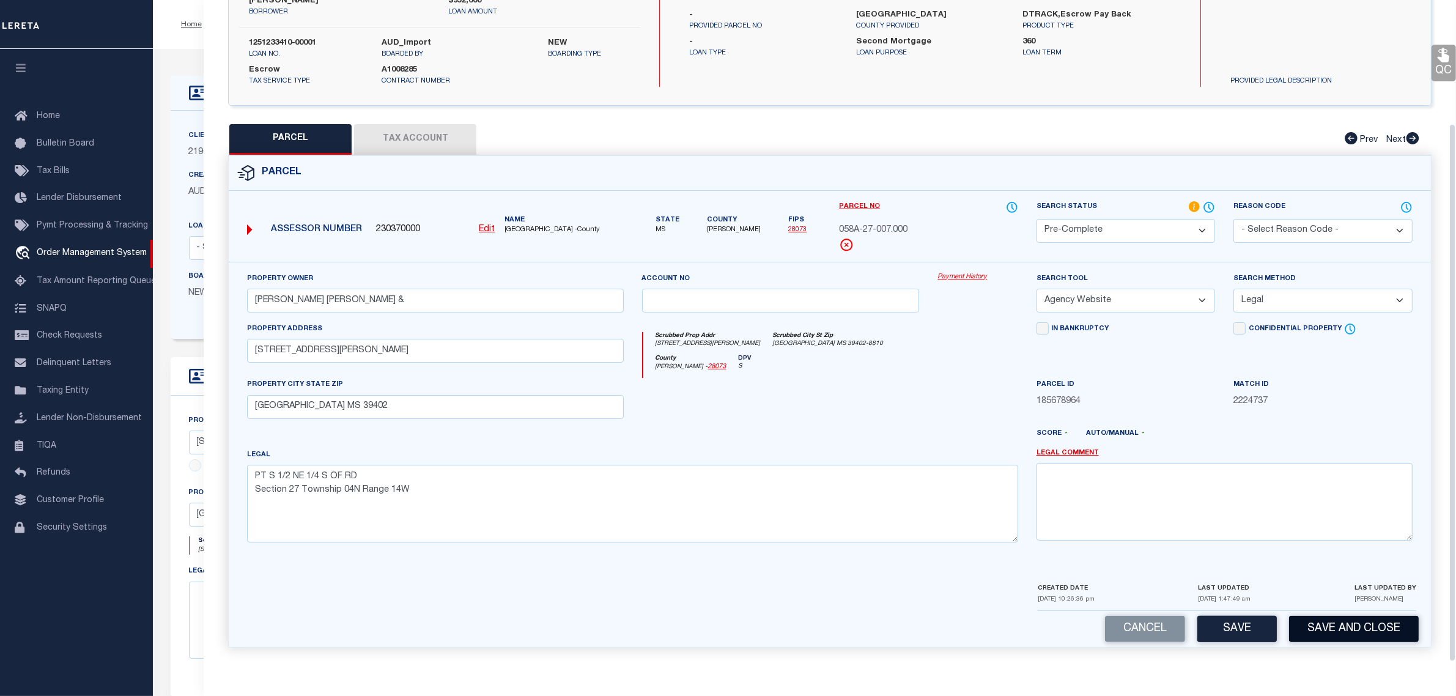
click at [1361, 630] on button "Save and Close" at bounding box center [1354, 629] width 130 height 26
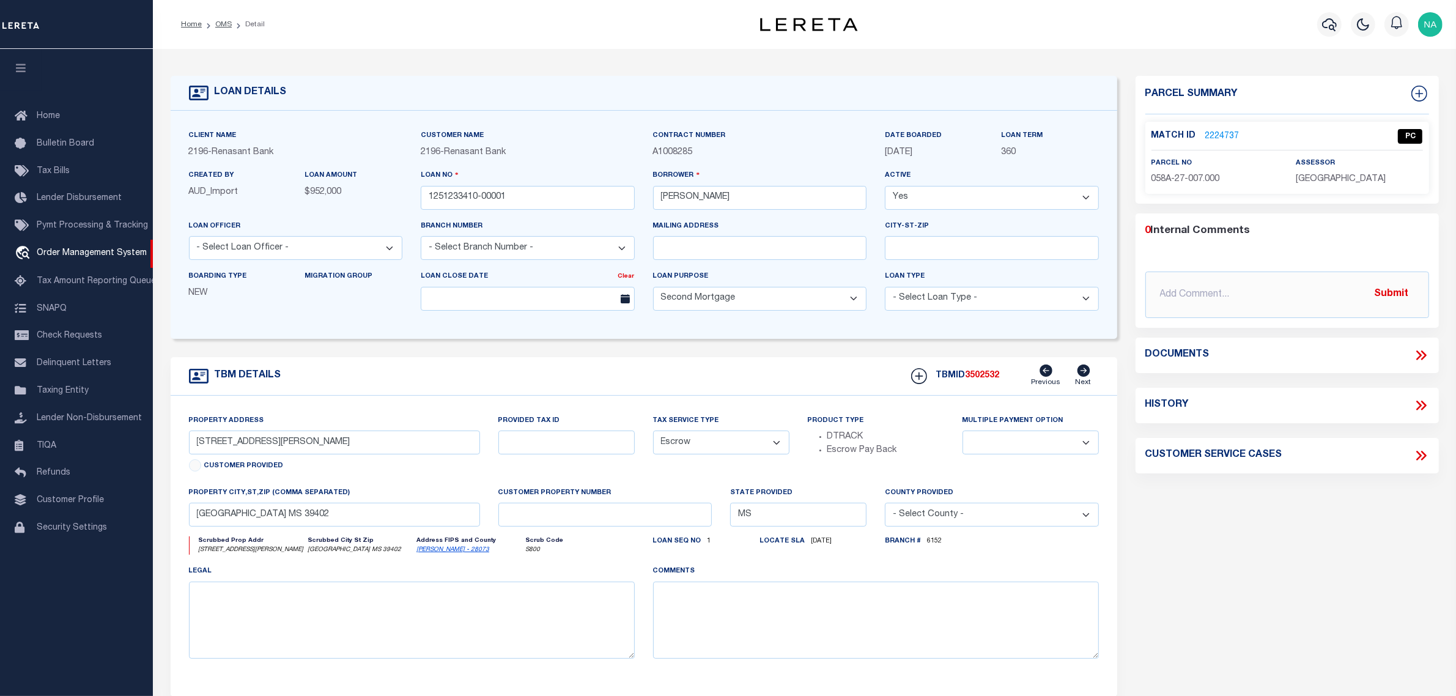
select select
click at [1417, 90] on icon at bounding box center [1419, 94] width 16 height 16
select select "IP"
type textarea "-"
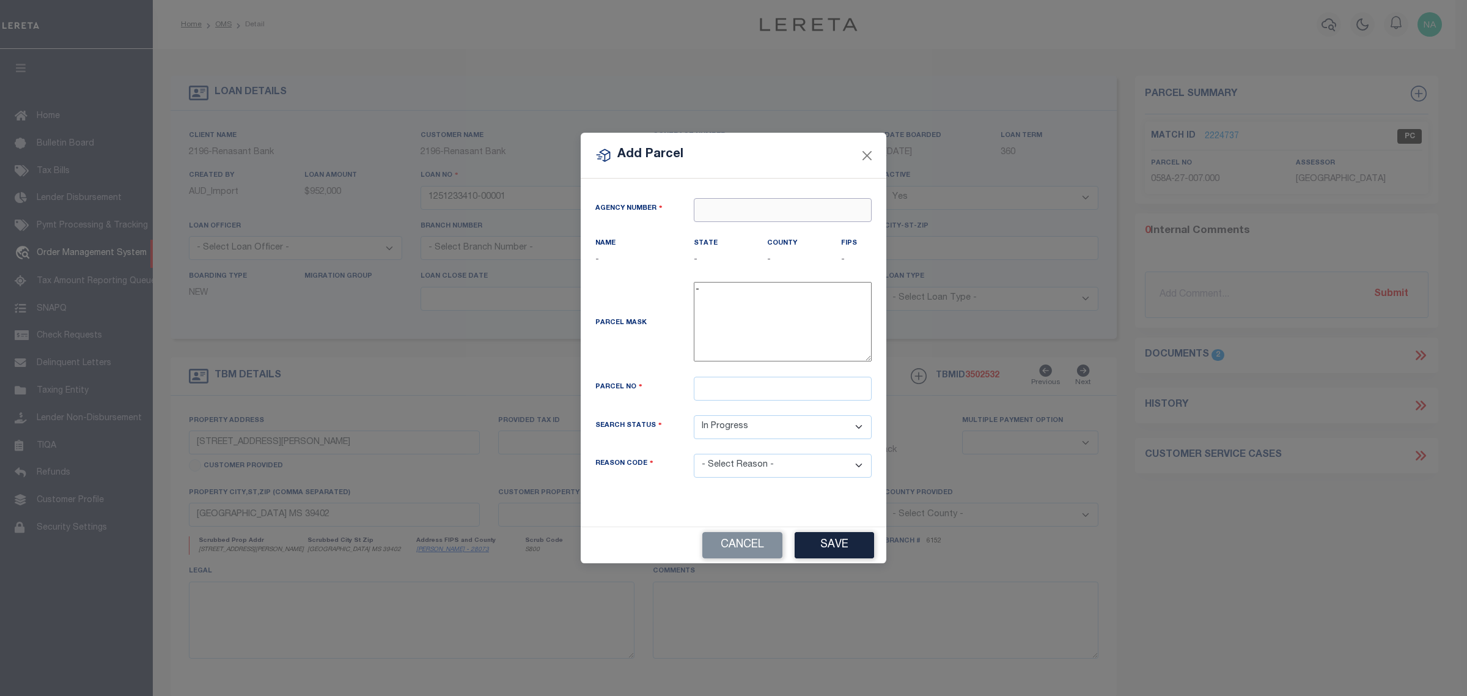
click at [719, 208] on input "text" at bounding box center [783, 210] width 178 height 24
click at [826, 228] on div "230370000 : LAMAR COUNTY" at bounding box center [782, 239] width 177 height 35
type input "230370000"
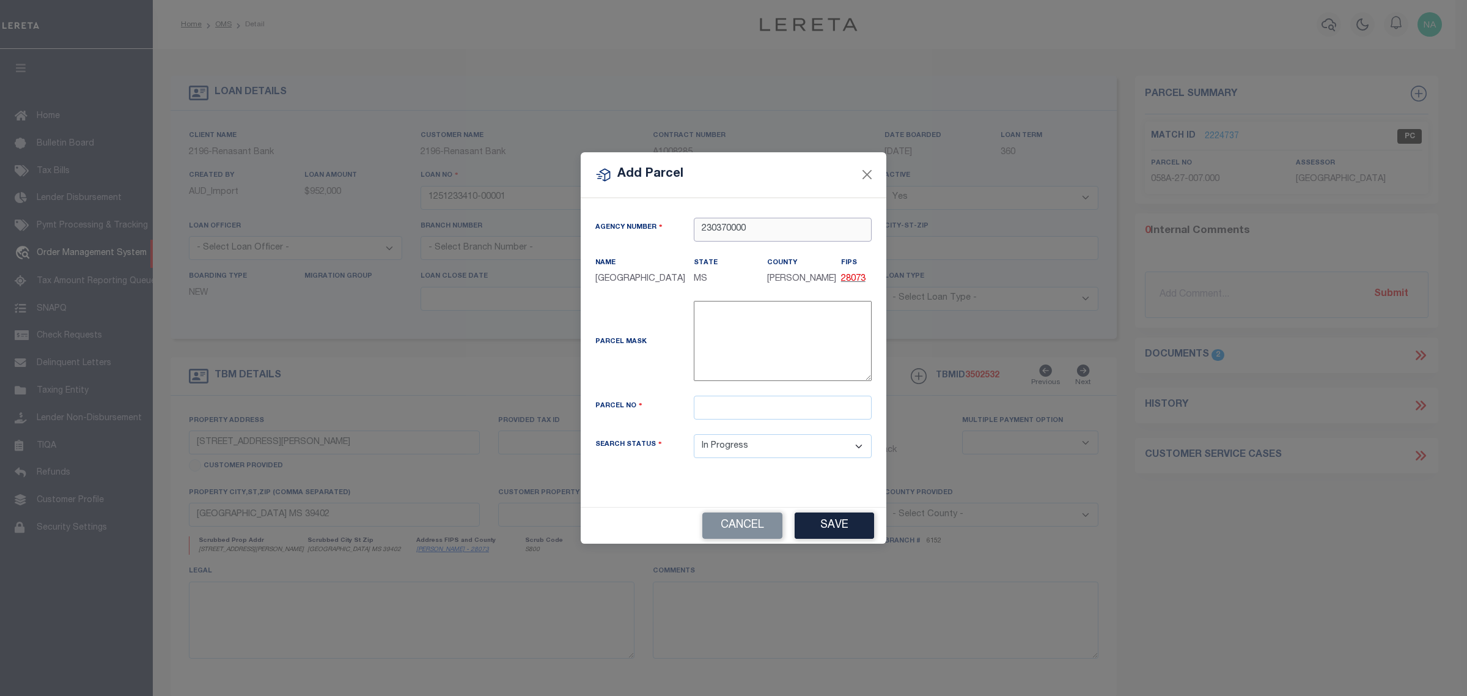
type input "230370000"
click at [725, 408] on input "text" at bounding box center [783, 408] width 178 height 24
paste input "058A-27-008.000"
type input "058A-27-008.000"
click at [826, 523] on button "Save" at bounding box center [834, 525] width 79 height 26
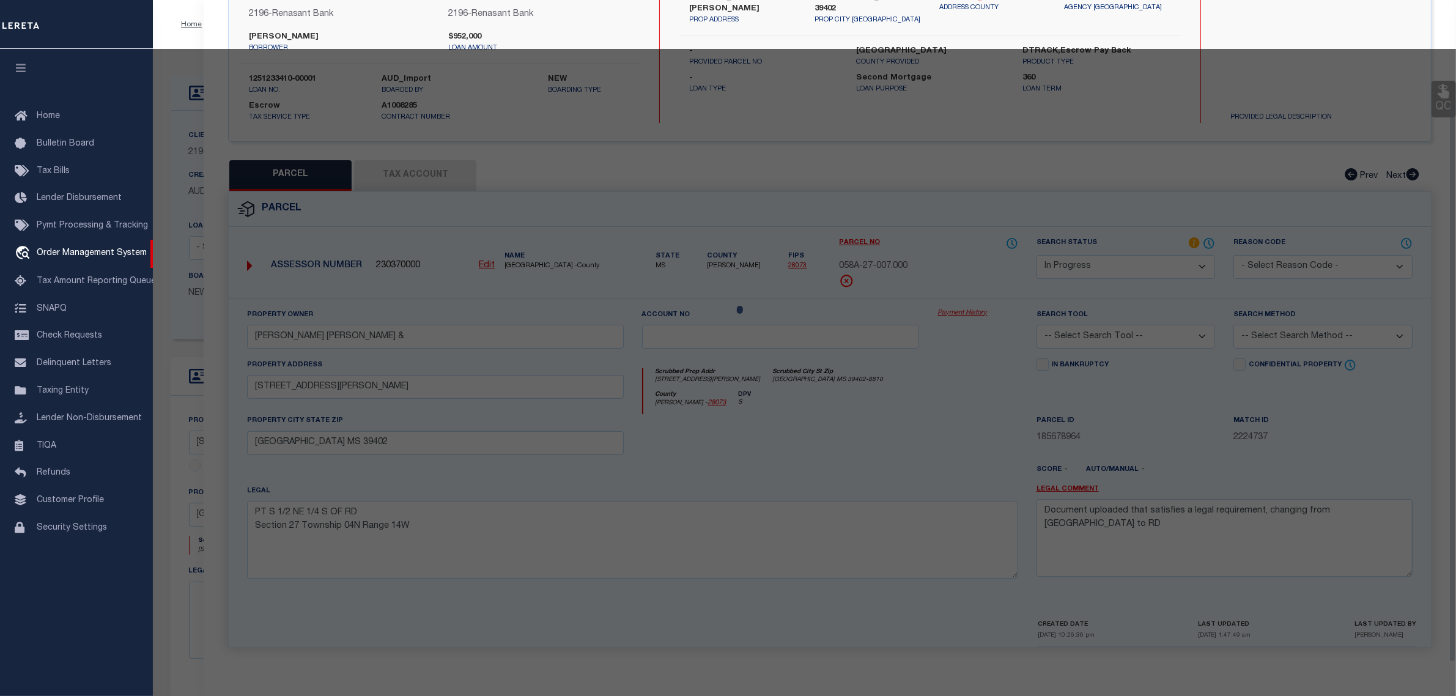
select select "AS"
checkbox input "false"
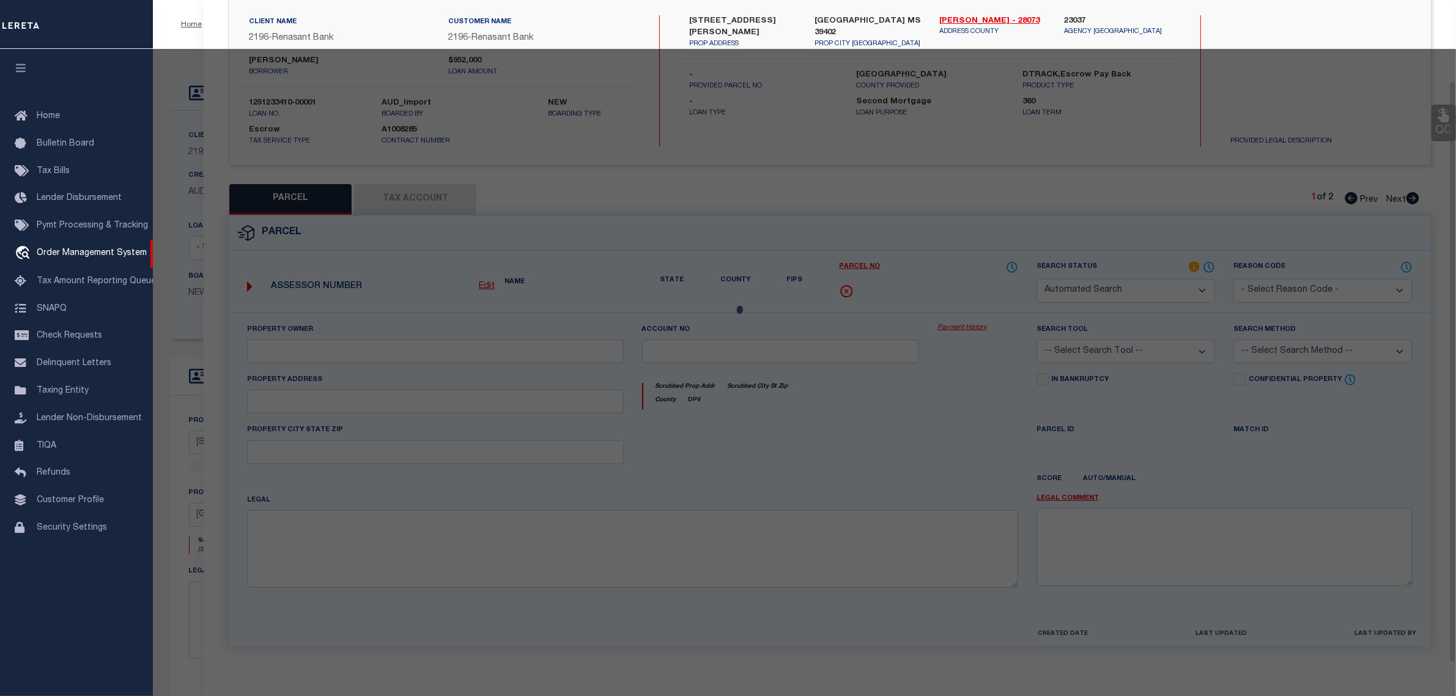
select select "IP"
checkbox input "false"
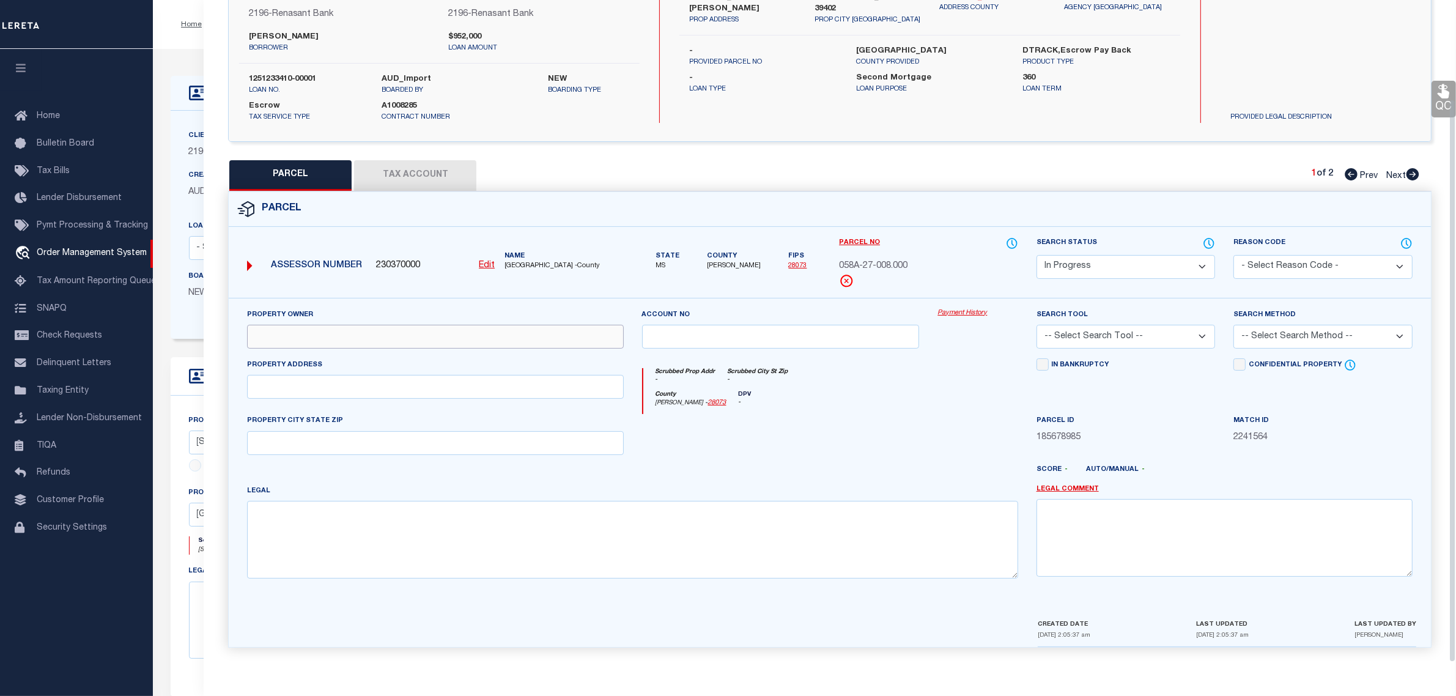
click at [349, 331] on input "text" at bounding box center [435, 337] width 376 height 24
paste input "CRANE DANIEL KEITH JR &"
type input "CRANE DANIEL KEITH JR &"
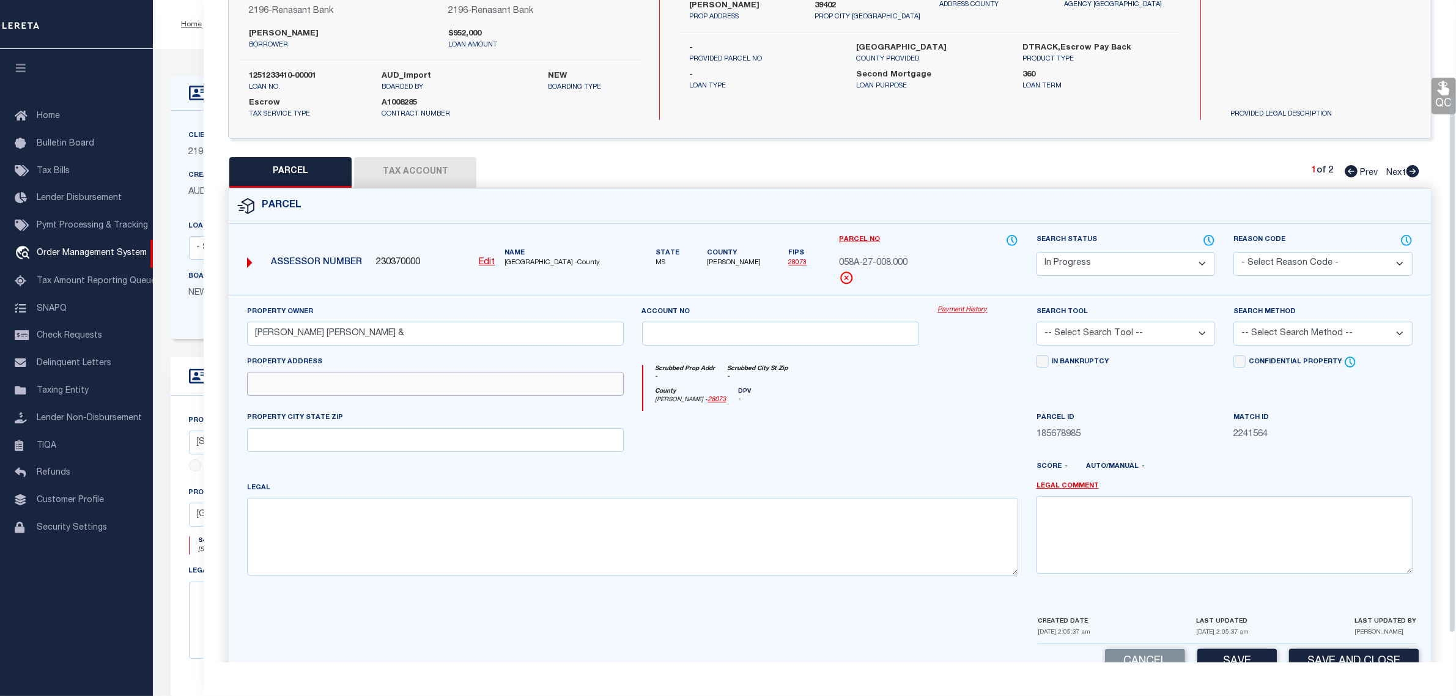
click at [480, 391] on input "text" at bounding box center [435, 384] width 376 height 24
paste input "[STREET_ADDRESS][PERSON_NAME]"
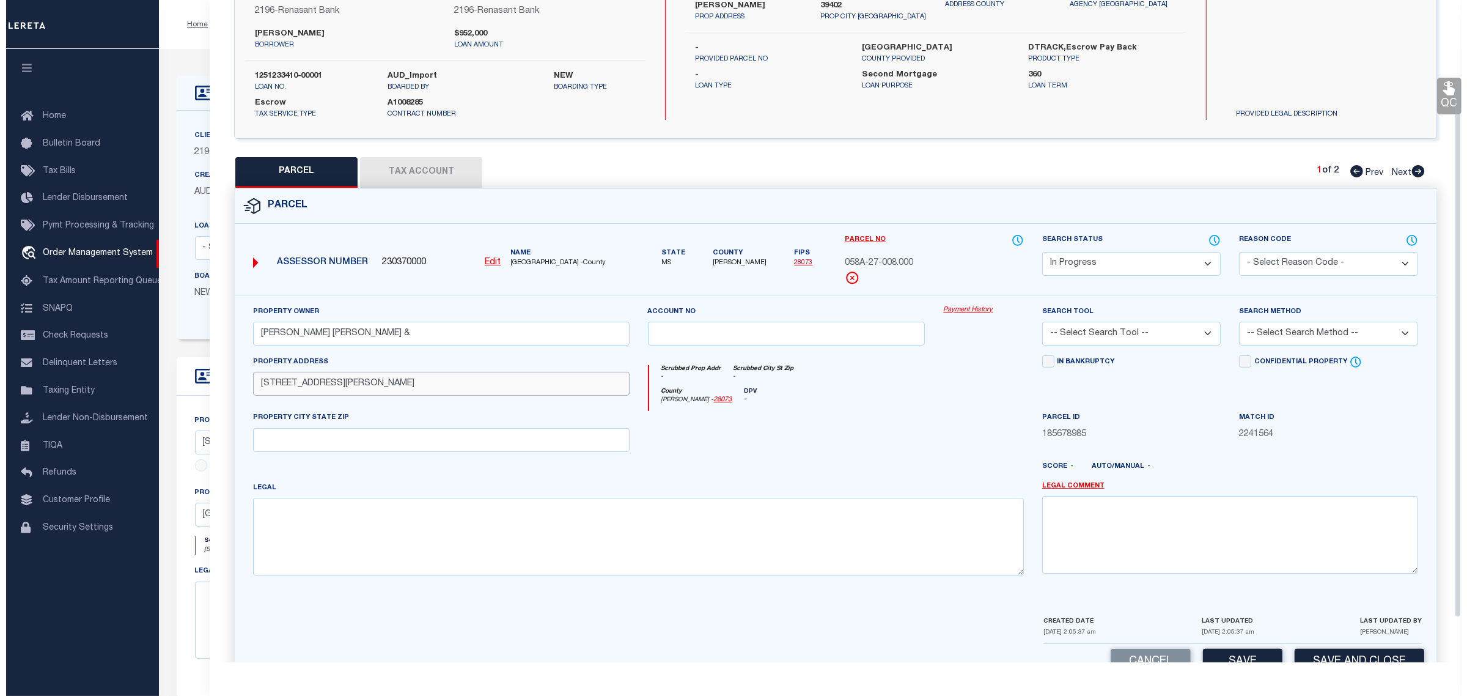
scroll to position [0, 0]
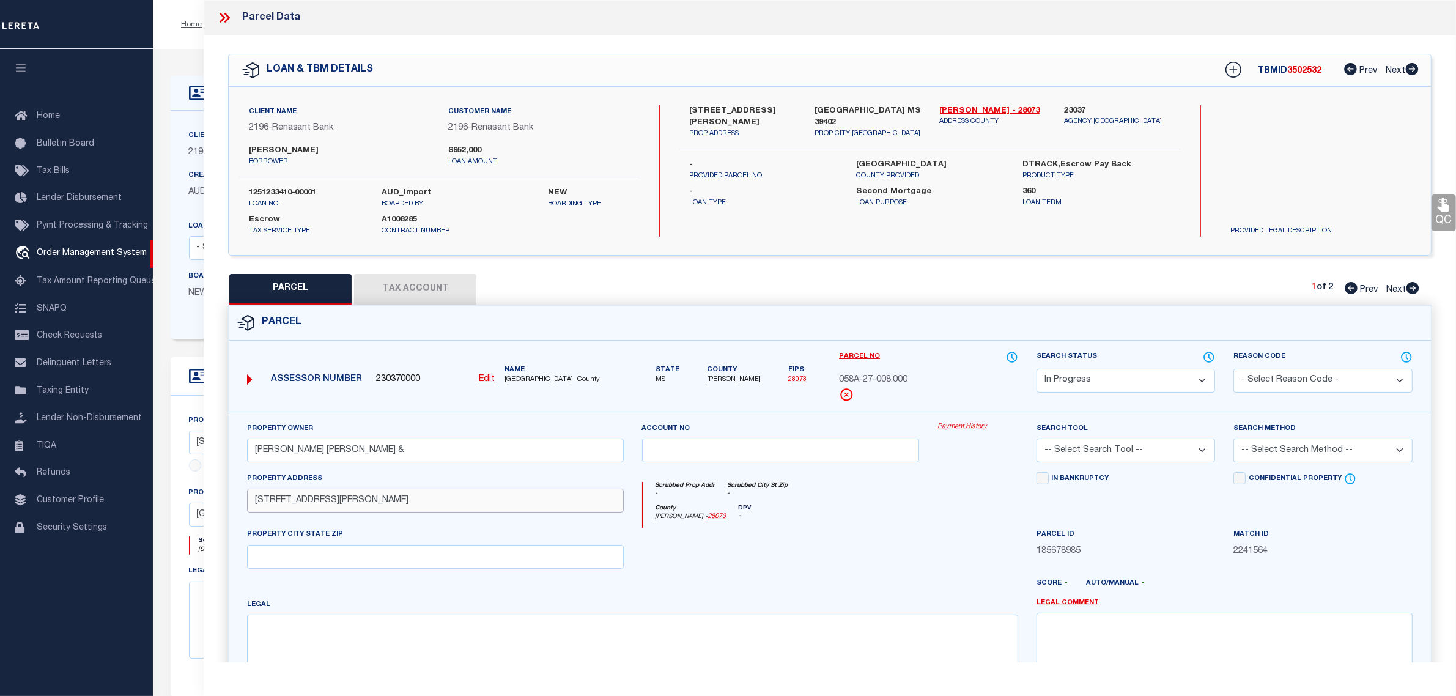
type input "[STREET_ADDRESS][PERSON_NAME]"
drag, startPoint x: 905, startPoint y: 109, endPoint x: 813, endPoint y: 111, distance: 92.3
click at [813, 111] on div "HATTIESBURG MS 39402 PROP CITY ST ZIP" at bounding box center [867, 122] width 125 height 34
copy label "[GEOGRAPHIC_DATA] MS 39402"
click at [300, 558] on input "text" at bounding box center [435, 557] width 376 height 24
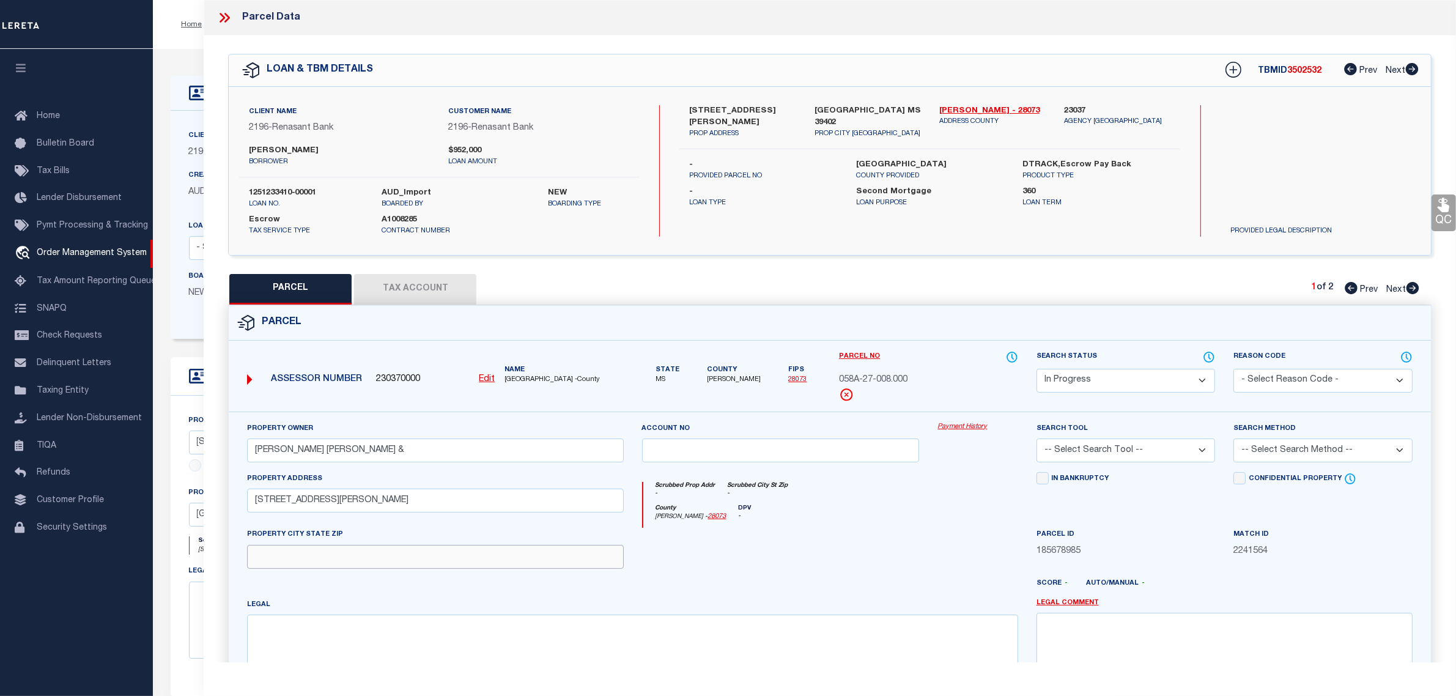
paste input "[GEOGRAPHIC_DATA] MS 39402"
type input "[GEOGRAPHIC_DATA] MS 39402"
click at [318, 634] on textarea at bounding box center [632, 652] width 770 height 77
click at [427, 640] on textarea at bounding box center [632, 652] width 770 height 77
paste textarea "1.2 ACC PT SW 1/4 NE 1/4 Section 27 Township 04N Range 14W"
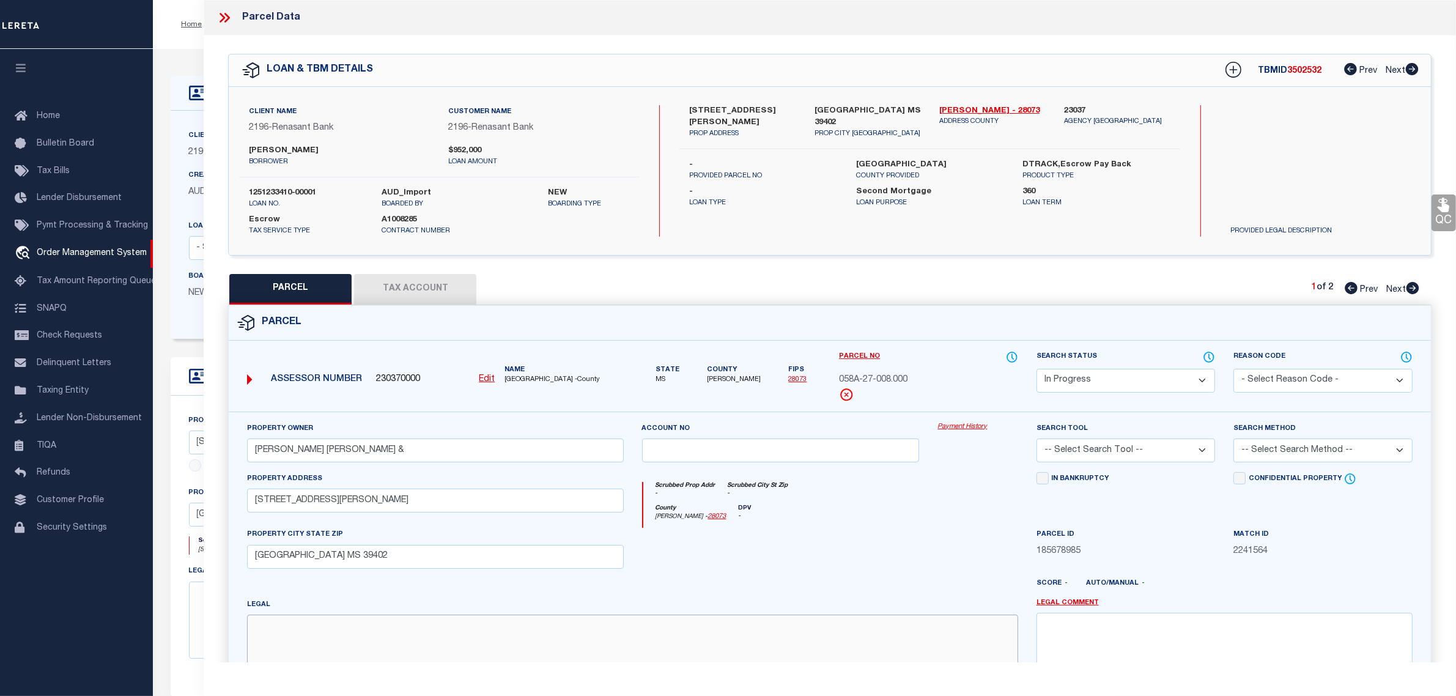
type textarea "1.2 ACC PT SW 1/4 NE 1/4 Section 27 Township 04N Range 14W"
click at [421, 288] on button "Tax Account" at bounding box center [415, 289] width 122 height 31
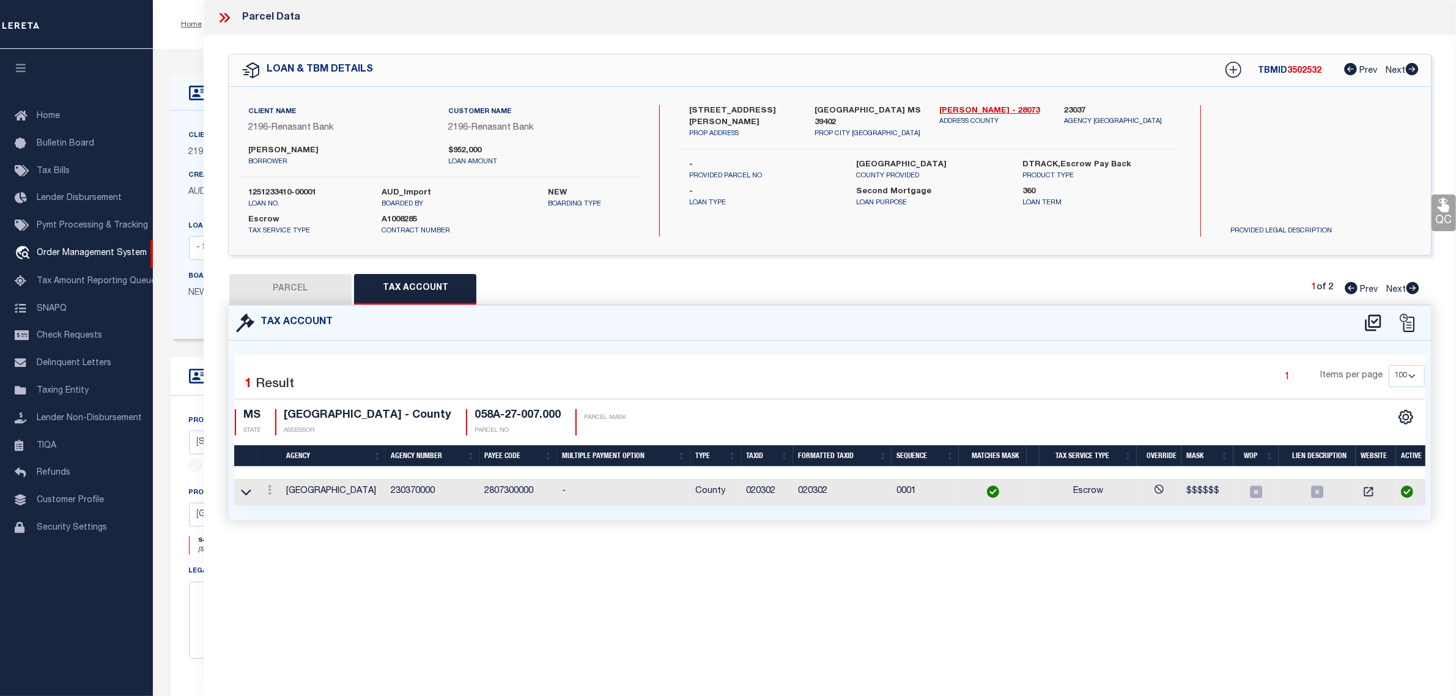
select select "100"
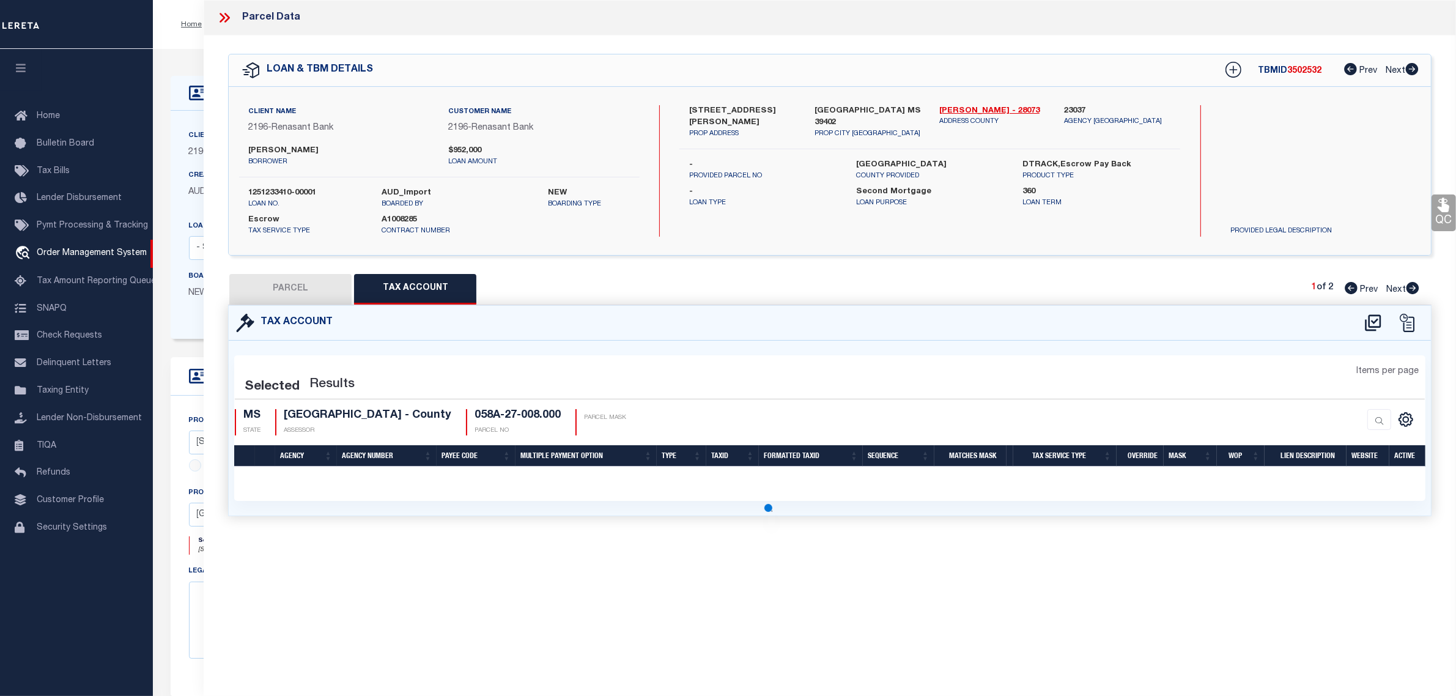
select select "100"
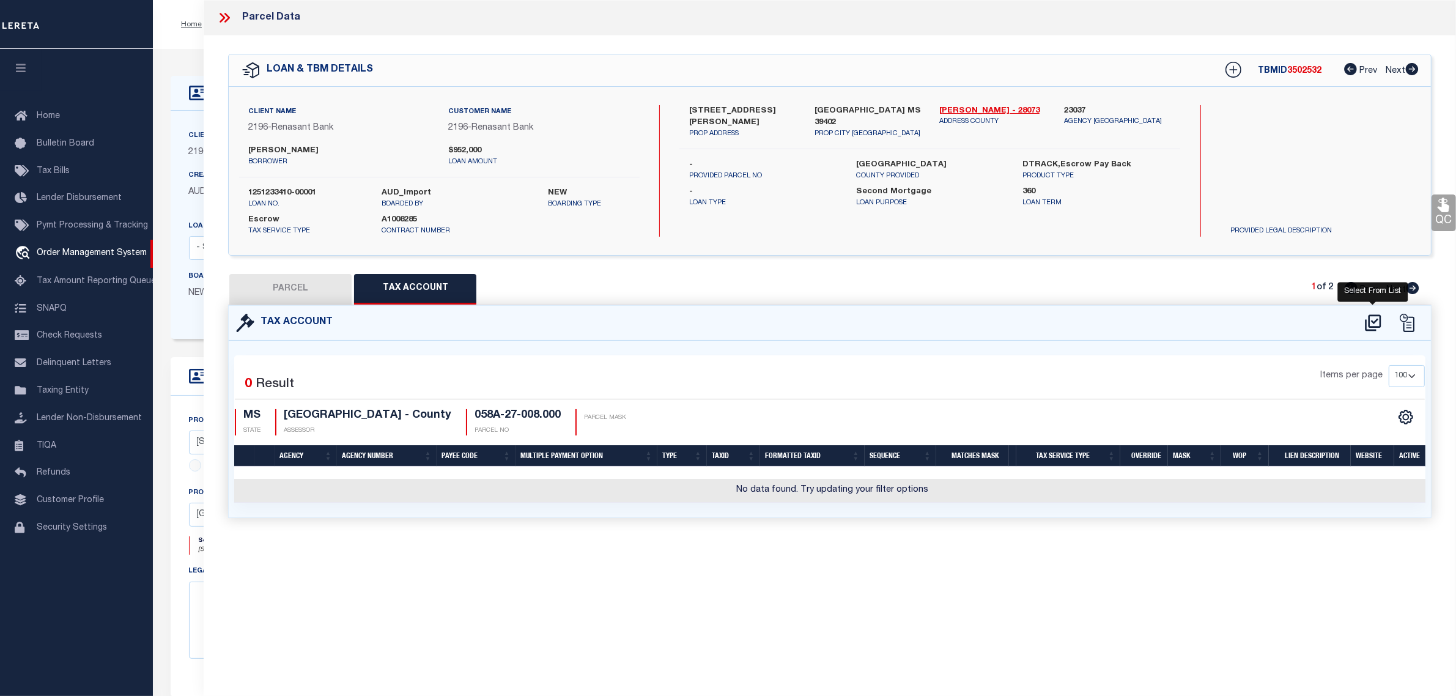
click at [1373, 318] on icon at bounding box center [1373, 323] width 20 height 20
select select "100"
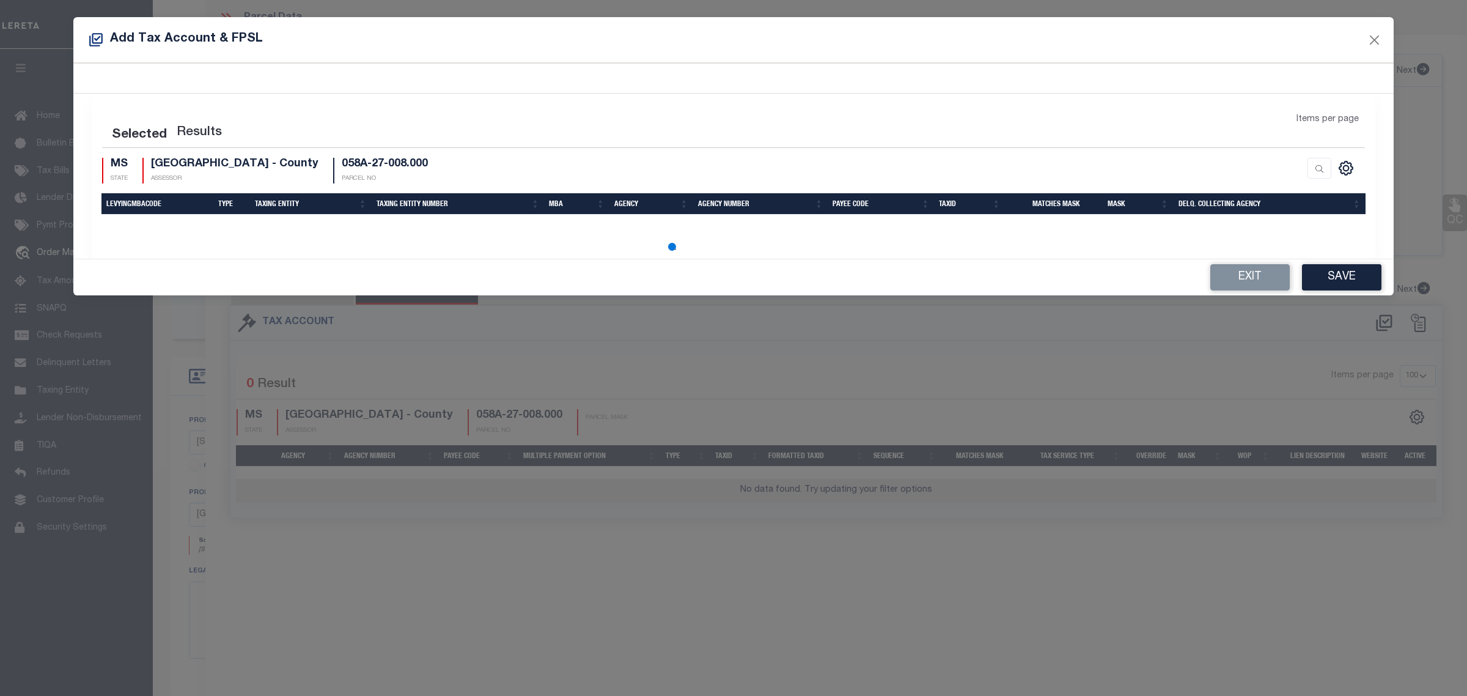
select select "100"
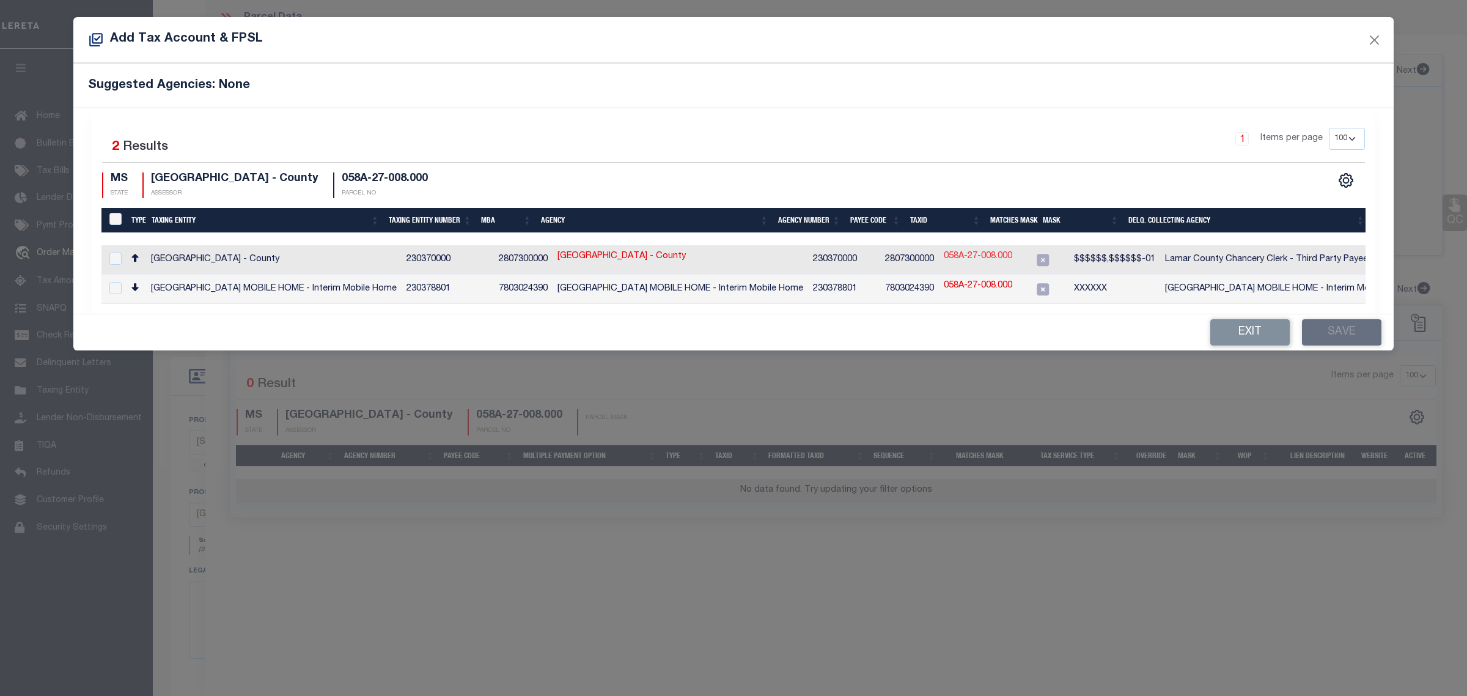
click at [952, 254] on link "058A-27-008.000" at bounding box center [978, 256] width 68 height 13
type input "058A-27-008.000"
type textarea "$$$$$$,$$$$$$-01"
checkbox input "true"
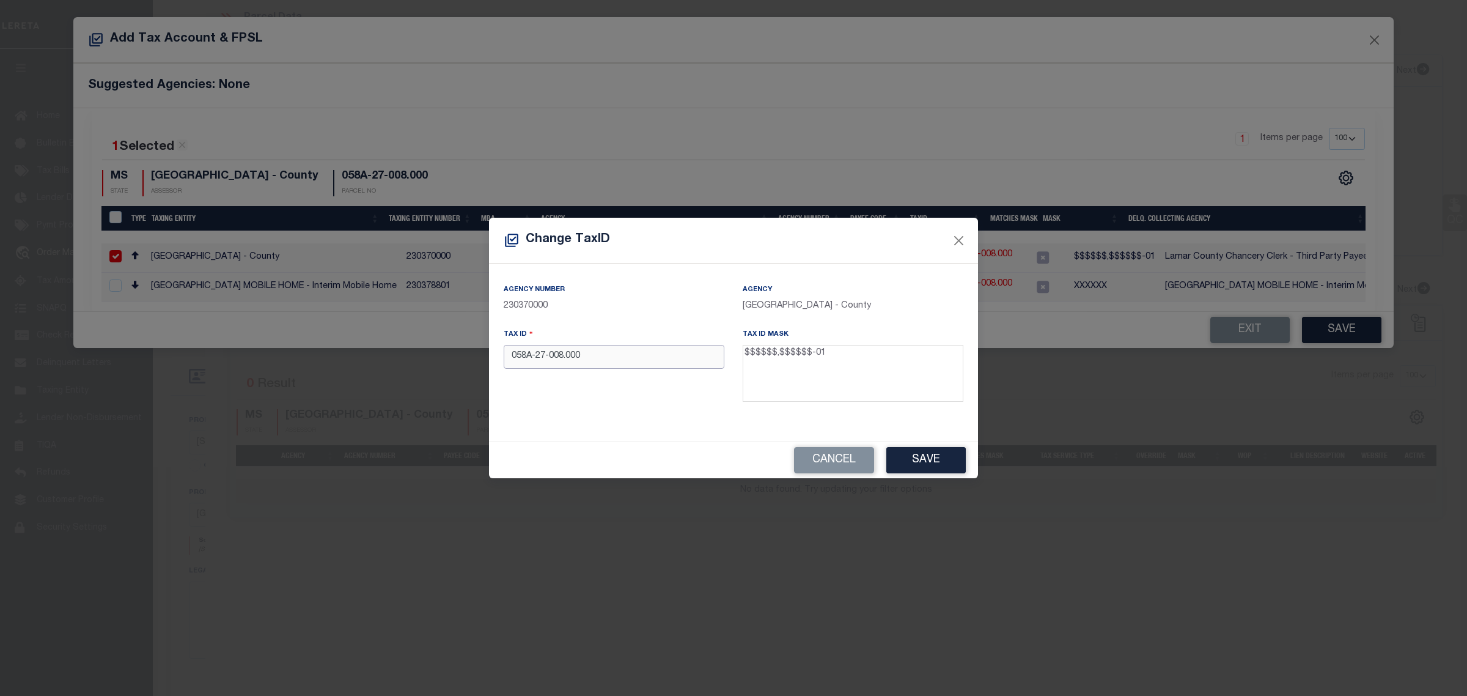
drag, startPoint x: 460, startPoint y: 359, endPoint x: 403, endPoint y: 359, distance: 56.9
click at [403, 359] on div "Change TaxID Agency Number 230370000 Agency LAMAR COUNTY - County Tax ID 058A-2…" at bounding box center [733, 348] width 1467 height 696
paste input "09274"
type input "009274"
click at [946, 454] on button "Save" at bounding box center [925, 460] width 79 height 26
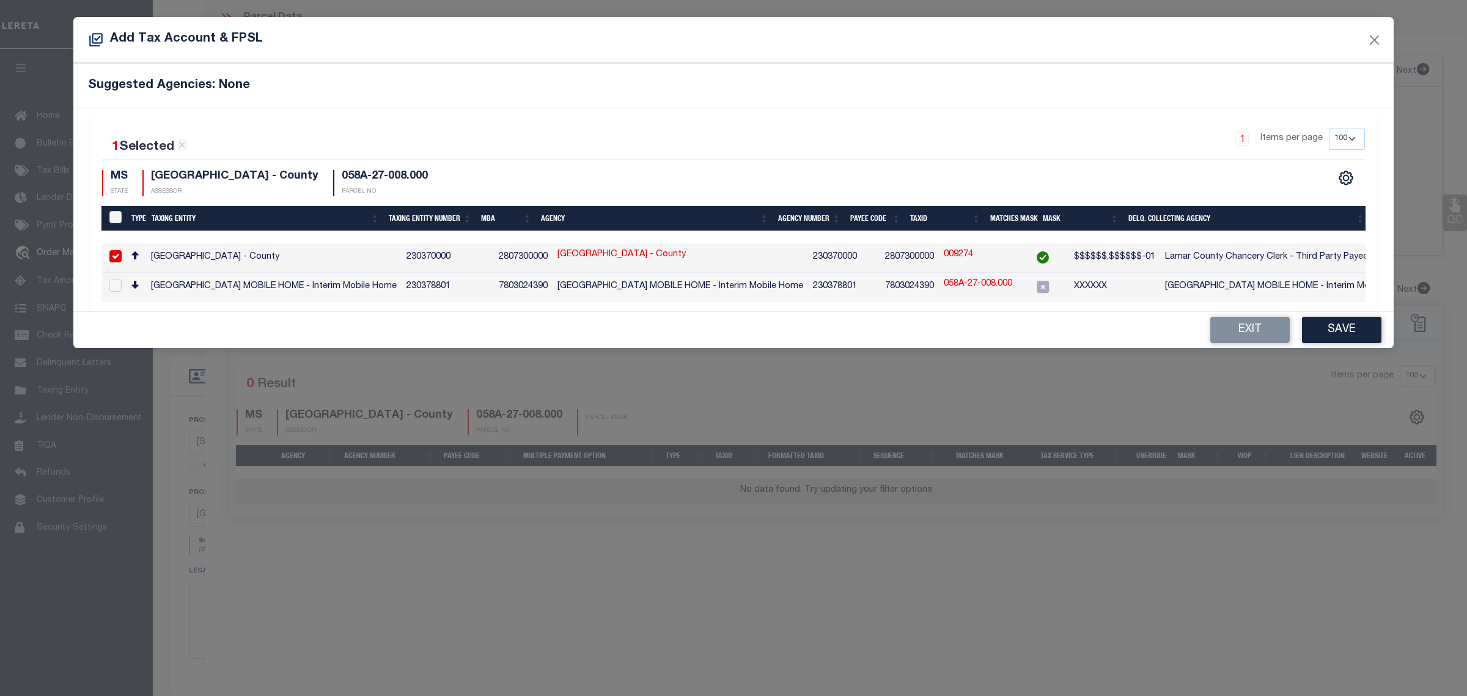
click at [1341, 335] on button "Save" at bounding box center [1341, 330] width 79 height 26
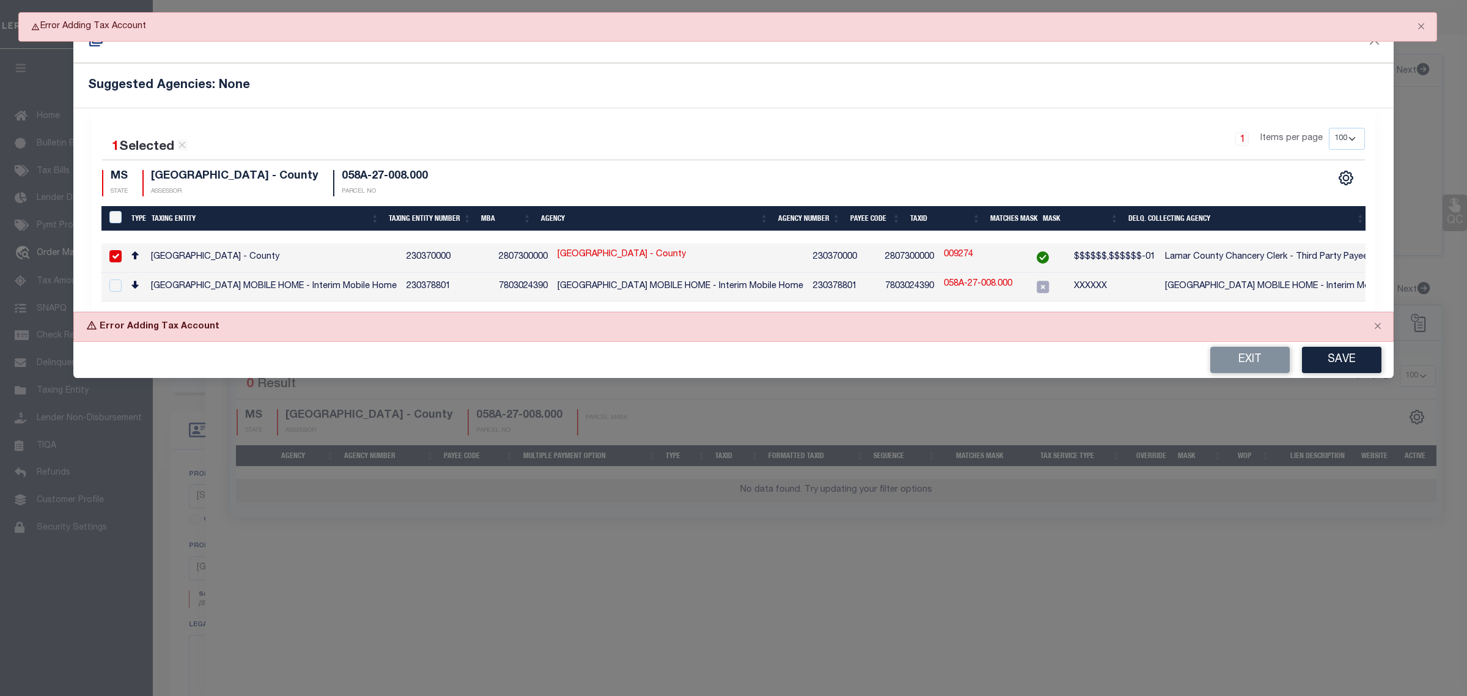
click at [905, 138] on div "1 Items per page 10 25 50 100 200" at bounding box center [893, 144] width 943 height 32
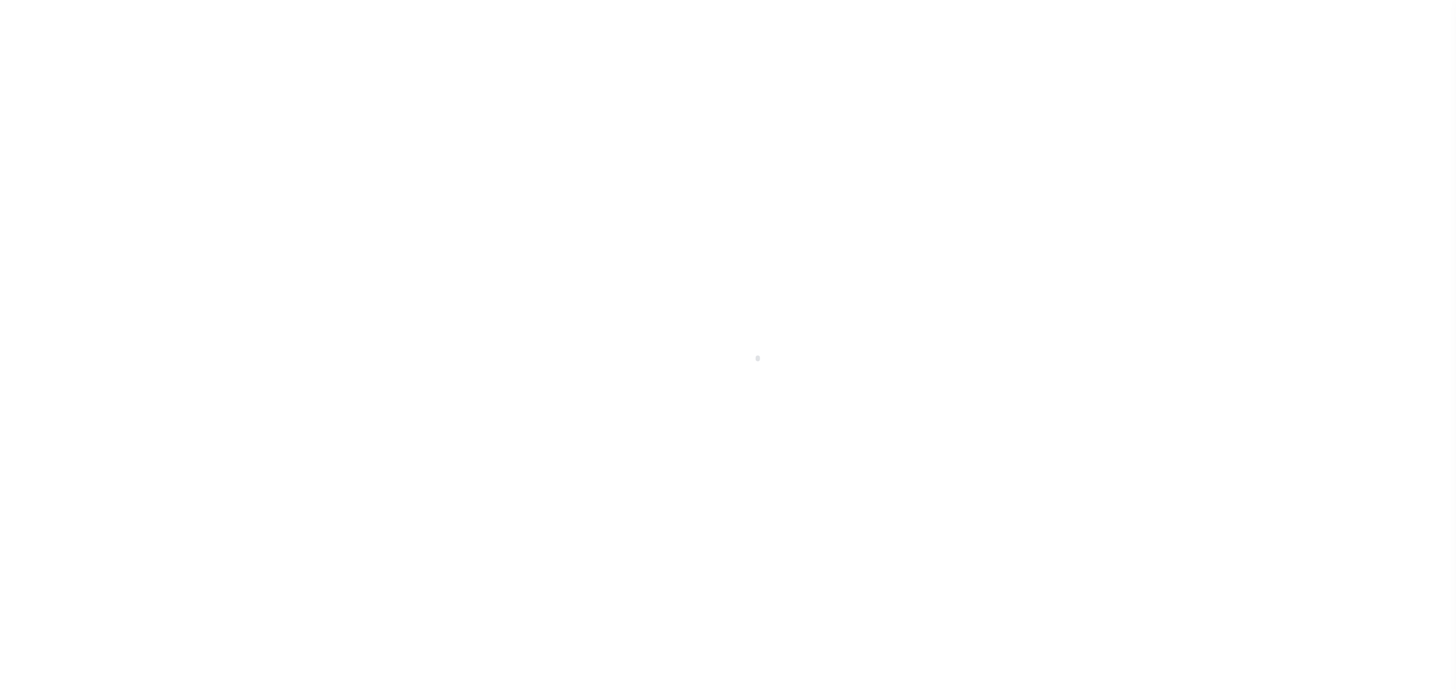
type input "1251233410-00001"
type input "[PERSON_NAME]"
select select
select select "100"
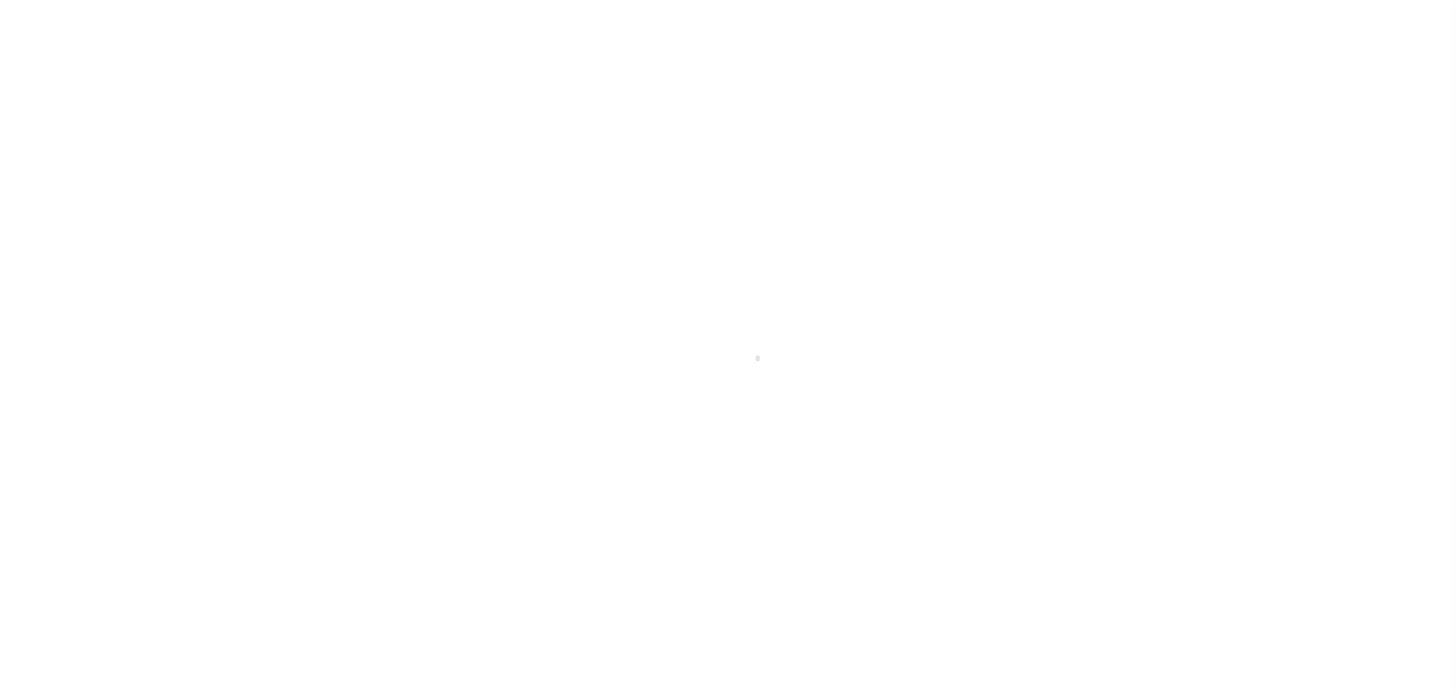
select select "Escrow"
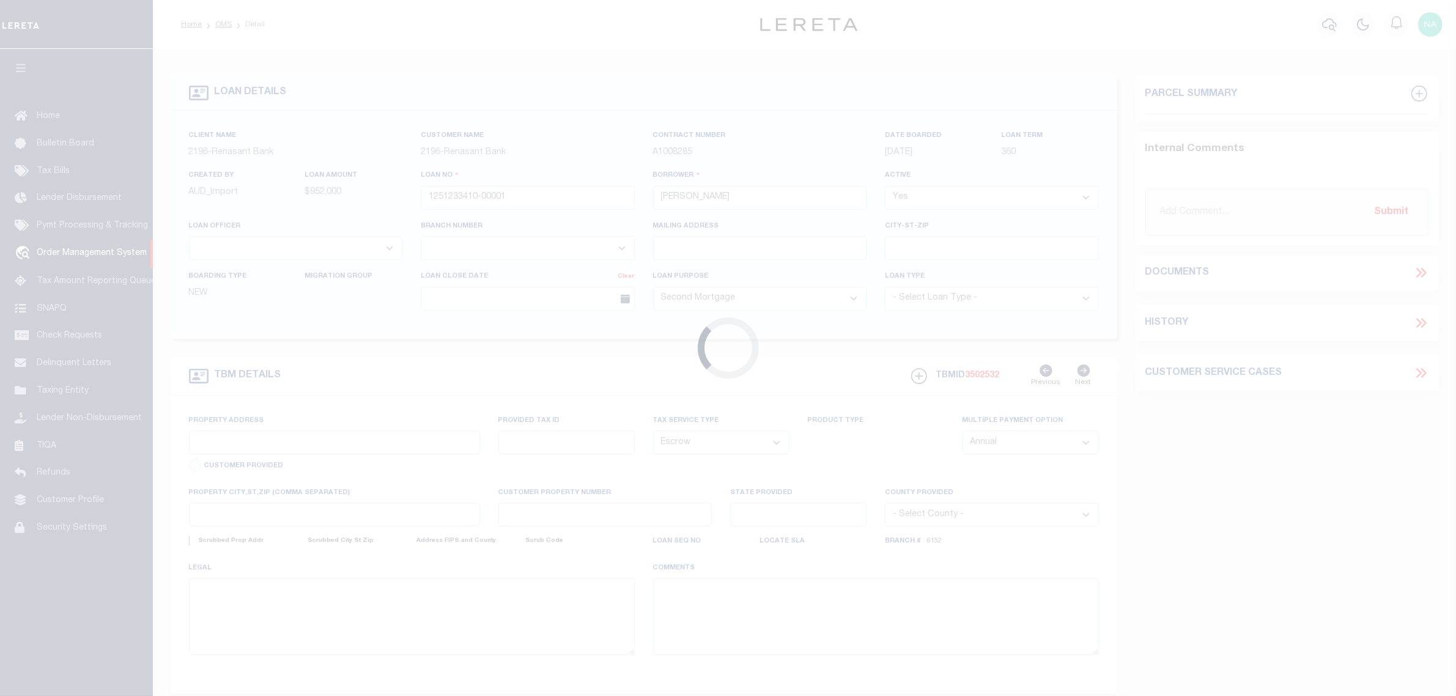
type input "[STREET_ADDRESS][PERSON_NAME]"
select select
type input "[GEOGRAPHIC_DATA] MS 39402"
type input "MS"
select select
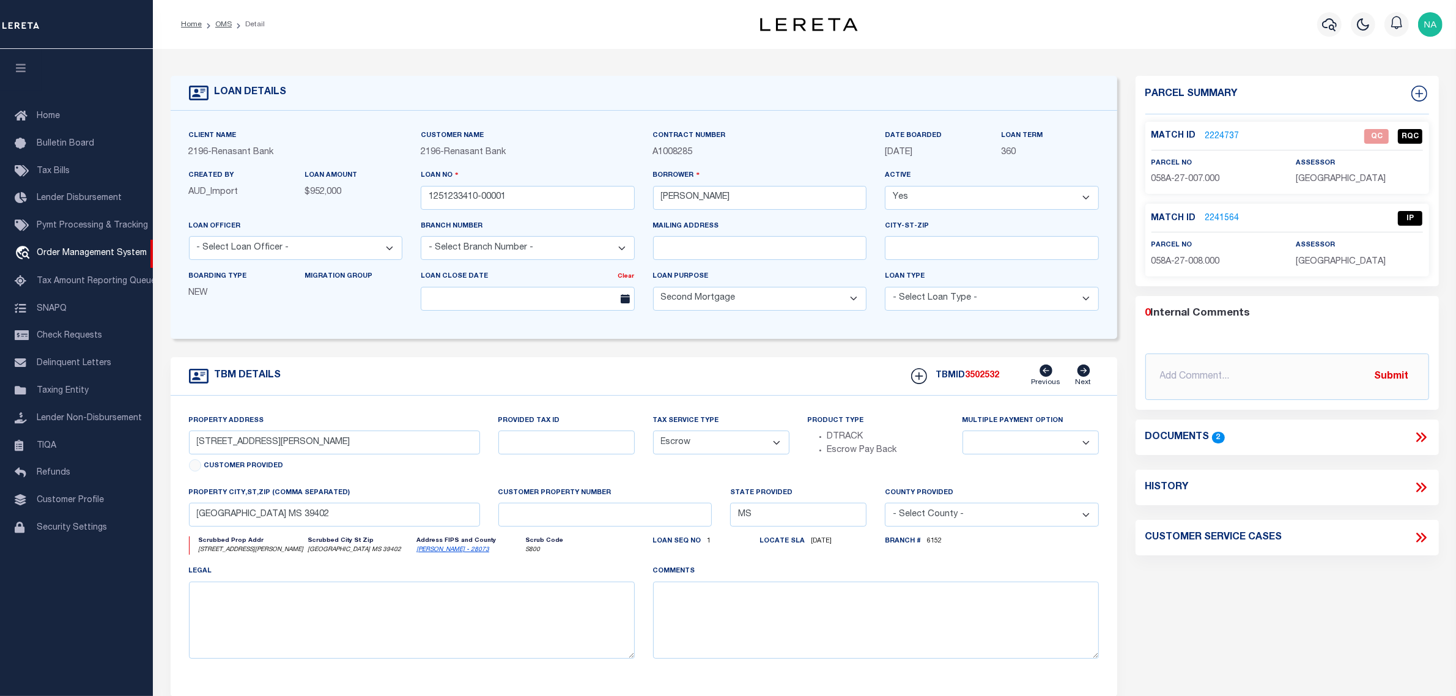
click at [1213, 214] on link "2241564" at bounding box center [1222, 218] width 34 height 13
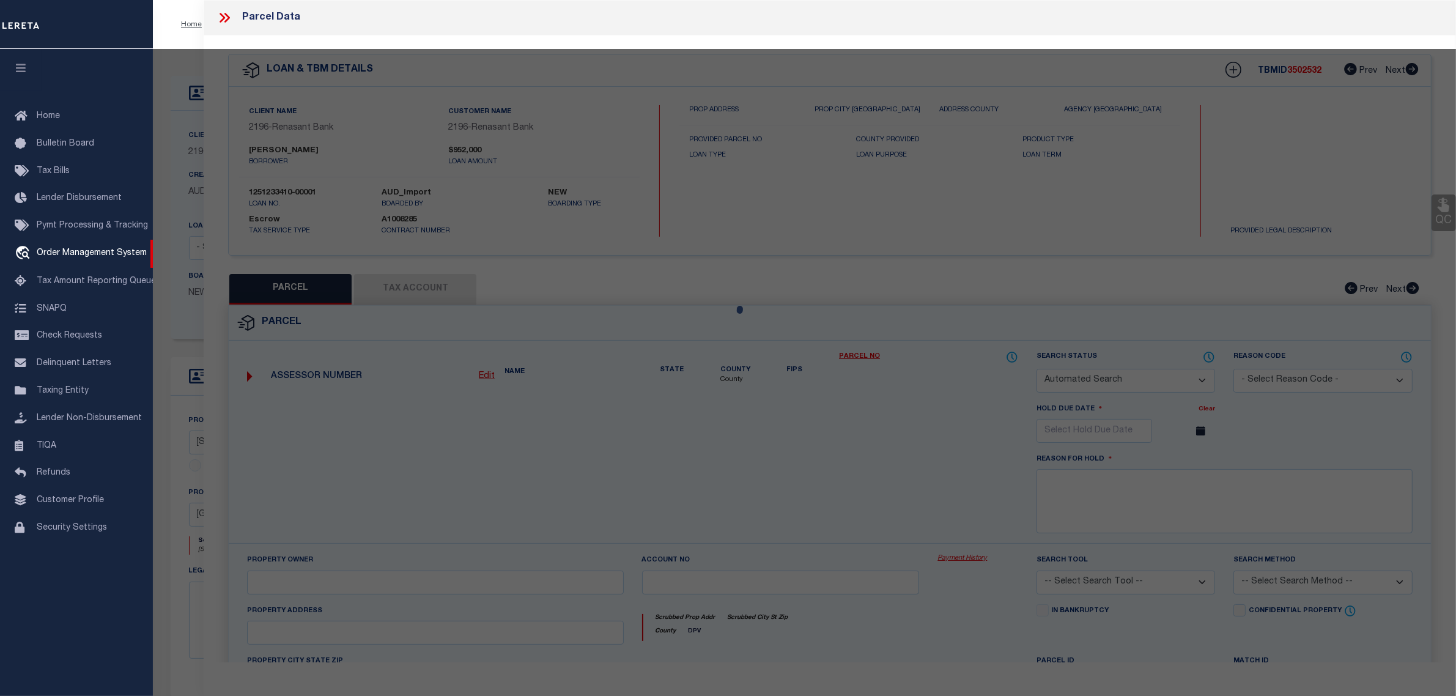
checkbox input "false"
select select "IP"
checkbox input "false"
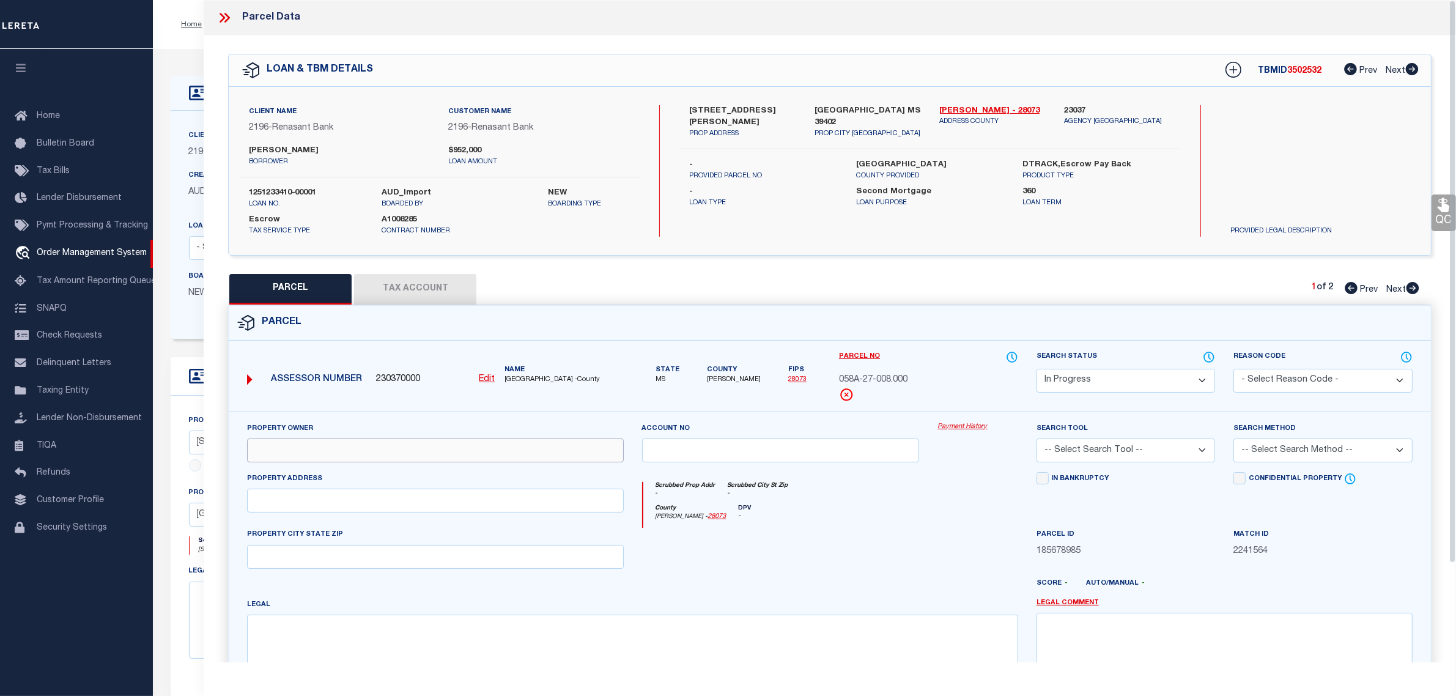
click at [292, 451] on input "text" at bounding box center [435, 450] width 376 height 24
paste input "[PERSON_NAME]"
type input "[PERSON_NAME]"
click at [335, 494] on input "text" at bounding box center [435, 500] width 376 height 24
paste input "[STREET_ADDRESS][PERSON_NAME]"
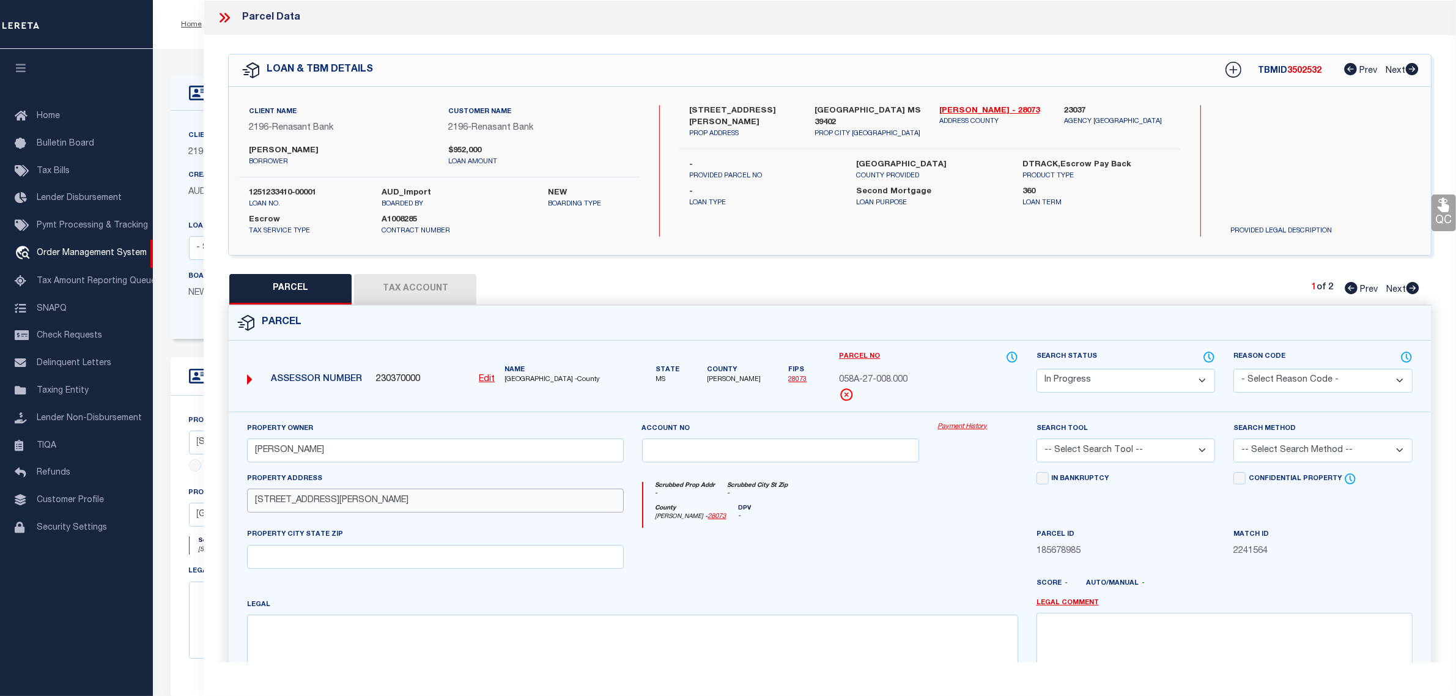
type input "[STREET_ADDRESS][PERSON_NAME]"
drag, startPoint x: 925, startPoint y: 108, endPoint x: 813, endPoint y: 106, distance: 111.9
click at [813, 106] on div "[GEOGRAPHIC_DATA] MS 39402 PROP CITY [GEOGRAPHIC_DATA]" at bounding box center [867, 122] width 125 height 34
copy label "[GEOGRAPHIC_DATA] MS 39402"
click at [364, 561] on input "text" at bounding box center [435, 557] width 376 height 24
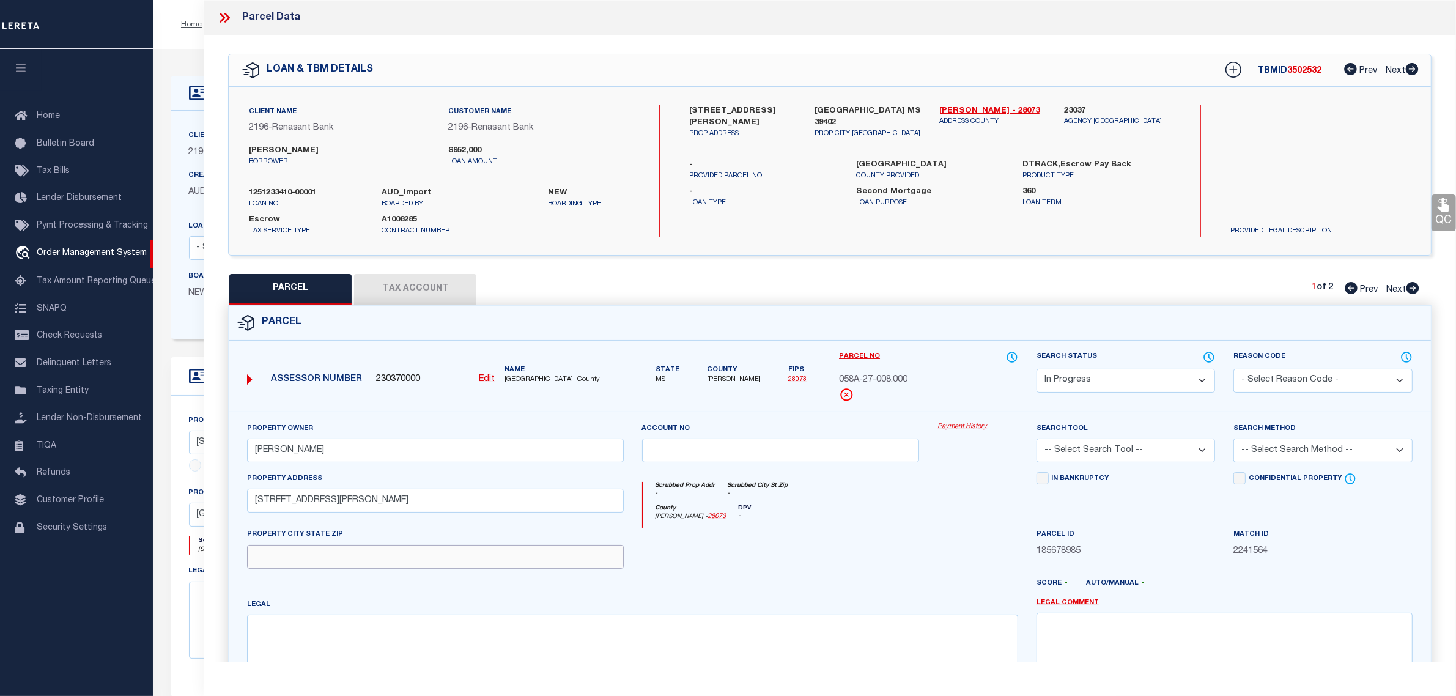
paste input "[GEOGRAPHIC_DATA] MS 39402"
type input "[GEOGRAPHIC_DATA] MS 39402"
click at [668, 646] on textarea at bounding box center [632, 652] width 770 height 77
paste textarea "1.2 ACC PT SW 1/4 NE 1/4 Section 27 Township 04N Range 14W"
type textarea "1.2 ACC PT SW 1/4 NE 1/4 Section 27 Township 04N Range 14W"
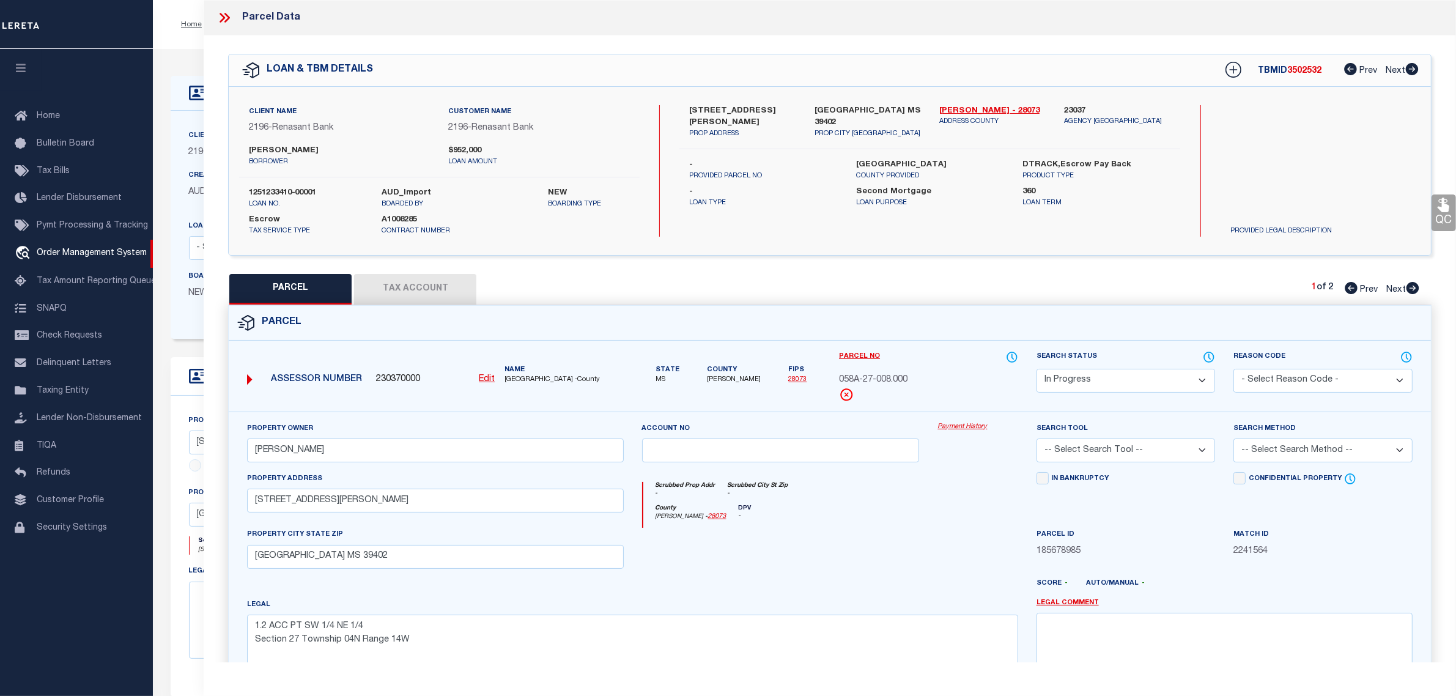
click at [431, 294] on button "Tax Account" at bounding box center [415, 289] width 122 height 31
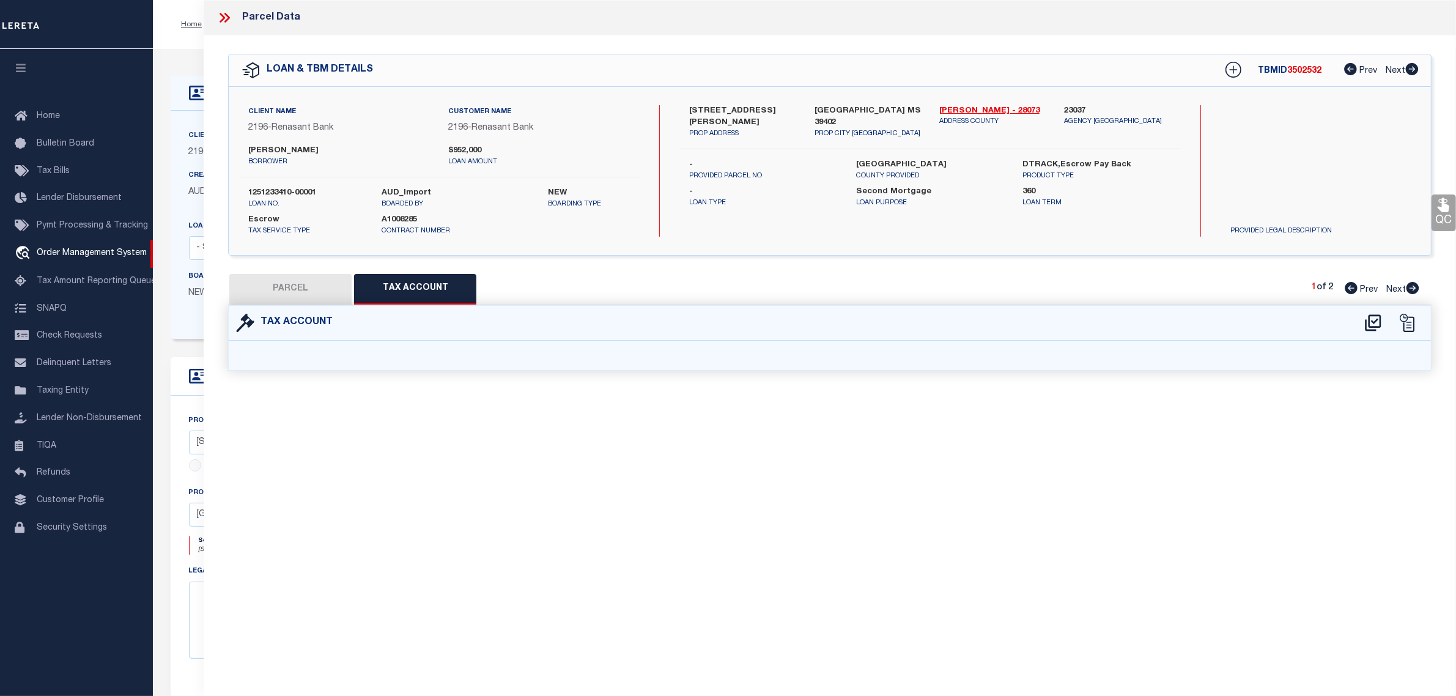
select select "100"
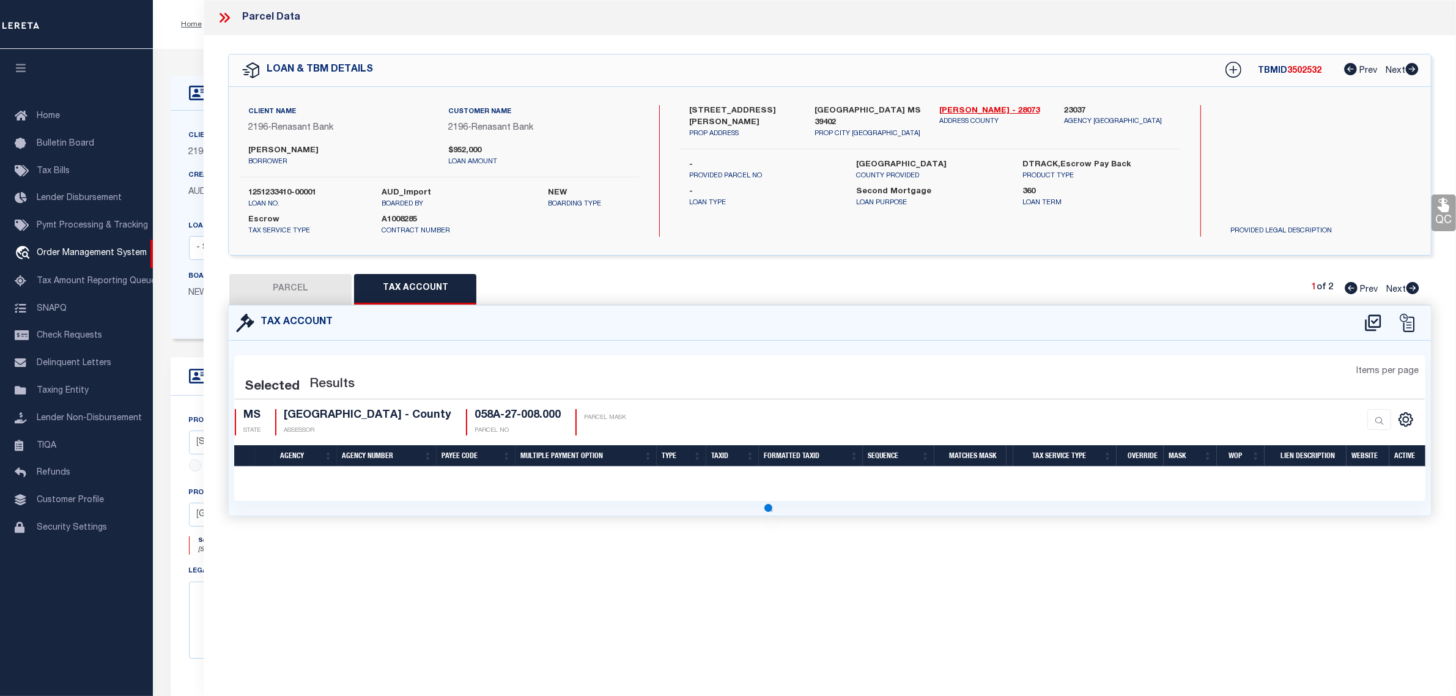
select select "100"
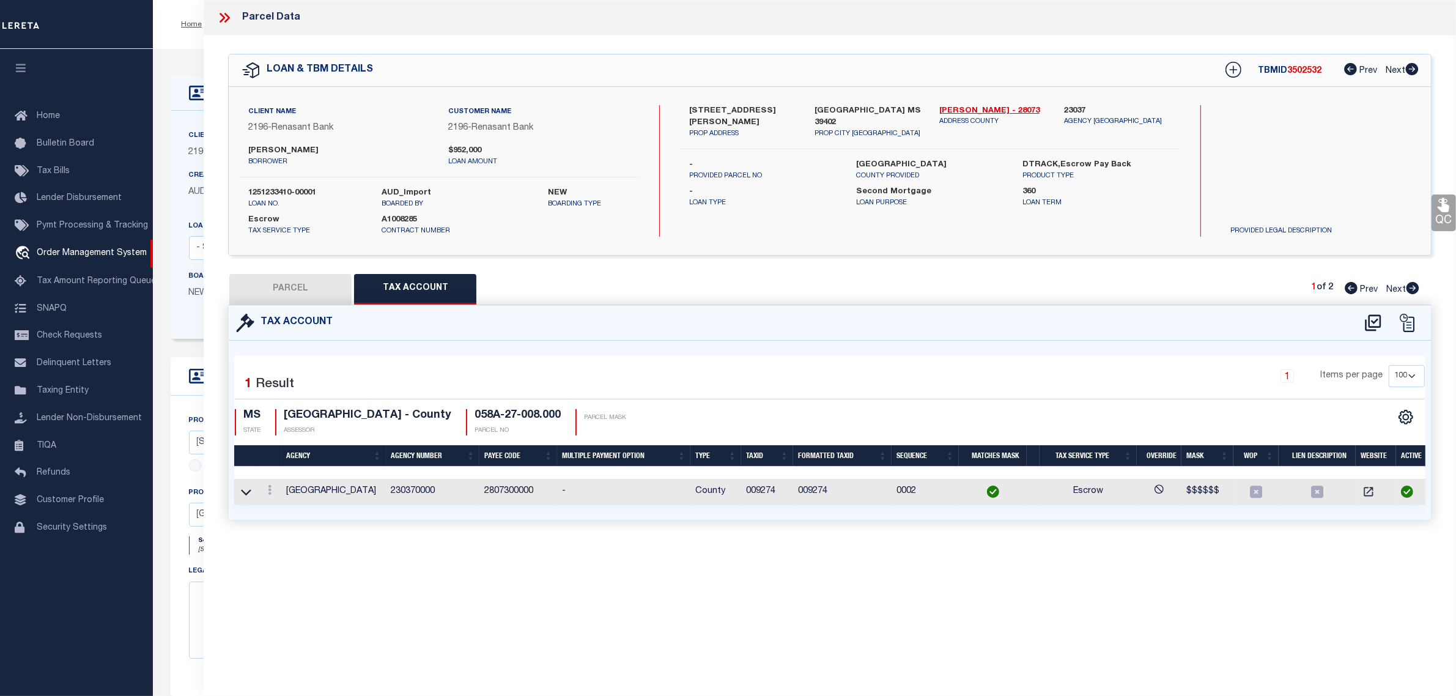
click at [304, 290] on button "PARCEL" at bounding box center [290, 289] width 122 height 31
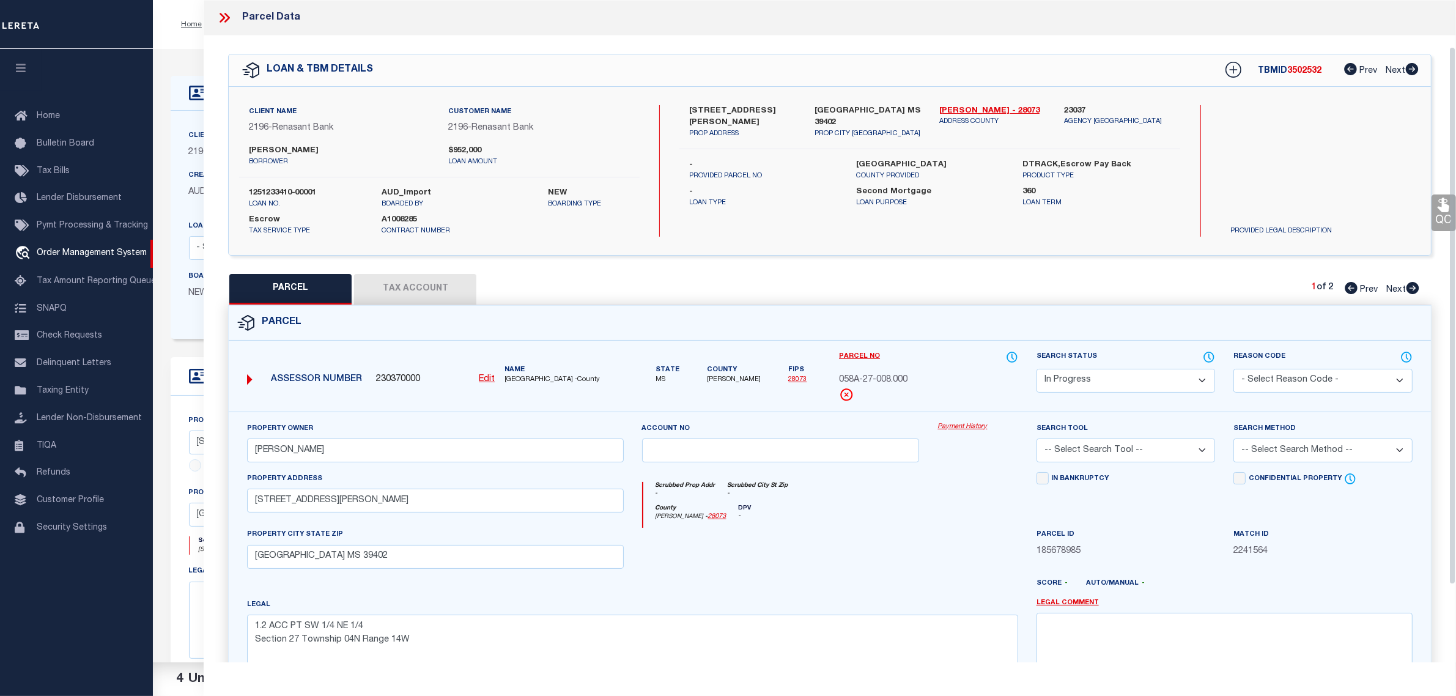
scroll to position [153, 0]
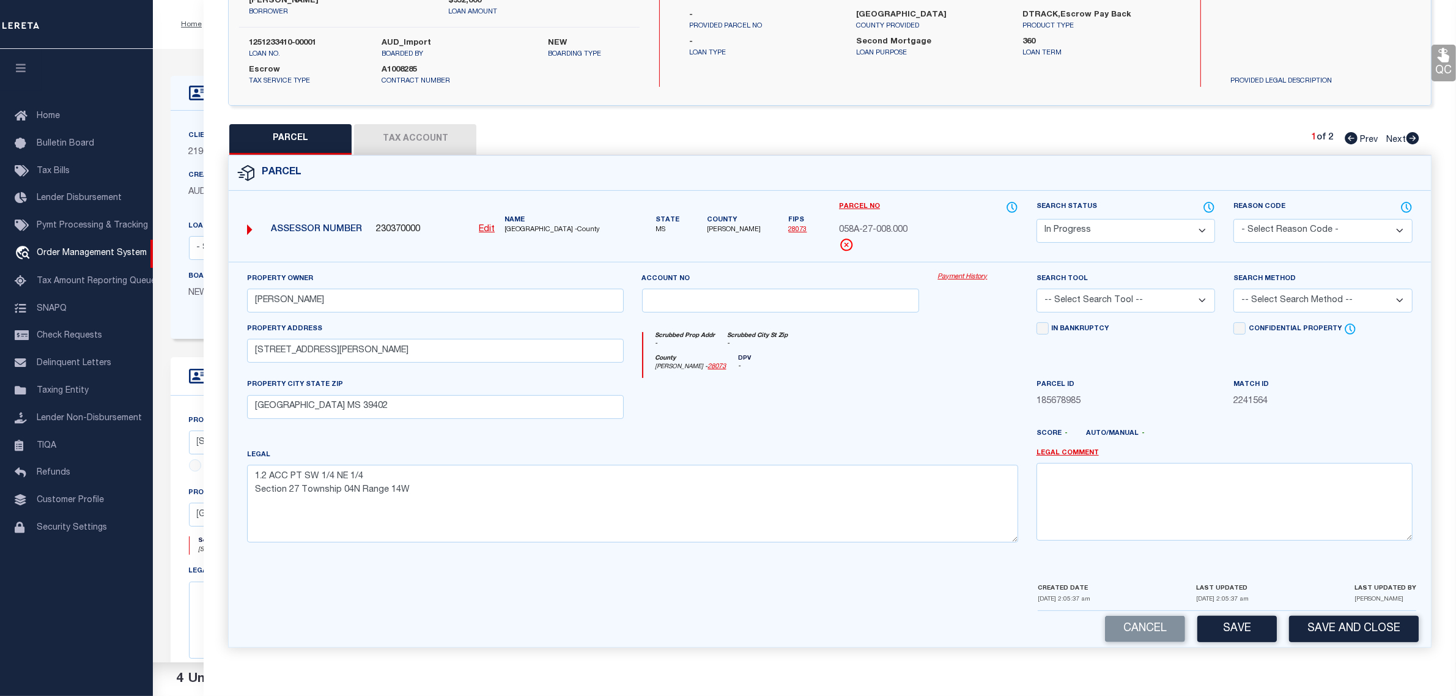
click at [1083, 219] on select "Automated Search Bad Parcel Complete Duplicate Parcel High Dollar Reporting In …" at bounding box center [1125, 231] width 179 height 24
select select "PC"
click at [1036, 219] on select "Automated Search Bad Parcel Complete Duplicate Parcel High Dollar Reporting In …" at bounding box center [1125, 231] width 179 height 24
click at [1067, 306] on select "-- Select Search Tool -- 3rd Party Website Agency File Agency Website ATLS CNV-…" at bounding box center [1125, 301] width 179 height 24
select select "AGW"
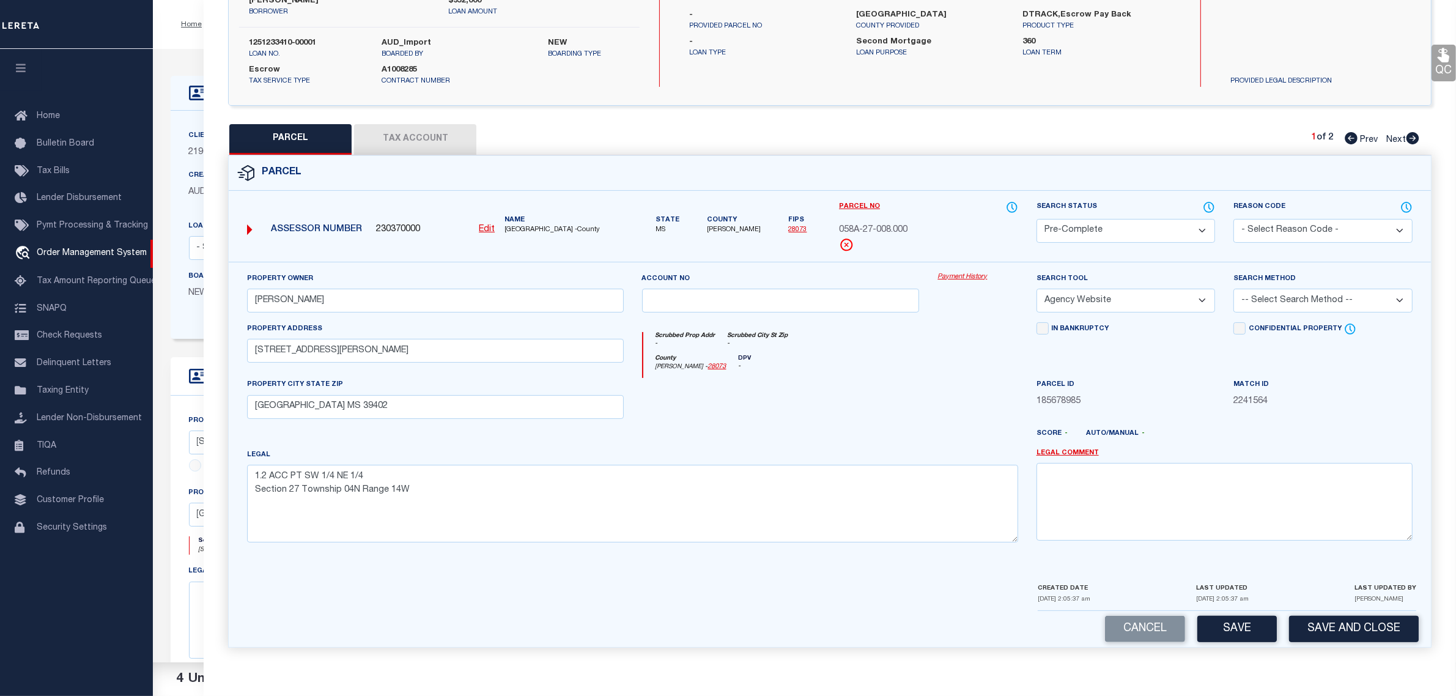
click at [1036, 289] on select "-- Select Search Tool -- 3rd Party Website Agency File Agency Website ATLS CNV-…" at bounding box center [1125, 301] width 179 height 24
click at [1293, 301] on select "-- Select Search Method -- Property Address Legal Liability Info Provided" at bounding box center [1322, 301] width 179 height 24
select select "LEG"
click at [1233, 289] on select "-- Select Search Method -- Property Address Legal Liability Info Provided" at bounding box center [1322, 301] width 179 height 24
click at [1339, 625] on button "Save and Close" at bounding box center [1354, 629] width 130 height 26
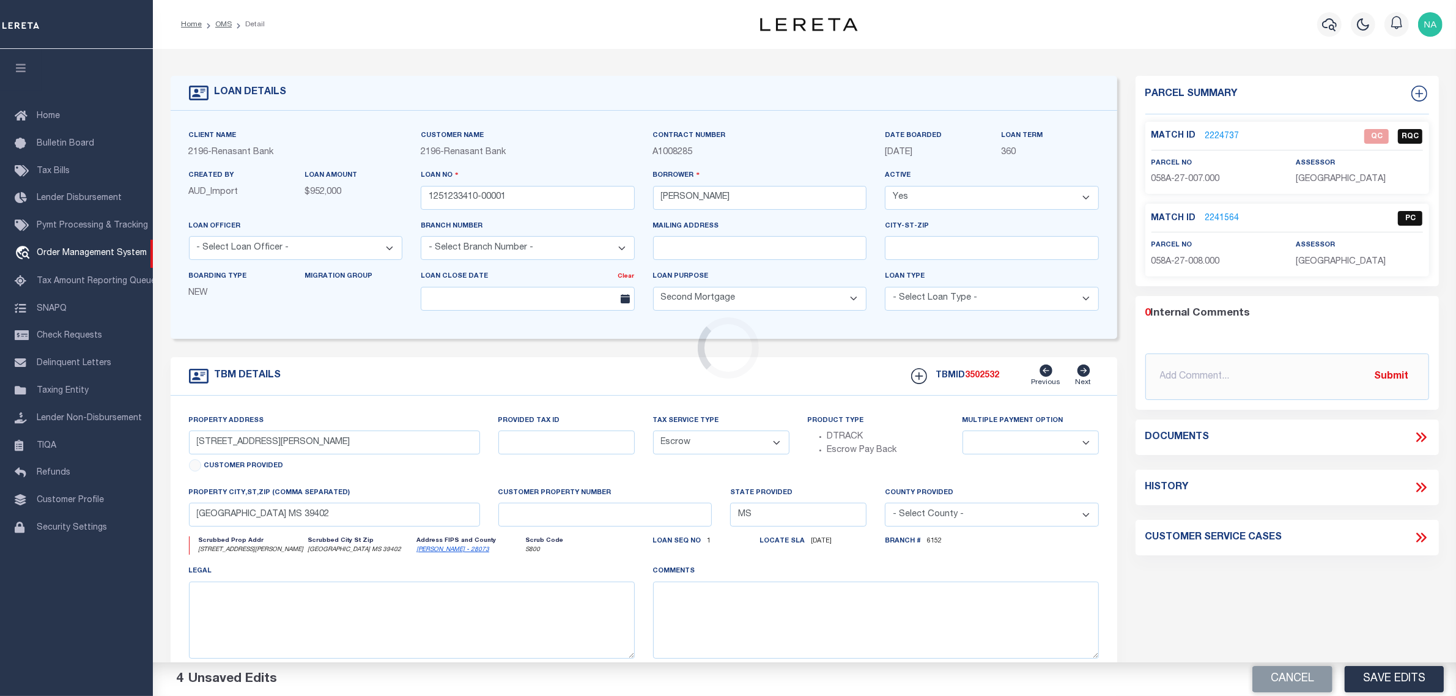
select select
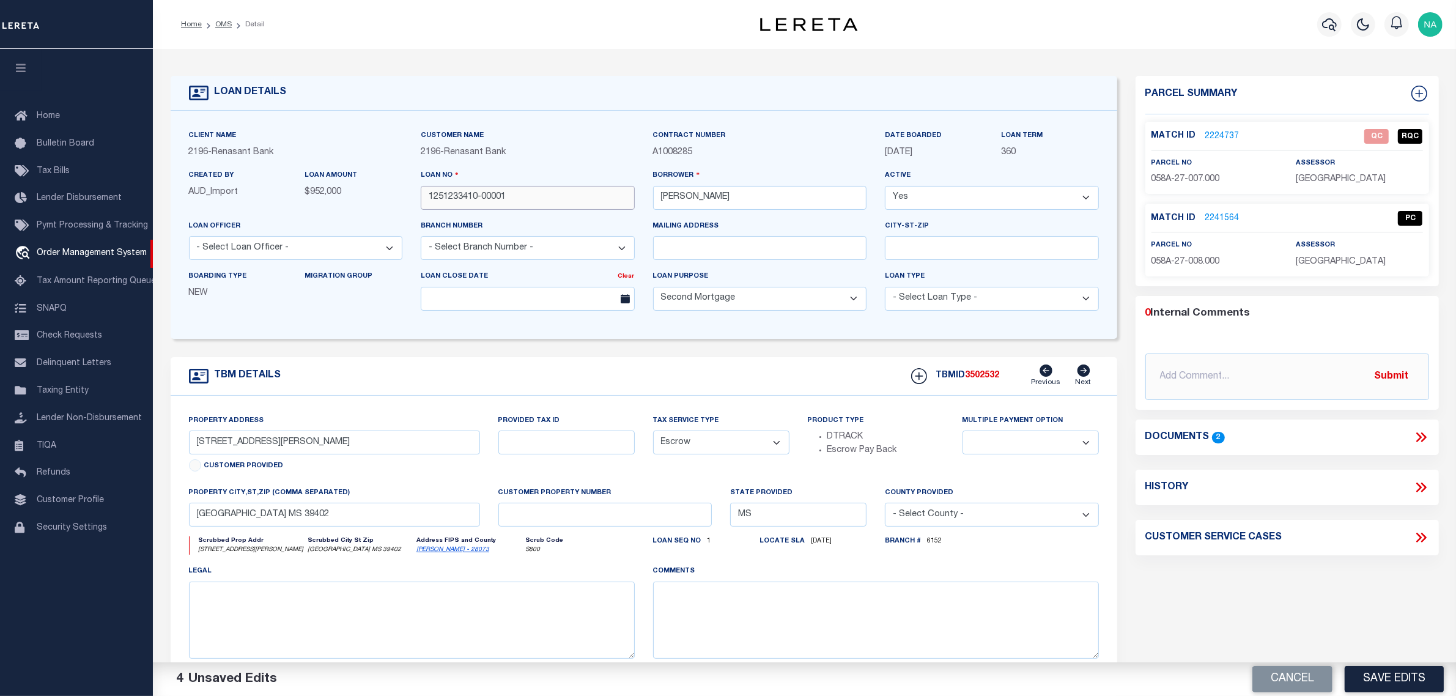
click at [474, 203] on input "1251233410-00001" at bounding box center [528, 198] width 214 height 24
click at [984, 380] on span "3502532" at bounding box center [982, 375] width 34 height 9
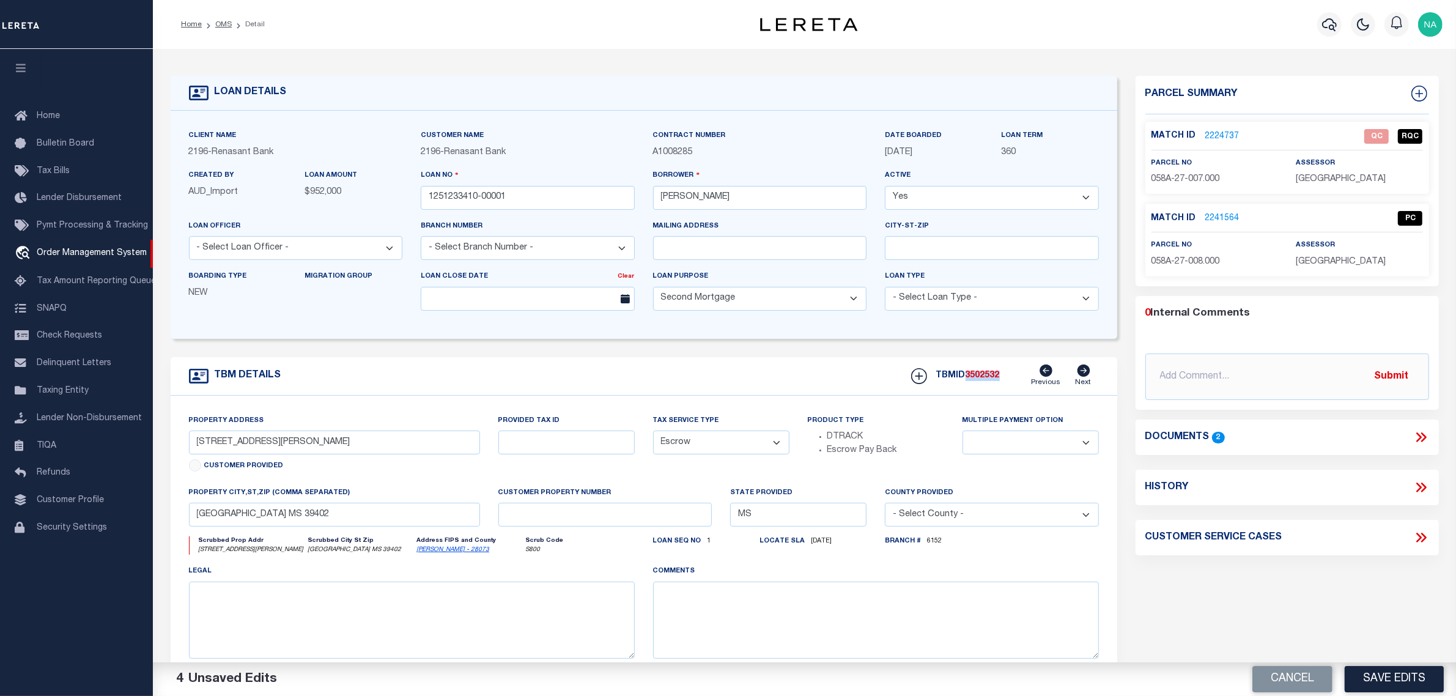
copy span "3502532"
click at [1339, 183] on span "[GEOGRAPHIC_DATA]" at bounding box center [1341, 179] width 90 height 9
copy div "[GEOGRAPHIC_DATA]"
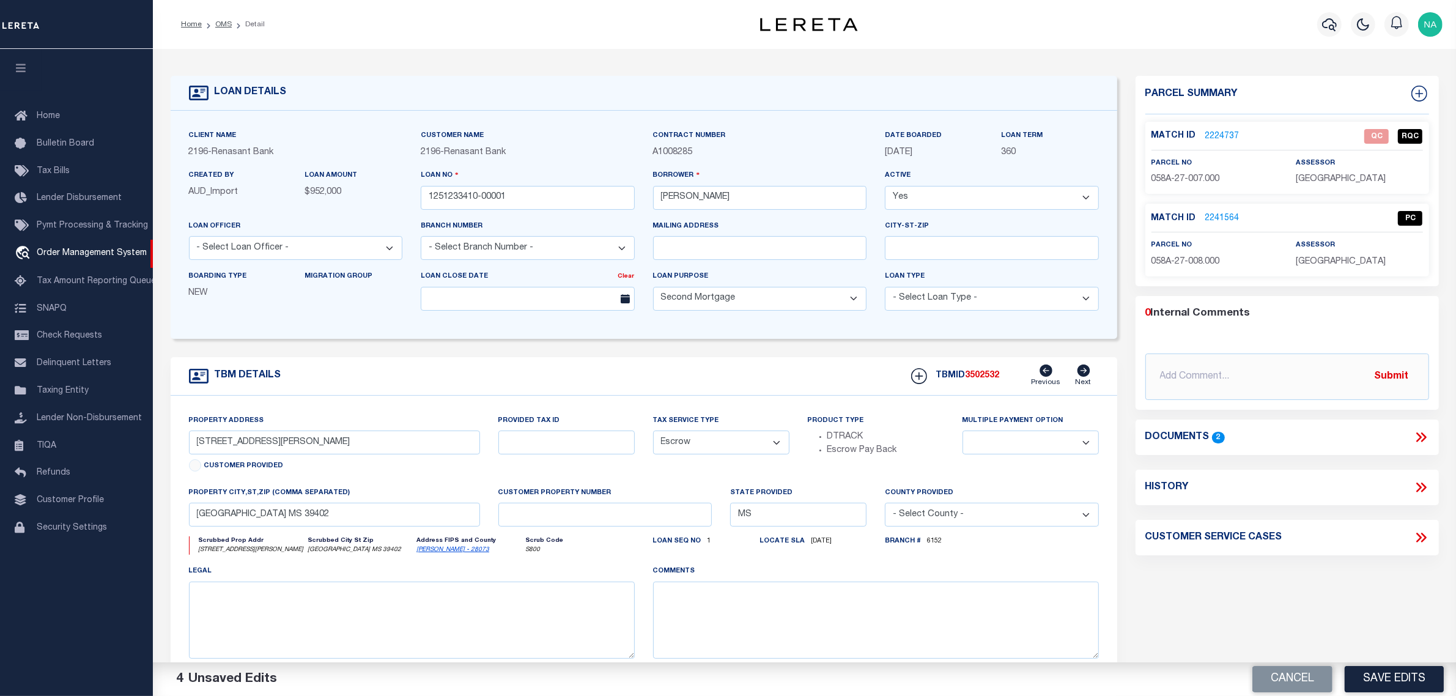
click at [1201, 175] on span "058A-27-007.000" at bounding box center [1185, 179] width 68 height 9
copy div "058A-27-007.000"
click at [502, 206] on input "1251233410-00001" at bounding box center [528, 198] width 214 height 24
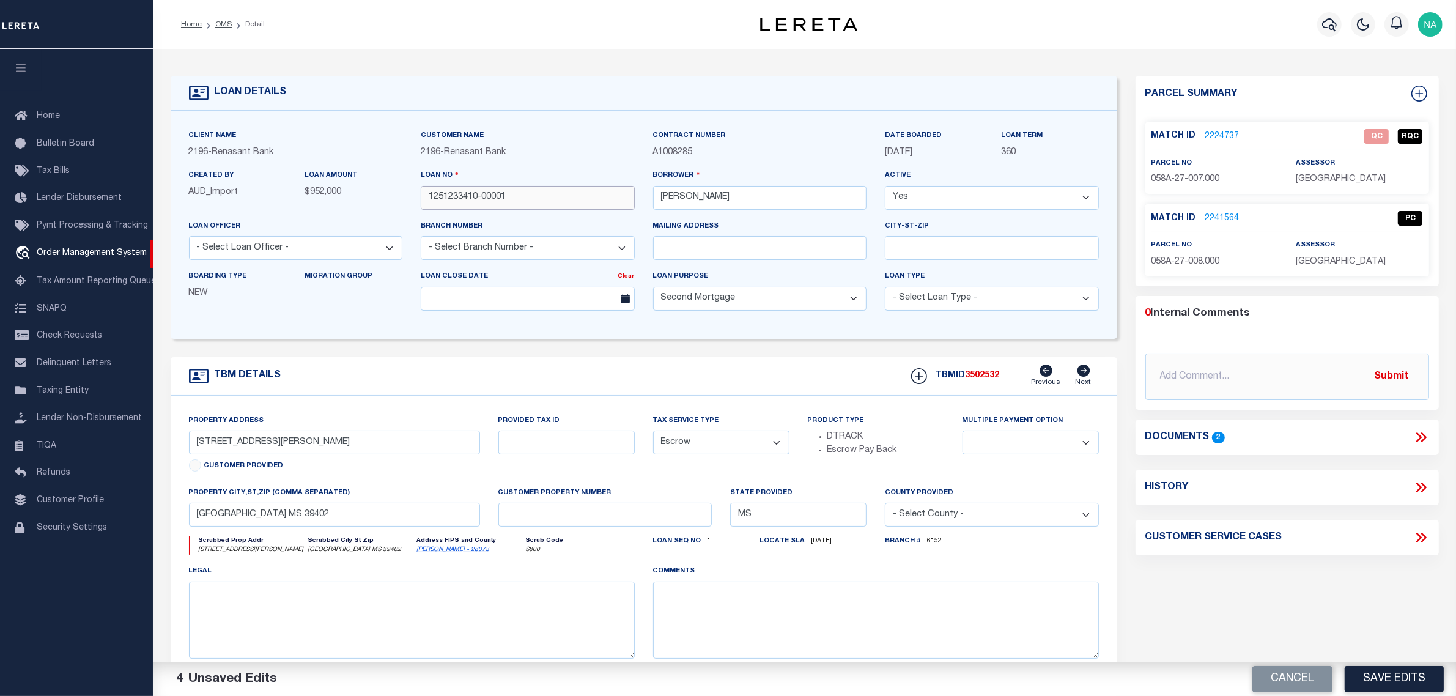
click at [502, 206] on input "1251233410-00001" at bounding box center [528, 198] width 214 height 24
click at [986, 380] on span "3502532" at bounding box center [982, 375] width 34 height 9
copy span "3502532"
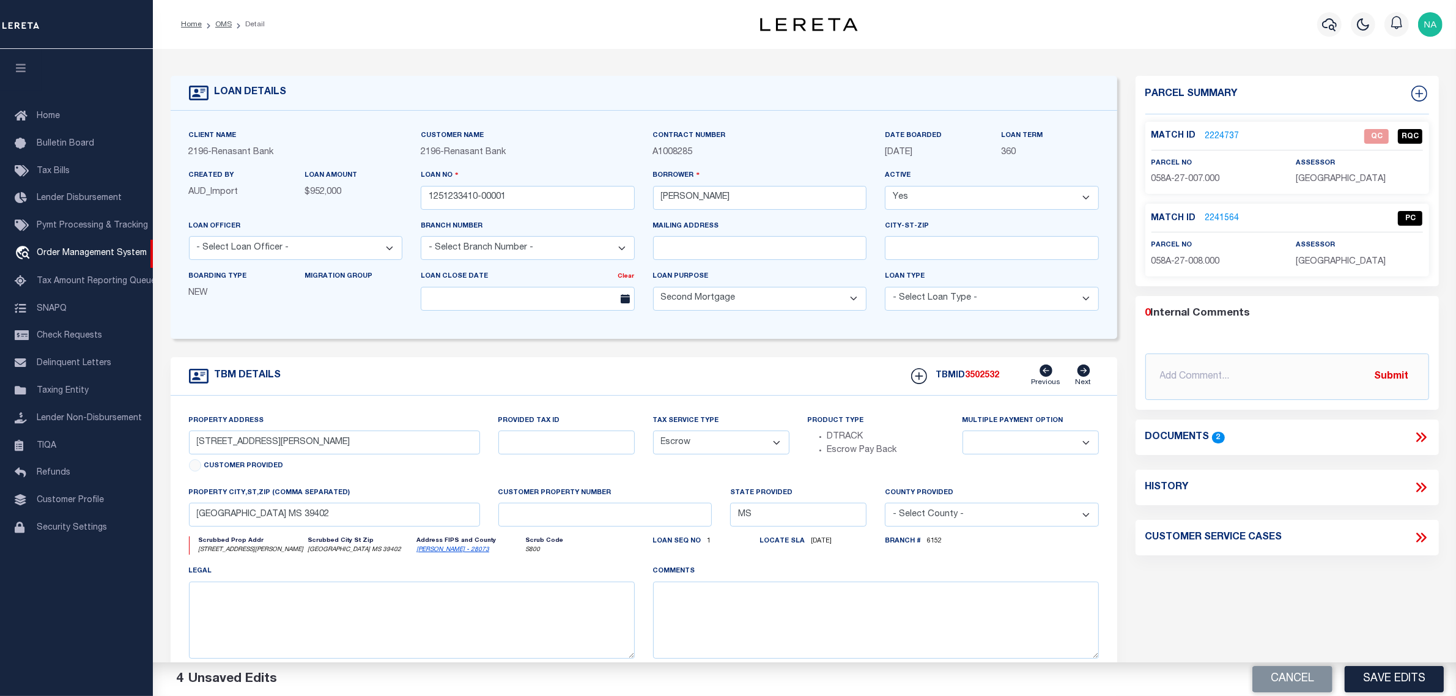
click at [1342, 179] on span "[GEOGRAPHIC_DATA]" at bounding box center [1341, 179] width 90 height 9
copy div "[GEOGRAPHIC_DATA]"
click at [1189, 261] on span "058A-27-008.000" at bounding box center [1185, 261] width 68 height 9
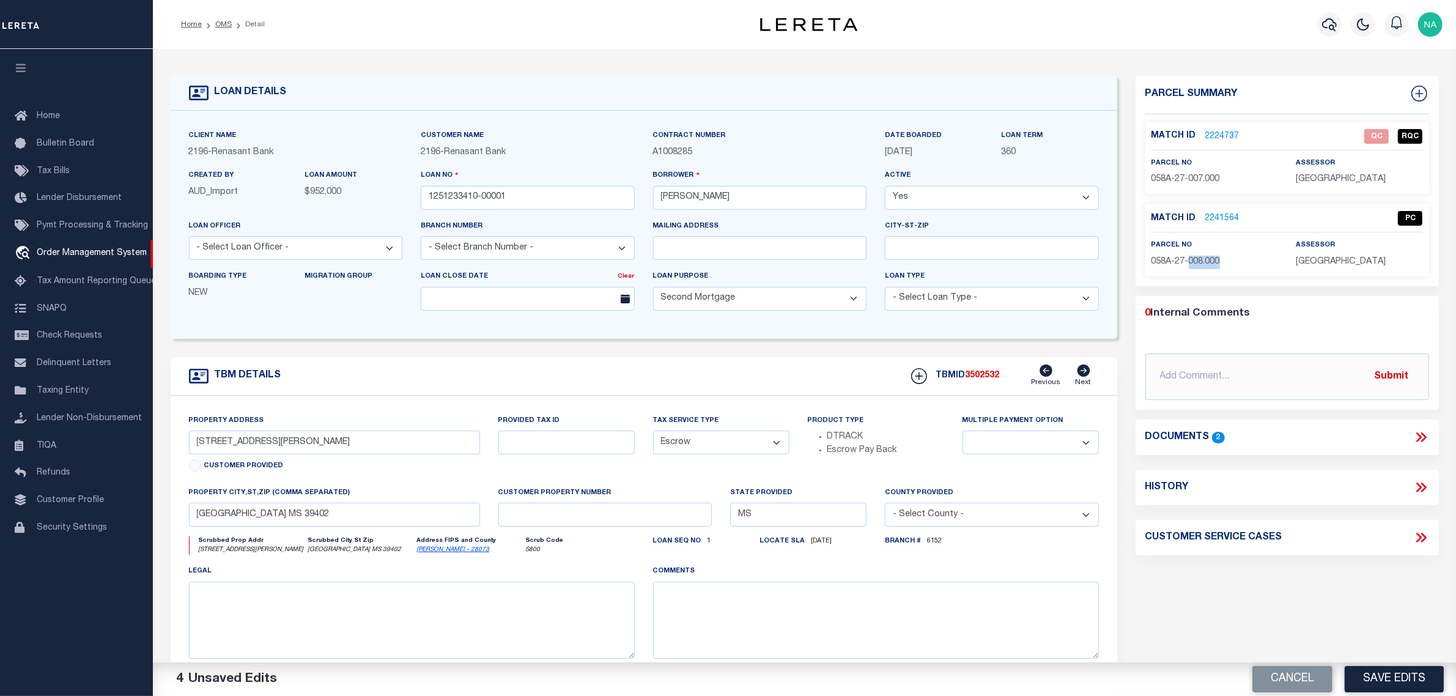
click at [1189, 261] on span "058A-27-008.000" at bounding box center [1185, 261] width 68 height 9
copy div "058A-27-008.000"
click at [224, 22] on link "OMS" at bounding box center [223, 24] width 17 height 7
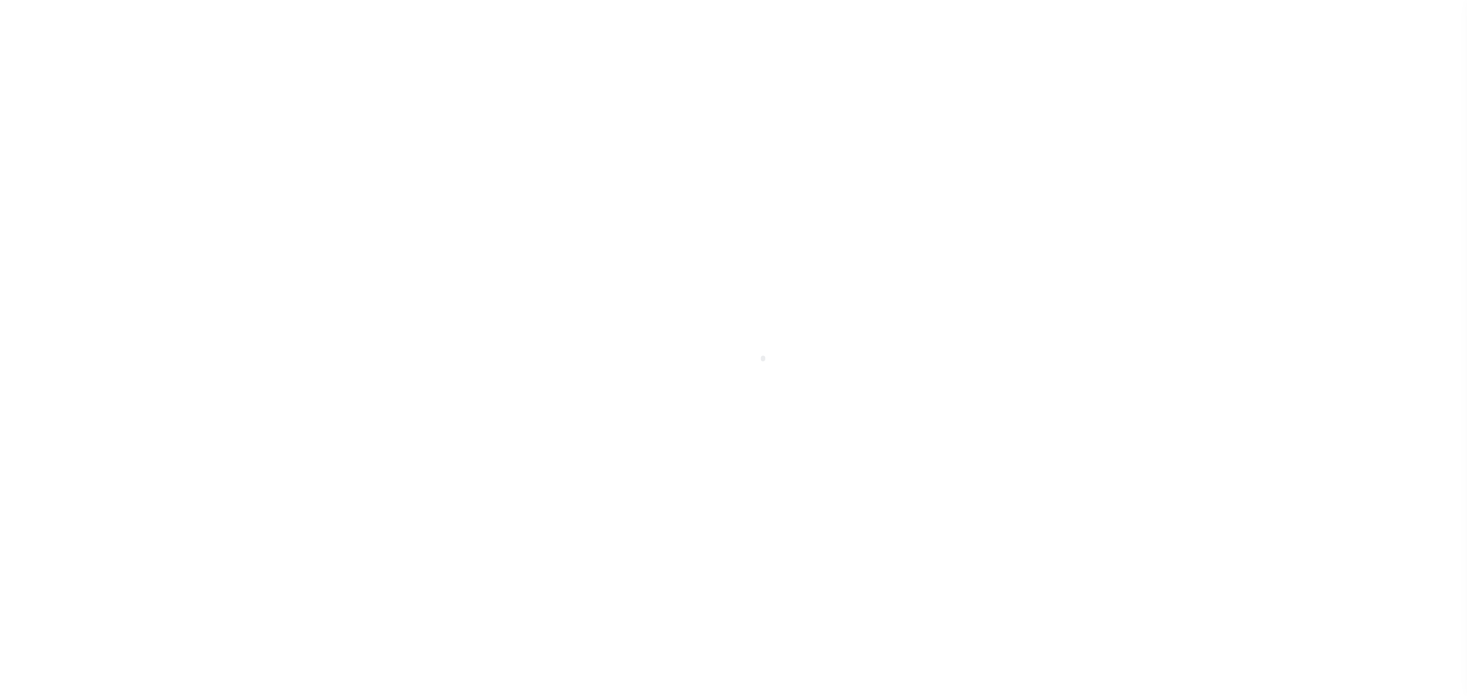
type input "1251233410-00001"
type input "[PERSON_NAME]"
select select
select select "100"
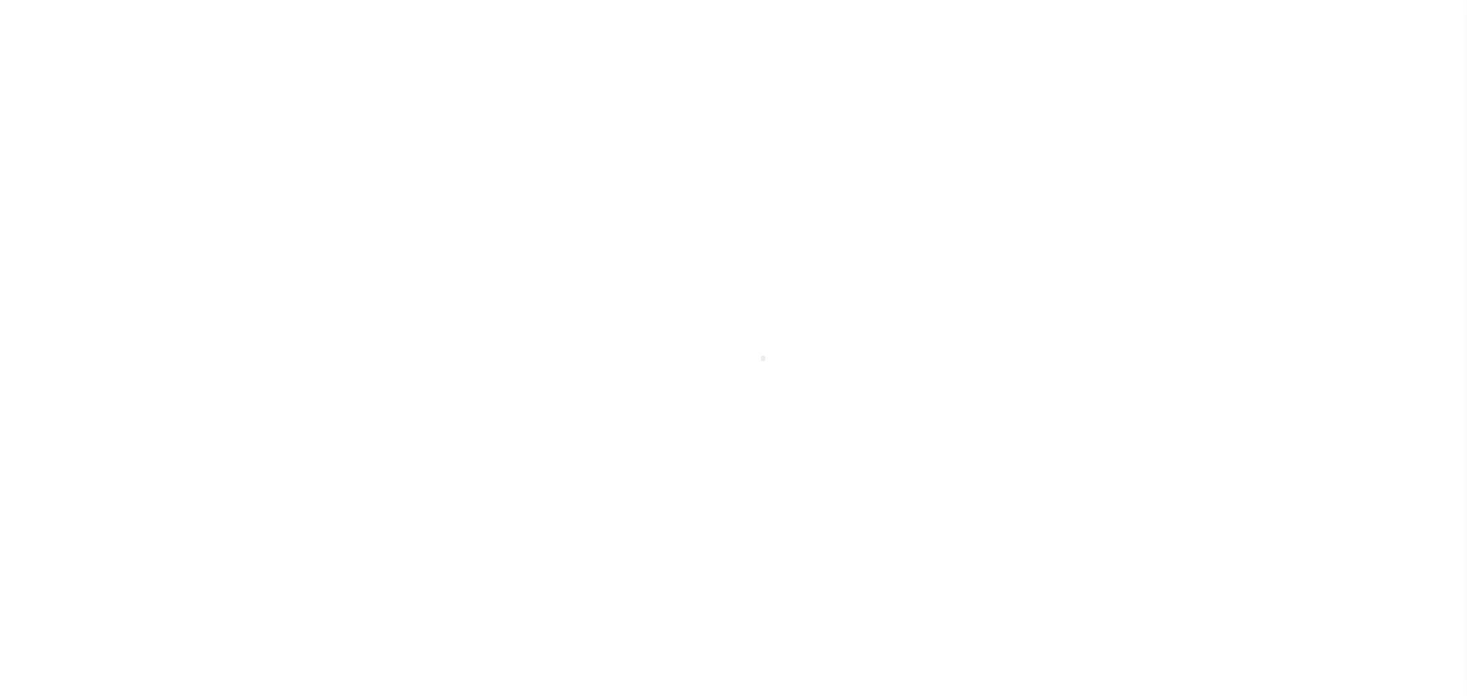
select select "Escrow"
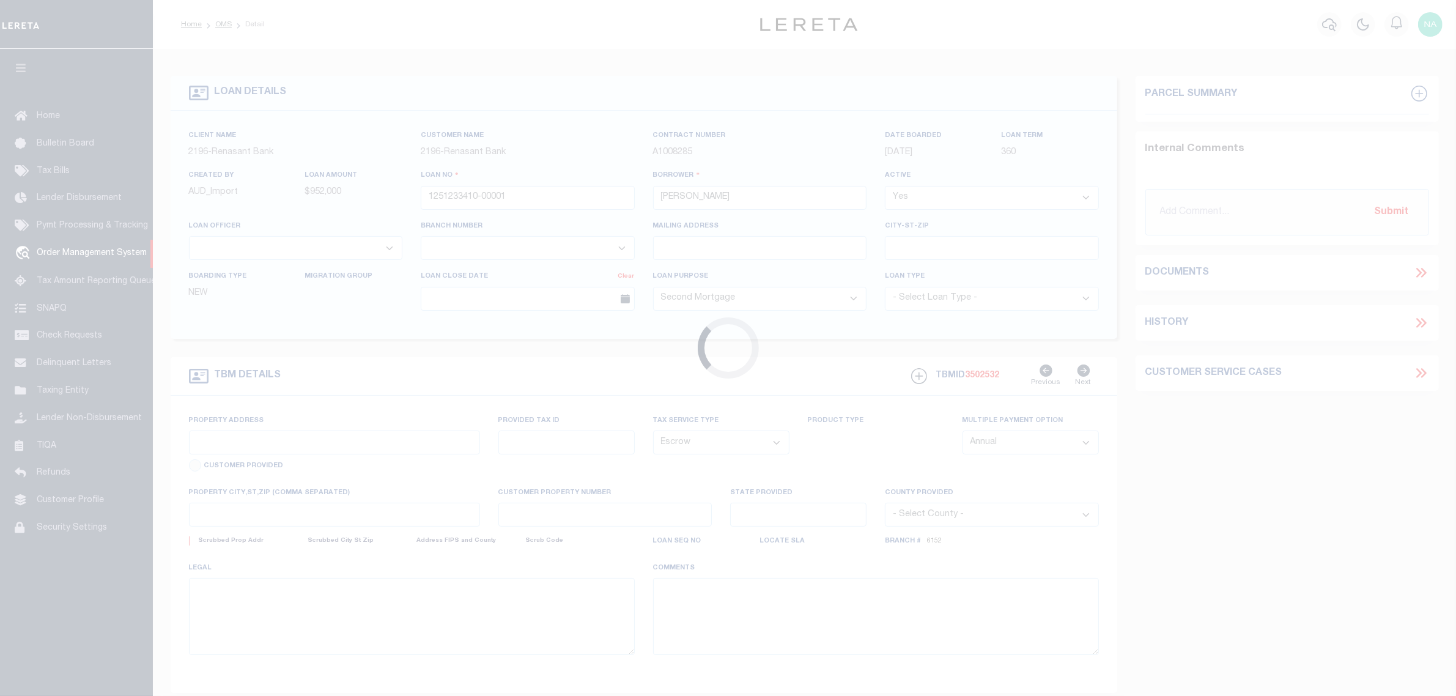
type input "[STREET_ADDRESS][PERSON_NAME]"
select select
type input "[GEOGRAPHIC_DATA] MS 39402"
type input "MS"
select select
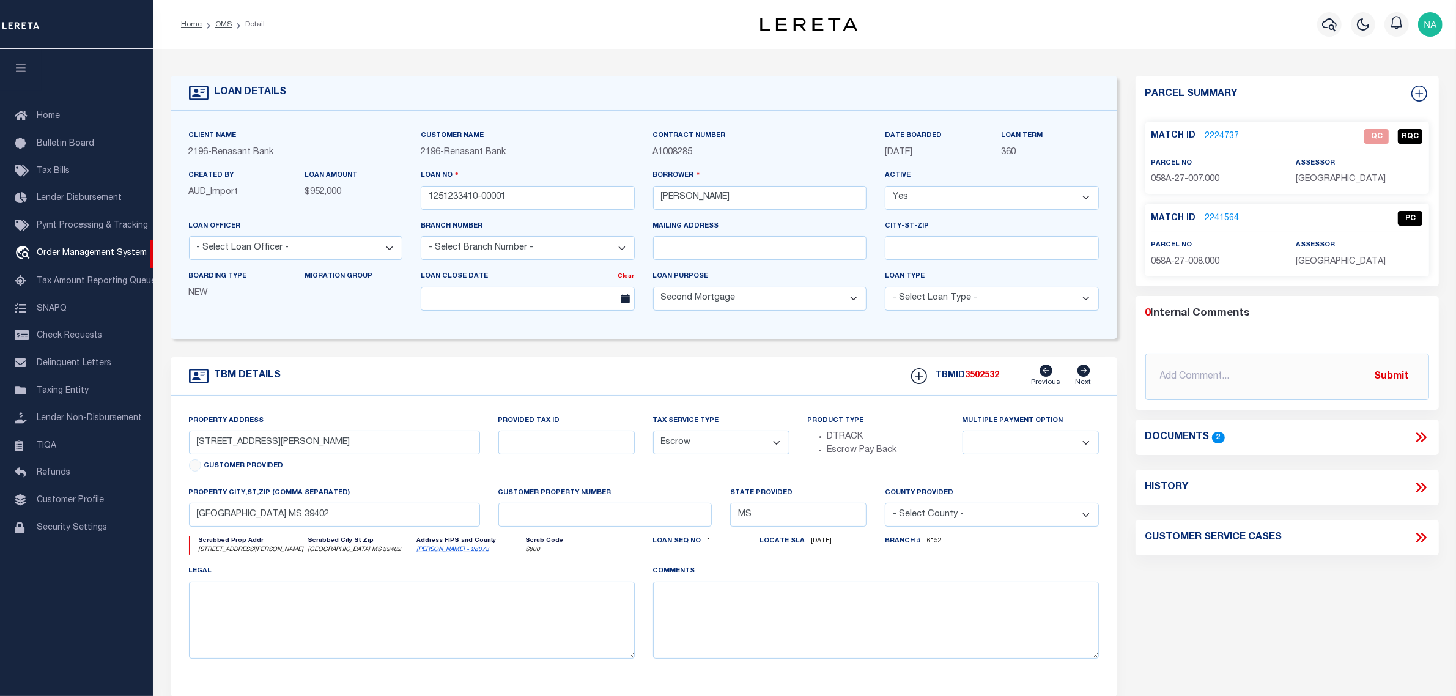
click at [1415, 438] on icon at bounding box center [1421, 437] width 16 height 16
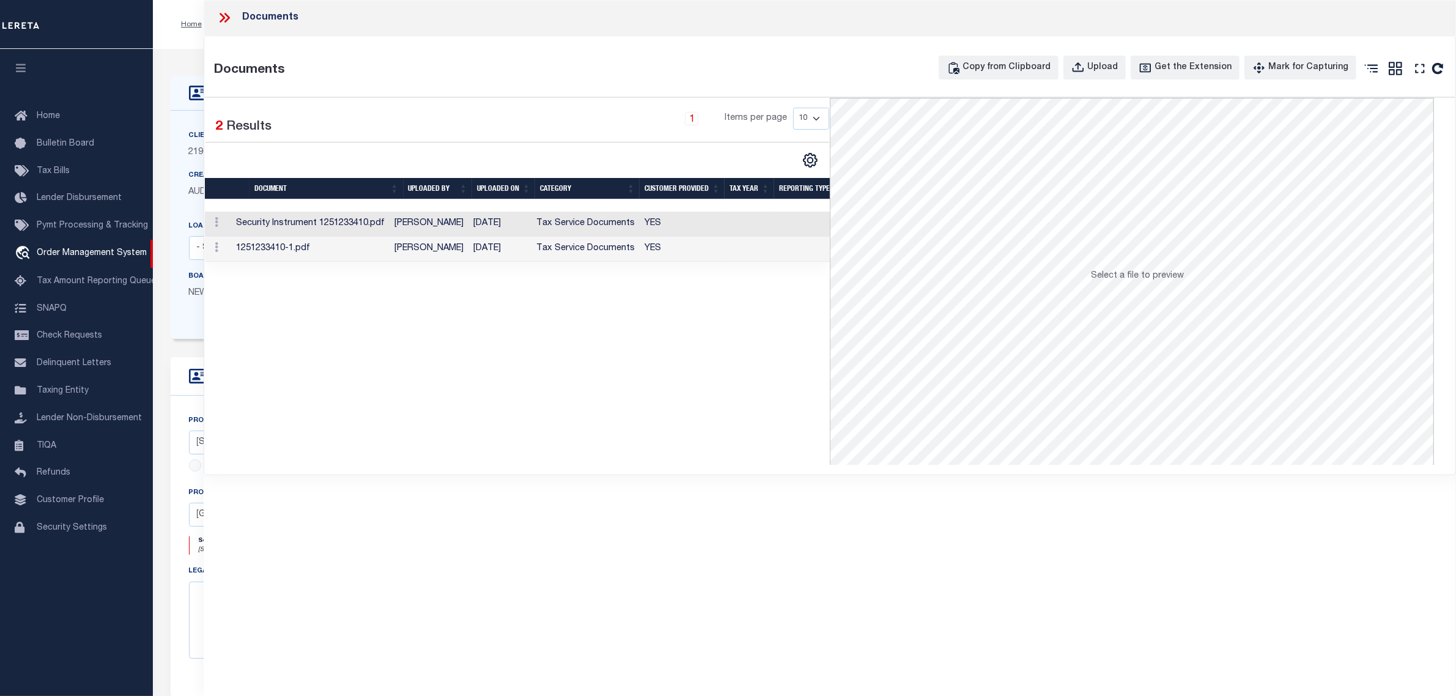
click at [517, 226] on td "[DATE]" at bounding box center [499, 224] width 63 height 25
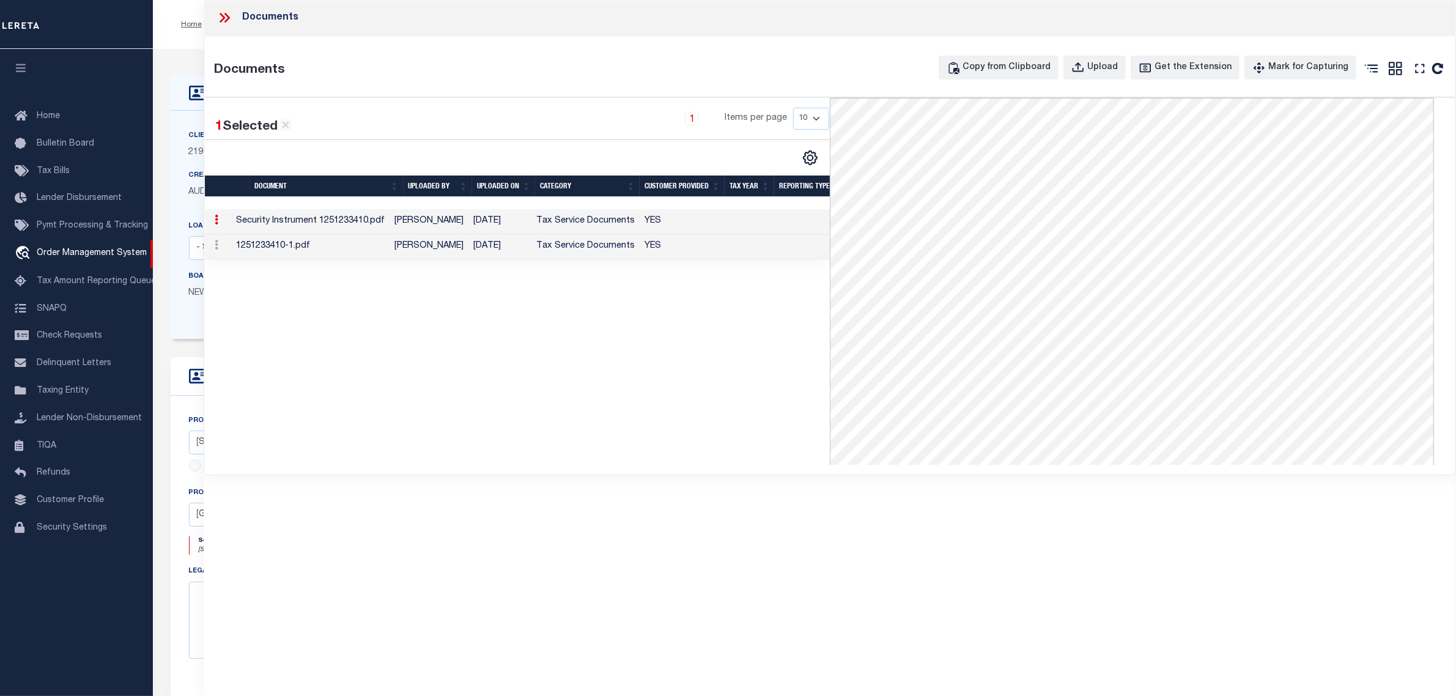
click at [575, 249] on td "Tax Service Documents" at bounding box center [585, 246] width 108 height 25
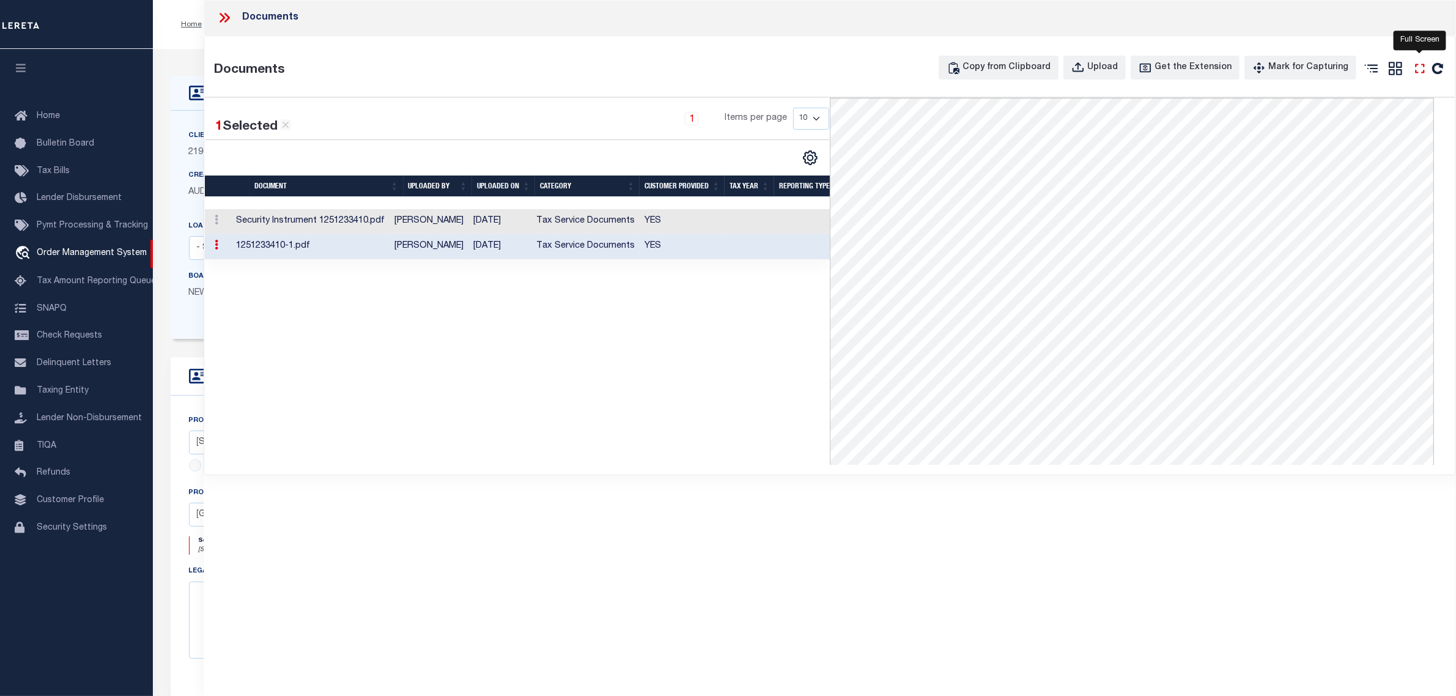
click at [1420, 70] on icon at bounding box center [1420, 69] width 16 height 16
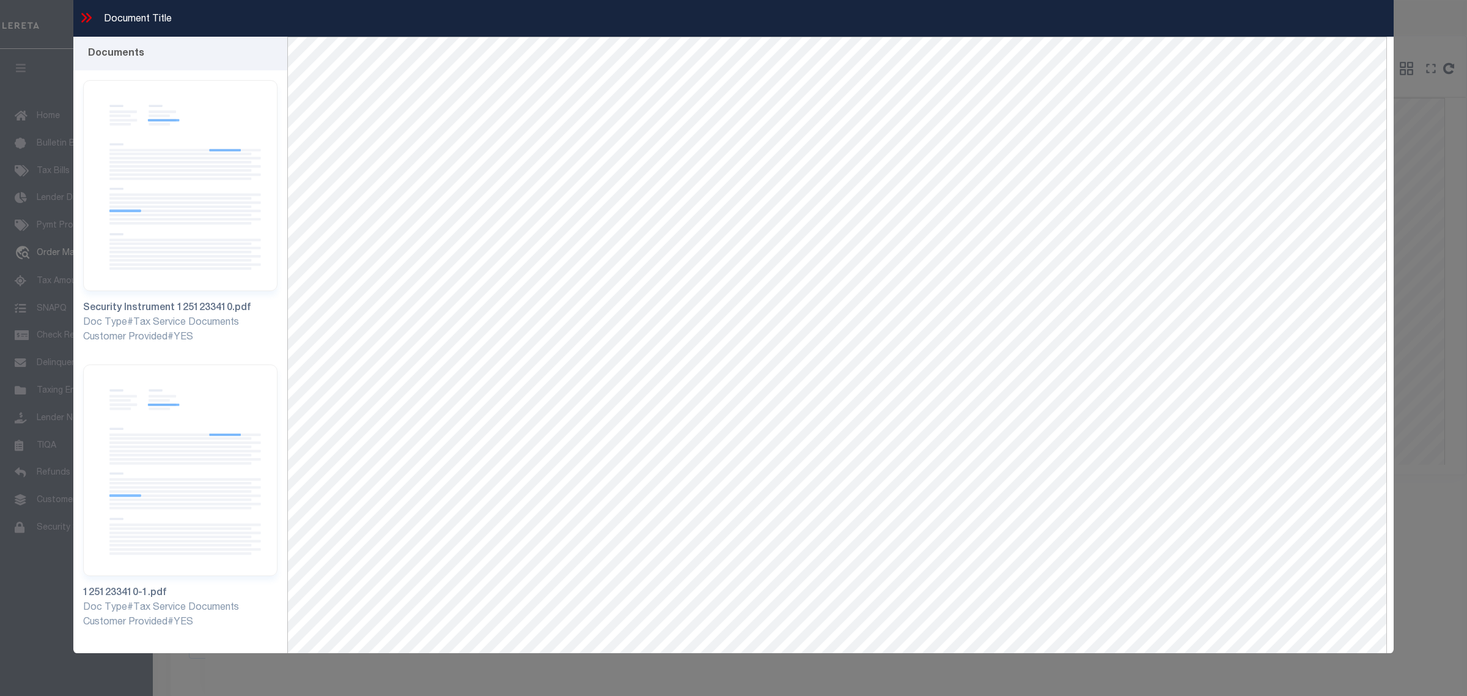
click at [84, 17] on icon at bounding box center [86, 18] width 16 height 16
